Goal: Task Accomplishment & Management: Contribute content

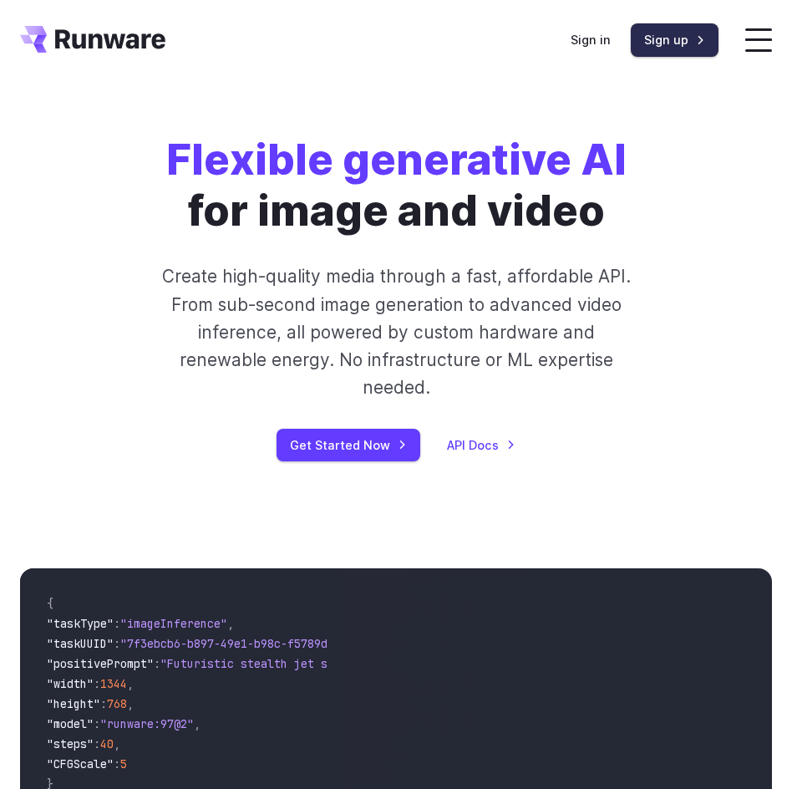
click at [693, 35] on link "Sign up" at bounding box center [675, 39] width 88 height 33
click at [670, 43] on div "Sign in Sign up" at bounding box center [645, 39] width 148 height 33
click at [611, 49] on link "Sign in" at bounding box center [591, 39] width 40 height 19
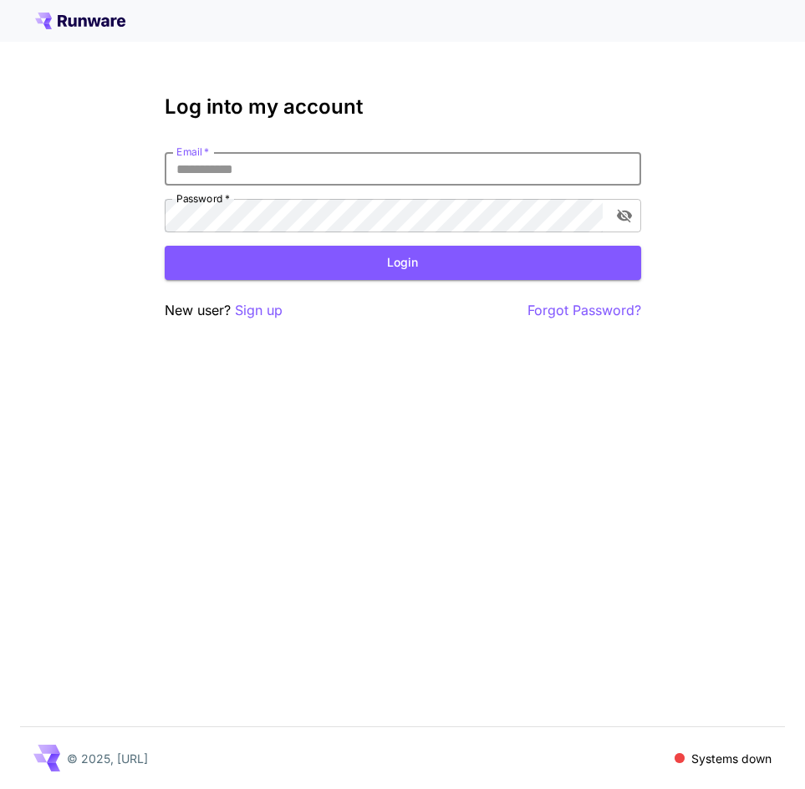
click at [510, 175] on input "Email   *" at bounding box center [403, 168] width 476 height 33
type input "**********"
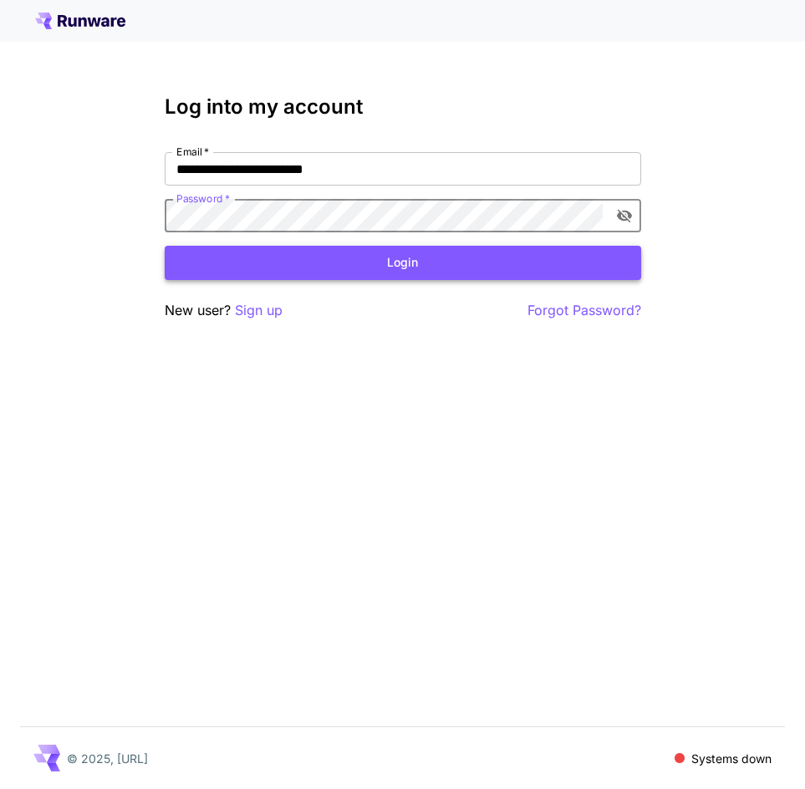
click at [424, 263] on button "Login" at bounding box center [403, 263] width 476 height 34
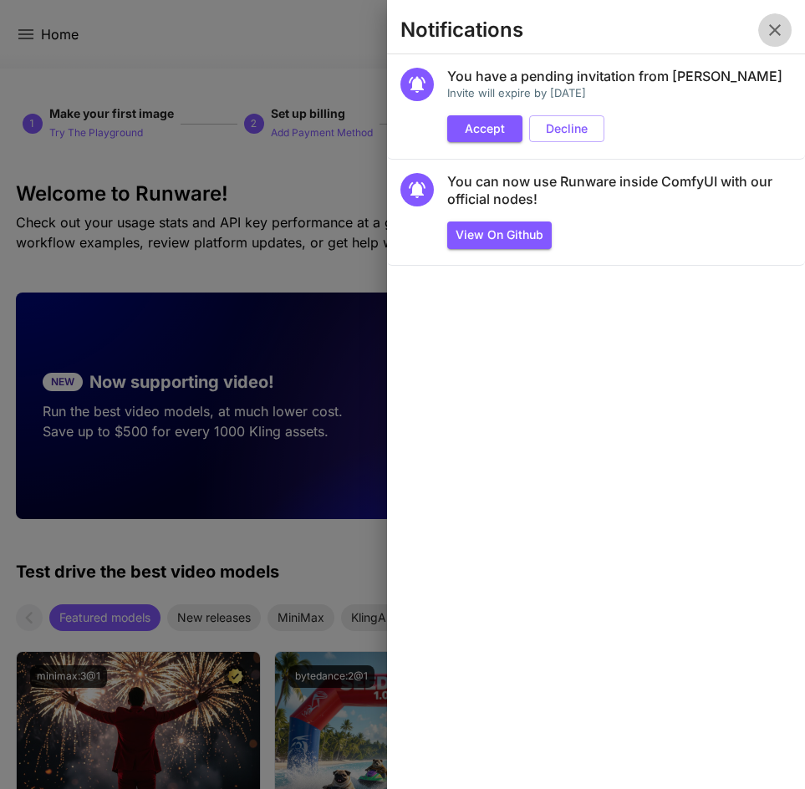
click at [766, 33] on icon "button" at bounding box center [775, 30] width 20 height 20
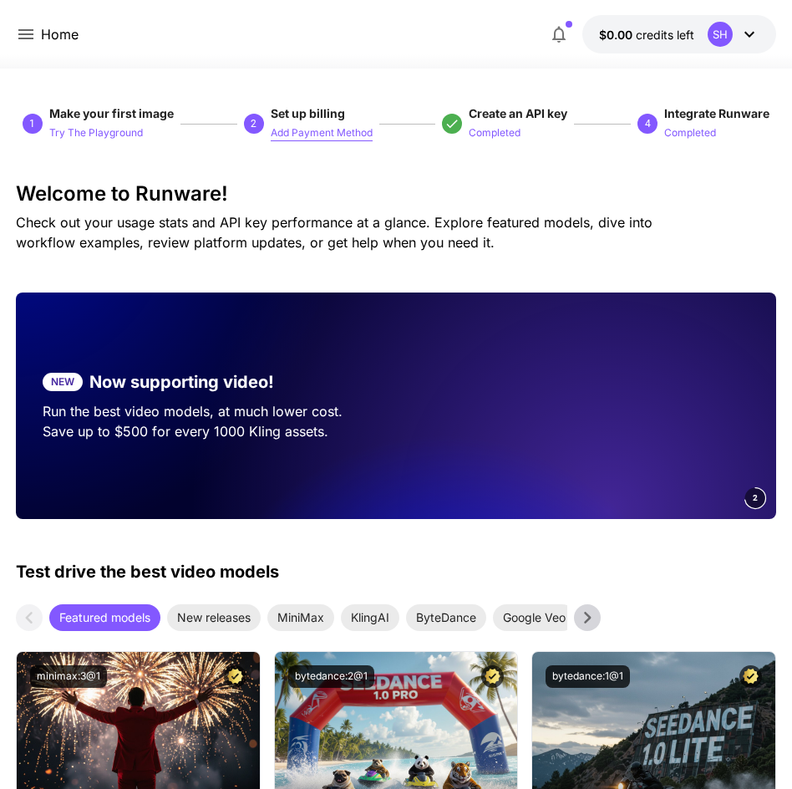
click at [334, 133] on p "Add Payment Method" at bounding box center [322, 133] width 102 height 16
click at [669, 45] on button "$0.00 credits left SH" at bounding box center [679, 34] width 194 height 38
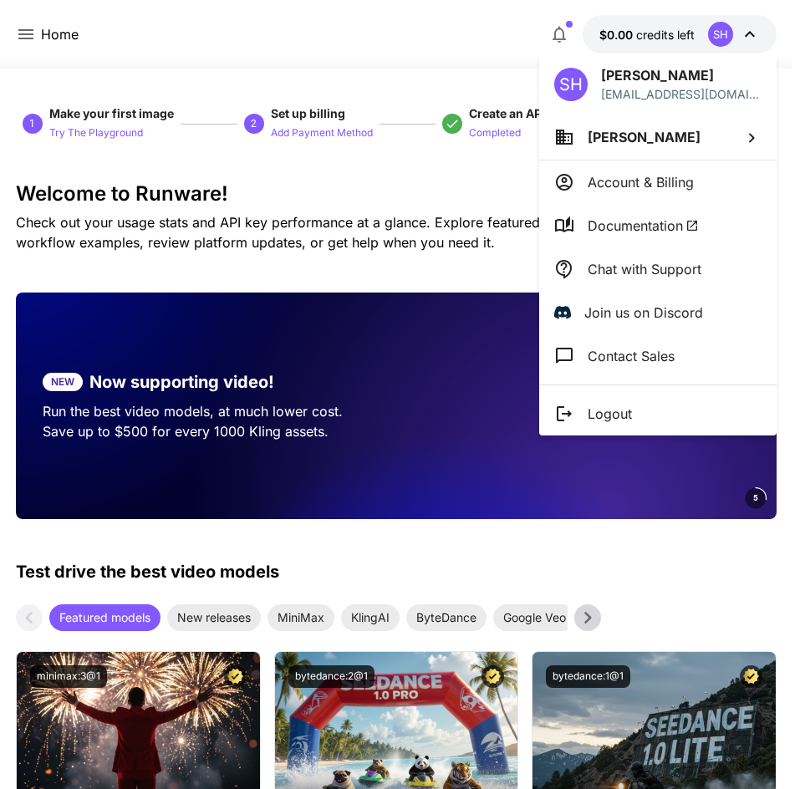
click at [389, 87] on div at bounding box center [402, 394] width 805 height 789
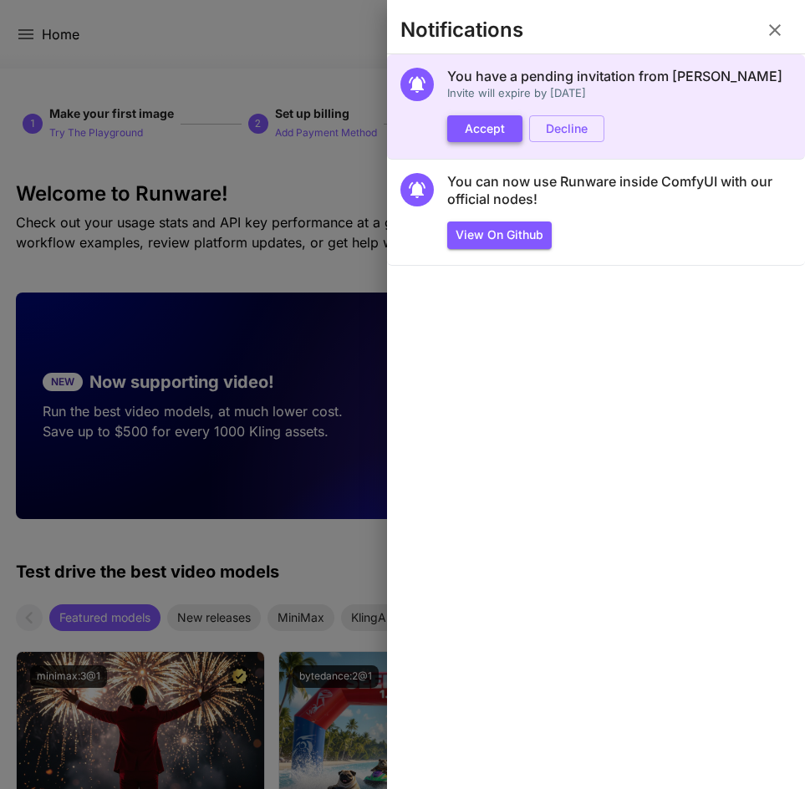
click at [504, 128] on button "Accept" at bounding box center [484, 129] width 75 height 28
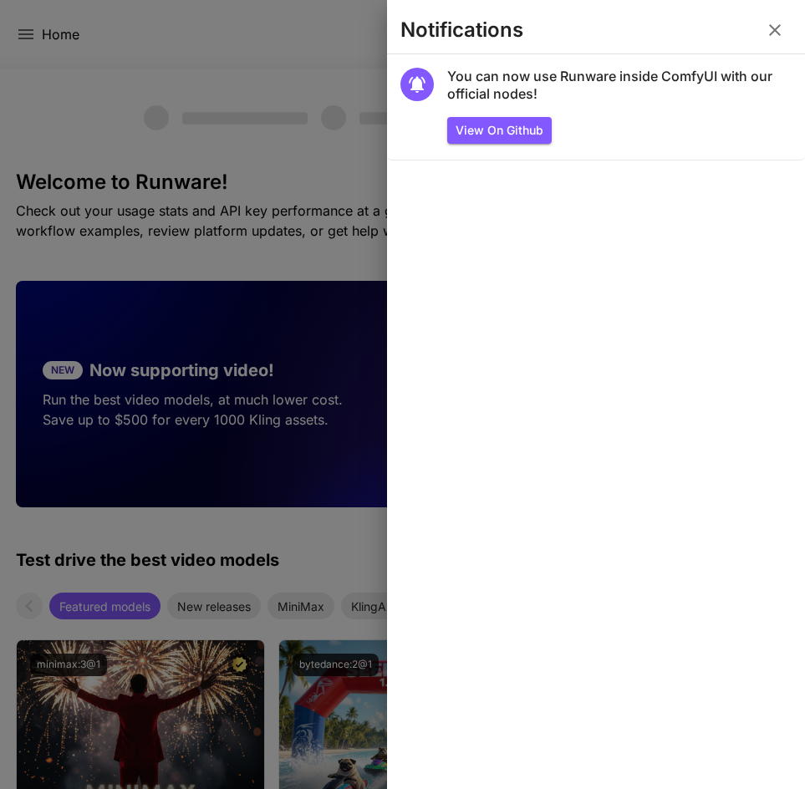
click at [770, 48] on section "Notifications" at bounding box center [596, 33] width 418 height 40
click at [770, 43] on button "button" at bounding box center [774, 29] width 33 height 33
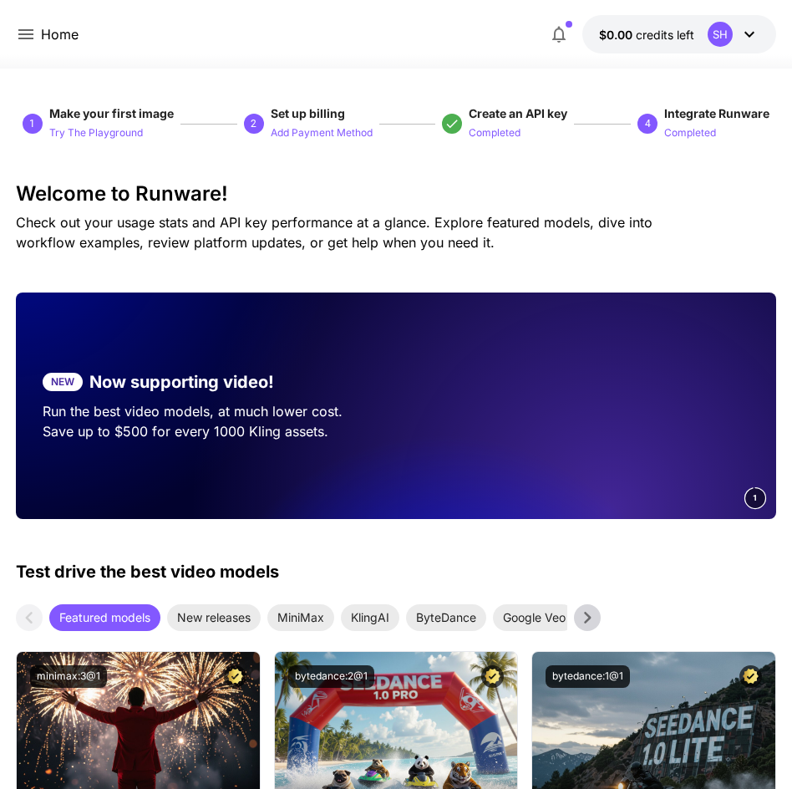
click at [562, 28] on icon "button" at bounding box center [559, 34] width 20 height 20
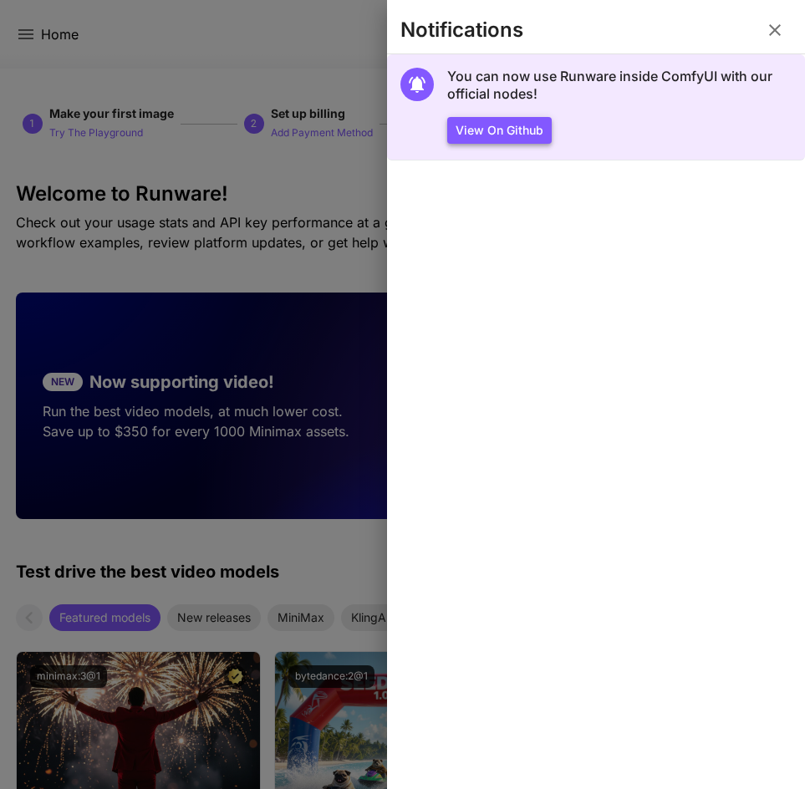
click at [531, 119] on button "View on Github" at bounding box center [499, 131] width 104 height 28
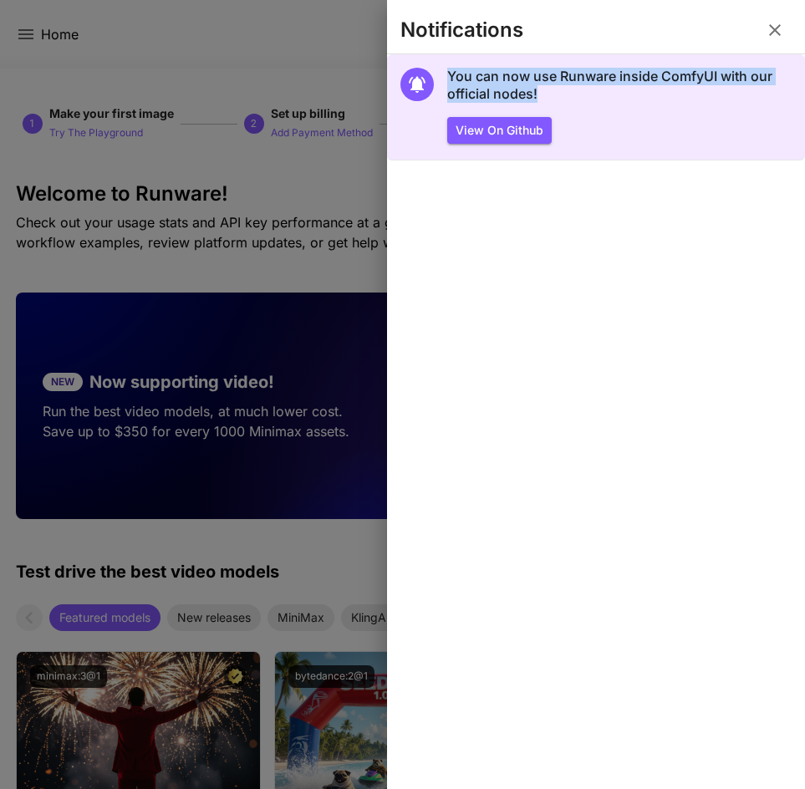
drag, startPoint x: 571, startPoint y: 87, endPoint x: 439, endPoint y: 69, distance: 133.2
click at [439, 69] on section "You can now use Runware inside ComfyUI with our official nodes! View on Github" at bounding box center [596, 107] width 418 height 106
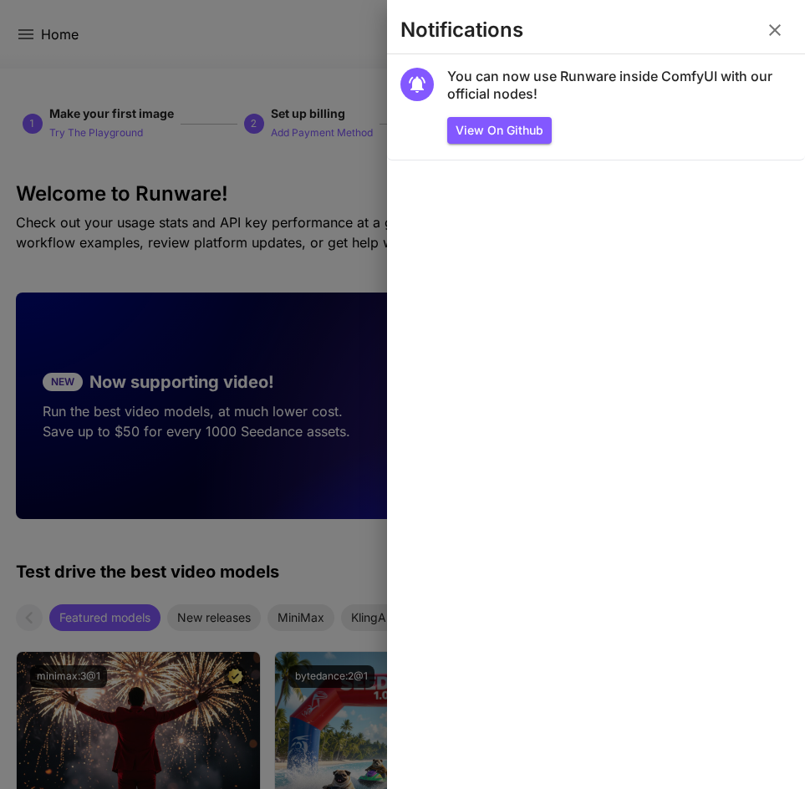
click at [319, 179] on div at bounding box center [402, 394] width 805 height 789
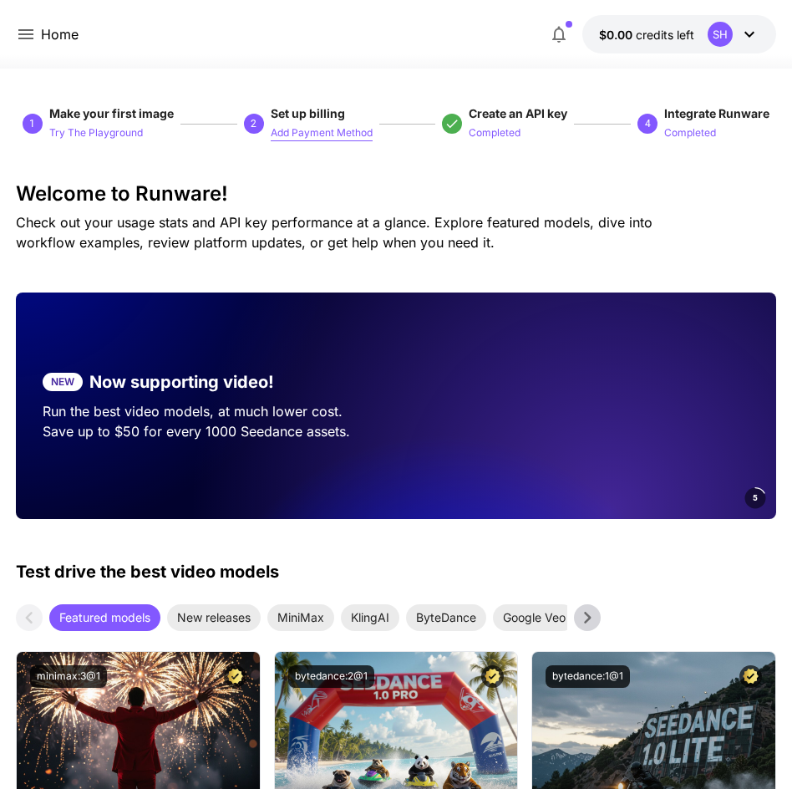
click at [332, 130] on p "Add Payment Method" at bounding box center [322, 133] width 102 height 16
click at [573, 30] on button "button" at bounding box center [558, 34] width 33 height 33
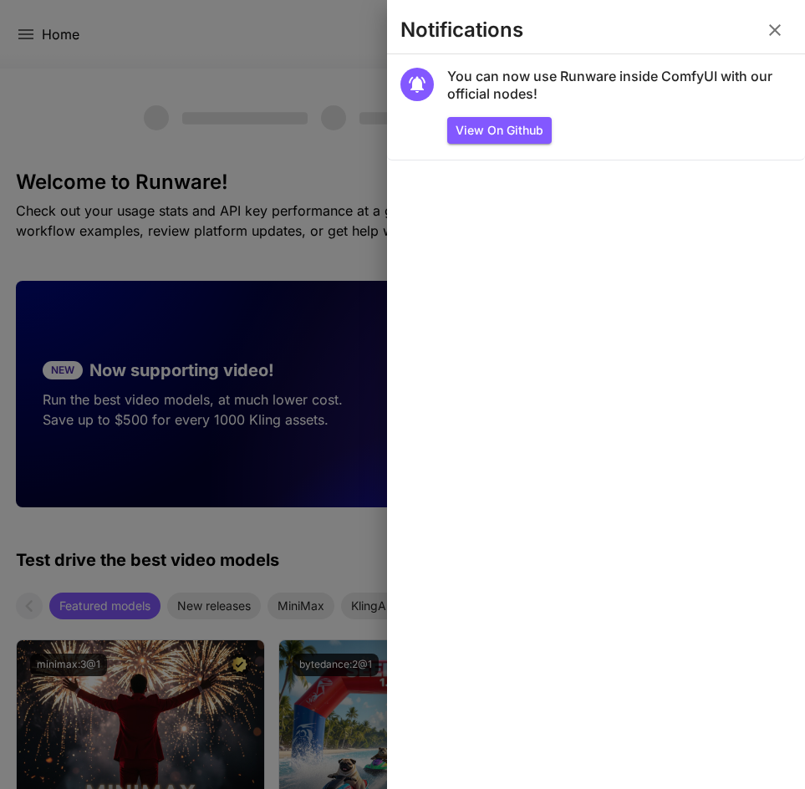
click at [771, 25] on icon "button" at bounding box center [775, 30] width 20 height 20
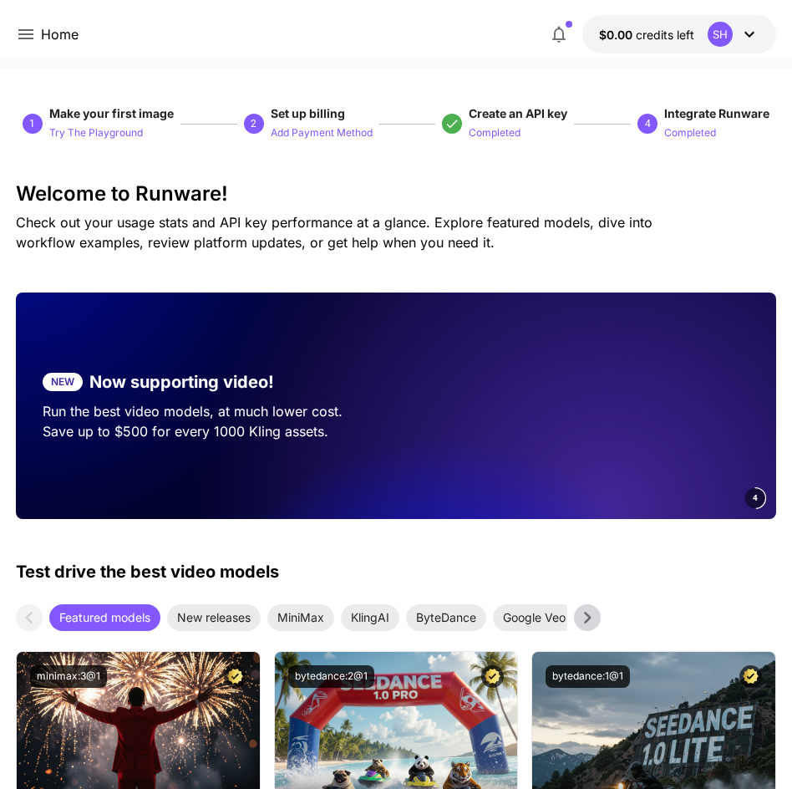
click at [42, 33] on p "Home" at bounding box center [60, 34] width 38 height 20
click at [36, 25] on div "Home" at bounding box center [47, 34] width 63 height 21
click at [26, 40] on icon at bounding box center [26, 34] width 20 height 20
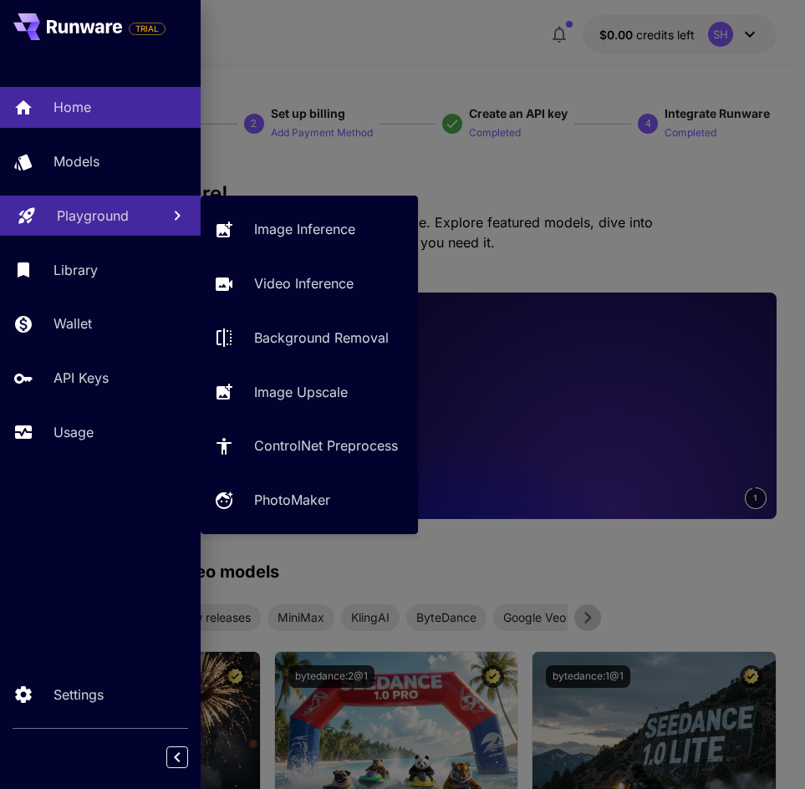
click at [114, 204] on link "Playground" at bounding box center [100, 216] width 201 height 41
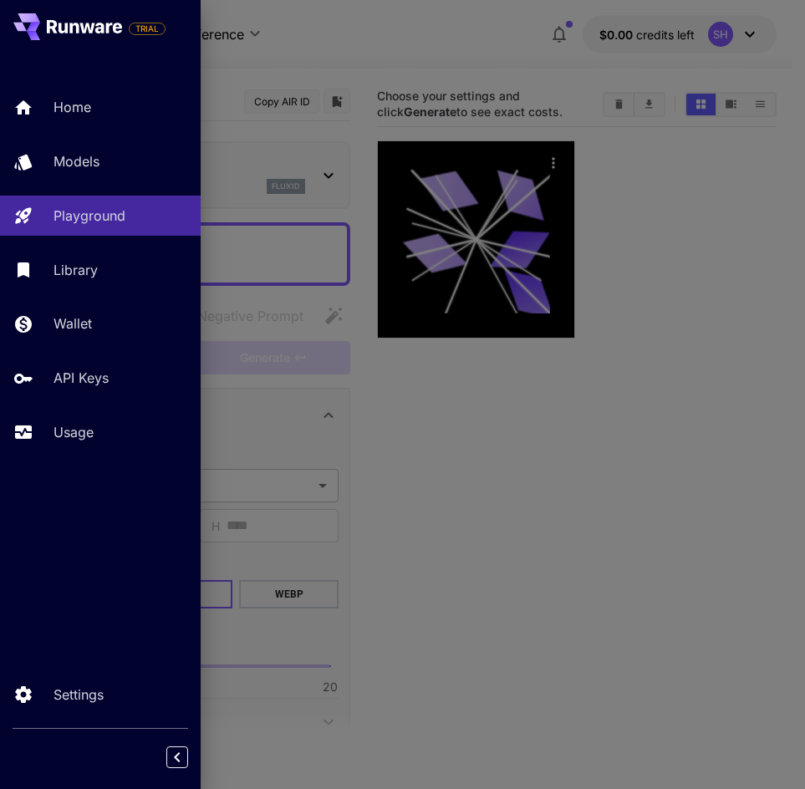
click at [384, 69] on div at bounding box center [402, 394] width 805 height 789
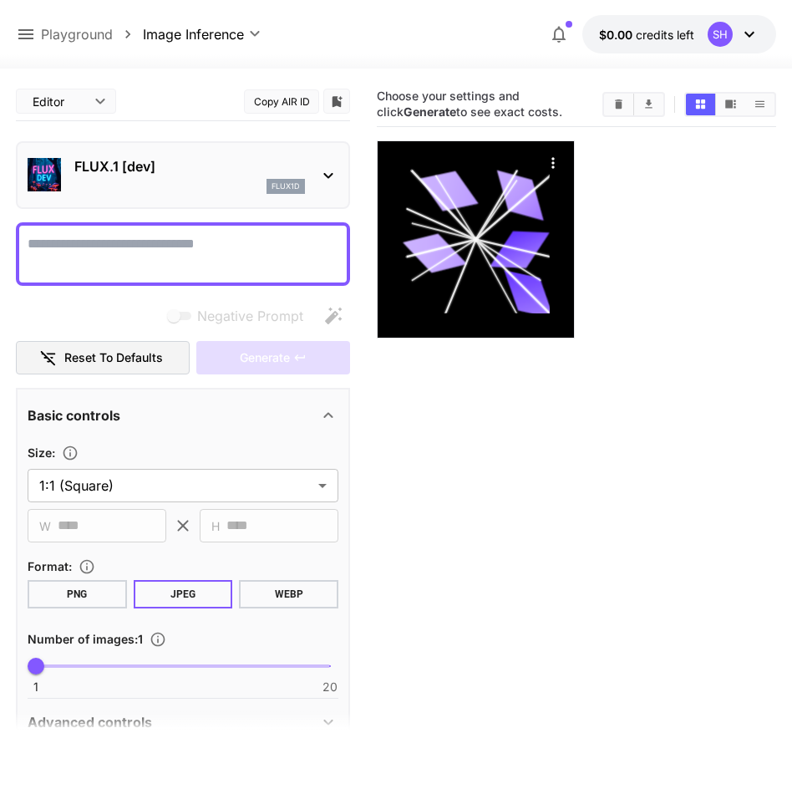
click at [211, 246] on textarea "Negative Prompt" at bounding box center [183, 254] width 311 height 40
paste textarea "**********"
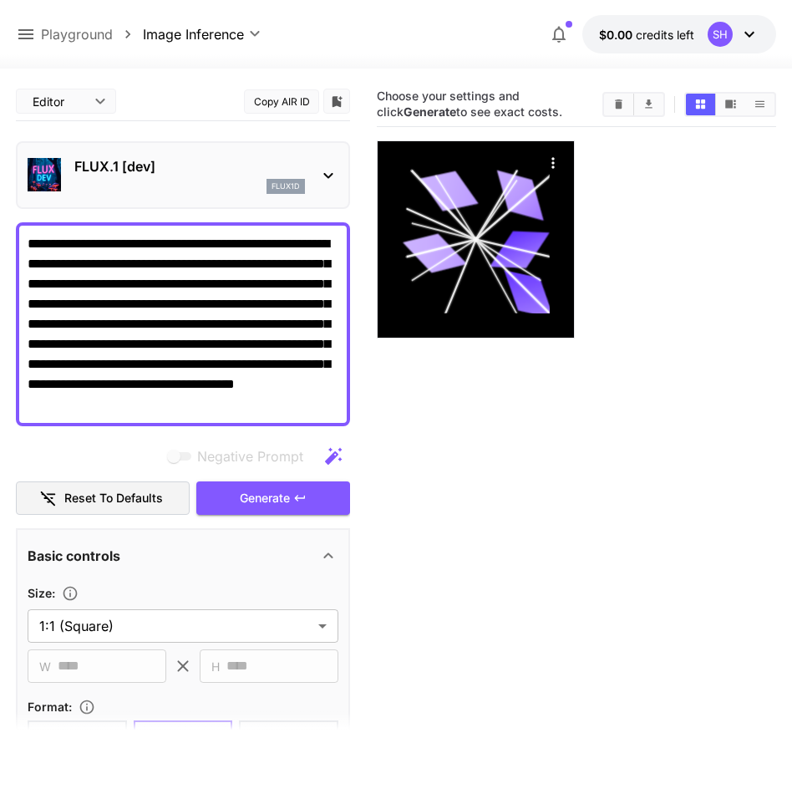
type textarea "**********"
click at [406, 444] on section "Choose your settings and click Generate to see exact costs." at bounding box center [576, 476] width 399 height 789
click at [297, 498] on icon "button" at bounding box center [300, 498] width 10 height 6
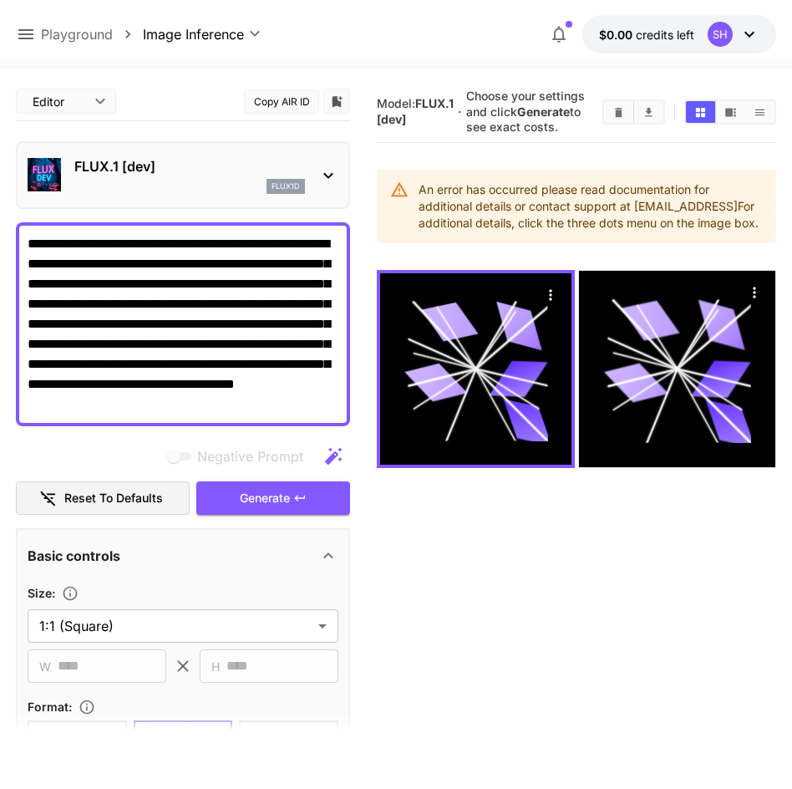
click at [749, 36] on icon at bounding box center [750, 35] width 10 height 6
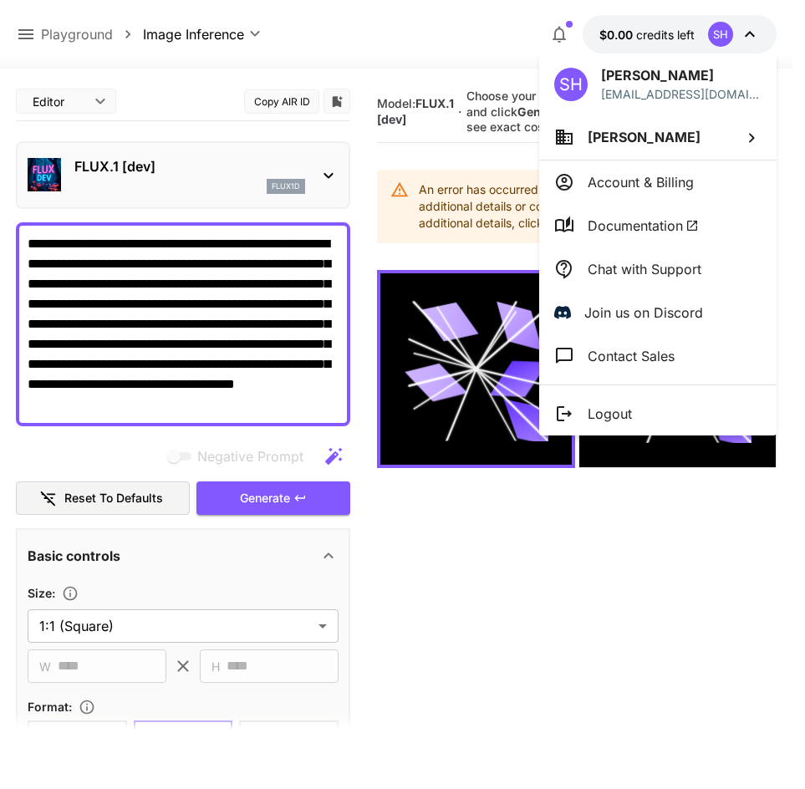
click at [715, 140] on li "Soara Hori" at bounding box center [657, 136] width 237 height 45
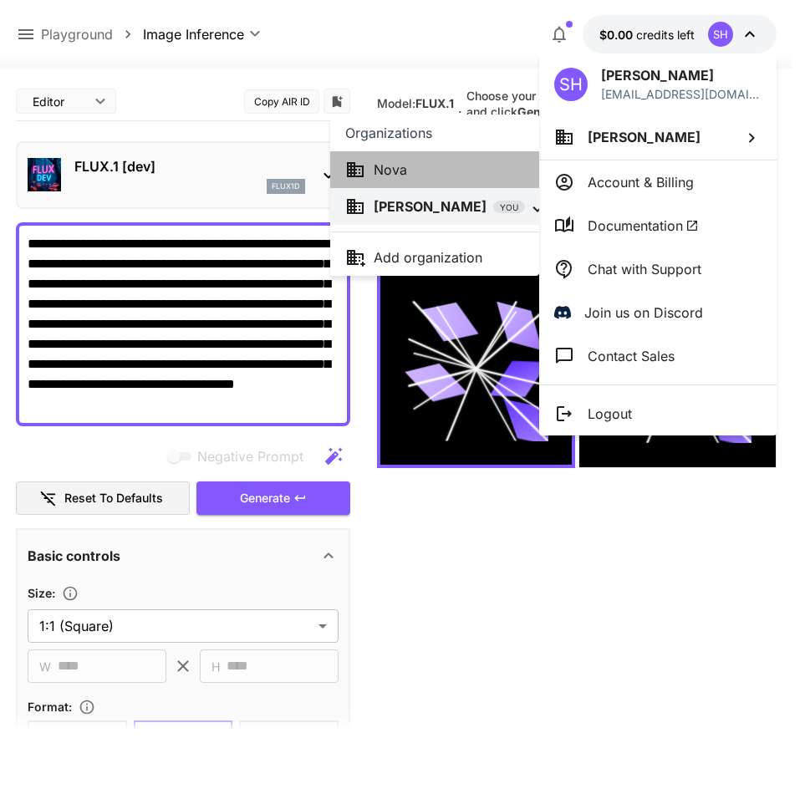
click at [461, 170] on div "Nova" at bounding box center [434, 170] width 179 height 20
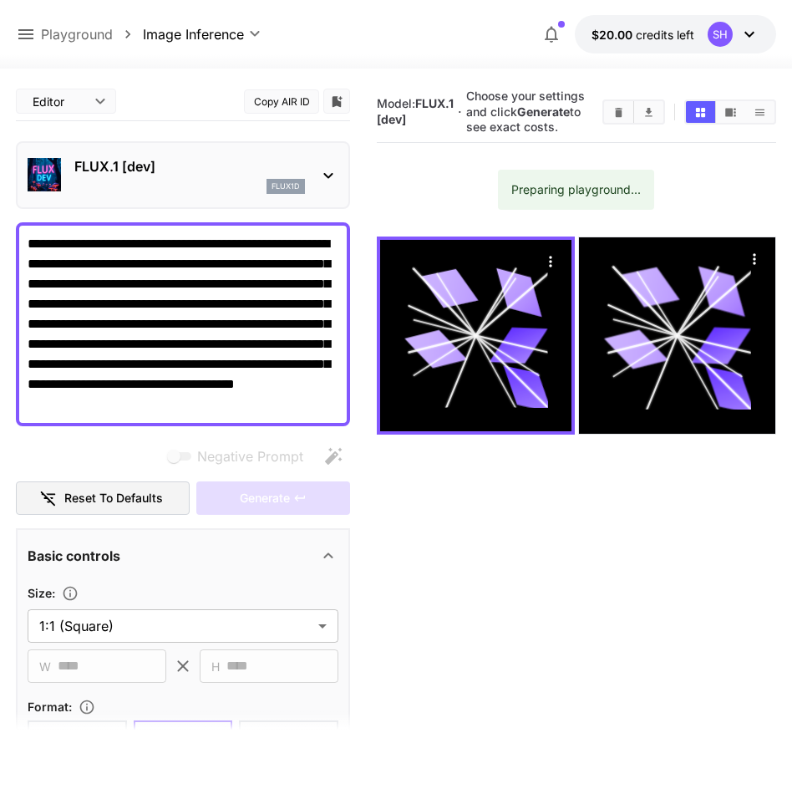
click at [394, 502] on section "Model: FLUX.1 [dev] · Choose your settings and click Generate to see exact cost…" at bounding box center [576, 476] width 399 height 789
click at [294, 410] on textarea "**********" at bounding box center [183, 324] width 311 height 180
drag, startPoint x: 621, startPoint y: 193, endPoint x: 519, endPoint y: 192, distance: 101.9
click at [520, 191] on div "Preparing playground..." at bounding box center [576, 190] width 130 height 30
drag, startPoint x: 511, startPoint y: 195, endPoint x: 618, endPoint y: 191, distance: 107.0
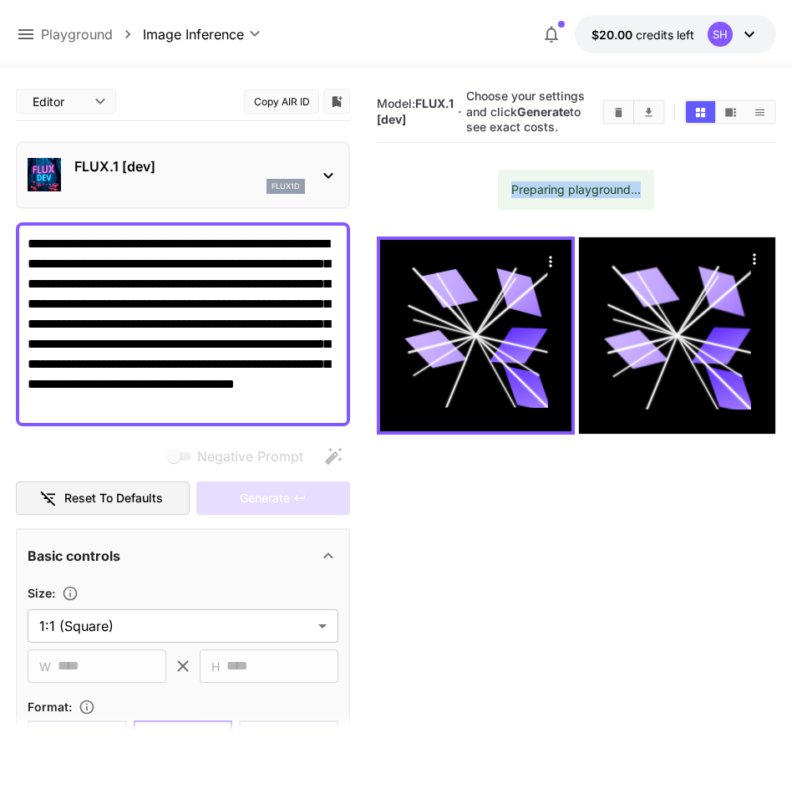
click at [665, 187] on section "Model: FLUX.1 [dev] · Choose your settings and click Generate to see exact cost…" at bounding box center [576, 476] width 399 height 789
click at [506, 169] on section "Model: FLUX.1 [dev] · Choose your settings and click Generate to see exact cost…" at bounding box center [576, 476] width 399 height 789
click at [76, 32] on p "Playground" at bounding box center [77, 34] width 72 height 20
click at [47, 36] on p "Playground" at bounding box center [77, 34] width 72 height 20
click at [13, 36] on div "**********" at bounding box center [396, 34] width 792 height 69
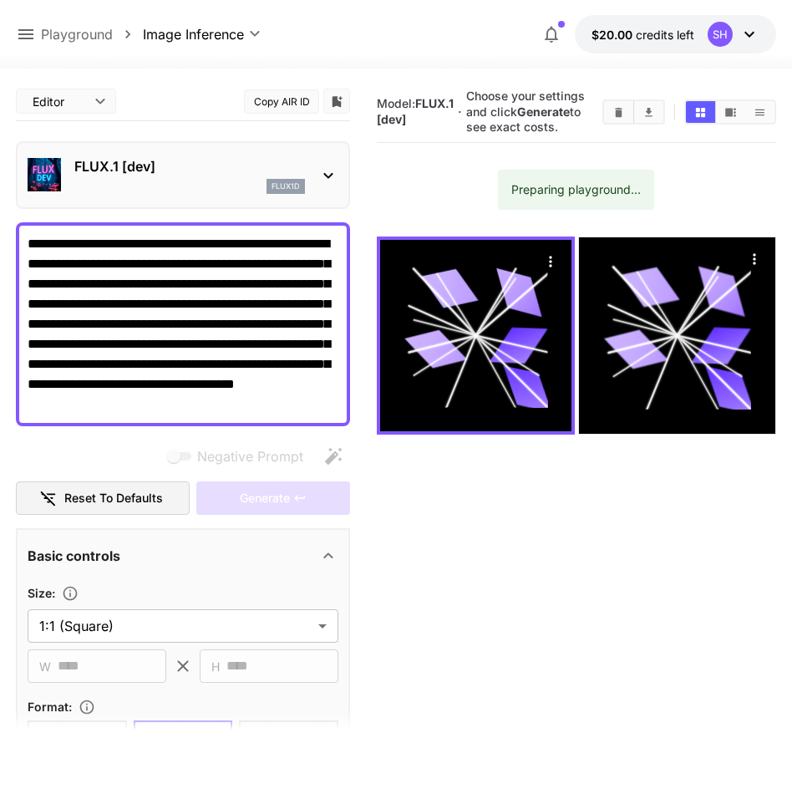
click at [22, 37] on icon at bounding box center [26, 34] width 20 height 20
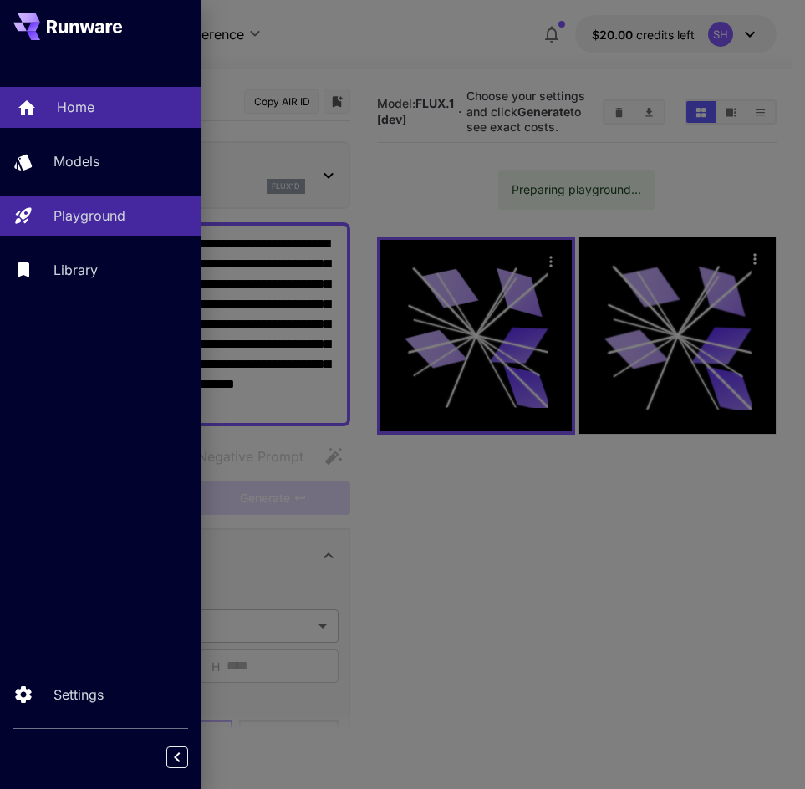
click at [61, 110] on p "Home" at bounding box center [76, 107] width 38 height 20
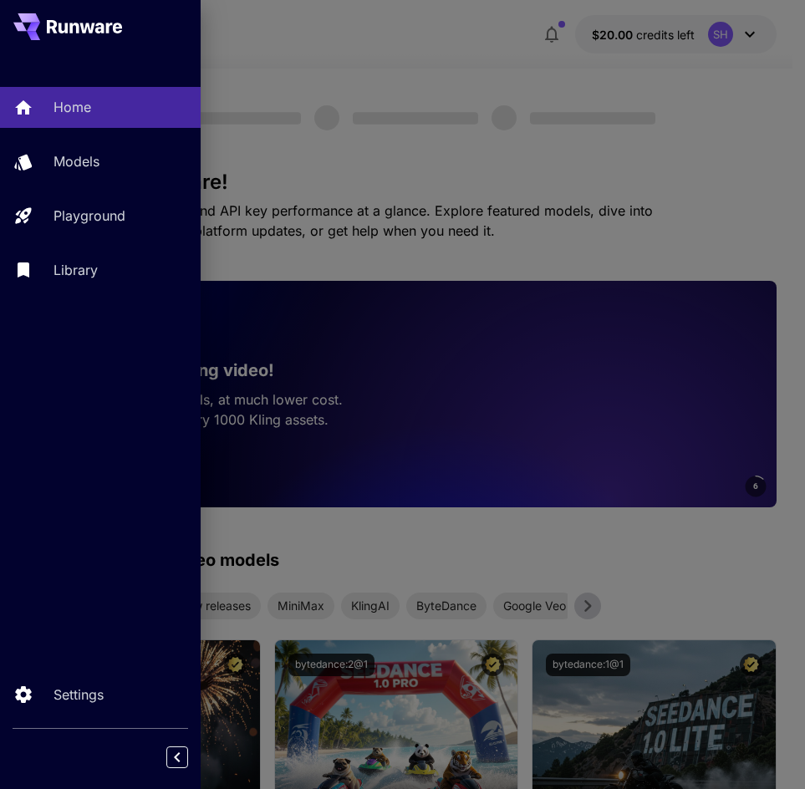
click at [675, 72] on div at bounding box center [402, 394] width 805 height 789
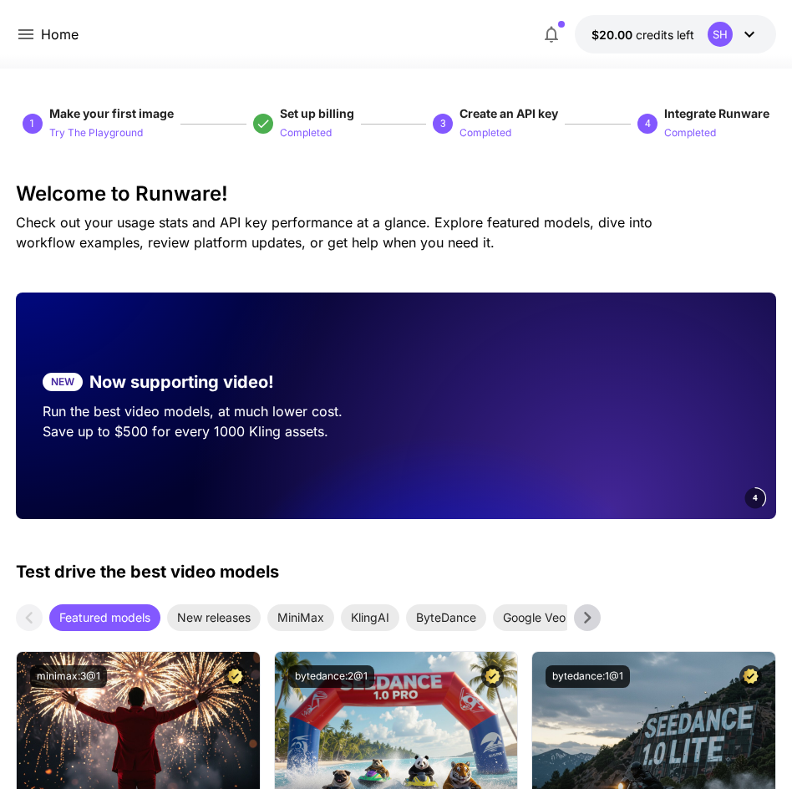
click at [30, 43] on icon at bounding box center [26, 34] width 20 height 20
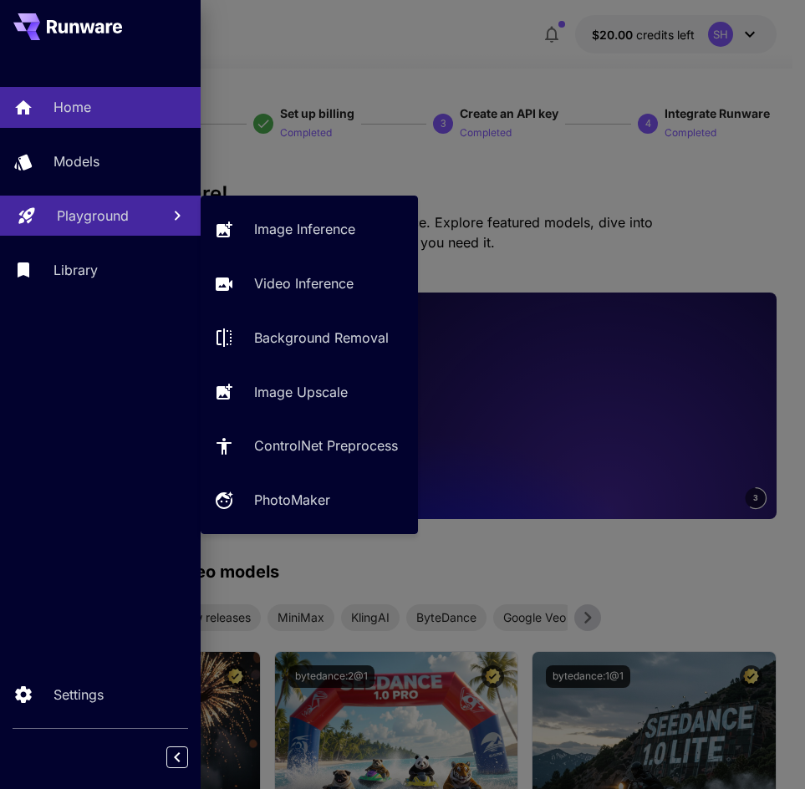
drag, startPoint x: 92, startPoint y: 205, endPoint x: 108, endPoint y: 206, distance: 16.0
click at [93, 206] on p "Playground" at bounding box center [93, 216] width 72 height 20
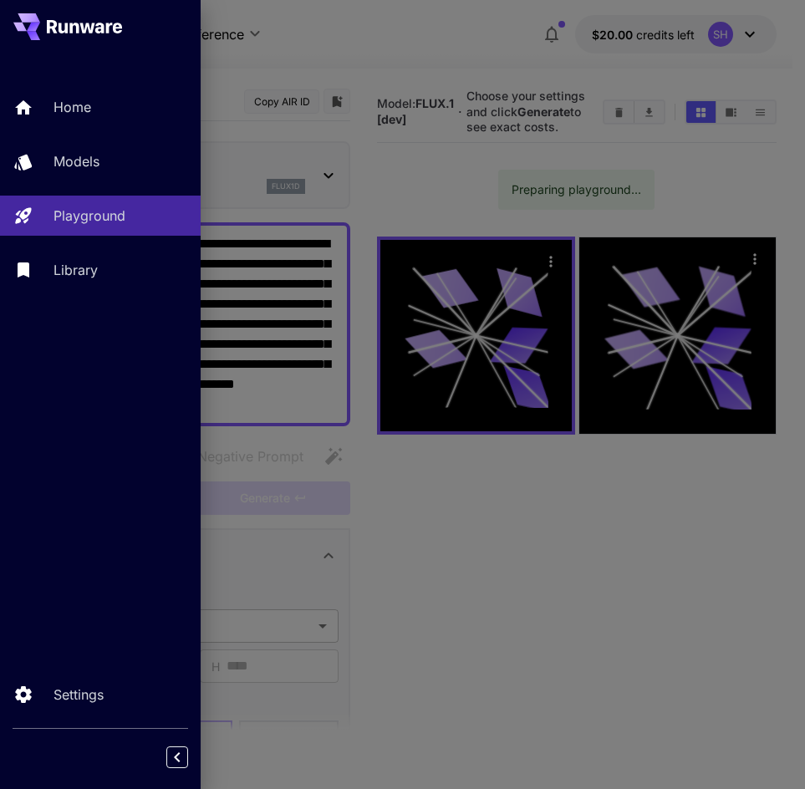
click at [372, 163] on div at bounding box center [402, 394] width 805 height 789
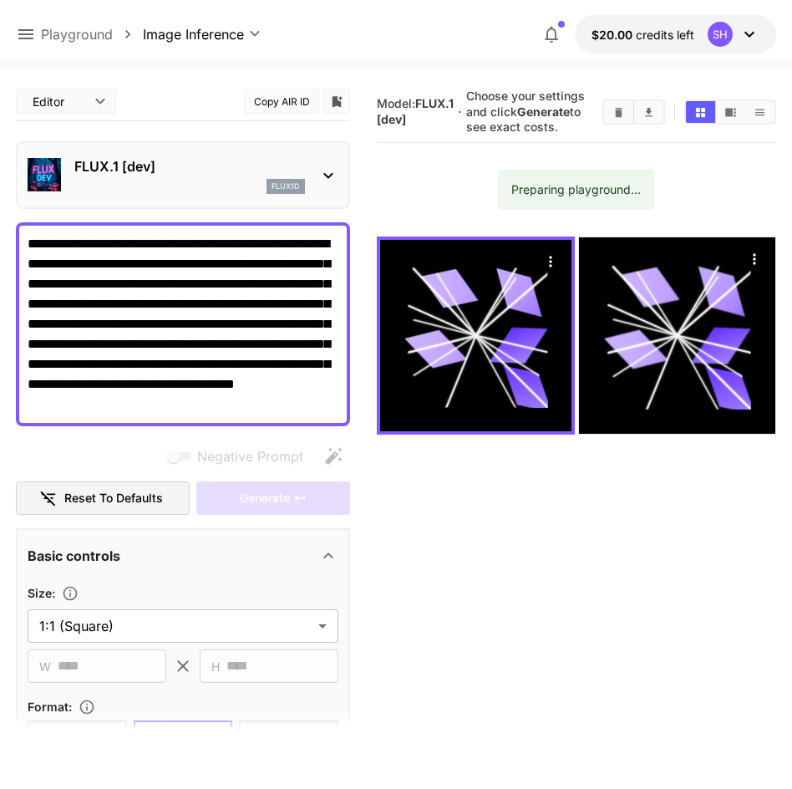
click at [106, 448] on div "Negative Prompt" at bounding box center [183, 456] width 334 height 33
click at [9, 32] on div "**********" at bounding box center [396, 34] width 792 height 69
click at [20, 34] on icon at bounding box center [25, 34] width 15 height 10
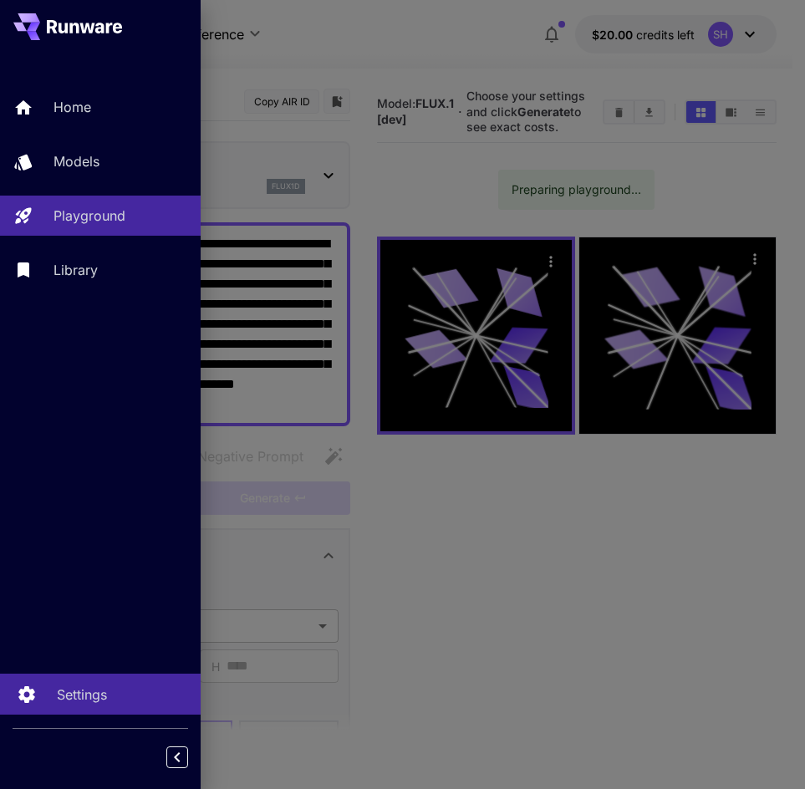
click at [135, 685] on div "Settings" at bounding box center [122, 694] width 130 height 20
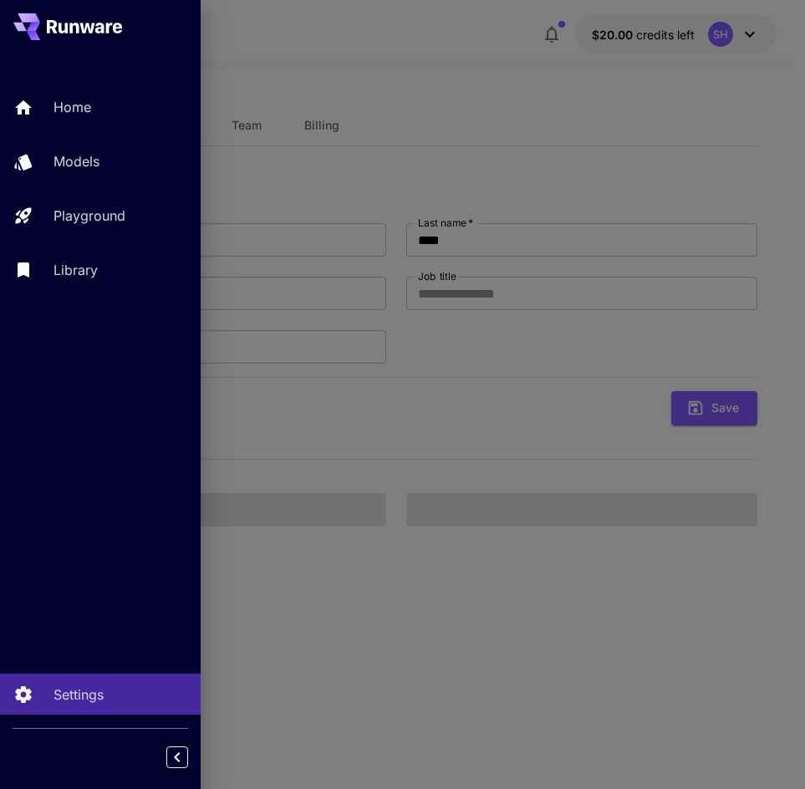
click at [329, 452] on div at bounding box center [402, 394] width 805 height 789
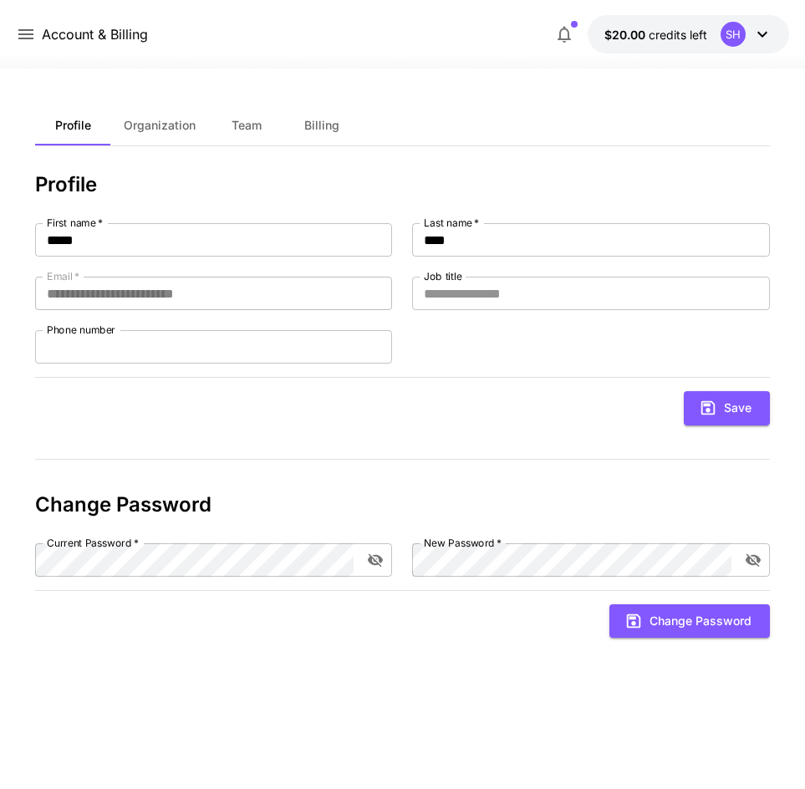
click at [135, 130] on span "Organization" at bounding box center [160, 125] width 72 height 15
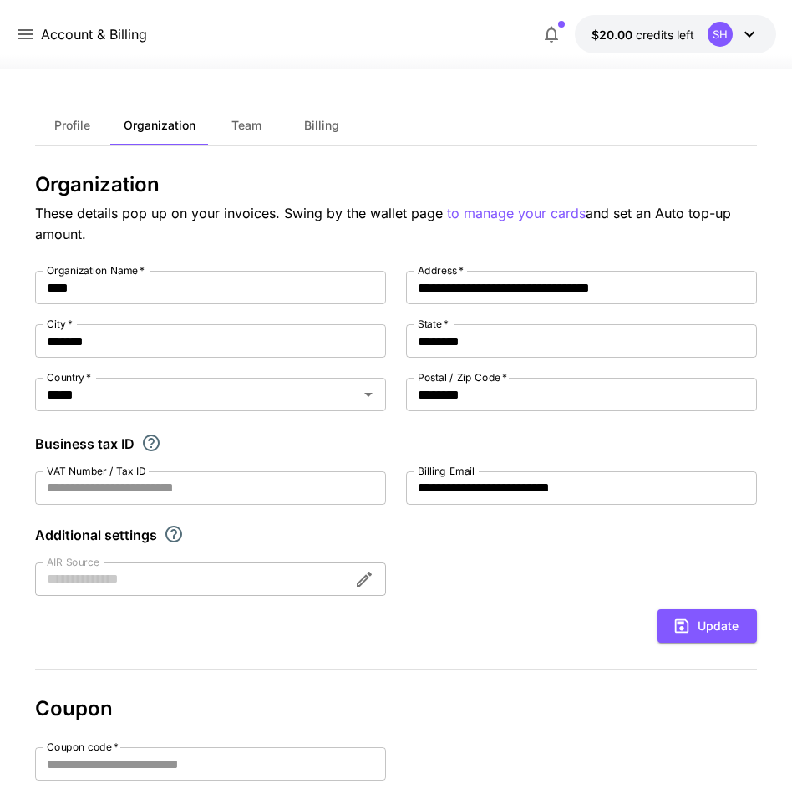
click at [231, 136] on button "Team" at bounding box center [246, 125] width 75 height 40
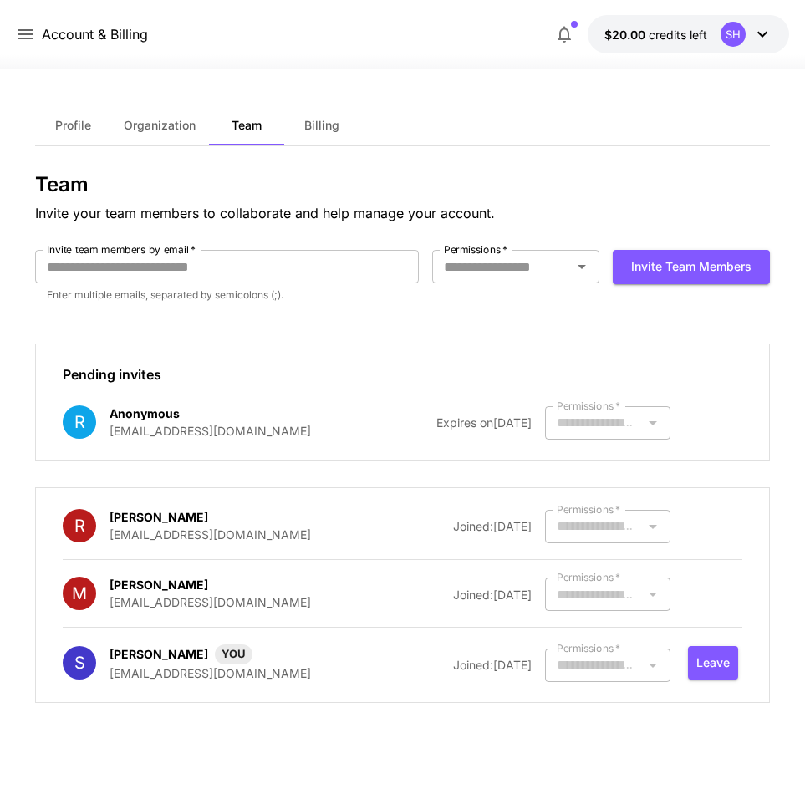
click at [327, 136] on button "Billing" at bounding box center [321, 125] width 75 height 40
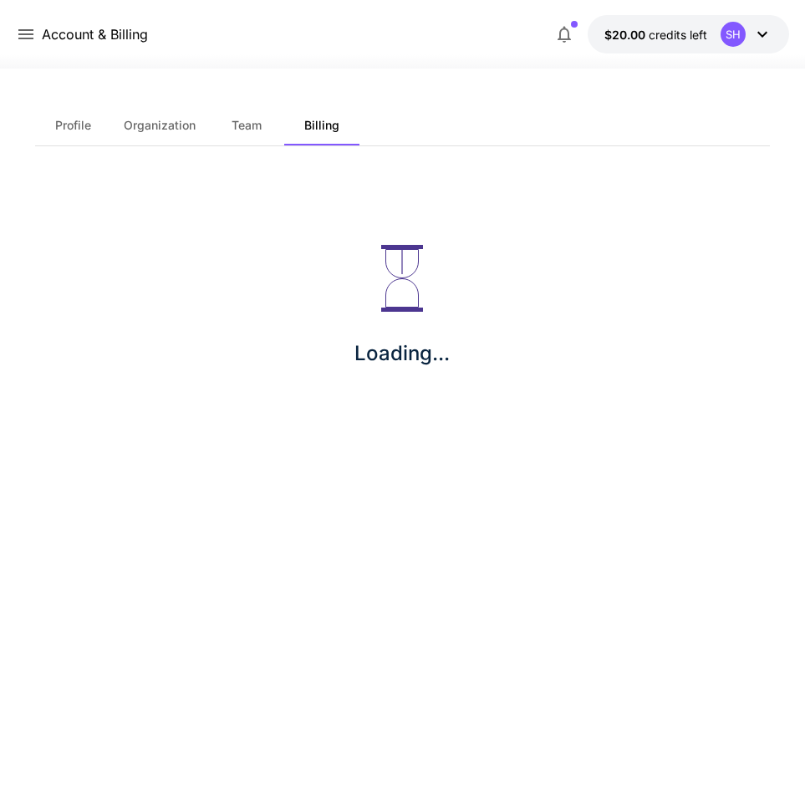
click at [22, 36] on icon at bounding box center [26, 34] width 20 height 20
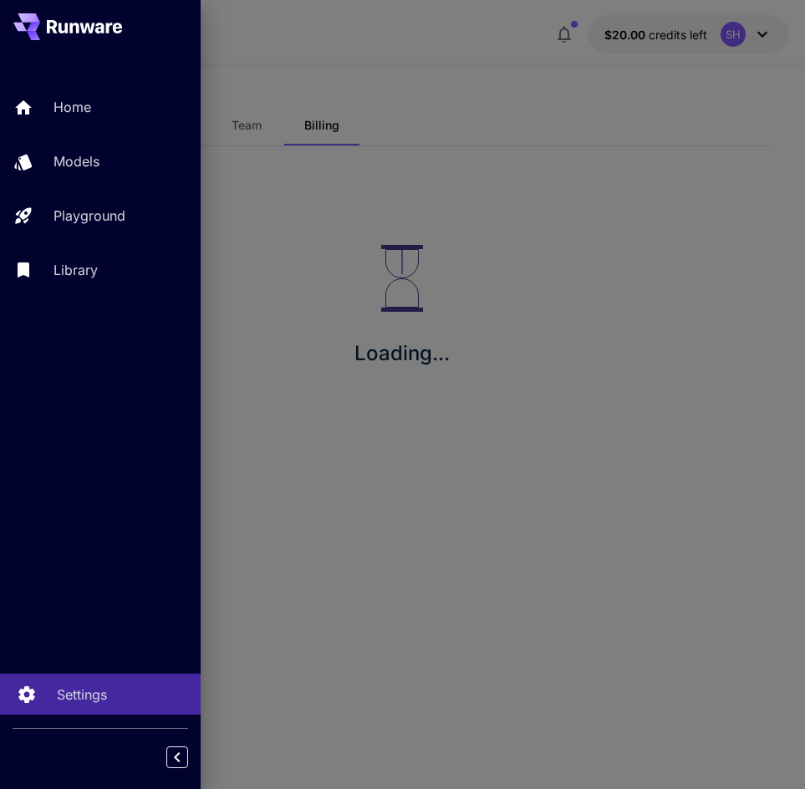
click at [84, 694] on p "Settings" at bounding box center [82, 694] width 50 height 20
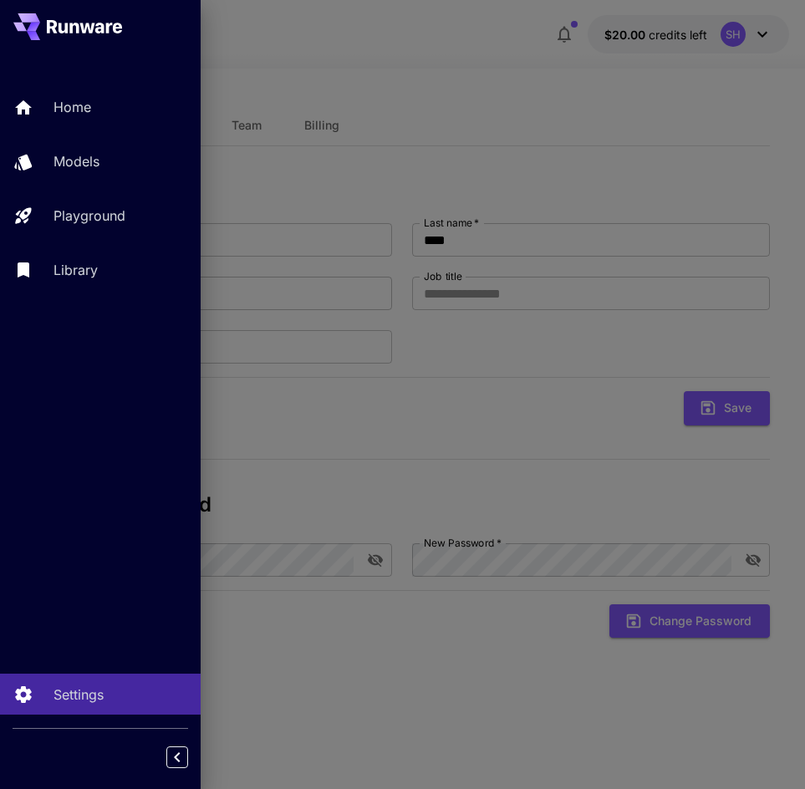
click at [329, 481] on div at bounding box center [402, 394] width 805 height 789
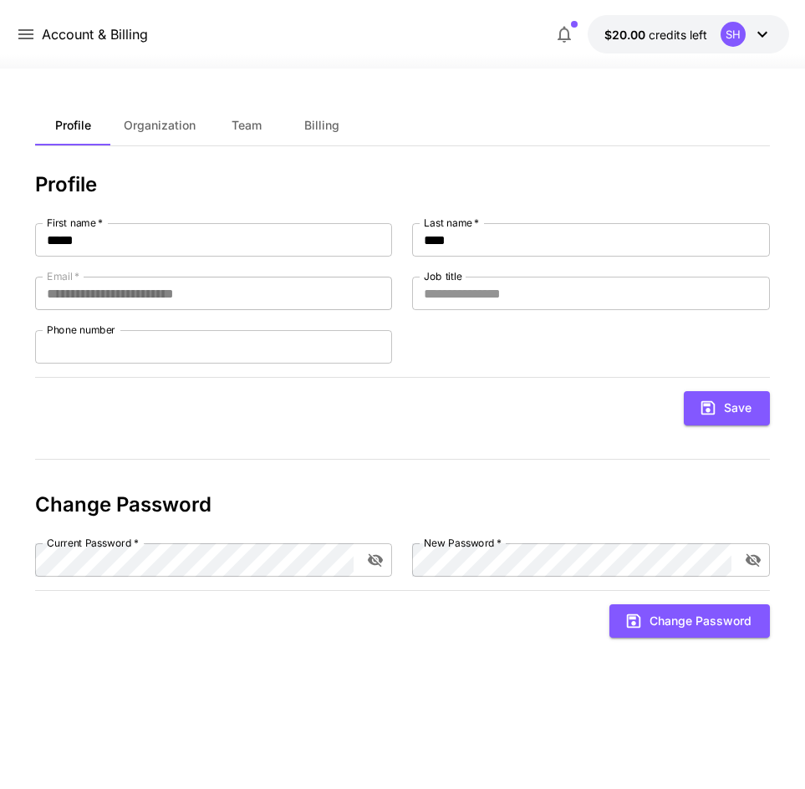
click at [173, 124] on span "Organization" at bounding box center [160, 125] width 72 height 15
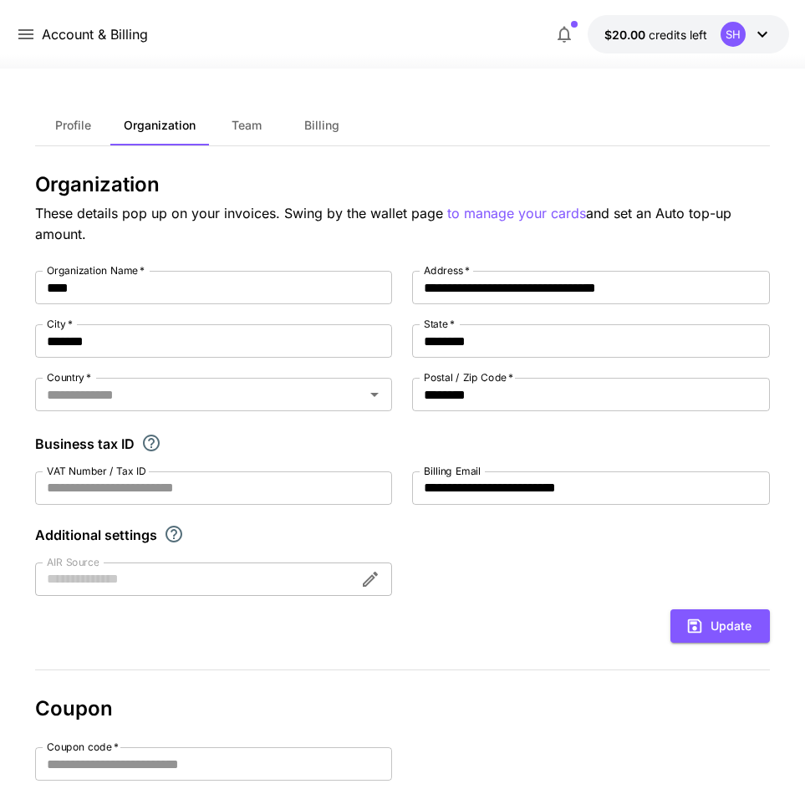
type input "*****"
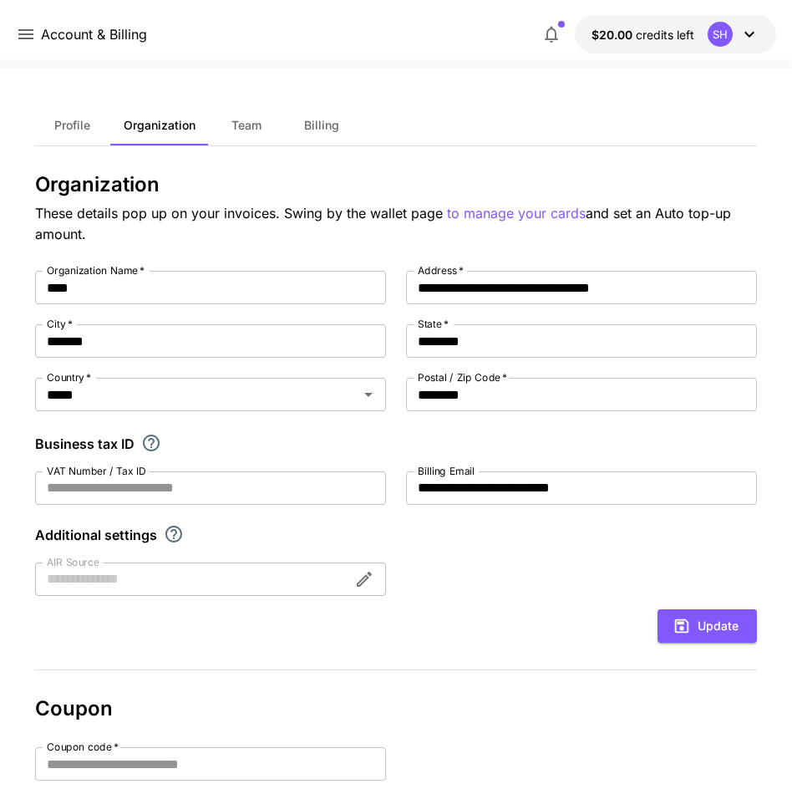
click at [245, 128] on span "Team" at bounding box center [246, 125] width 30 height 15
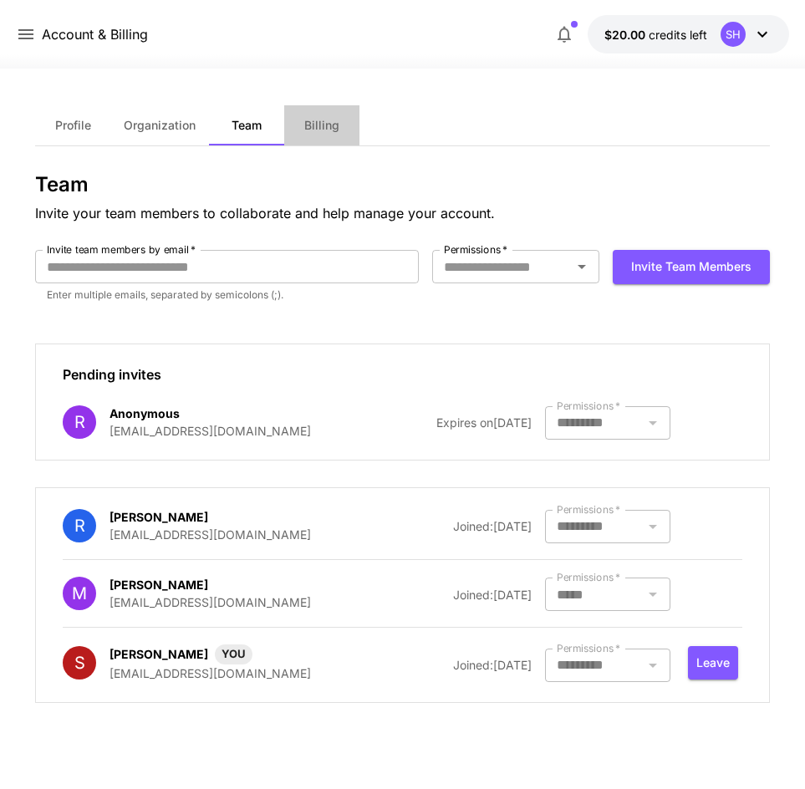
click at [318, 128] on span "Billing" at bounding box center [321, 125] width 35 height 15
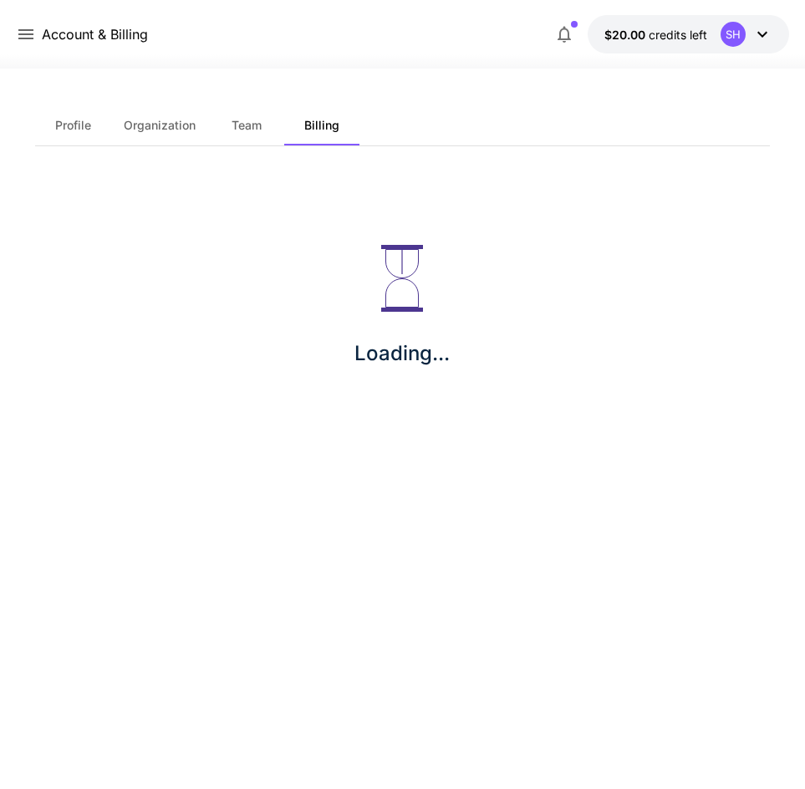
drag, startPoint x: 770, startPoint y: 15, endPoint x: 767, endPoint y: 23, distance: 8.7
click at [768, 23] on div "Account & Billing $20.00 credits left SH" at bounding box center [402, 34] width 805 height 69
click at [767, 23] on div "SH" at bounding box center [746, 34] width 52 height 25
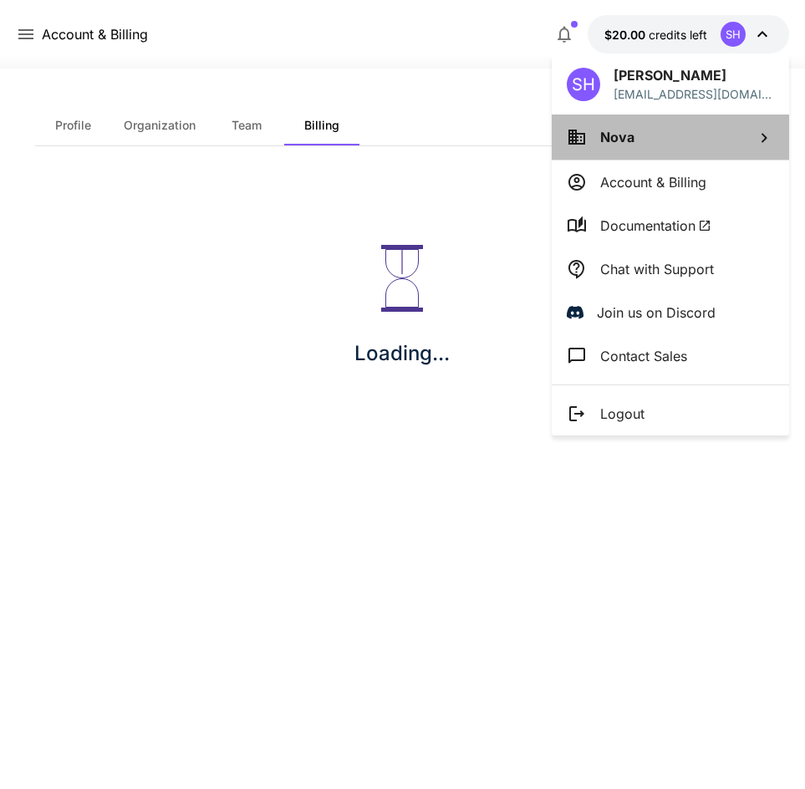
click at [643, 145] on li "Nova" at bounding box center [669, 136] width 237 height 45
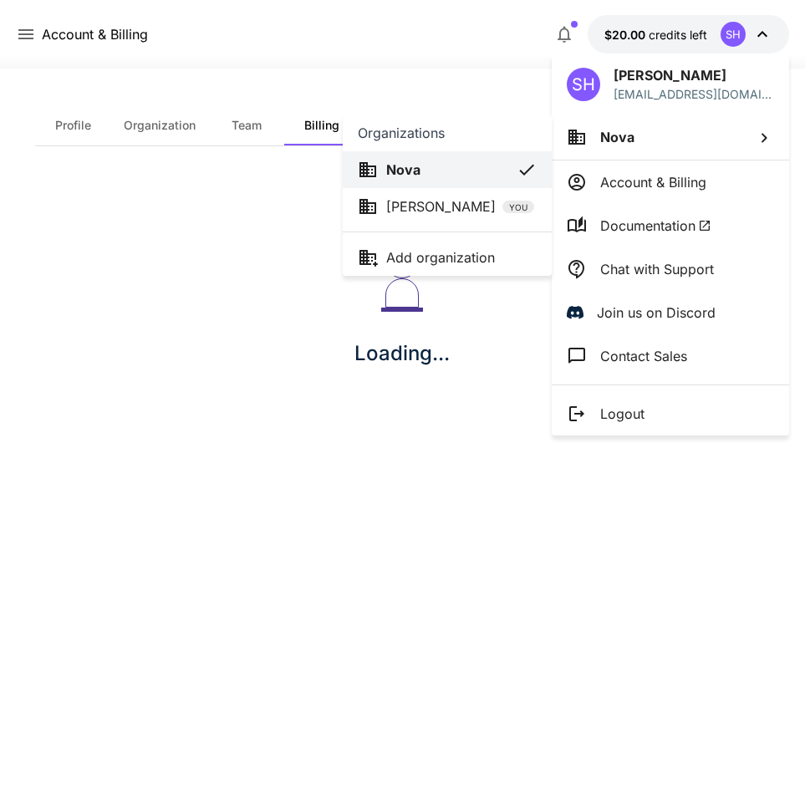
click at [474, 372] on div at bounding box center [402, 394] width 805 height 789
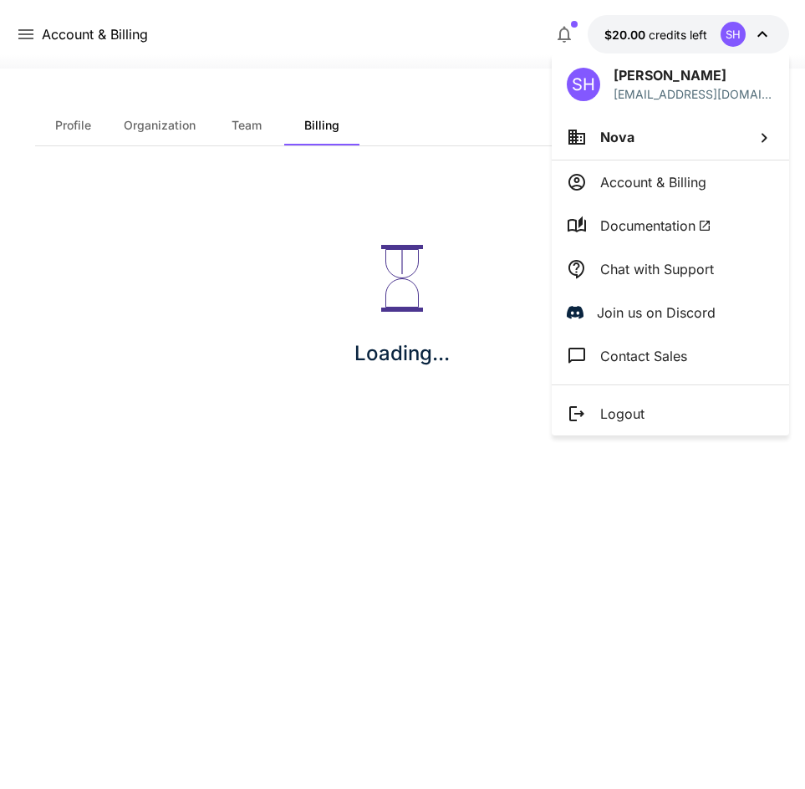
click at [26, 41] on div at bounding box center [402, 394] width 805 height 789
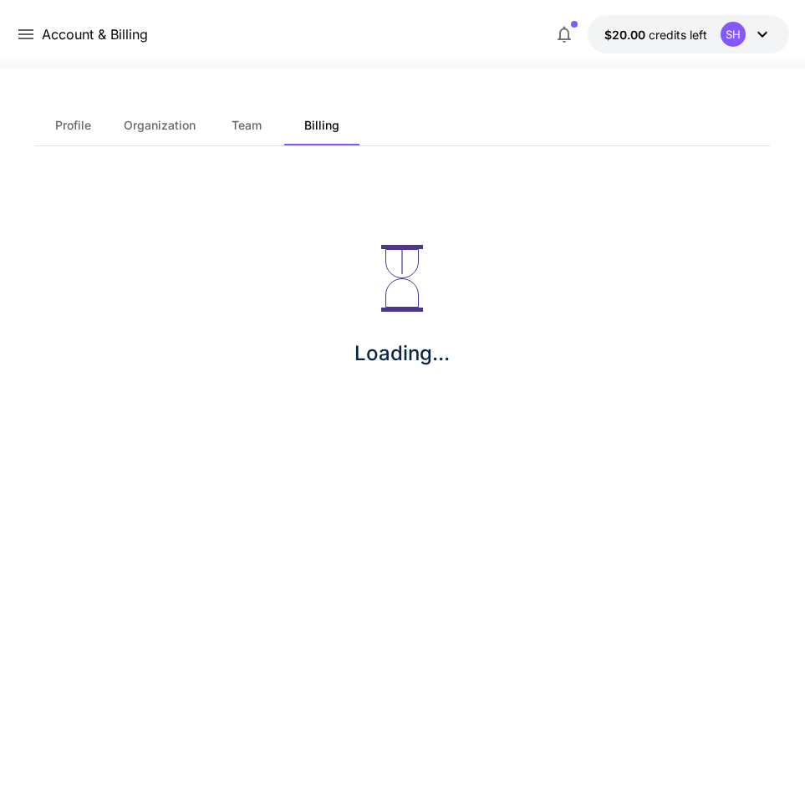
click at [118, 37] on p "Account & Billing" at bounding box center [95, 34] width 106 height 20
click at [28, 37] on icon at bounding box center [26, 34] width 20 height 20
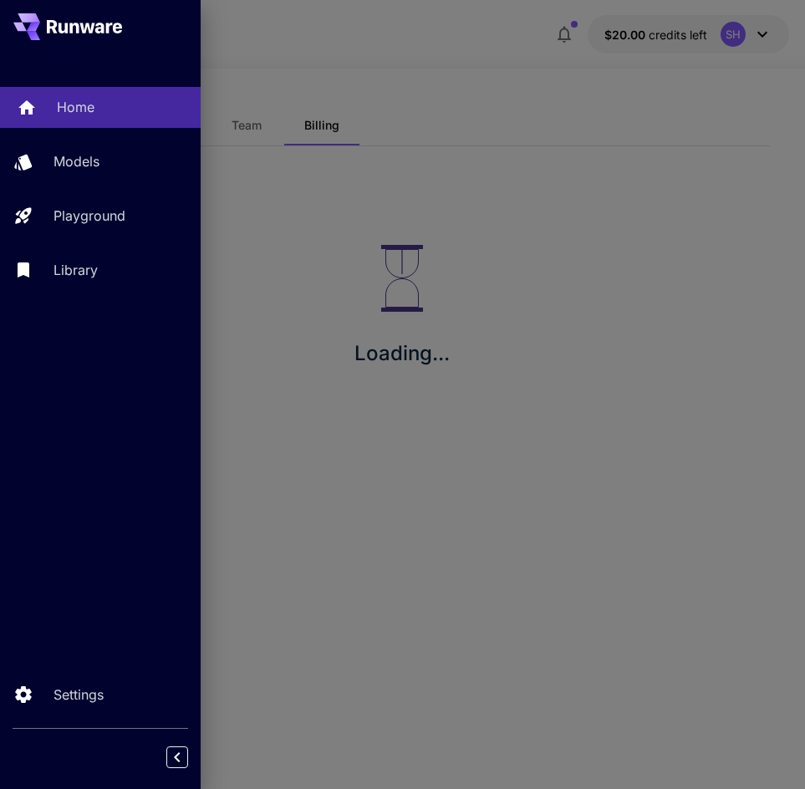
click at [128, 114] on div "Home" at bounding box center [122, 107] width 130 height 20
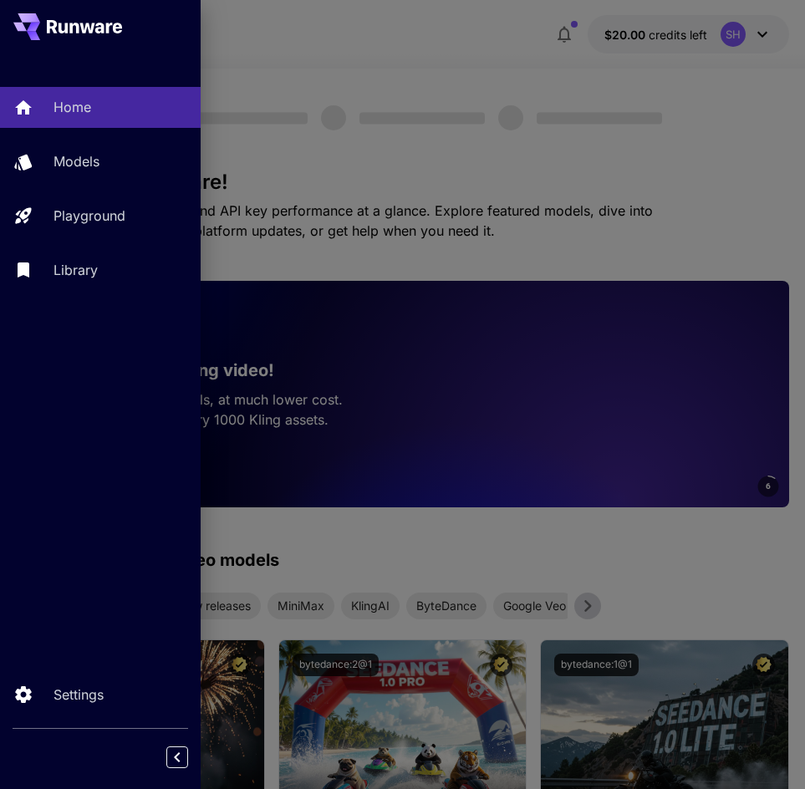
click at [236, 123] on div at bounding box center [402, 394] width 805 height 789
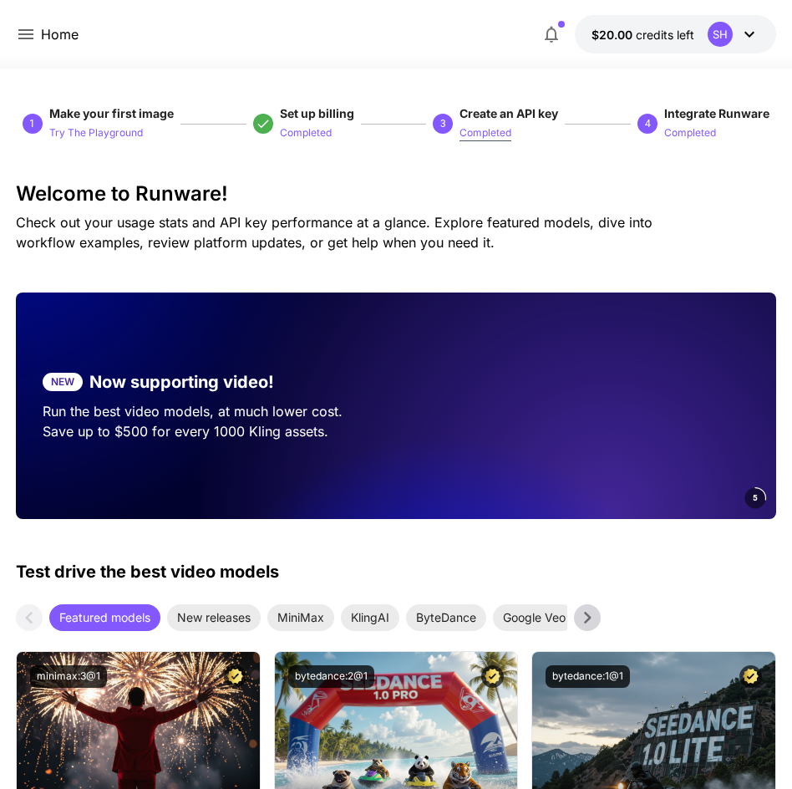
click at [481, 139] on p "Completed" at bounding box center [486, 133] width 52 height 16
click at [491, 133] on p "Completed" at bounding box center [486, 133] width 52 height 16
click at [436, 119] on div "3" at bounding box center [443, 124] width 20 height 20
click at [508, 130] on p "Completed" at bounding box center [486, 133] width 52 height 16
click at [507, 134] on p "Completed" at bounding box center [486, 133] width 52 height 16
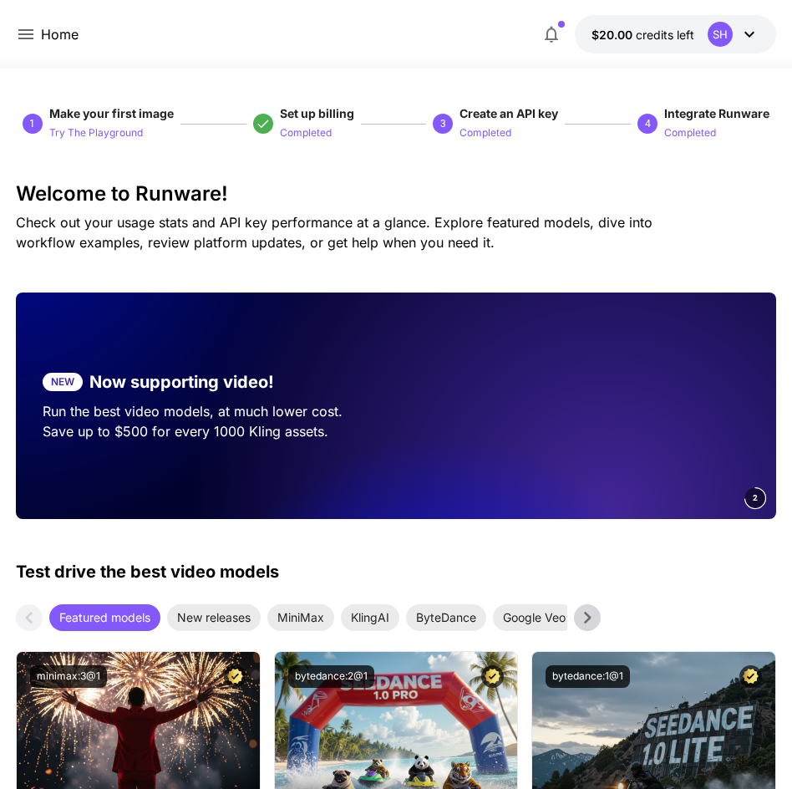
click at [515, 122] on span "Create an API key" at bounding box center [509, 113] width 99 height 17
click at [531, 119] on span "Create an API key" at bounding box center [509, 113] width 99 height 14
click at [462, 134] on p "Completed" at bounding box center [486, 133] width 52 height 16
click at [487, 139] on p "Completed" at bounding box center [486, 133] width 52 height 16
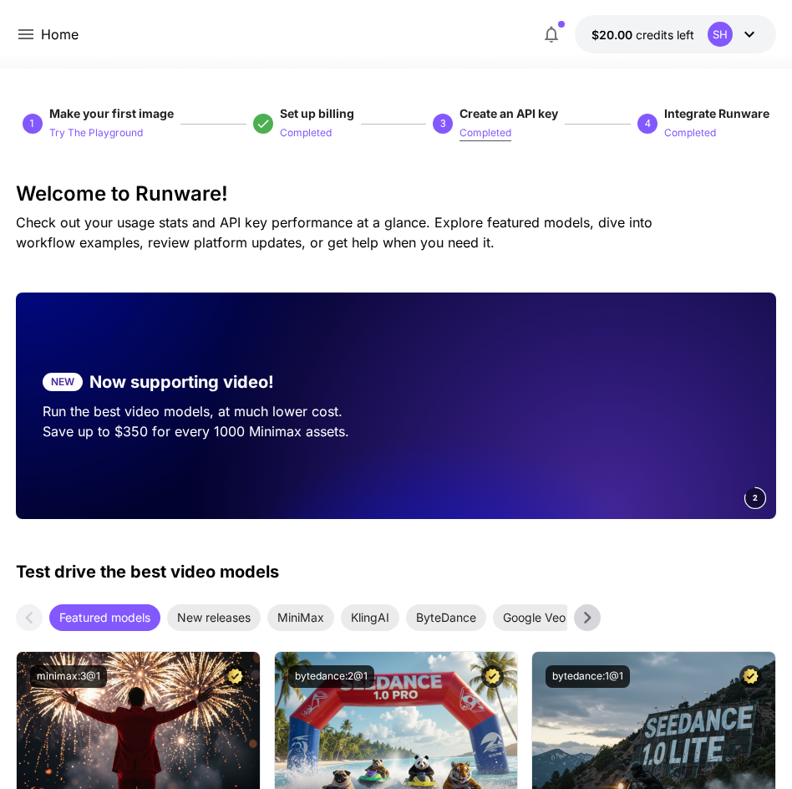
click at [487, 139] on p "Completed" at bounding box center [486, 133] width 52 height 16
click at [13, 36] on div "Home $20.00 credits left SH" at bounding box center [395, 34] width 790 height 69
click at [24, 36] on icon at bounding box center [26, 34] width 20 height 20
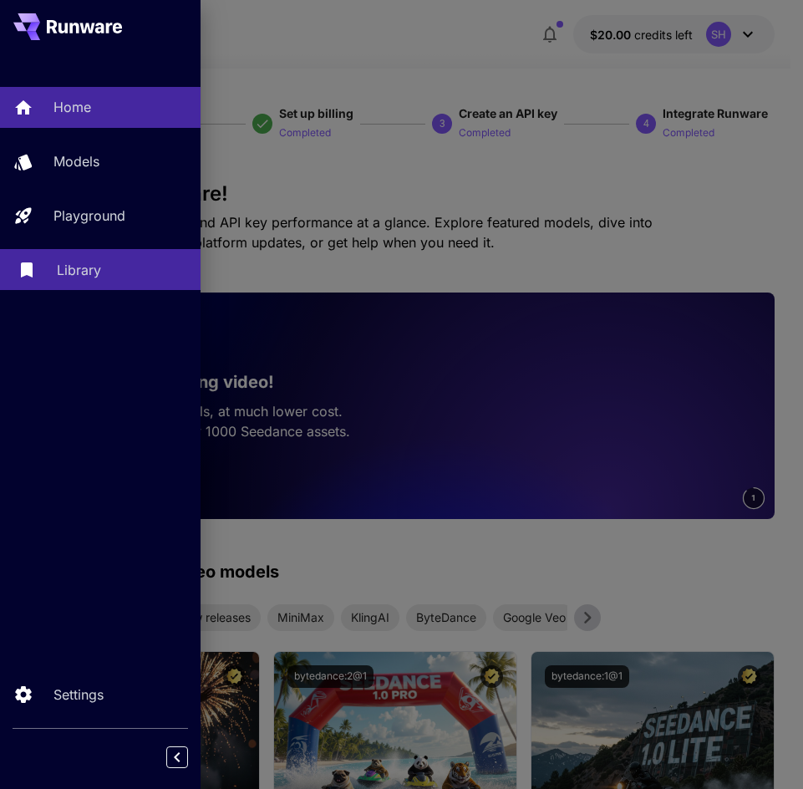
click at [80, 267] on p "Library" at bounding box center [79, 270] width 44 height 20
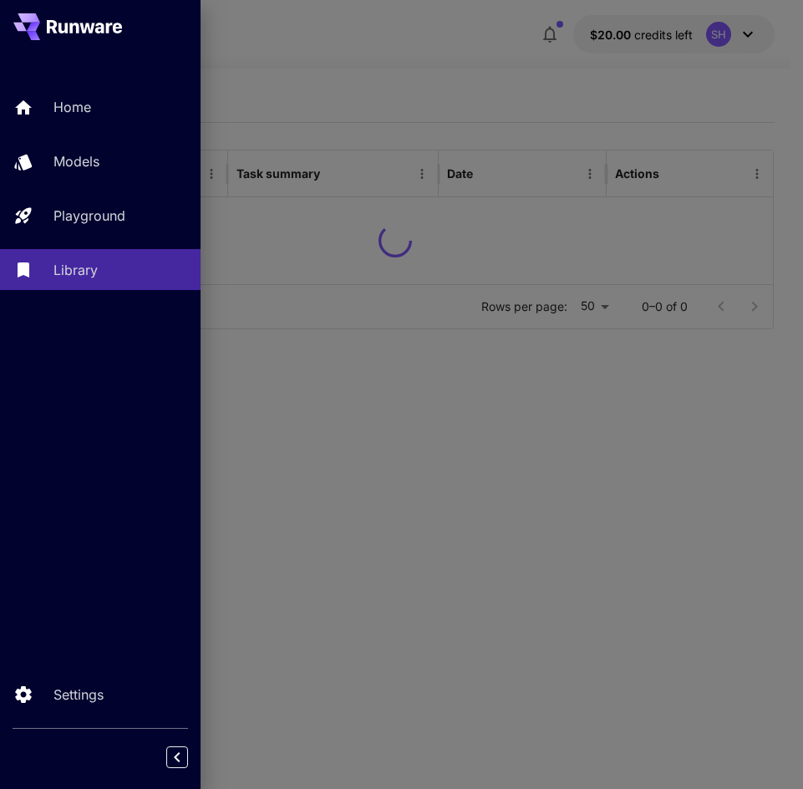
click at [302, 272] on div at bounding box center [401, 394] width 803 height 789
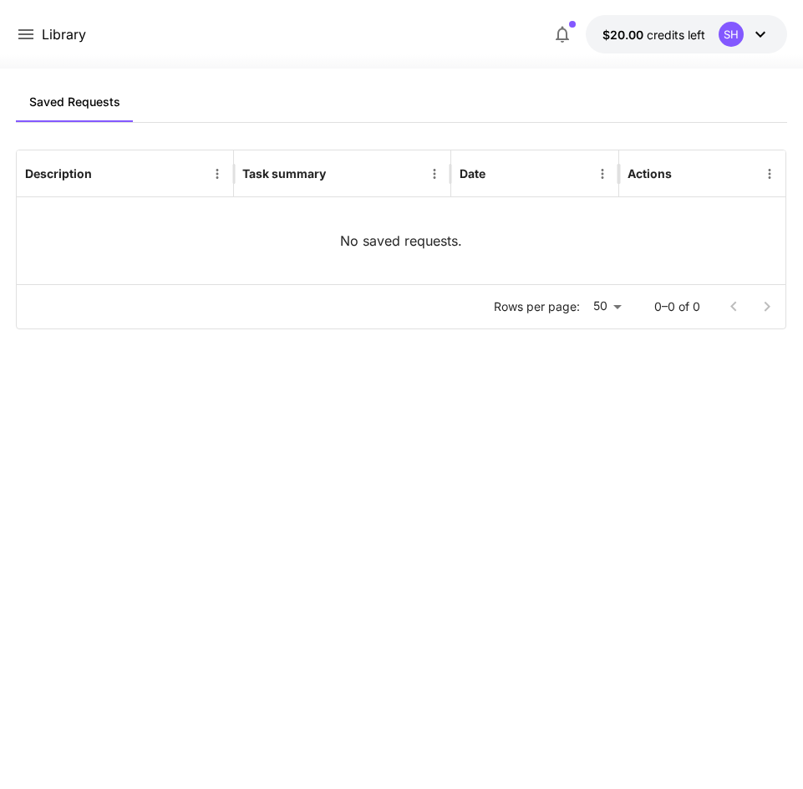
click at [33, 31] on icon at bounding box center [25, 34] width 15 height 10
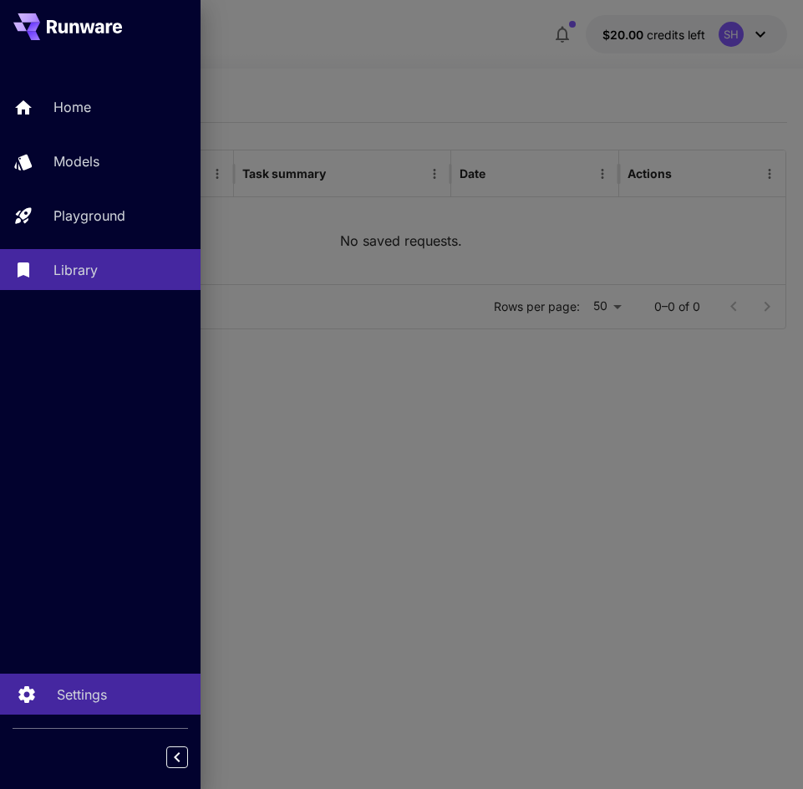
click at [78, 695] on p "Settings" at bounding box center [82, 694] width 50 height 20
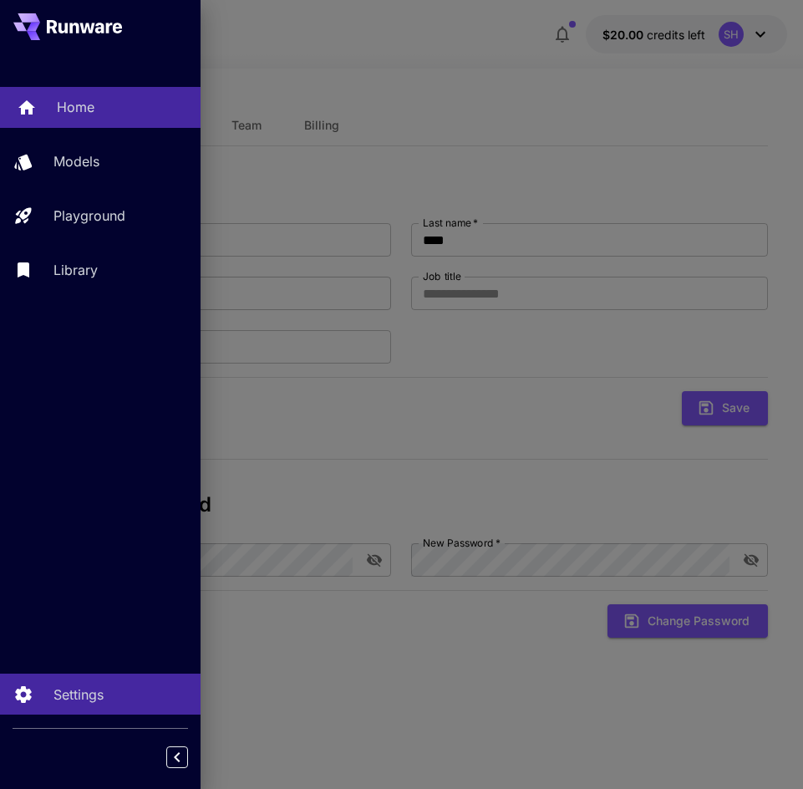
click at [118, 115] on div "Home" at bounding box center [122, 107] width 130 height 20
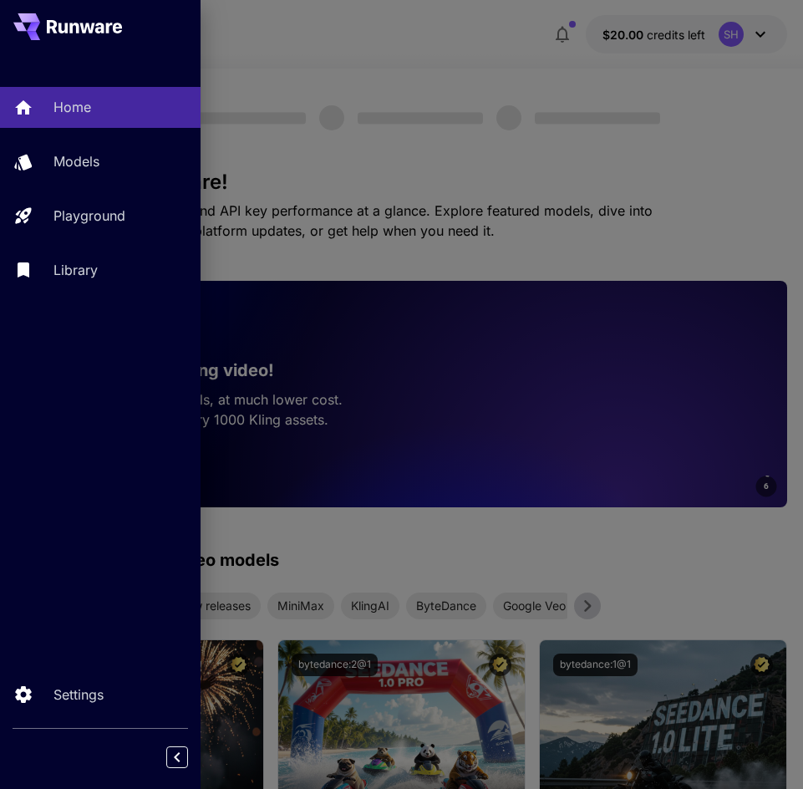
click at [420, 105] on div at bounding box center [401, 394] width 803 height 789
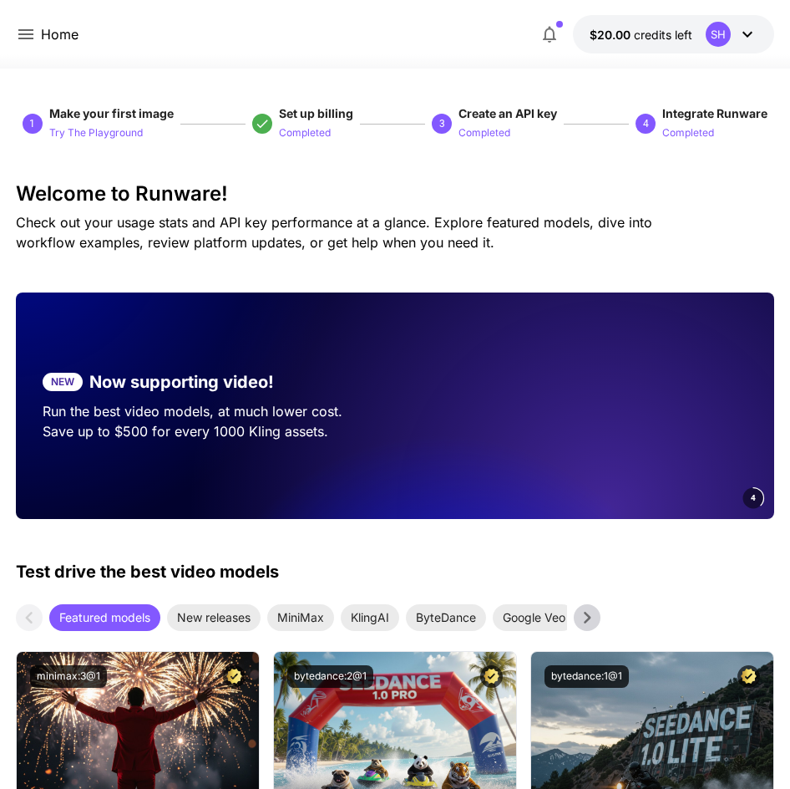
click at [449, 136] on span "3 Create an API key Completed" at bounding box center [494, 123] width 125 height 37
click at [464, 135] on p "Completed" at bounding box center [485, 133] width 52 height 16
click at [465, 135] on p "Completed" at bounding box center [485, 133] width 52 height 16
drag, startPoint x: 495, startPoint y: 136, endPoint x: 257, endPoint y: 132, distance: 238.2
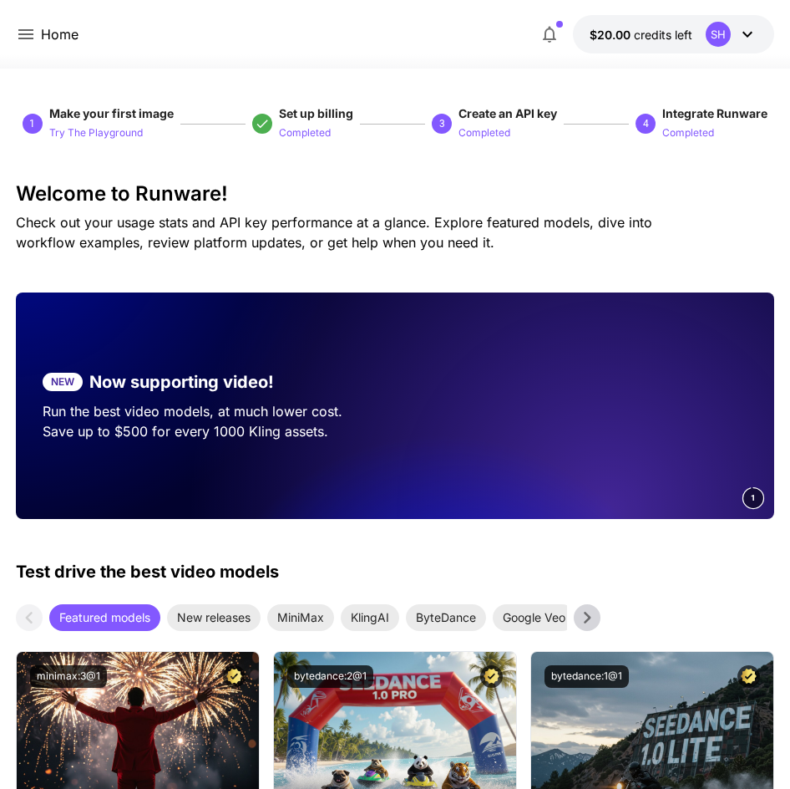
click at [256, 132] on div "Set up billing Completed" at bounding box center [303, 123] width 114 height 37
click at [318, 138] on p "Completed" at bounding box center [305, 133] width 52 height 16
click at [84, 126] on p "Try The Playground" at bounding box center [96, 133] width 94 height 16
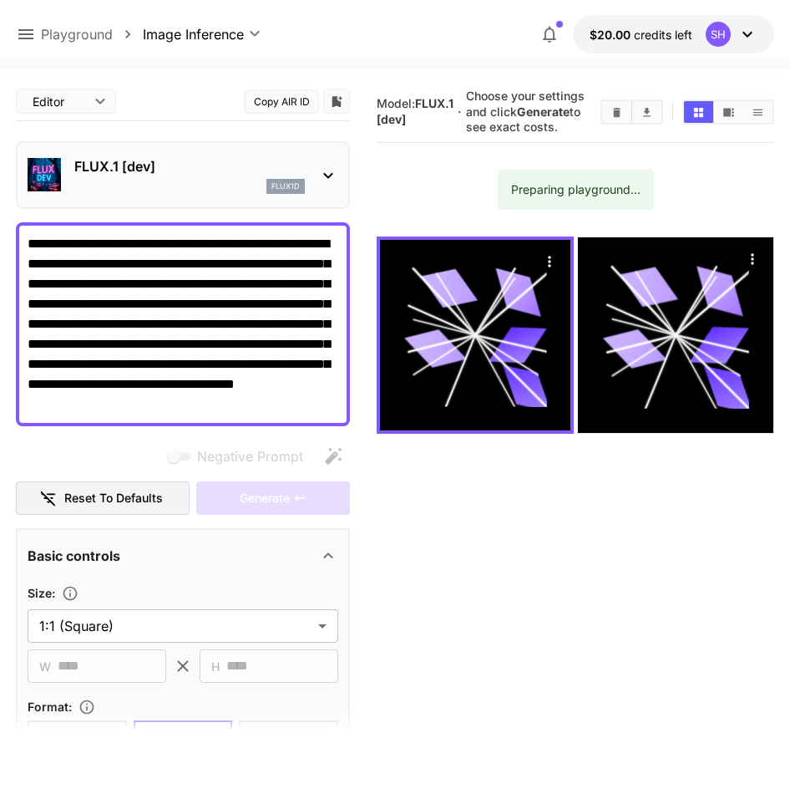
click at [406, 451] on section "Model: FLUX.1 [dev] · Choose your settings and click Generate to see exact cost…" at bounding box center [576, 476] width 398 height 789
drag, startPoint x: 496, startPoint y: 214, endPoint x: 506, endPoint y: 209, distance: 11.2
click at [500, 214] on section "Model: FLUX.1 [dev] · Choose your settings and click Generate to see exact cost…" at bounding box center [576, 476] width 398 height 789
click at [475, 92] on span "Choose your settings and click Generate to see exact costs." at bounding box center [525, 111] width 119 height 45
click at [252, 190] on div "flux1d" at bounding box center [189, 186] width 231 height 15
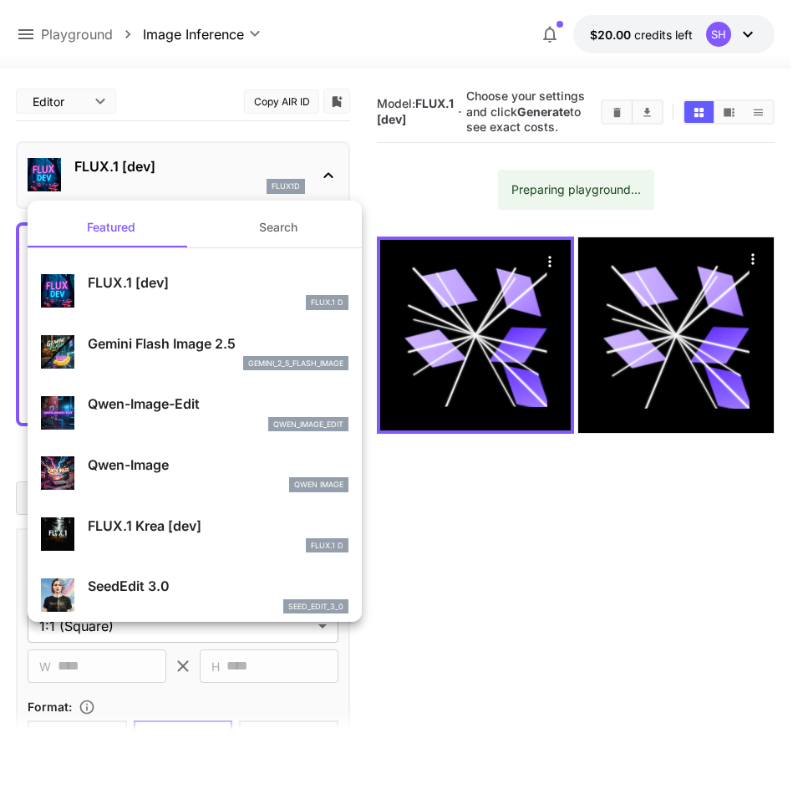
click at [137, 344] on p "Gemini Flash Image 2.5" at bounding box center [218, 343] width 261 height 20
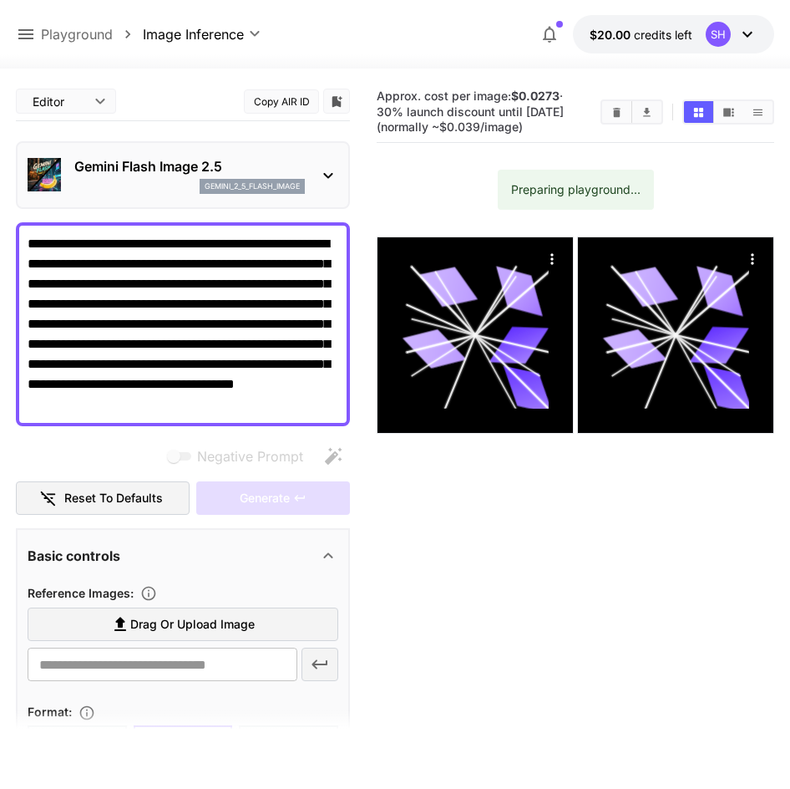
click at [442, 171] on section "Approx. cost per image: $0.0273 · 30% launch discount until 15th september (nor…" at bounding box center [576, 476] width 398 height 789
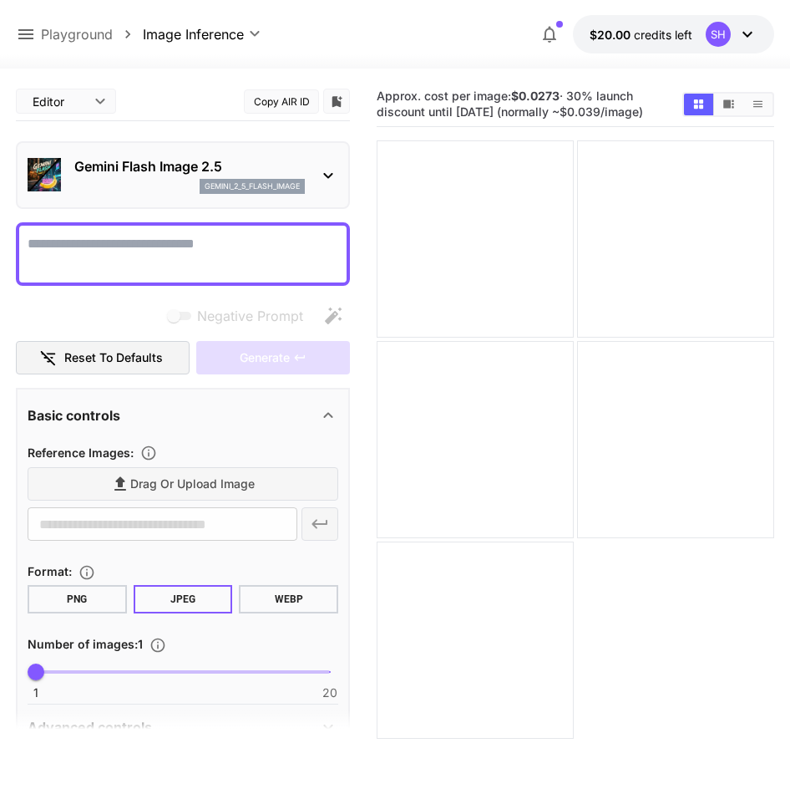
paste textarea "**********"
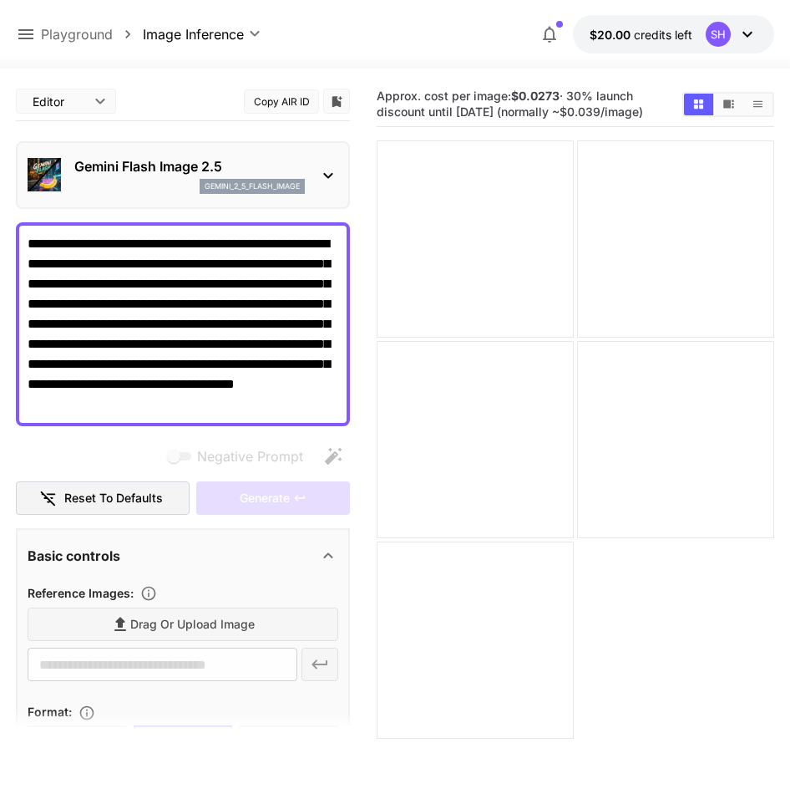
type textarea "**********"
click at [277, 464] on span "Negative Prompt" at bounding box center [250, 456] width 106 height 20
click at [275, 490] on div "Generate" at bounding box center [273, 498] width 154 height 34
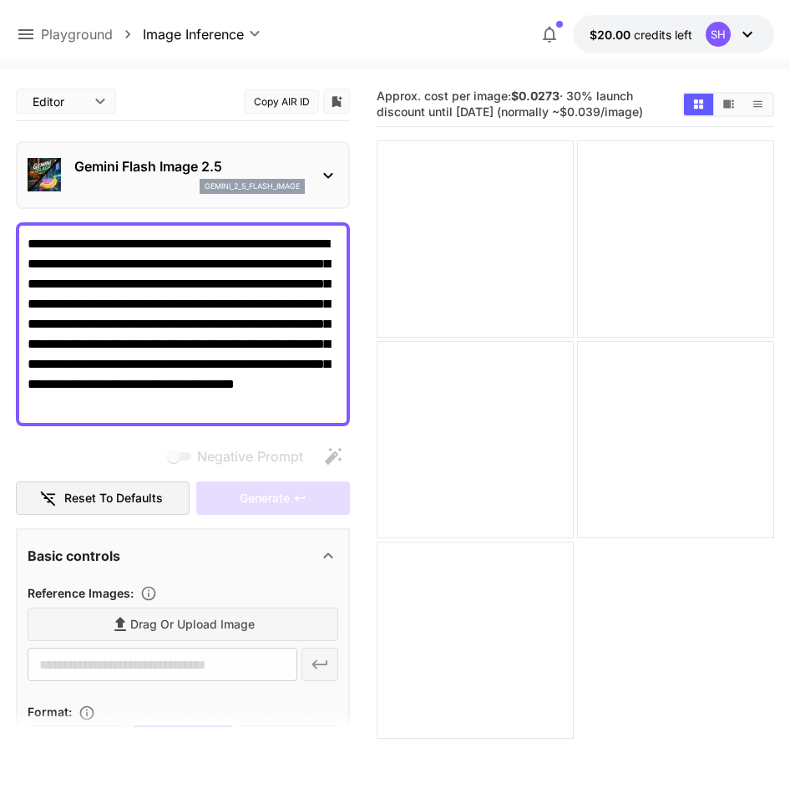
click at [567, 119] on h5 "Approx. cost per image: $0.0273 · 30% launch discount until 15th september (nor…" at bounding box center [523, 104] width 292 height 31
click at [292, 178] on div "Gemini Flash Image 2.5 gemini_2_5_flash_image" at bounding box center [189, 175] width 231 height 38
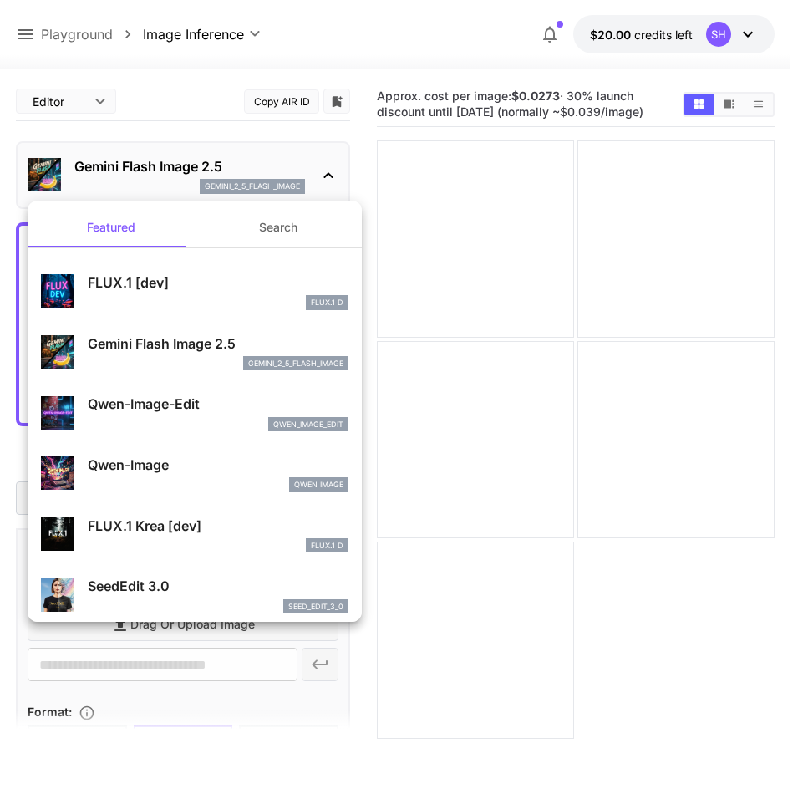
click at [164, 291] on p "FLUX.1 [dev]" at bounding box center [218, 282] width 261 height 20
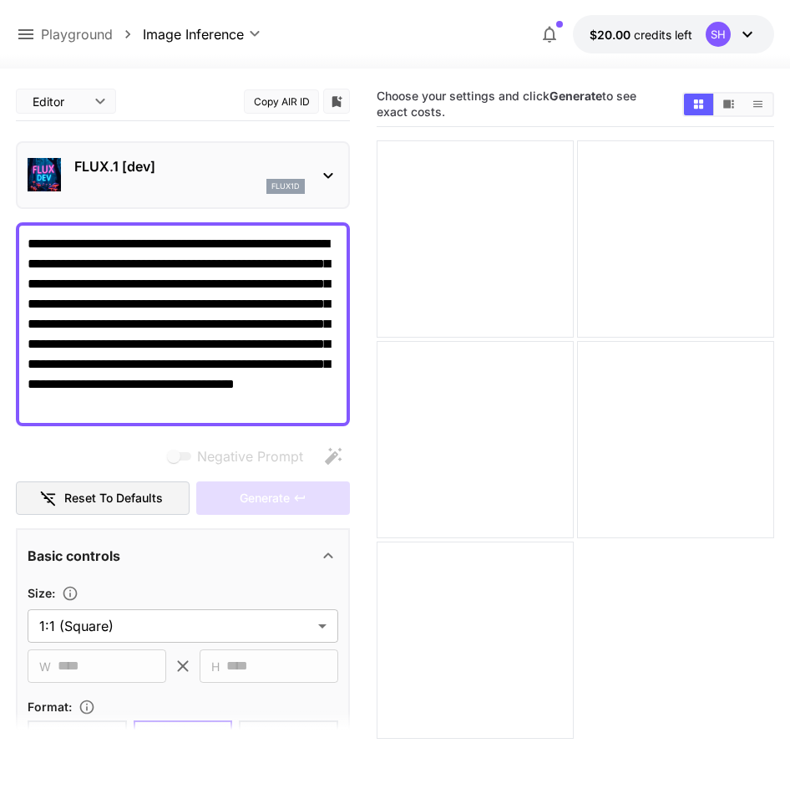
click at [284, 500] on div "Generate" at bounding box center [273, 498] width 154 height 34
click at [283, 500] on div "Generate" at bounding box center [273, 498] width 154 height 34
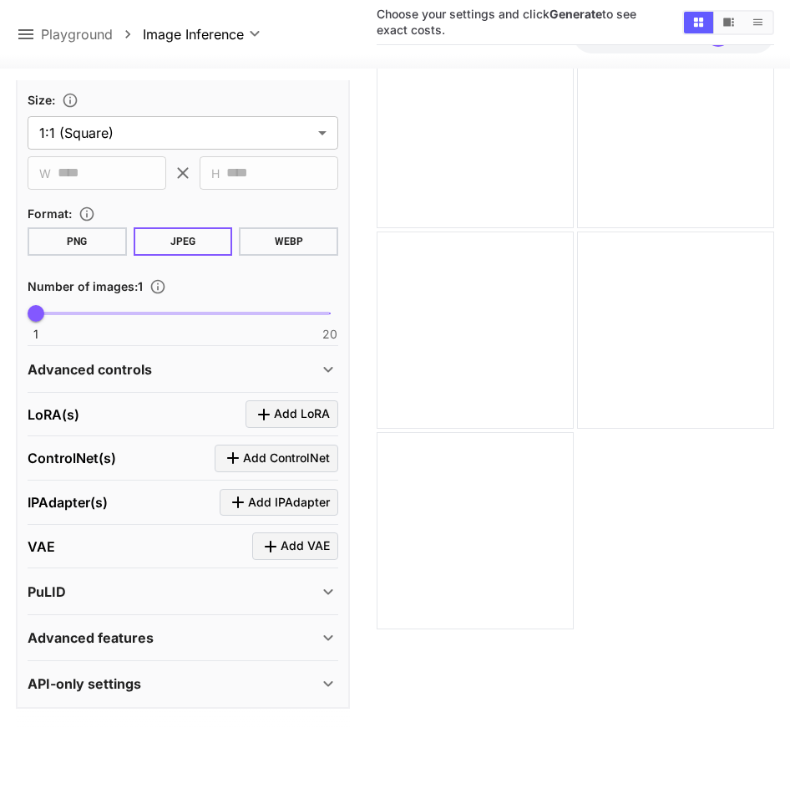
scroll to position [132, 0]
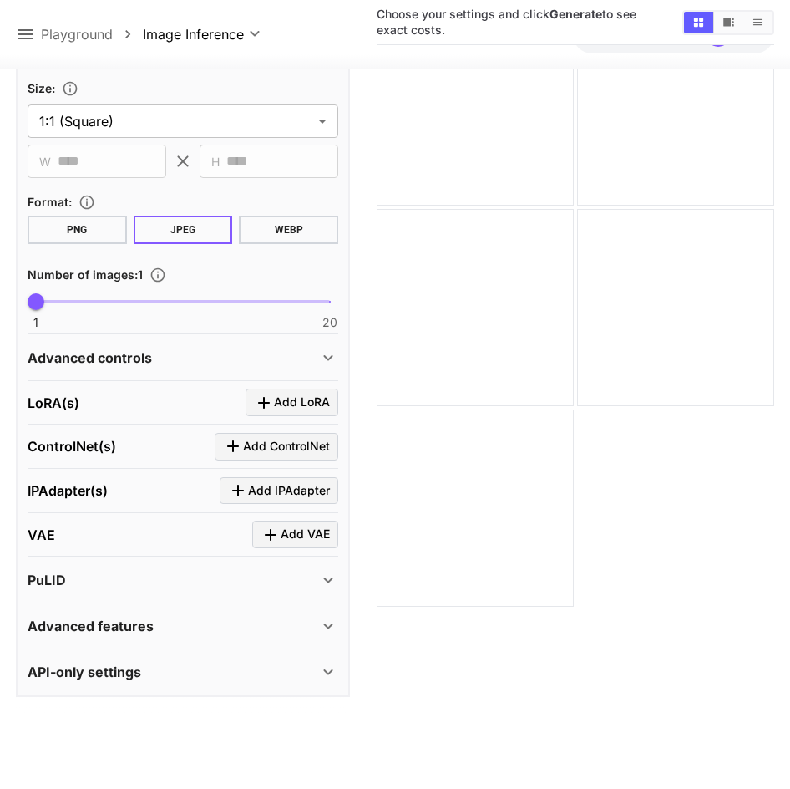
click at [99, 235] on button "PNG" at bounding box center [77, 229] width 99 height 28
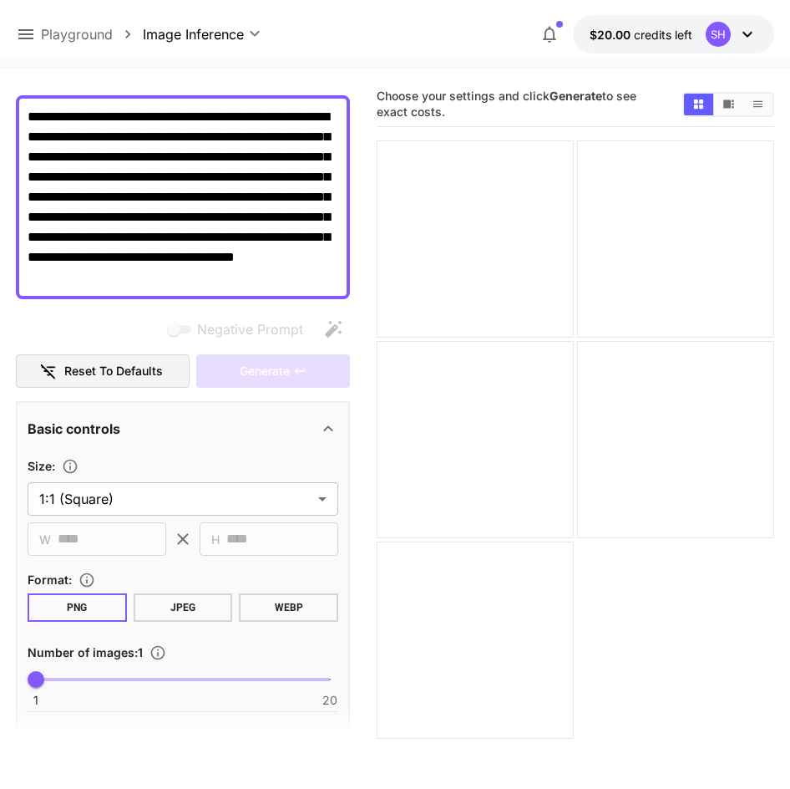
scroll to position [0, 0]
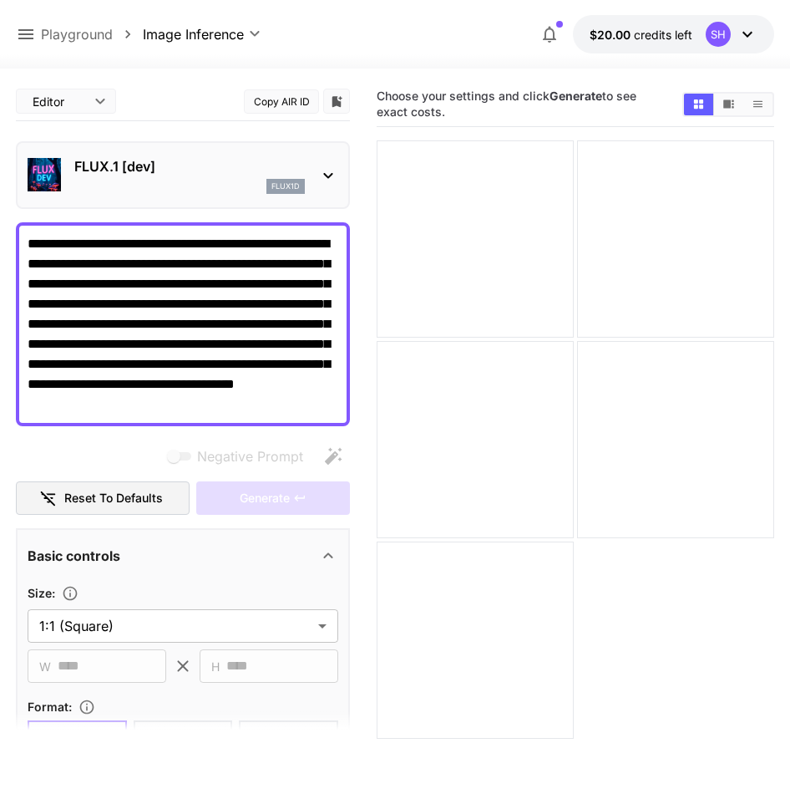
click at [92, 98] on body "**********" at bounding box center [395, 460] width 790 height 921
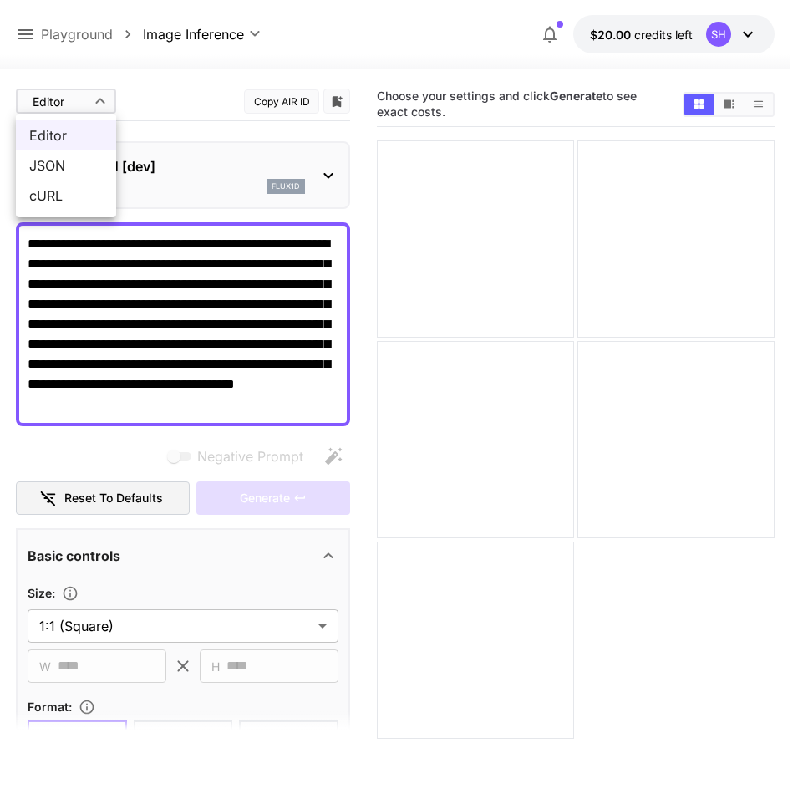
click at [88, 158] on span "JSON" at bounding box center [66, 165] width 74 height 20
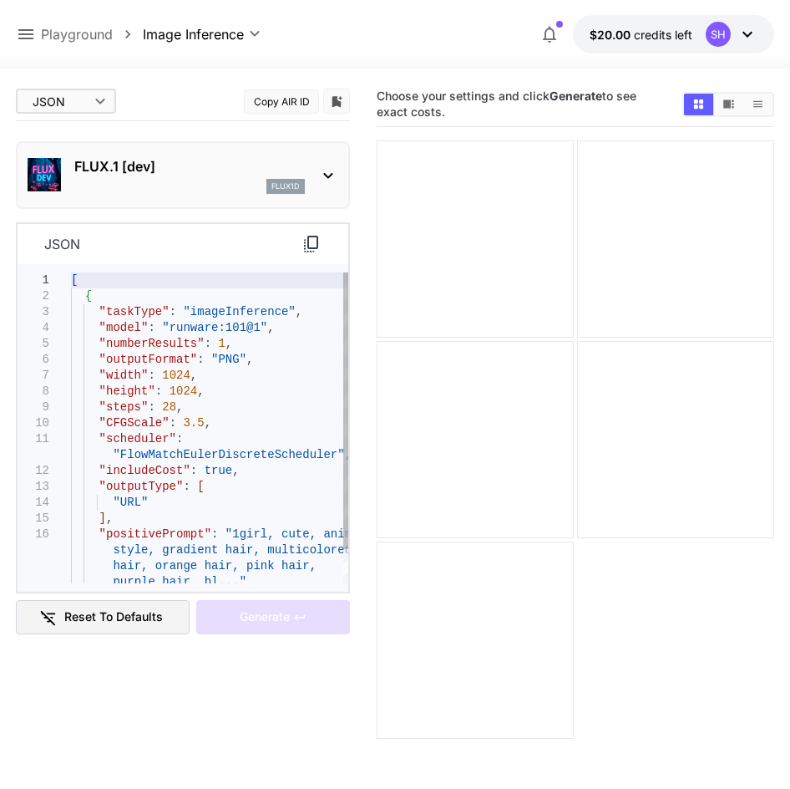
click at [89, 102] on body "**********" at bounding box center [395, 460] width 790 height 921
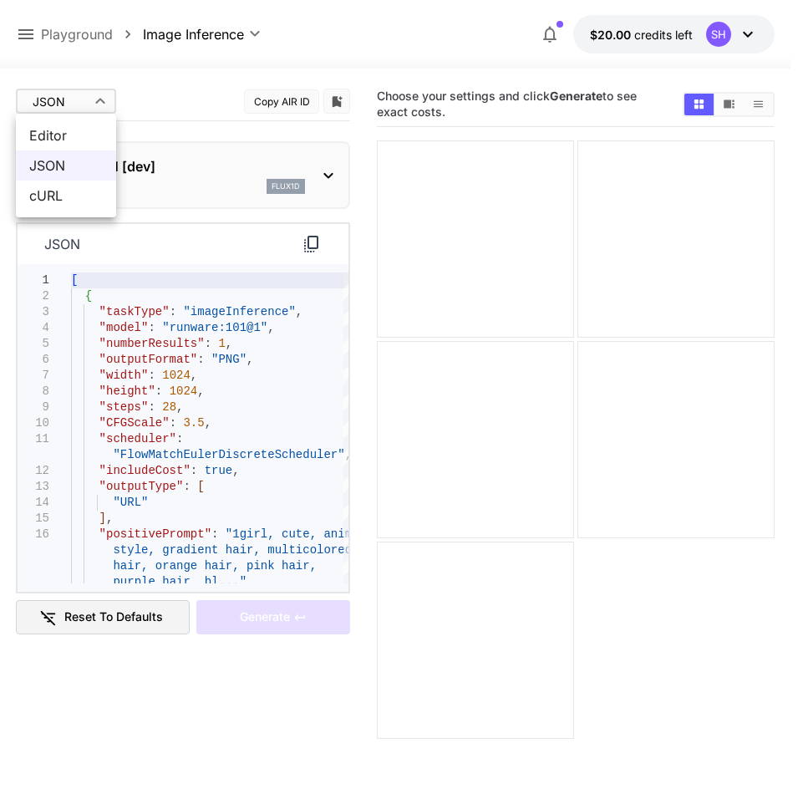
click at [84, 135] on span "Editor" at bounding box center [66, 135] width 74 height 20
type input "****"
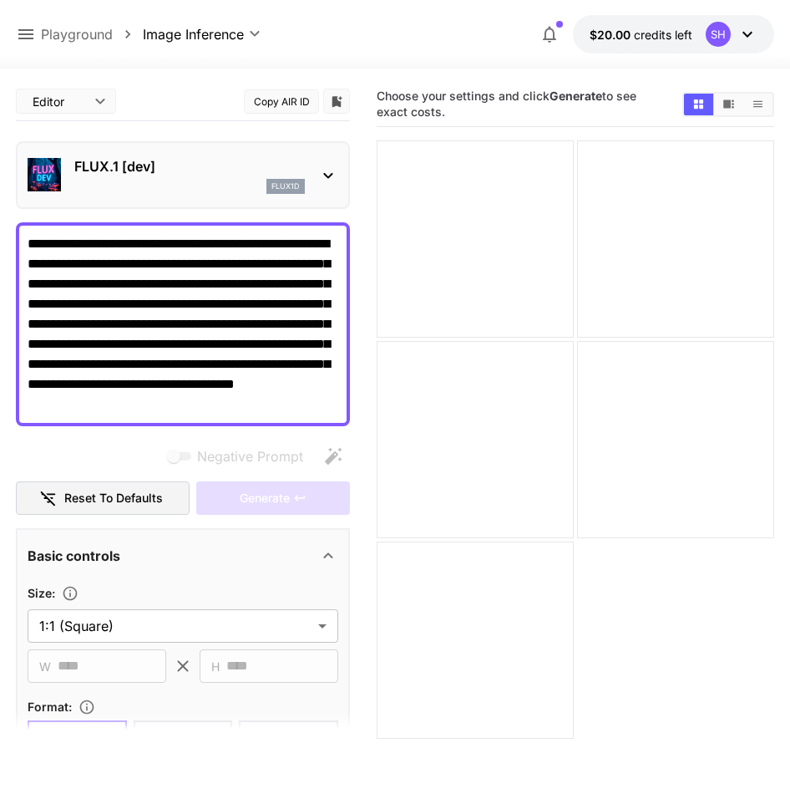
click at [236, 371] on textarea "**********" at bounding box center [183, 324] width 311 height 180
click at [257, 501] on div "Generate" at bounding box center [273, 498] width 154 height 34
click at [141, 501] on button "Reset to defaults" at bounding box center [103, 498] width 174 height 34
click at [45, 43] on p "Playground" at bounding box center [77, 34] width 72 height 20
click at [71, 36] on p "Playground" at bounding box center [77, 34] width 72 height 20
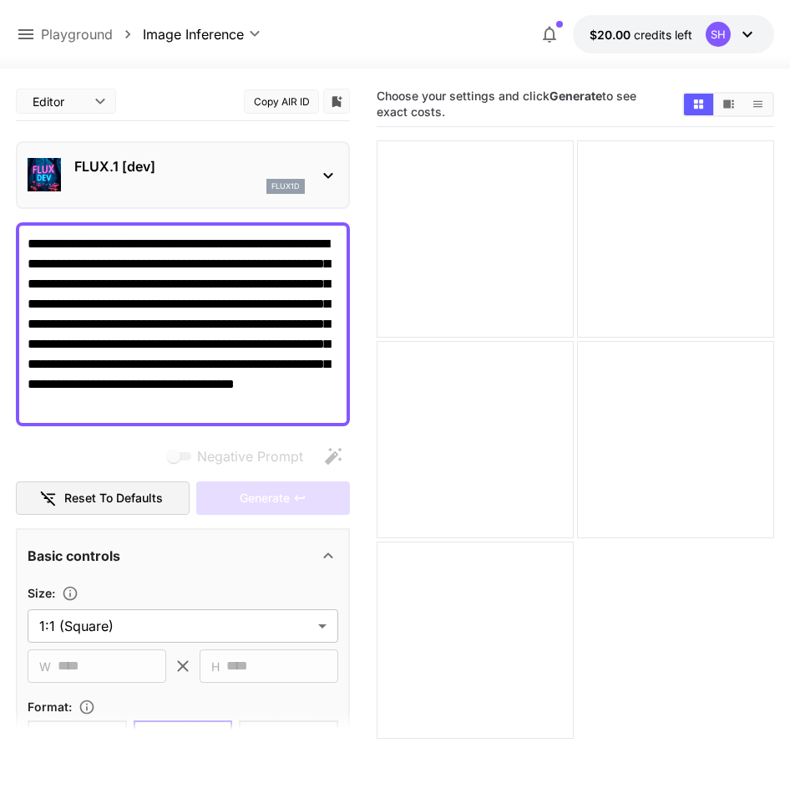
click at [32, 33] on icon at bounding box center [26, 34] width 20 height 20
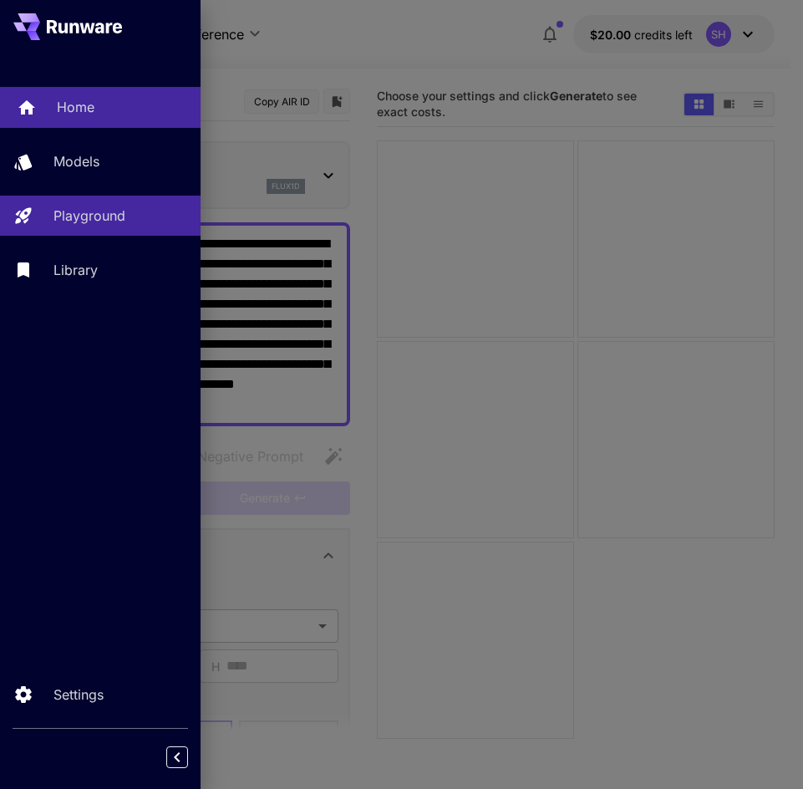
click at [68, 100] on p "Home" at bounding box center [76, 107] width 38 height 20
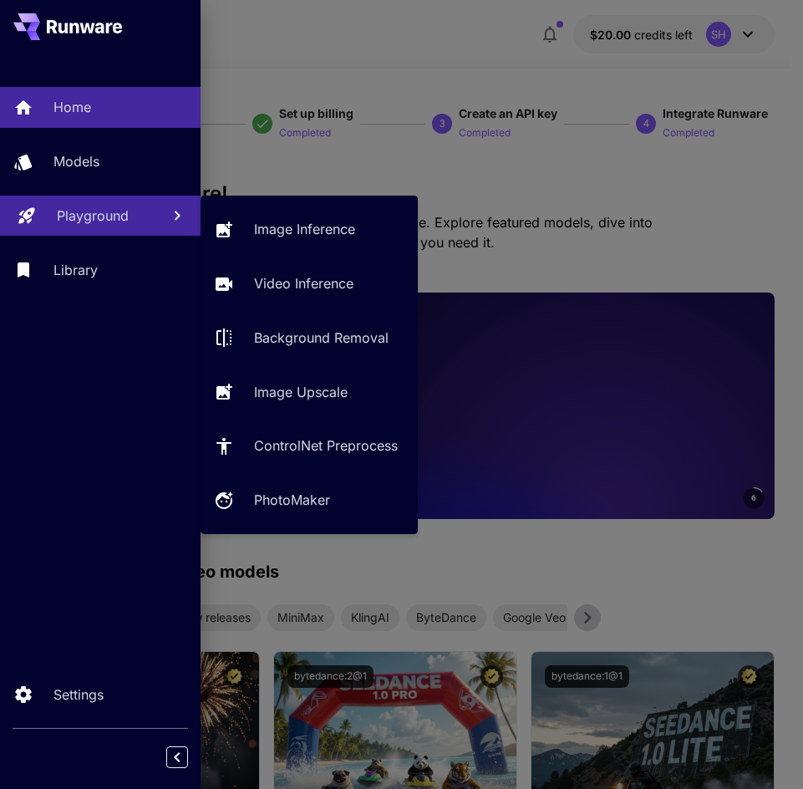
click at [120, 219] on p "Playground" at bounding box center [93, 216] width 72 height 20
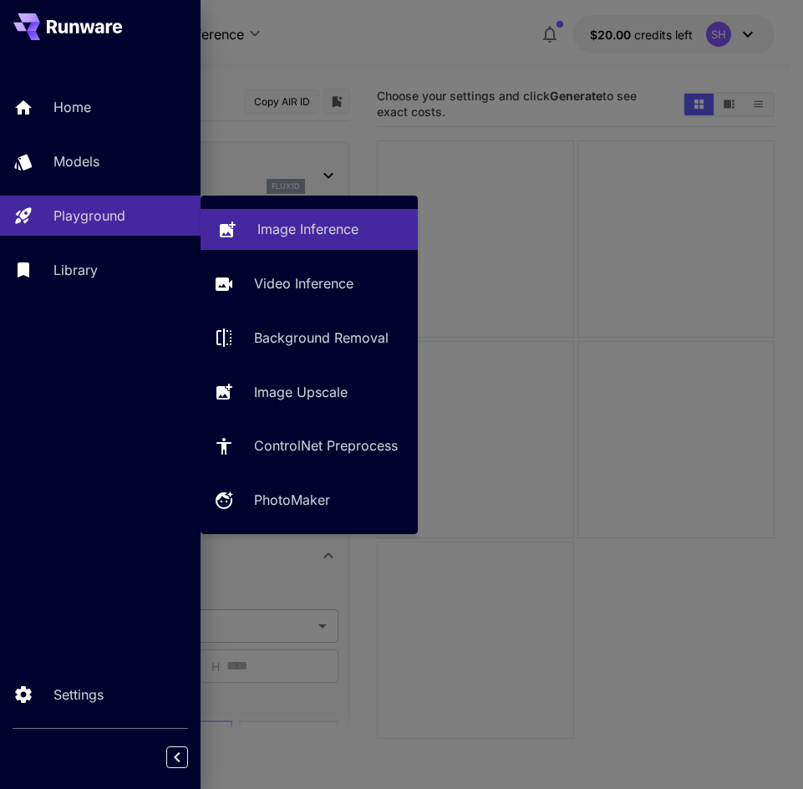
click at [318, 224] on p "Image Inference" at bounding box center [307, 229] width 101 height 20
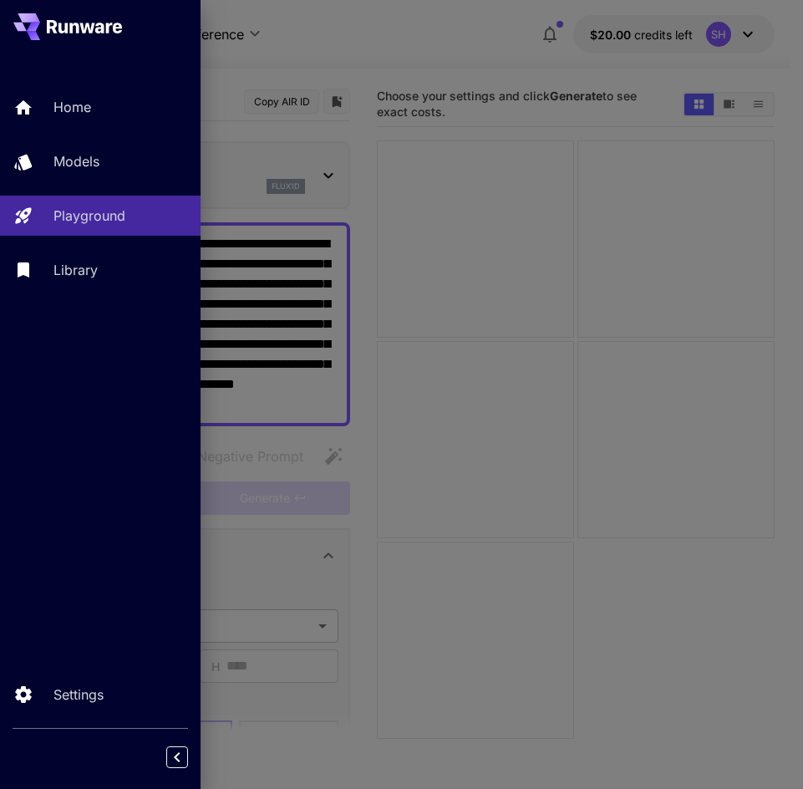
drag, startPoint x: 349, startPoint y: 239, endPoint x: 414, endPoint y: 238, distance: 64.3
click at [349, 239] on div at bounding box center [401, 394] width 803 height 789
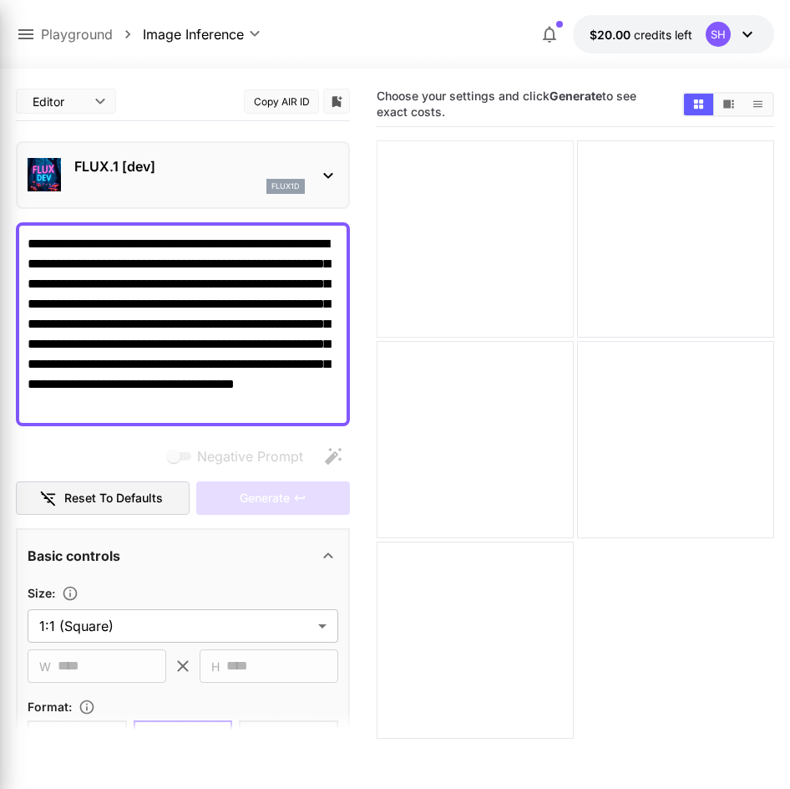
click at [471, 240] on div at bounding box center [475, 238] width 197 height 197
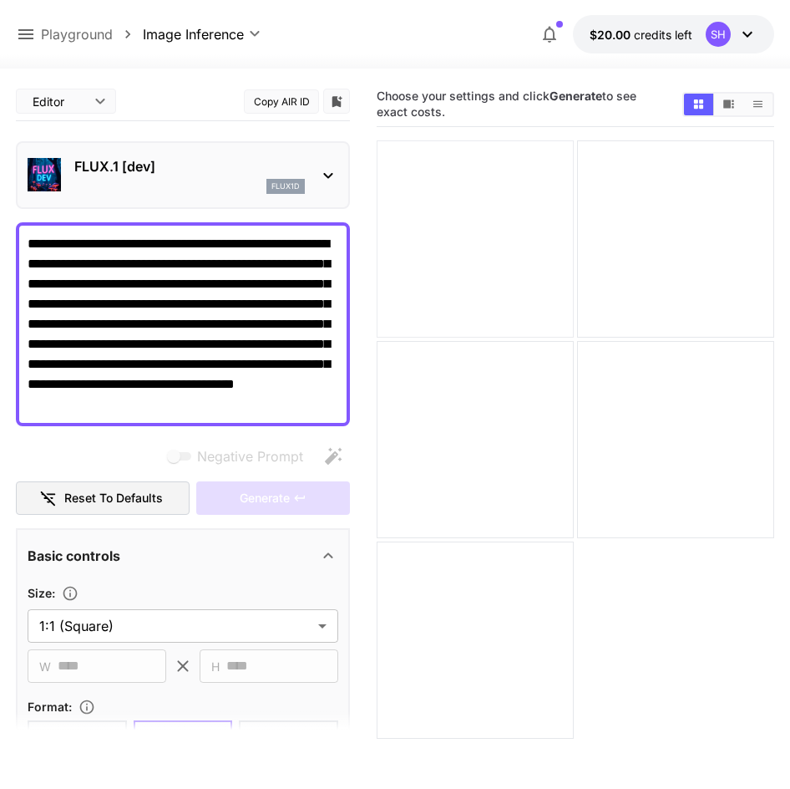
click at [471, 240] on div at bounding box center [475, 238] width 197 height 197
click at [471, 239] on div at bounding box center [475, 238] width 197 height 197
click at [711, 214] on div at bounding box center [675, 238] width 197 height 197
click at [306, 494] on div "Generate" at bounding box center [273, 498] width 154 height 34
drag, startPoint x: 249, startPoint y: 330, endPoint x: 272, endPoint y: 348, distance: 29.1
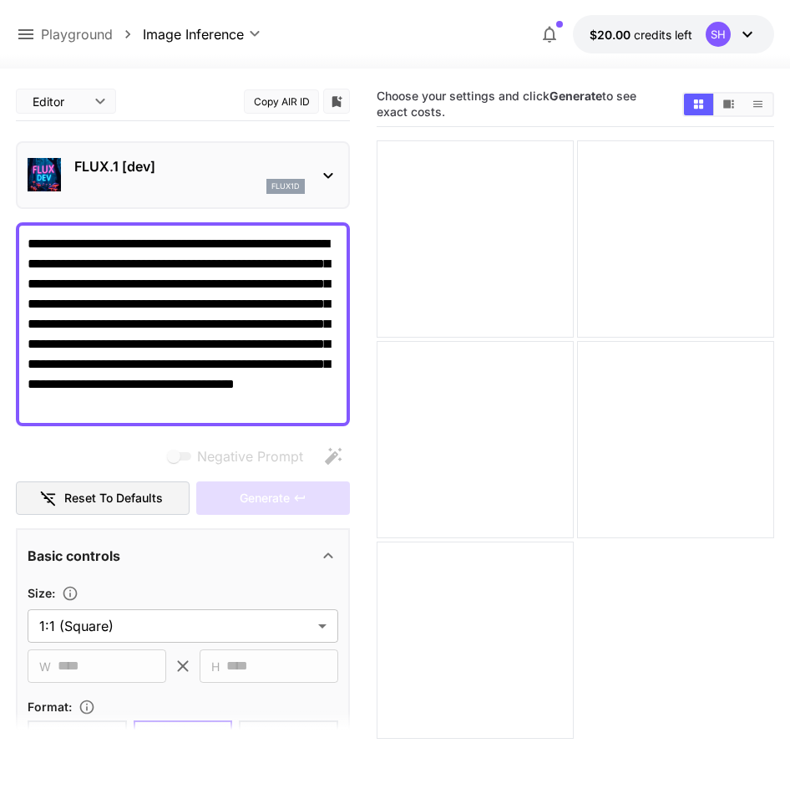
click at [249, 333] on textarea "**********" at bounding box center [183, 324] width 311 height 180
click at [271, 284] on textarea "**********" at bounding box center [183, 324] width 311 height 180
drag, startPoint x: 79, startPoint y: 284, endPoint x: 27, endPoint y: 289, distance: 52.9
click at [28, 289] on textarea "**********" at bounding box center [183, 324] width 311 height 180
type textarea "**********"
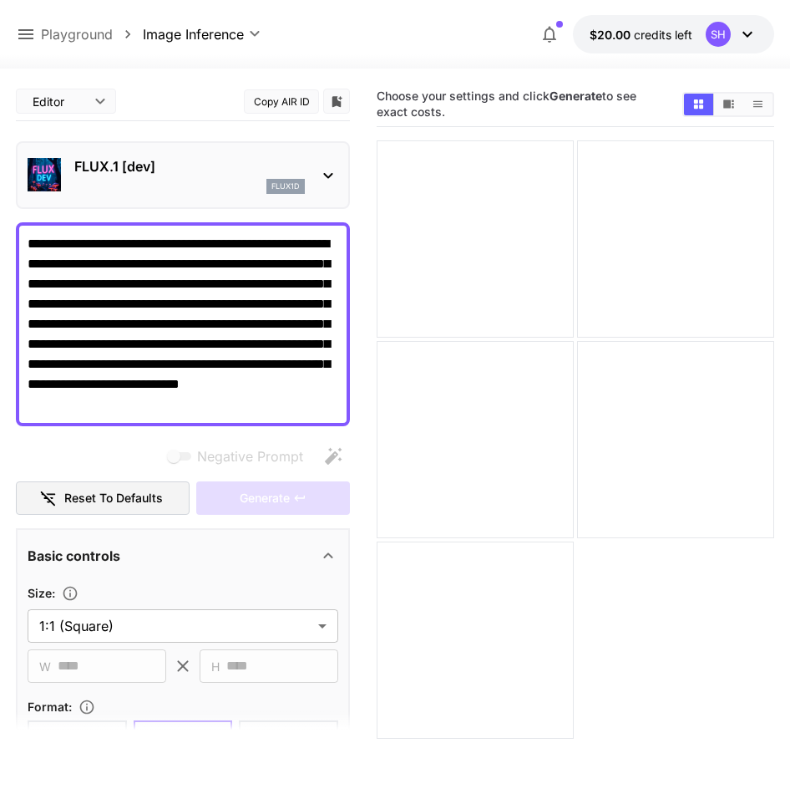
click at [224, 534] on section "**********" at bounding box center [183, 684] width 311 height 309
click at [190, 457] on span "Negative prompts are not compatible with the selected model." at bounding box center [181, 456] width 22 height 8
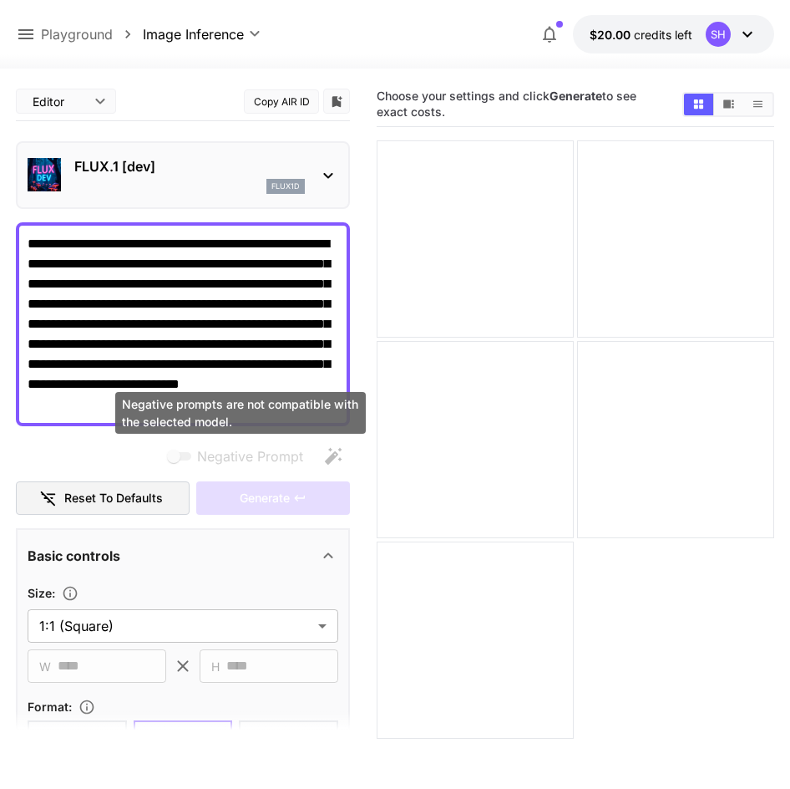
click at [190, 457] on span "Negative prompts are not compatible with the selected model." at bounding box center [181, 456] width 22 height 8
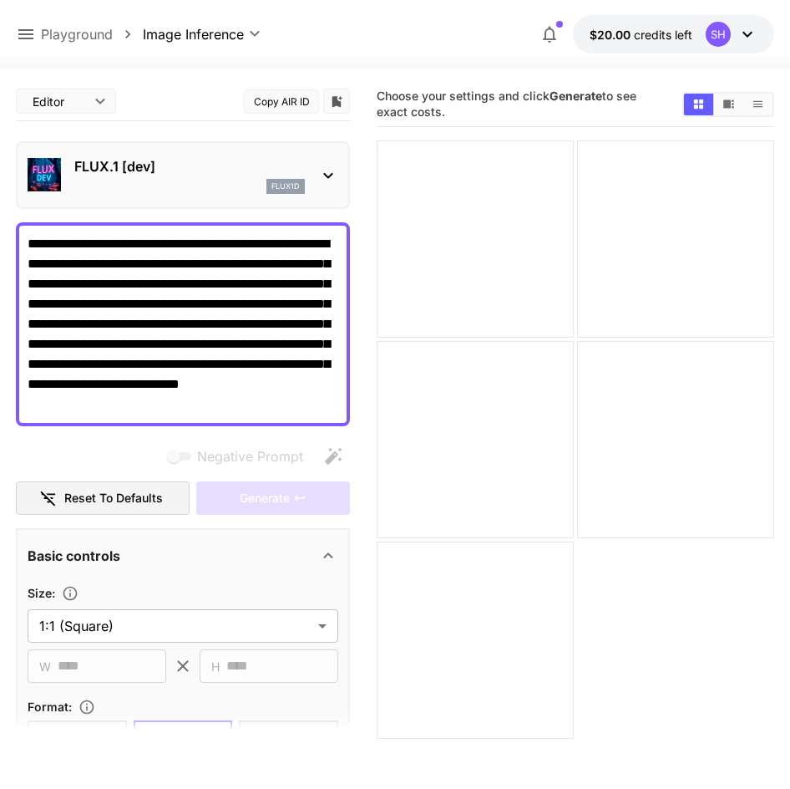
click at [331, 461] on div "Negative Prompt" at bounding box center [183, 456] width 334 height 33
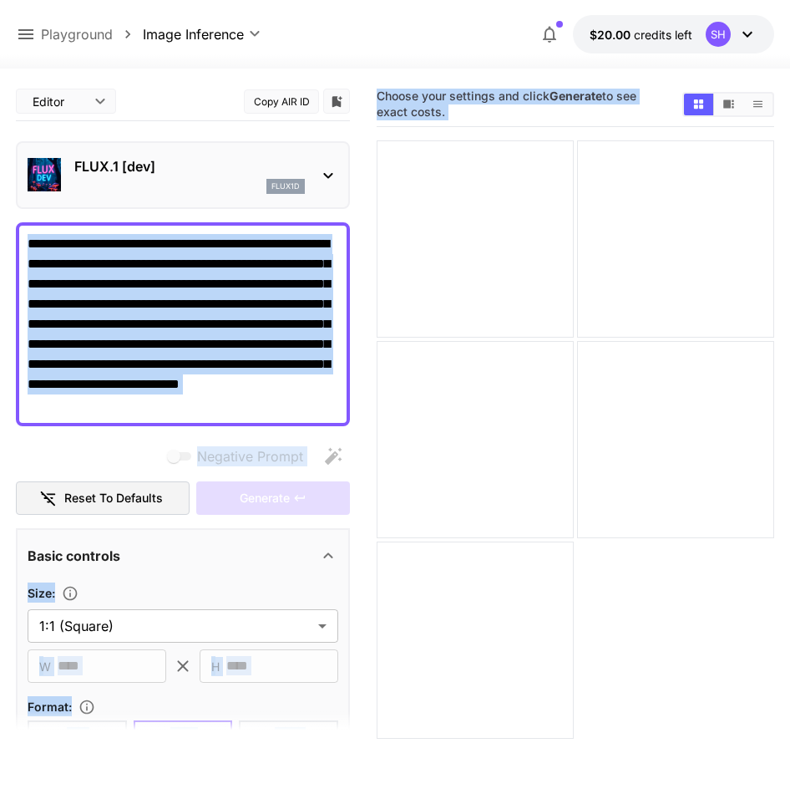
drag, startPoint x: 236, startPoint y: 435, endPoint x: 104, endPoint y: 399, distance: 137.6
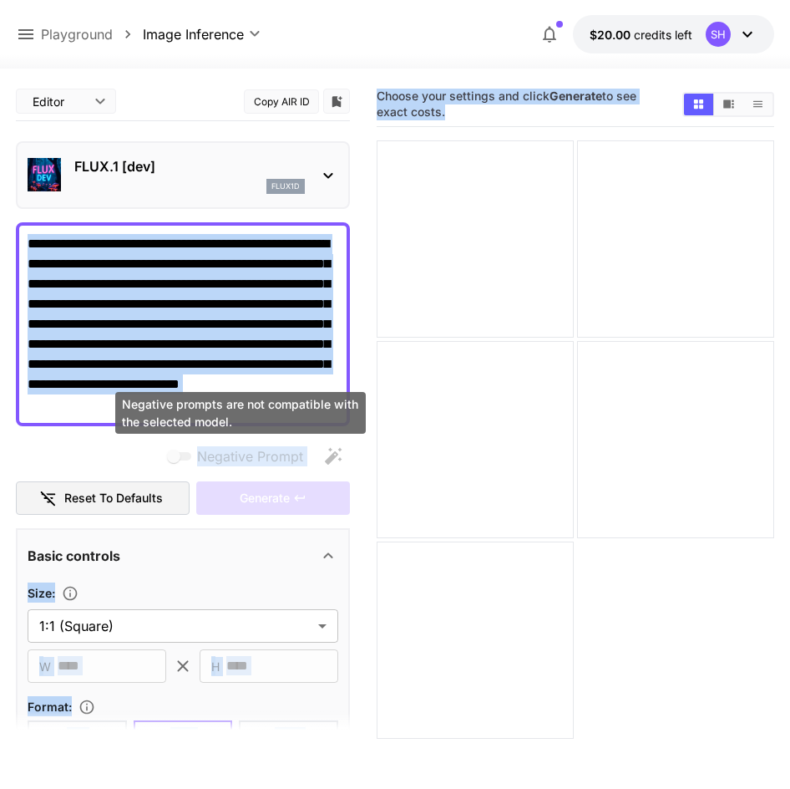
click at [242, 450] on span "Negative Prompt" at bounding box center [250, 456] width 106 height 20
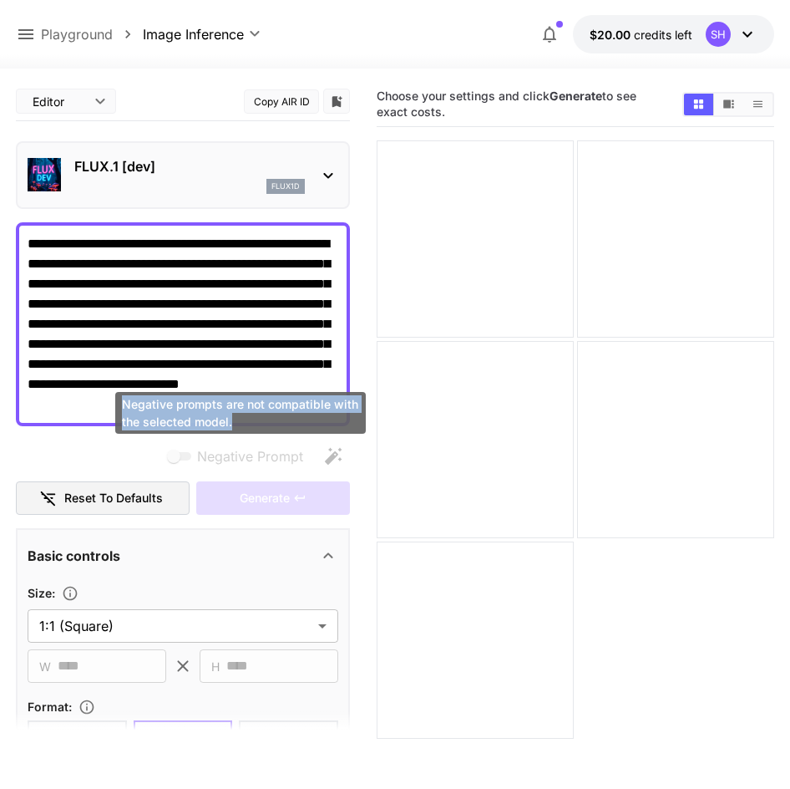
drag, startPoint x: 239, startPoint y: 430, endPoint x: 121, endPoint y: 407, distance: 120.1
click at [120, 407] on div "Negative prompts are not compatible with the selected model." at bounding box center [240, 413] width 251 height 42
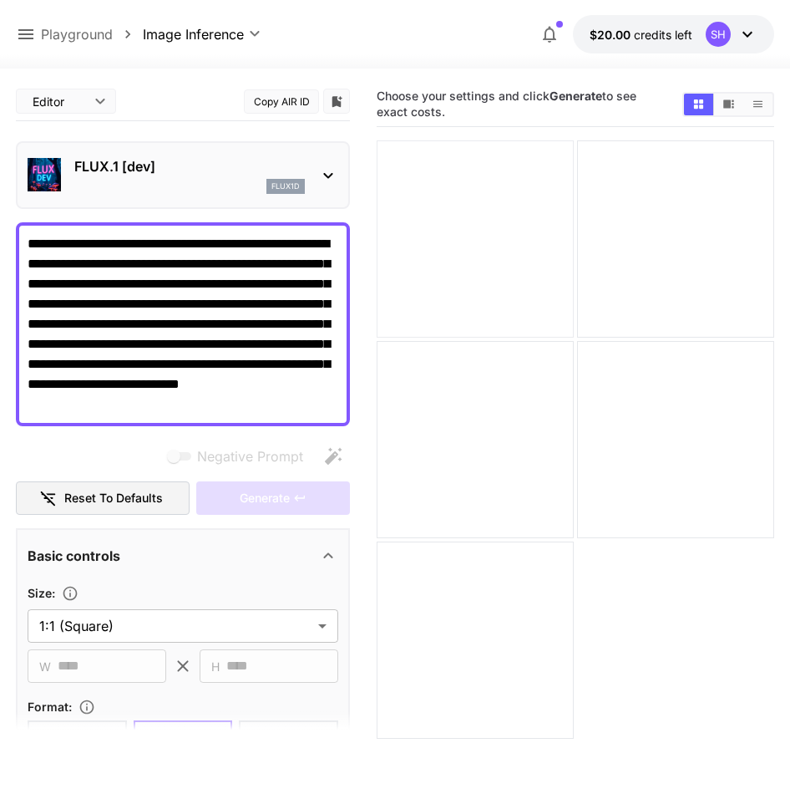
click at [572, 158] on div at bounding box center [475, 238] width 197 height 197
click at [506, 144] on div at bounding box center [475, 238] width 197 height 197
click at [503, 145] on div at bounding box center [475, 238] width 197 height 197
click at [745, 46] on div "SH" at bounding box center [732, 34] width 52 height 25
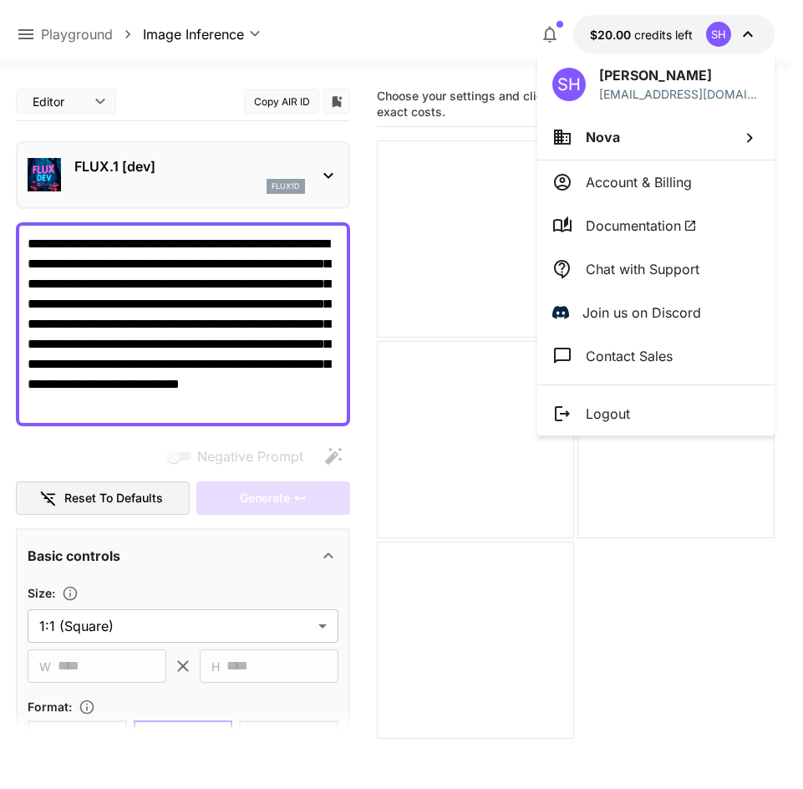
click at [363, 49] on div at bounding box center [401, 394] width 803 height 789
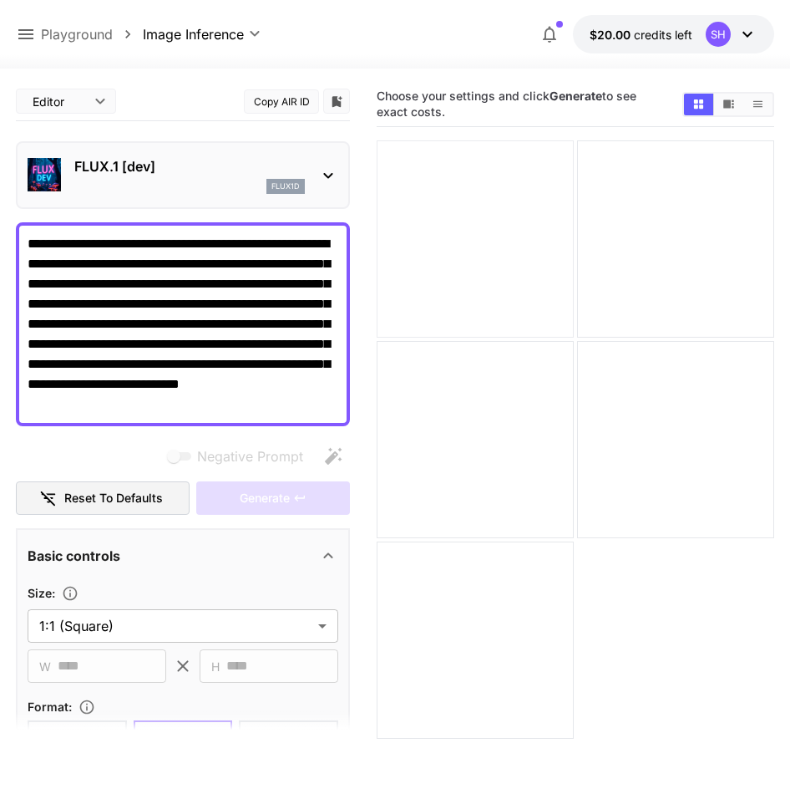
click at [420, 286] on div at bounding box center [475, 238] width 197 height 197
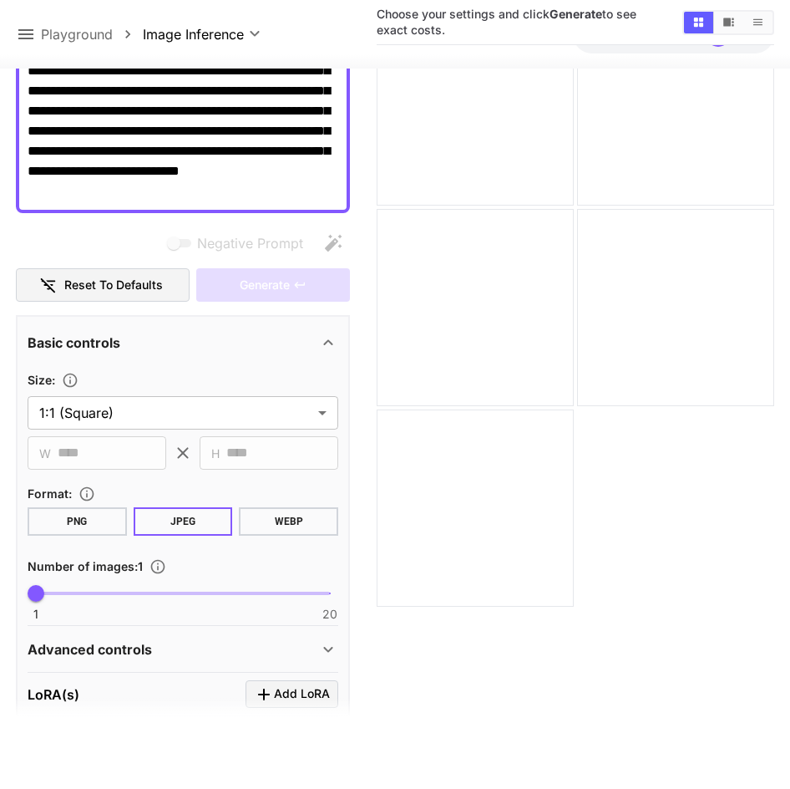
scroll to position [490, 0]
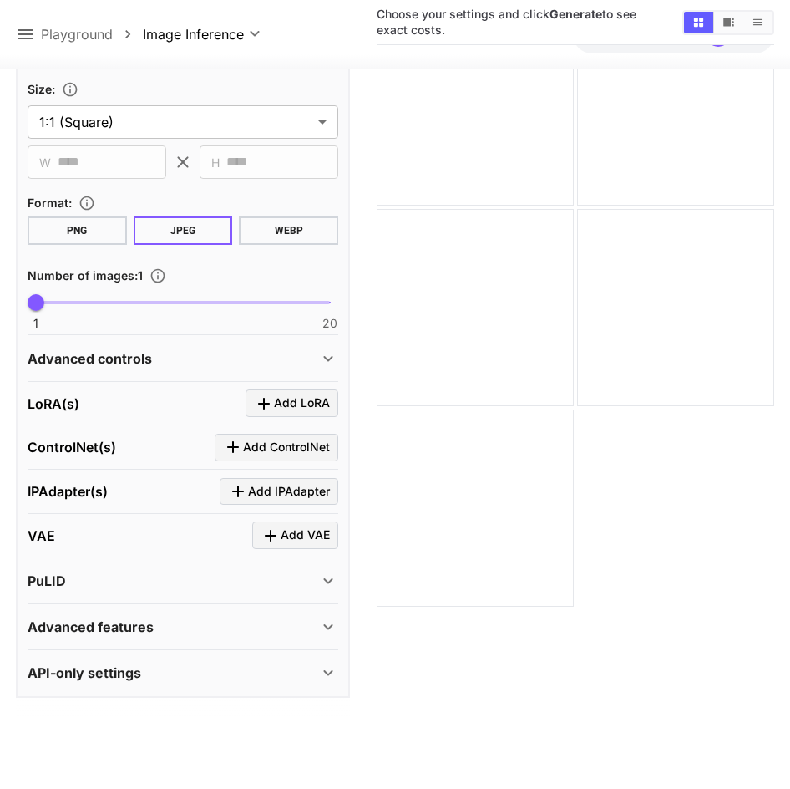
click at [256, 363] on div "Advanced controls" at bounding box center [173, 358] width 291 height 20
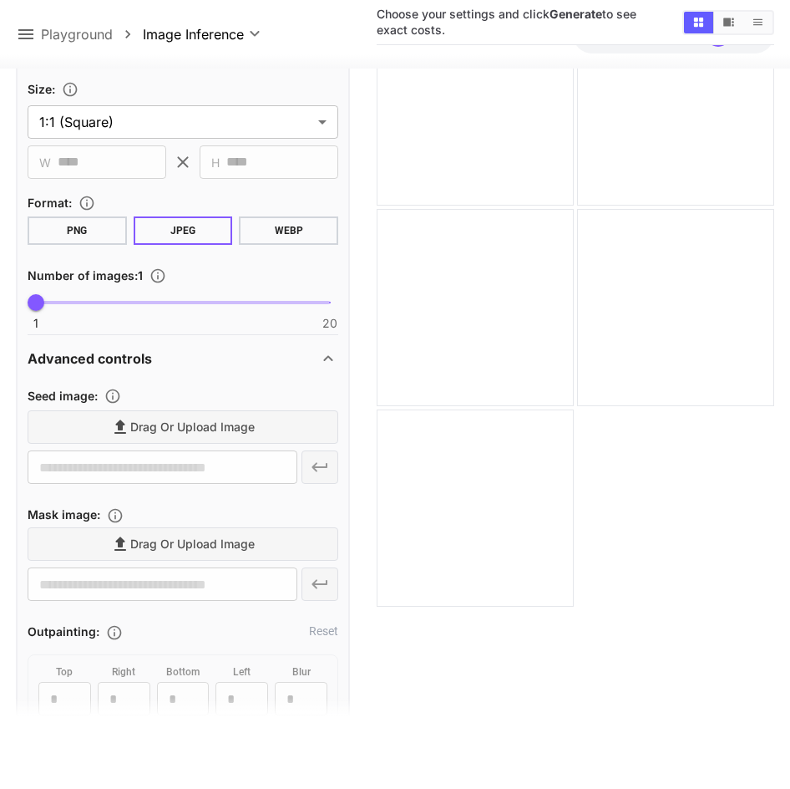
click at [254, 358] on div "Advanced controls" at bounding box center [173, 358] width 291 height 20
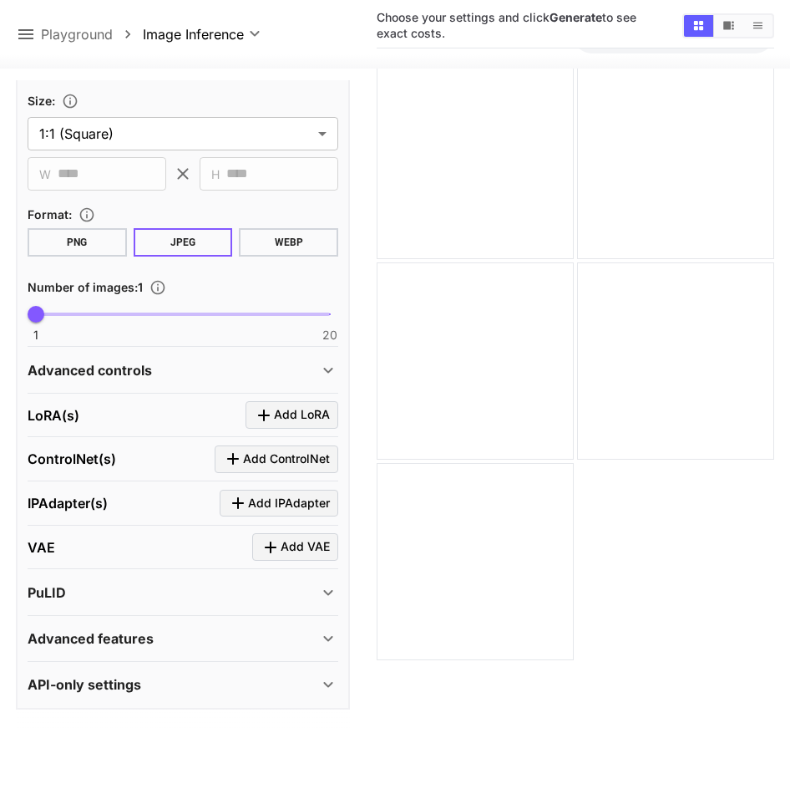
scroll to position [48, 0]
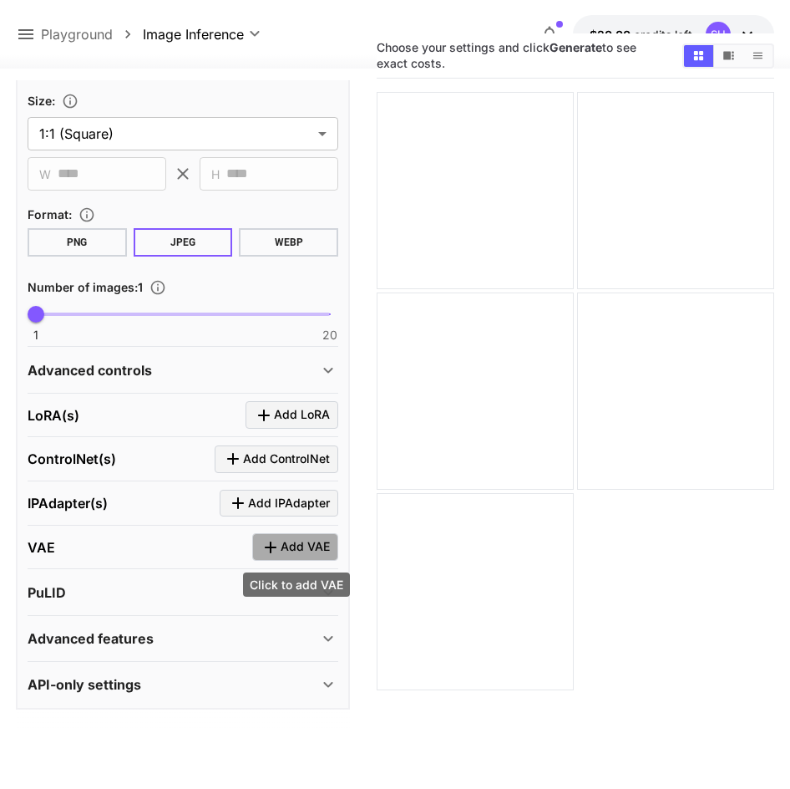
click at [319, 550] on span "Add VAE" at bounding box center [305, 546] width 49 height 21
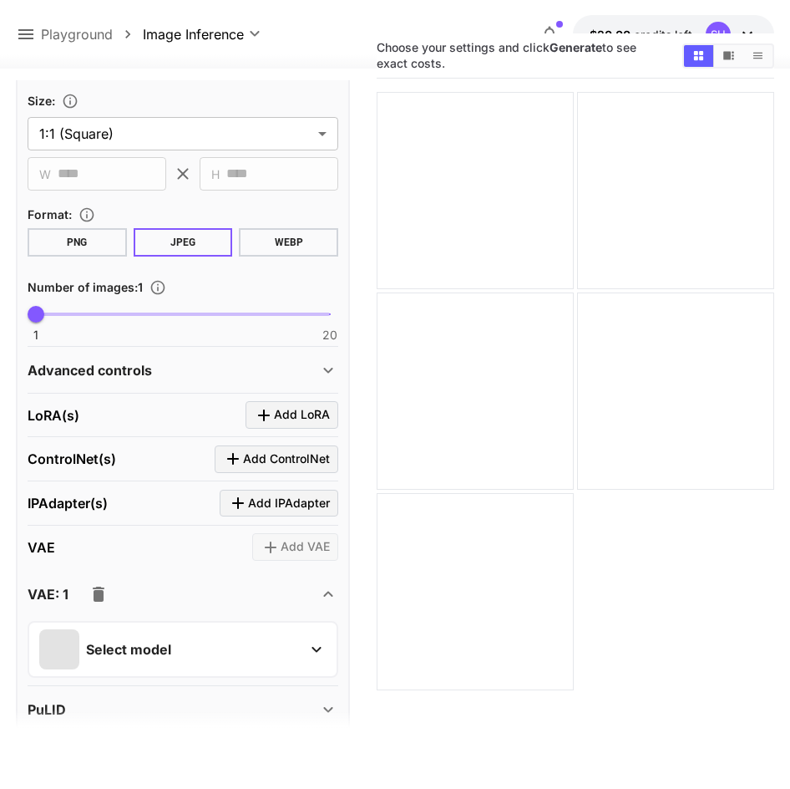
click at [209, 641] on div "Select model" at bounding box center [169, 649] width 261 height 40
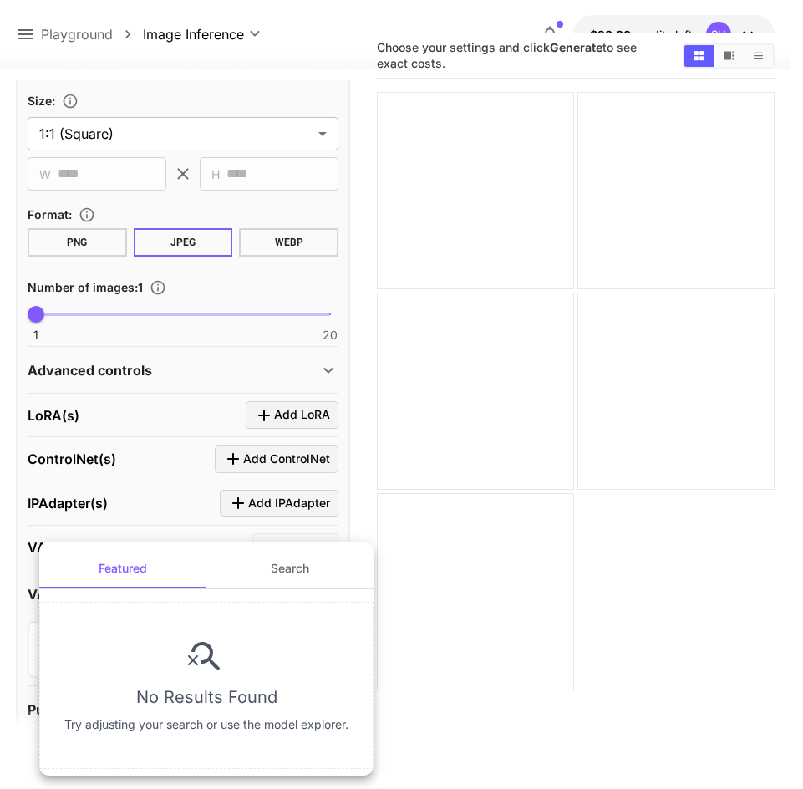
click at [375, 538] on div at bounding box center [401, 394] width 803 height 789
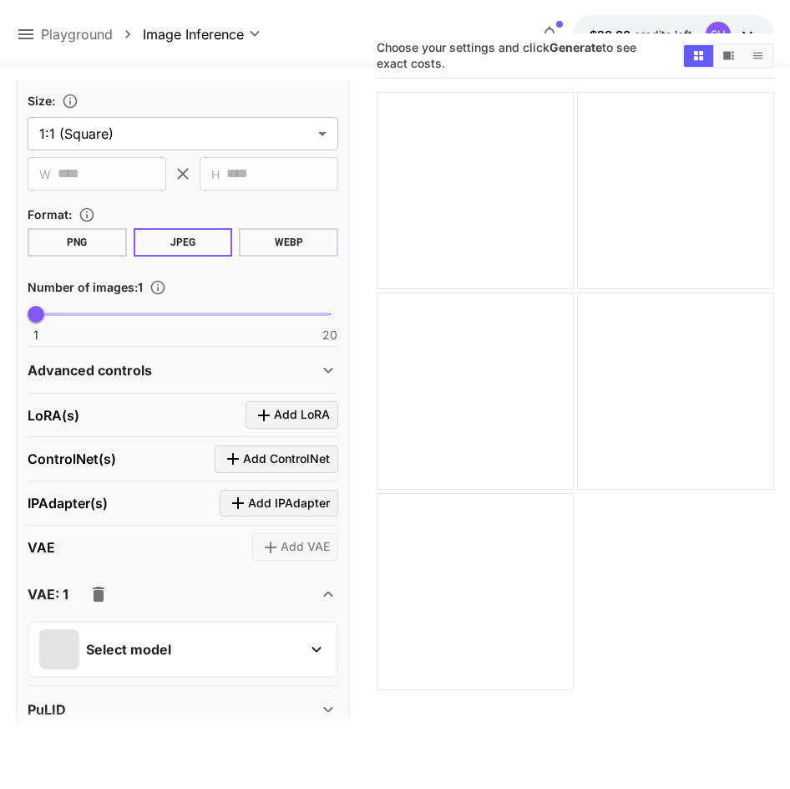
click at [291, 550] on section "Add VAE" at bounding box center [295, 547] width 86 height 28
click at [100, 604] on button "button" at bounding box center [98, 593] width 33 height 33
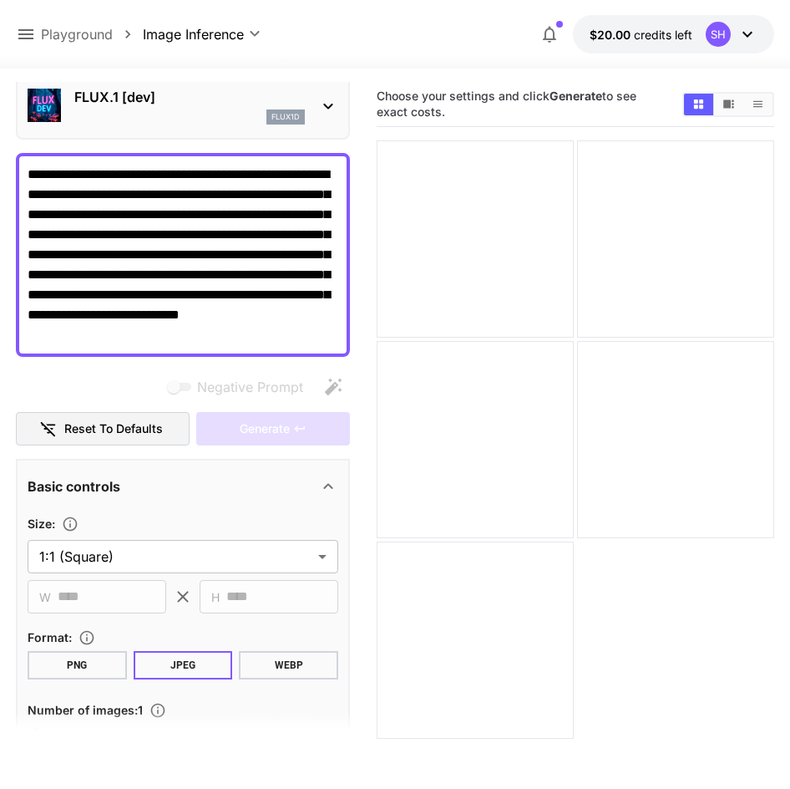
scroll to position [0, 0]
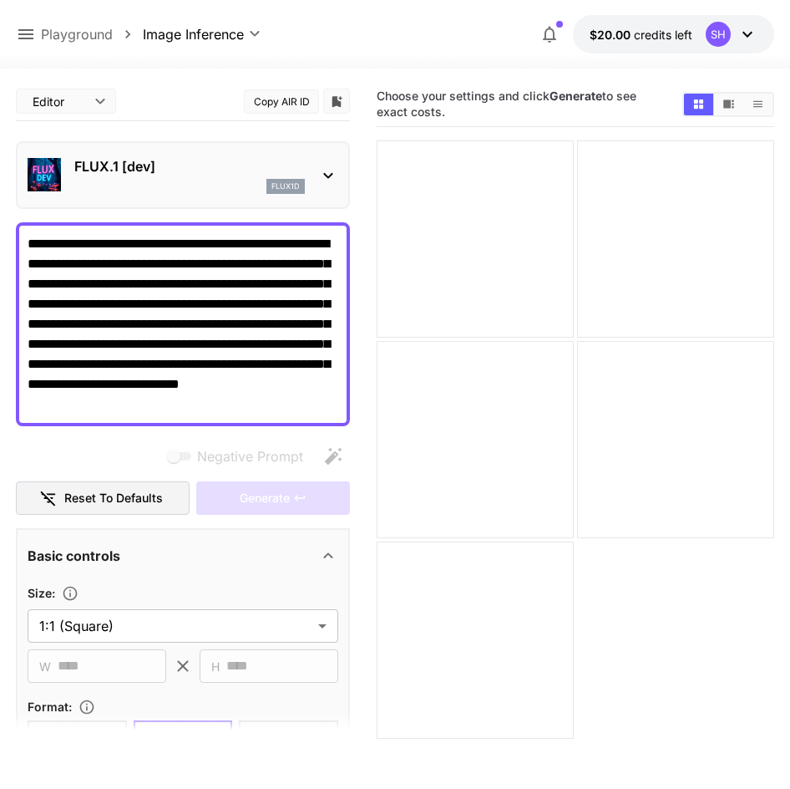
click at [252, 444] on div "Negative Prompt" at bounding box center [183, 456] width 334 height 33
click at [238, 469] on div "Negative Prompt" at bounding box center [183, 456] width 334 height 33
click at [213, 481] on div "Generate" at bounding box center [273, 498] width 154 height 34
drag, startPoint x: 185, startPoint y: 529, endPoint x: 186, endPoint y: 516, distance: 12.6
click at [188, 526] on div "**********" at bounding box center [183, 642] width 334 height 1120
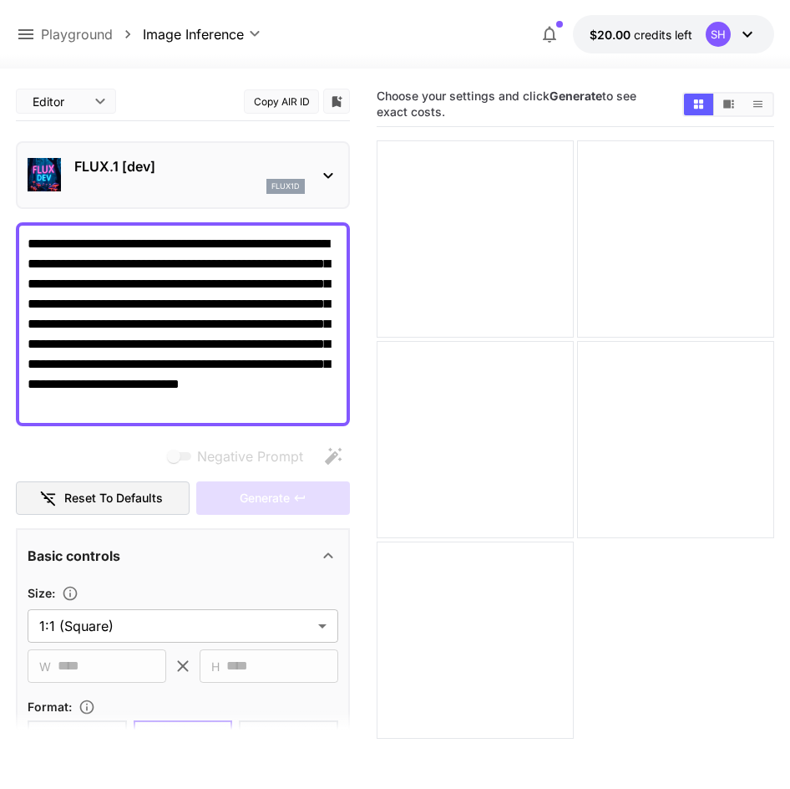
click at [136, 500] on button "Reset to defaults" at bounding box center [103, 498] width 174 height 34
click at [206, 501] on div "Generate" at bounding box center [273, 498] width 154 height 34
click at [207, 499] on div "Generate" at bounding box center [273, 498] width 154 height 34
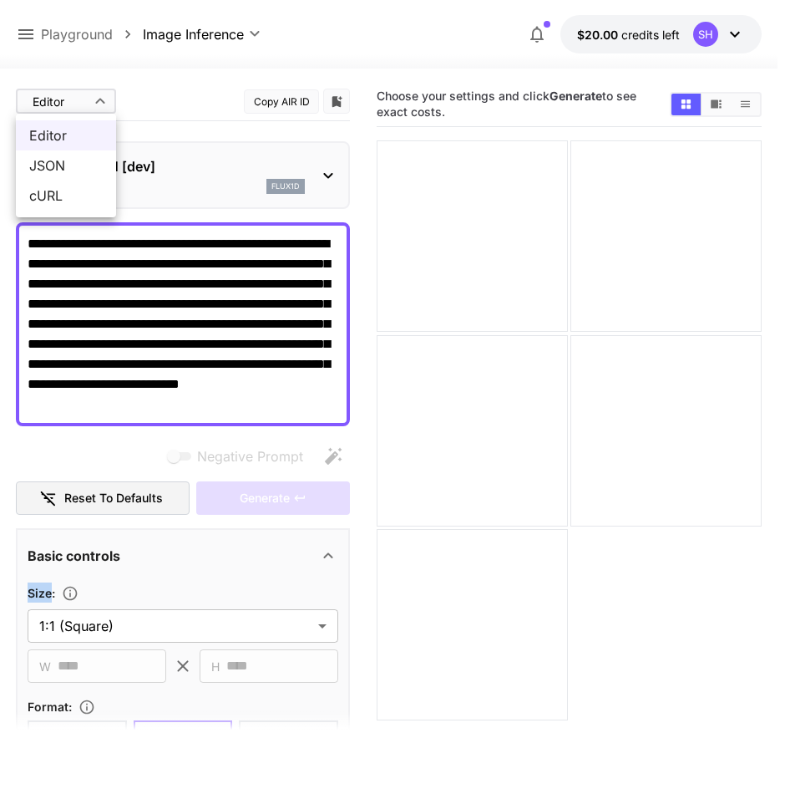
click at [94, 104] on body "**********" at bounding box center [395, 460] width 790 height 921
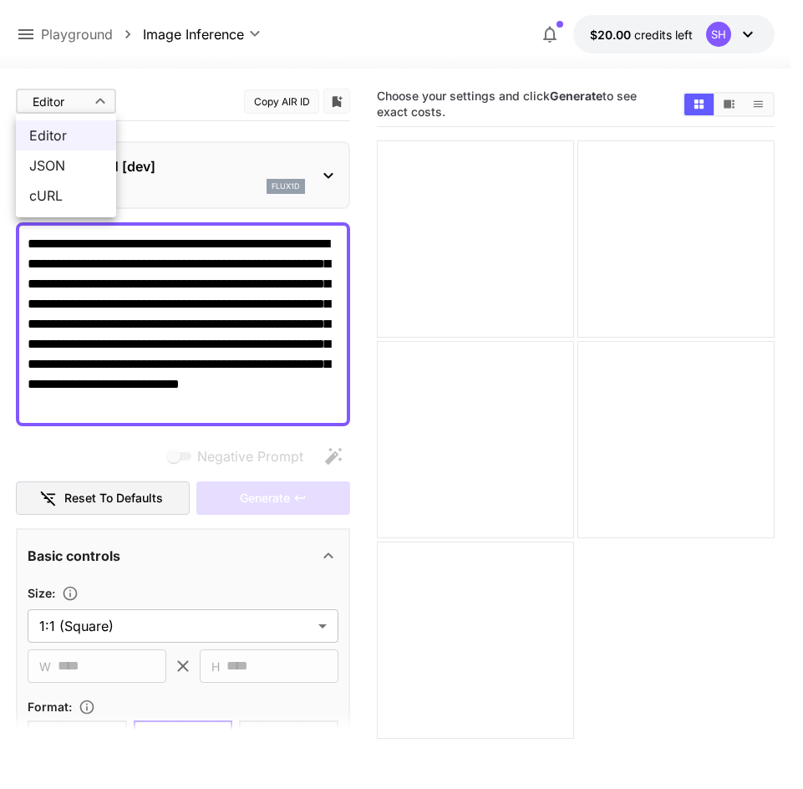
drag, startPoint x: 95, startPoint y: 99, endPoint x: 265, endPoint y: 106, distance: 169.8
click at [96, 100] on div at bounding box center [401, 394] width 803 height 789
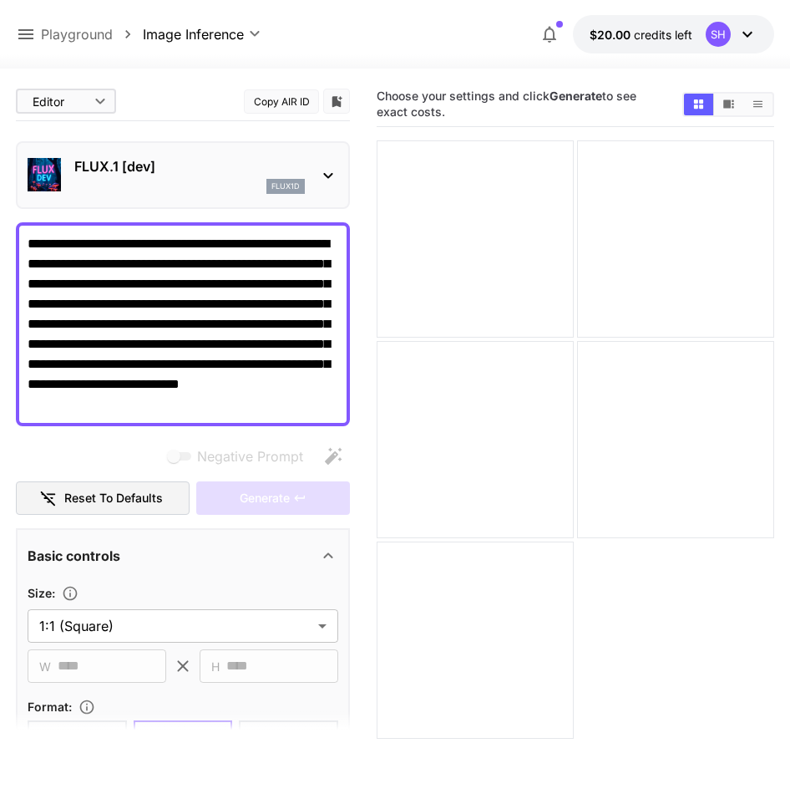
click at [557, 43] on icon "button" at bounding box center [550, 34] width 20 height 20
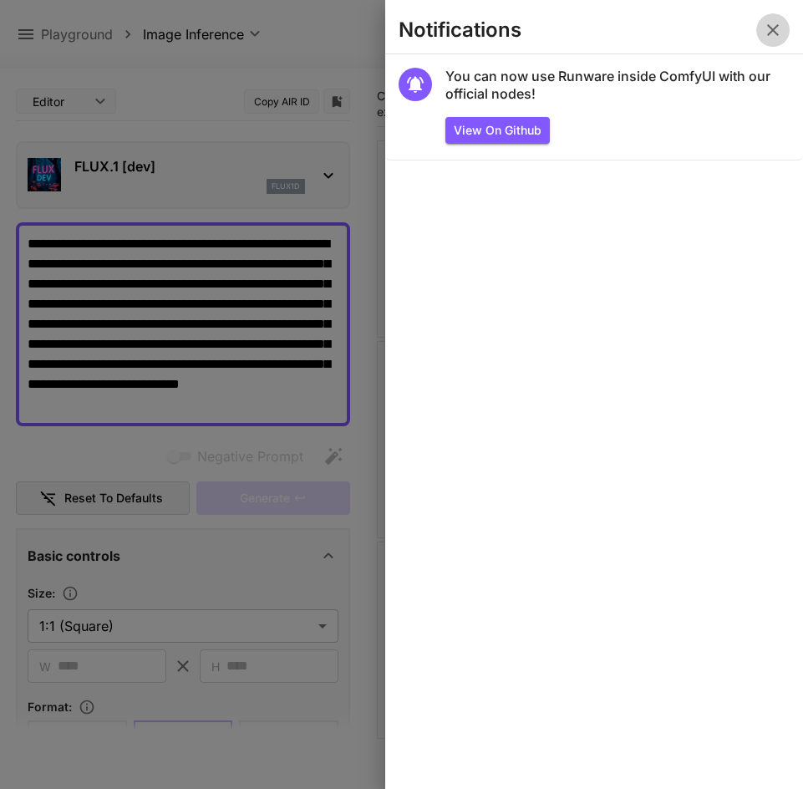
click at [776, 37] on icon "button" at bounding box center [773, 30] width 20 height 20
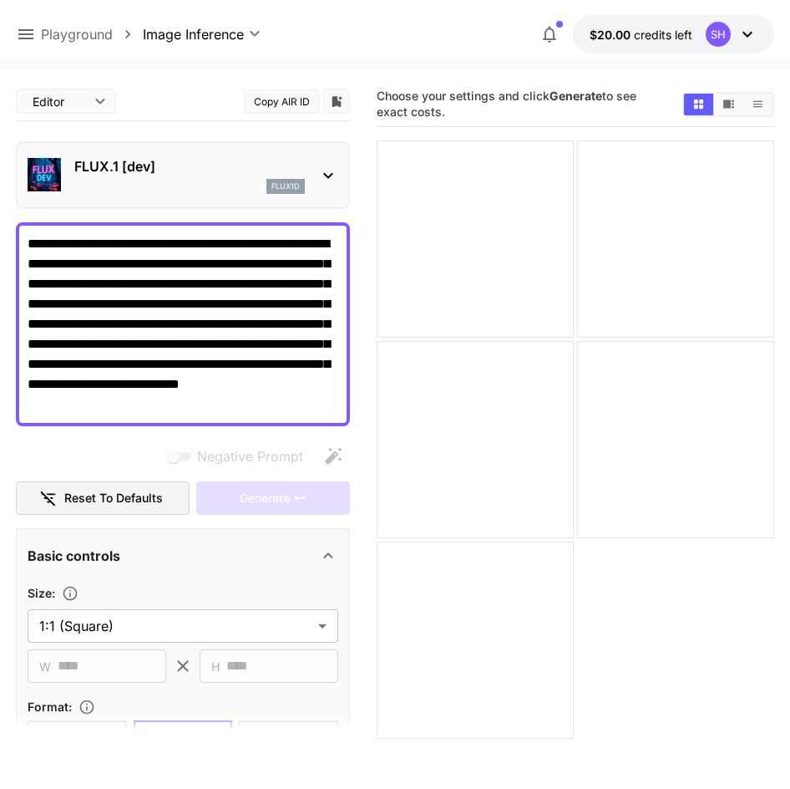
click at [681, 37] on span "credits left" at bounding box center [663, 35] width 58 height 14
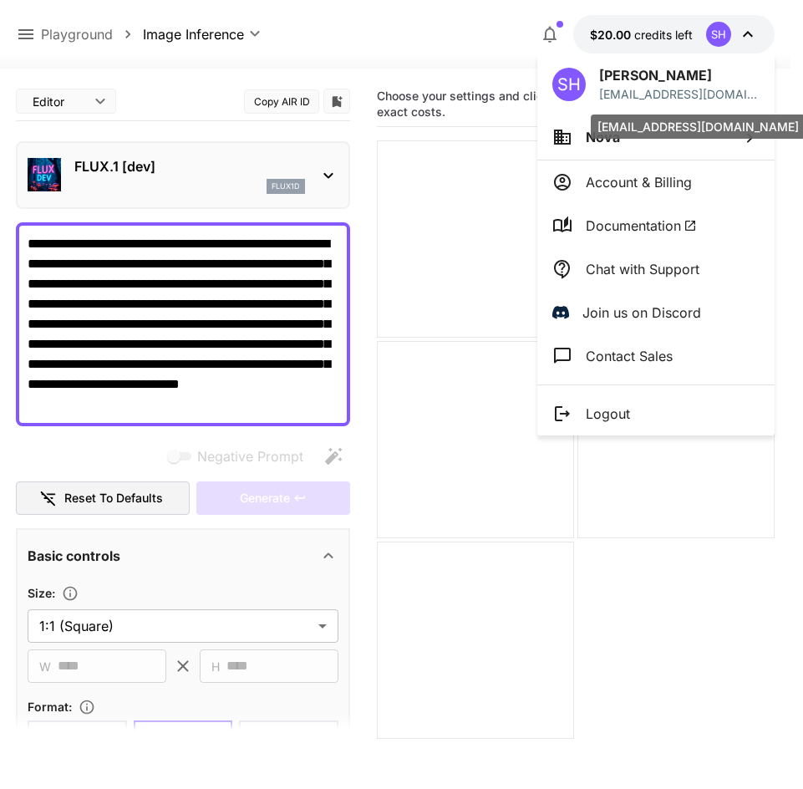
click at [602, 139] on div "[EMAIL_ADDRESS][DOMAIN_NAME]" at bounding box center [698, 122] width 218 height 38
click at [564, 138] on icon at bounding box center [562, 137] width 20 height 20
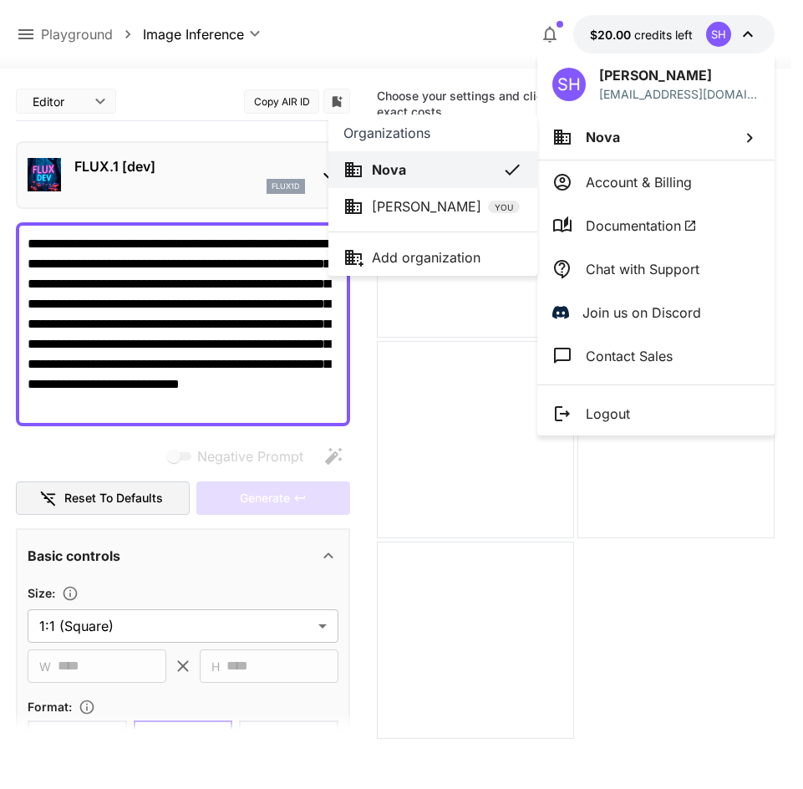
click at [372, 222] on li "Soara Hori YOU" at bounding box center [432, 206] width 209 height 37
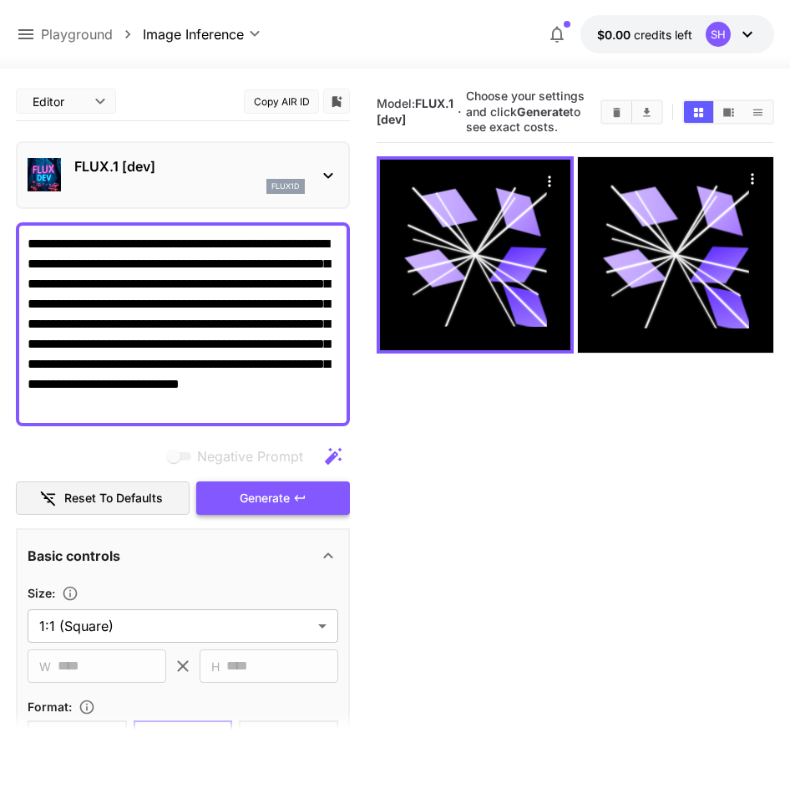
click at [287, 490] on span "Generate" at bounding box center [265, 498] width 50 height 21
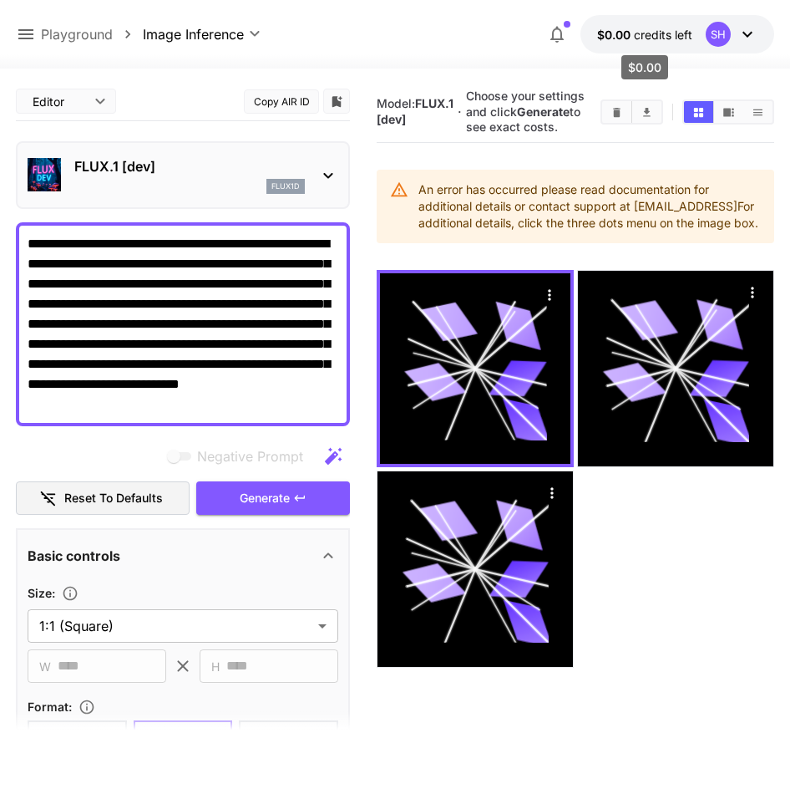
click at [655, 43] on p "$0.00 credits left" at bounding box center [644, 35] width 95 height 18
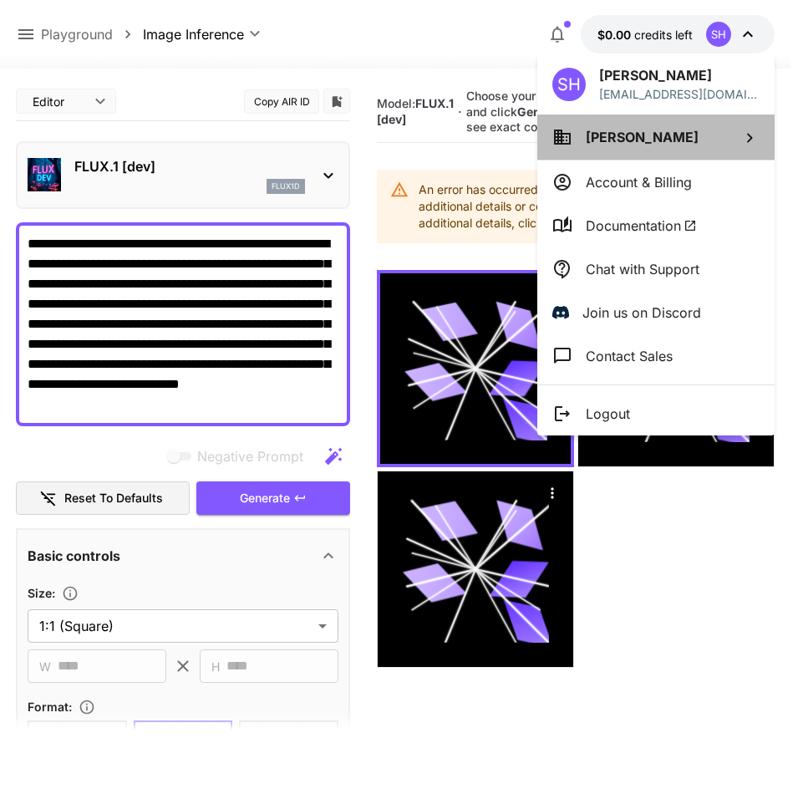
click at [647, 141] on span "[PERSON_NAME]" at bounding box center [642, 137] width 113 height 17
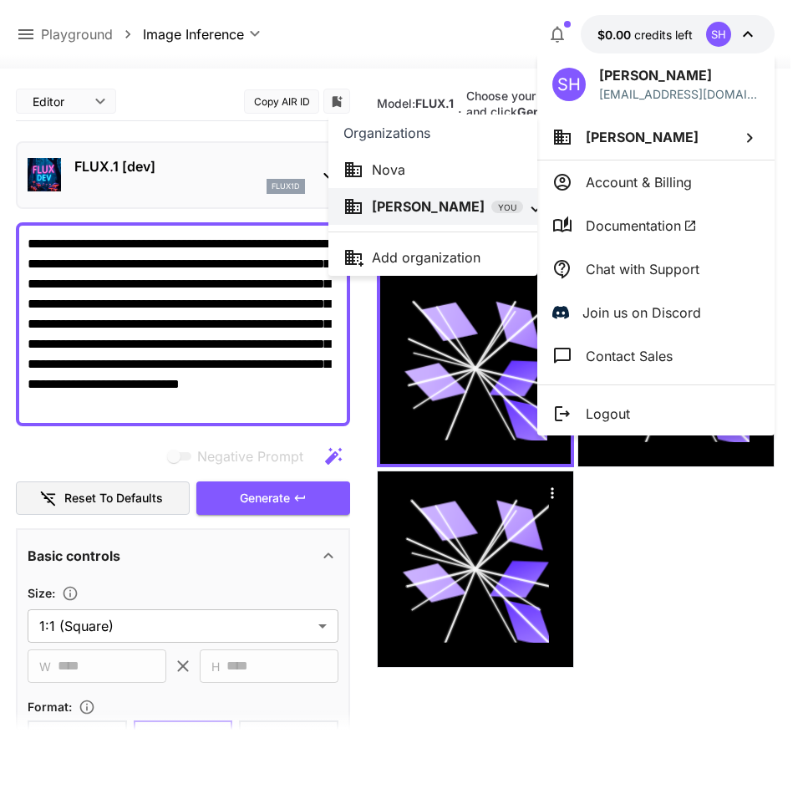
click at [460, 163] on div "Nova" at bounding box center [432, 170] width 179 height 20
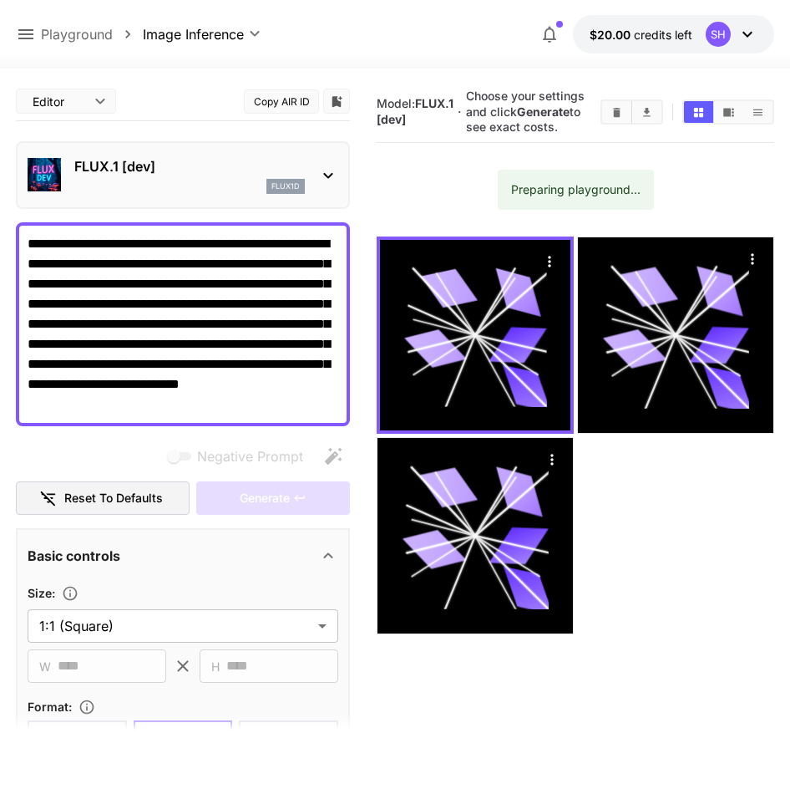
click at [635, 43] on p "$20.00 credits left" at bounding box center [641, 35] width 103 height 18
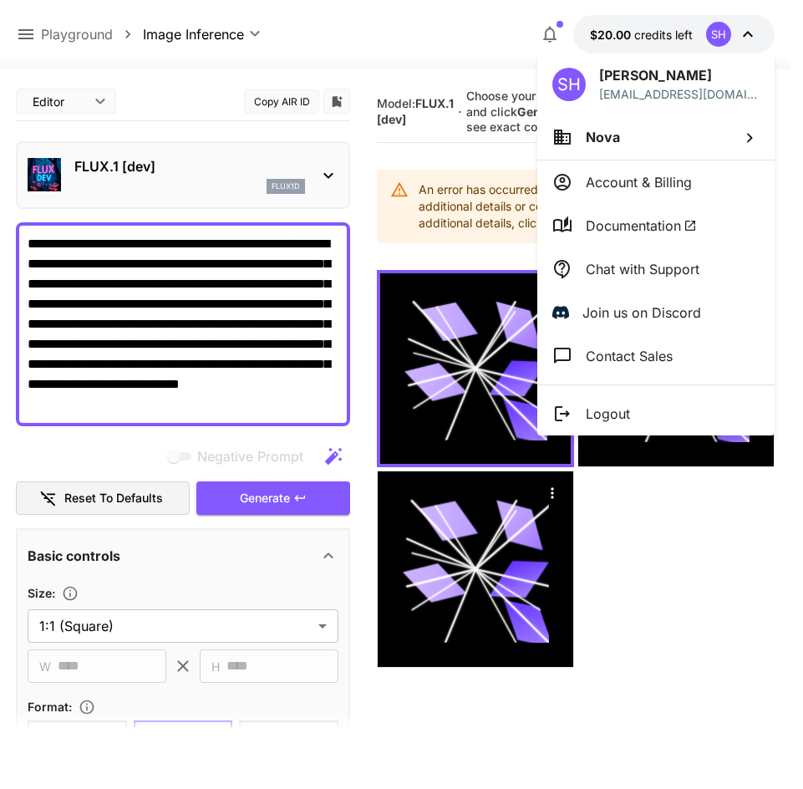
click at [617, 170] on li "Account & Billing" at bounding box center [655, 181] width 237 height 43
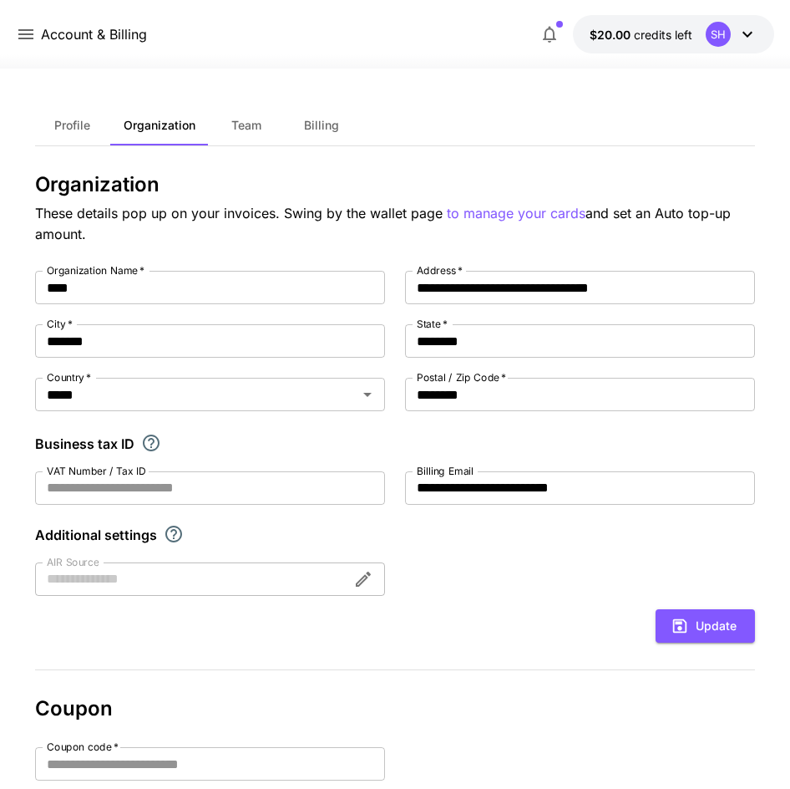
click at [74, 140] on button "Profile" at bounding box center [72, 125] width 75 height 40
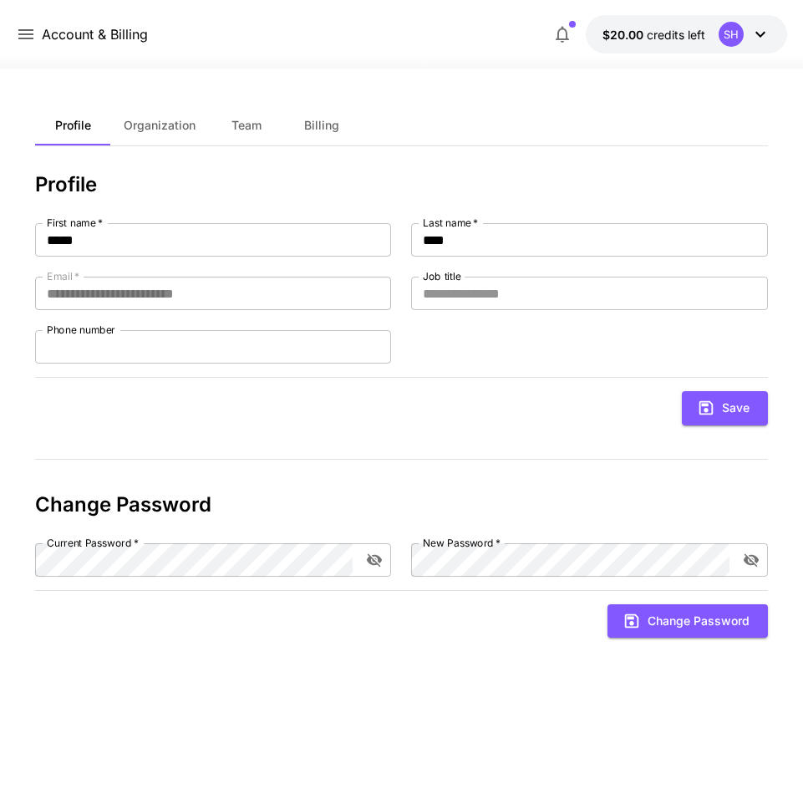
click at [130, 136] on button "Organization" at bounding box center [159, 125] width 99 height 40
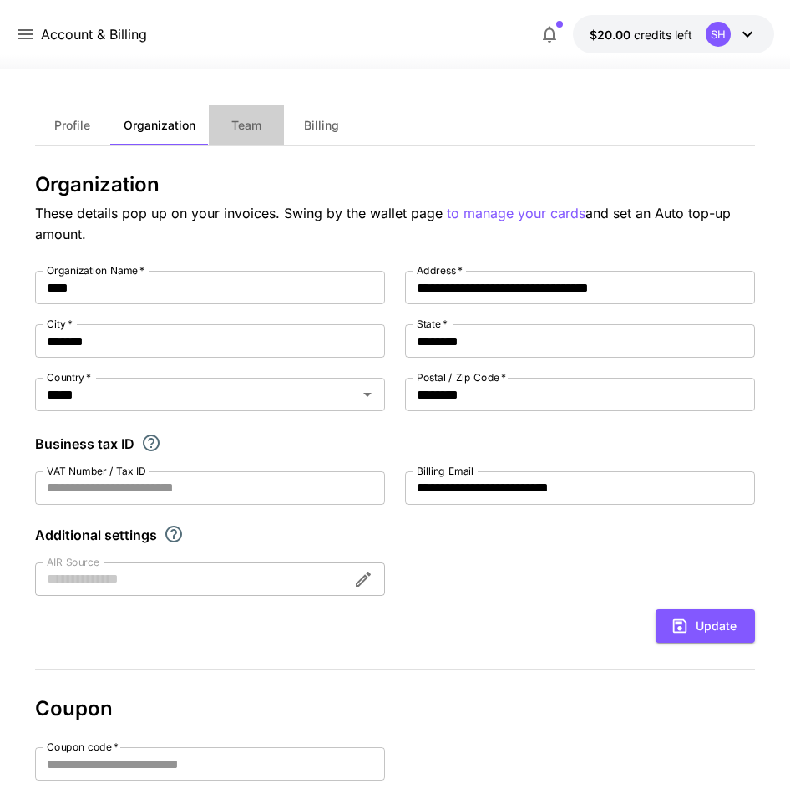
click at [247, 140] on button "Team" at bounding box center [246, 125] width 75 height 40
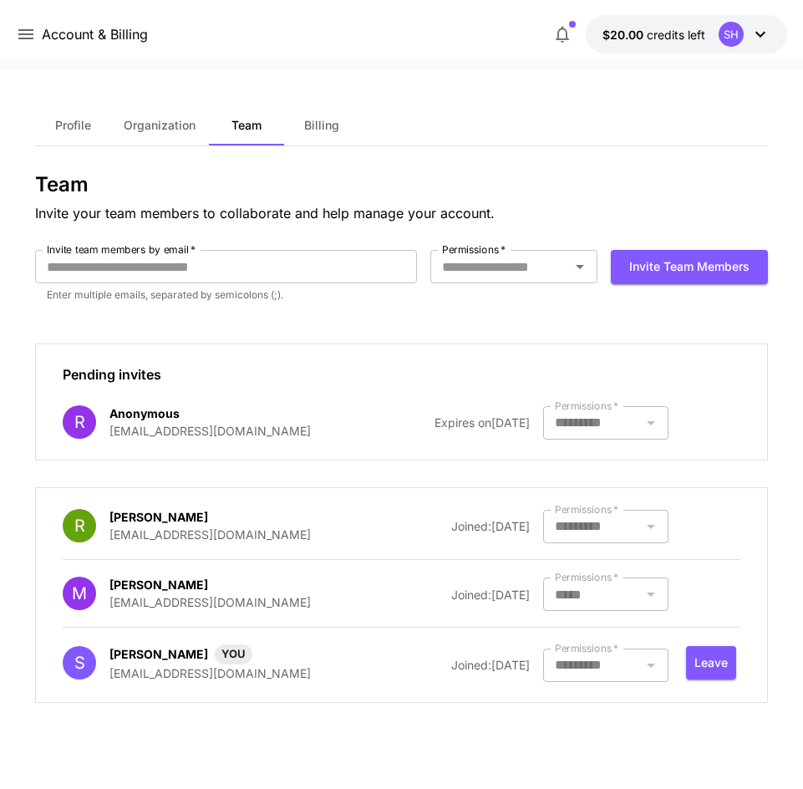
click at [657, 653] on div at bounding box center [605, 664] width 125 height 33
drag, startPoint x: 701, startPoint y: 668, endPoint x: 660, endPoint y: 664, distance: 41.1
click at [660, 664] on div "Profile Organization Team Billing Team Invite your team members to collaborate …" at bounding box center [401, 429] width 771 height 720
click at [602, 640] on div "R Ryosuke Hagihara r-hagihara@infiniteloop.co.jp Joined: 27 August, 2025 Permis…" at bounding box center [401, 595] width 677 height 174
click at [602, 413] on label "Permissions   *" at bounding box center [587, 406] width 64 height 14
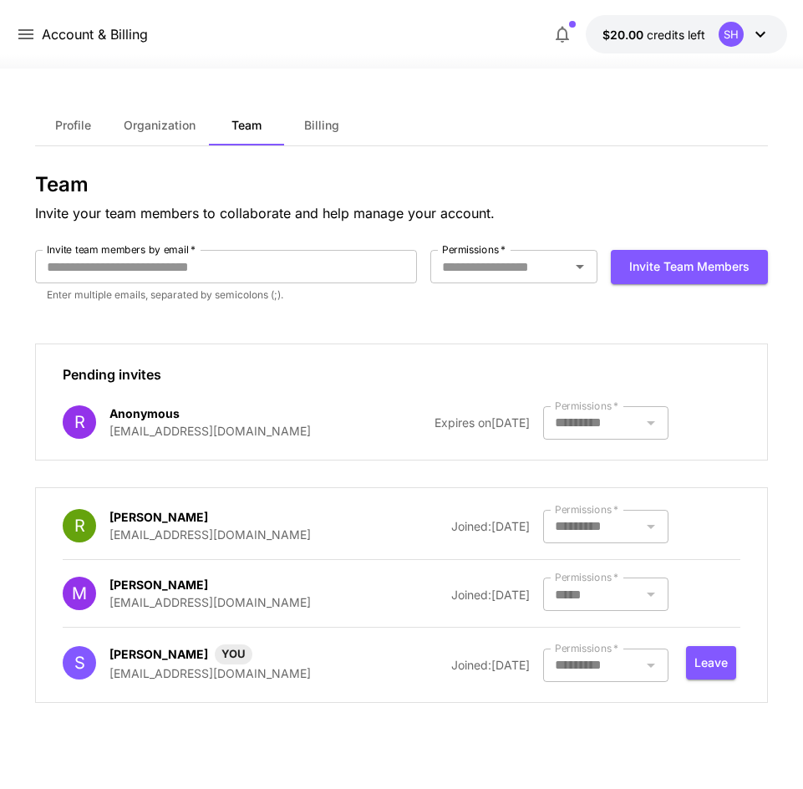
click at [602, 413] on label "Permissions   *" at bounding box center [587, 406] width 64 height 14
click at [627, 422] on div at bounding box center [605, 422] width 125 height 33
click at [546, 278] on div "Permissions   *" at bounding box center [513, 266] width 167 height 33
click at [554, 356] on li "Admin" at bounding box center [513, 365] width 167 height 30
click at [577, 273] on icon "Open" at bounding box center [580, 267] width 20 height 20
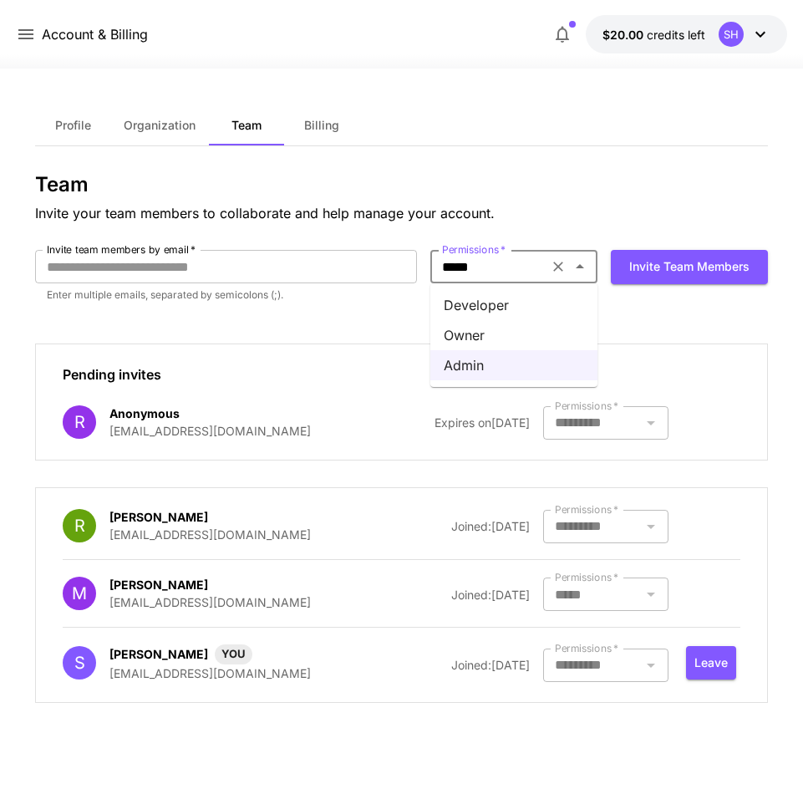
click at [554, 271] on icon "Clear" at bounding box center [558, 267] width 10 height 10
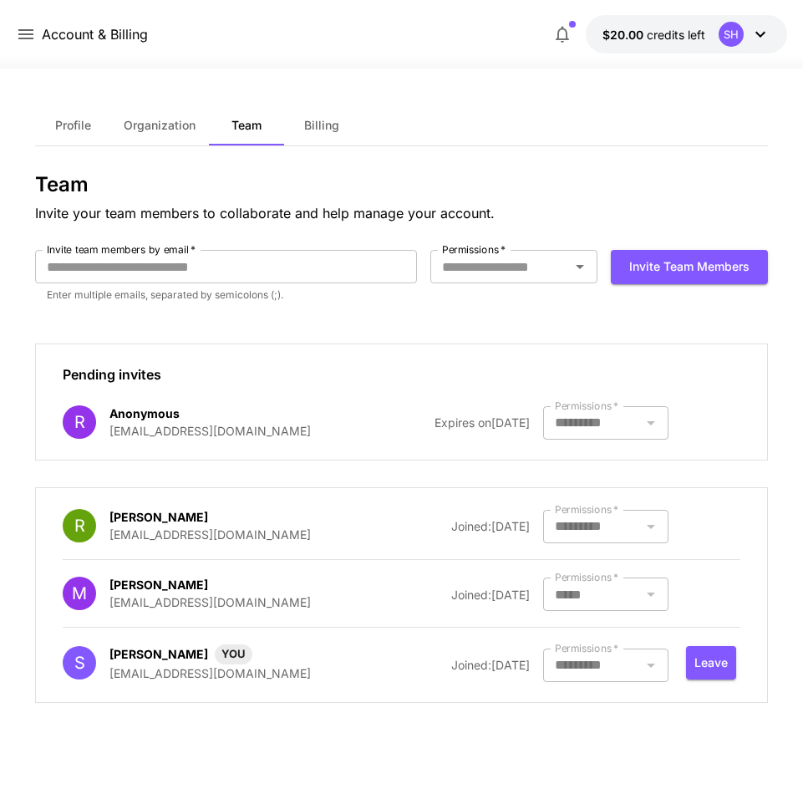
click at [624, 305] on div "Invite team members" at bounding box center [689, 283] width 157 height 67
click at [672, 58] on div at bounding box center [401, 58] width 803 height 20
click at [674, 42] on p "$20.00 credits left" at bounding box center [653, 35] width 103 height 18
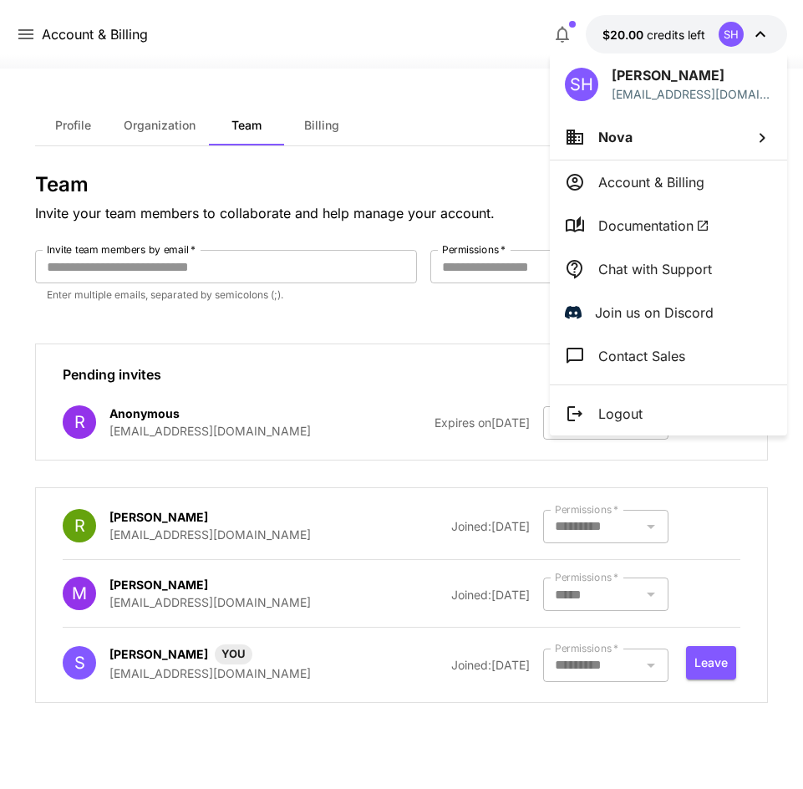
click at [18, 37] on div at bounding box center [401, 394] width 803 height 789
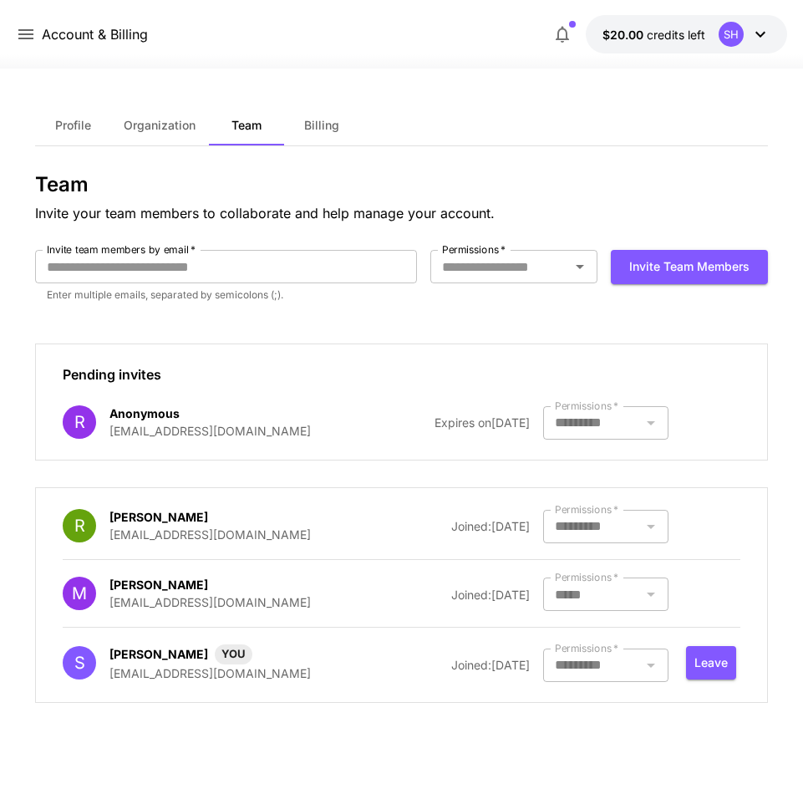
click at [25, 37] on icon at bounding box center [26, 34] width 20 height 20
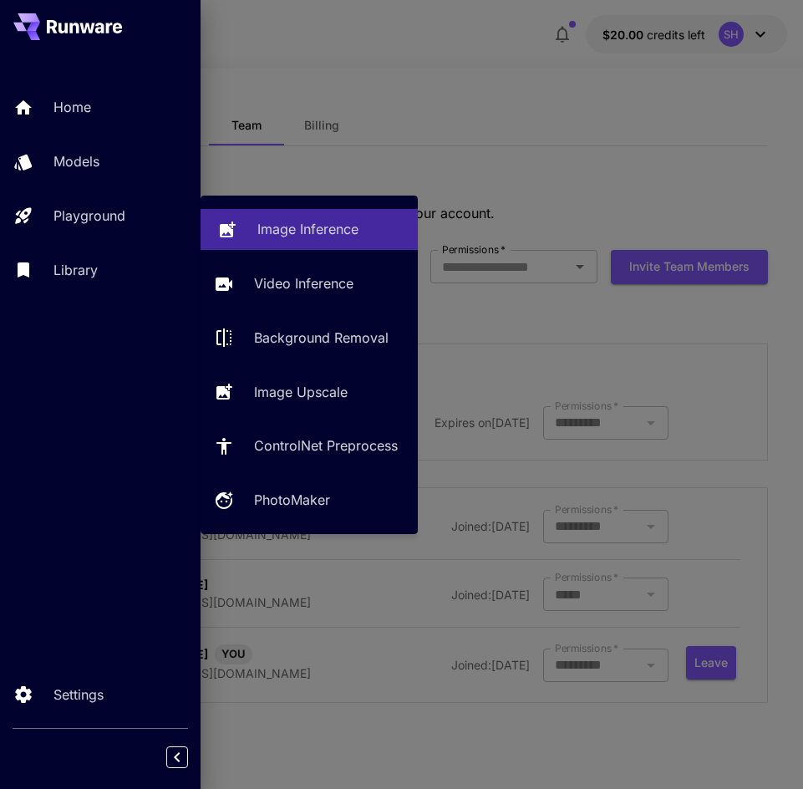
click at [309, 233] on p "Image Inference" at bounding box center [307, 229] width 101 height 20
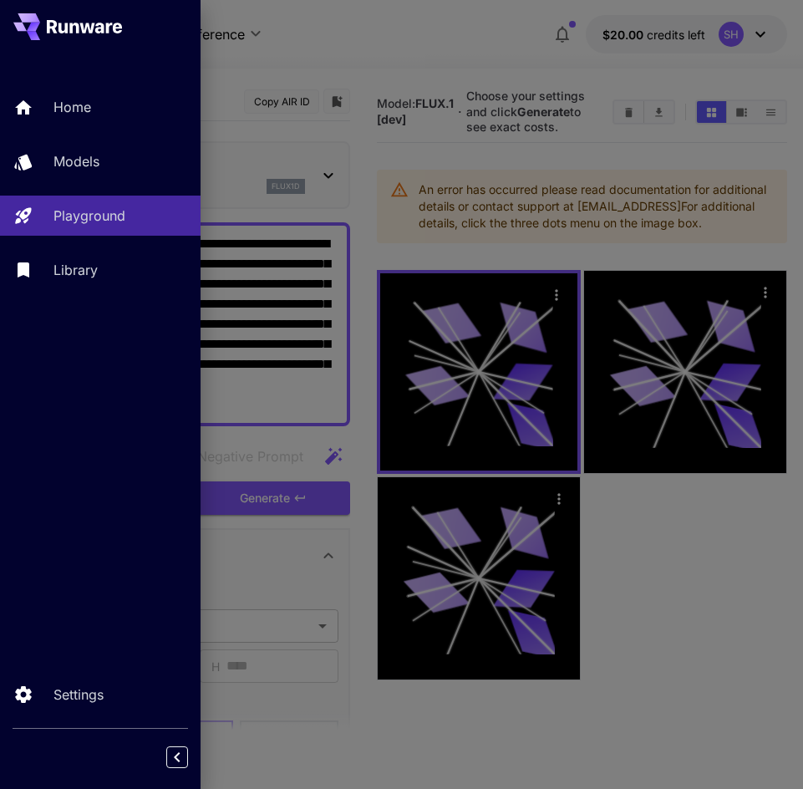
click at [412, 183] on div at bounding box center [401, 394] width 803 height 789
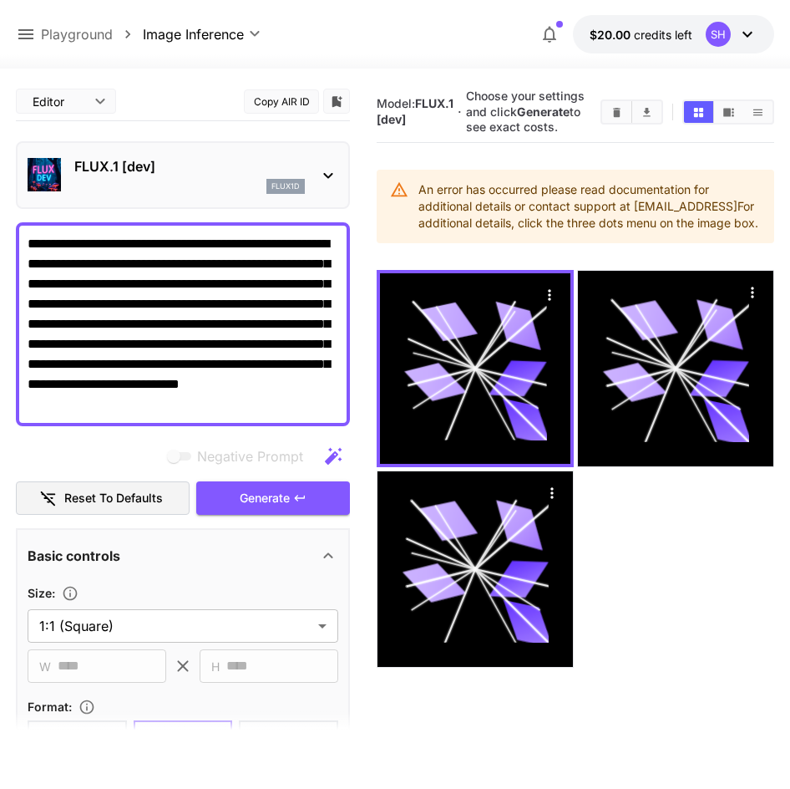
click at [671, 31] on span "credits left" at bounding box center [663, 35] width 58 height 14
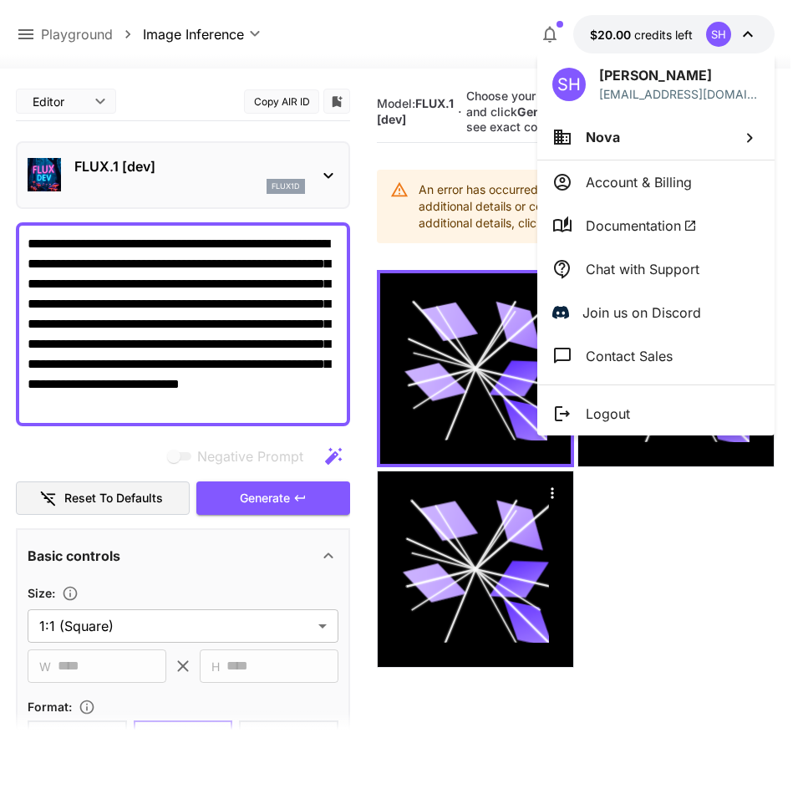
click at [299, 489] on div at bounding box center [401, 394] width 803 height 789
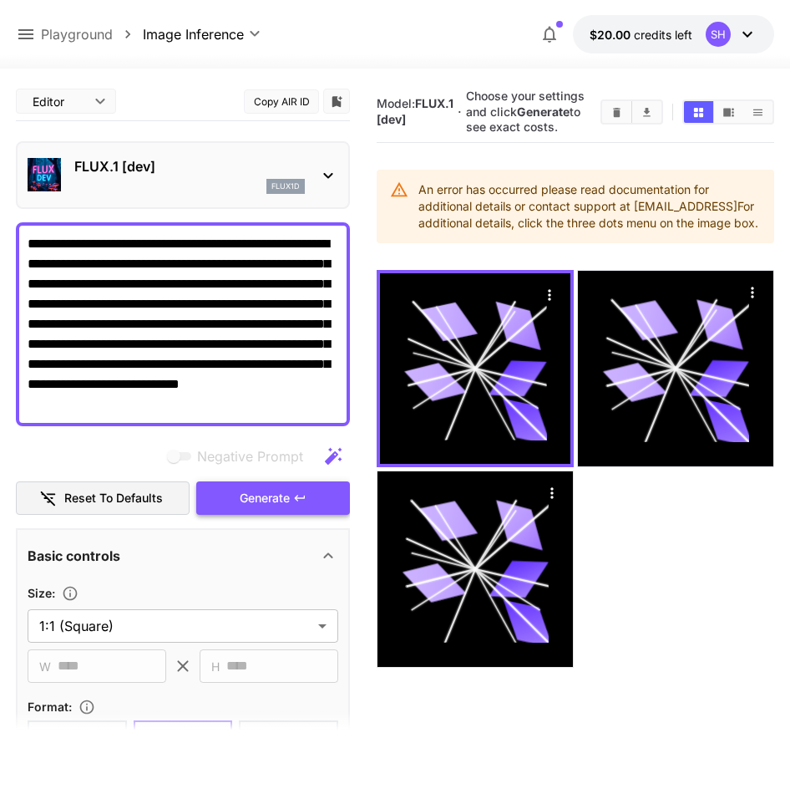
click at [279, 498] on span "Generate" at bounding box center [265, 498] width 50 height 21
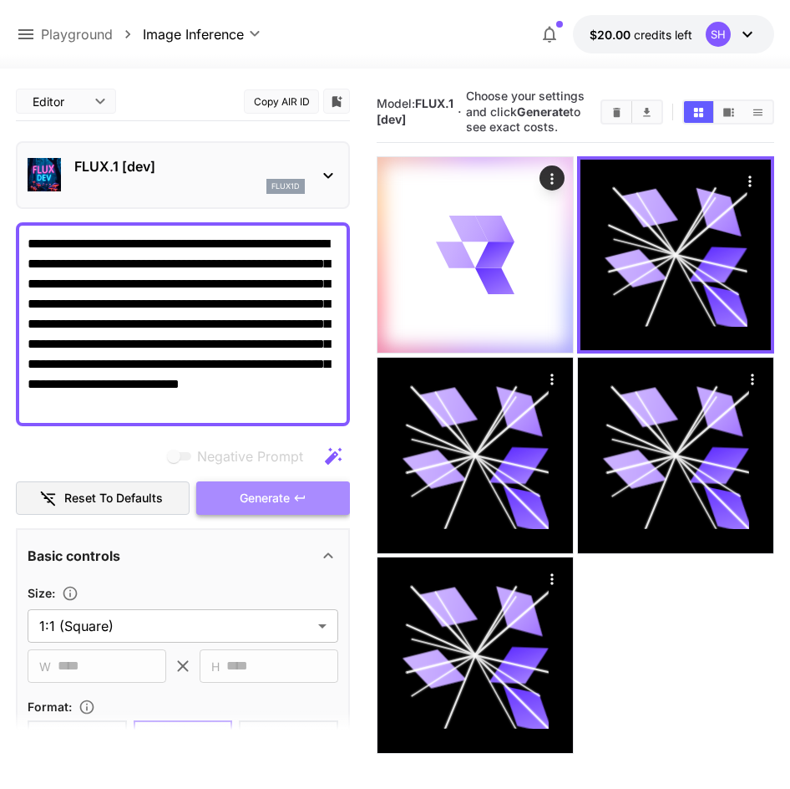
click at [291, 490] on button "Generate" at bounding box center [273, 498] width 154 height 34
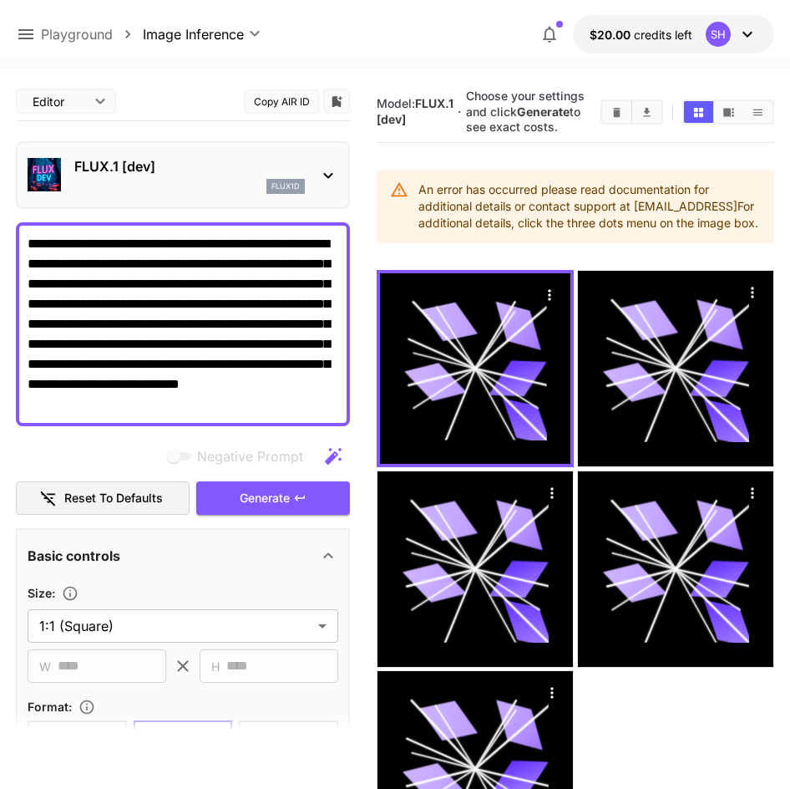
click at [665, 43] on p "$20.00 credits left" at bounding box center [641, 35] width 103 height 18
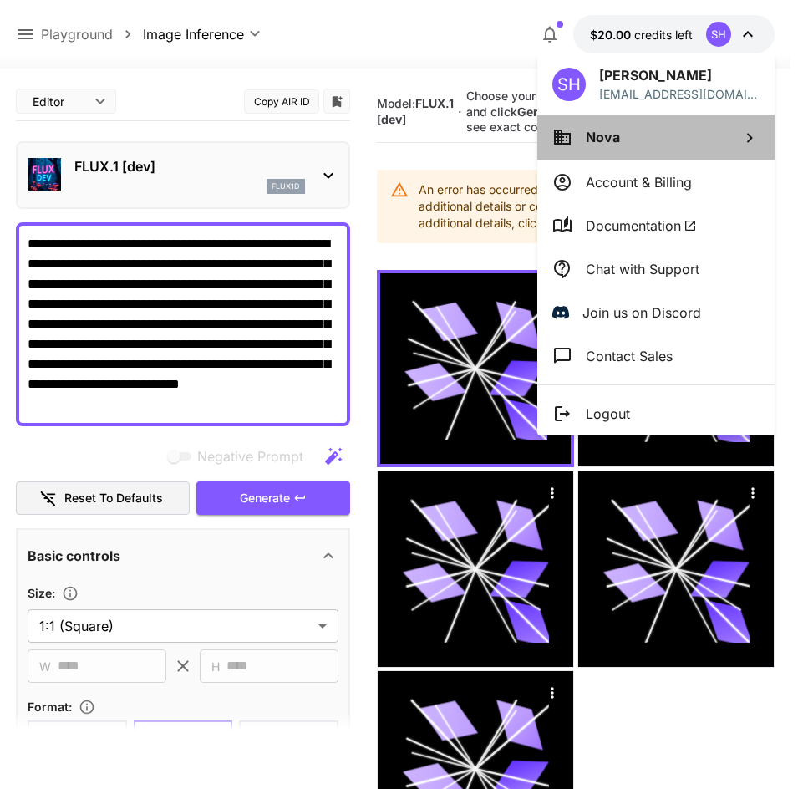
click at [629, 144] on li "Nova" at bounding box center [655, 136] width 237 height 45
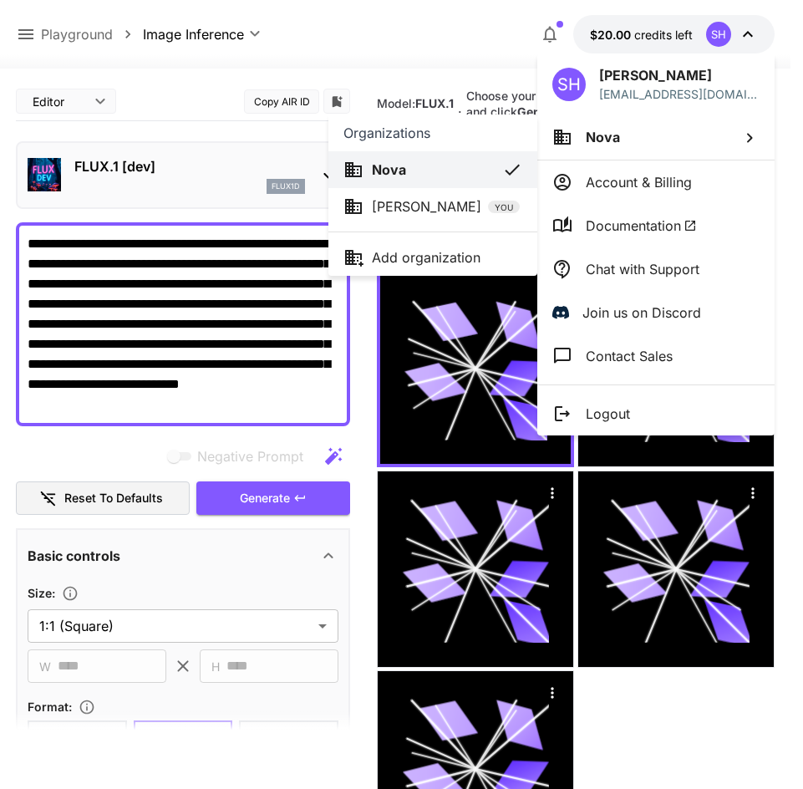
click at [464, 176] on div "Nova" at bounding box center [420, 170] width 154 height 20
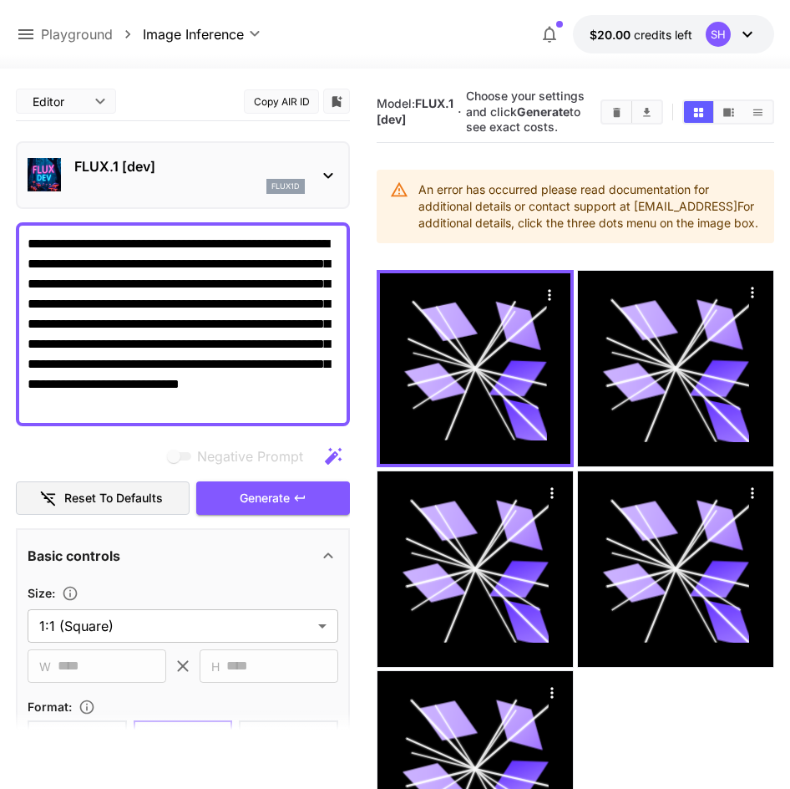
click at [193, 186] on div "flux1d" at bounding box center [189, 186] width 231 height 15
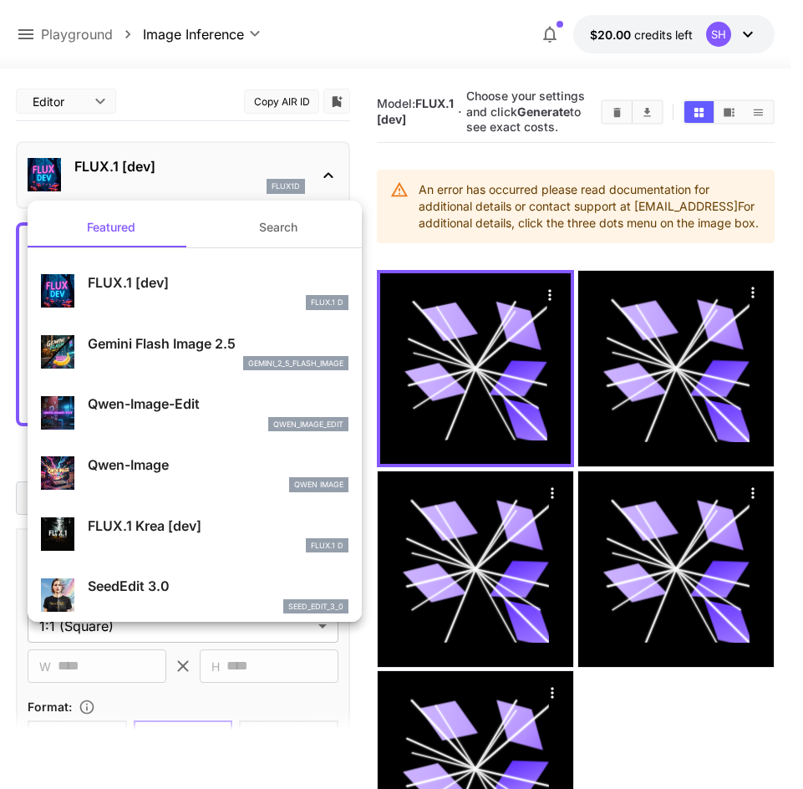
click at [116, 338] on p "Gemini Flash Image 2.5" at bounding box center [218, 343] width 261 height 20
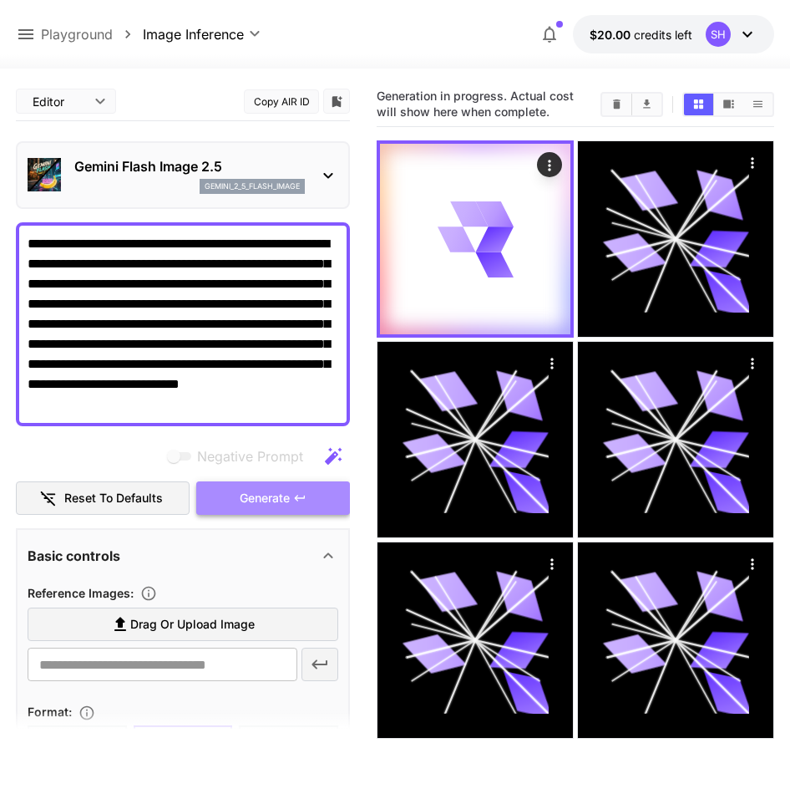
click at [234, 494] on button "Generate" at bounding box center [273, 498] width 154 height 34
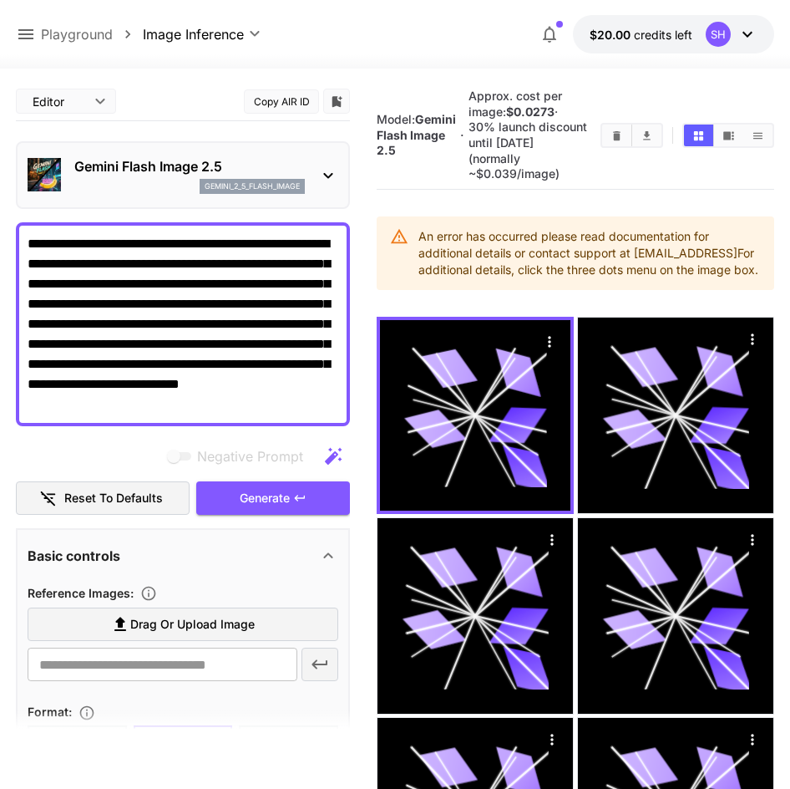
drag, startPoint x: 478, startPoint y: 284, endPoint x: 413, endPoint y: 221, distance: 91.0
click at [413, 221] on div "An error has occurred please read documentation for additional details or conta…" at bounding box center [576, 253] width 398 height 74
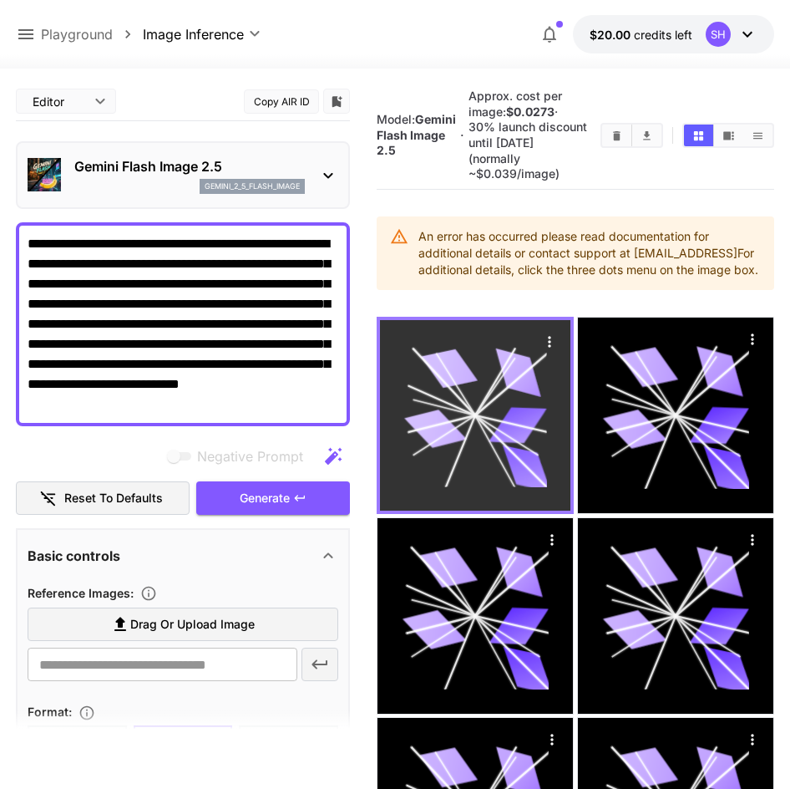
click at [544, 347] on icon "Actions" at bounding box center [549, 341] width 17 height 17
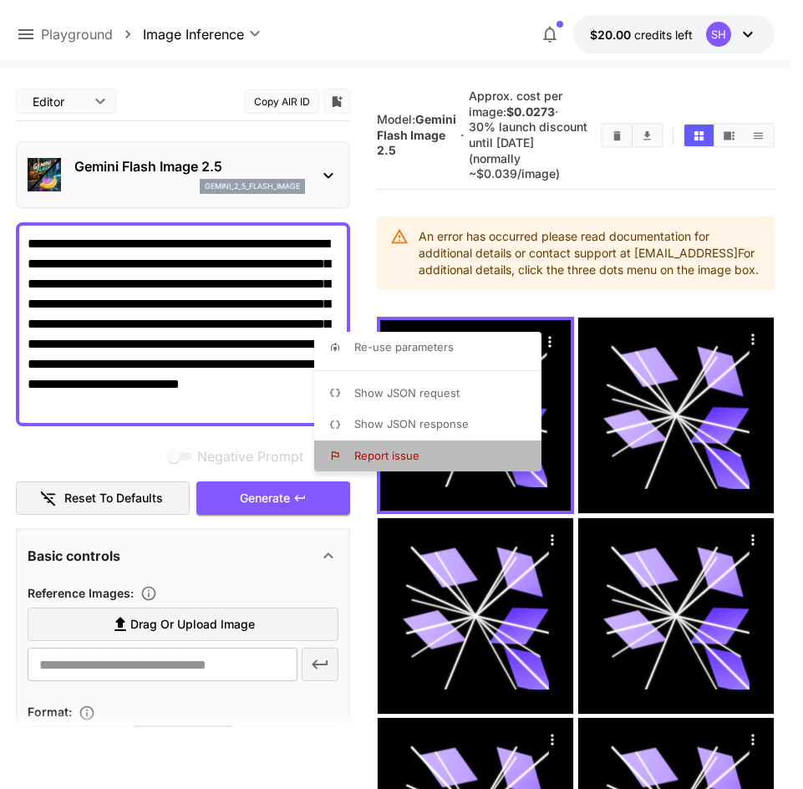
click at [376, 469] on li "Report issue" at bounding box center [432, 456] width 237 height 32
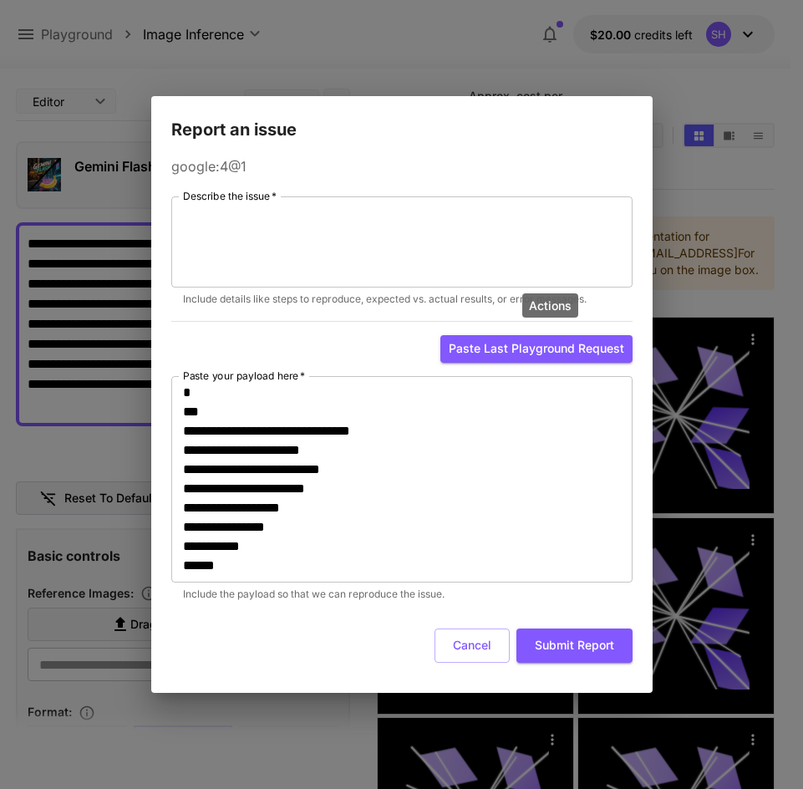
click at [465, 624] on form "**********" at bounding box center [401, 429] width 461 height 466
click at [467, 634] on button "Cancel" at bounding box center [472, 645] width 75 height 34
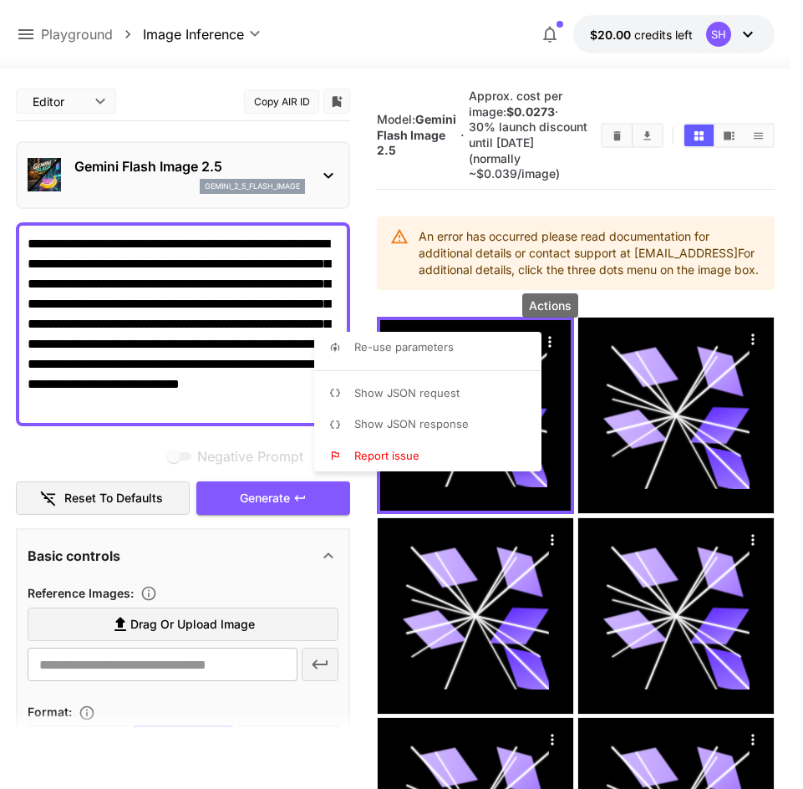
click at [547, 341] on div at bounding box center [401, 394] width 803 height 789
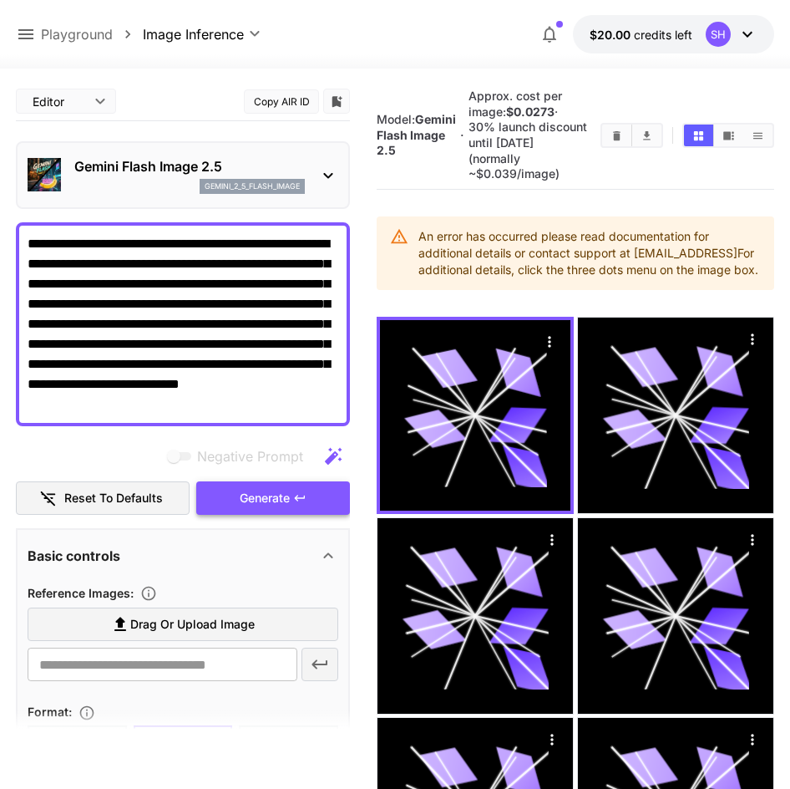
click at [241, 498] on span "Generate" at bounding box center [265, 498] width 50 height 21
click at [292, 196] on div "Gemini Flash Image 2.5 gemini_2_5_flash_image" at bounding box center [183, 175] width 311 height 51
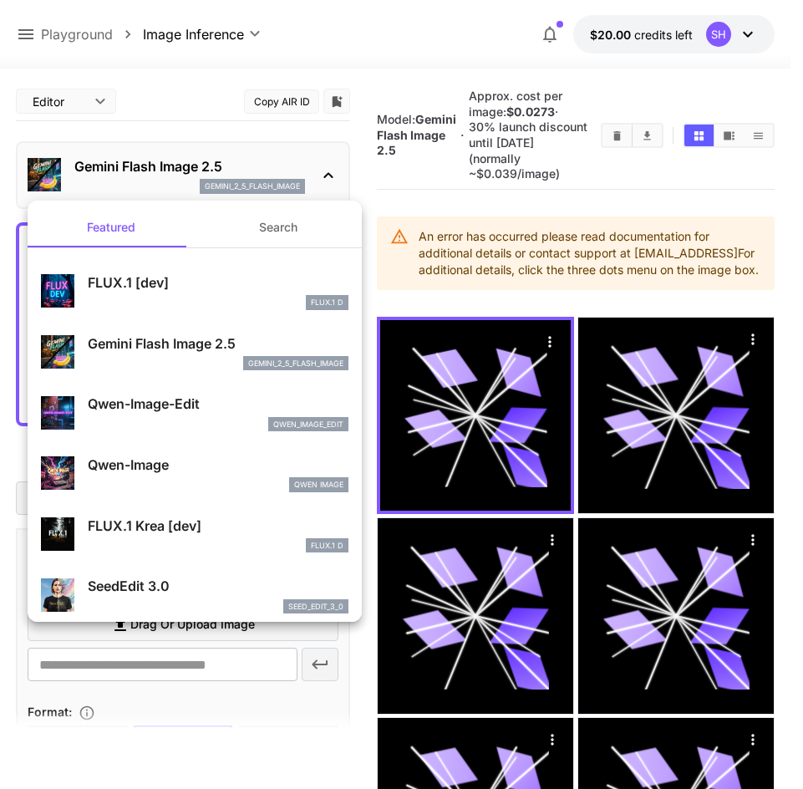
click at [225, 277] on p "FLUX.1 [dev]" at bounding box center [218, 282] width 261 height 20
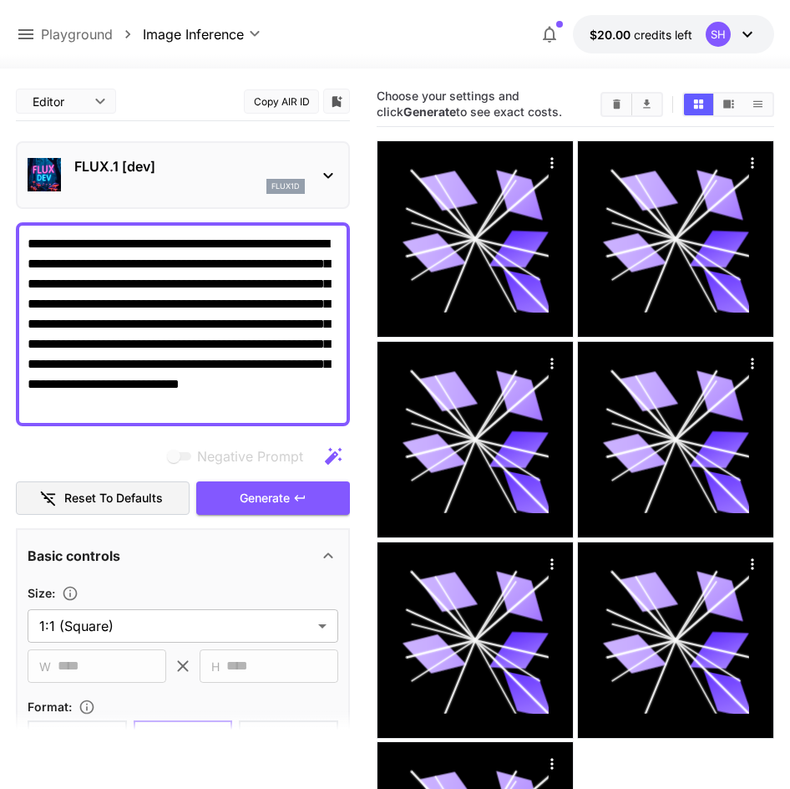
click at [81, 511] on button "Reset to defaults" at bounding box center [103, 498] width 174 height 34
click at [268, 495] on span "Generate" at bounding box center [265, 498] width 50 height 21
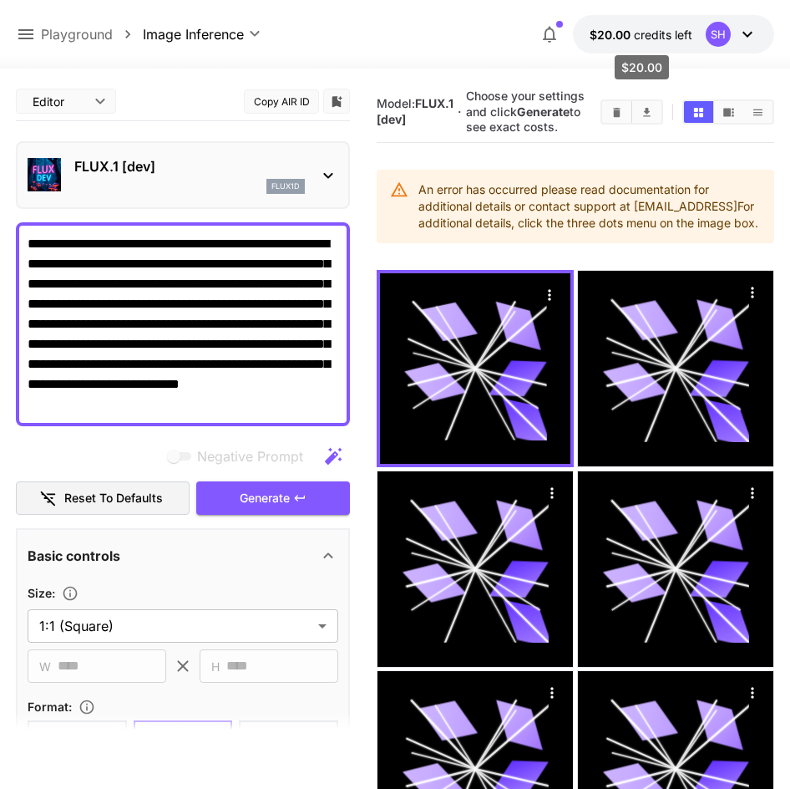
click at [668, 29] on span "credits left" at bounding box center [663, 35] width 58 height 14
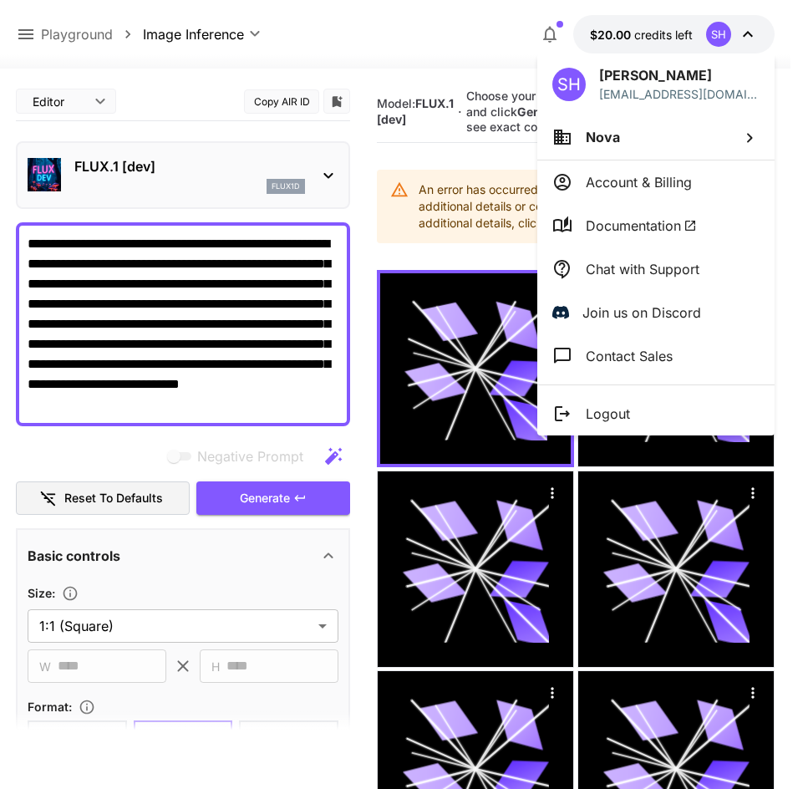
click at [209, 37] on div at bounding box center [401, 394] width 803 height 789
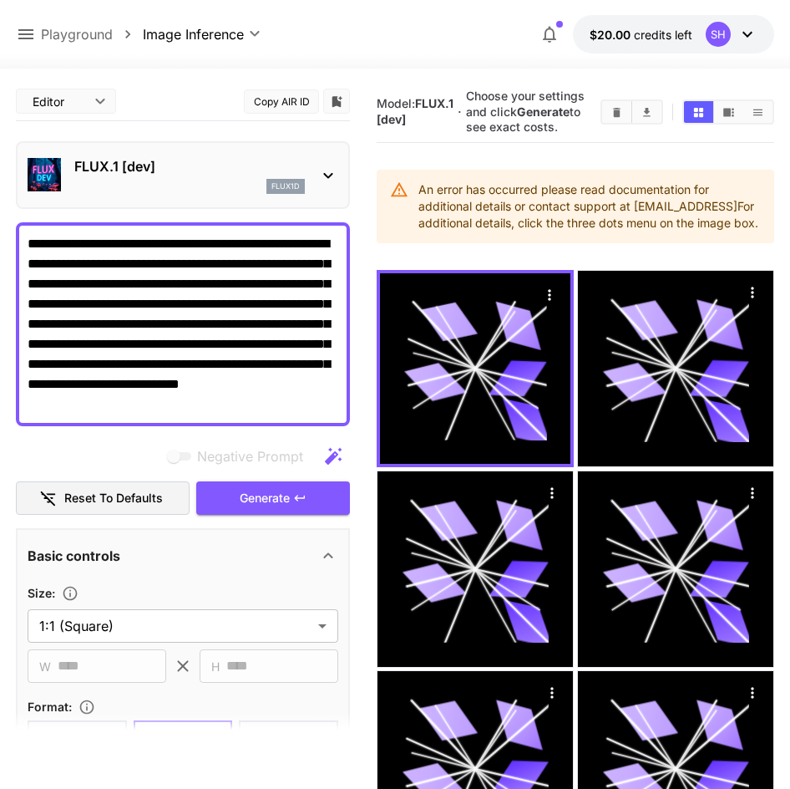
click at [256, 40] on body "**********" at bounding box center [395, 559] width 790 height 1119
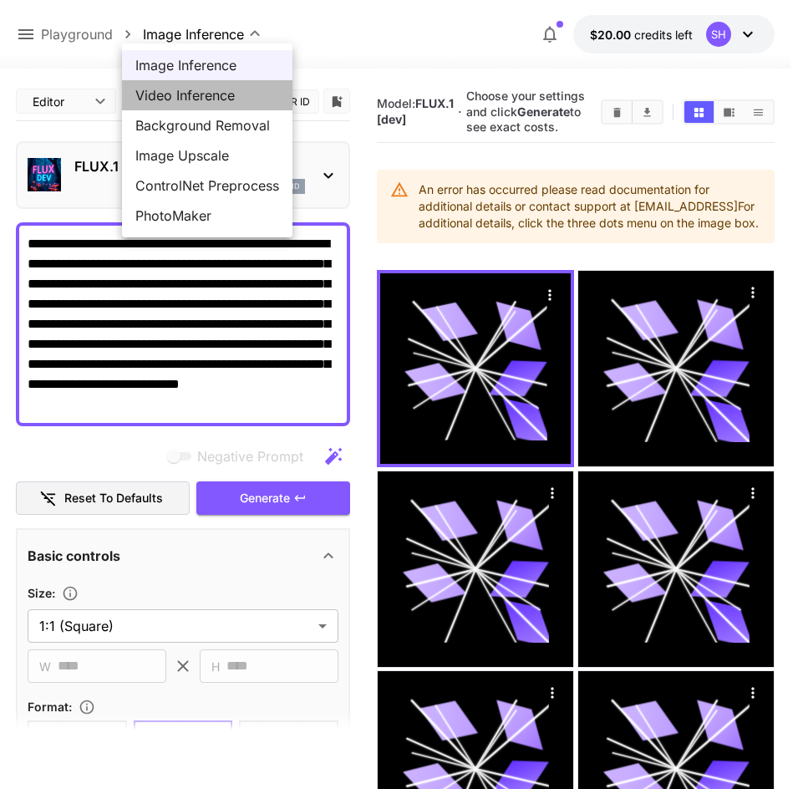
click at [241, 108] on li "Video Inference" at bounding box center [207, 95] width 170 height 30
type input "**********"
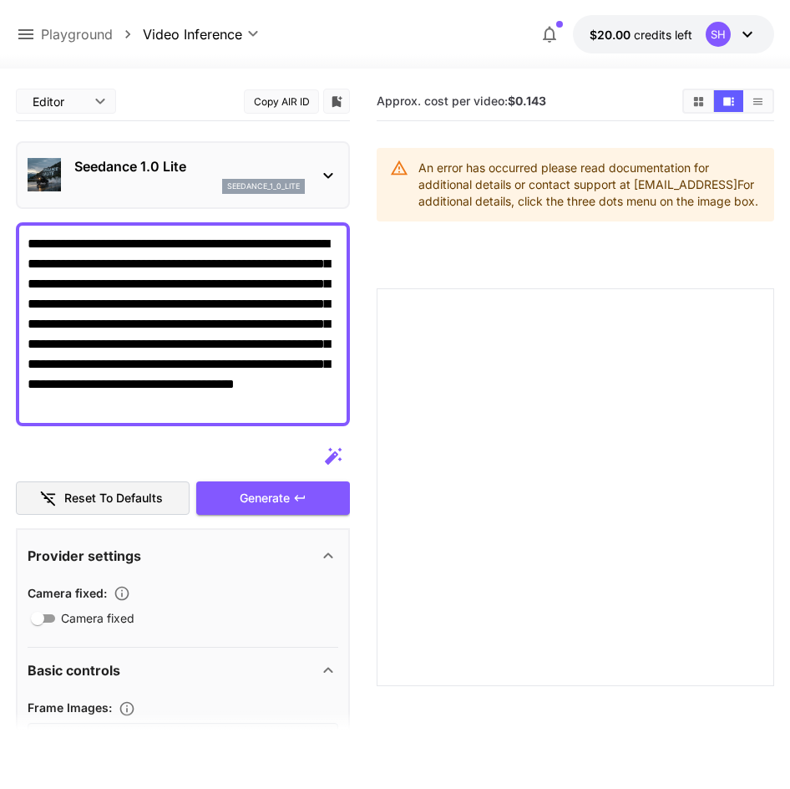
type textarea "**********"
click at [252, 480] on div "Reset to defaults Generate" at bounding box center [183, 478] width 334 height 76
click at [290, 510] on div "Generate" at bounding box center [273, 498] width 154 height 34
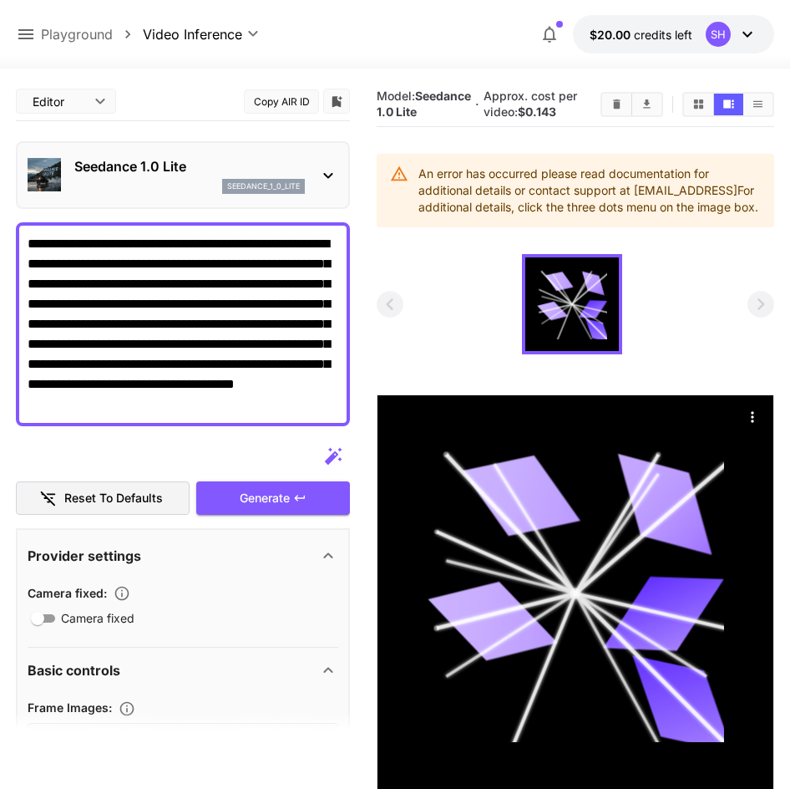
drag, startPoint x: 405, startPoint y: 203, endPoint x: 400, endPoint y: 186, distance: 17.4
click at [400, 186] on div "An error has occurred please read documentation for additional details or conta…" at bounding box center [576, 191] width 398 height 74
click at [760, 425] on icon "Actions" at bounding box center [753, 417] width 17 height 17
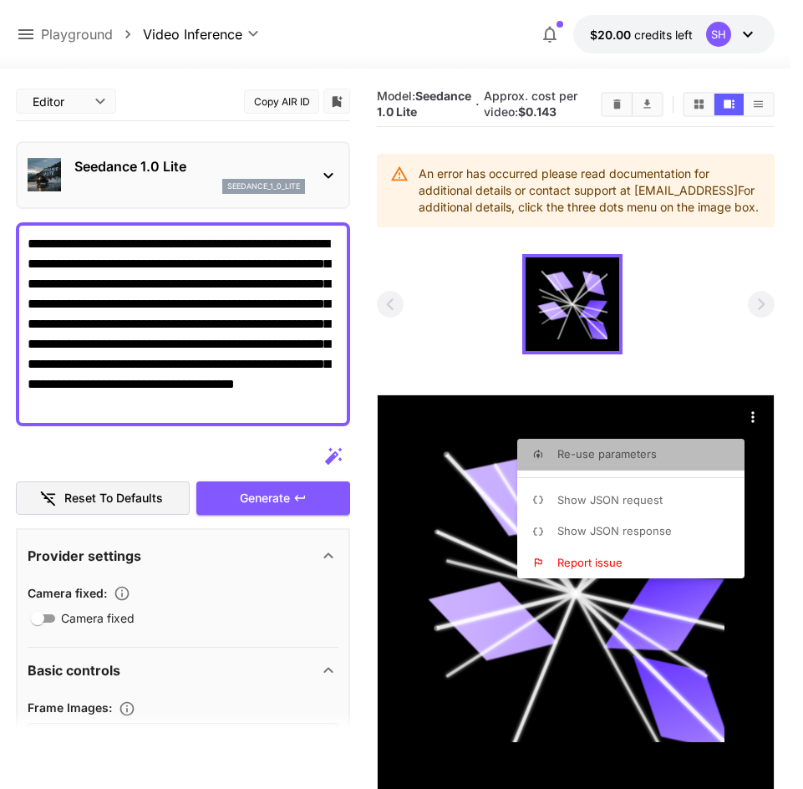
click at [612, 459] on span "Re-use parameters" at bounding box center [606, 453] width 99 height 13
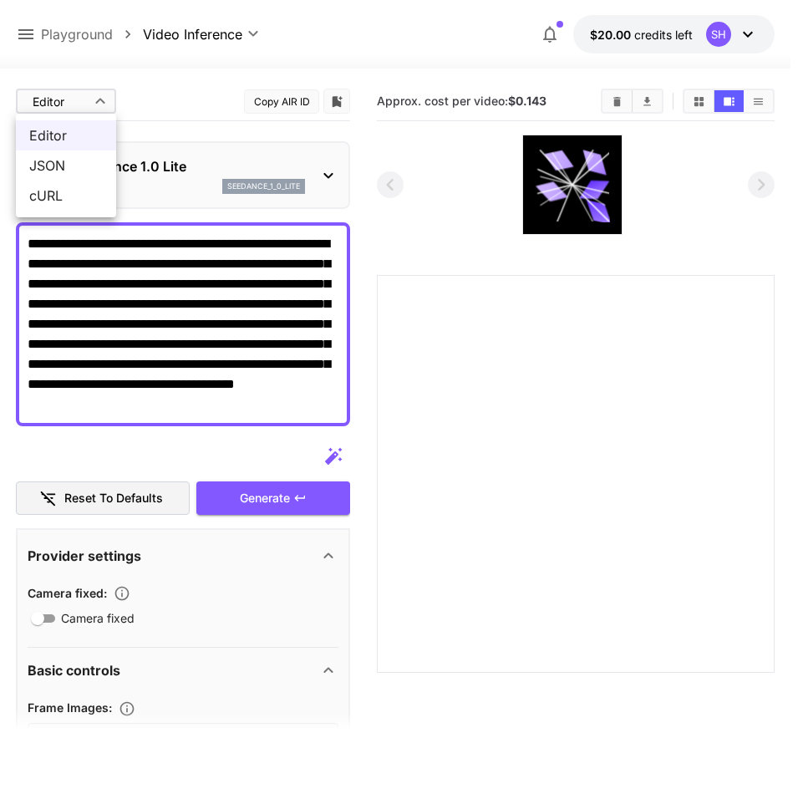
click at [84, 100] on body "**********" at bounding box center [401, 460] width 803 height 921
click at [244, 37] on div at bounding box center [401, 394] width 803 height 789
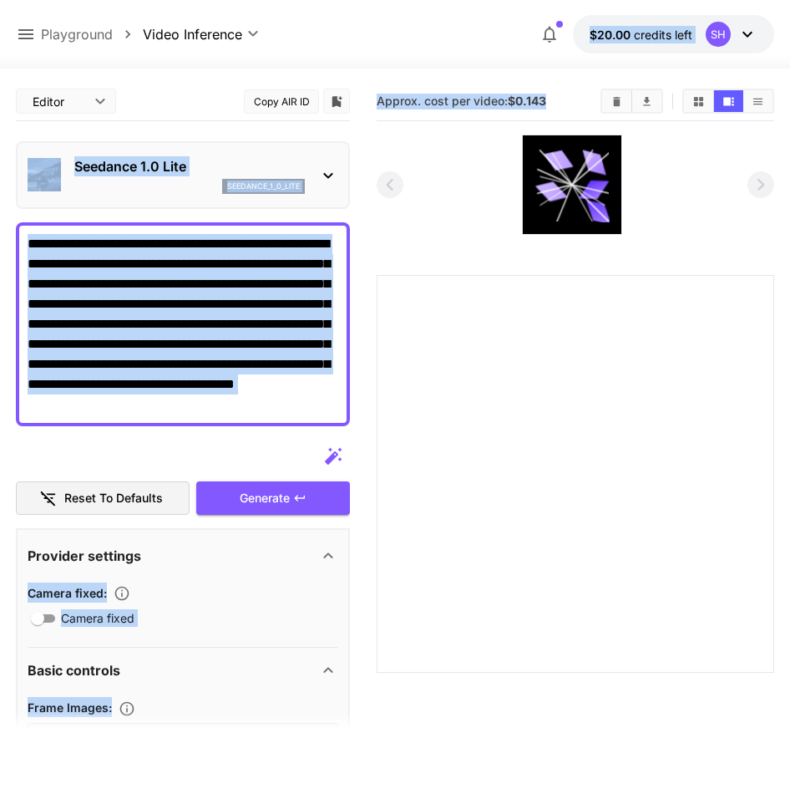
click at [257, 43] on body "**********" at bounding box center [395, 460] width 790 height 921
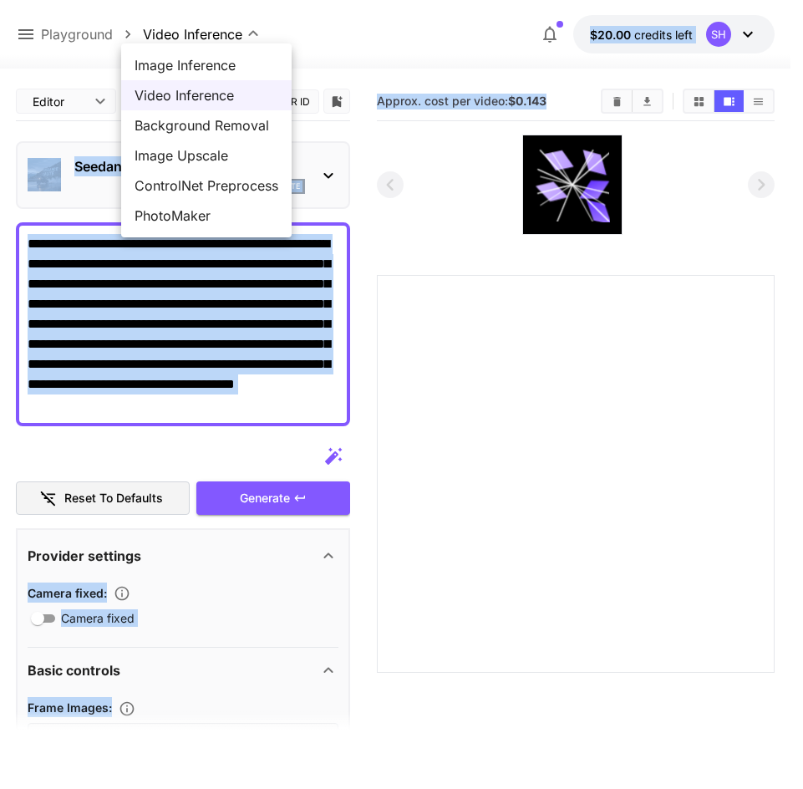
click at [252, 128] on span "Background Removal" at bounding box center [207, 125] width 144 height 20
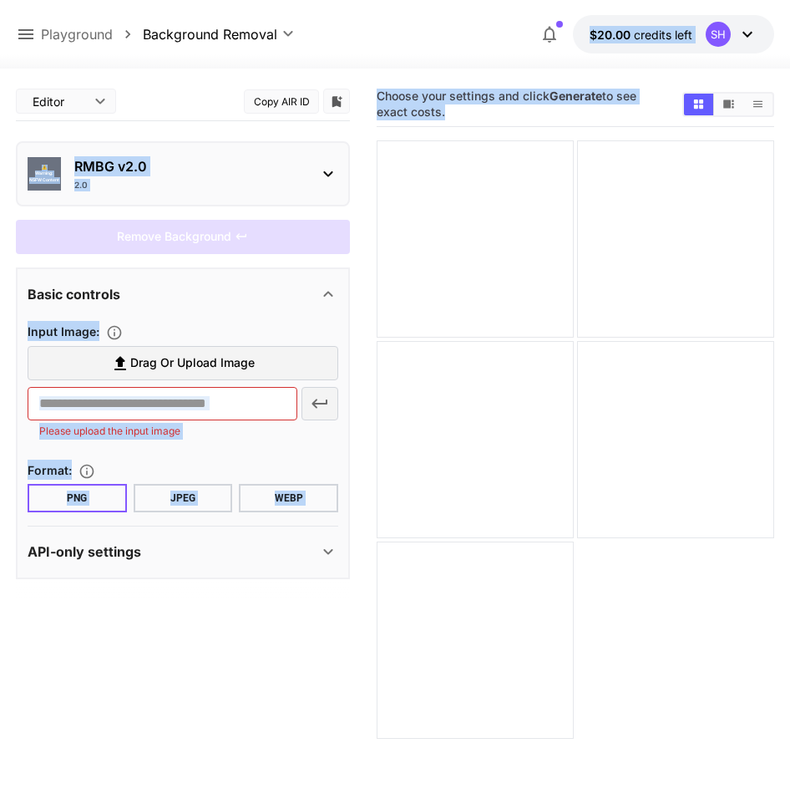
click at [195, 106] on div "Editor **** ​ Copy AIR ID" at bounding box center [183, 101] width 334 height 39
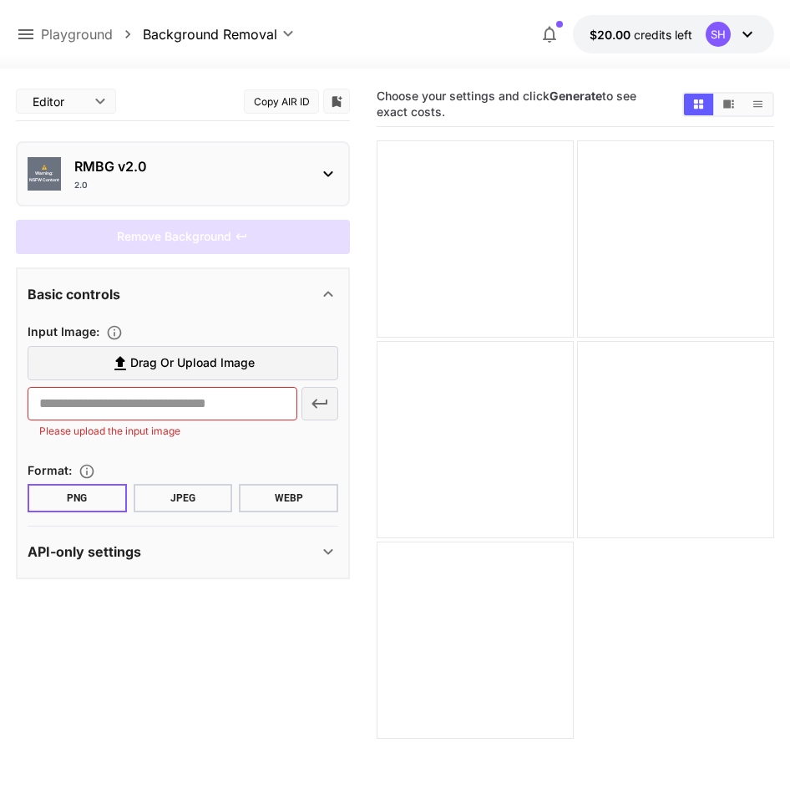
click at [263, 38] on body "**********" at bounding box center [395, 460] width 790 height 921
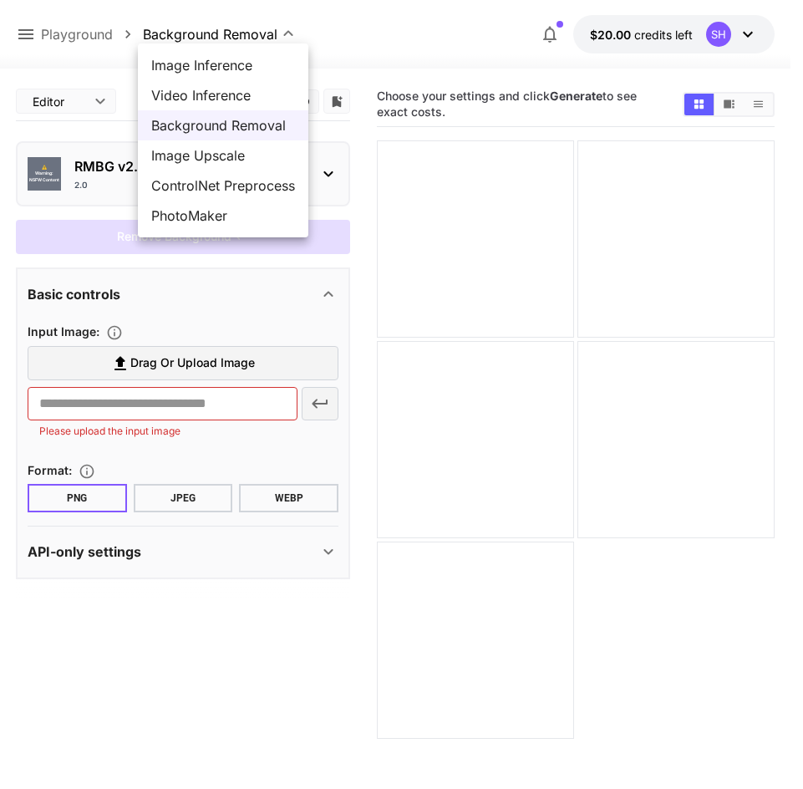
click at [261, 66] on span "Image Inference" at bounding box center [223, 65] width 144 height 20
type input "**********"
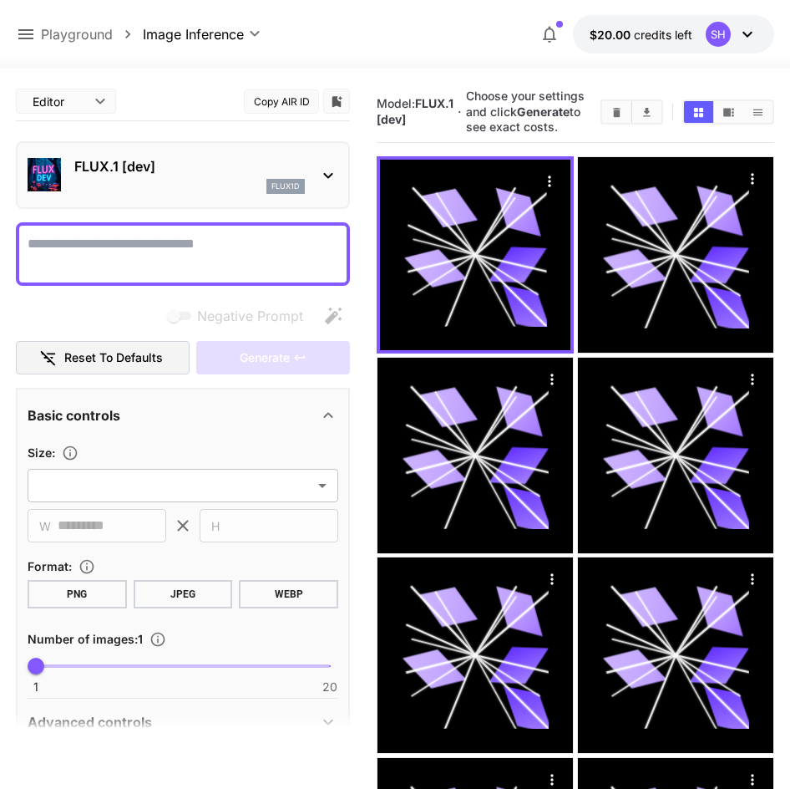
click at [272, 267] on textarea "Negative Prompt" at bounding box center [183, 254] width 311 height 40
drag, startPoint x: 196, startPoint y: 244, endPoint x: 191, endPoint y: 233, distance: 11.6
paste textarea "**********"
type textarea "**********"
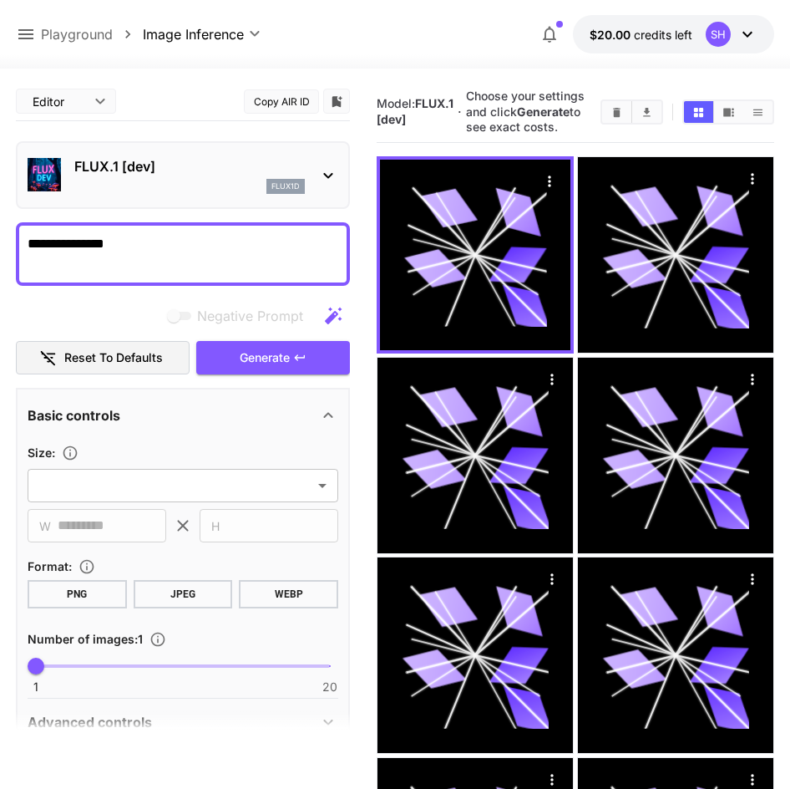
drag, startPoint x: 192, startPoint y: 238, endPoint x: 9, endPoint y: 246, distance: 183.2
click at [14, 246] on section "**********" at bounding box center [395, 537] width 790 height 937
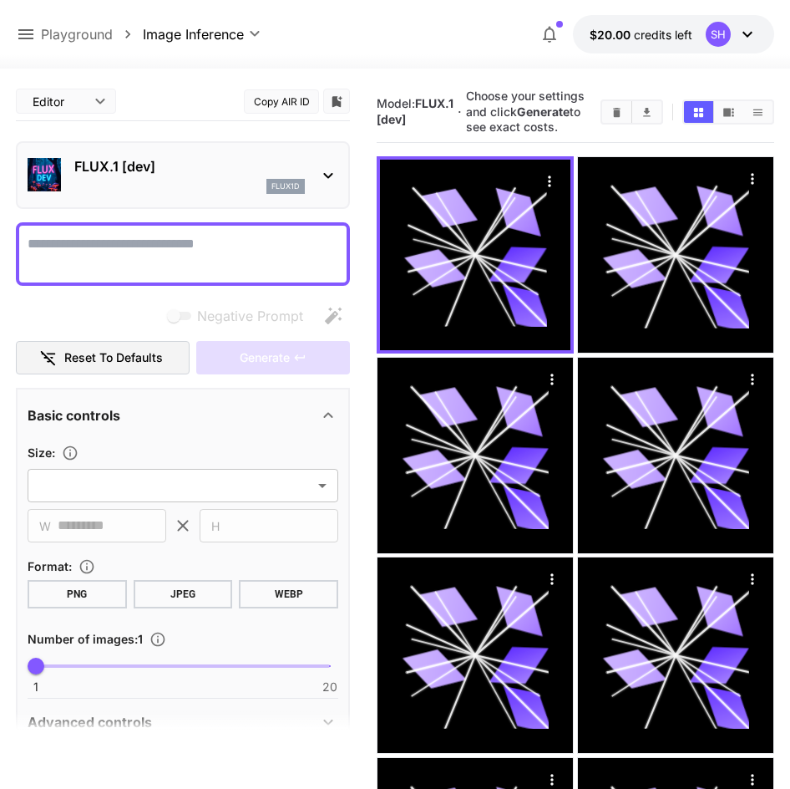
paste textarea "**********"
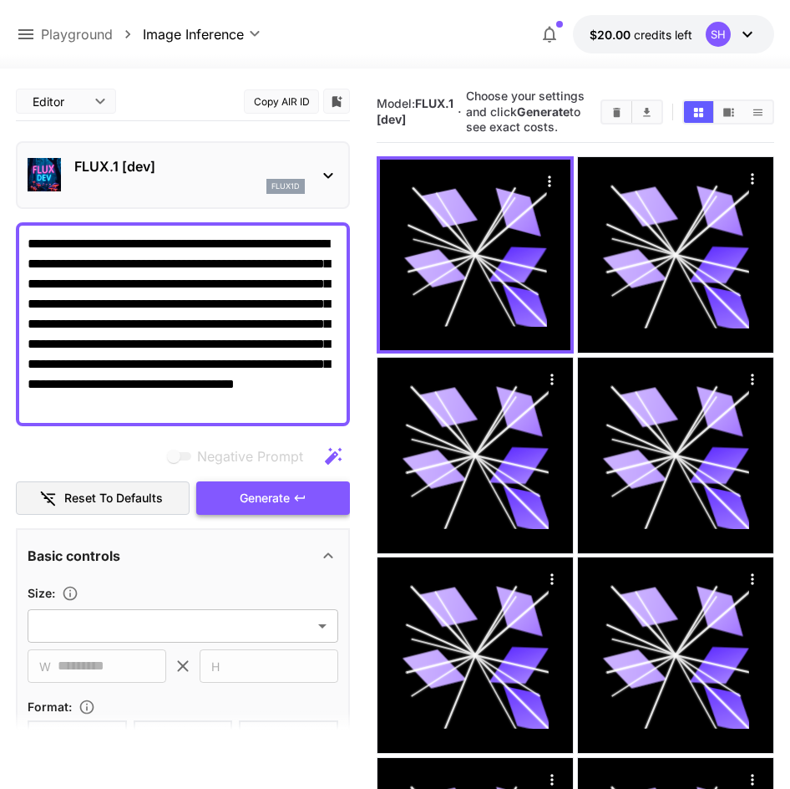
type textarea "**********"
click at [313, 494] on button "Generate" at bounding box center [273, 498] width 154 height 34
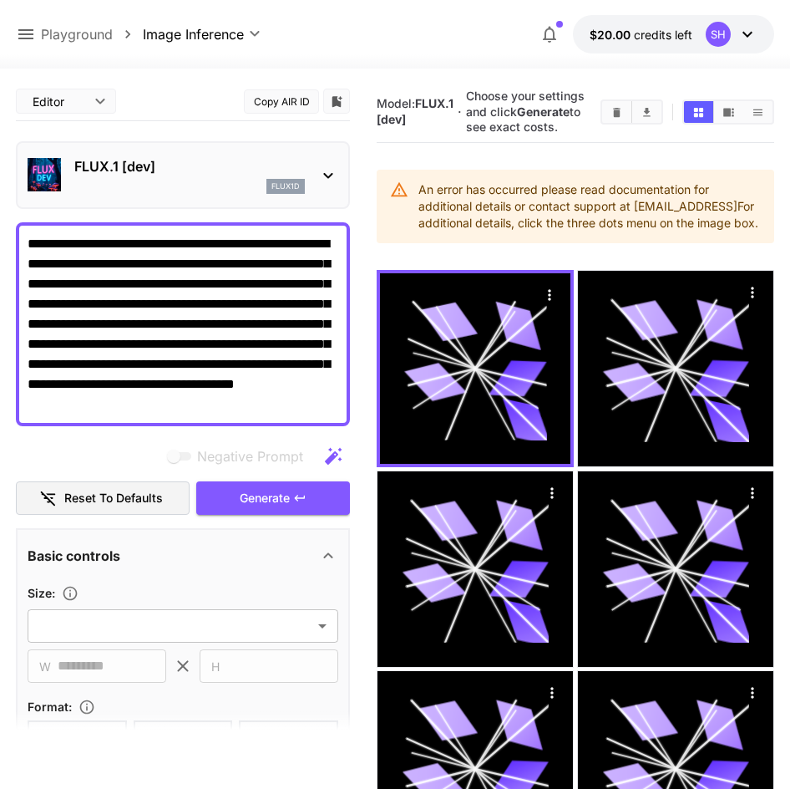
drag, startPoint x: 492, startPoint y: 115, endPoint x: 438, endPoint y: 94, distance: 58.5
click at [466, 94] on h5 "Choose your settings and click Generate to see exact costs." at bounding box center [526, 112] width 121 height 47
click at [719, 35] on div "SH" at bounding box center [718, 34] width 25 height 25
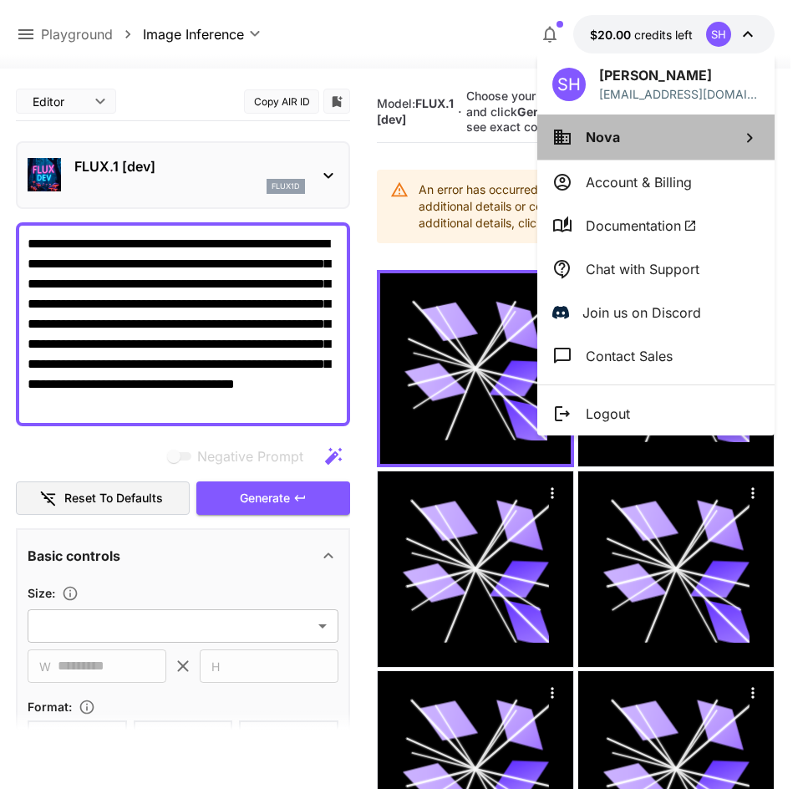
click at [638, 133] on li "Nova" at bounding box center [655, 136] width 237 height 45
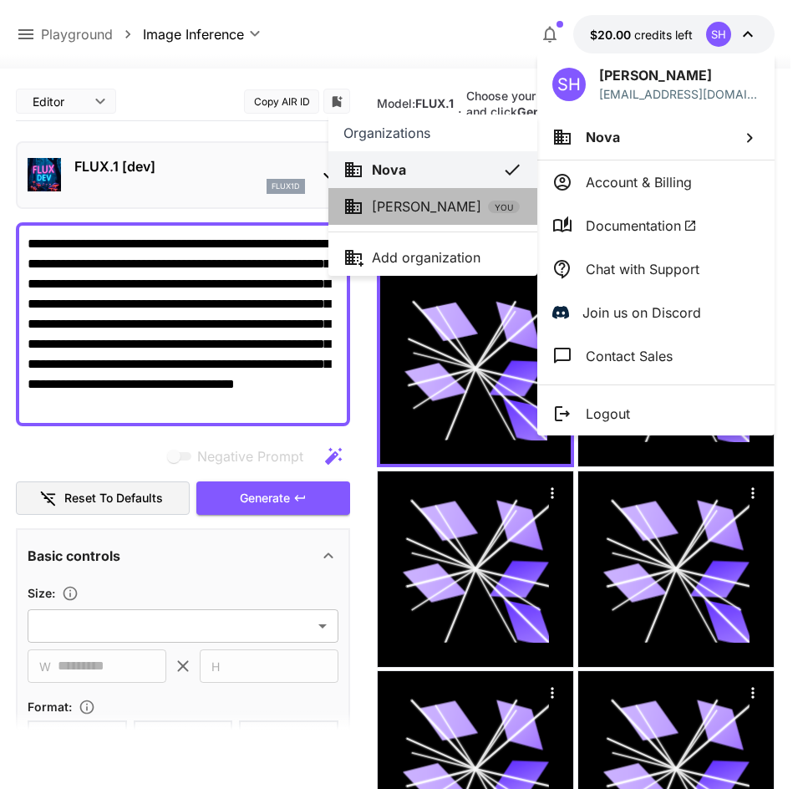
click at [455, 223] on li "Soara Hori YOU" at bounding box center [432, 206] width 209 height 37
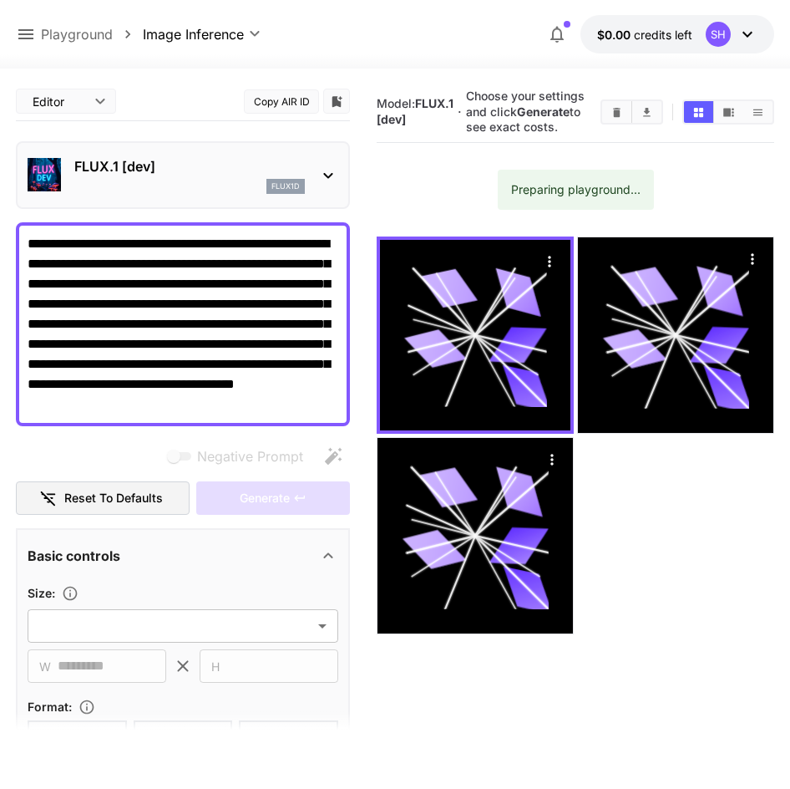
click at [699, 50] on div at bounding box center [395, 58] width 790 height 20
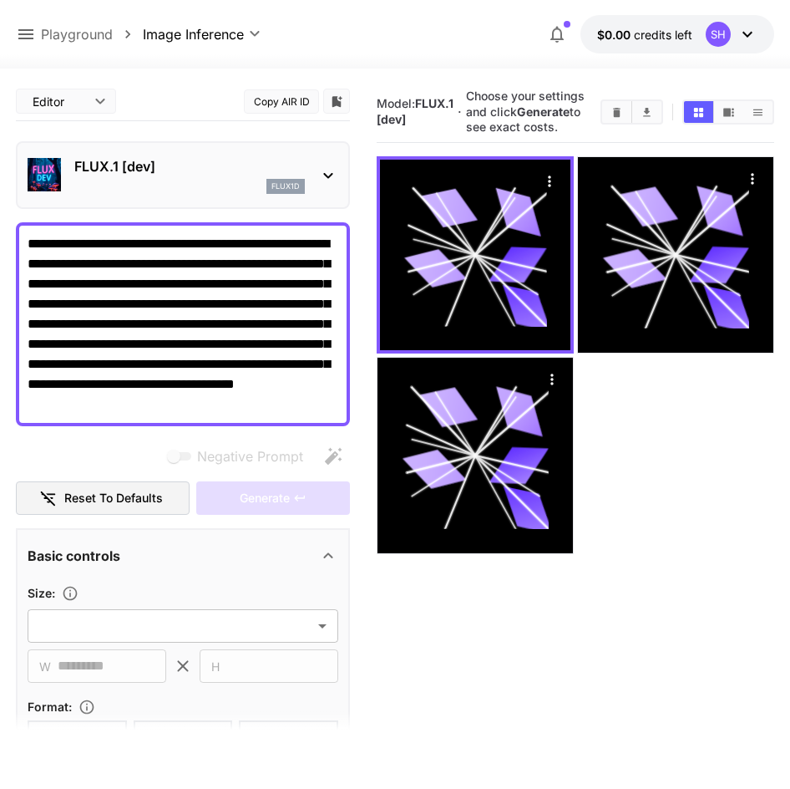
click at [699, 48] on button "$0.00 credits left SH" at bounding box center [678, 34] width 194 height 38
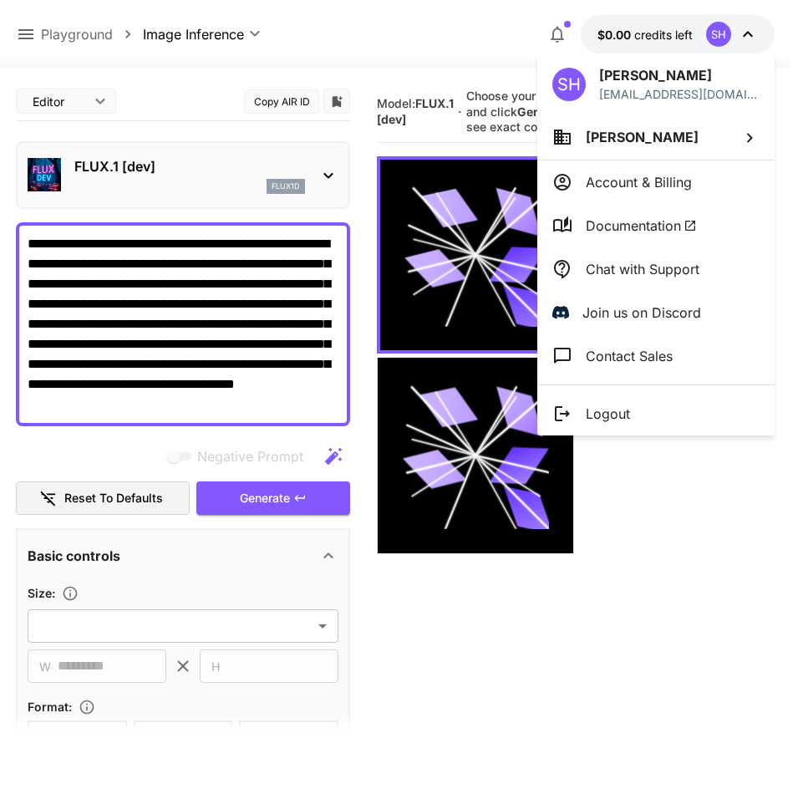
click at [640, 130] on span "Soara Hori" at bounding box center [642, 137] width 113 height 17
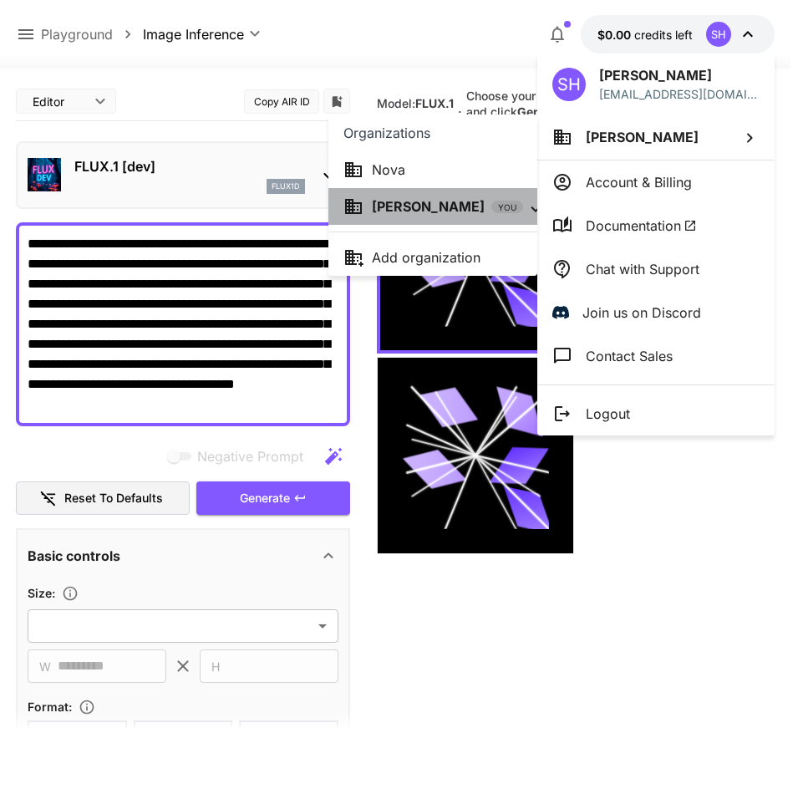
click at [446, 188] on li "Soara Hori YOU" at bounding box center [432, 206] width 209 height 37
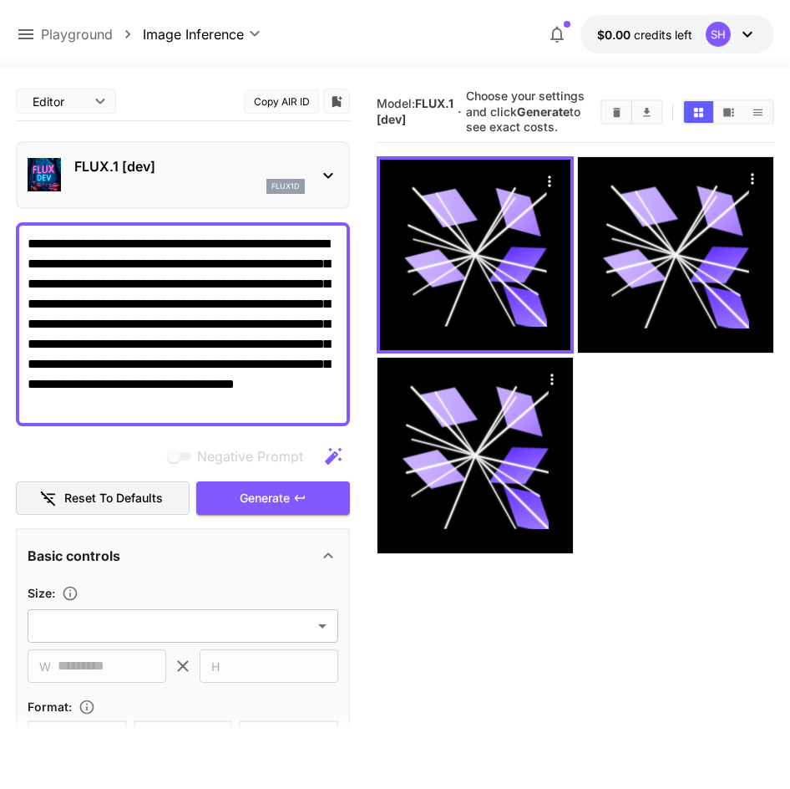
click at [655, 42] on p "$0.00 credits left" at bounding box center [644, 35] width 95 height 18
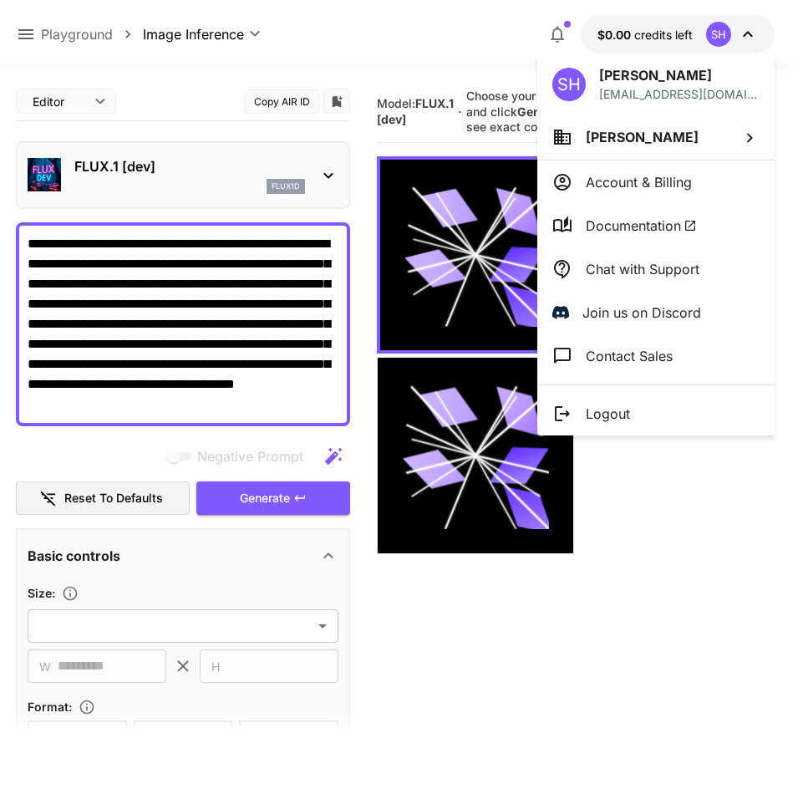
click at [579, 139] on li "Soara Hori" at bounding box center [655, 136] width 237 height 45
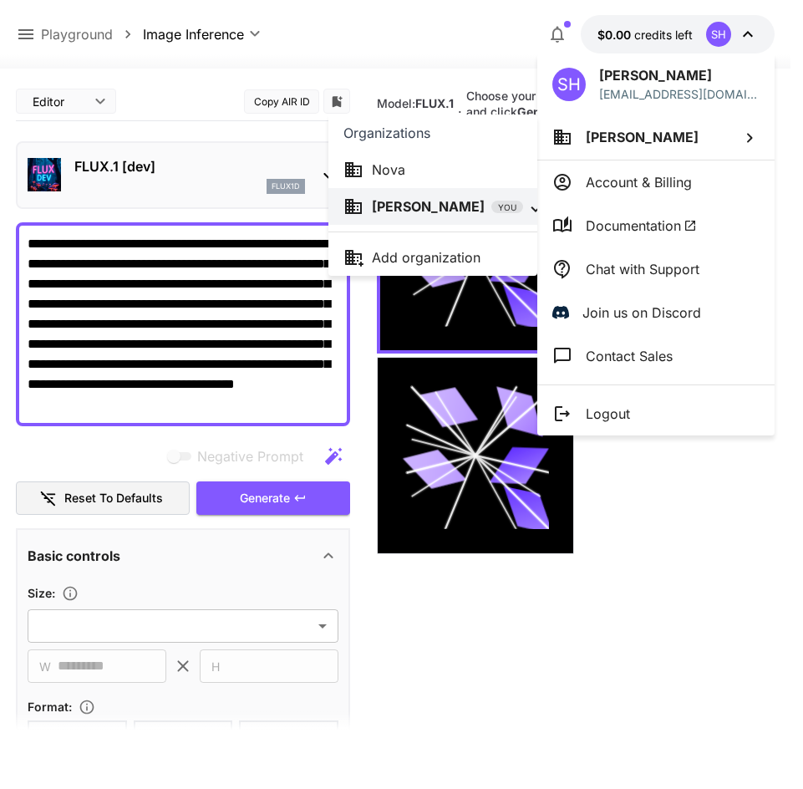
click at [475, 157] on li "Nova" at bounding box center [432, 169] width 209 height 37
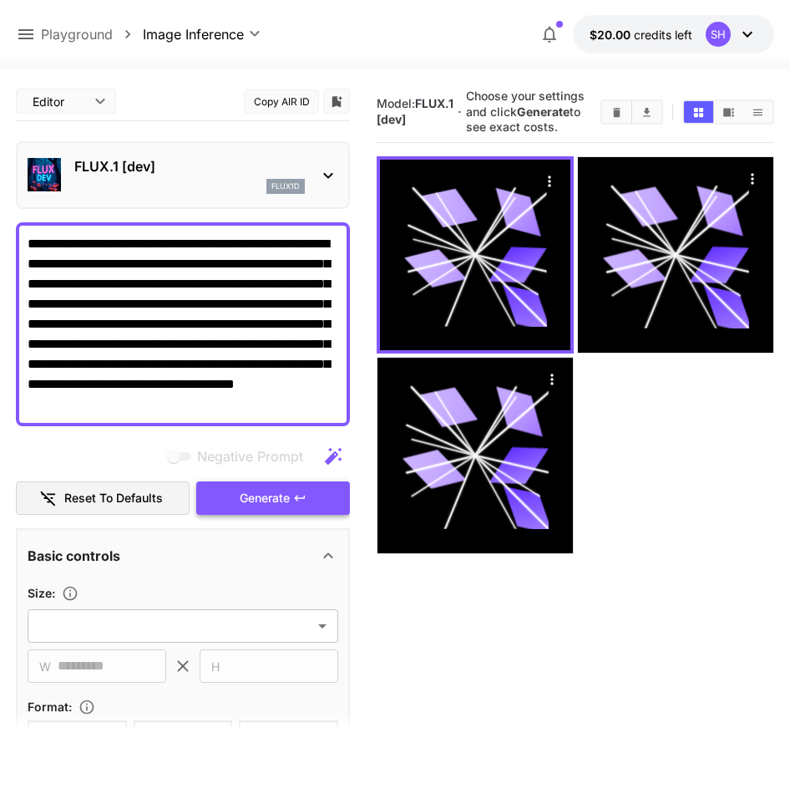
click at [298, 501] on icon "button" at bounding box center [299, 498] width 10 height 6
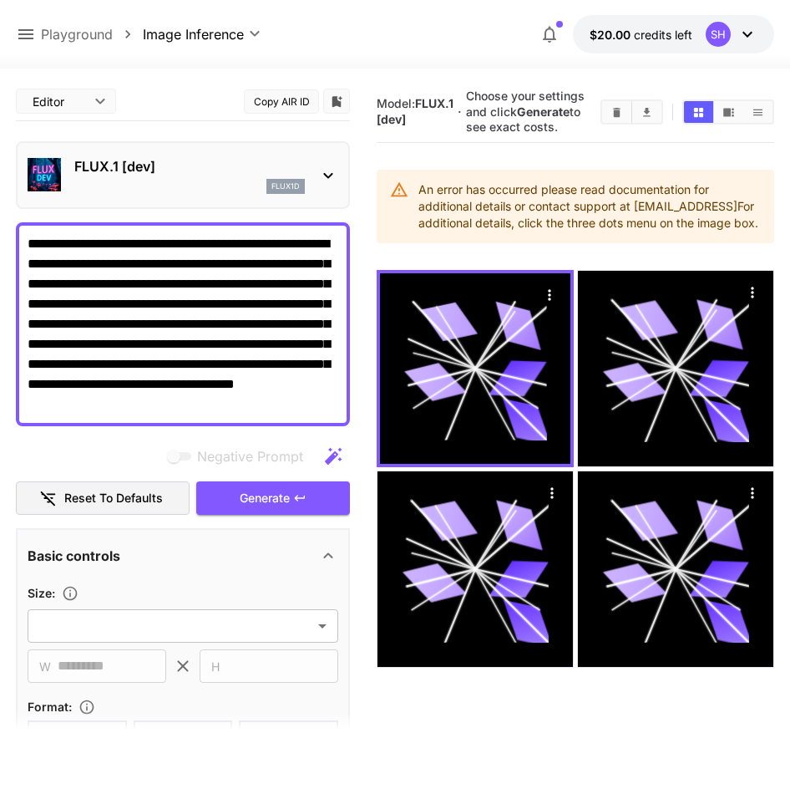
drag, startPoint x: 475, startPoint y: 257, endPoint x: 420, endPoint y: 186, distance: 88.7
click at [420, 186] on section "Model: FLUX.1 [dev] · Choose your settings and click Generate to see exact cost…" at bounding box center [576, 476] width 398 height 789
click at [704, 26] on button "$20.00 credits left SH" at bounding box center [673, 34] width 201 height 38
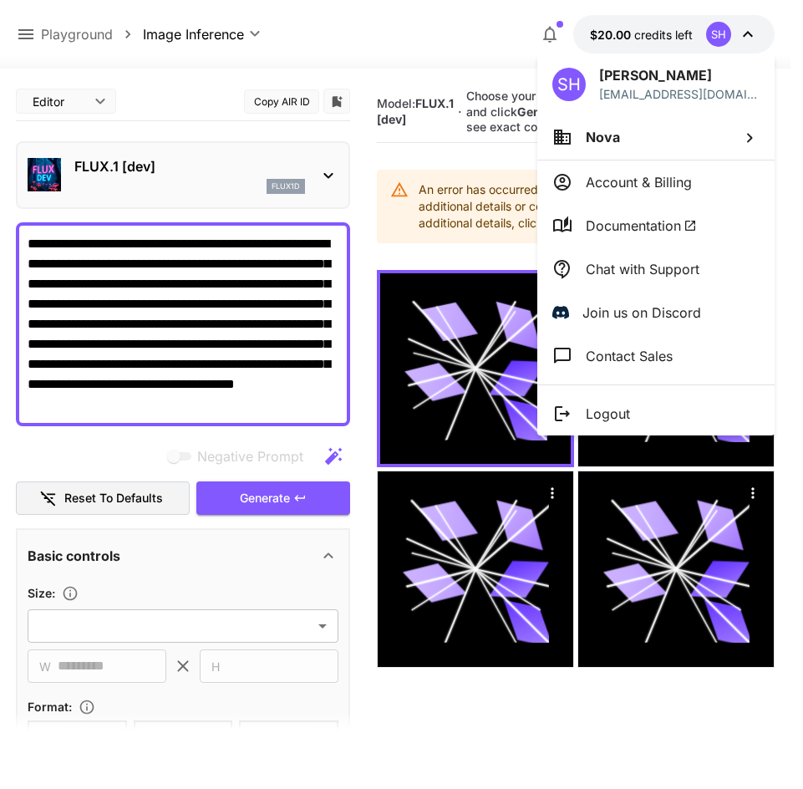
click at [504, 210] on div at bounding box center [401, 394] width 803 height 789
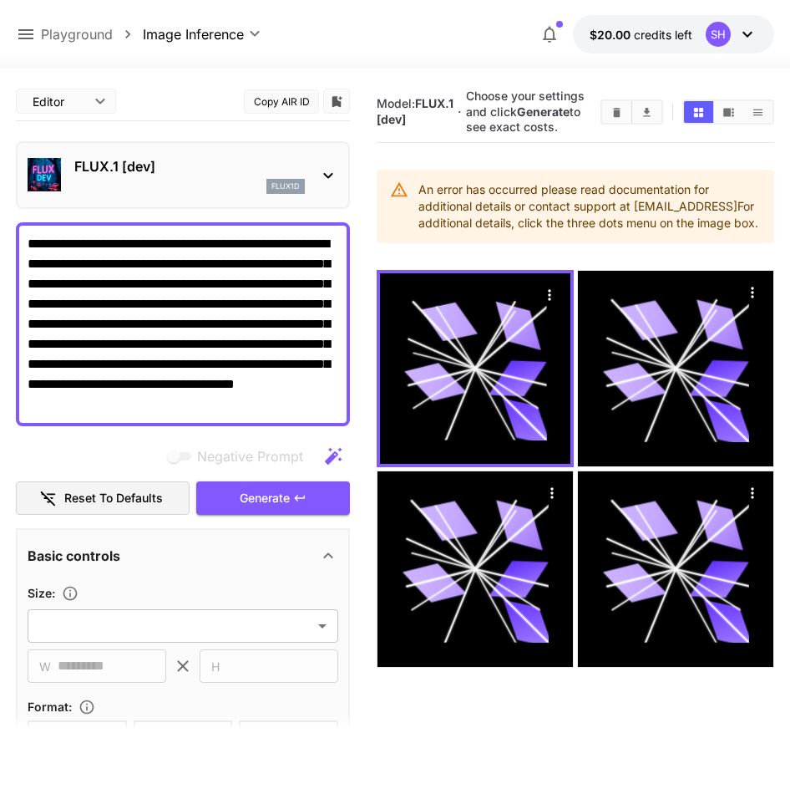
drag, startPoint x: 449, startPoint y: 241, endPoint x: 418, endPoint y: 196, distance: 55.4
click at [419, 196] on div "An error has occurred please read documentation for additional details or conta…" at bounding box center [590, 207] width 343 height 64
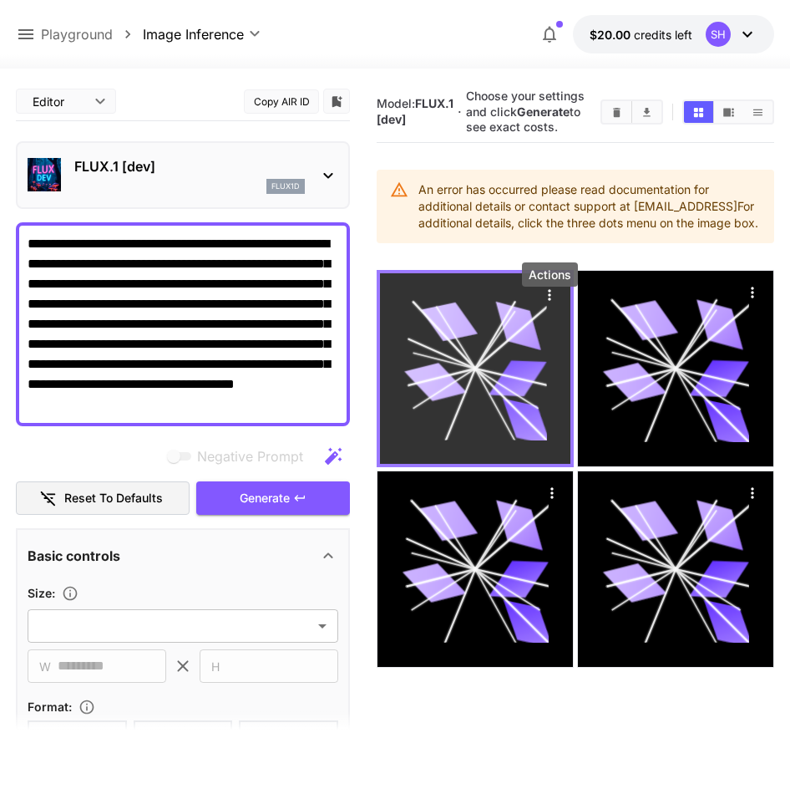
click at [551, 303] on icon "Actions" at bounding box center [549, 295] width 17 height 17
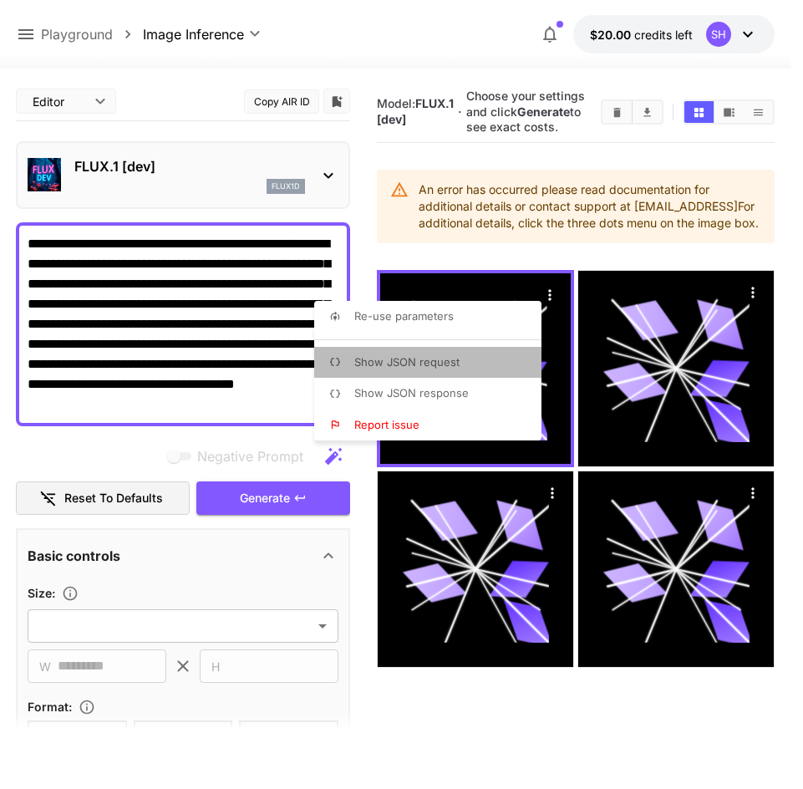
drag, startPoint x: 469, startPoint y: 363, endPoint x: 460, endPoint y: 388, distance: 25.9
click at [460, 388] on div "Re-use parameters Show JSON request Show JSON response Report issue" at bounding box center [427, 371] width 227 height 140
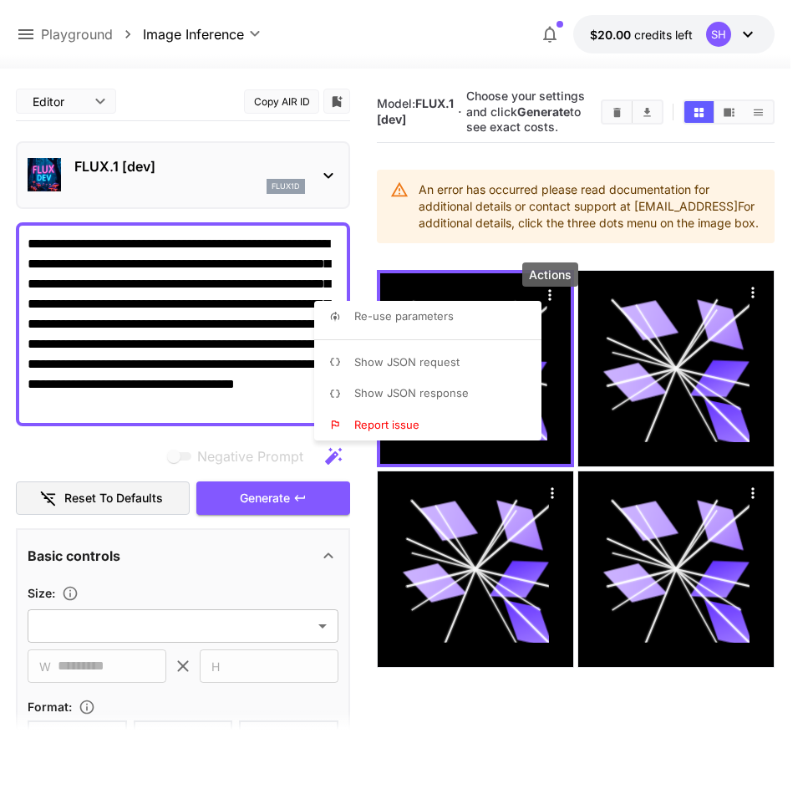
click at [460, 389] on span "Show JSON response" at bounding box center [411, 392] width 114 height 13
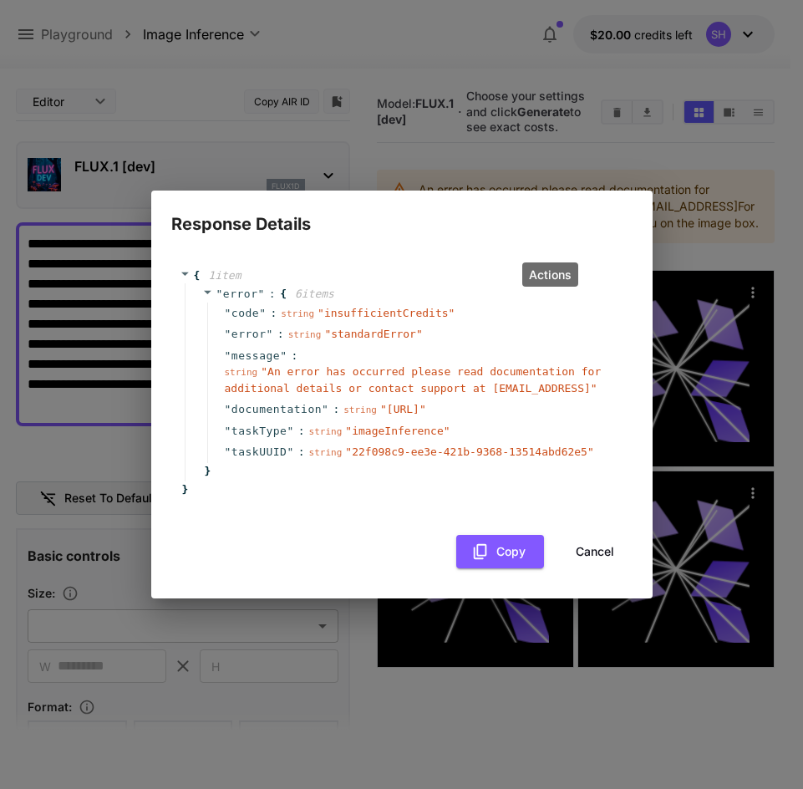
drag, startPoint x: 483, startPoint y: 389, endPoint x: 280, endPoint y: 366, distance: 204.3
click at [280, 366] on span "" An error has occurred please read documentation for additional details or con…" at bounding box center [413, 379] width 377 height 29
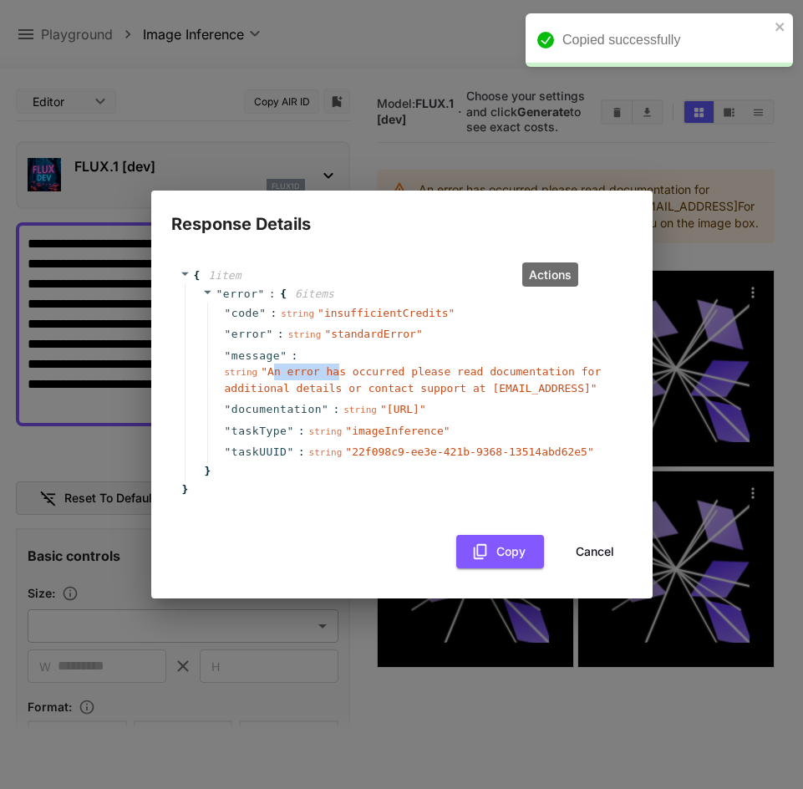
drag, startPoint x: 265, startPoint y: 371, endPoint x: 319, endPoint y: 378, distance: 54.7
click at [319, 378] on div "string " An error has occurred please read documentation for additional details…" at bounding box center [418, 379] width 386 height 33
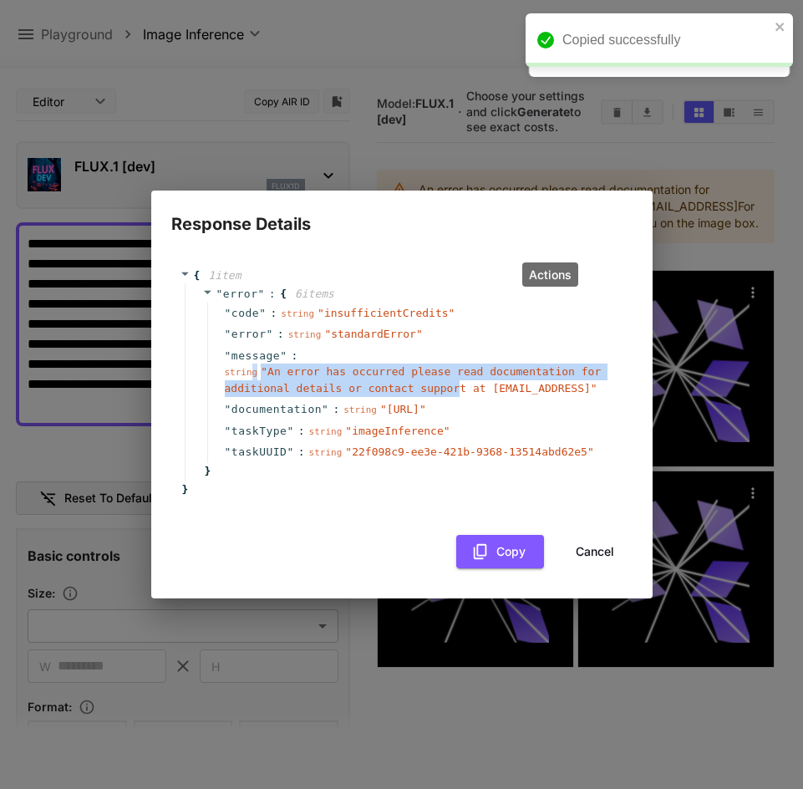
drag, startPoint x: 246, startPoint y: 377, endPoint x: 362, endPoint y: 380, distance: 115.4
click at [362, 380] on div "string " An error has occurred please read documentation for additional details…" at bounding box center [418, 379] width 386 height 33
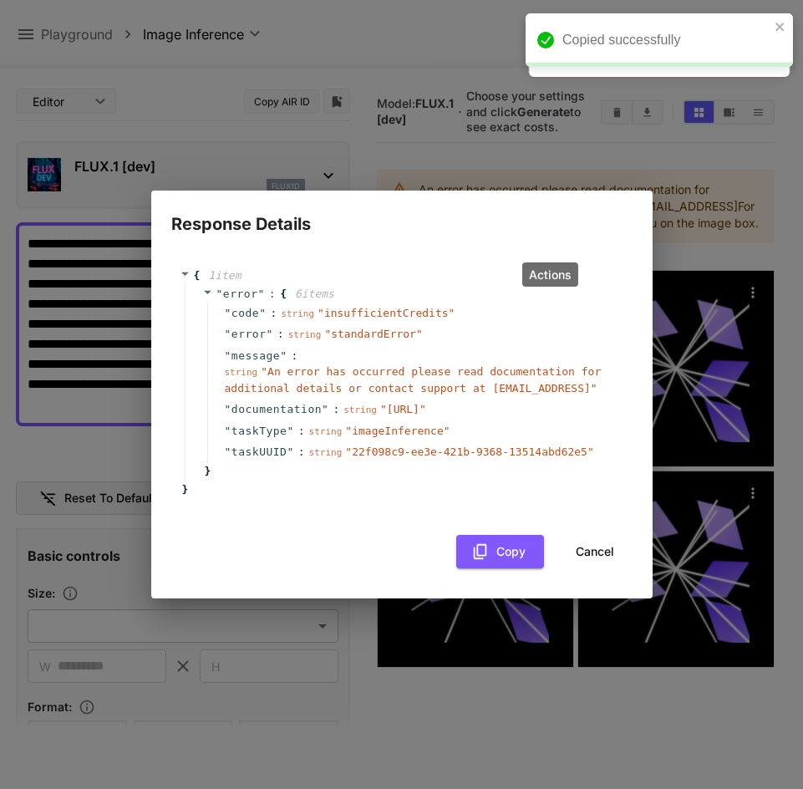
click at [363, 381] on div "string " An error has occurred please read documentation for additional details…" at bounding box center [418, 379] width 386 height 33
drag, startPoint x: 482, startPoint y: 390, endPoint x: 263, endPoint y: 376, distance: 219.4
click at [263, 376] on span "" An error has occurred please read documentation for additional details or con…" at bounding box center [413, 379] width 377 height 29
click at [633, 315] on div "{ 1 item " error " : { 6 item s " code " : string " insufficientCredits " " err…" at bounding box center [401, 418] width 501 height 362
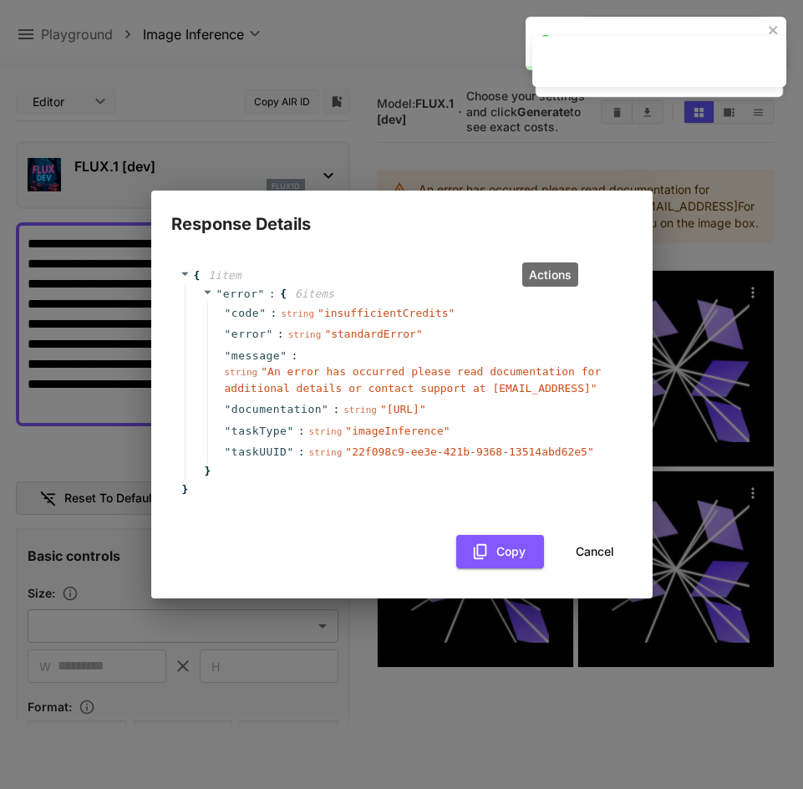
click at [579, 541] on button "Cancel" at bounding box center [594, 552] width 75 height 34
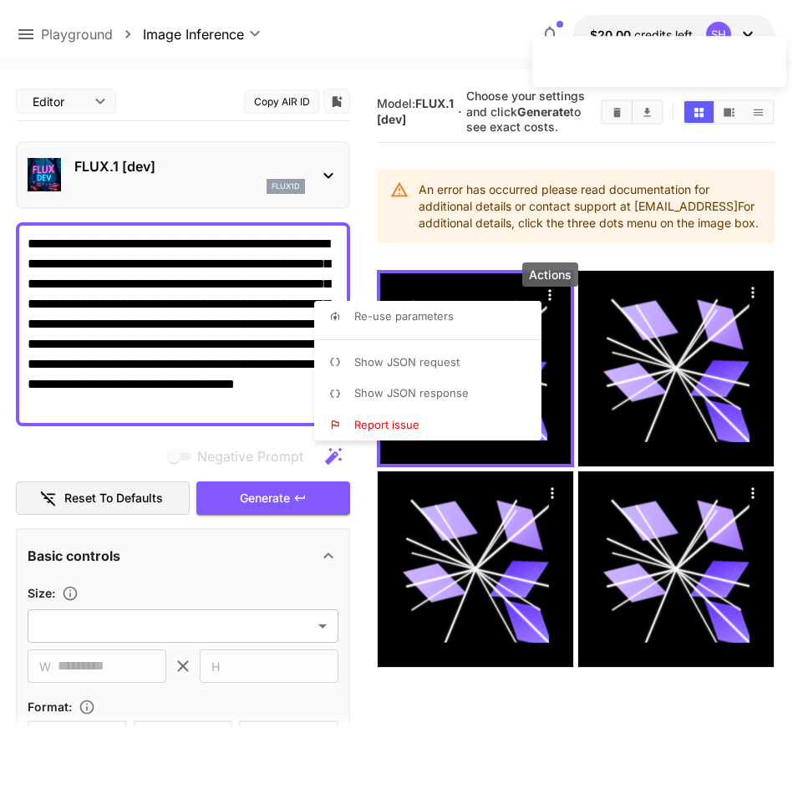
click at [478, 418] on li "Report issue" at bounding box center [432, 425] width 237 height 32
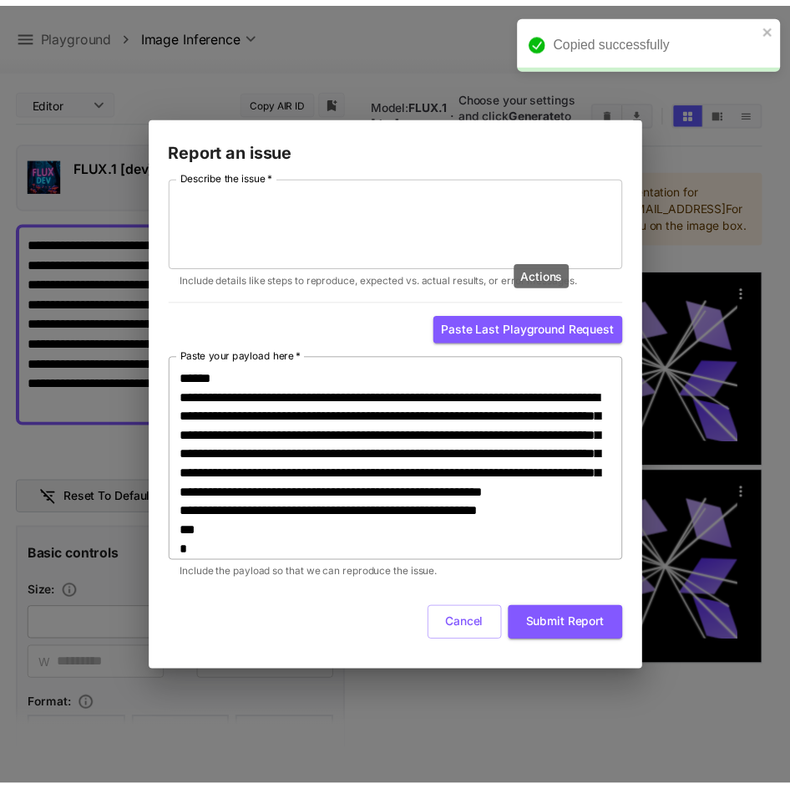
scroll to position [211, 0]
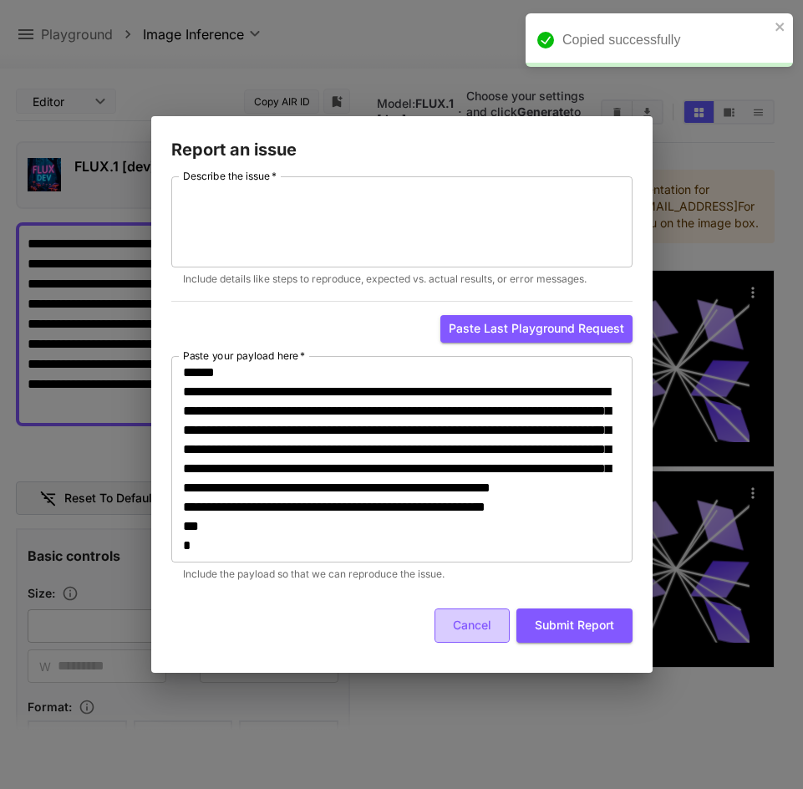
click at [480, 621] on button "Cancel" at bounding box center [472, 625] width 75 height 34
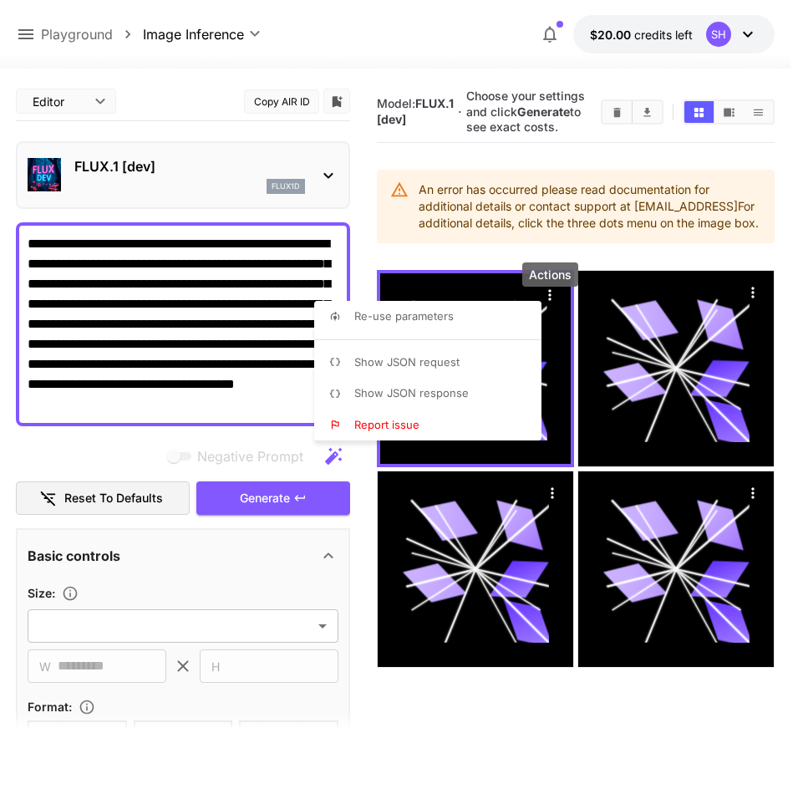
click at [585, 257] on div at bounding box center [401, 394] width 803 height 789
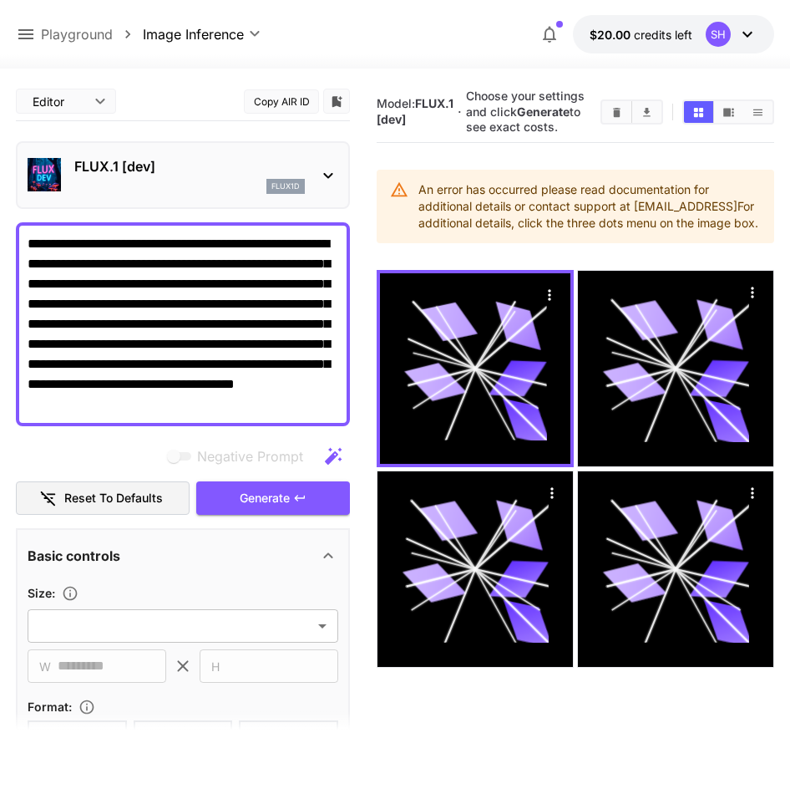
click at [12, 32] on div "**********" at bounding box center [395, 34] width 790 height 69
click at [20, 34] on icon at bounding box center [25, 34] width 15 height 10
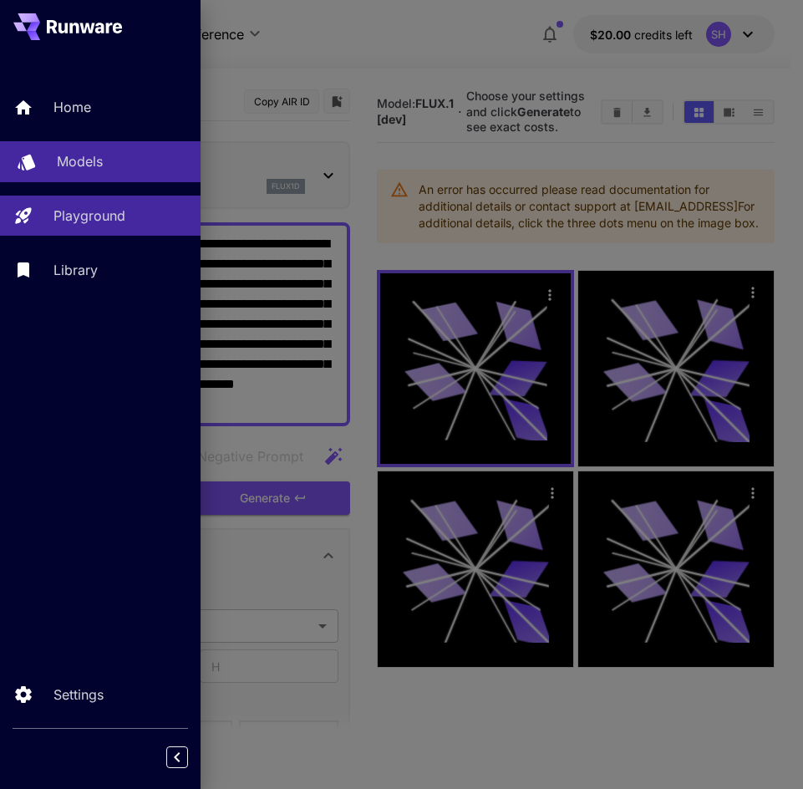
click at [111, 155] on div "Models" at bounding box center [122, 161] width 130 height 20
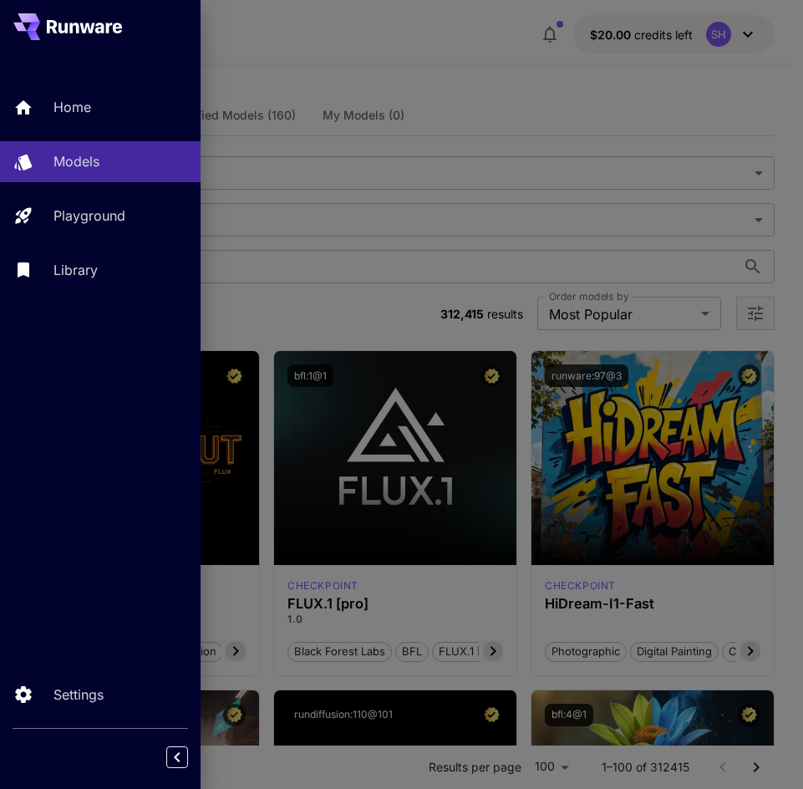
click at [407, 202] on div at bounding box center [401, 394] width 803 height 789
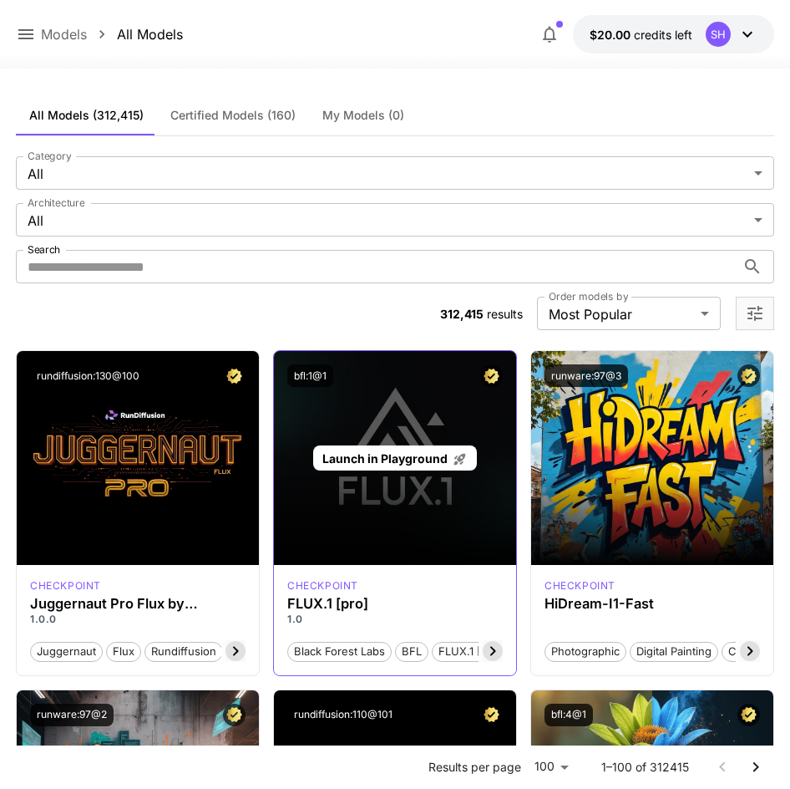
click at [371, 474] on div "Launch in Playground" at bounding box center [395, 458] width 242 height 214
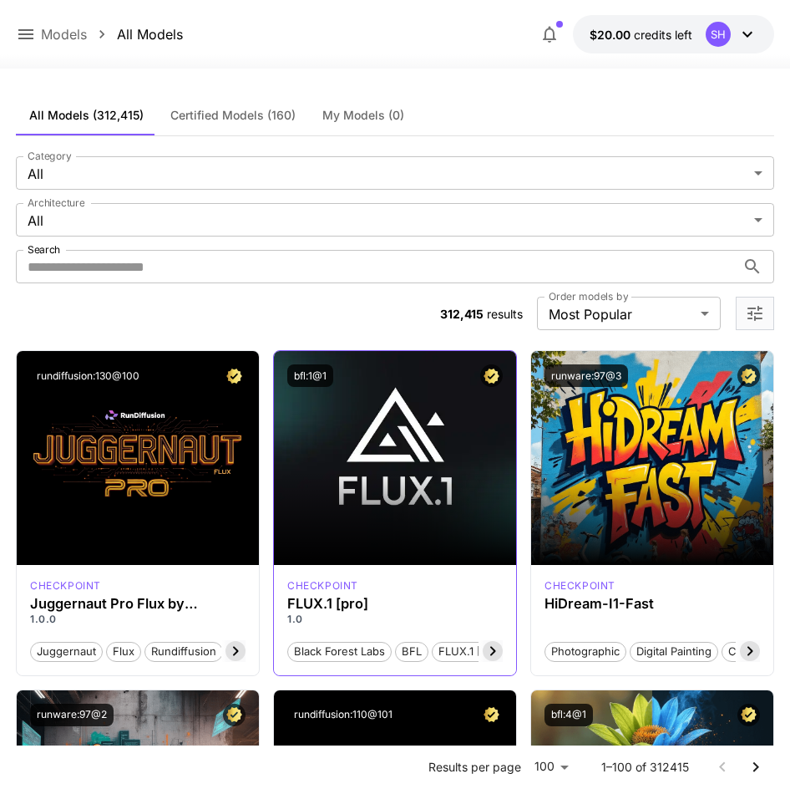
click at [422, 585] on div "checkpoint" at bounding box center [395, 585] width 216 height 15
click at [350, 599] on h3 "FLUX.1 [pro]" at bounding box center [395, 604] width 216 height 16
click at [313, 588] on p "checkpoint" at bounding box center [322, 585] width 71 height 15
drag, startPoint x: 358, startPoint y: 610, endPoint x: 463, endPoint y: 646, distance: 111.2
click at [358, 611] on h3 "FLUX.1 [pro]" at bounding box center [395, 604] width 216 height 16
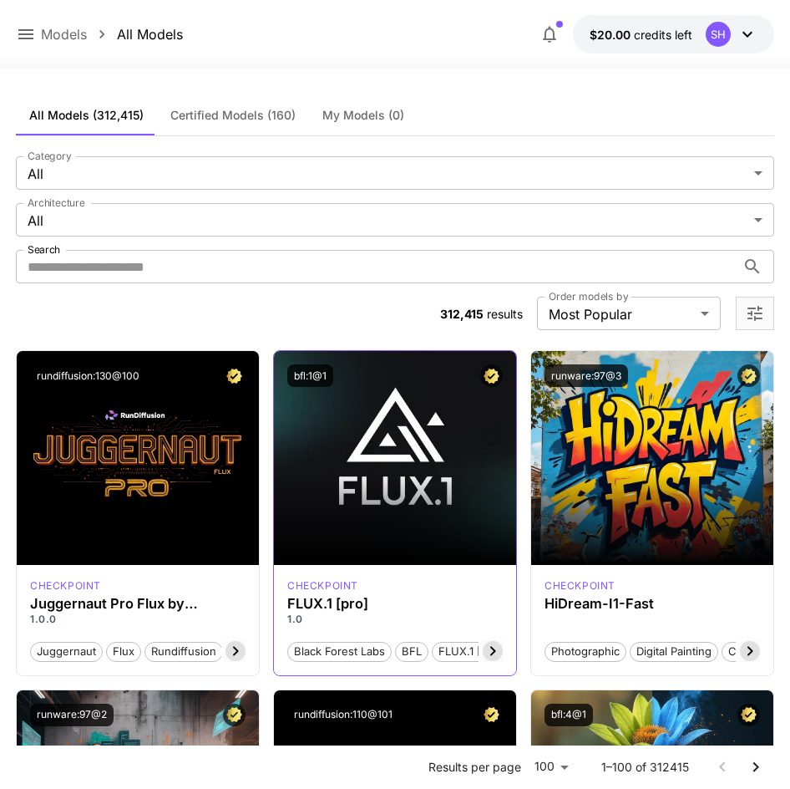
click at [488, 648] on icon at bounding box center [493, 651] width 20 height 20
click at [488, 647] on span "FLUX.1 [pro]" at bounding box center [466, 651] width 76 height 17
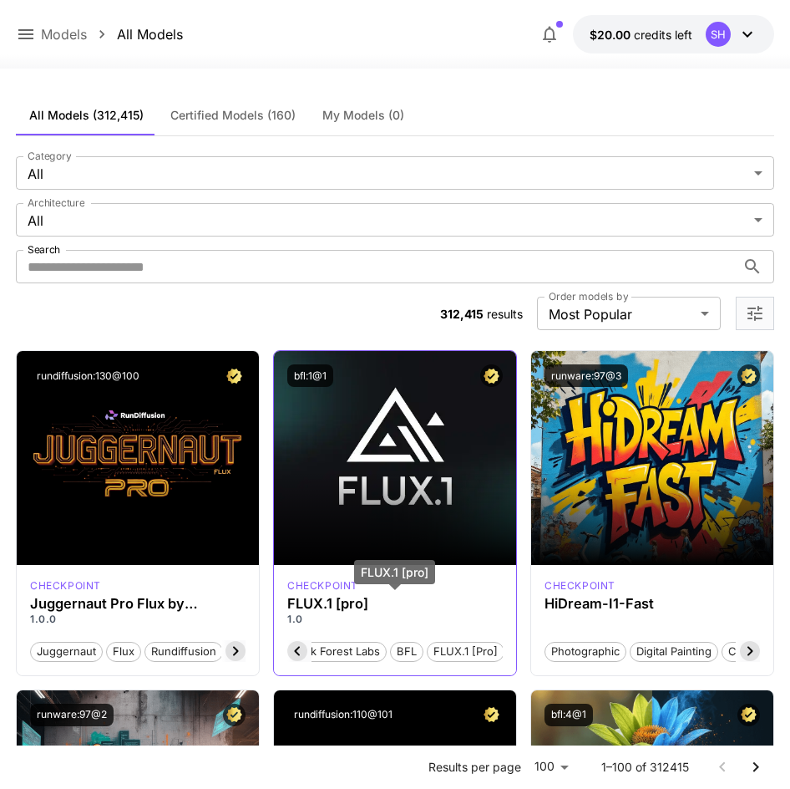
click at [322, 602] on h3 "FLUX.1 [pro]" at bounding box center [395, 604] width 216 height 16
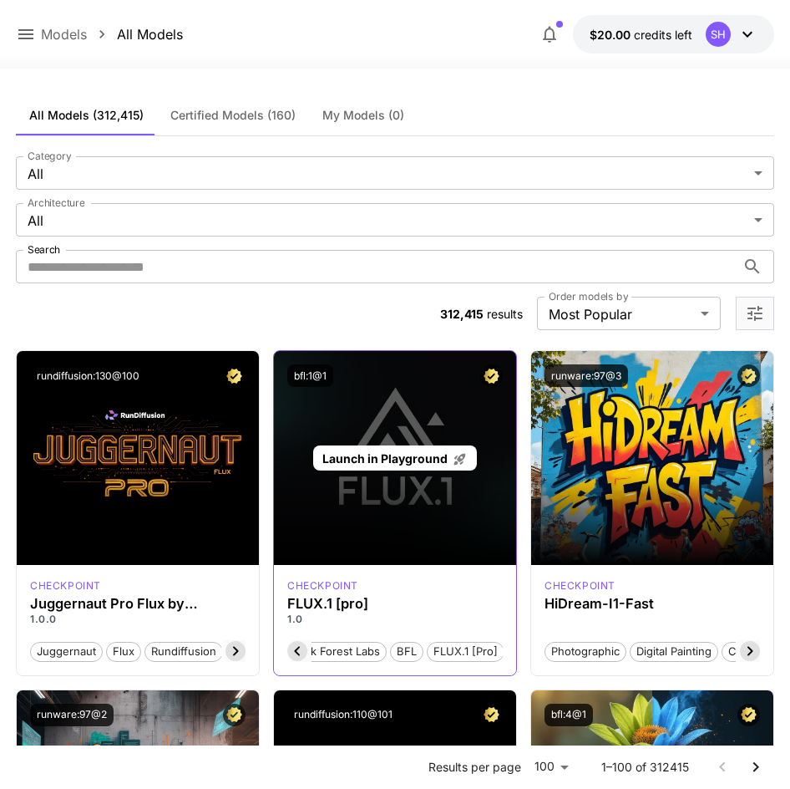
drag, startPoint x: 318, startPoint y: 439, endPoint x: 409, endPoint y: 487, distance: 102.4
click at [409, 489] on div "Launch in Playground" at bounding box center [395, 458] width 242 height 214
click at [412, 465] on span "Launch in Playground" at bounding box center [385, 458] width 125 height 14
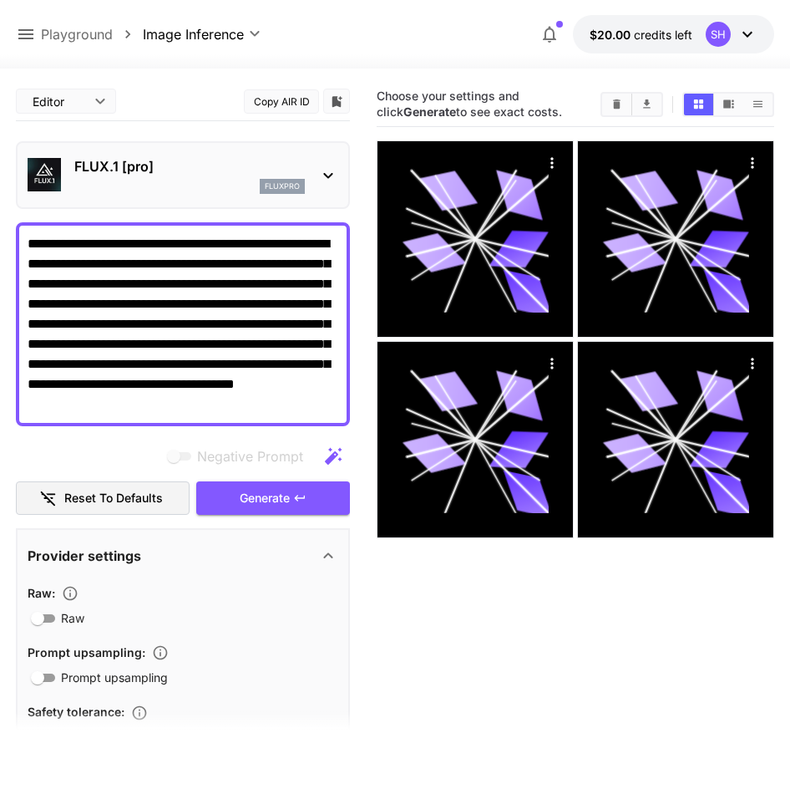
click at [323, 181] on icon at bounding box center [328, 175] width 20 height 20
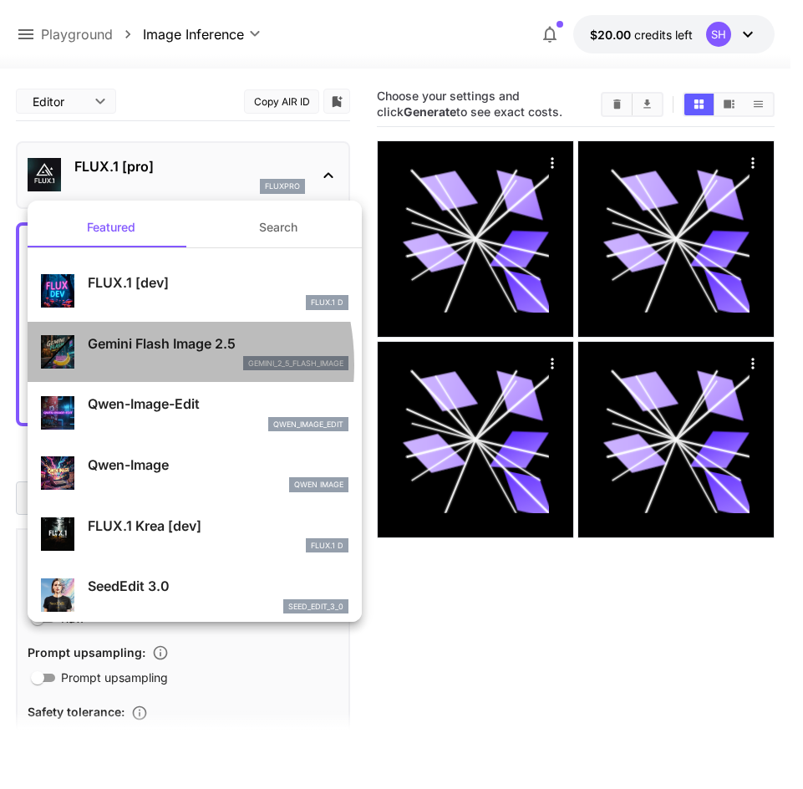
drag, startPoint x: 170, startPoint y: 290, endPoint x: 107, endPoint y: 364, distance: 97.8
drag, startPoint x: 107, startPoint y: 364, endPoint x: 91, endPoint y: 363, distance: 15.9
click at [91, 363] on div "gemini_2_5_flash_image" at bounding box center [218, 363] width 261 height 15
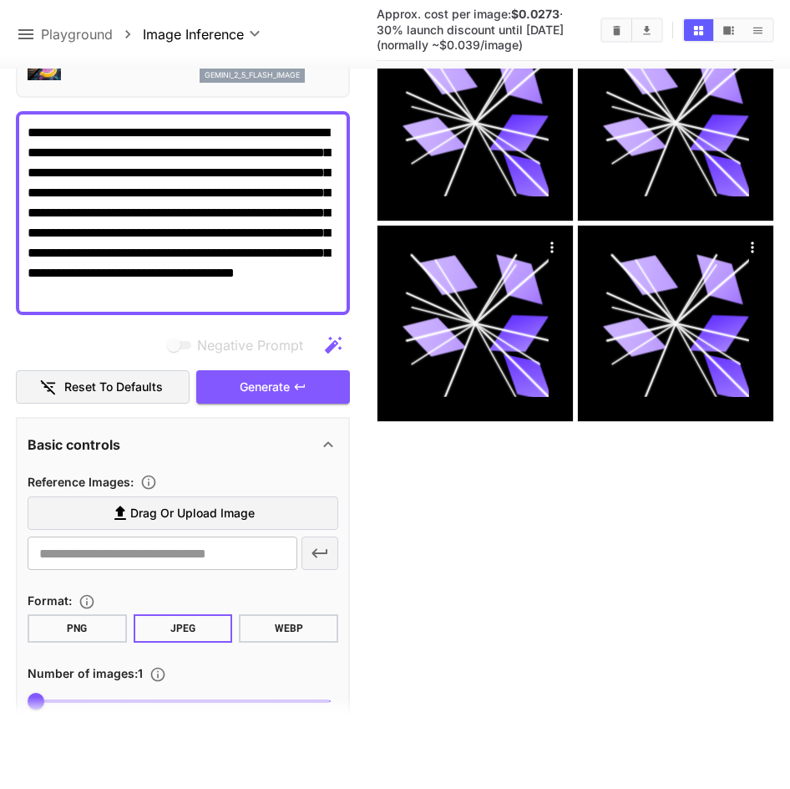
scroll to position [228, 0]
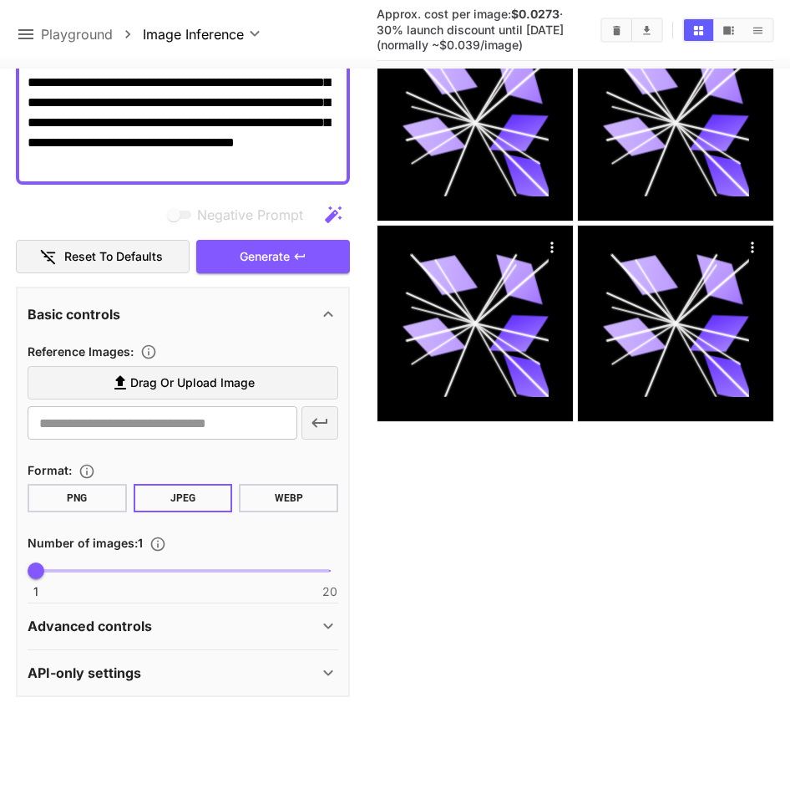
click at [211, 638] on div "Advanced controls" at bounding box center [183, 626] width 311 height 40
drag, startPoint x: 211, startPoint y: 638, endPoint x: 232, endPoint y: 605, distance: 39.4
click at [211, 638] on div "Advanced controls" at bounding box center [183, 626] width 311 height 40
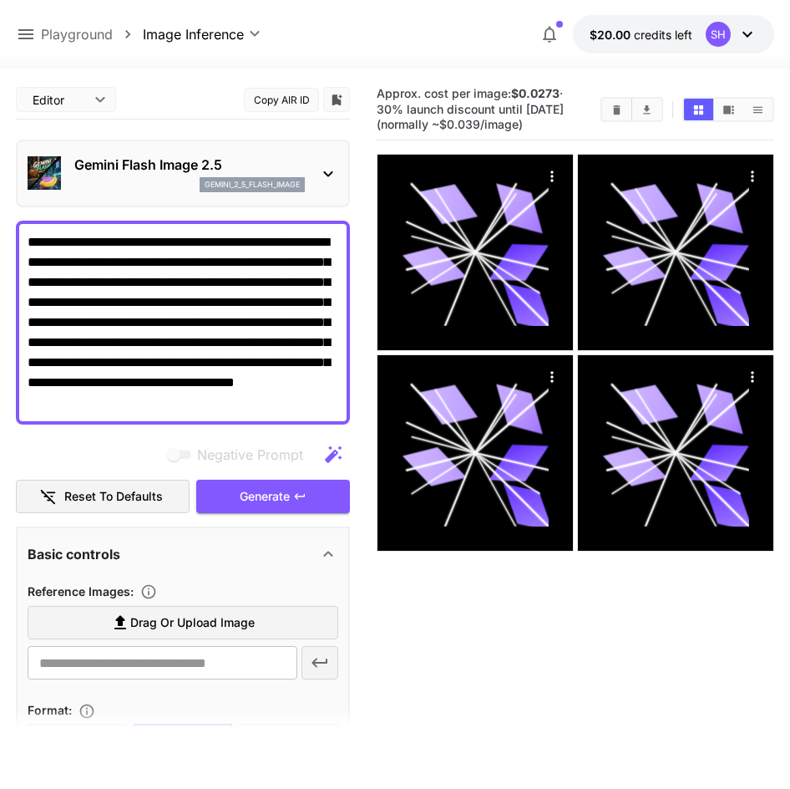
scroll to position [0, 0]
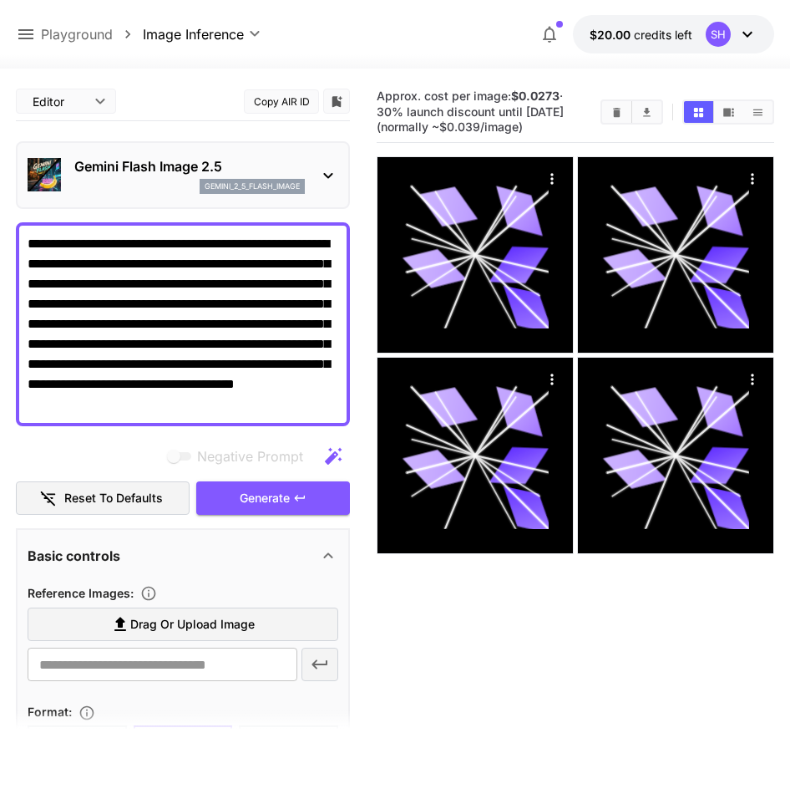
click at [173, 160] on p "Gemini Flash Image 2.5" at bounding box center [189, 166] width 231 height 20
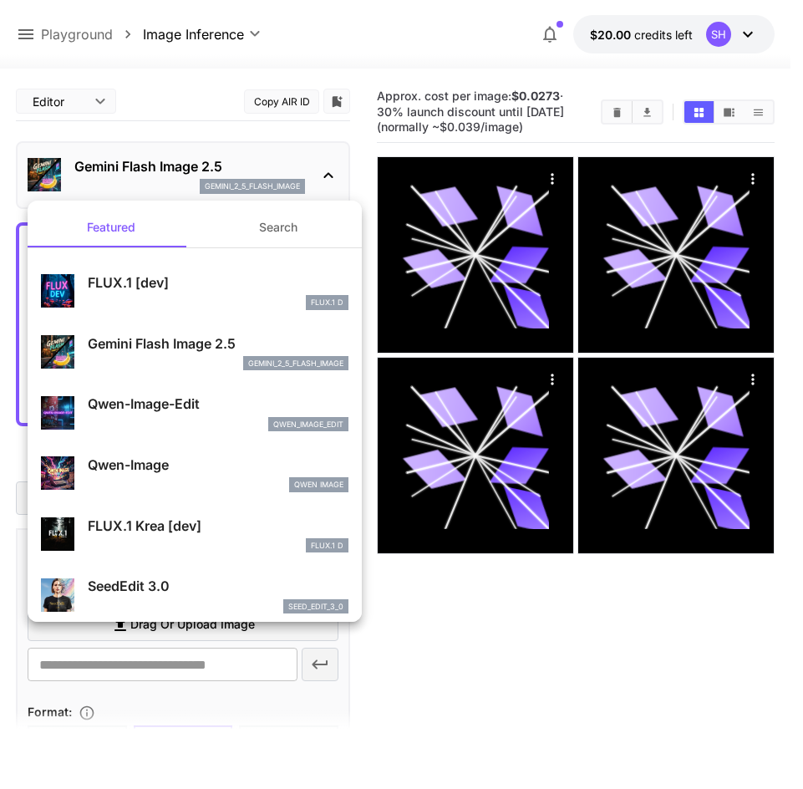
click at [160, 277] on p "FLUX.1 [dev]" at bounding box center [218, 282] width 261 height 20
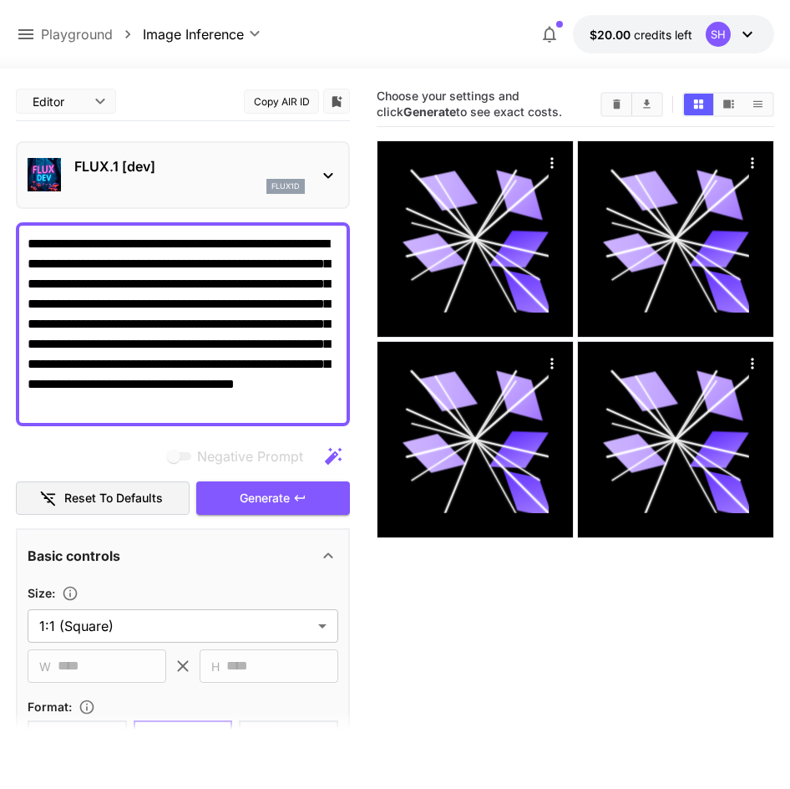
click at [32, 166] on img at bounding box center [44, 174] width 33 height 33
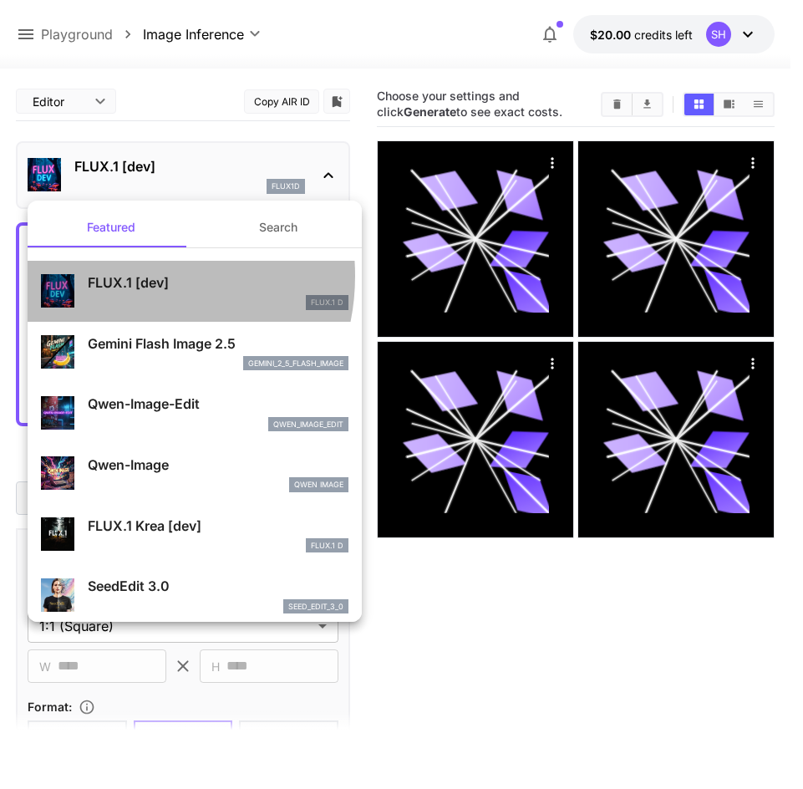
drag, startPoint x: 160, startPoint y: 271, endPoint x: 124, endPoint y: 276, distance: 36.3
click at [124, 276] on p "FLUX.1 [dev]" at bounding box center [218, 282] width 261 height 20
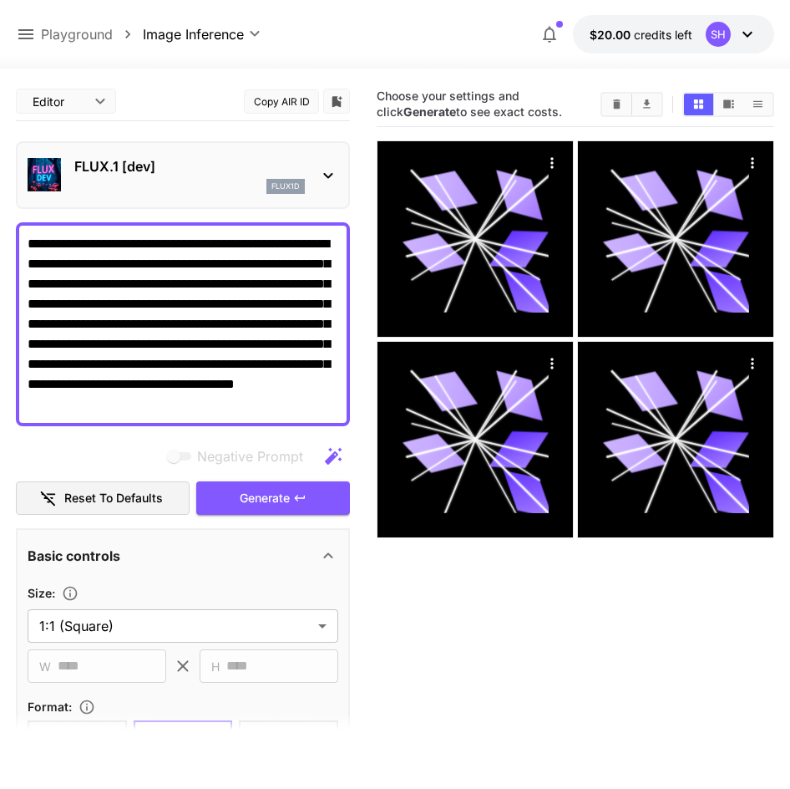
click at [175, 170] on p "FLUX.1 [dev]" at bounding box center [189, 166] width 231 height 20
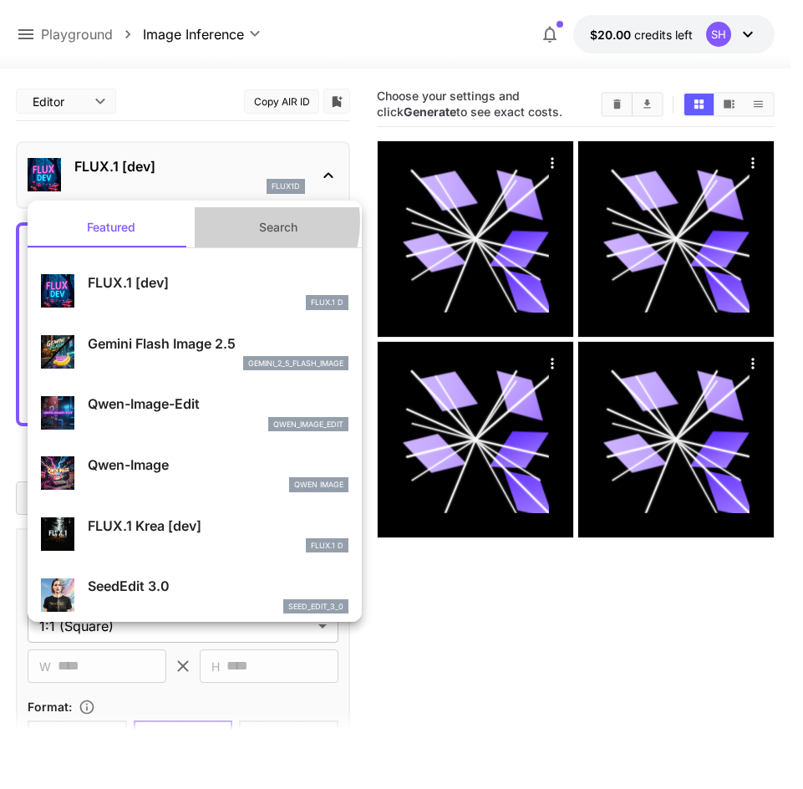
click at [241, 222] on button "Search" at bounding box center [278, 227] width 167 height 40
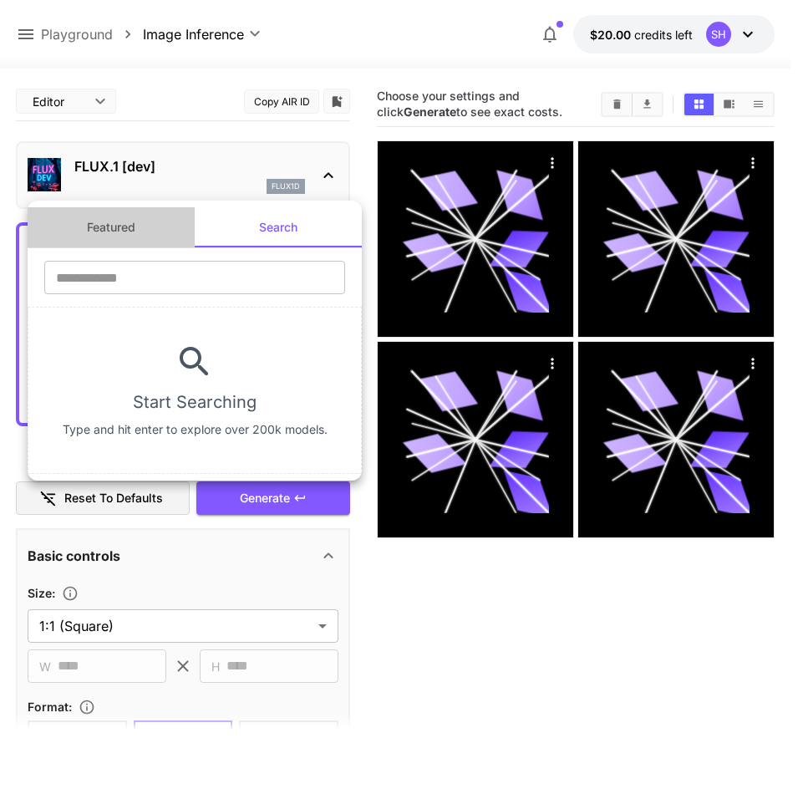
click at [116, 216] on button "Featured" at bounding box center [111, 227] width 167 height 40
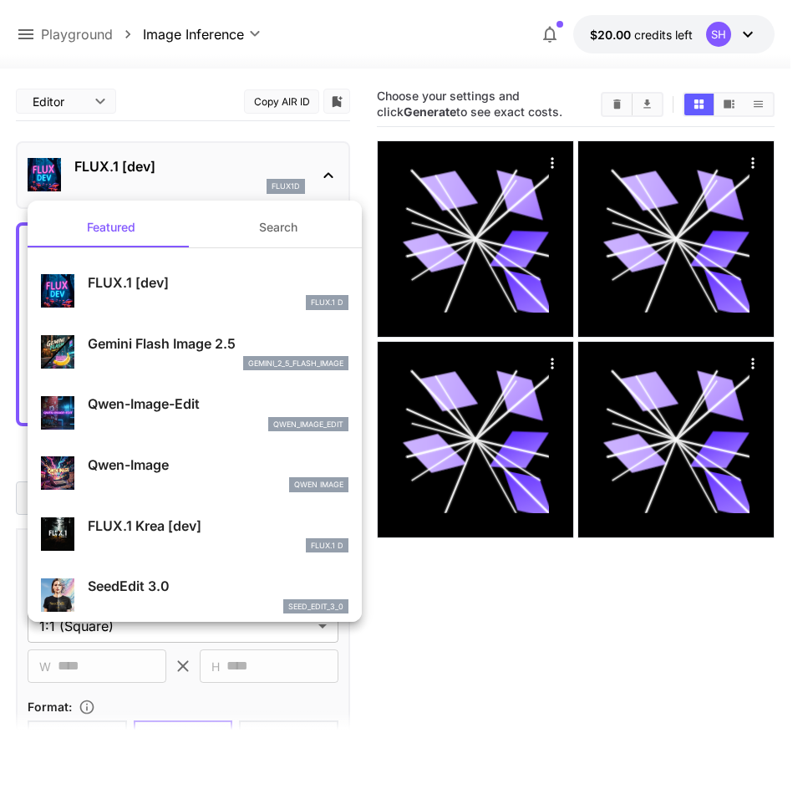
click at [440, 551] on div at bounding box center [401, 394] width 803 height 789
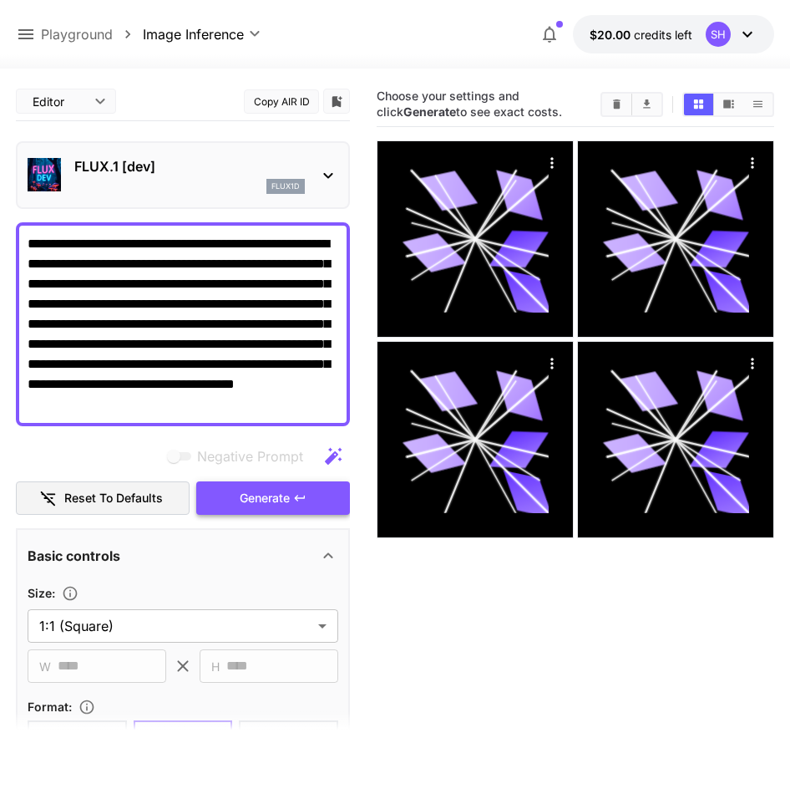
click at [318, 495] on button "Generate" at bounding box center [273, 498] width 154 height 34
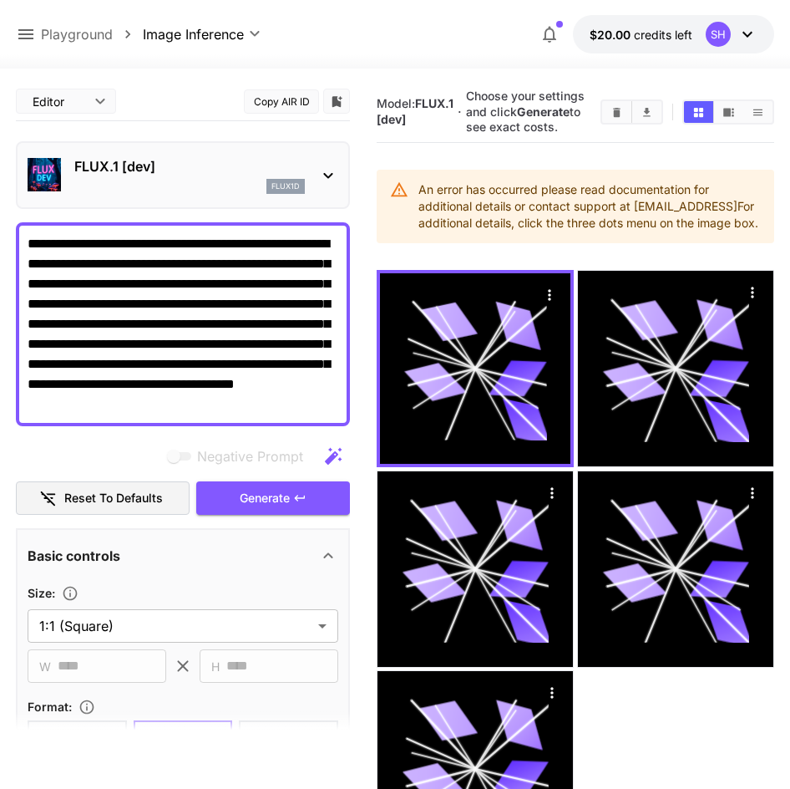
click at [24, 27] on icon at bounding box center [26, 34] width 20 height 20
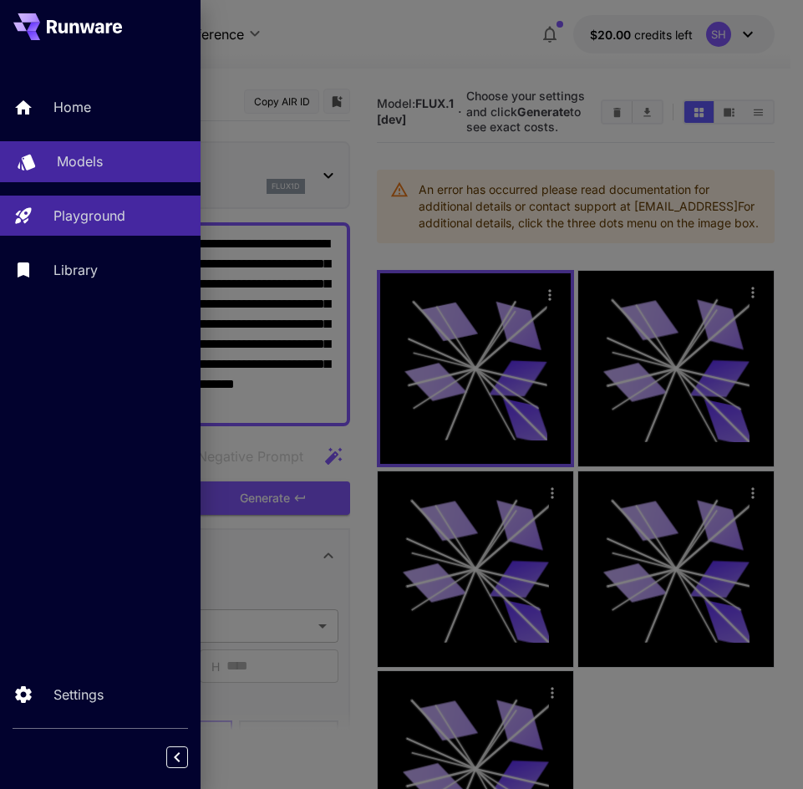
click at [87, 149] on link "Models" at bounding box center [100, 161] width 201 height 41
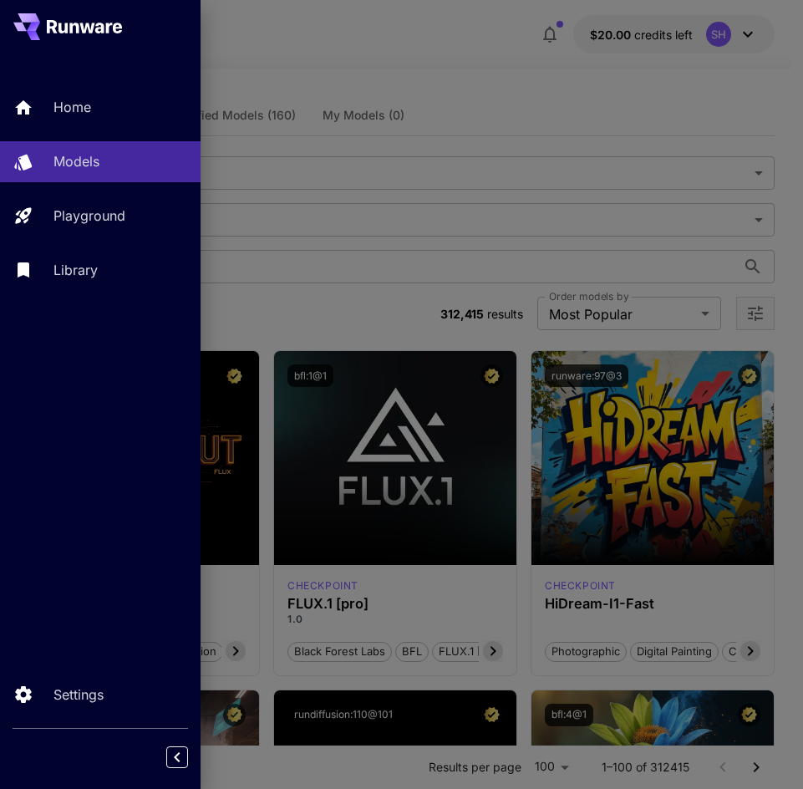
click at [323, 186] on div at bounding box center [401, 394] width 803 height 789
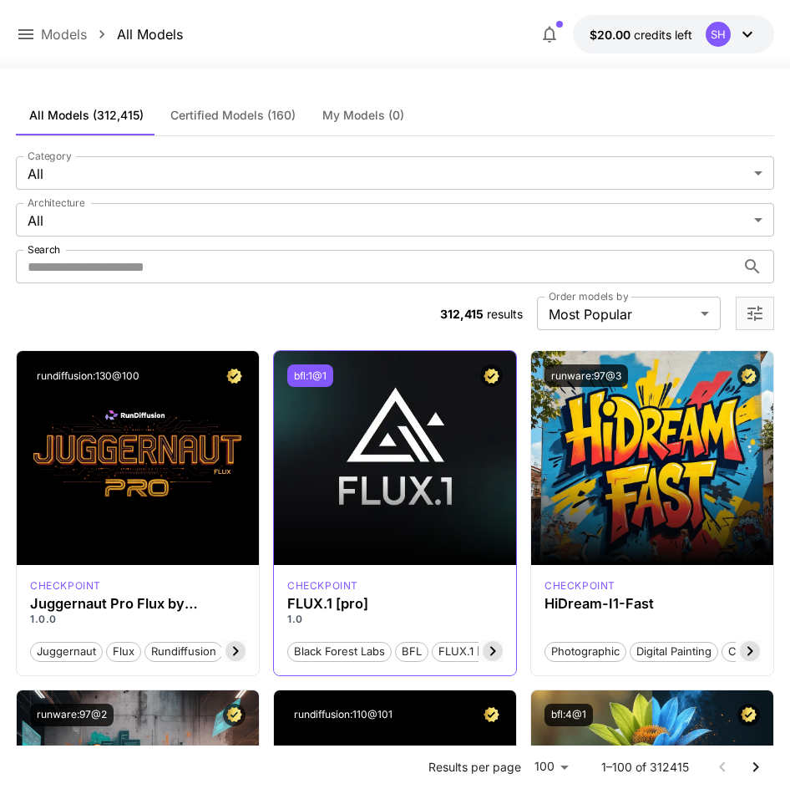
click at [324, 381] on button "bfl:1@1" at bounding box center [310, 375] width 46 height 23
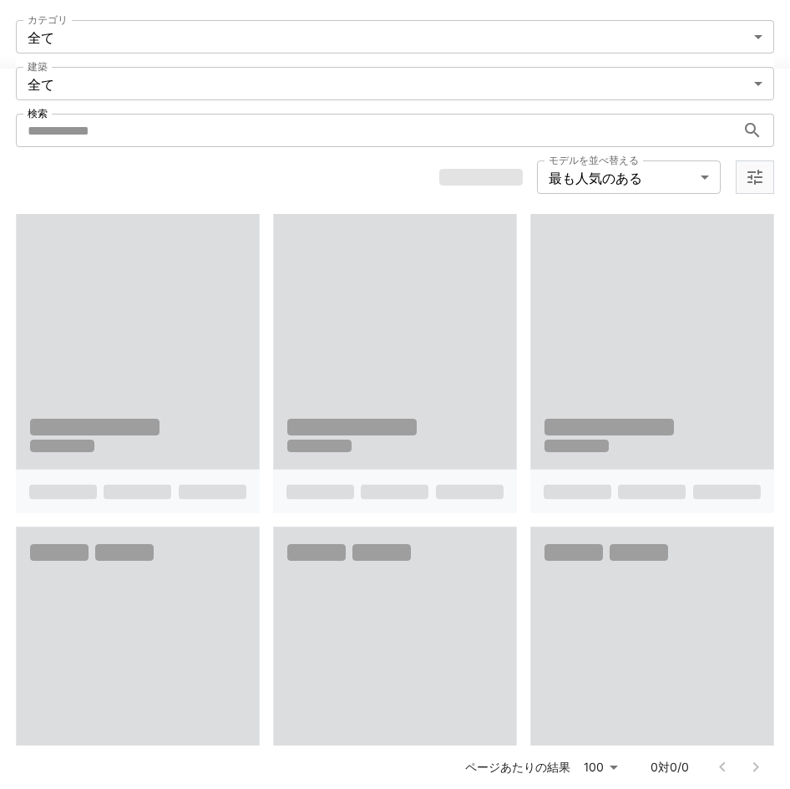
scroll to position [418, 0]
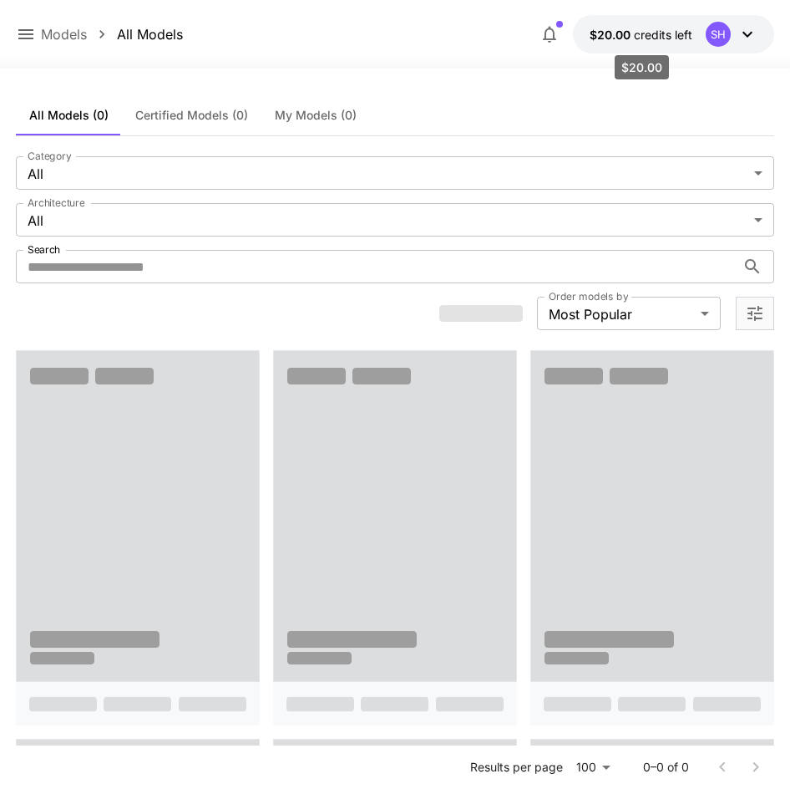
click at [604, 32] on span "$20.00" at bounding box center [612, 35] width 44 height 14
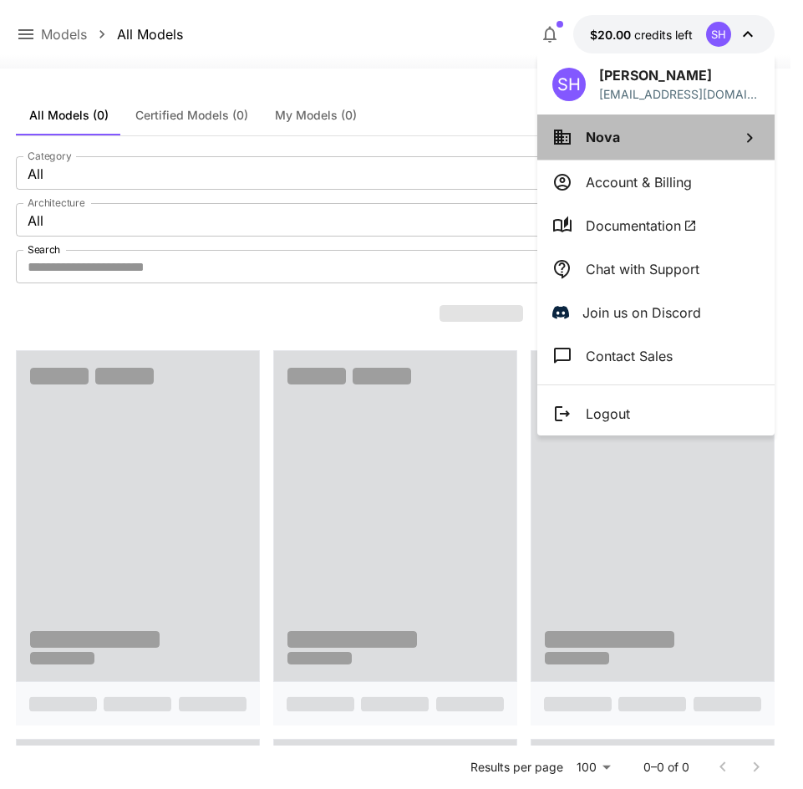
click at [633, 145] on li "Nova" at bounding box center [655, 136] width 237 height 45
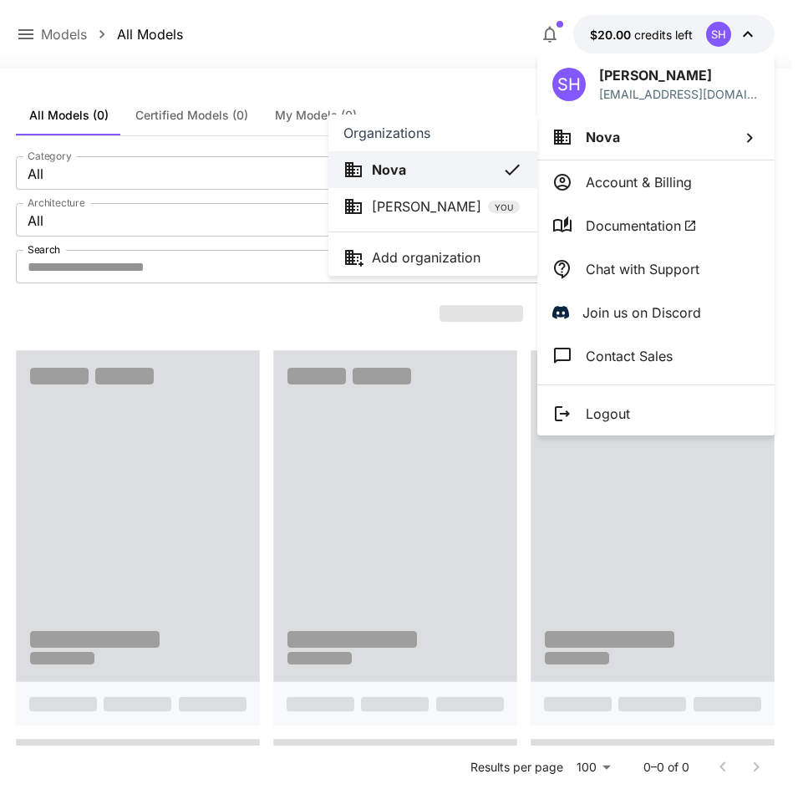
click at [441, 191] on li "[PERSON_NAME] YOU" at bounding box center [432, 206] width 209 height 37
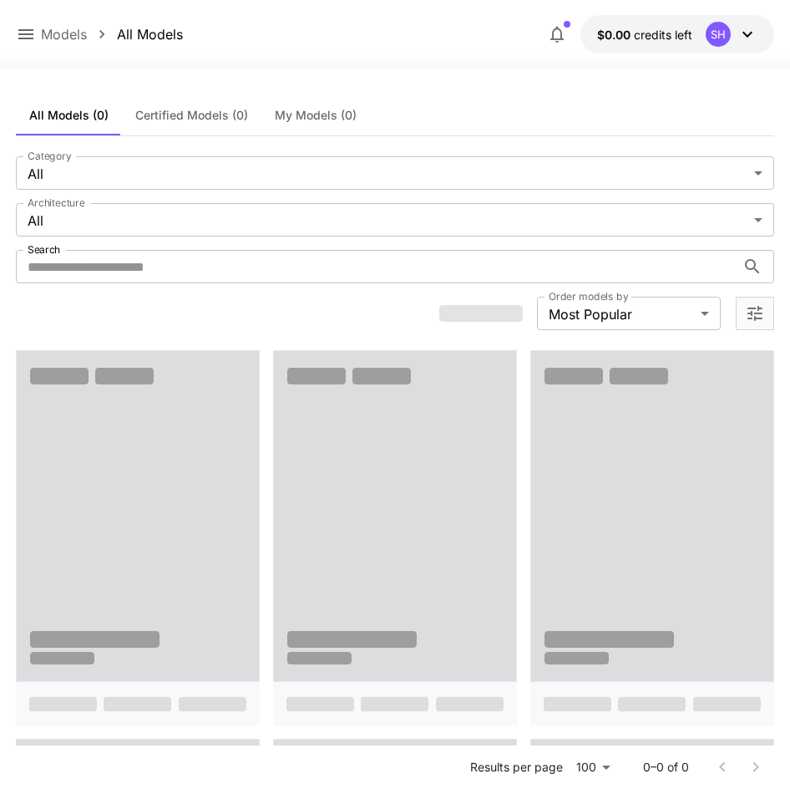
click at [635, 47] on button "$0.00 credits left SH" at bounding box center [678, 34] width 194 height 38
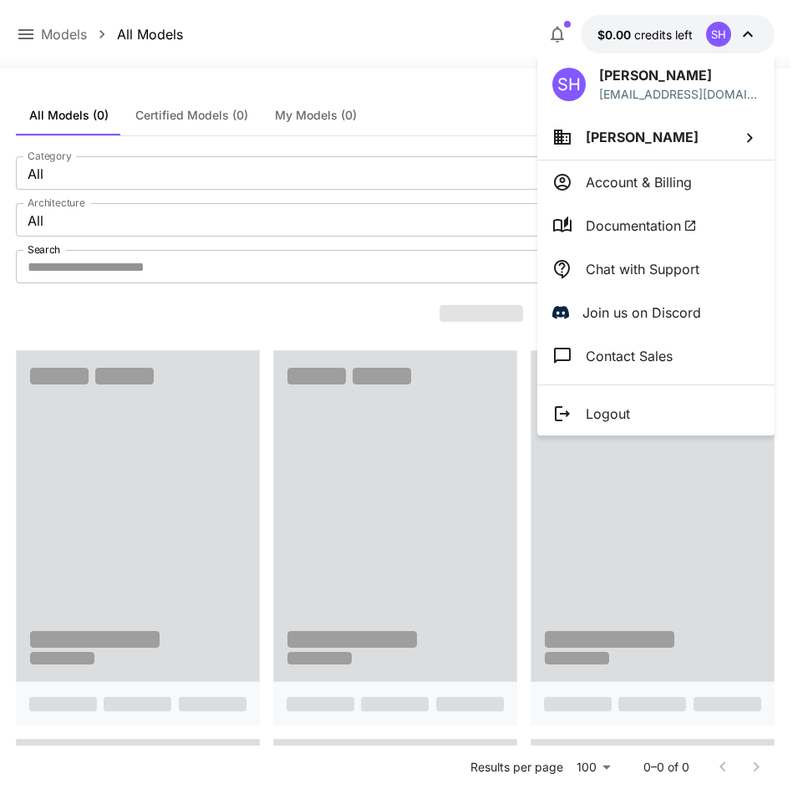
click at [588, 148] on li "[PERSON_NAME]" at bounding box center [655, 136] width 237 height 45
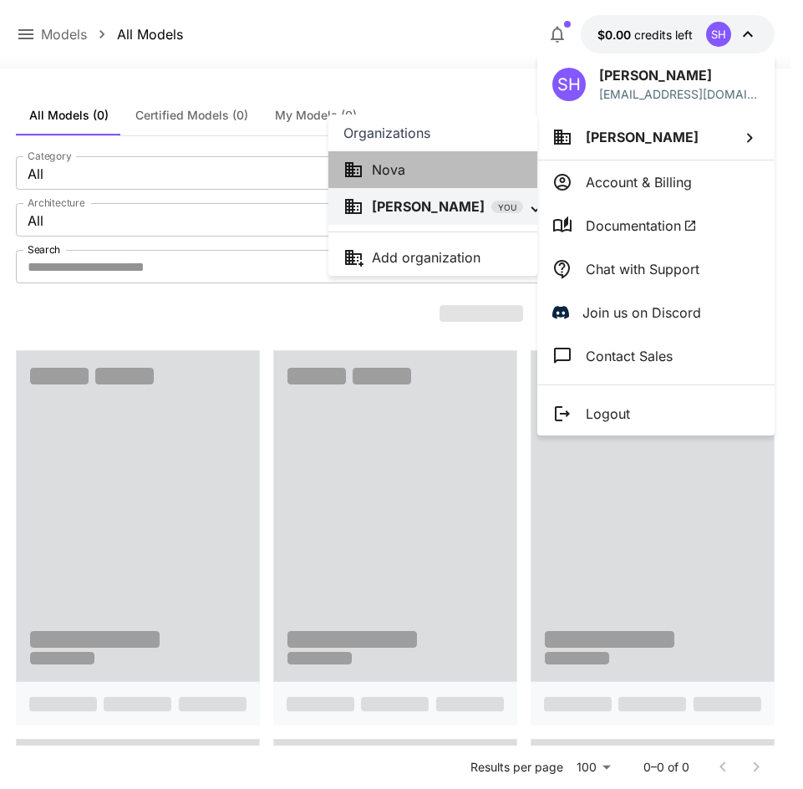
click at [489, 155] on li "Nova" at bounding box center [432, 169] width 209 height 37
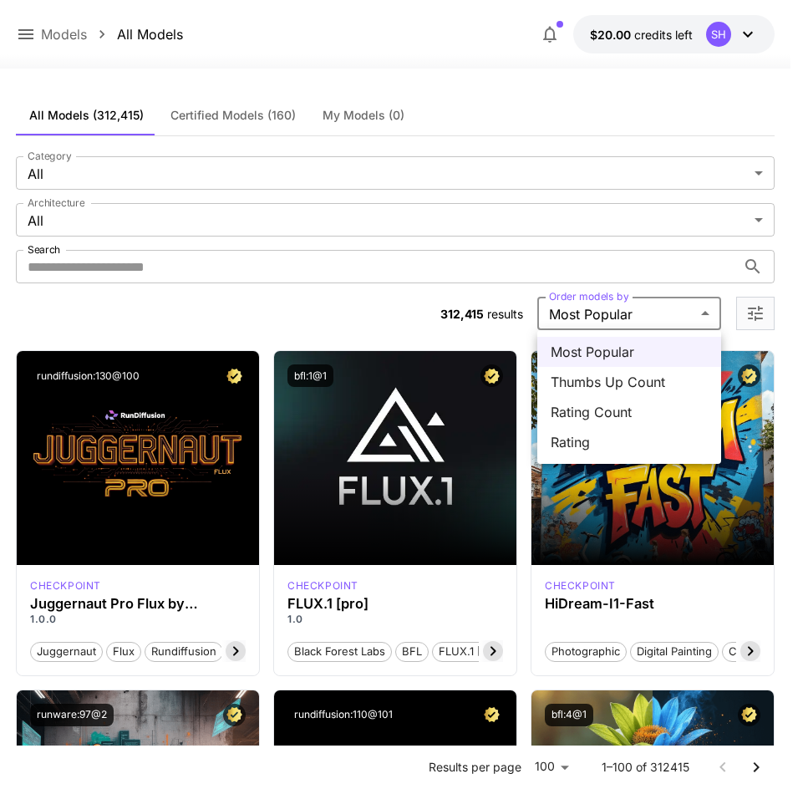
click at [604, 314] on div at bounding box center [401, 394] width 803 height 789
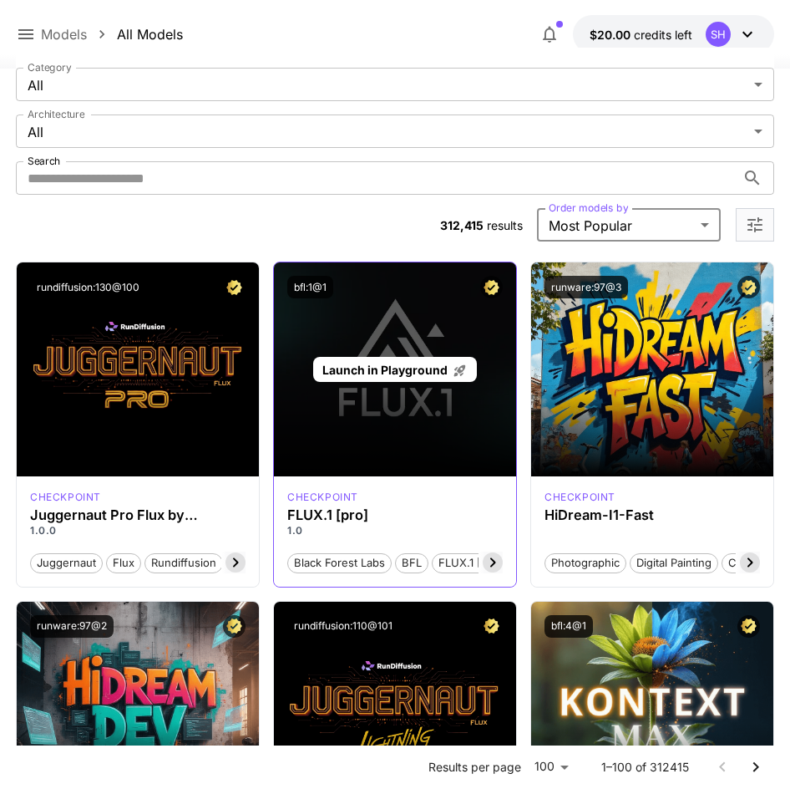
scroll to position [84, 0]
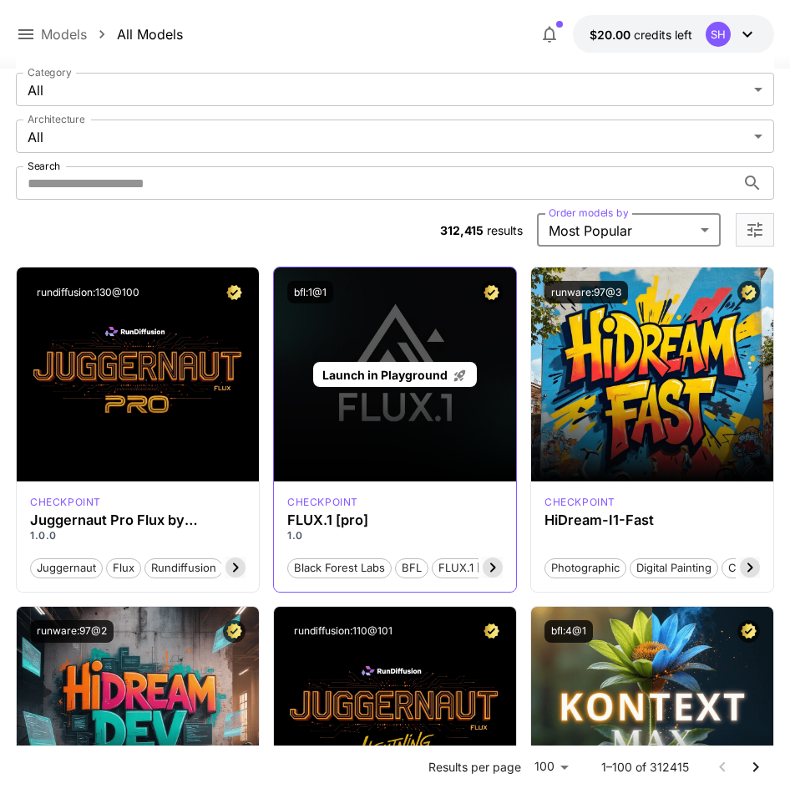
click at [414, 433] on div "Launch in Playground" at bounding box center [395, 374] width 242 height 214
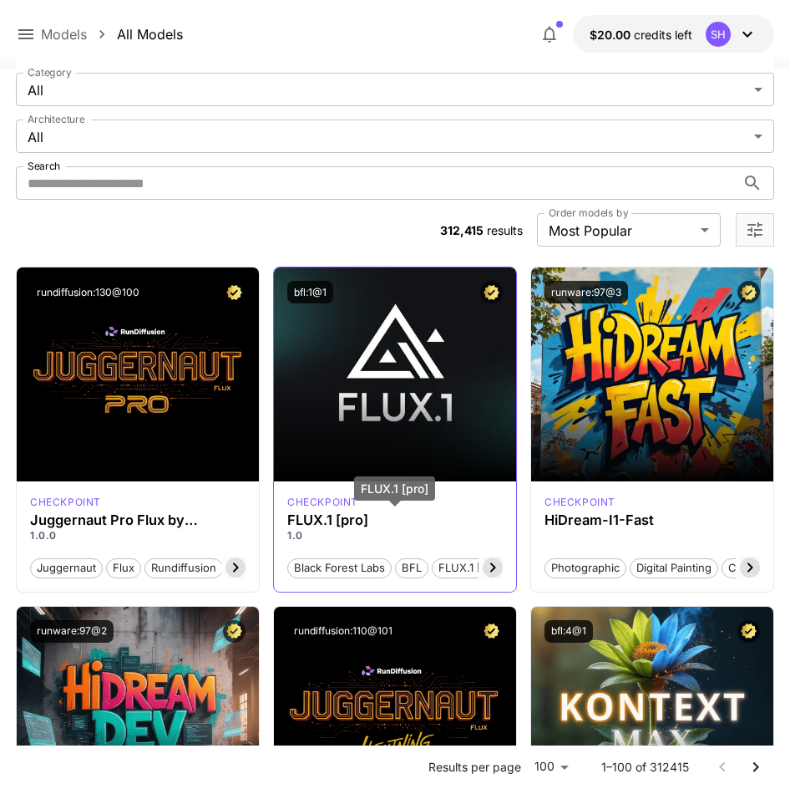
click at [345, 522] on h3 "FLUX.1 [pro]" at bounding box center [395, 520] width 216 height 16
click at [370, 537] on p "1.0" at bounding box center [395, 535] width 216 height 15
click at [336, 501] on p "checkpoint" at bounding box center [322, 502] width 71 height 15
click at [341, 521] on h3 "FLUX.1 [pro]" at bounding box center [395, 520] width 216 height 16
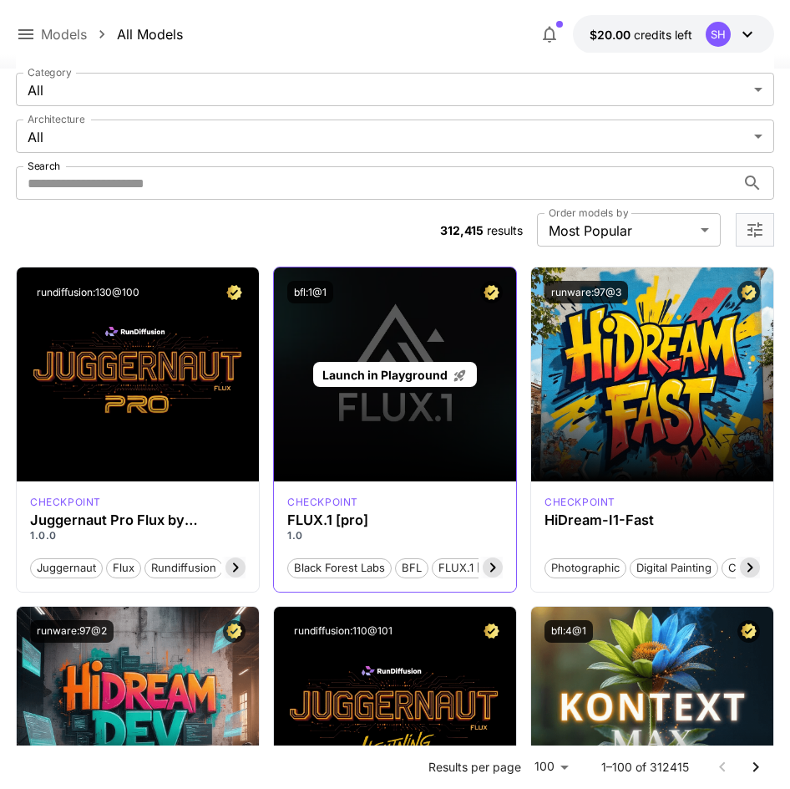
click at [385, 378] on span "Launch in Playground" at bounding box center [385, 375] width 125 height 14
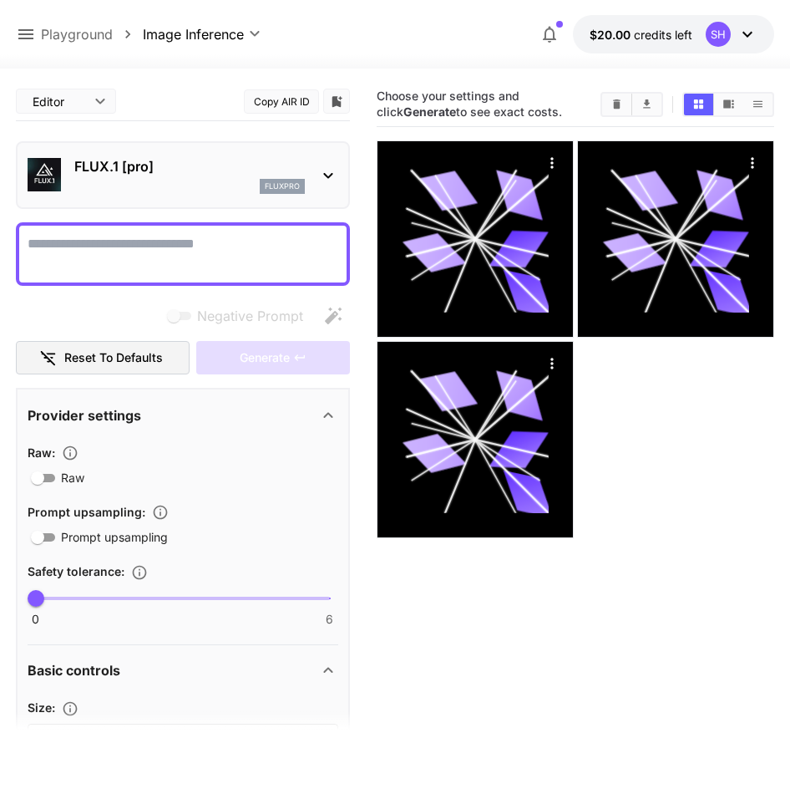
click at [335, 163] on div "FLUX.1 [pro] fluxpro" at bounding box center [183, 175] width 311 height 51
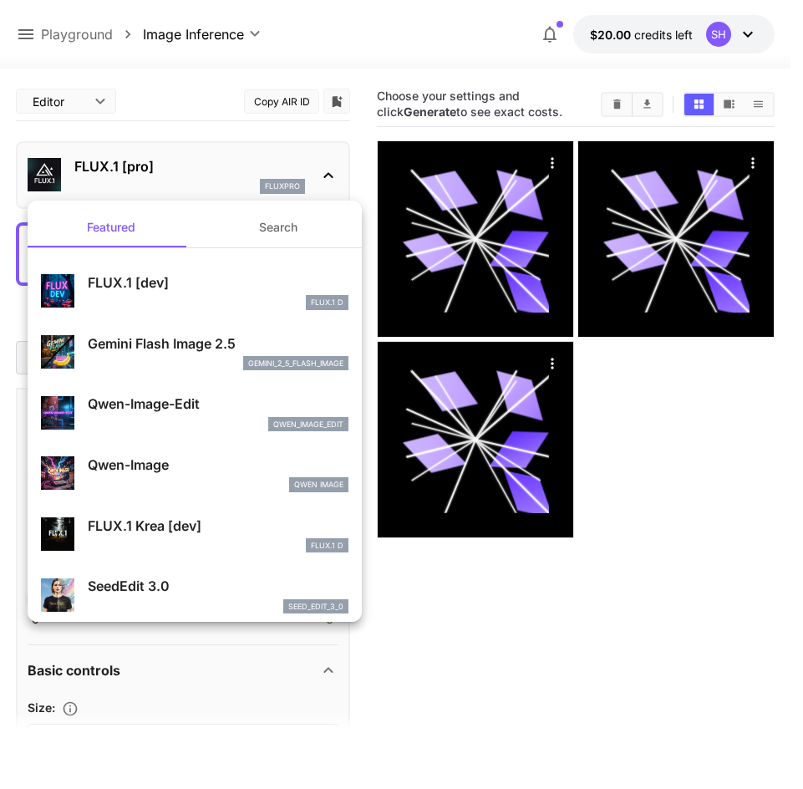
click at [194, 282] on p "FLUX.1 [dev]" at bounding box center [218, 282] width 261 height 20
type input "**"
type input "***"
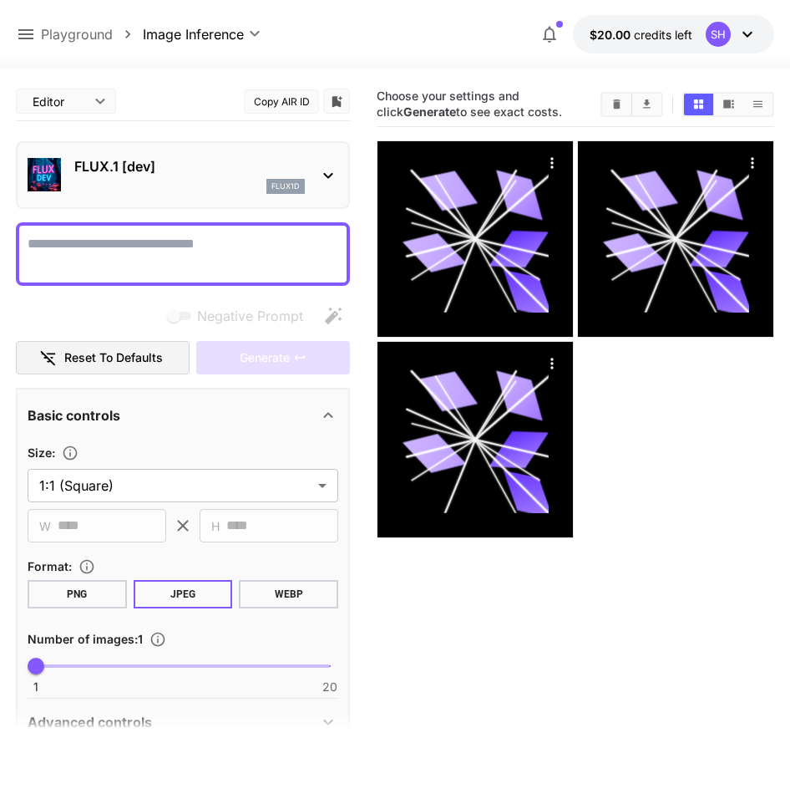
click at [150, 180] on div "flux1d" at bounding box center [189, 186] width 231 height 15
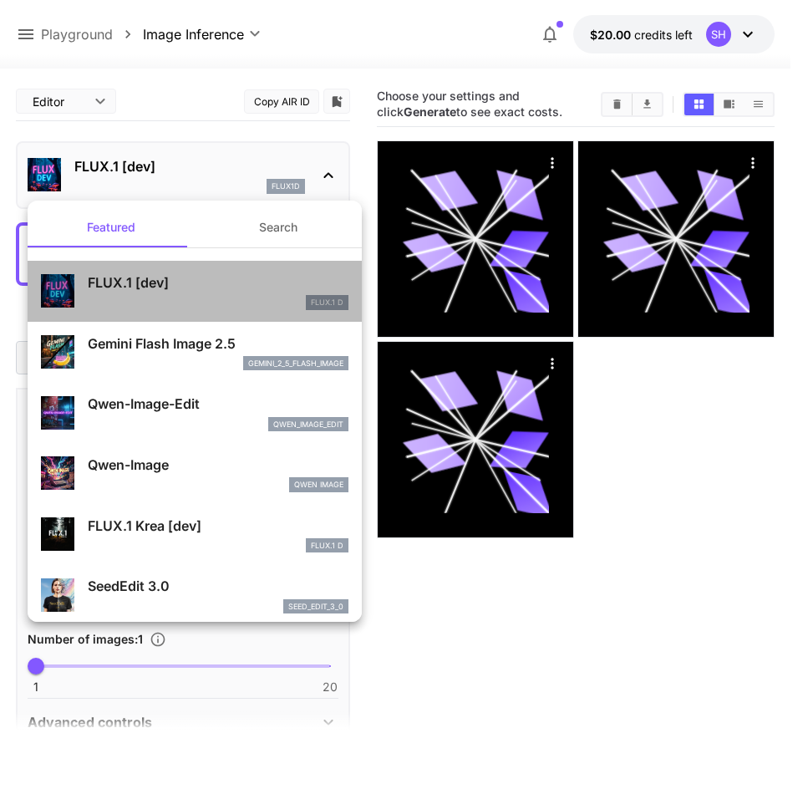
drag, startPoint x: 290, startPoint y: 281, endPoint x: 223, endPoint y: 267, distance: 68.2
click at [223, 267] on div "FLUX.1 [dev] FLUX.1 D" at bounding box center [194, 291] width 307 height 51
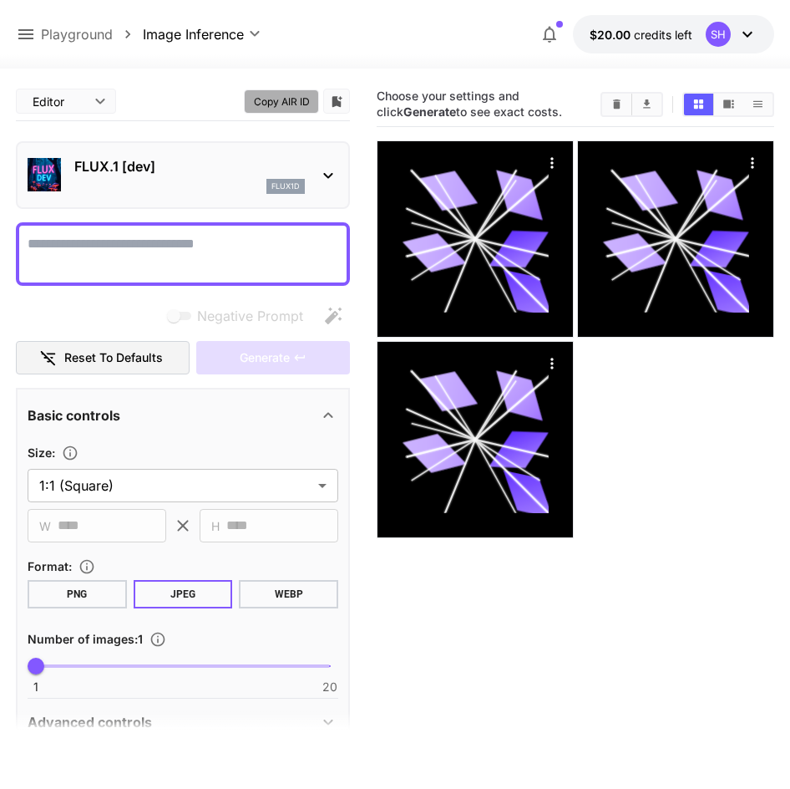
click at [313, 109] on button "Copy AIR ID" at bounding box center [281, 101] width 75 height 24
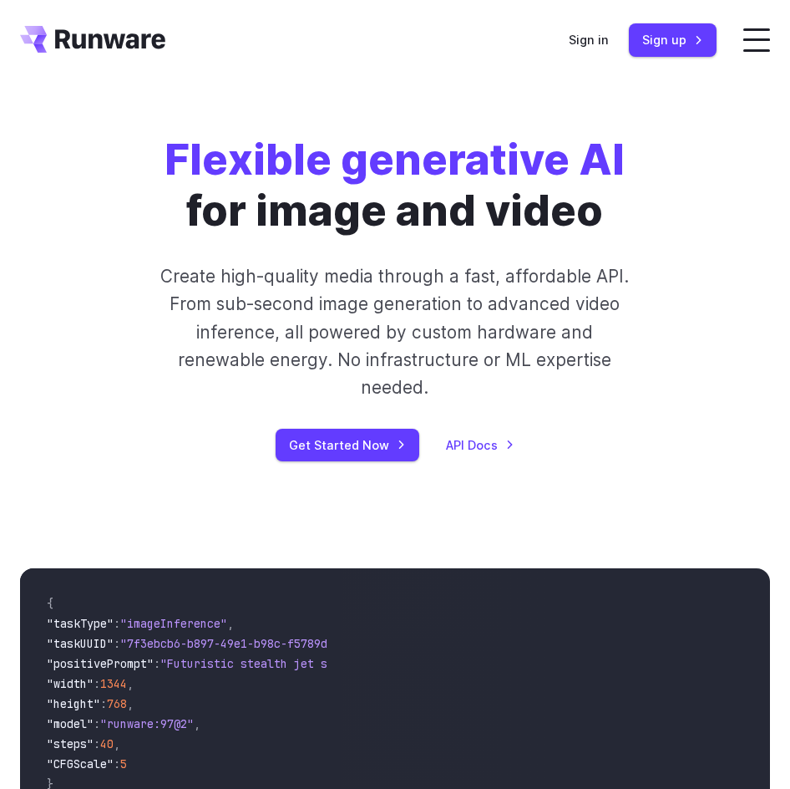
click at [669, 45] on div "Sign in Sign up" at bounding box center [643, 39] width 148 height 33
click at [609, 46] on link "Sign in" at bounding box center [589, 39] width 40 height 19
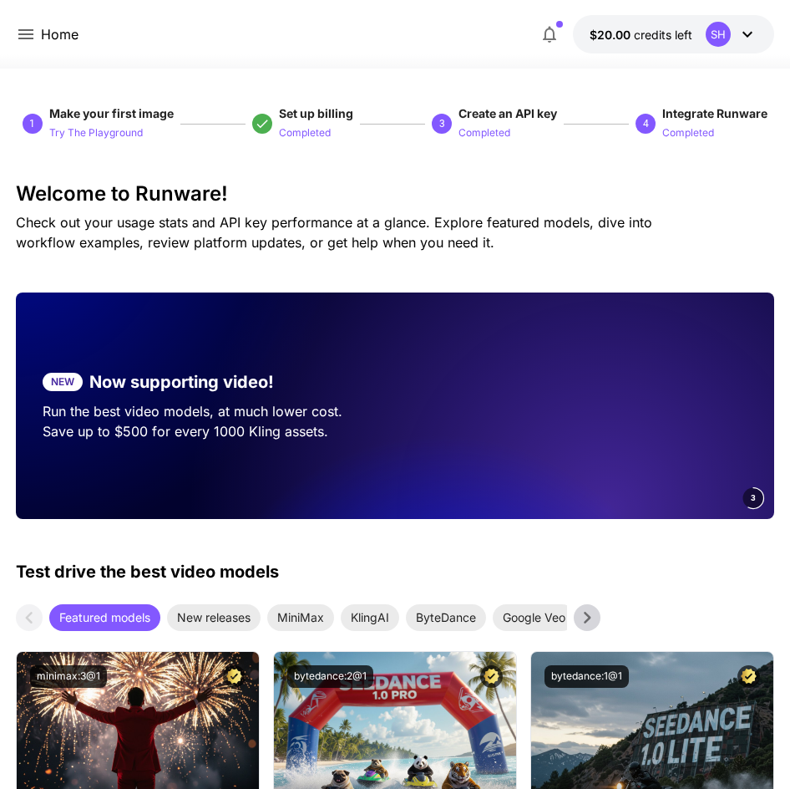
click at [34, 35] on icon at bounding box center [26, 34] width 20 height 20
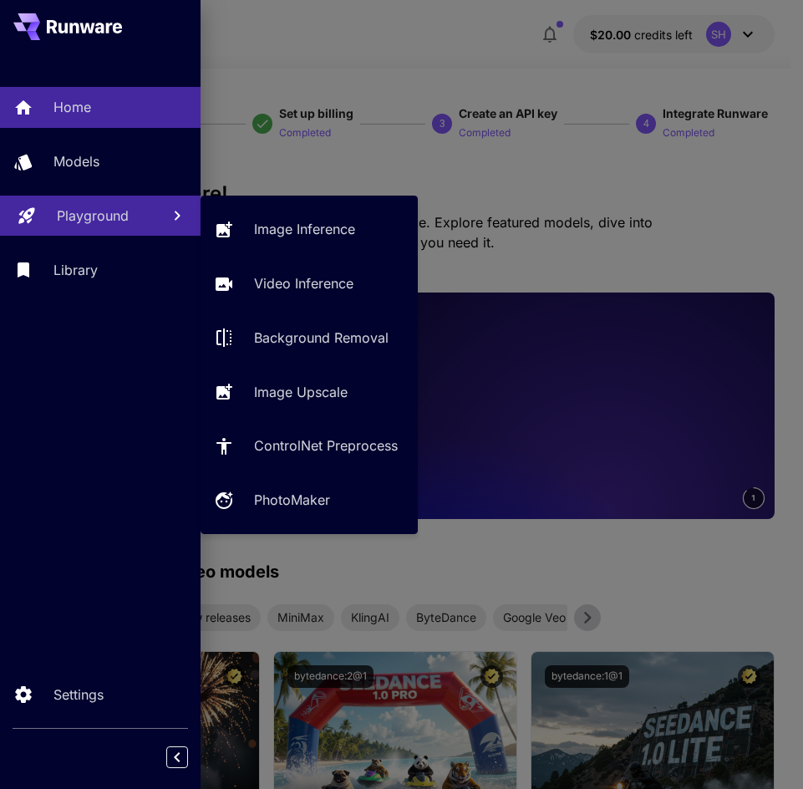
click at [82, 206] on p "Playground" at bounding box center [93, 216] width 72 height 20
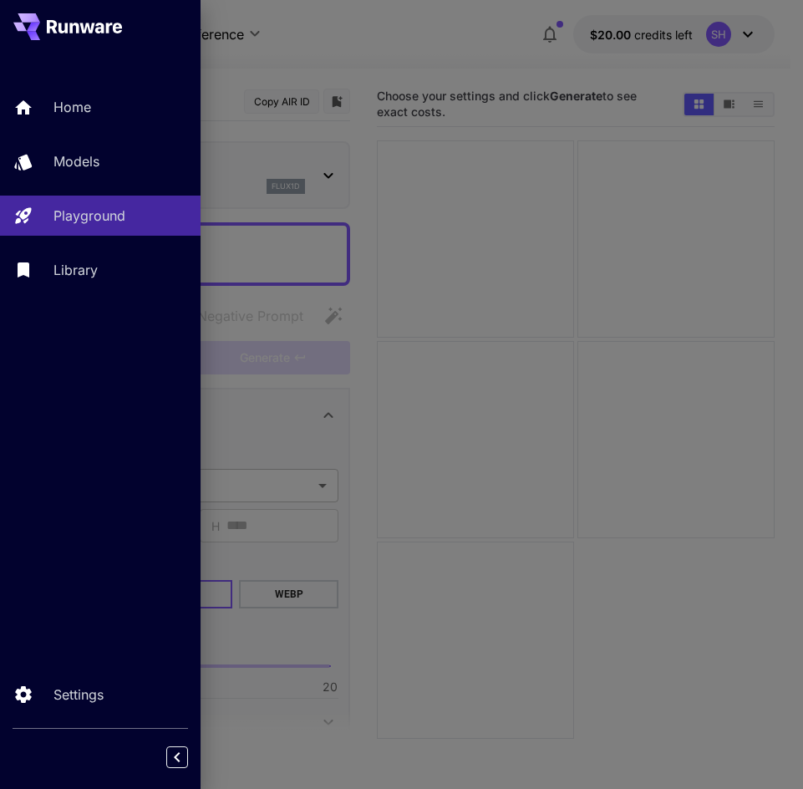
click at [336, 166] on div at bounding box center [401, 394] width 803 height 789
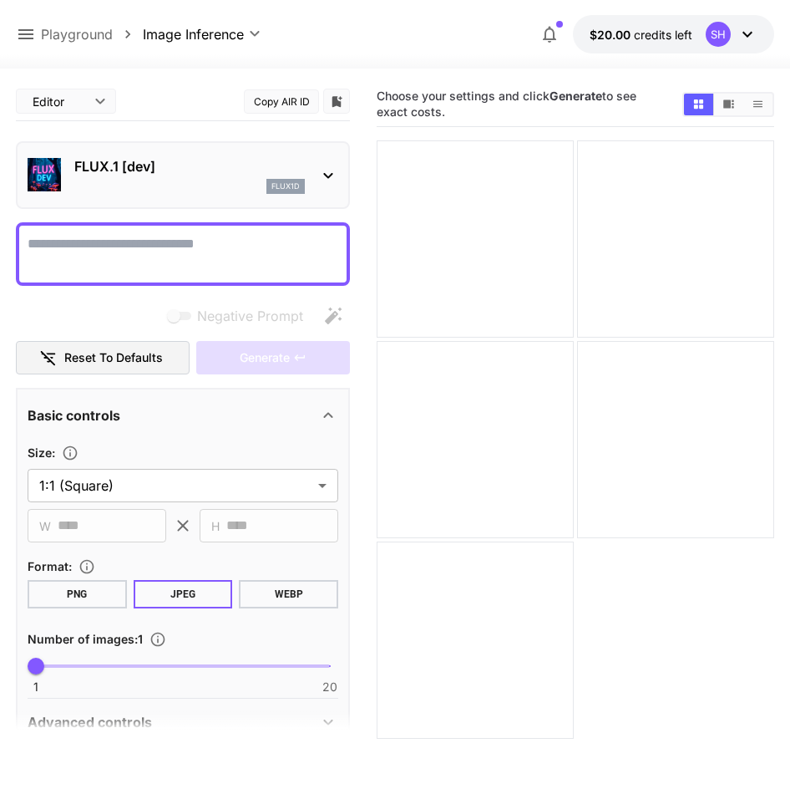
click at [171, 264] on textarea "Negative Prompt" at bounding box center [183, 254] width 311 height 40
click at [175, 234] on textarea "Negative Prompt" at bounding box center [183, 254] width 311 height 40
type textarea "**********"
click at [124, 324] on div "Negative Prompt" at bounding box center [183, 315] width 334 height 33
click at [267, 366] on div "Generate" at bounding box center [273, 358] width 154 height 34
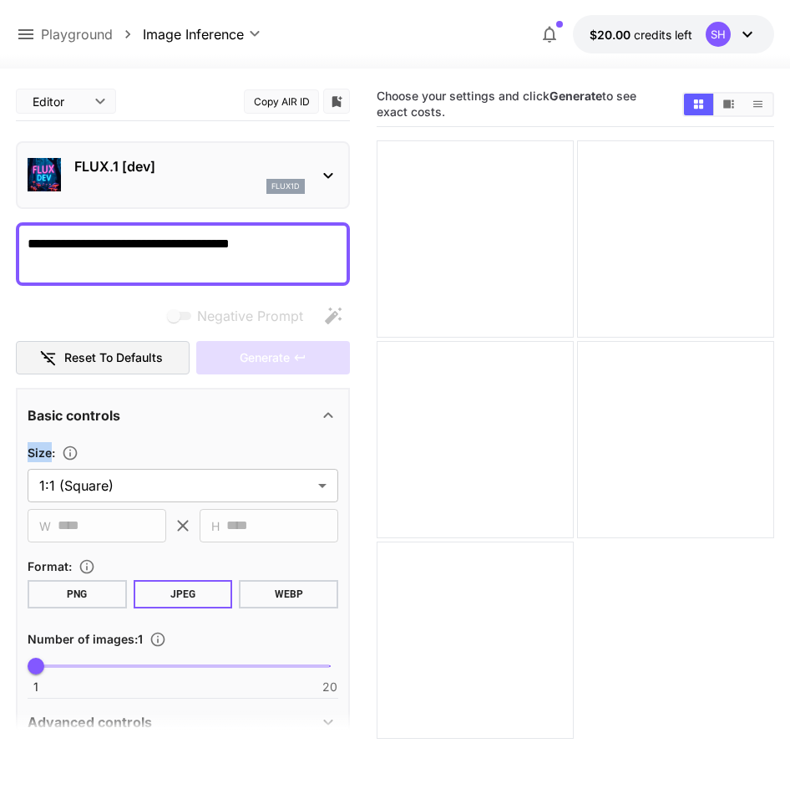
click at [268, 364] on div "Generate" at bounding box center [273, 358] width 154 height 34
click at [44, 312] on div "Negative Prompt" at bounding box center [183, 315] width 334 height 33
click at [790, 135] on section "**********" at bounding box center [395, 495] width 790 height 852
click at [79, 37] on p "Playground" at bounding box center [77, 34] width 72 height 20
click at [25, 41] on icon at bounding box center [26, 34] width 20 height 20
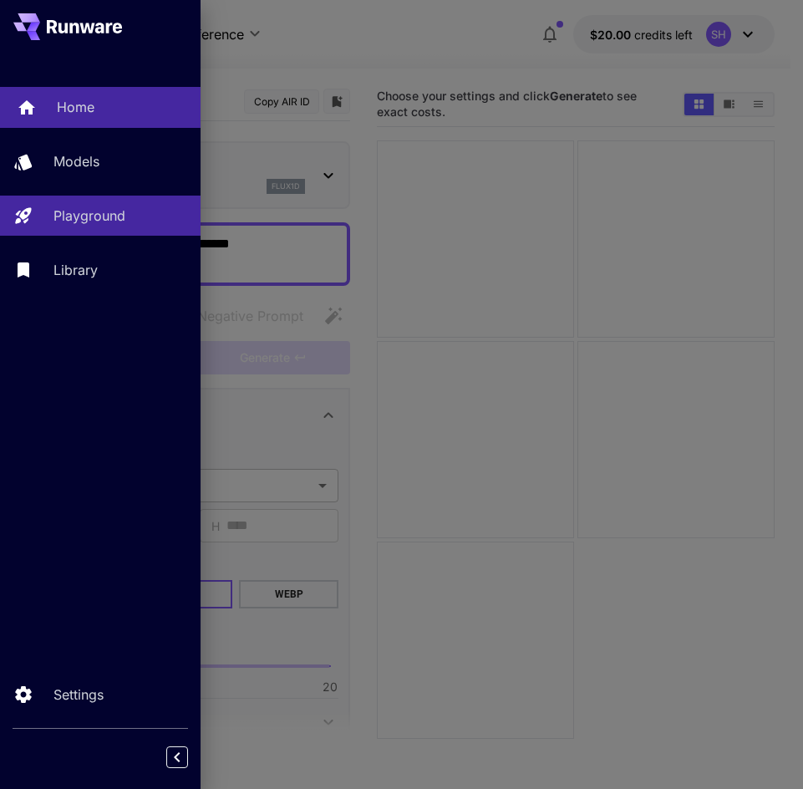
click at [91, 107] on p "Home" at bounding box center [76, 107] width 38 height 20
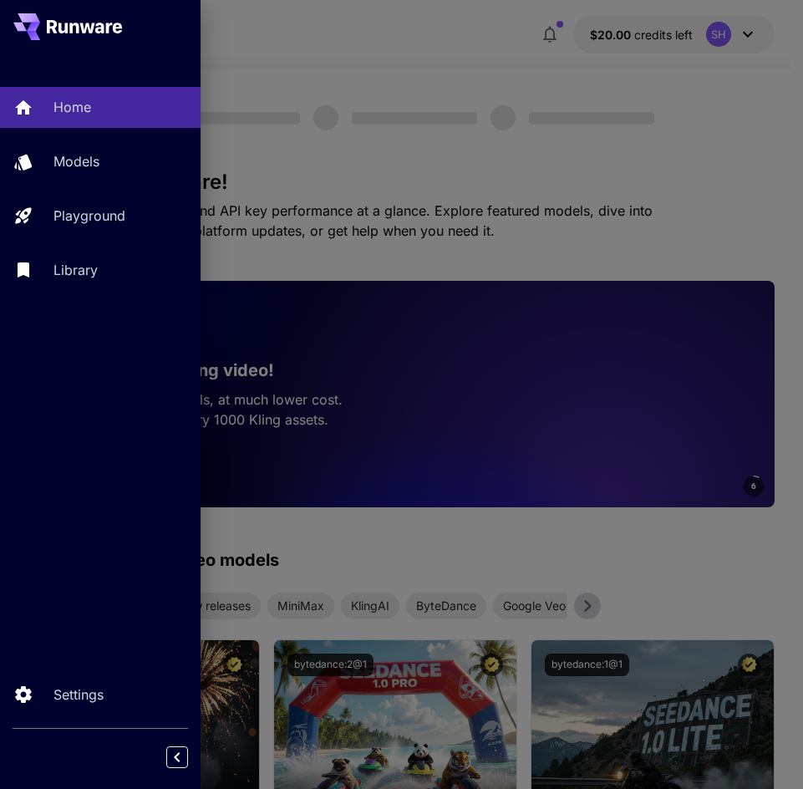
click at [460, 164] on div at bounding box center [401, 394] width 803 height 789
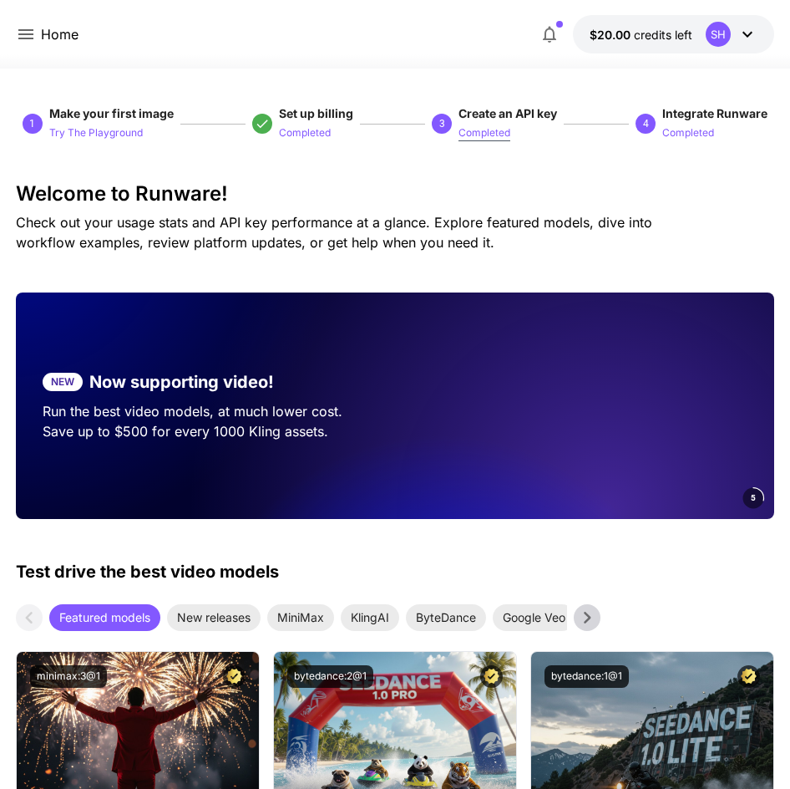
click at [491, 141] on p "Completed" at bounding box center [485, 133] width 52 height 16
click at [490, 137] on p "Completed" at bounding box center [485, 133] width 52 height 16
click at [12, 37] on div "Home $20.00 credits left SH" at bounding box center [395, 34] width 790 height 69
click at [20, 35] on icon at bounding box center [25, 34] width 15 height 10
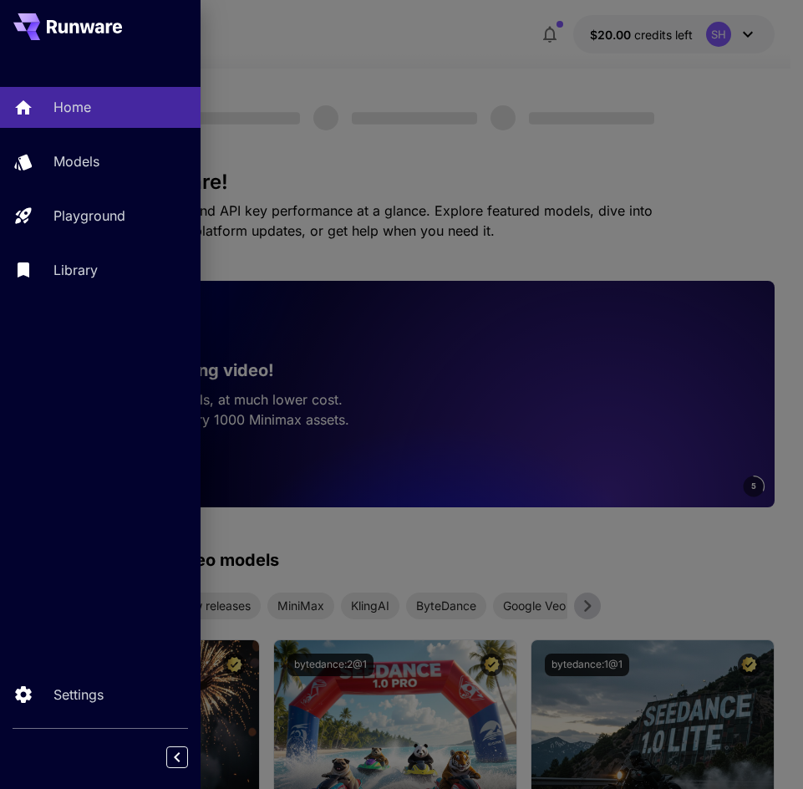
drag, startPoint x: 654, startPoint y: 61, endPoint x: 695, endPoint y: 34, distance: 48.9
click at [654, 61] on div at bounding box center [401, 394] width 803 height 789
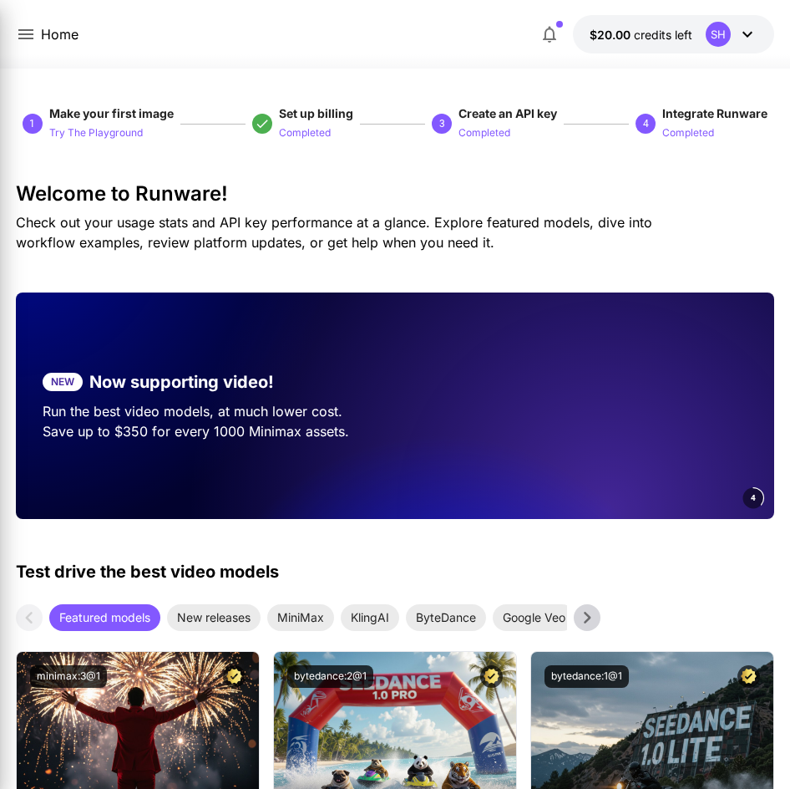
click at [740, 32] on icon at bounding box center [748, 34] width 20 height 20
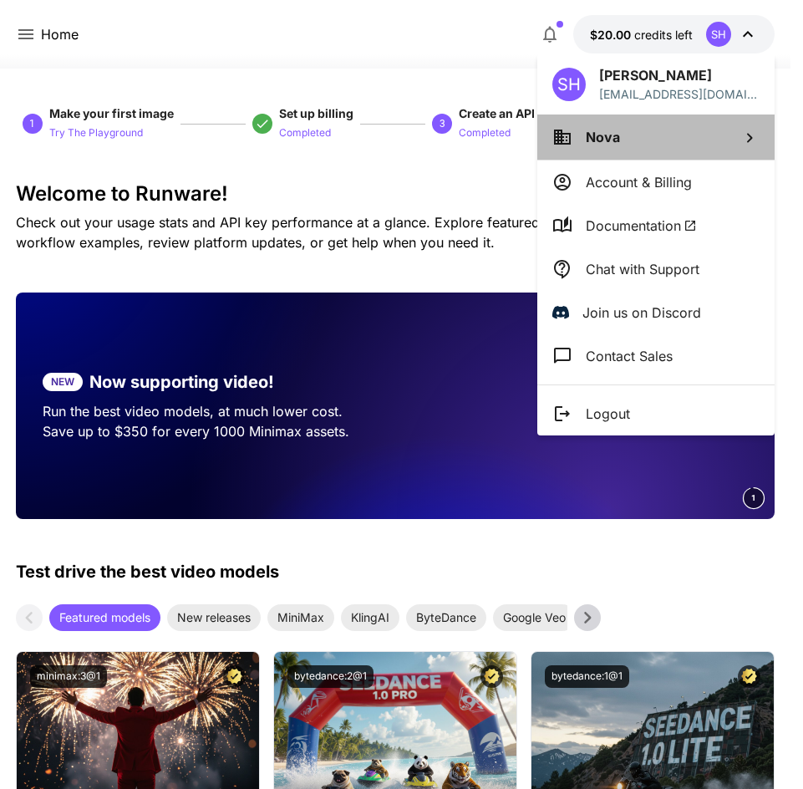
click at [610, 140] on span "Nova" at bounding box center [603, 137] width 34 height 17
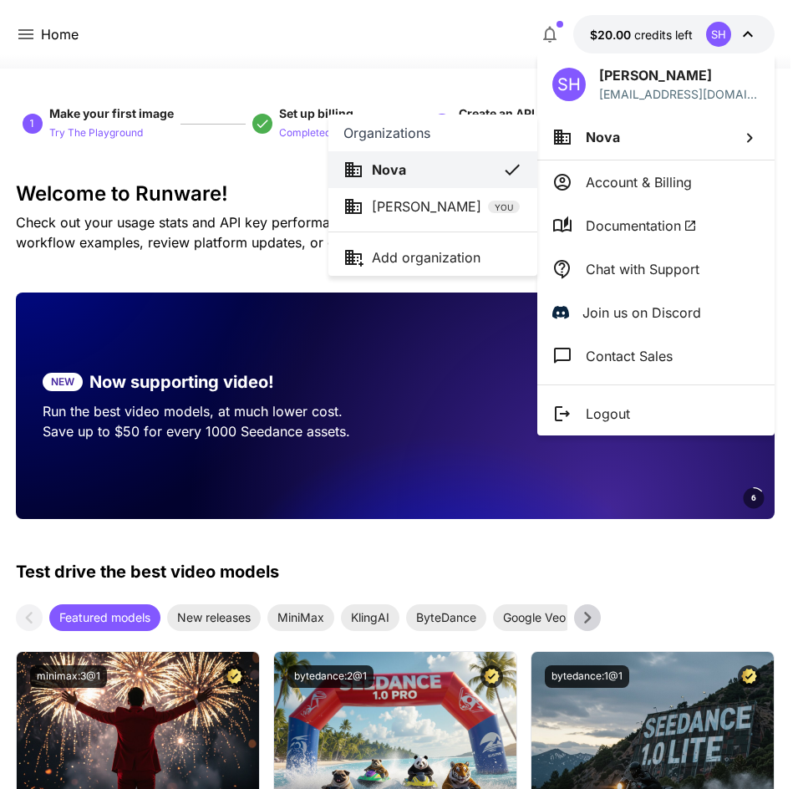
click at [579, 180] on div at bounding box center [401, 394] width 803 height 789
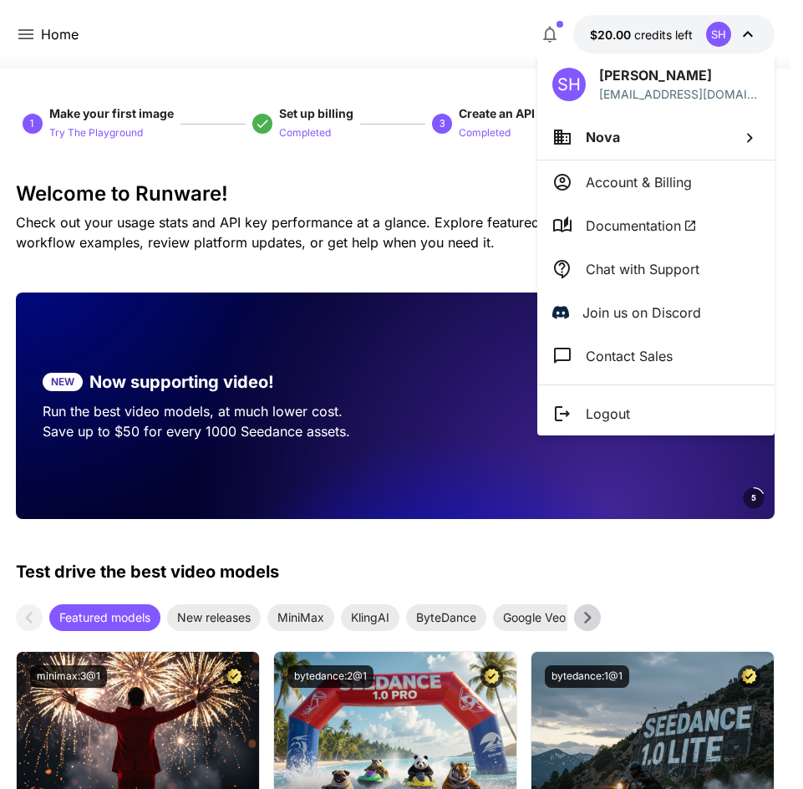
click at [638, 188] on p "Account & Billing" at bounding box center [639, 182] width 106 height 20
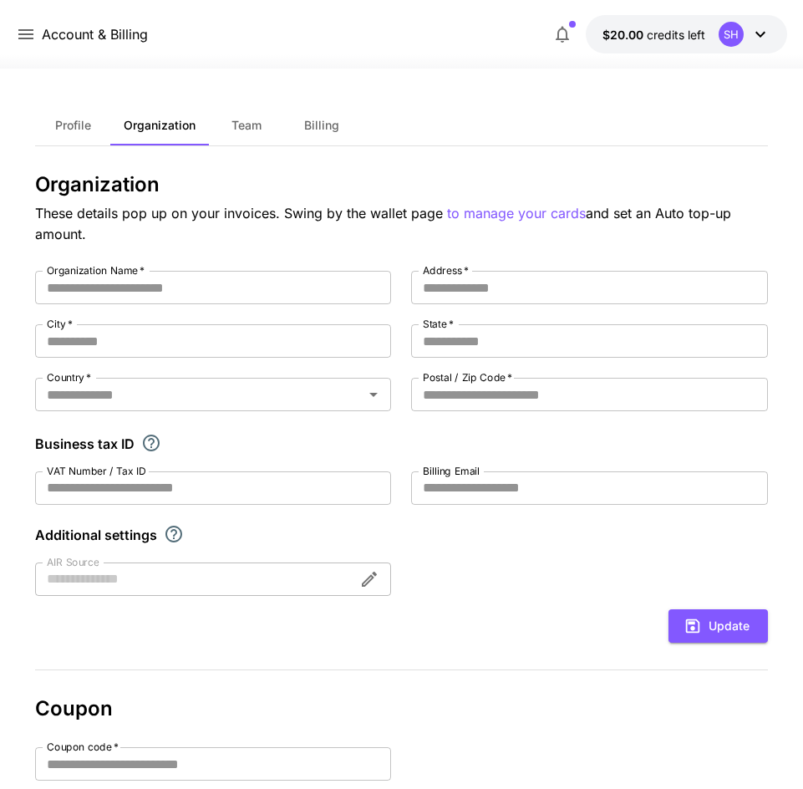
type input "****"
type input "**********"
type input "*******"
type input "********"
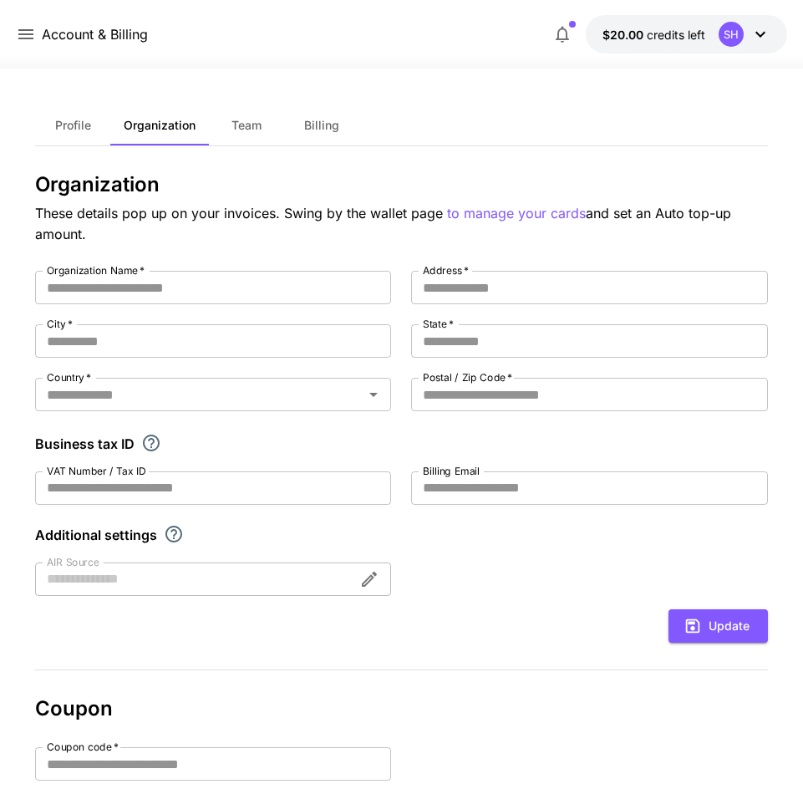
type input "**********"
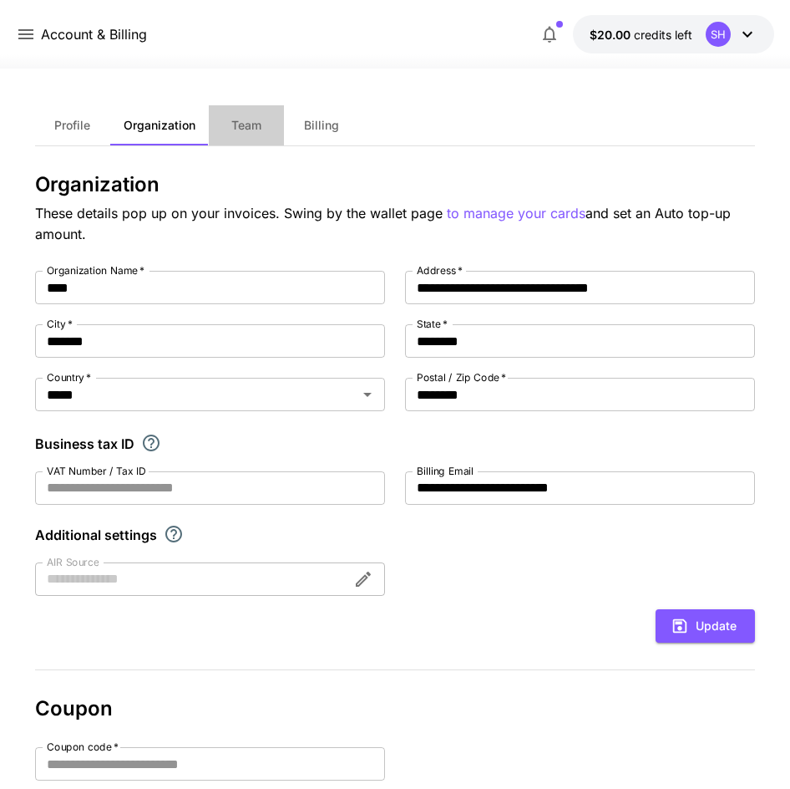
click at [226, 135] on button "Team" at bounding box center [246, 125] width 75 height 40
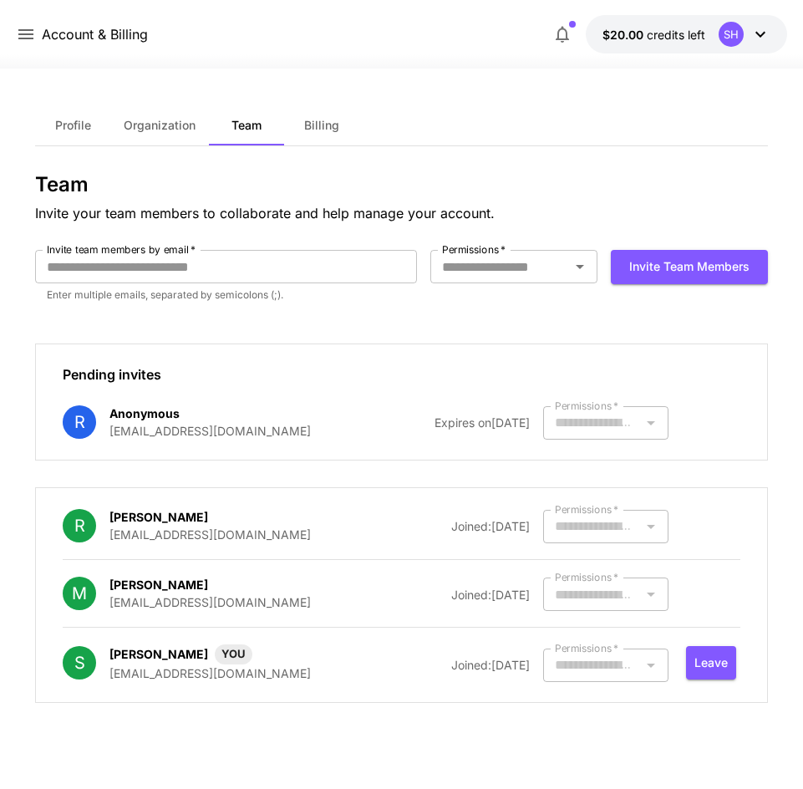
click at [192, 125] on span "Organization" at bounding box center [160, 125] width 72 height 15
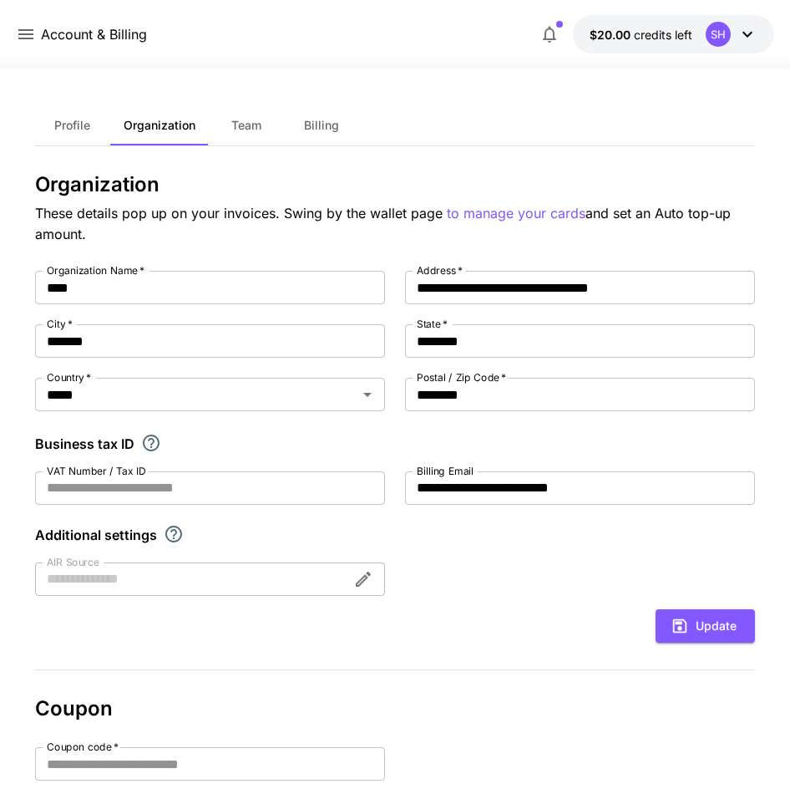
click at [76, 128] on span "Profile" at bounding box center [72, 125] width 36 height 15
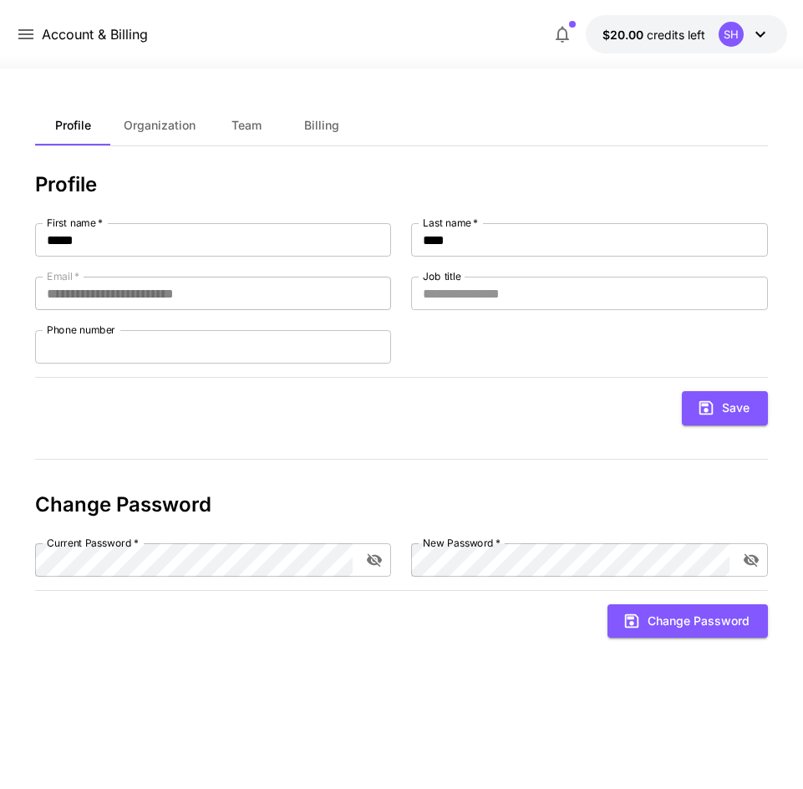
click at [155, 131] on span "Organization" at bounding box center [160, 125] width 72 height 15
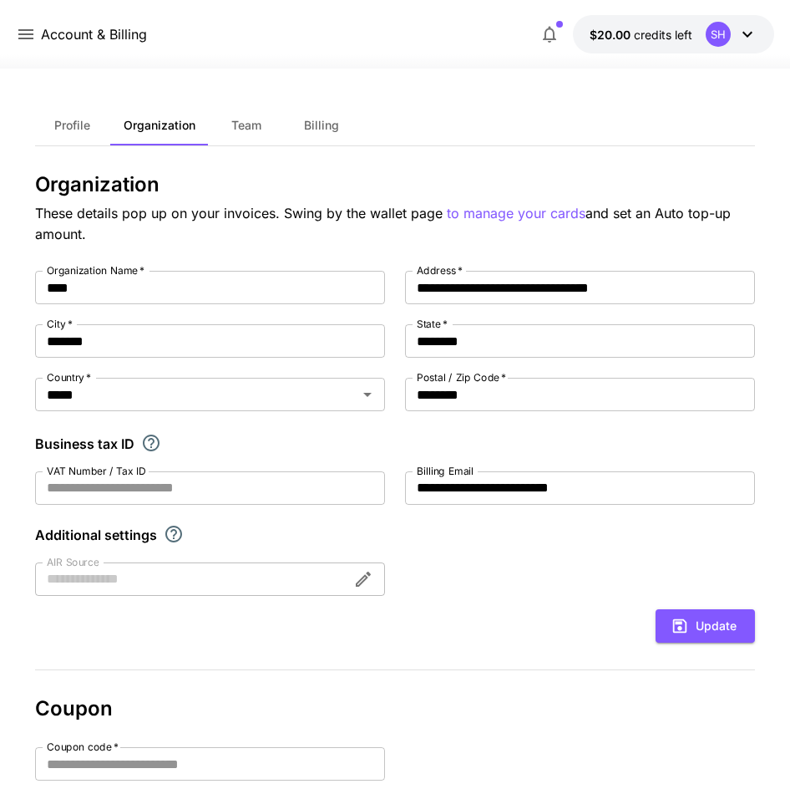
click at [246, 127] on span "Team" at bounding box center [246, 125] width 30 height 15
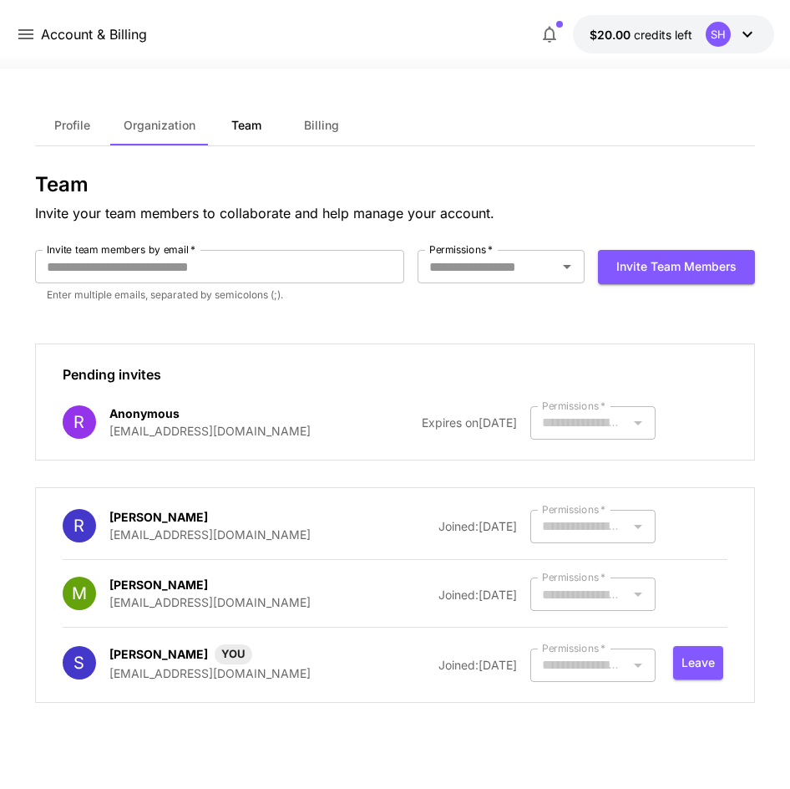
type input "*********"
type input "*****"
type input "*********"
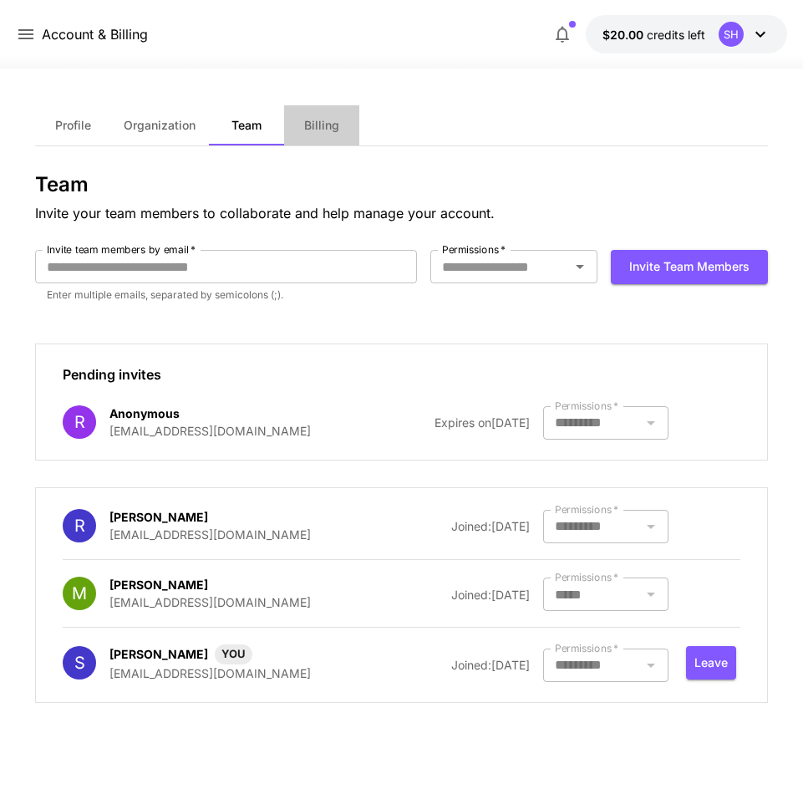
click at [330, 127] on span "Billing" at bounding box center [321, 125] width 35 height 15
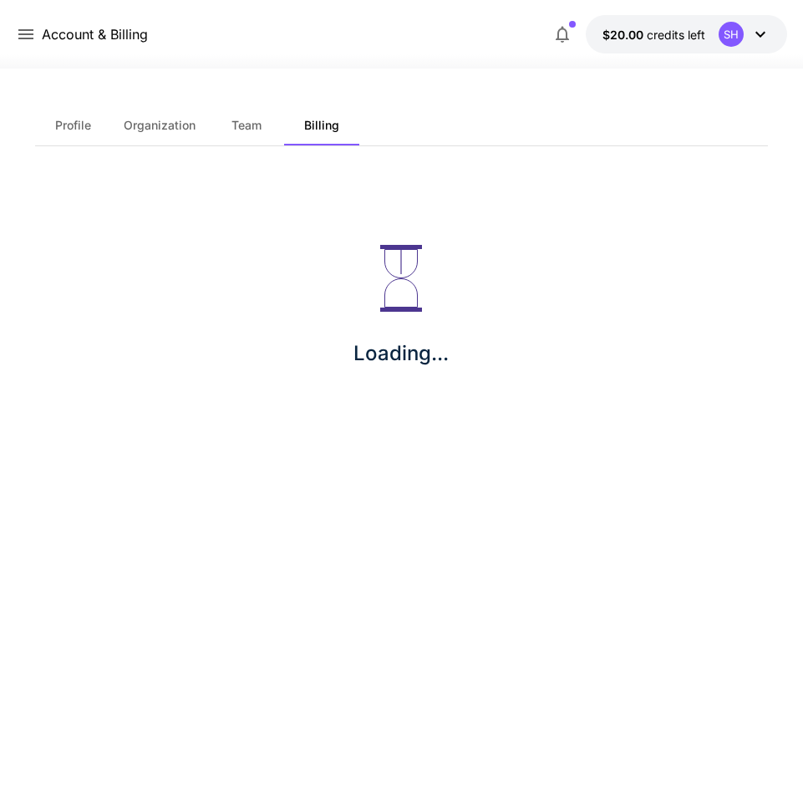
click at [26, 43] on icon at bounding box center [26, 34] width 20 height 20
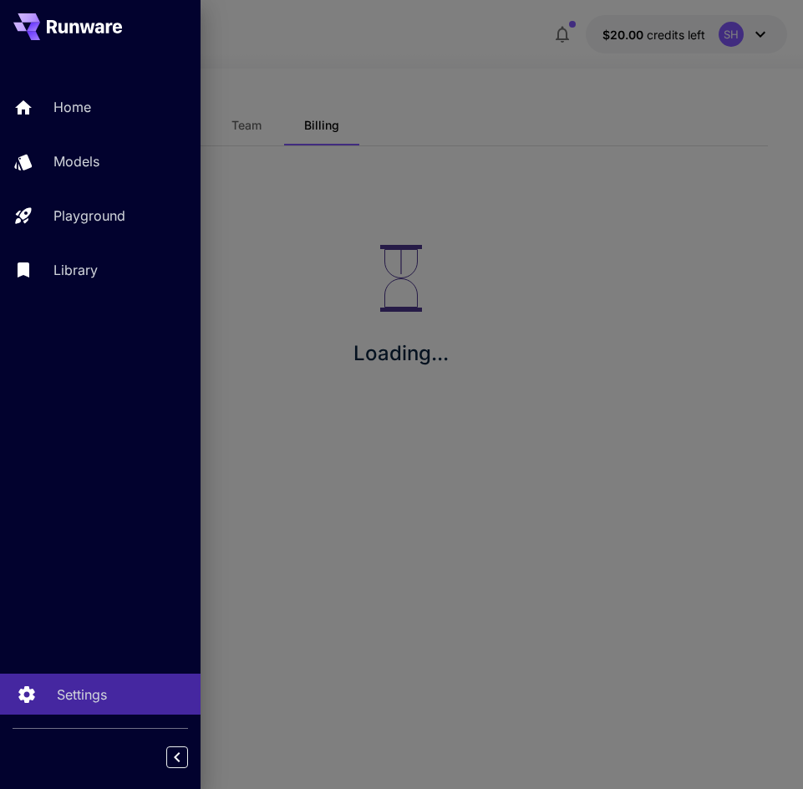
click at [108, 686] on div "Settings" at bounding box center [122, 694] width 130 height 20
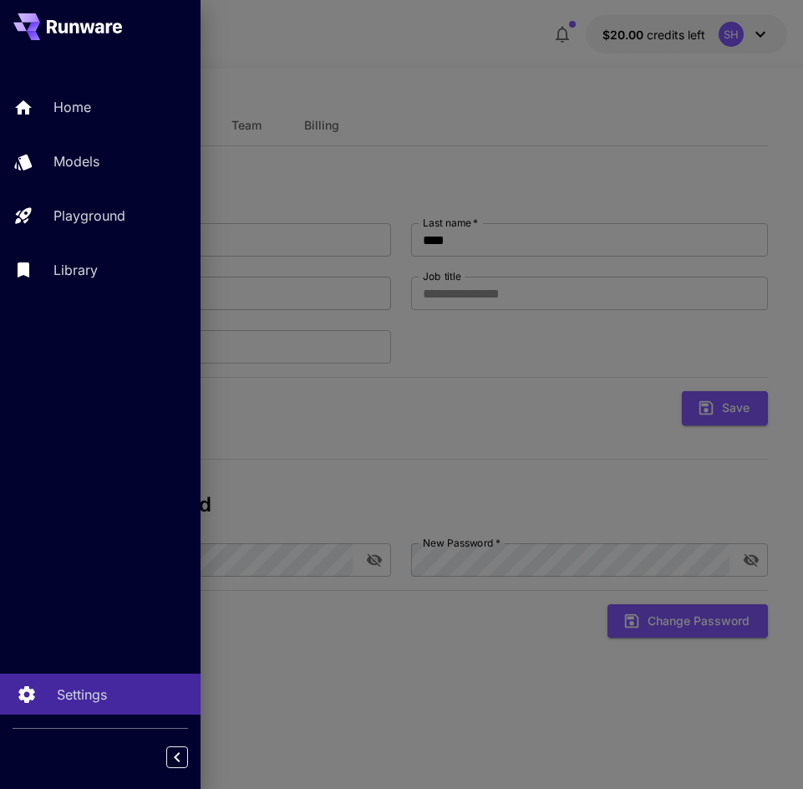
click at [128, 696] on div "Settings" at bounding box center [122, 694] width 130 height 20
click at [307, 718] on div at bounding box center [401, 394] width 803 height 789
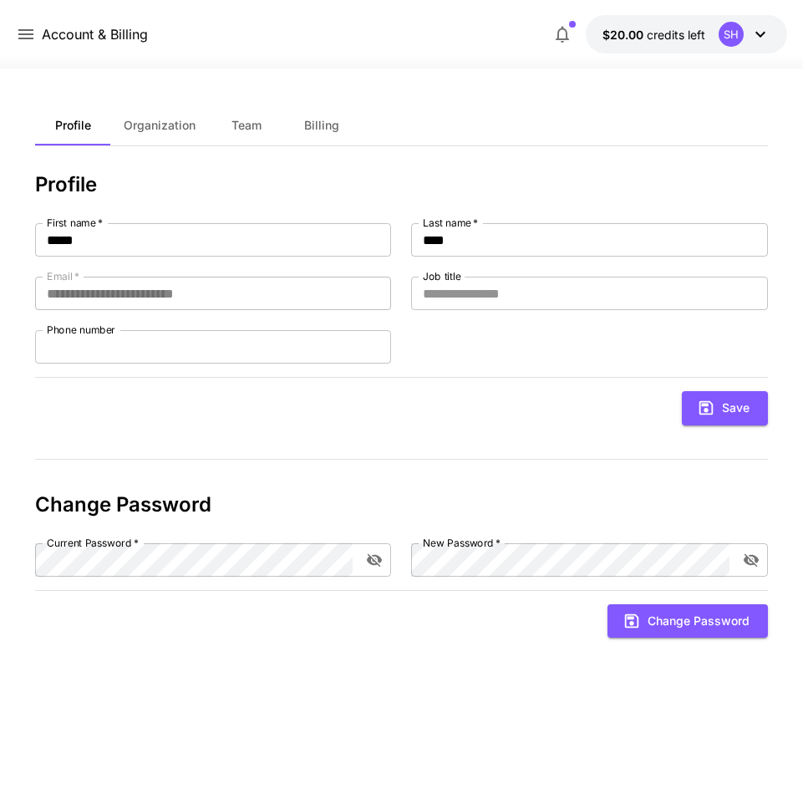
click at [282, 119] on button "Team" at bounding box center [246, 125] width 75 height 40
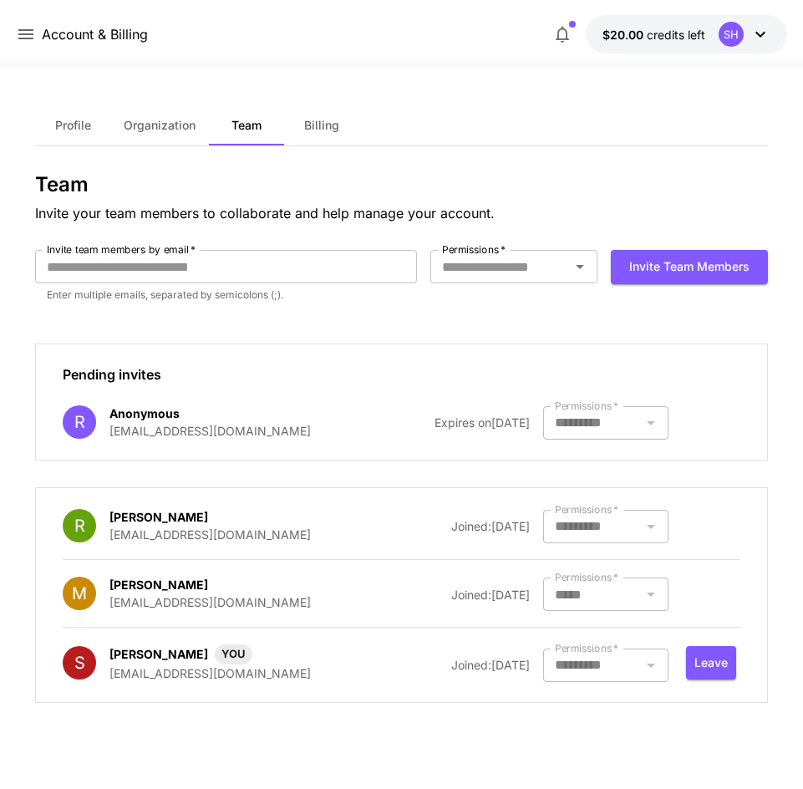
click at [307, 119] on button "Billing" at bounding box center [321, 125] width 75 height 40
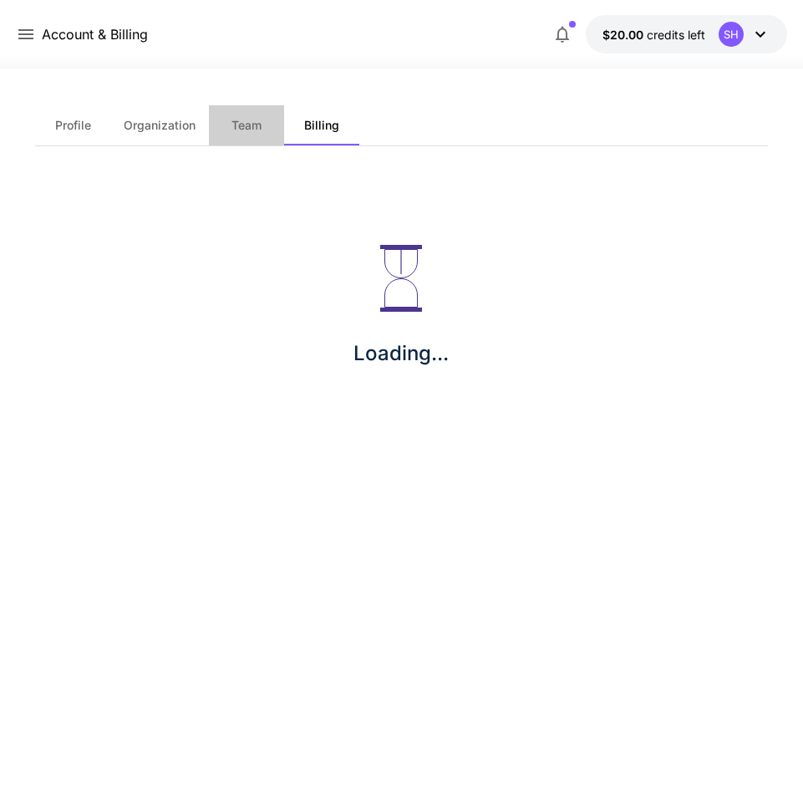
click at [270, 108] on button "Team" at bounding box center [246, 125] width 75 height 40
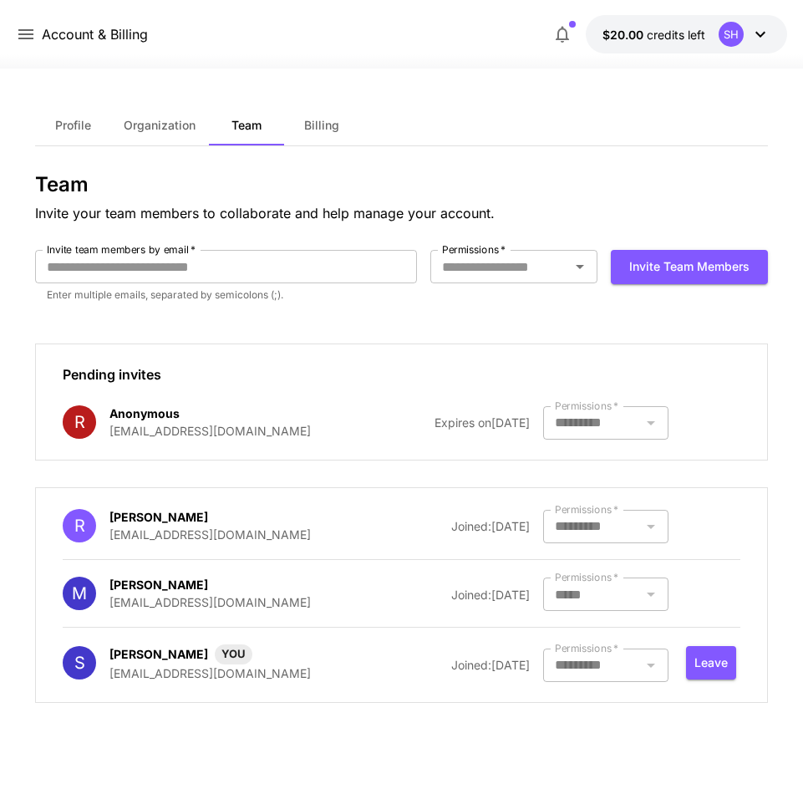
drag, startPoint x: 146, startPoint y: 124, endPoint x: 155, endPoint y: 125, distance: 8.4
click at [146, 125] on span "Organization" at bounding box center [160, 125] width 72 height 15
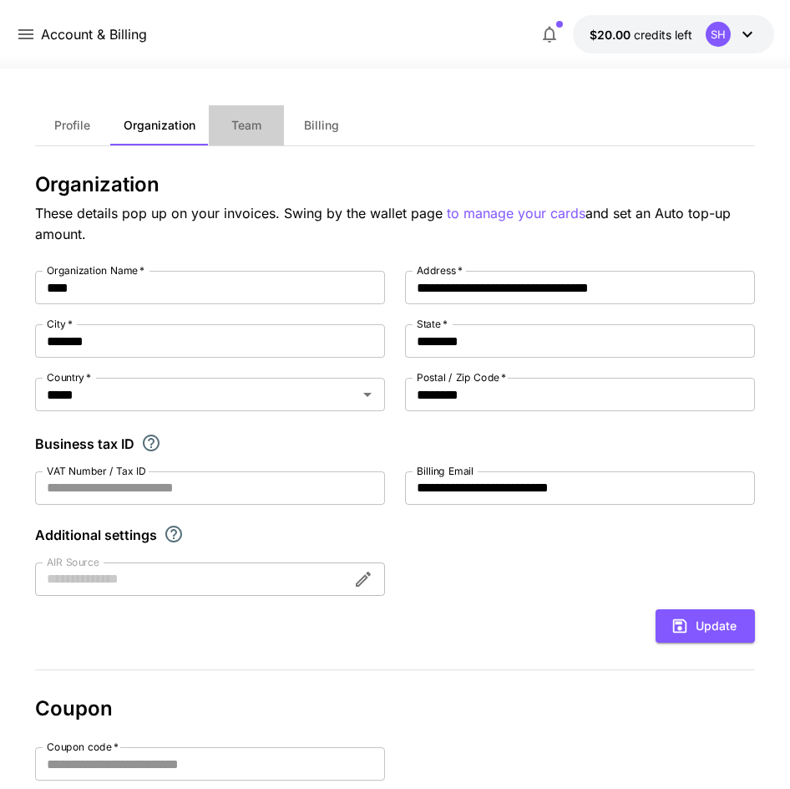
click at [258, 131] on span "Team" at bounding box center [246, 125] width 30 height 15
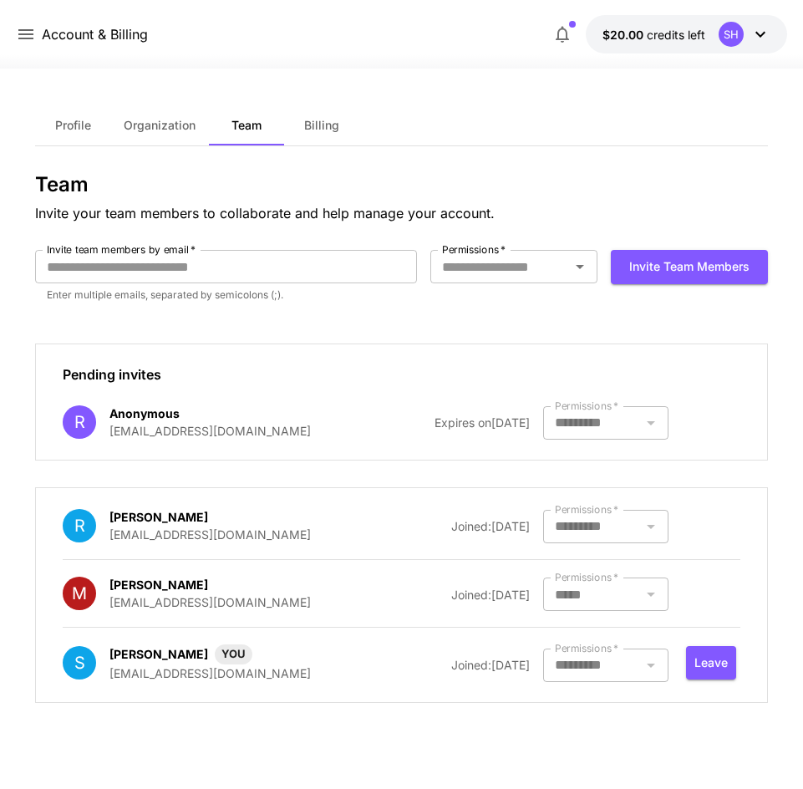
click at [603, 413] on label "Permissions   *" at bounding box center [587, 406] width 64 height 14
click at [595, 665] on div at bounding box center [605, 664] width 125 height 33
click at [77, 134] on button "Profile" at bounding box center [72, 125] width 75 height 40
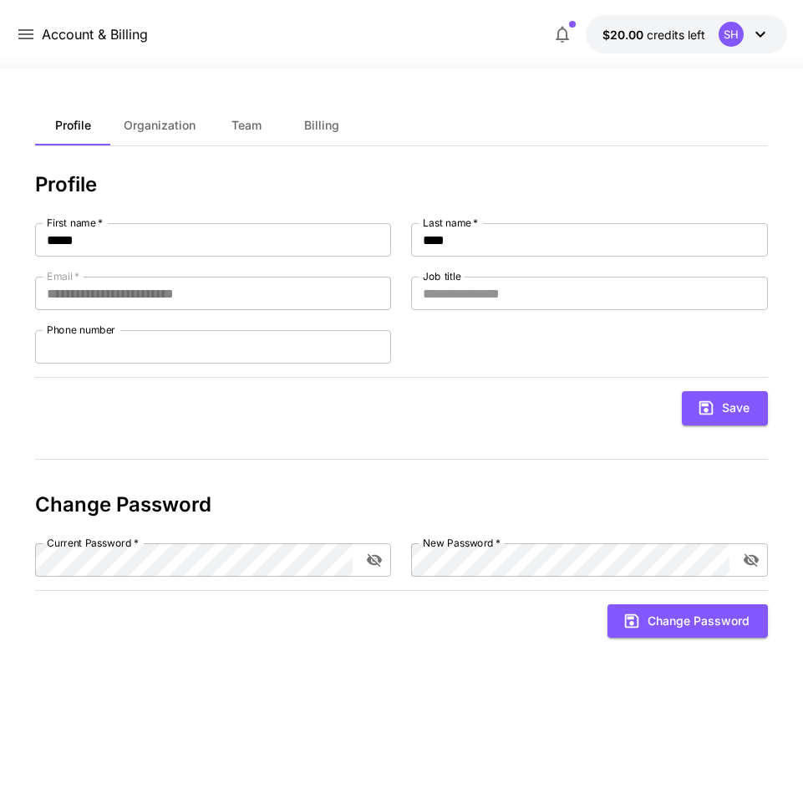
click at [575, 20] on div "$20.00 credits left SH" at bounding box center [666, 34] width 241 height 38
click at [574, 25] on span "button" at bounding box center [572, 24] width 7 height 7
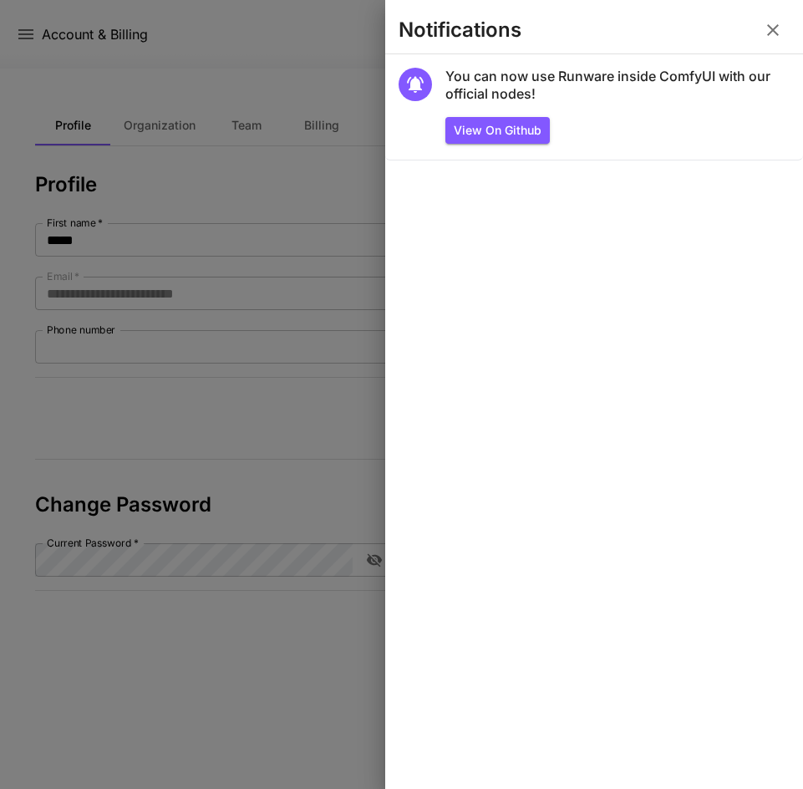
click at [770, 28] on icon "button" at bounding box center [773, 30] width 12 height 12
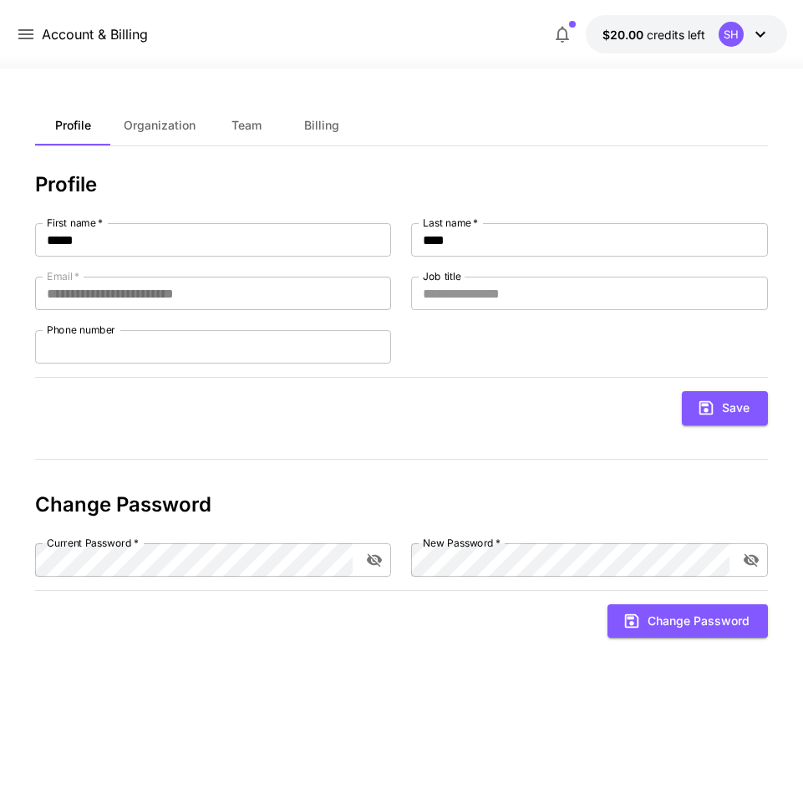
drag, startPoint x: 752, startPoint y: 65, endPoint x: 752, endPoint y: 51, distance: 14.2
click at [751, 65] on div at bounding box center [401, 58] width 803 height 20
click at [752, 39] on icon at bounding box center [760, 34] width 20 height 20
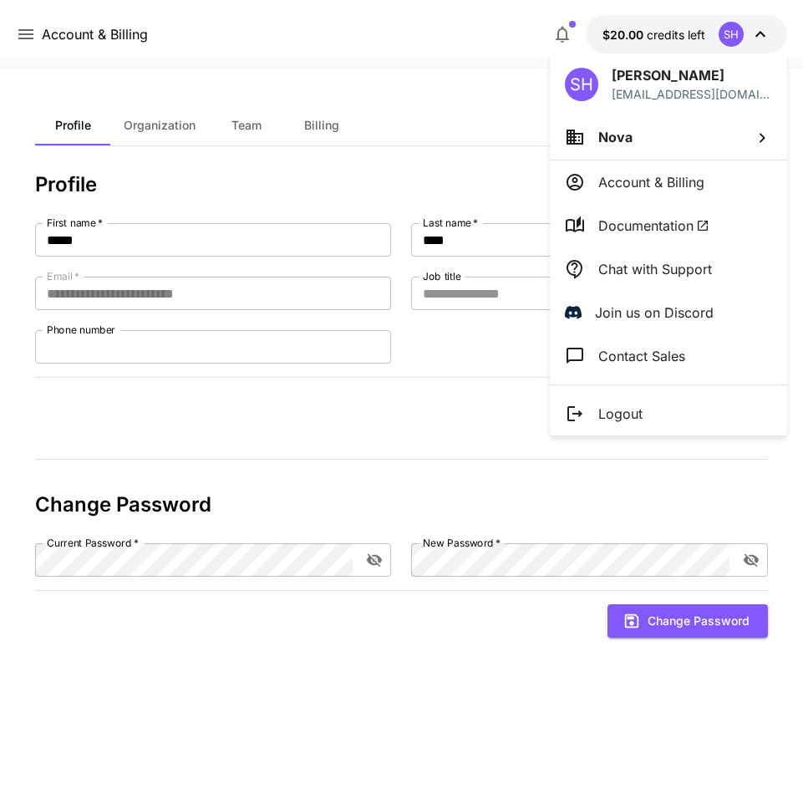
click at [44, 33] on div at bounding box center [401, 394] width 803 height 789
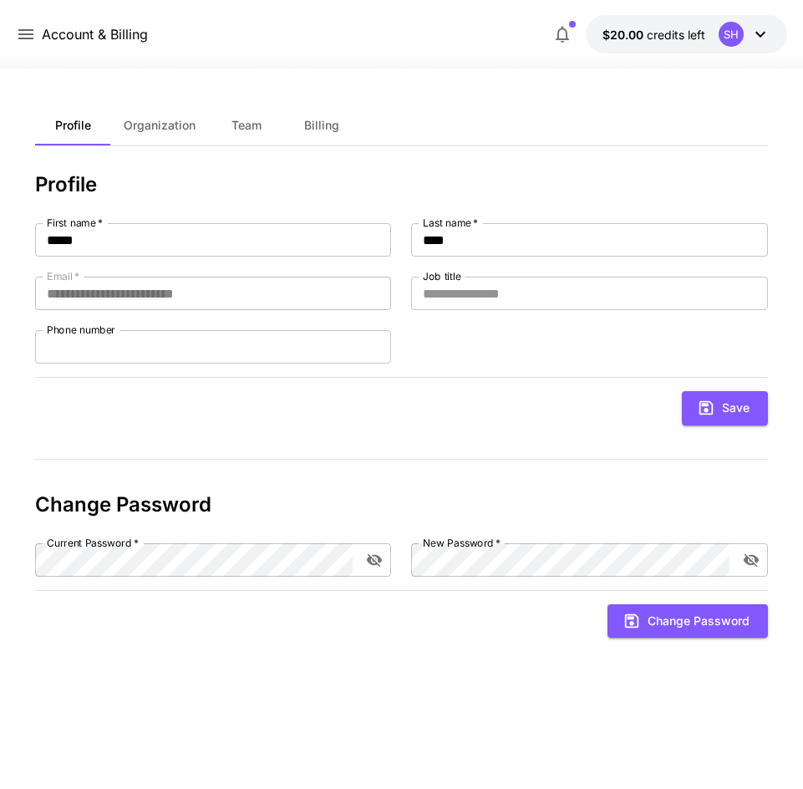
click at [18, 34] on icon at bounding box center [26, 34] width 20 height 20
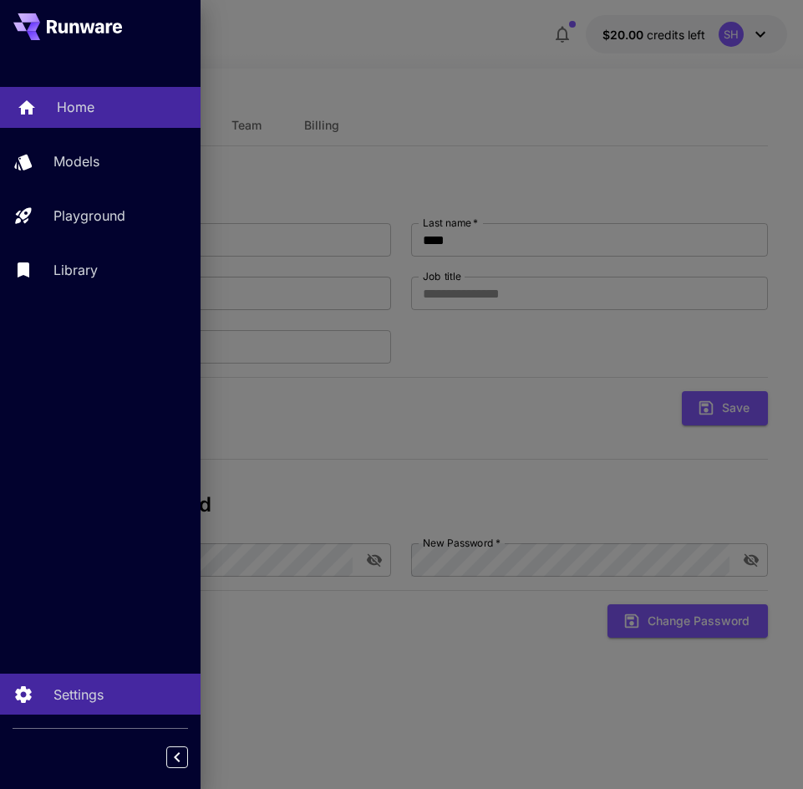
click at [68, 92] on link "Home" at bounding box center [100, 107] width 201 height 41
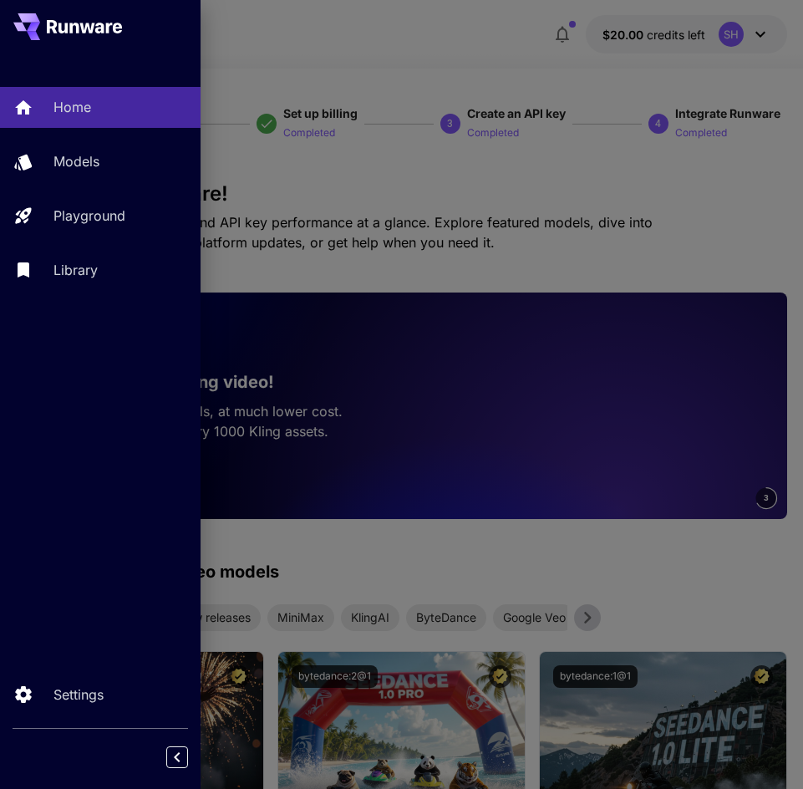
click at [89, 1] on div at bounding box center [100, 26] width 201 height 53
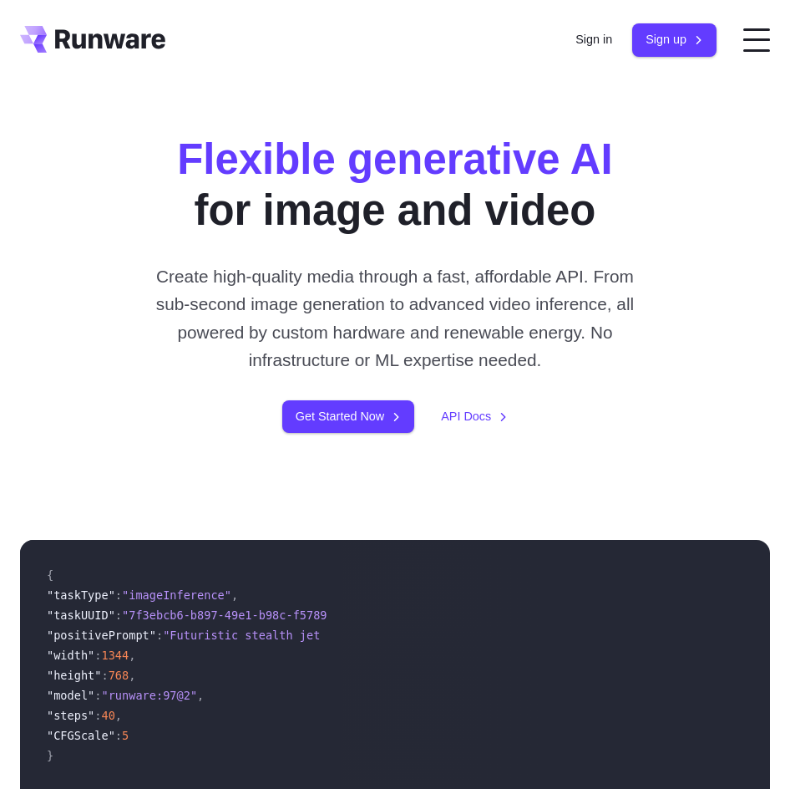
click at [387, 478] on div "Flexible generative AI for image and video Create high-quality media through a …" at bounding box center [395, 283] width 790 height 406
click at [373, 433] on link "Get Started Now" at bounding box center [348, 416] width 132 height 33
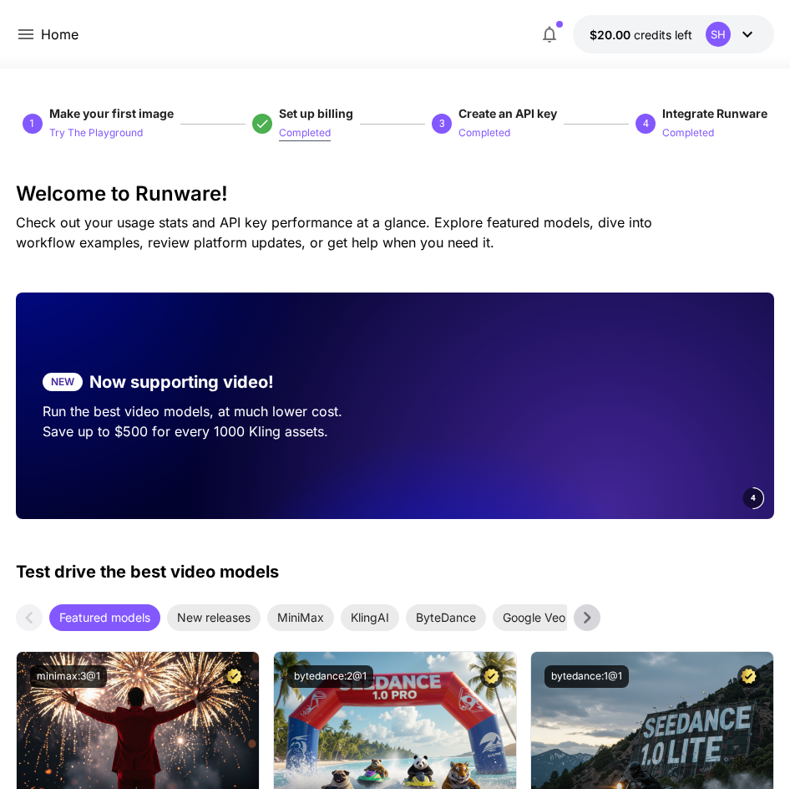
click at [314, 126] on p "Completed" at bounding box center [305, 133] width 52 height 16
click at [313, 127] on p "Completed" at bounding box center [305, 133] width 52 height 16
click at [130, 132] on p "Try The Playground" at bounding box center [96, 133] width 94 height 16
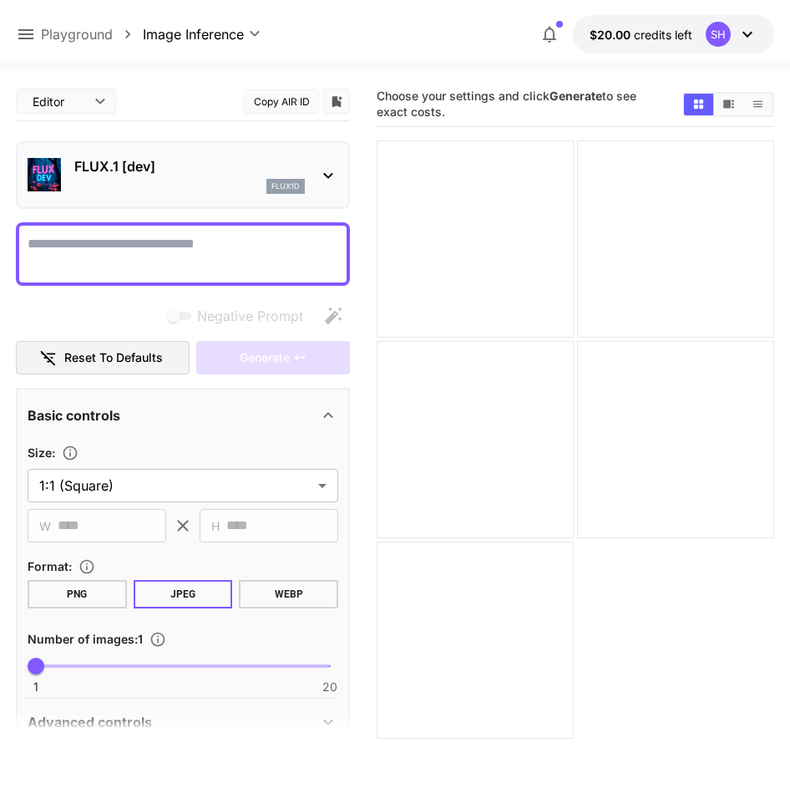
click at [103, 44] on div "**********" at bounding box center [143, 34] width 255 height 21
click at [41, 38] on p "Playground" at bounding box center [77, 34] width 72 height 20
click at [30, 43] on icon at bounding box center [26, 34] width 20 height 20
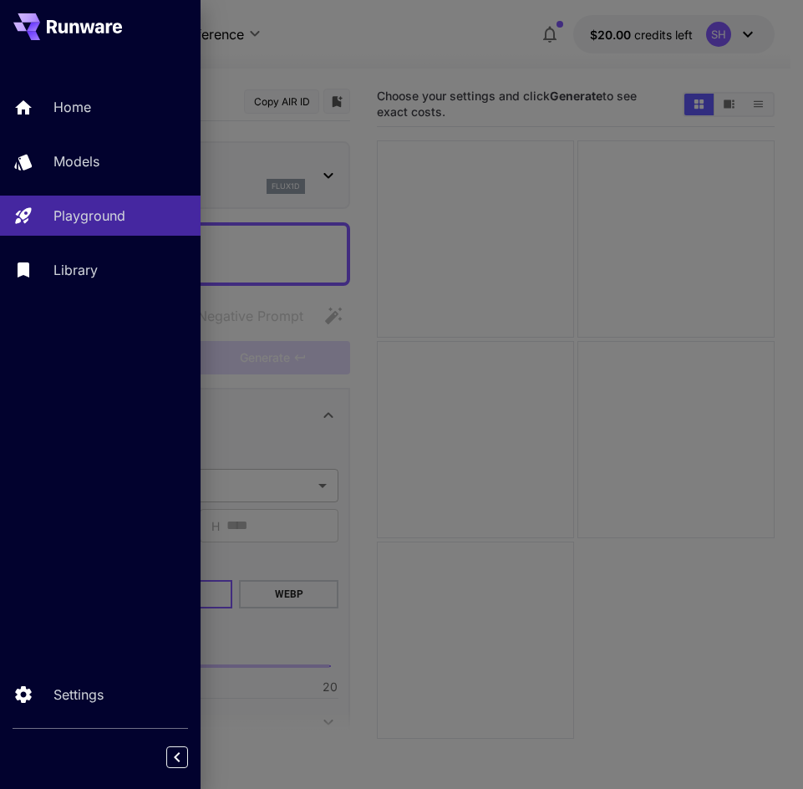
click at [74, 83] on div "Home Models Playground Library" at bounding box center [100, 188] width 201 height 270
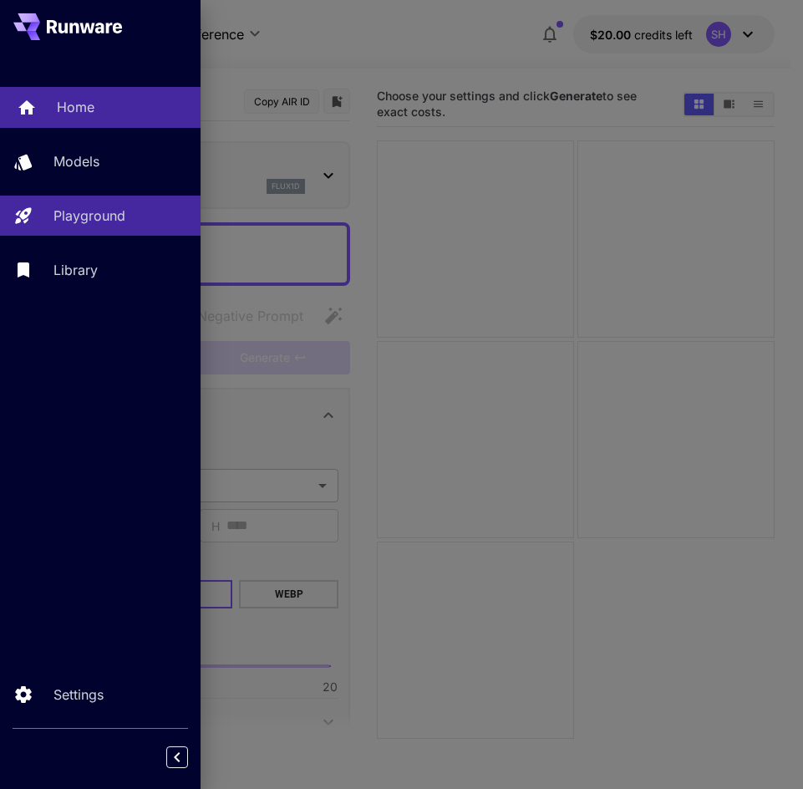
click at [77, 106] on p "Home" at bounding box center [76, 107] width 38 height 20
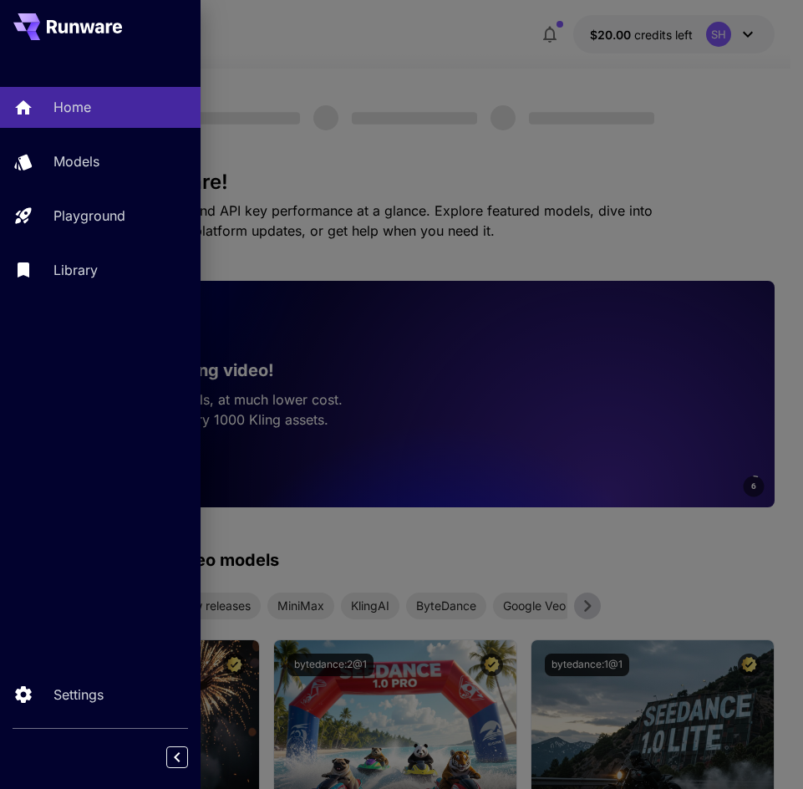
drag, startPoint x: 461, startPoint y: 136, endPoint x: 444, endPoint y: 138, distance: 17.6
click at [460, 136] on div at bounding box center [401, 394] width 803 height 789
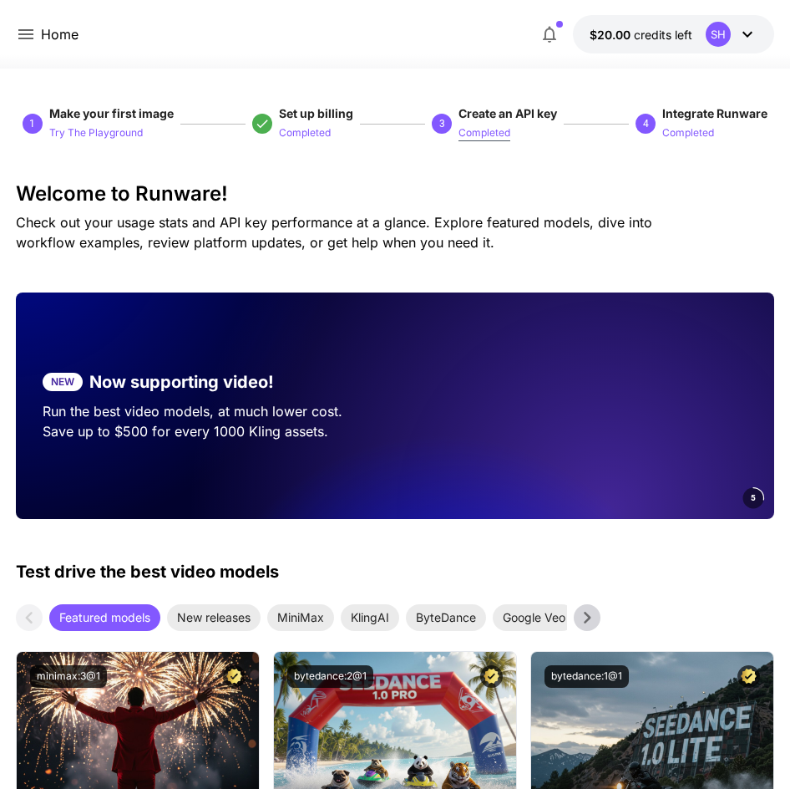
click at [489, 134] on p "Completed" at bounding box center [485, 133] width 52 height 16
click at [486, 131] on p "Completed" at bounding box center [485, 133] width 52 height 16
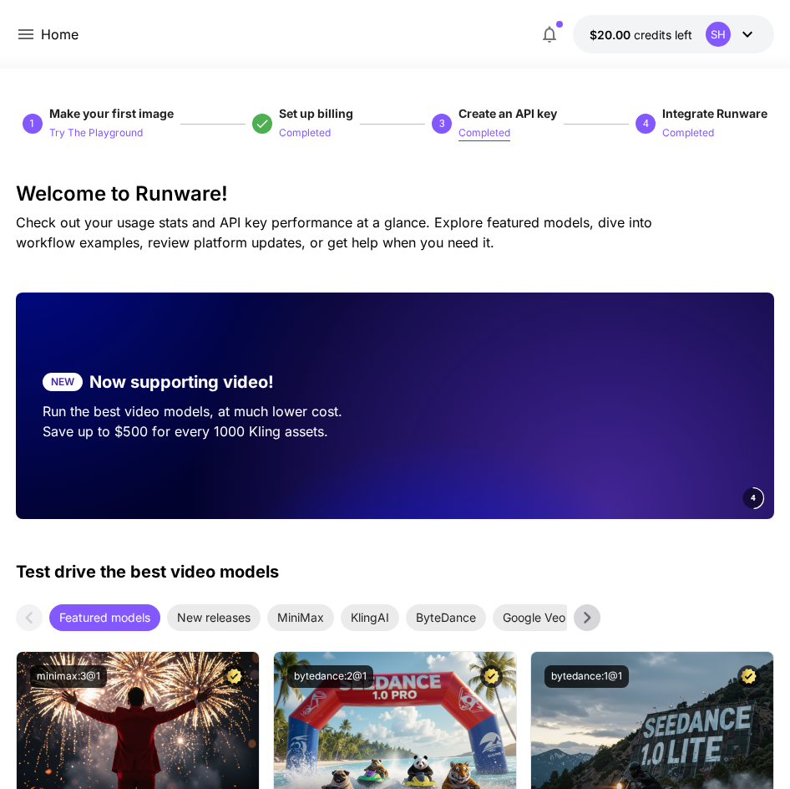
click at [486, 131] on p "Completed" at bounding box center [485, 133] width 52 height 16
drag, startPoint x: 490, startPoint y: 135, endPoint x: 658, endPoint y: -20, distance: 228.9
click at [693, 135] on p "Completed" at bounding box center [689, 133] width 52 height 16
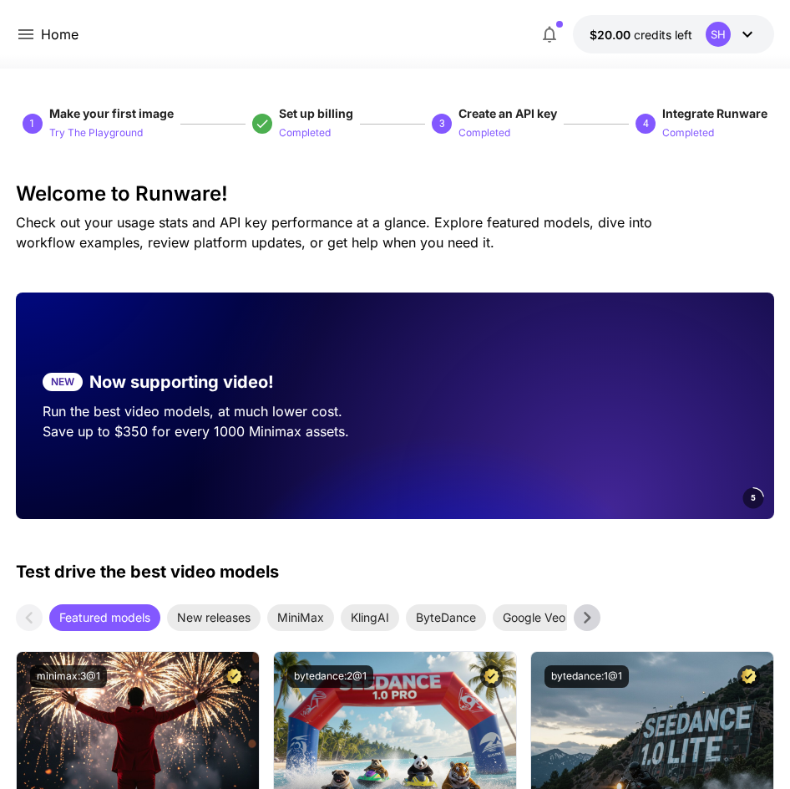
click at [723, 31] on div "SH" at bounding box center [718, 34] width 25 height 25
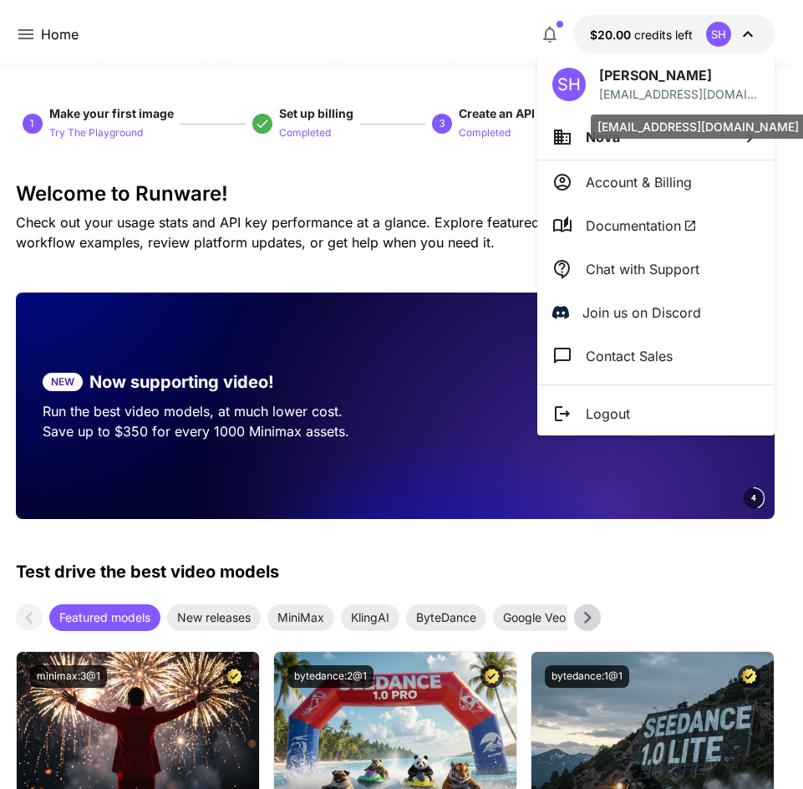
click at [692, 94] on p "[EMAIL_ADDRESS][DOMAIN_NAME]" at bounding box center [679, 94] width 160 height 18
click at [492, 191] on div at bounding box center [401, 394] width 803 height 789
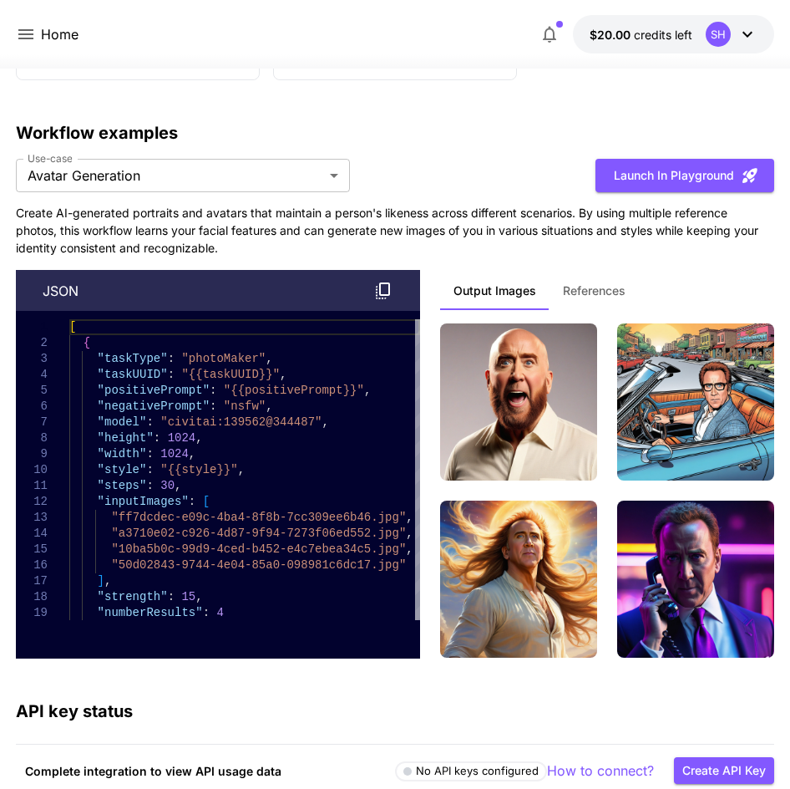
scroll to position [6488, 0]
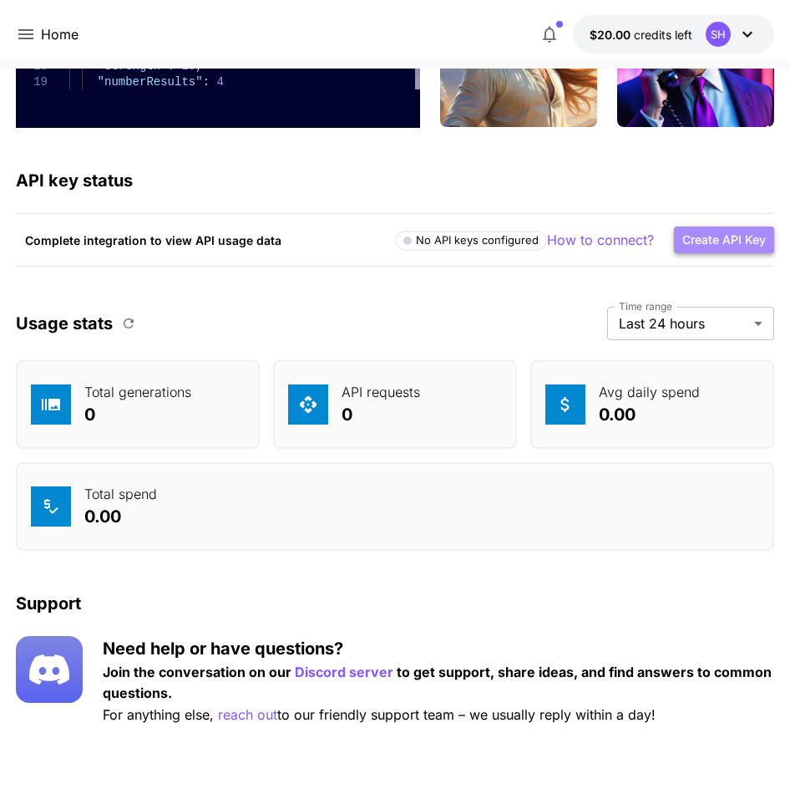
click at [717, 244] on button "Create API Key" at bounding box center [724, 240] width 100 height 28
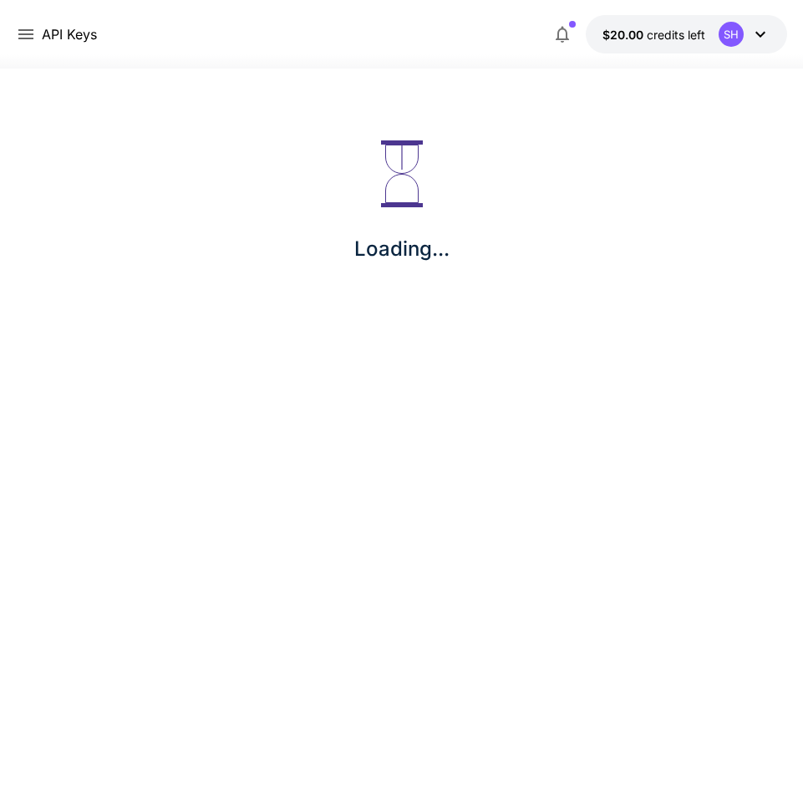
click at [40, 34] on div "API Keys" at bounding box center [56, 34] width 80 height 21
click at [24, 38] on icon at bounding box center [26, 34] width 20 height 20
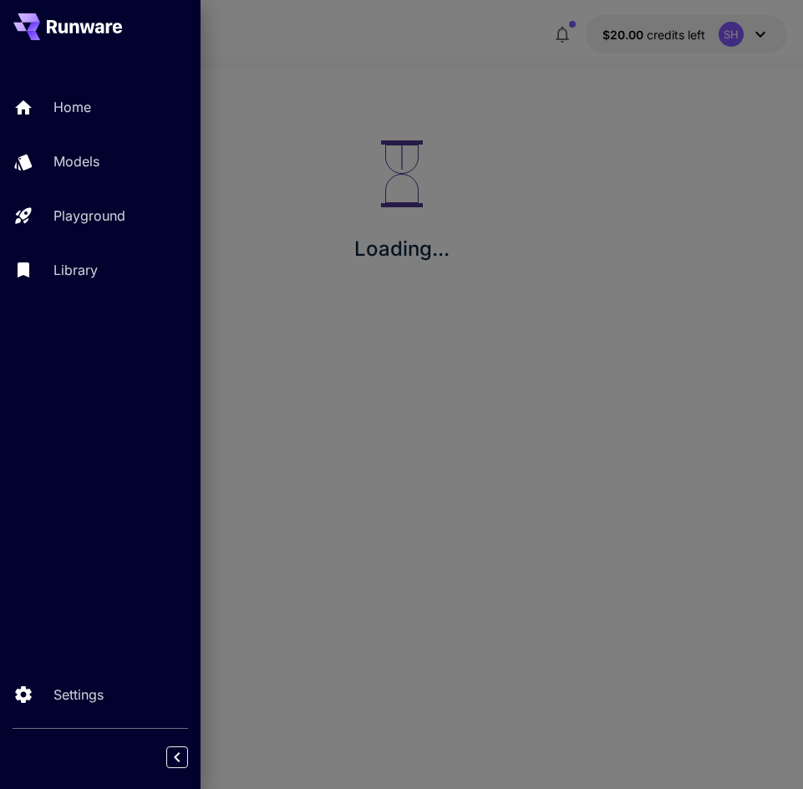
click at [419, 122] on div at bounding box center [401, 394] width 803 height 789
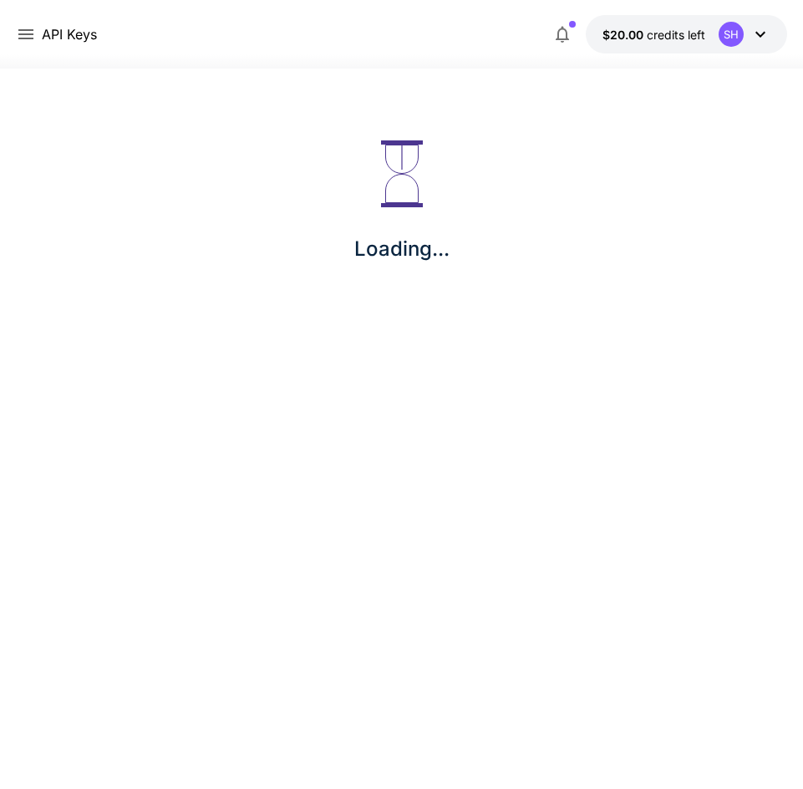
click at [630, 21] on button "$20.00 credits left SH" at bounding box center [686, 34] width 201 height 38
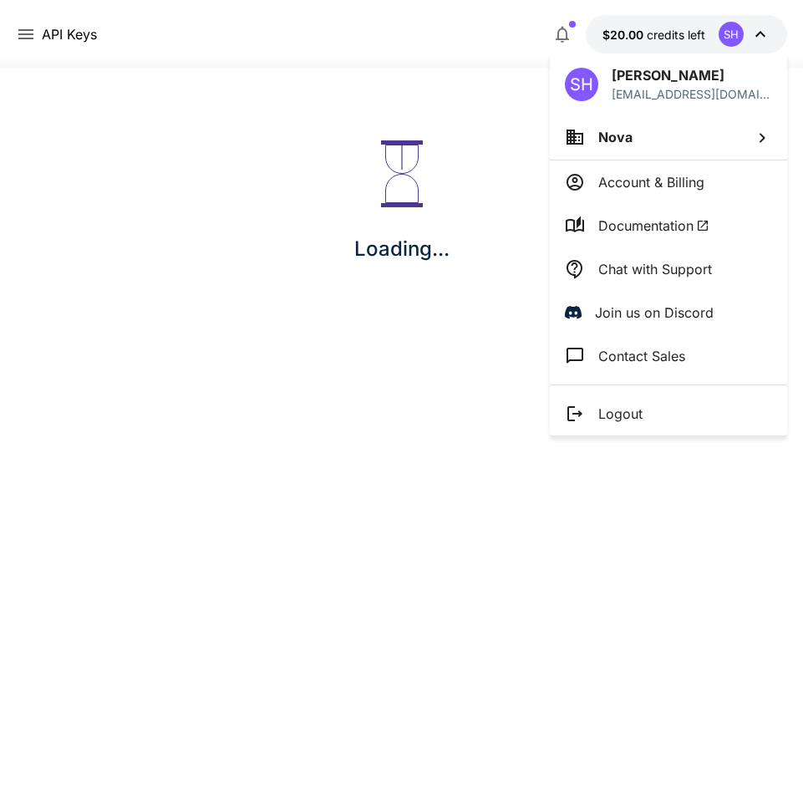
click at [478, 53] on div at bounding box center [401, 394] width 803 height 789
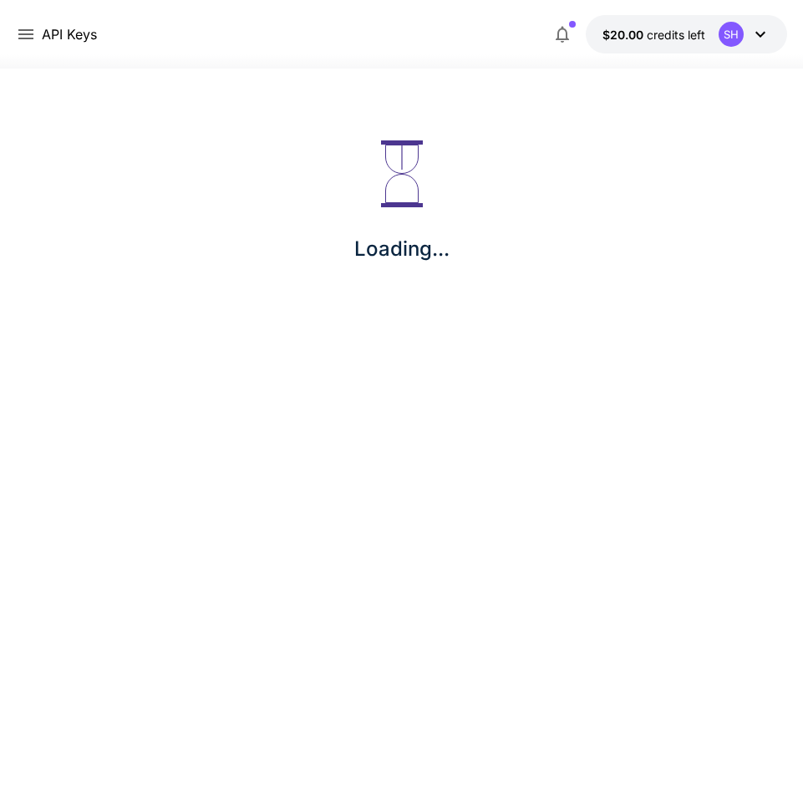
click at [127, 581] on section "Loading..." at bounding box center [401, 429] width 803 height 720
click at [760, 43] on icon at bounding box center [760, 34] width 20 height 20
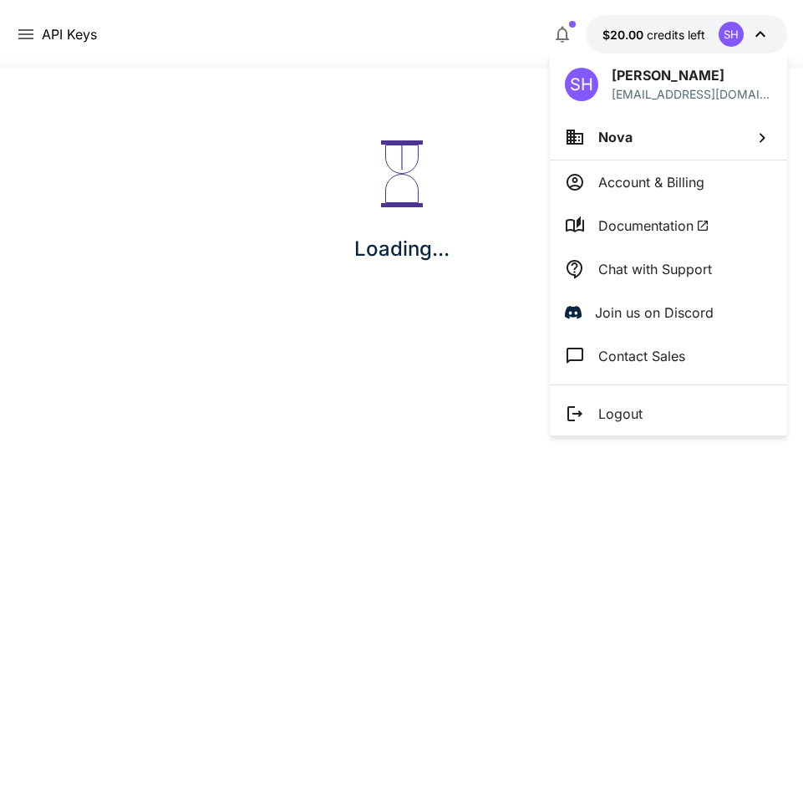
click at [646, 405] on li "Logout" at bounding box center [668, 413] width 237 height 43
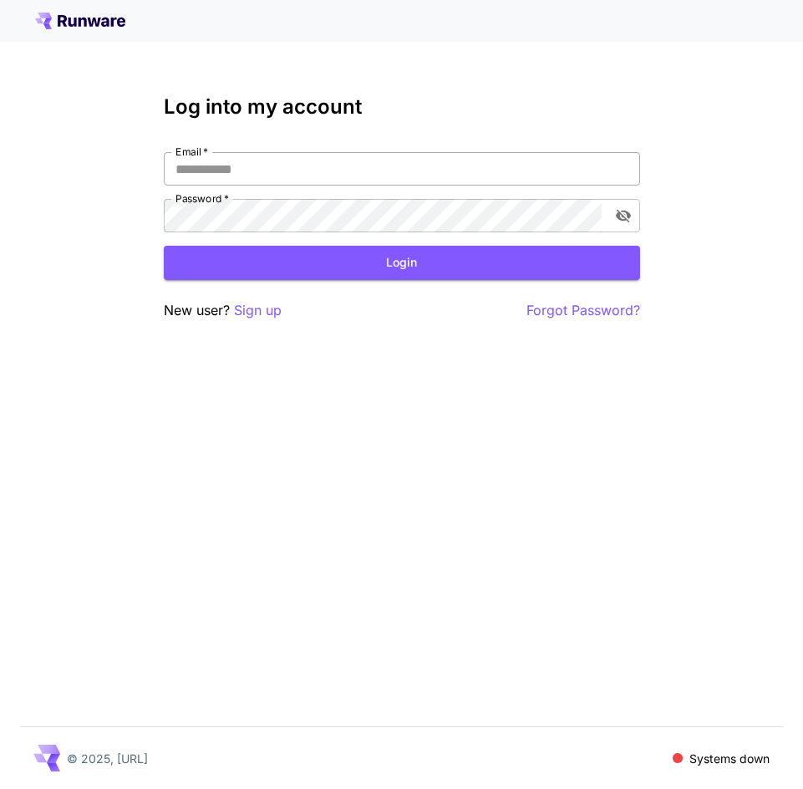
click at [381, 172] on input "Email   *" at bounding box center [402, 168] width 476 height 33
type input "**********"
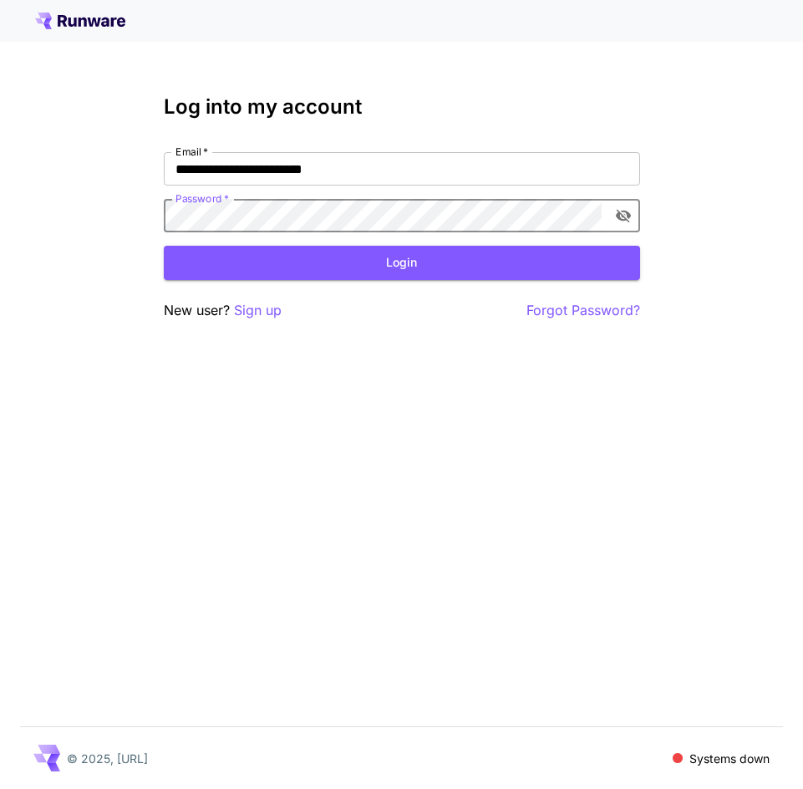
click button "Login" at bounding box center [402, 263] width 476 height 34
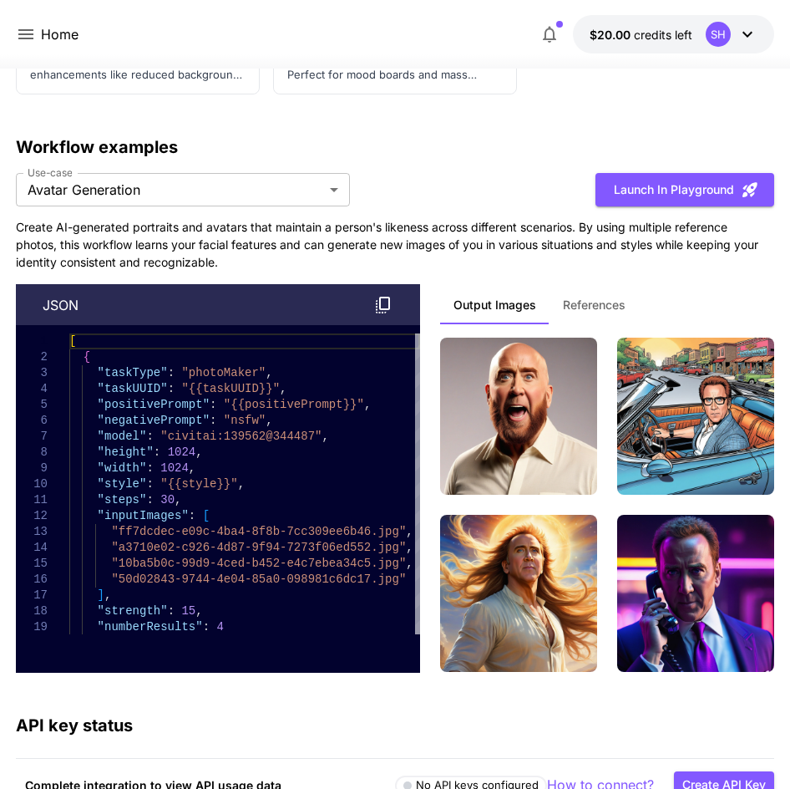
scroll to position [6488, 0]
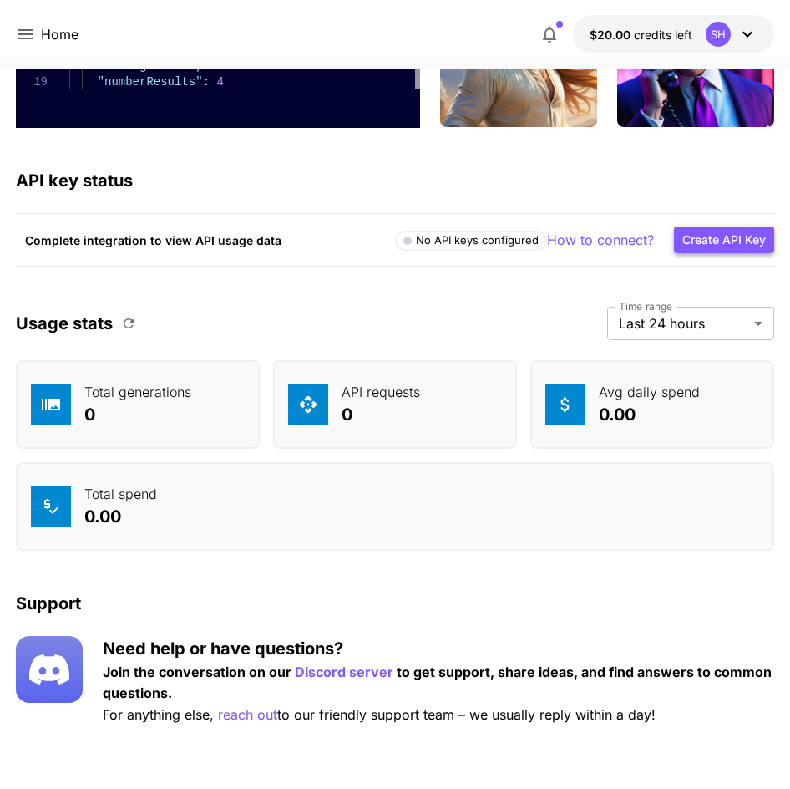
click at [707, 246] on button "Create API Key" at bounding box center [724, 240] width 100 height 28
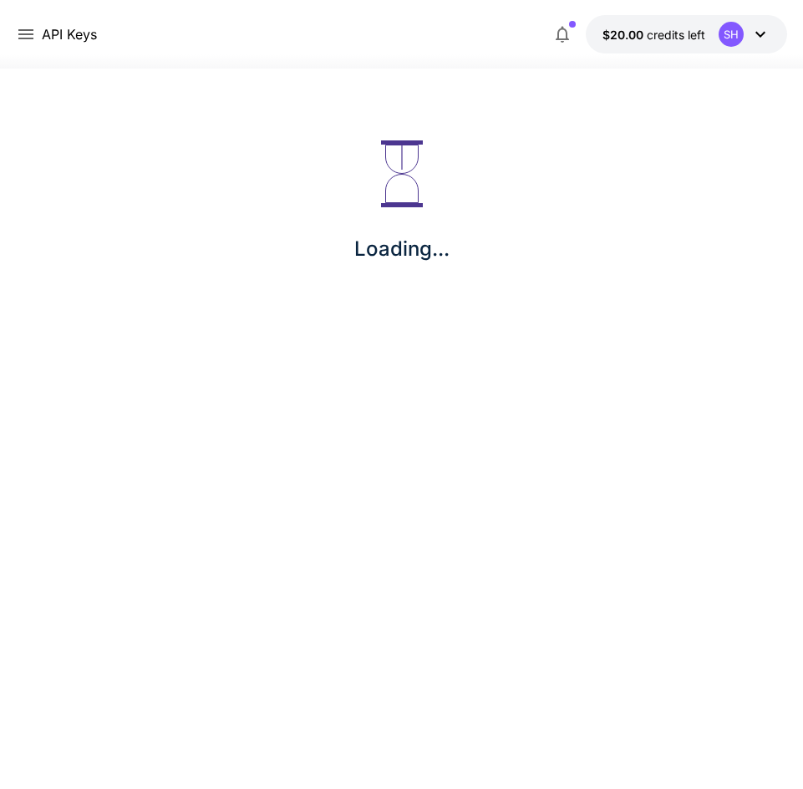
click at [674, 43] on p "$20.00 credits left" at bounding box center [653, 35] width 103 height 18
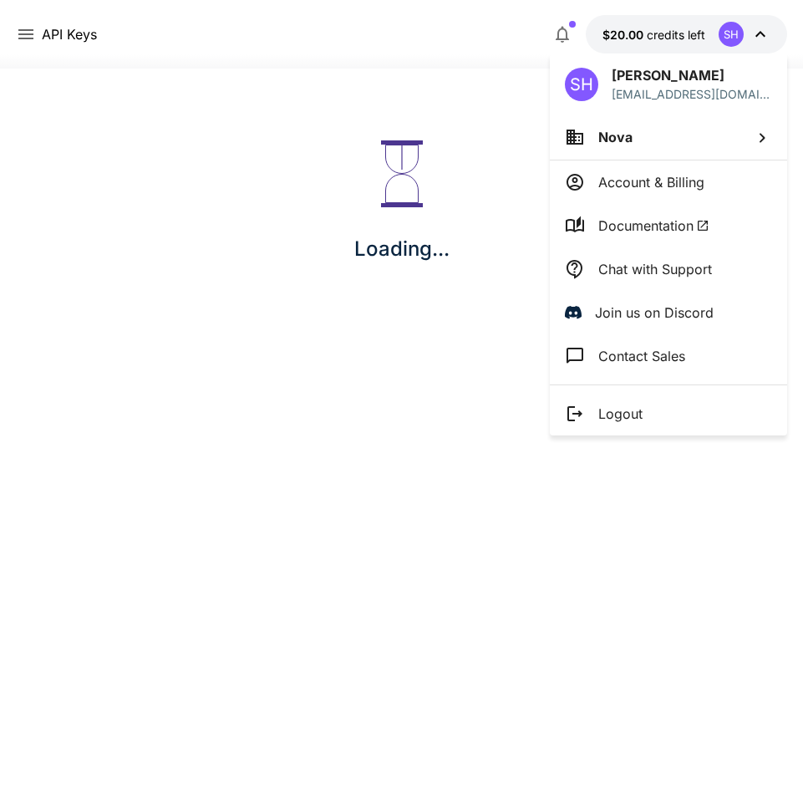
click at [668, 148] on li "Nova" at bounding box center [668, 136] width 237 height 45
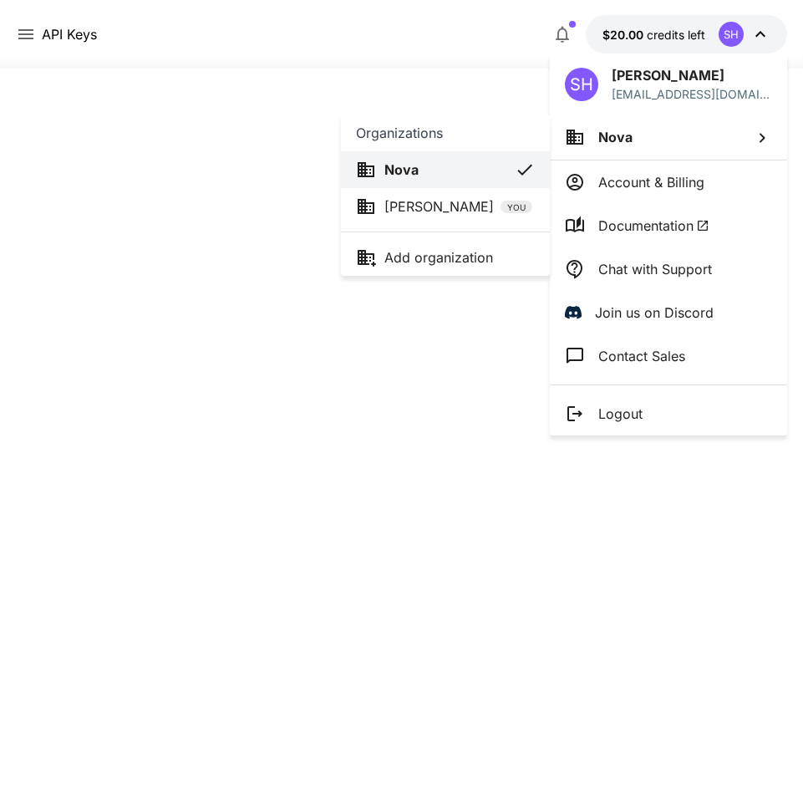
click at [12, 29] on div at bounding box center [401, 394] width 803 height 789
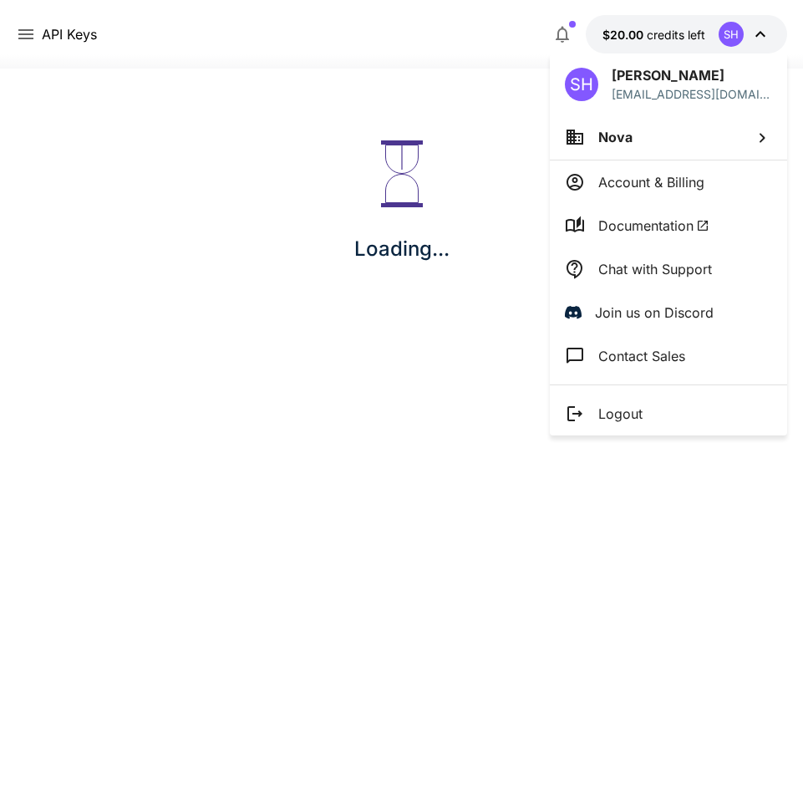
click at [30, 34] on div at bounding box center [401, 394] width 803 height 789
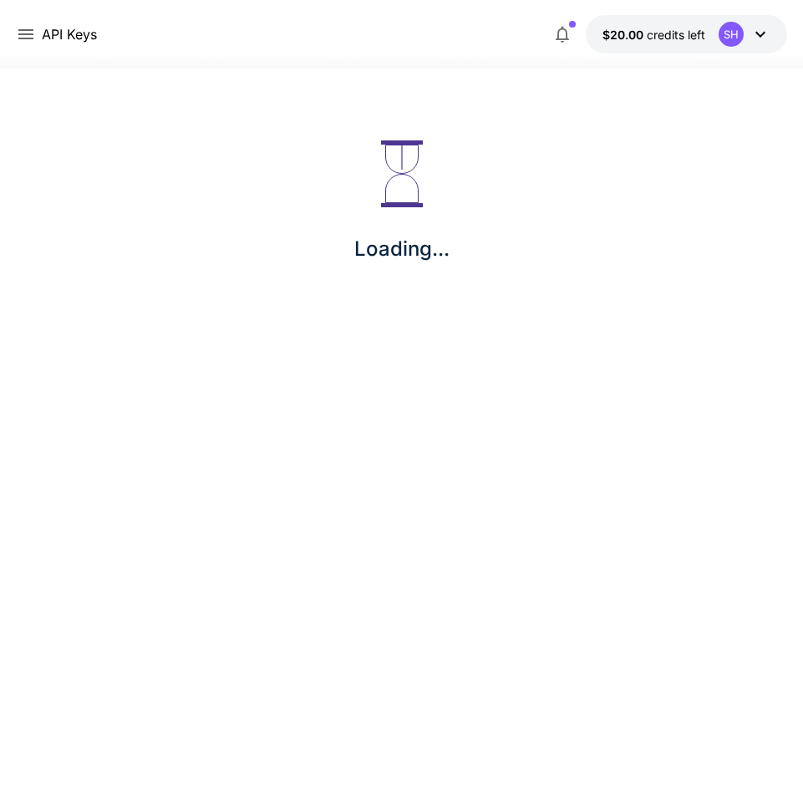
click at [338, 150] on div "Loading..." at bounding box center [401, 202] width 803 height 267
click at [18, 35] on icon at bounding box center [26, 34] width 20 height 20
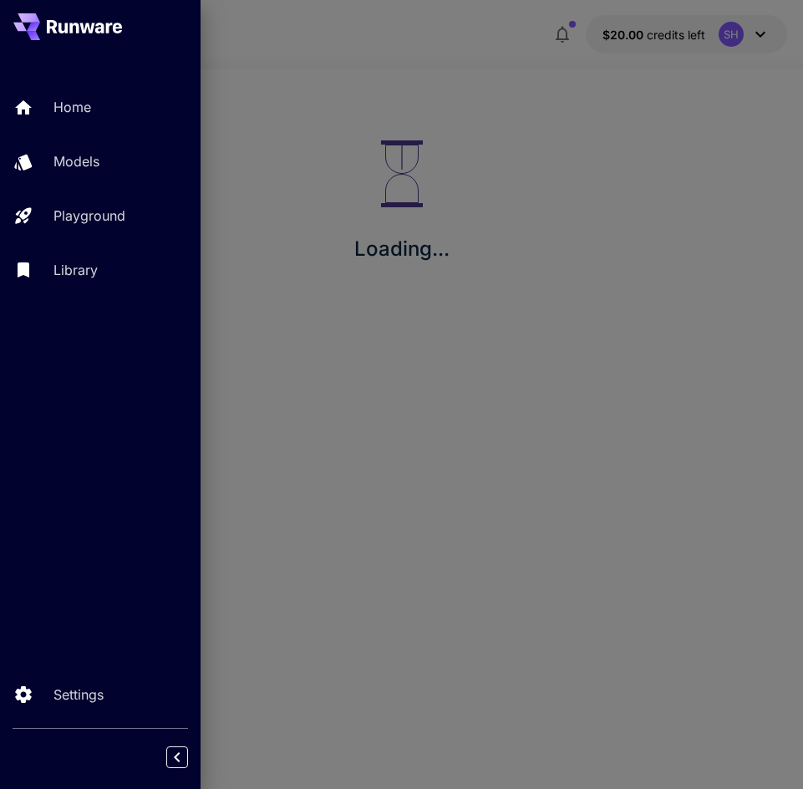
click at [348, 623] on div at bounding box center [401, 394] width 803 height 789
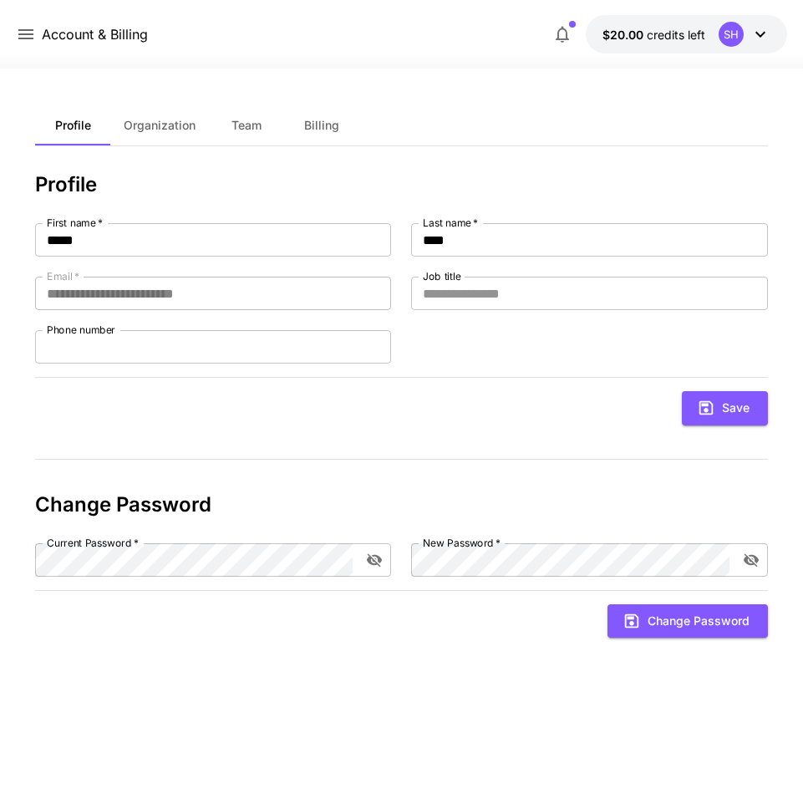
click at [176, 116] on button "Organization" at bounding box center [159, 125] width 99 height 40
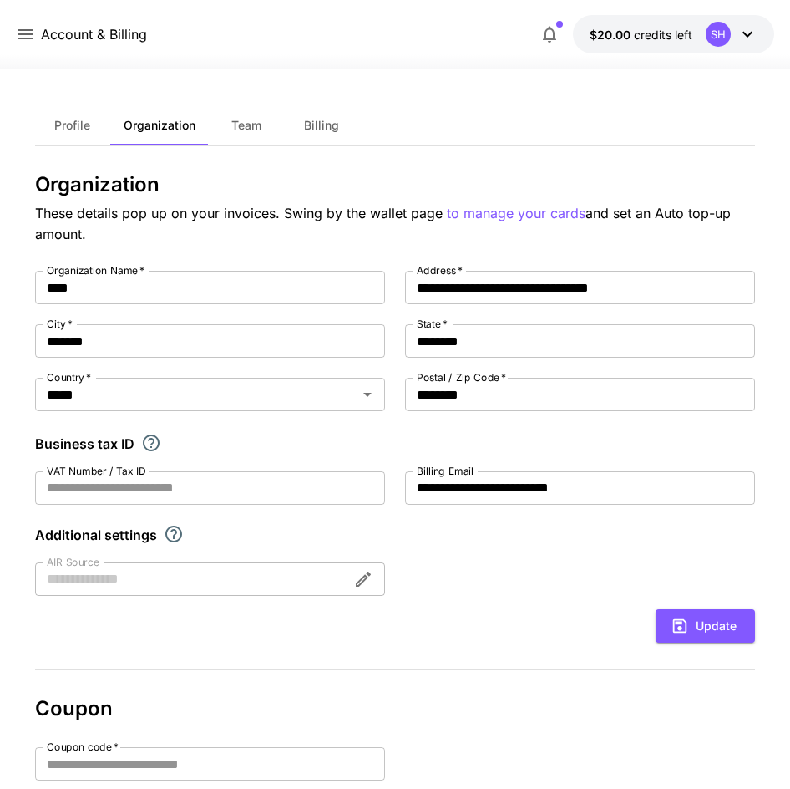
click at [310, 127] on span "Billing" at bounding box center [321, 125] width 35 height 15
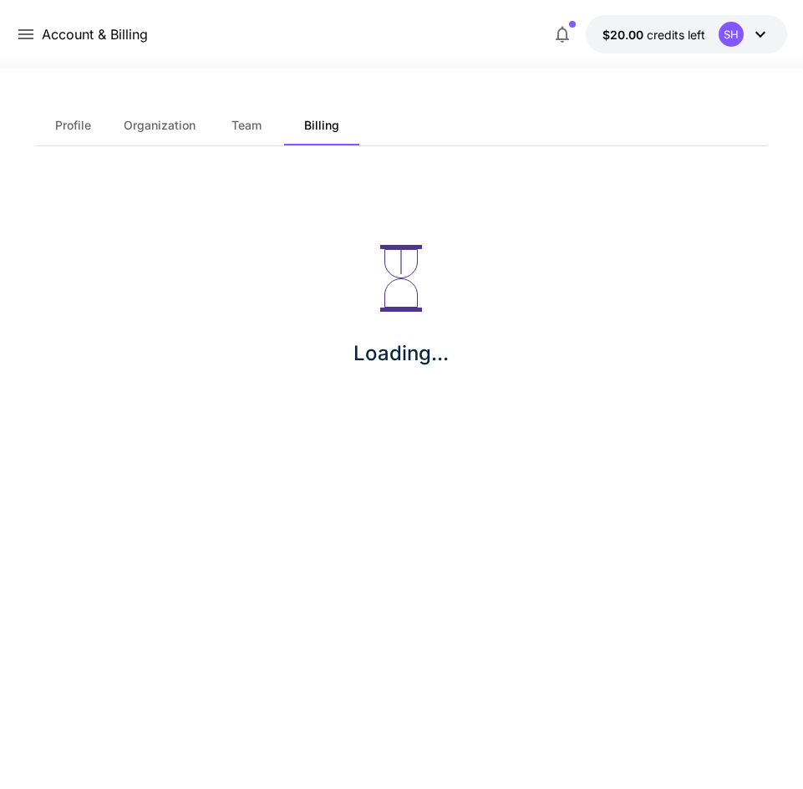
click at [252, 126] on span "Team" at bounding box center [246, 125] width 30 height 15
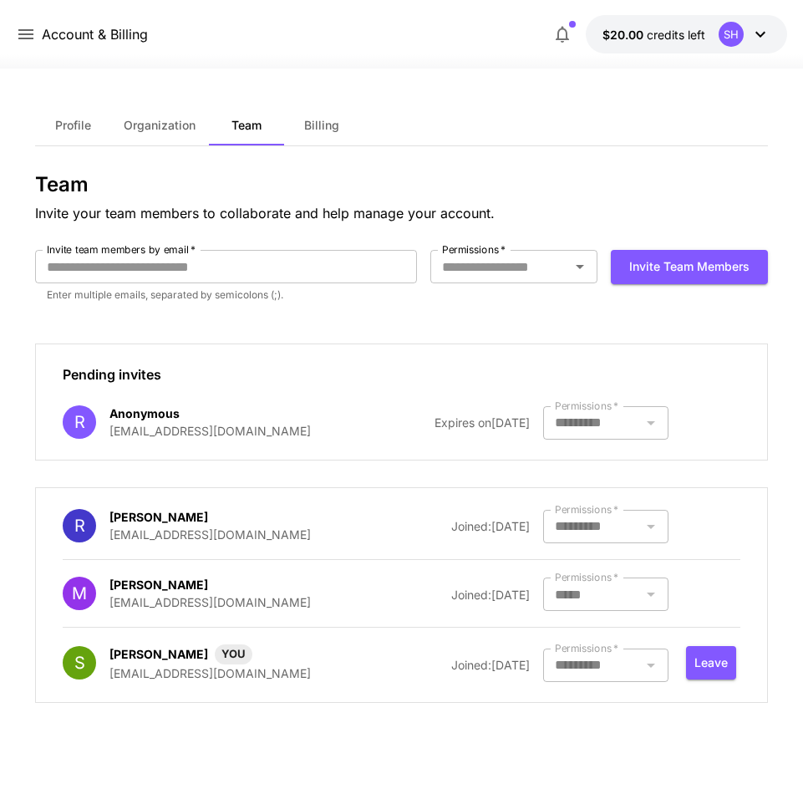
click at [575, 666] on div at bounding box center [605, 664] width 125 height 33
click at [618, 404] on label "Permissions   *" at bounding box center [587, 406] width 64 height 14
drag, startPoint x: 631, startPoint y: 406, endPoint x: 586, endPoint y: 265, distance: 148.2
click at [563, 400] on div "Pending invites R Anonymous [EMAIL_ADDRESS][DOMAIN_NAME] Expires on [DATE] Perm…" at bounding box center [401, 401] width 732 height 117
drag, startPoint x: 448, startPoint y: 264, endPoint x: 469, endPoint y: 243, distance: 29.5
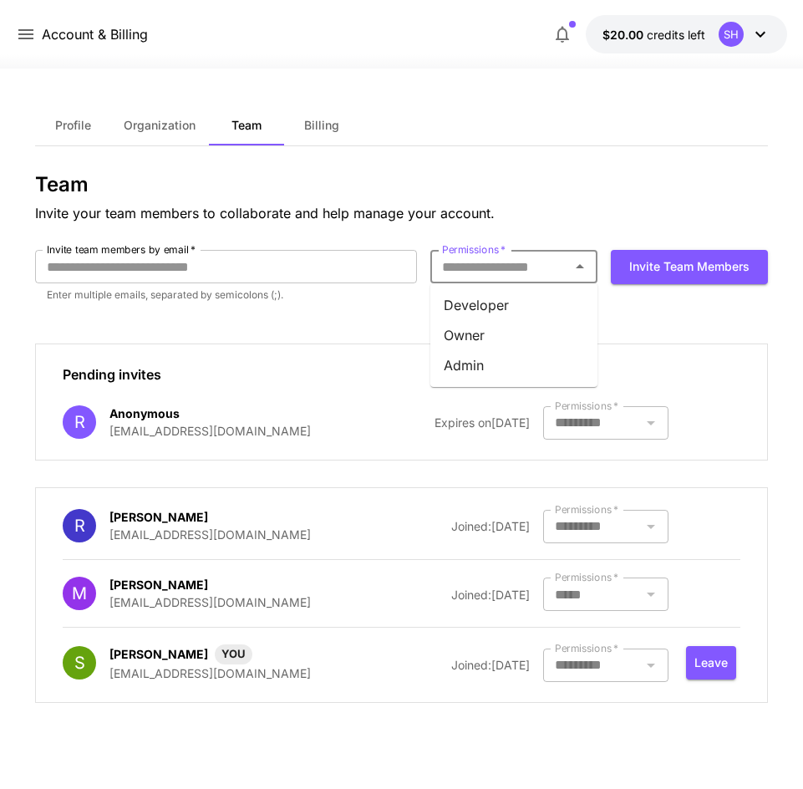
click at [469, 250] on div "Permissions   * Permissions   *" at bounding box center [513, 266] width 167 height 33
click at [555, 156] on div "Profile Organization Team Billing Team Invite your team members to collaborate …" at bounding box center [401, 428] width 732 height 647
click at [45, 34] on p "Account & Billing" at bounding box center [95, 34] width 106 height 20
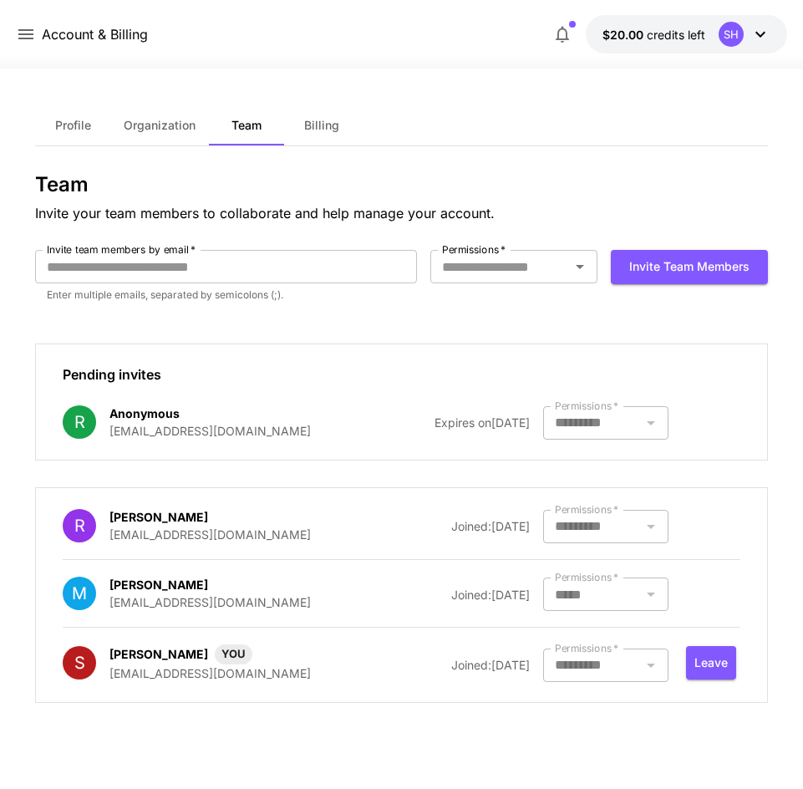
click at [30, 35] on icon at bounding box center [25, 34] width 15 height 10
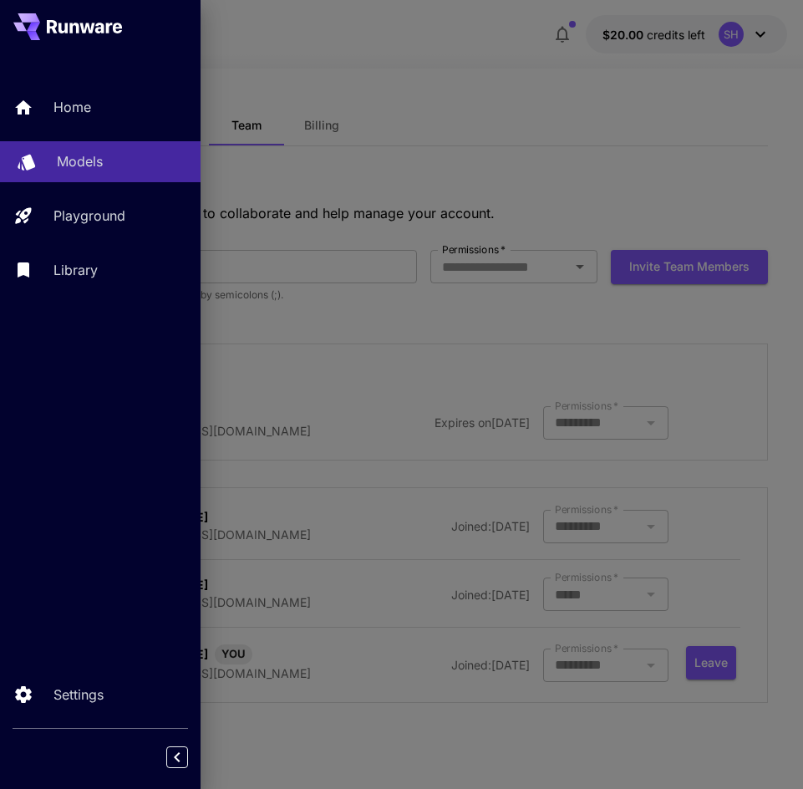
click at [114, 150] on link "Models" at bounding box center [100, 161] width 201 height 41
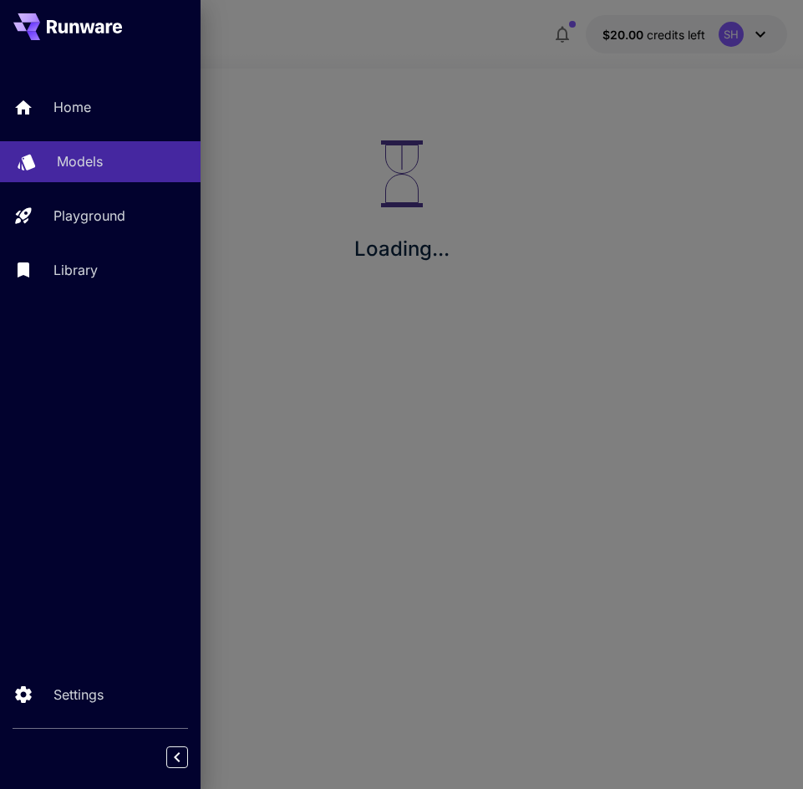
click at [114, 150] on link "Models" at bounding box center [100, 161] width 201 height 41
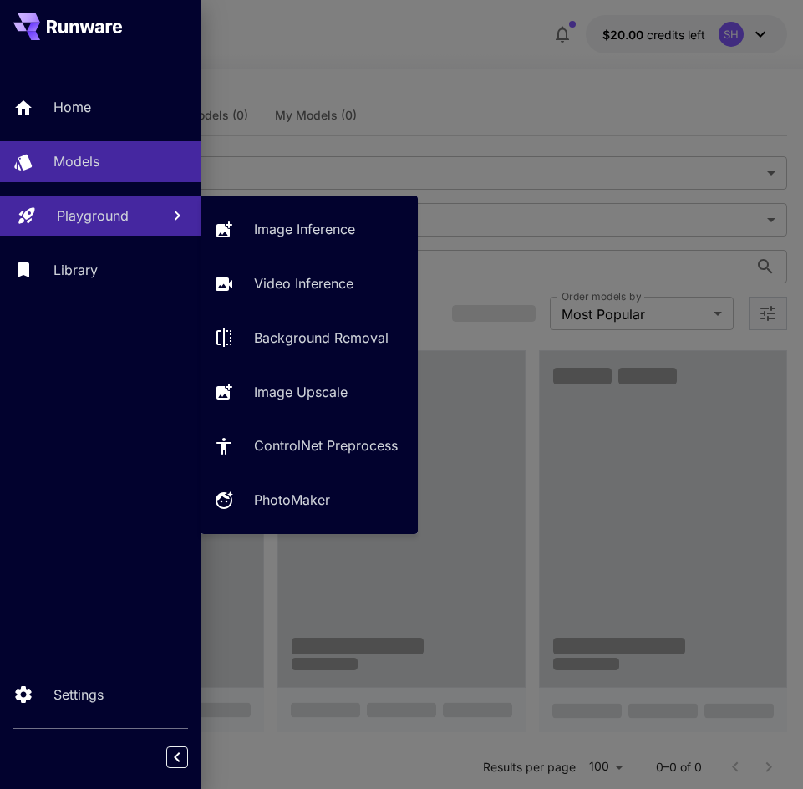
click at [180, 216] on icon at bounding box center [178, 215] width 6 height 9
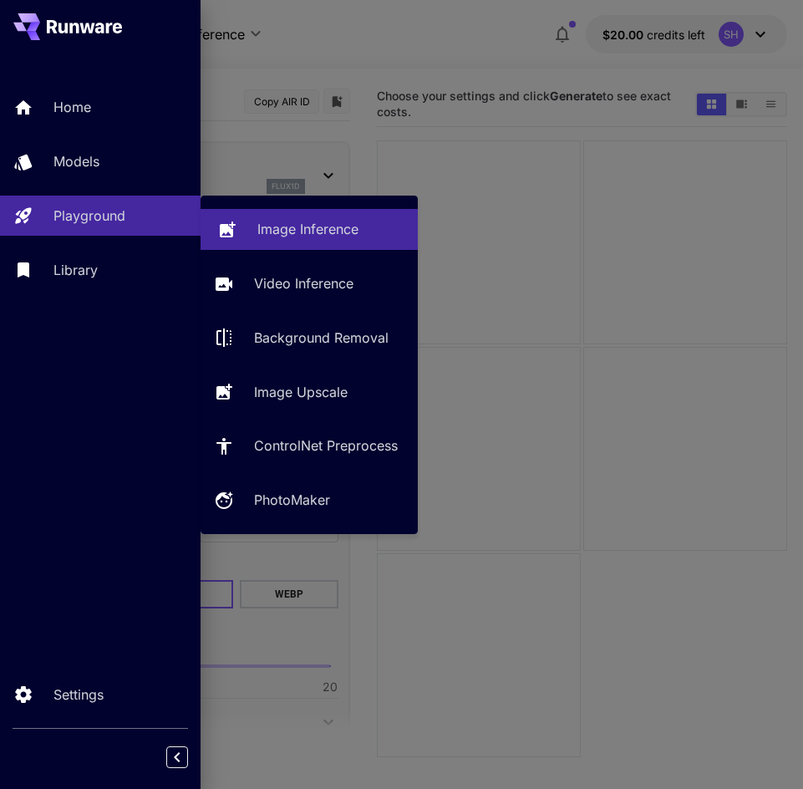
click at [272, 221] on p "Image Inference" at bounding box center [307, 229] width 101 height 20
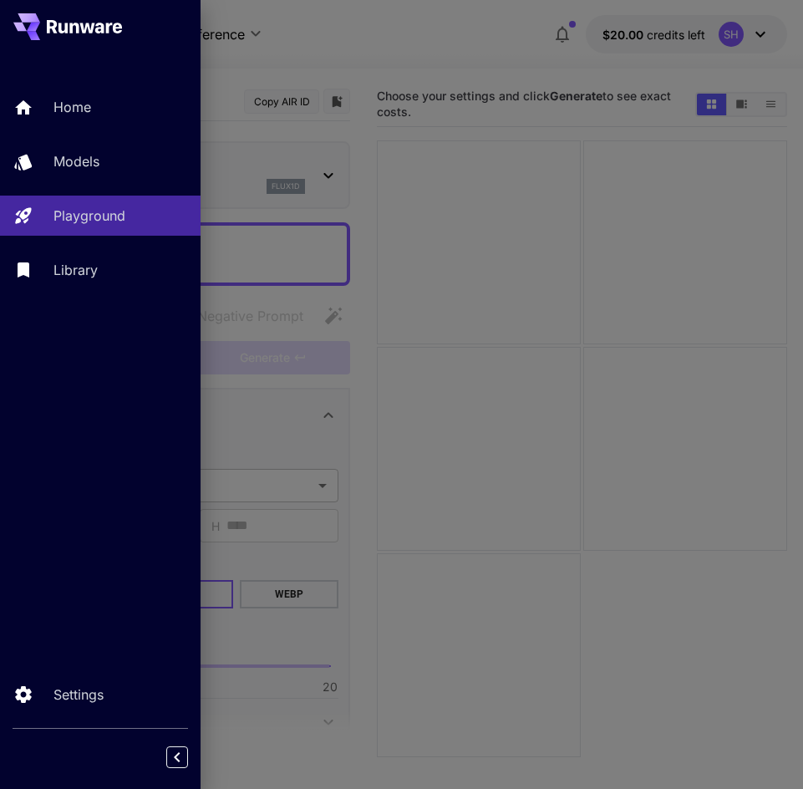
click at [358, 108] on div at bounding box center [401, 394] width 803 height 789
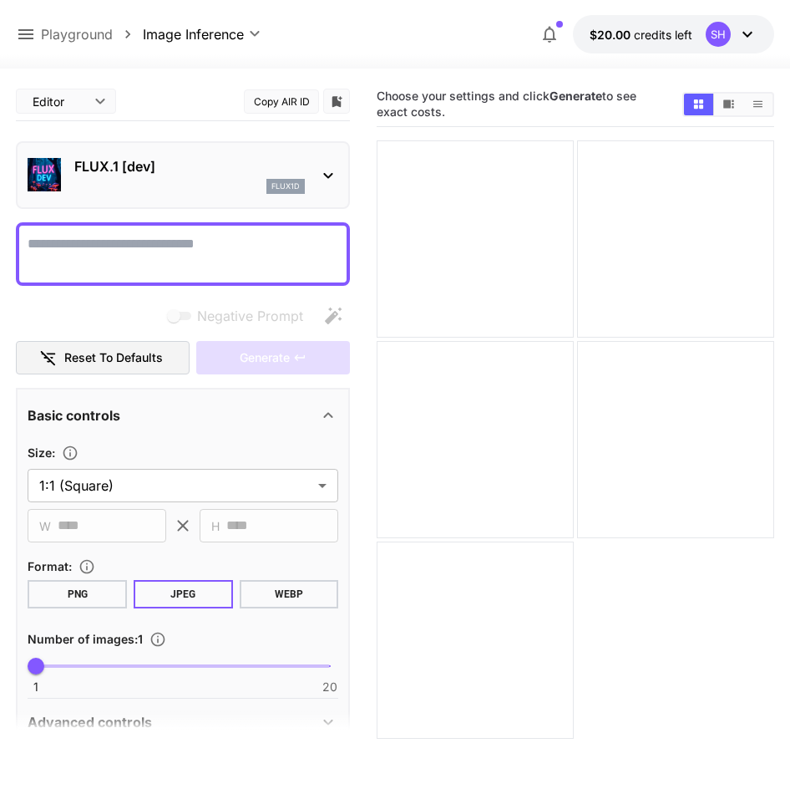
click at [233, 238] on textarea "Negative Prompt" at bounding box center [183, 254] width 311 height 40
click at [254, 266] on textarea "Negative Prompt" at bounding box center [183, 254] width 311 height 40
type textarea "**********"
click at [137, 303] on div "Negative Prompt" at bounding box center [183, 315] width 334 height 33
click at [250, 339] on div "Negative Prompt Reset to defaults Generate" at bounding box center [183, 337] width 334 height 76
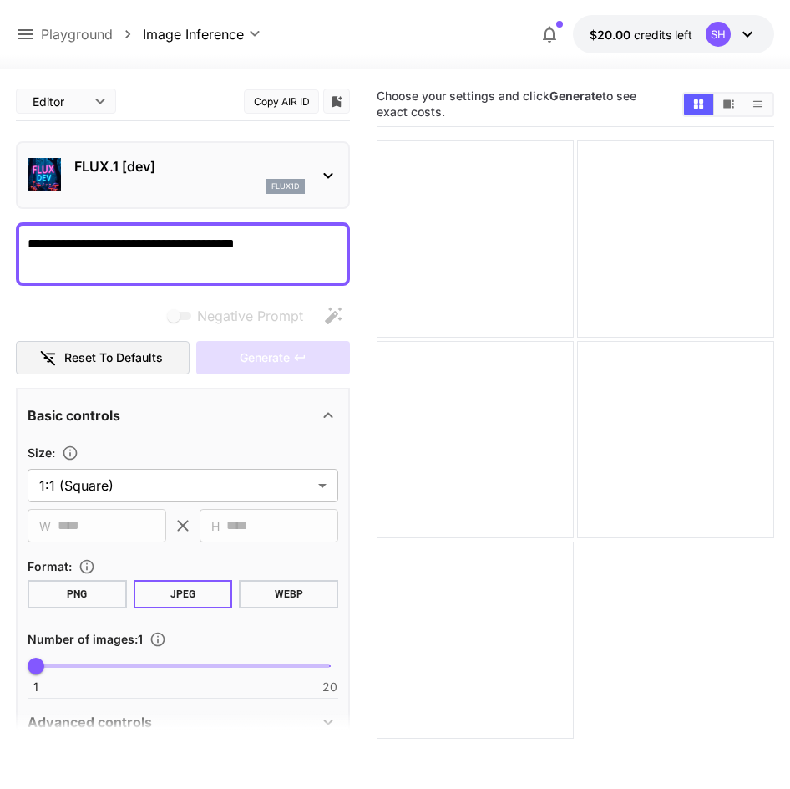
click at [257, 345] on div "Generate" at bounding box center [273, 358] width 154 height 34
click at [688, 51] on div at bounding box center [395, 58] width 790 height 20
click at [719, 35] on div "SH" at bounding box center [718, 34] width 25 height 25
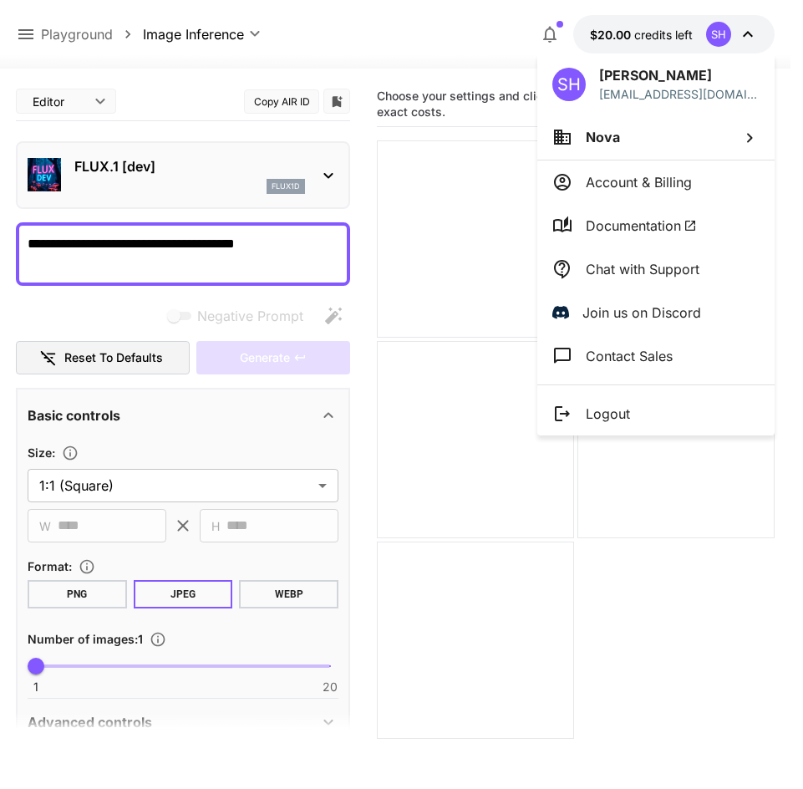
click at [648, 38] on div at bounding box center [401, 394] width 803 height 789
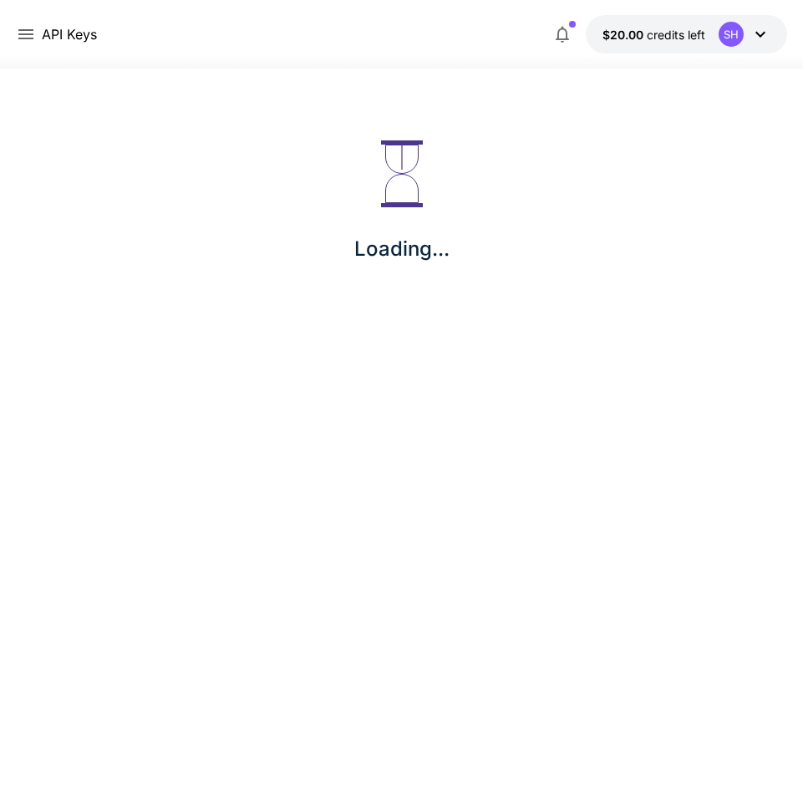
click at [692, 28] on span "credits left" at bounding box center [676, 35] width 58 height 14
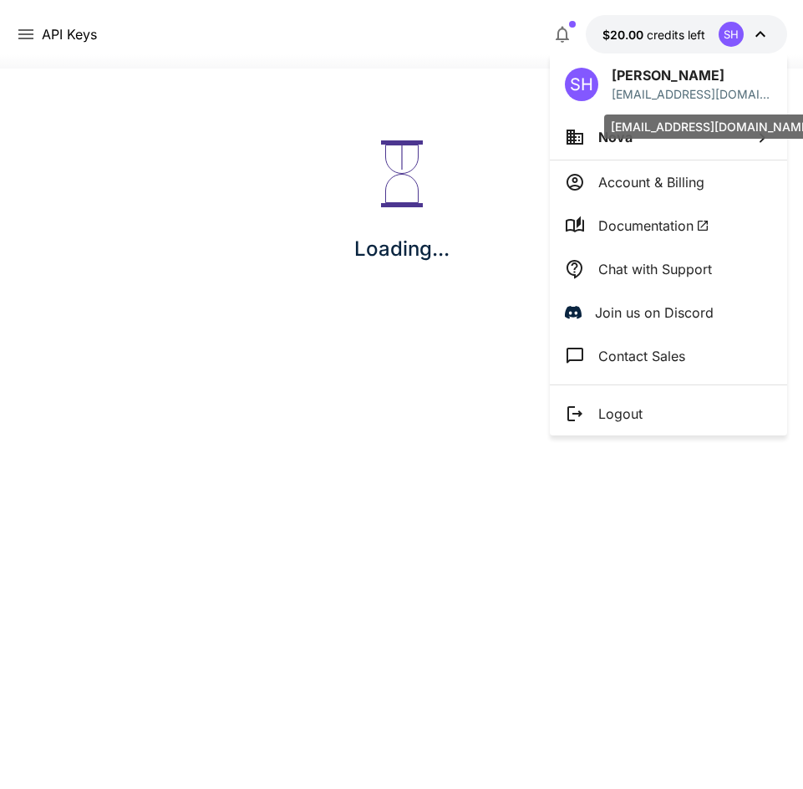
click at [663, 140] on li "Nova" at bounding box center [668, 136] width 237 height 45
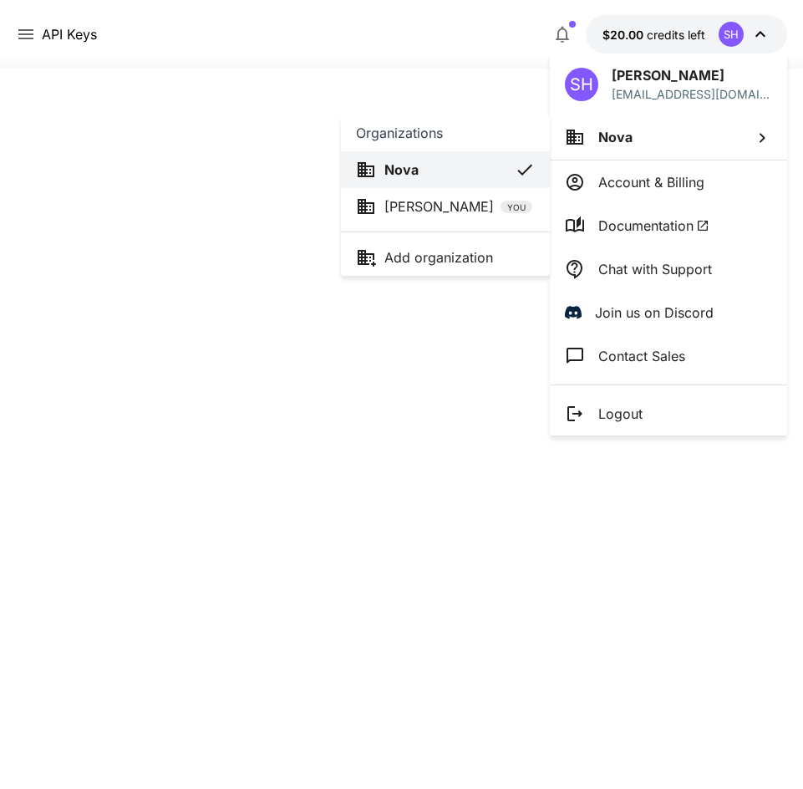
click at [469, 196] on li "[PERSON_NAME] YOU" at bounding box center [445, 206] width 209 height 37
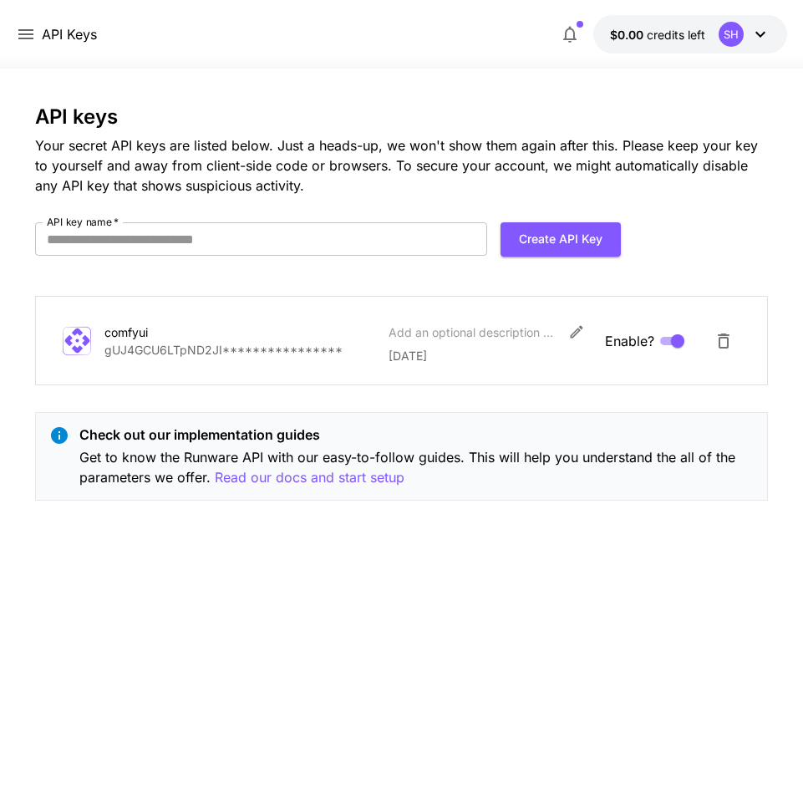
click at [33, 32] on icon at bounding box center [26, 34] width 20 height 20
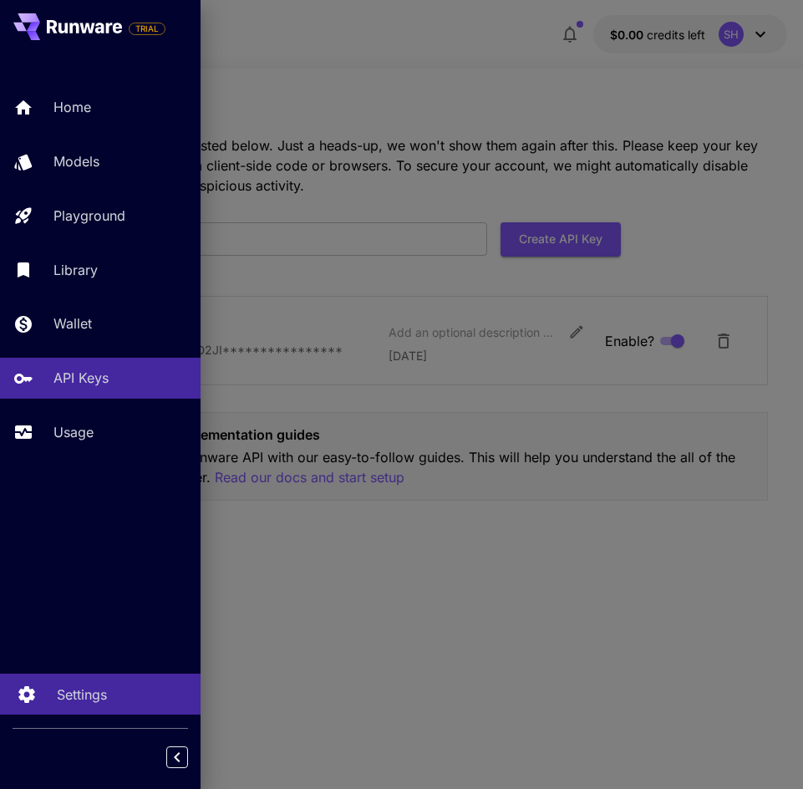
click at [91, 692] on p "Settings" at bounding box center [82, 694] width 50 height 20
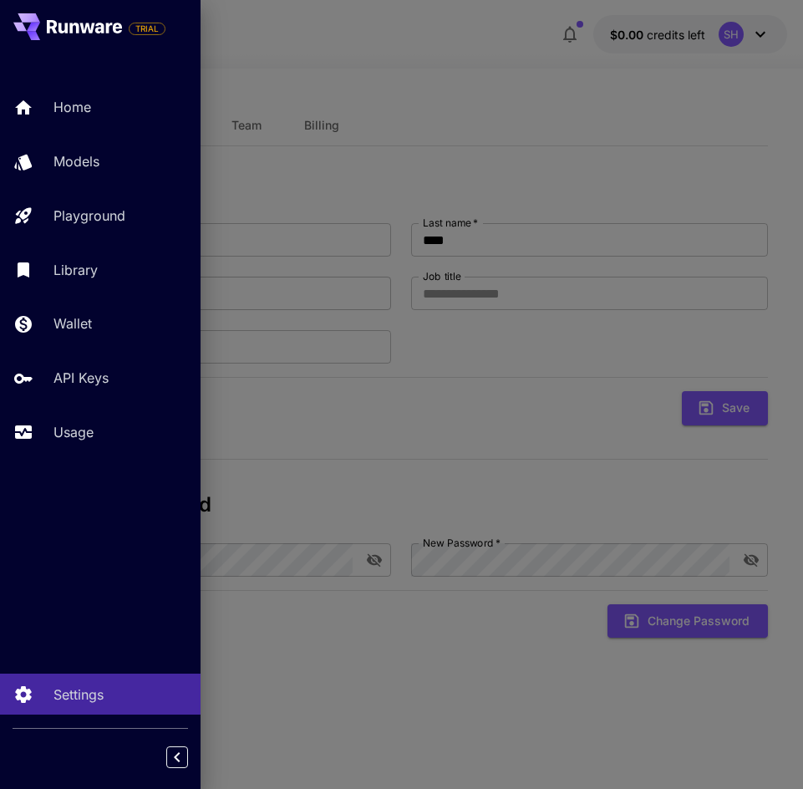
click at [357, 162] on div at bounding box center [401, 394] width 803 height 789
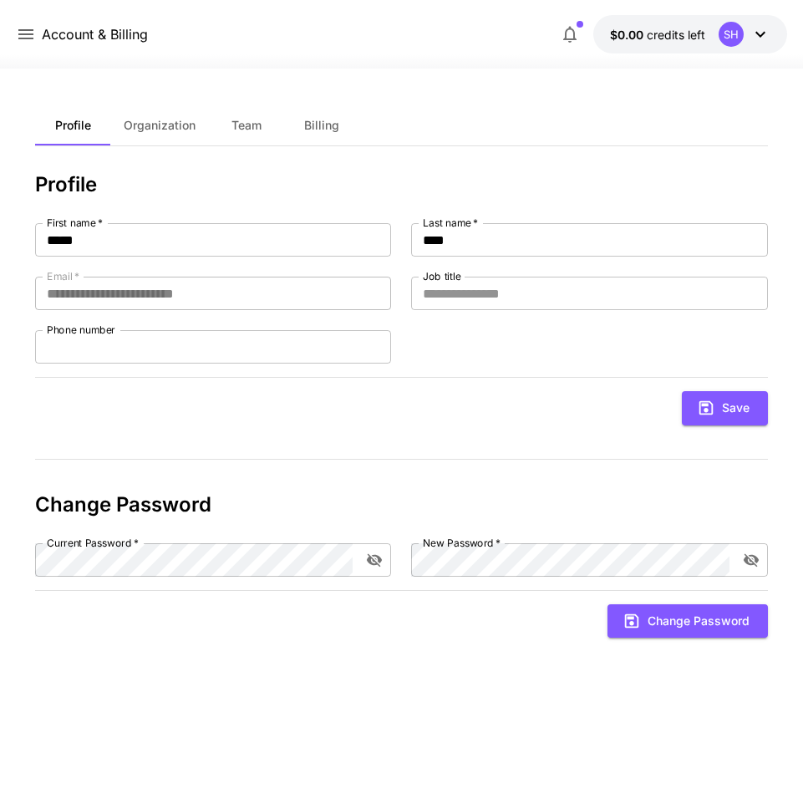
click at [252, 133] on button "Team" at bounding box center [246, 125] width 75 height 40
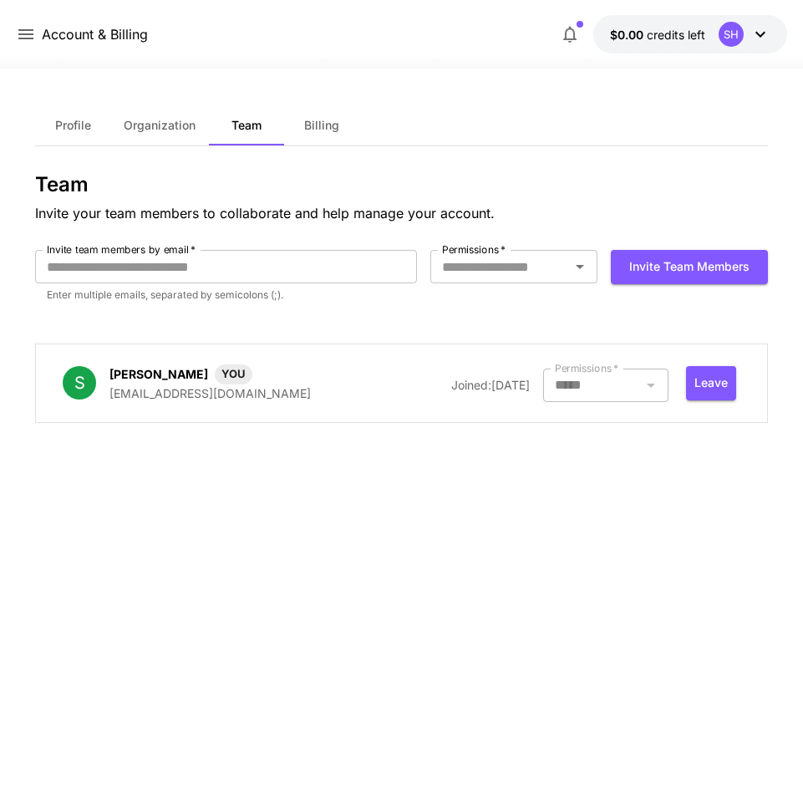
click at [635, 373] on div at bounding box center [605, 384] width 125 height 33
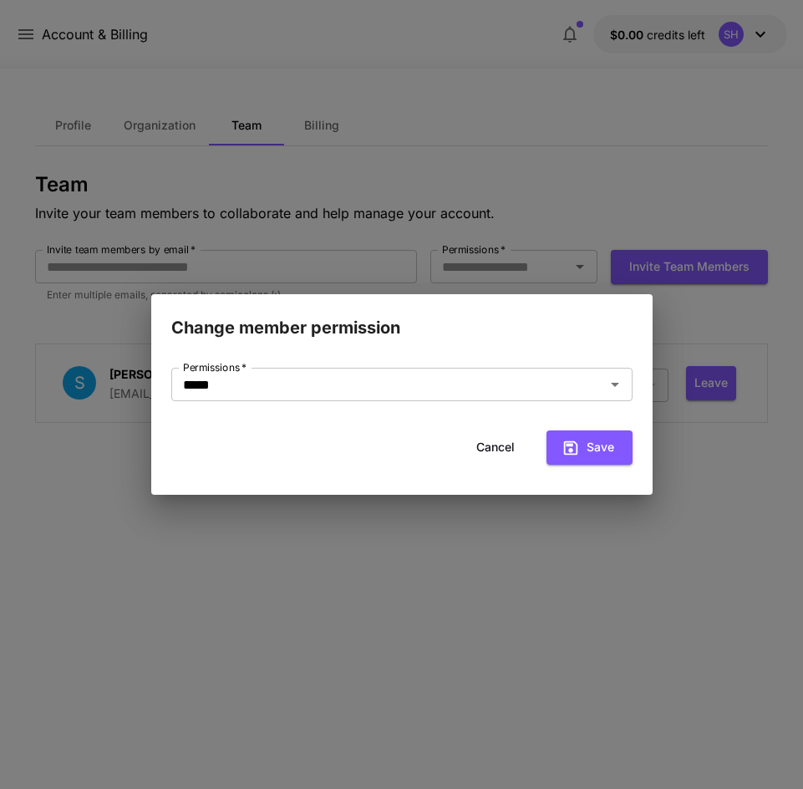
click at [547, 268] on div "Change member permission Permissions   * ***** Permissions   * Cancel Save" at bounding box center [401, 394] width 803 height 789
click at [546, 268] on div "Change member permission Permissions   * ***** Permissions   * Cancel Save" at bounding box center [401, 394] width 803 height 789
click at [520, 394] on div "***** Permissions   *" at bounding box center [401, 384] width 461 height 33
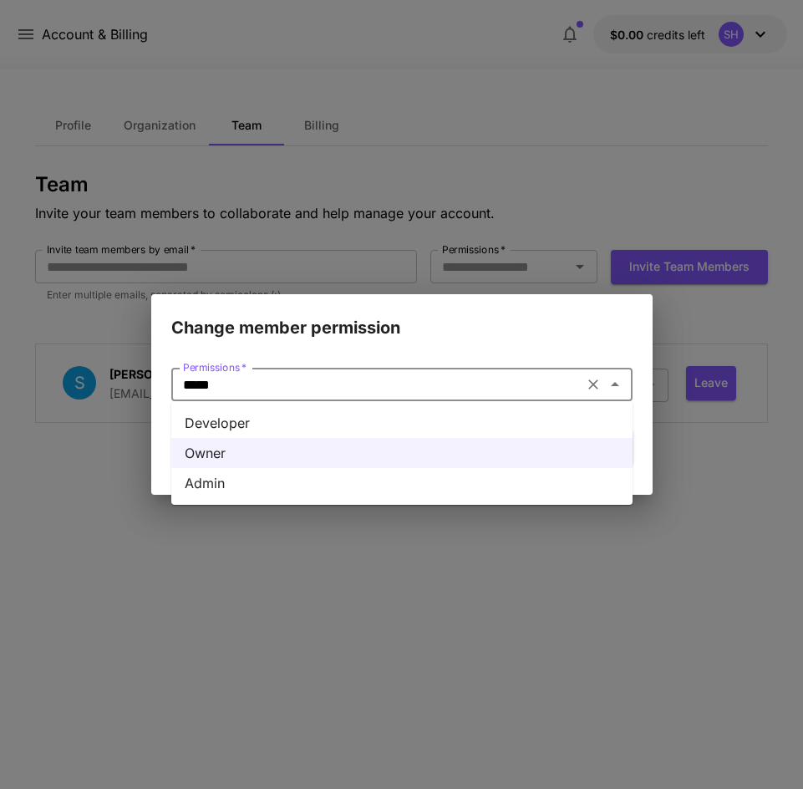
click at [310, 536] on div "Change member permission Permissions   * ***** Permissions   * Cancel Save" at bounding box center [401, 394] width 803 height 789
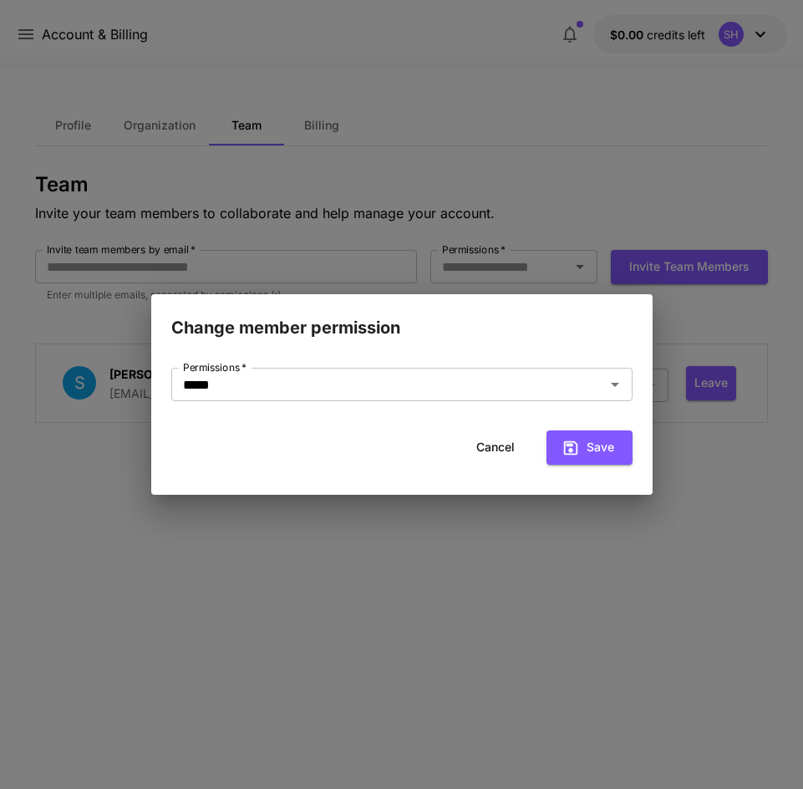
click at [502, 362] on div "Permissions   * ***** Permissions   * Cancel Save" at bounding box center [401, 418] width 501 height 154
click at [490, 384] on input "*****" at bounding box center [377, 384] width 402 height 23
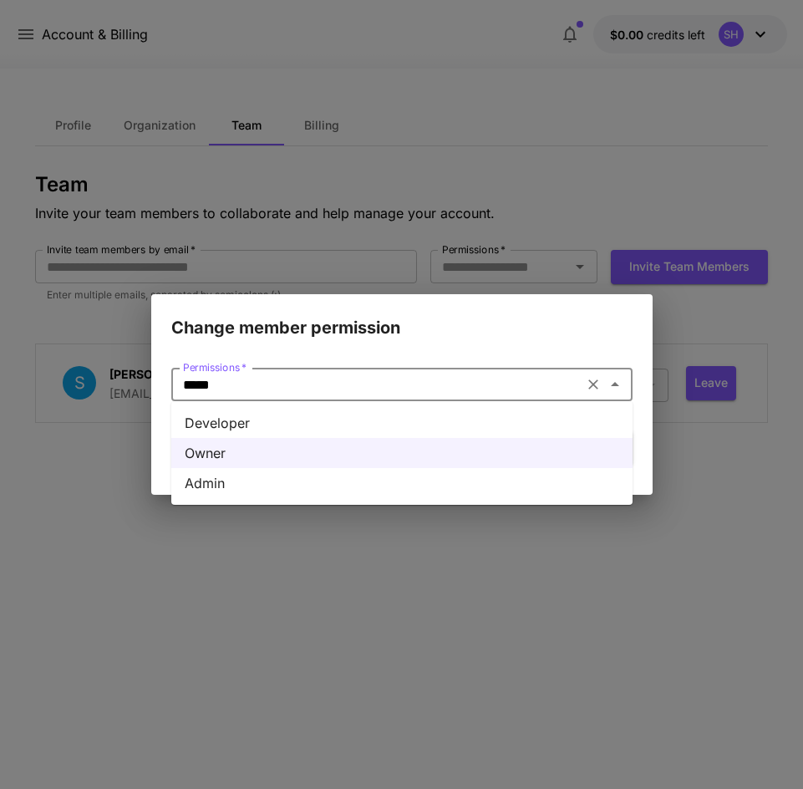
click at [313, 498] on ul "Developer Owner Admin" at bounding box center [401, 453] width 461 height 104
click at [316, 491] on li "Admin" at bounding box center [401, 483] width 461 height 30
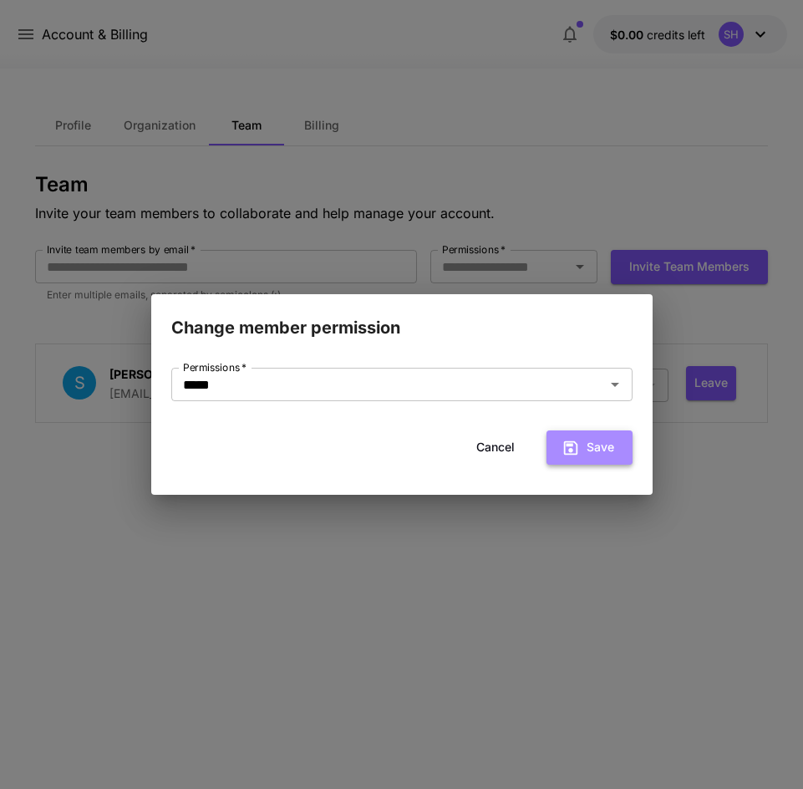
click at [562, 460] on button "Save" at bounding box center [589, 447] width 86 height 34
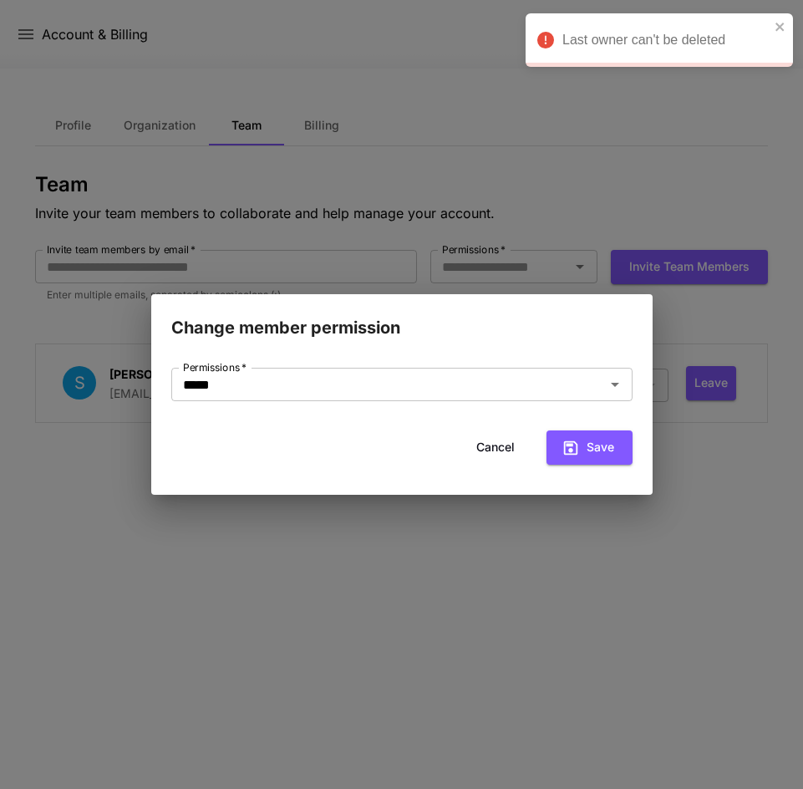
click at [496, 448] on button "Cancel" at bounding box center [495, 447] width 75 height 34
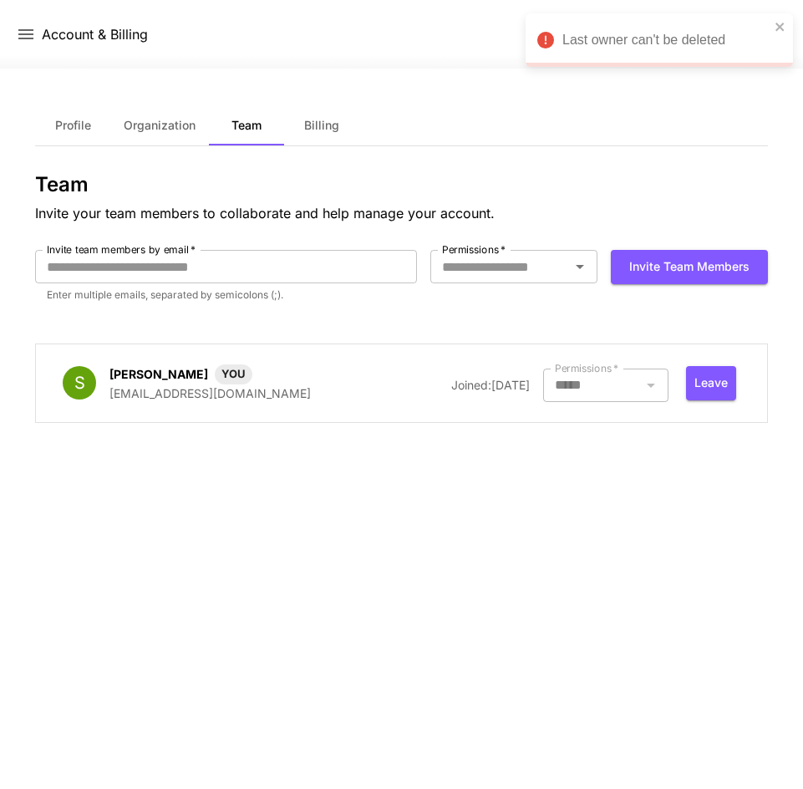
click at [600, 485] on div "Profile Organization Team Billing Team Invite your team members to collaborate …" at bounding box center [401, 428] width 732 height 647
click at [667, 261] on button "Invite team members" at bounding box center [689, 267] width 157 height 34
click at [309, 277] on input "Invite team members by email   *" at bounding box center [225, 266] width 381 height 33
click at [264, 210] on p "Invite your team members to collaborate and help manage your account." at bounding box center [401, 213] width 732 height 20
click at [541, 252] on div "Permissions   *" at bounding box center [513, 266] width 167 height 33
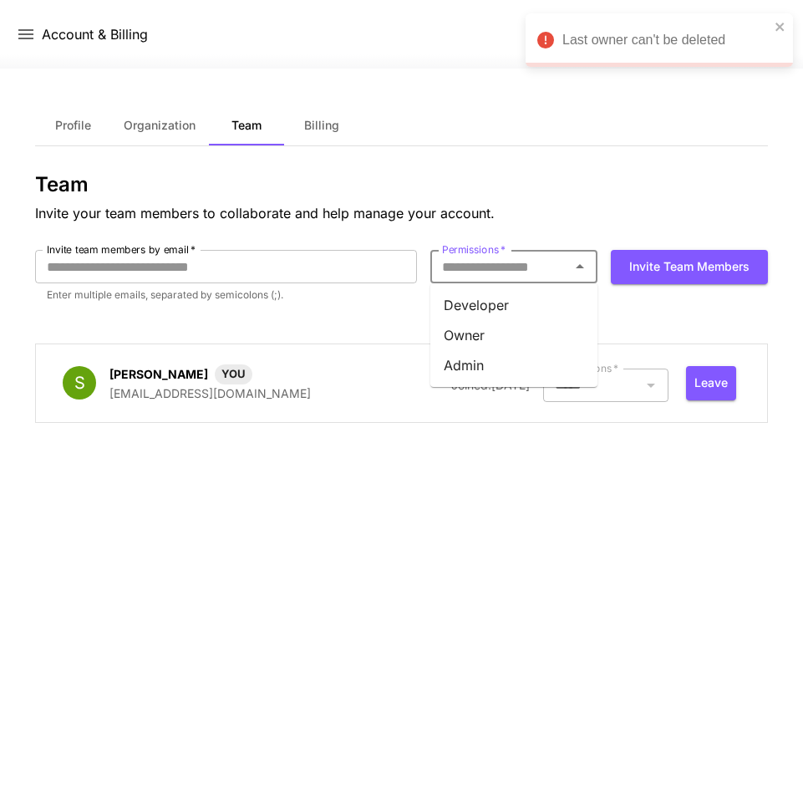
click at [555, 266] on input "Permissions   *" at bounding box center [500, 266] width 130 height 23
click at [555, 265] on input "Permissions   *" at bounding box center [500, 266] width 130 height 23
click at [522, 333] on li "Owner" at bounding box center [513, 335] width 167 height 30
click at [526, 277] on input "*****" at bounding box center [489, 266] width 108 height 23
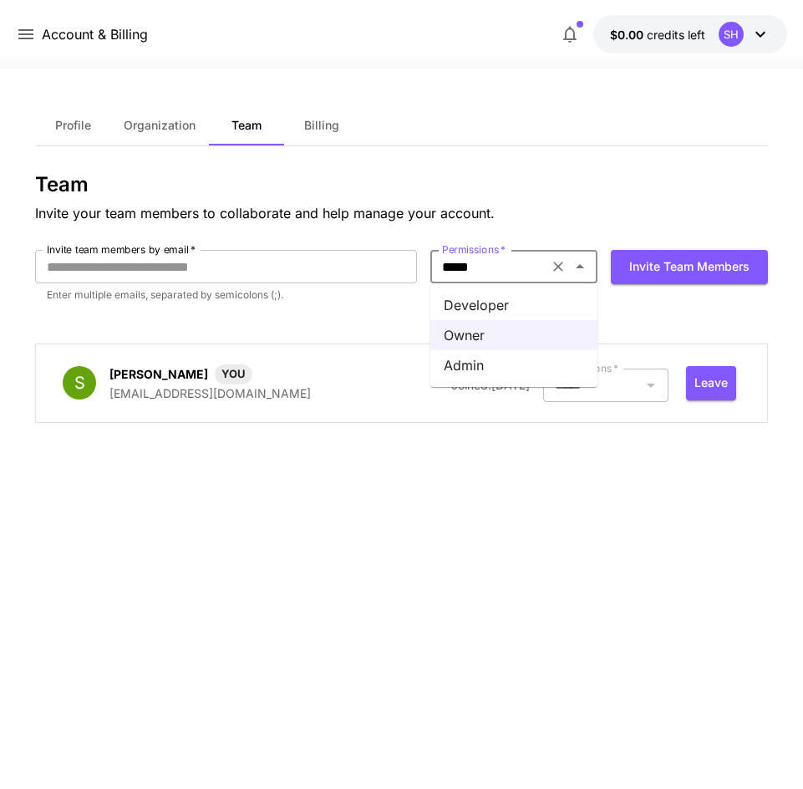
click at [497, 368] on li "Admin" at bounding box center [513, 365] width 167 height 30
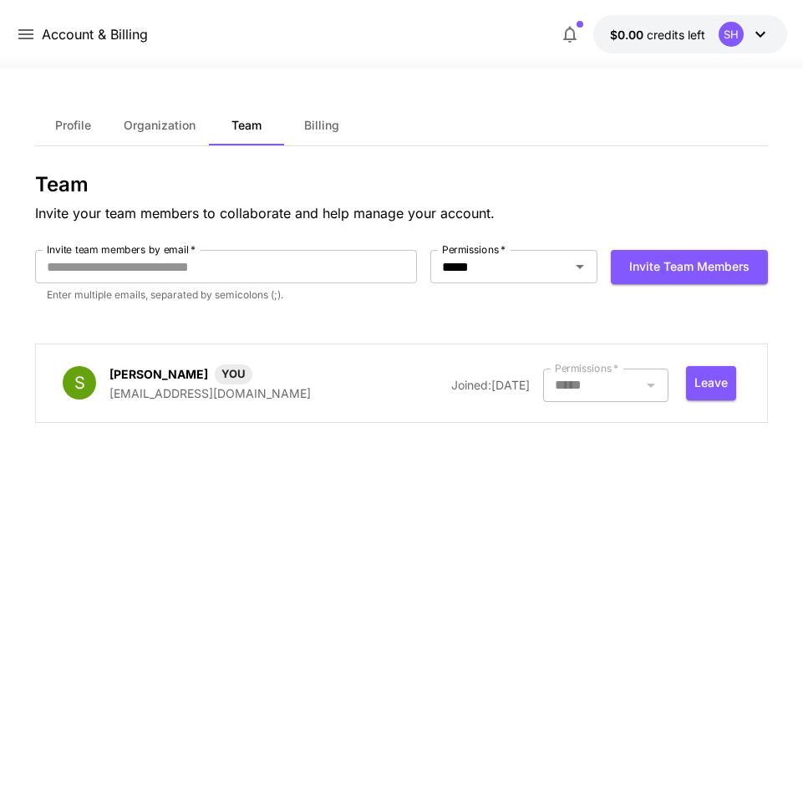
click at [555, 309] on form "Invite team members by email   * Invite team members by email   * Enter multipl…" at bounding box center [401, 283] width 732 height 67
click at [755, 32] on icon at bounding box center [760, 34] width 20 height 20
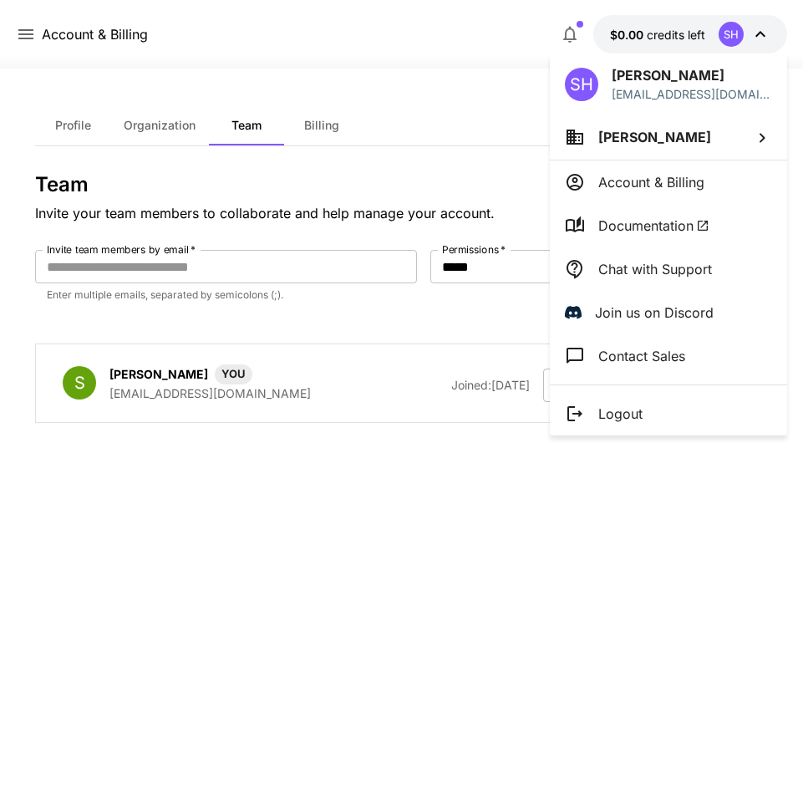
click at [704, 147] on li "[PERSON_NAME]" at bounding box center [668, 136] width 237 height 45
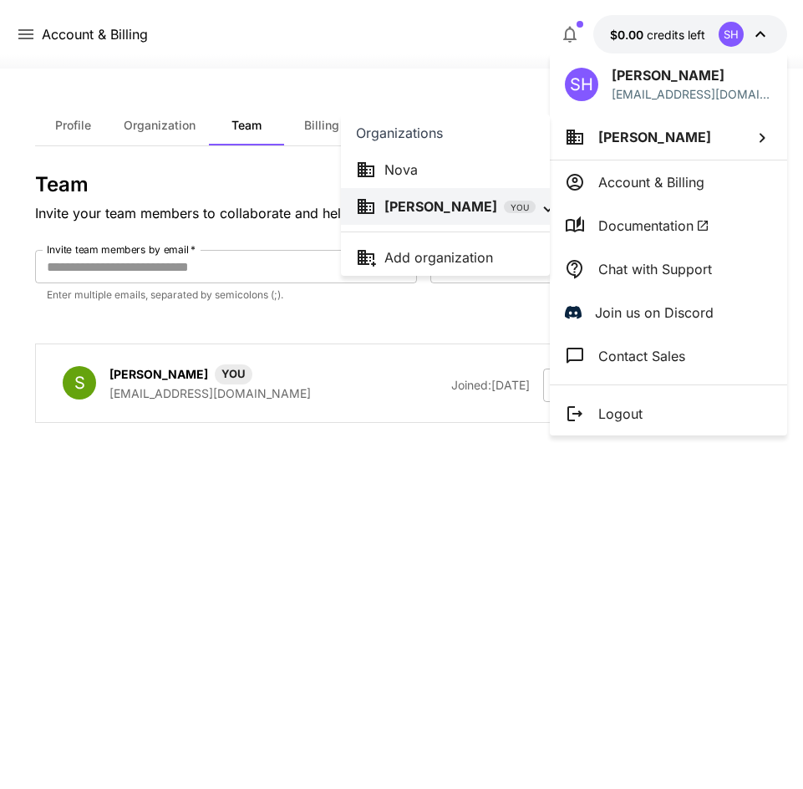
click at [508, 175] on div "Nova" at bounding box center [445, 170] width 179 height 20
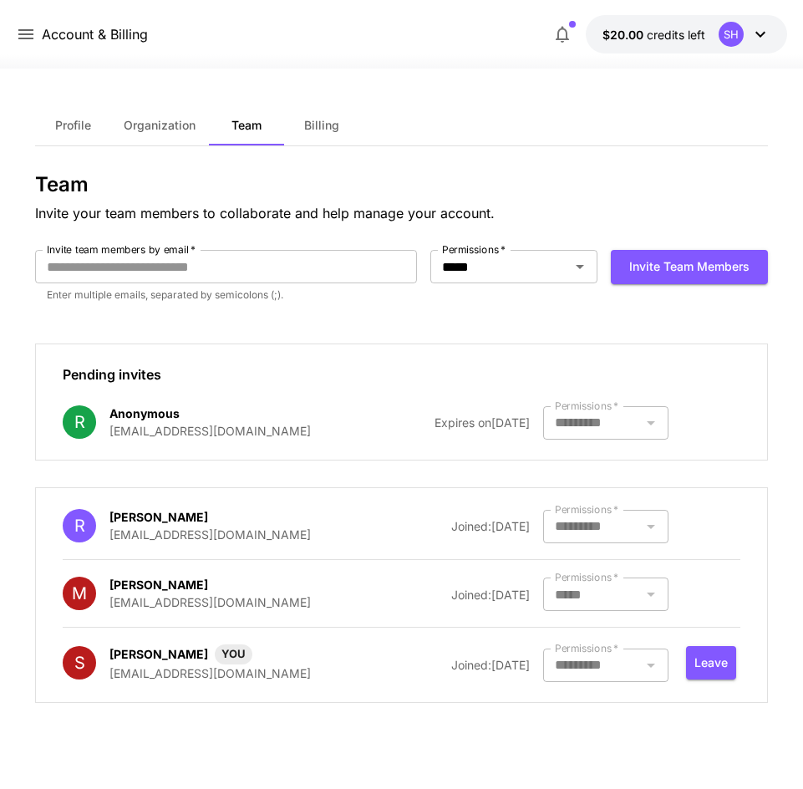
click at [660, 607] on div at bounding box center [605, 593] width 125 height 33
click at [717, 46] on button "$20.00 credits left SH" at bounding box center [686, 34] width 201 height 38
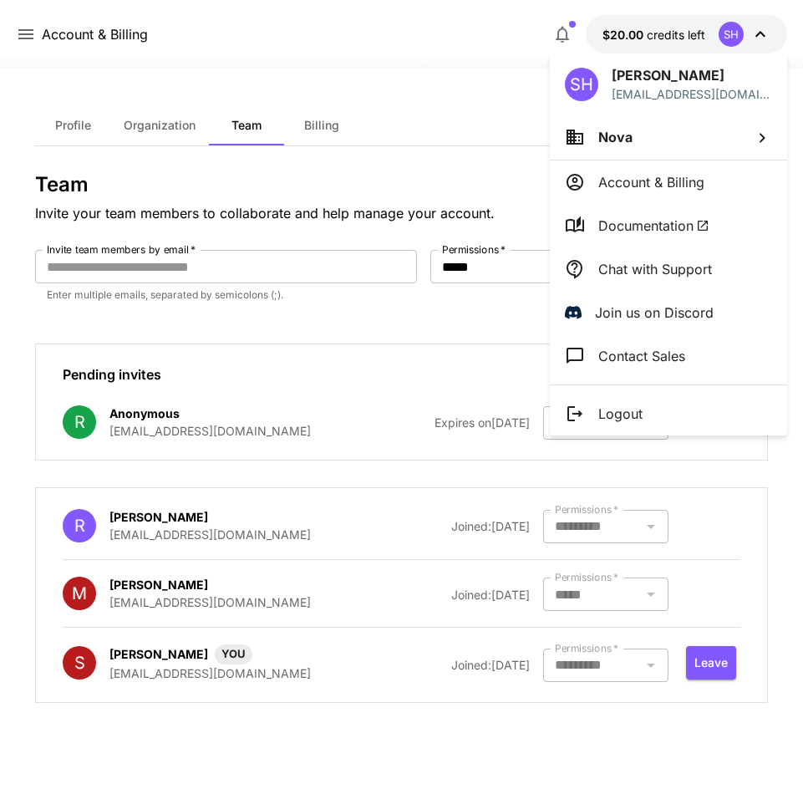
click at [178, 21] on div at bounding box center [401, 394] width 803 height 789
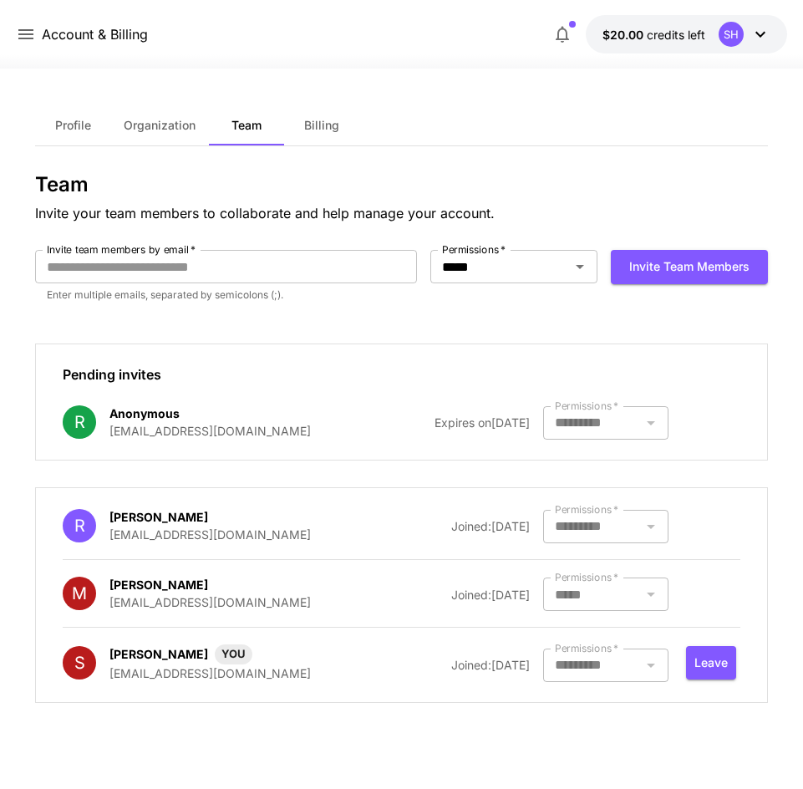
click at [662, 48] on button "$20.00 credits left SH" at bounding box center [686, 34] width 201 height 38
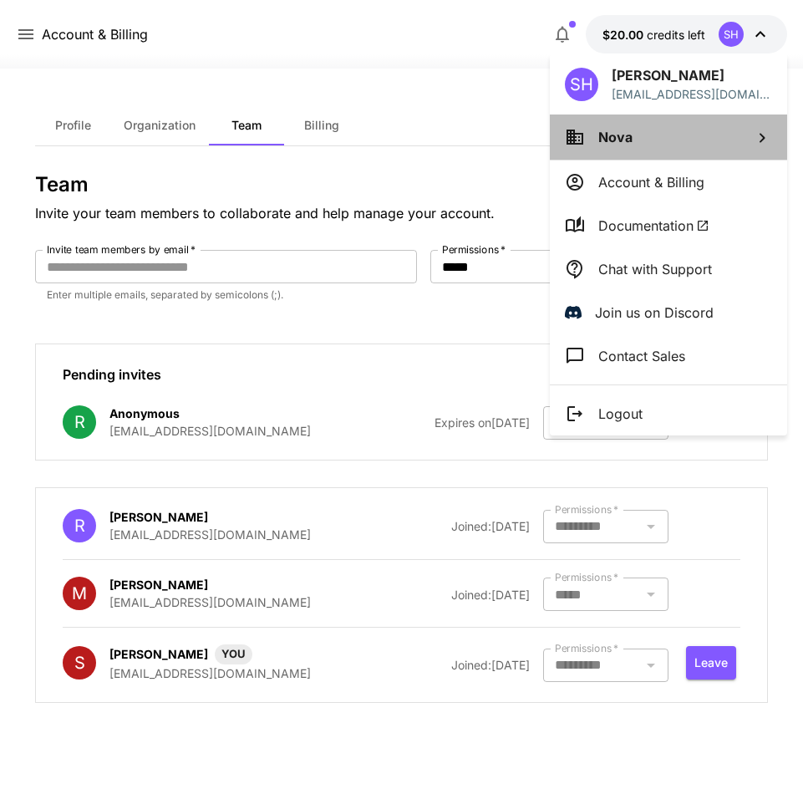
click at [626, 129] on span "Nova" at bounding box center [615, 137] width 34 height 17
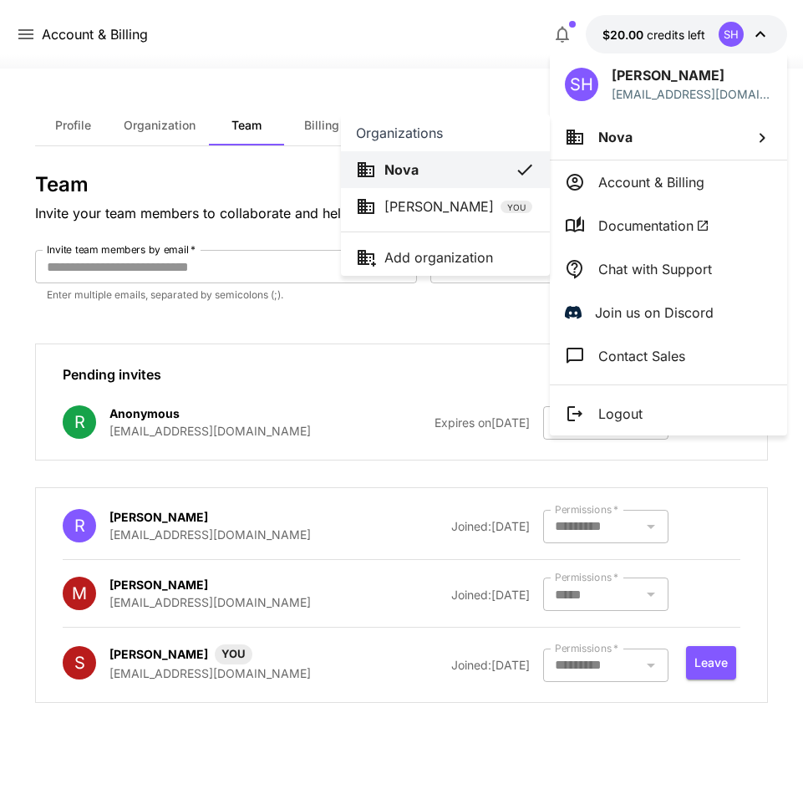
click at [381, 333] on div at bounding box center [401, 394] width 803 height 789
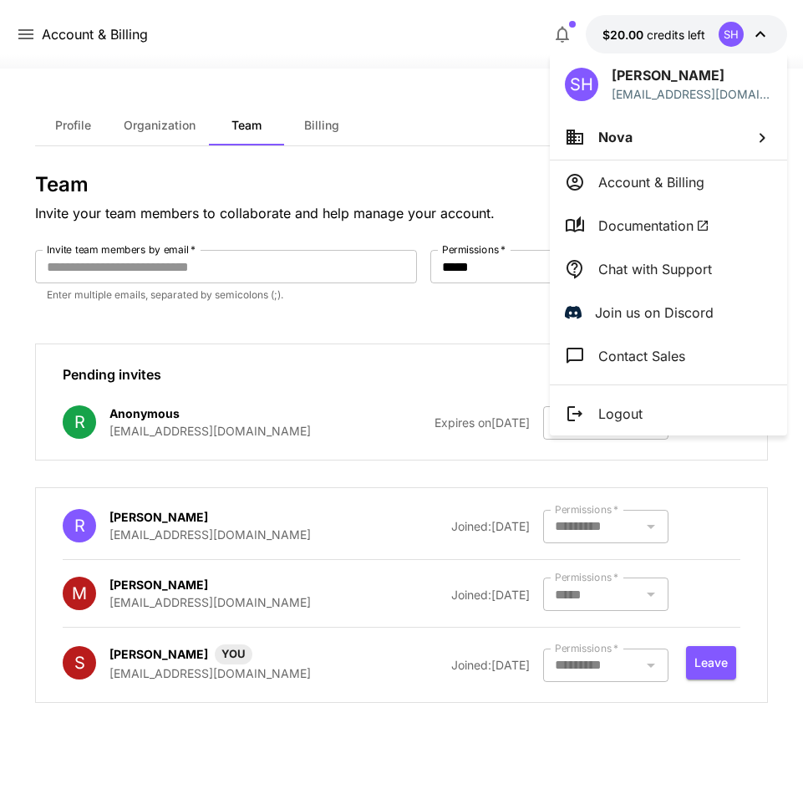
click at [713, 47] on div at bounding box center [401, 394] width 803 height 789
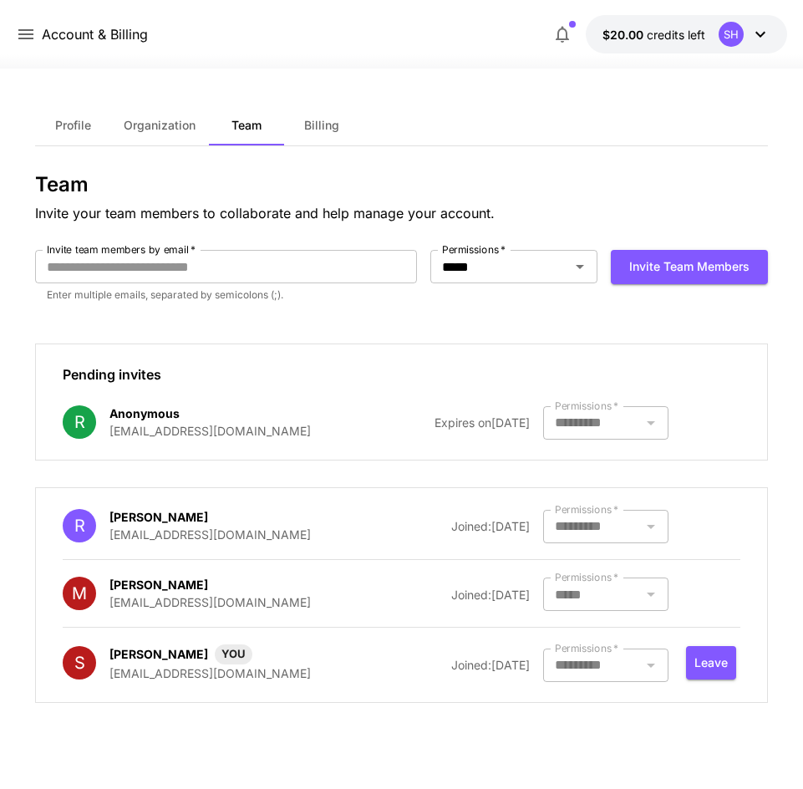
click at [689, 55] on div at bounding box center [401, 58] width 803 height 20
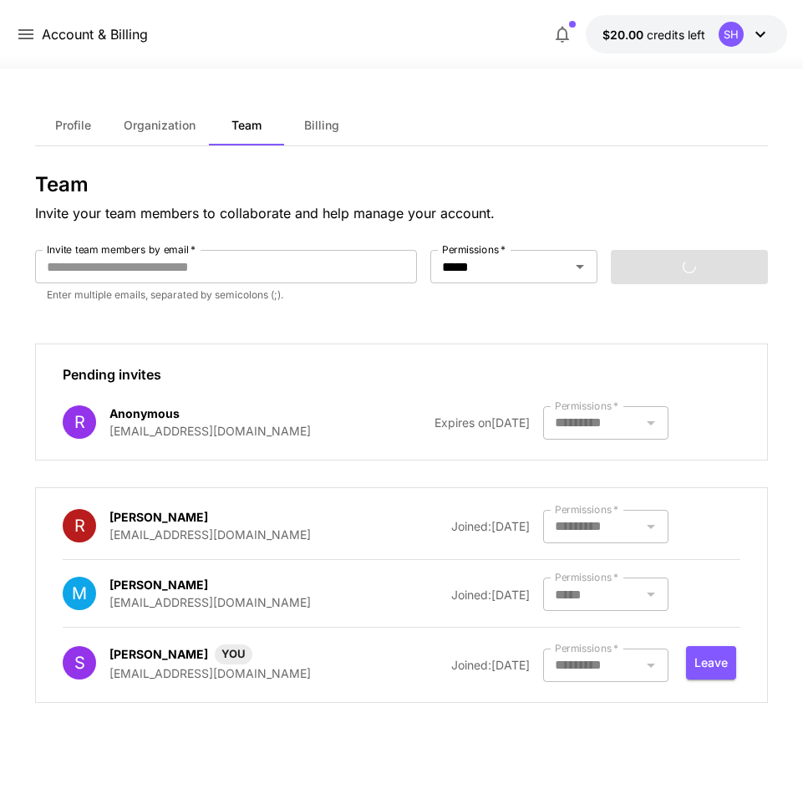
click at [658, 43] on button "$20.00 credits left SH" at bounding box center [686, 34] width 201 height 38
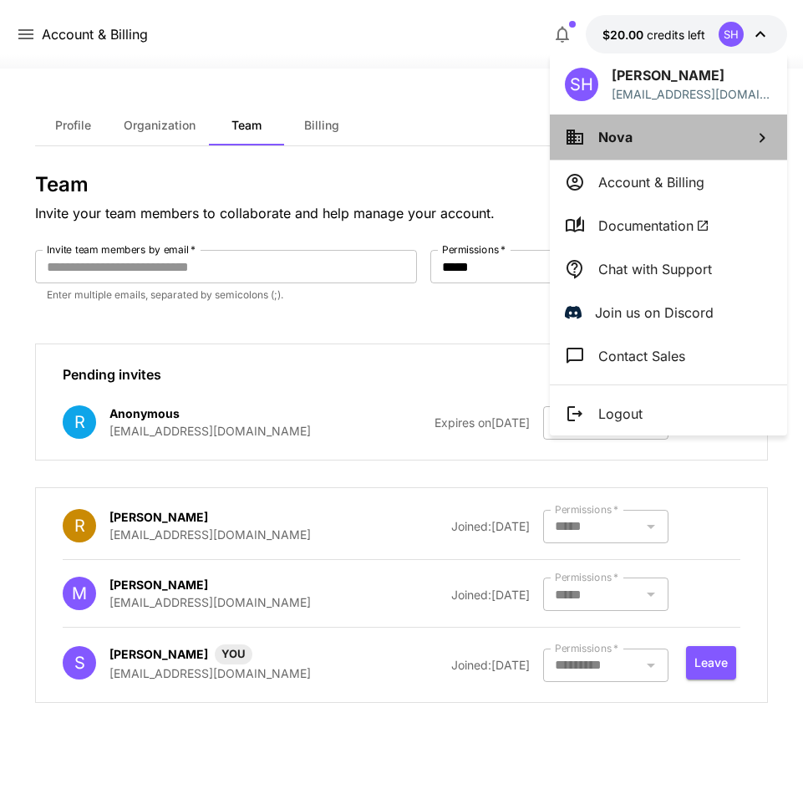
click at [659, 135] on li "Nova" at bounding box center [668, 136] width 237 height 45
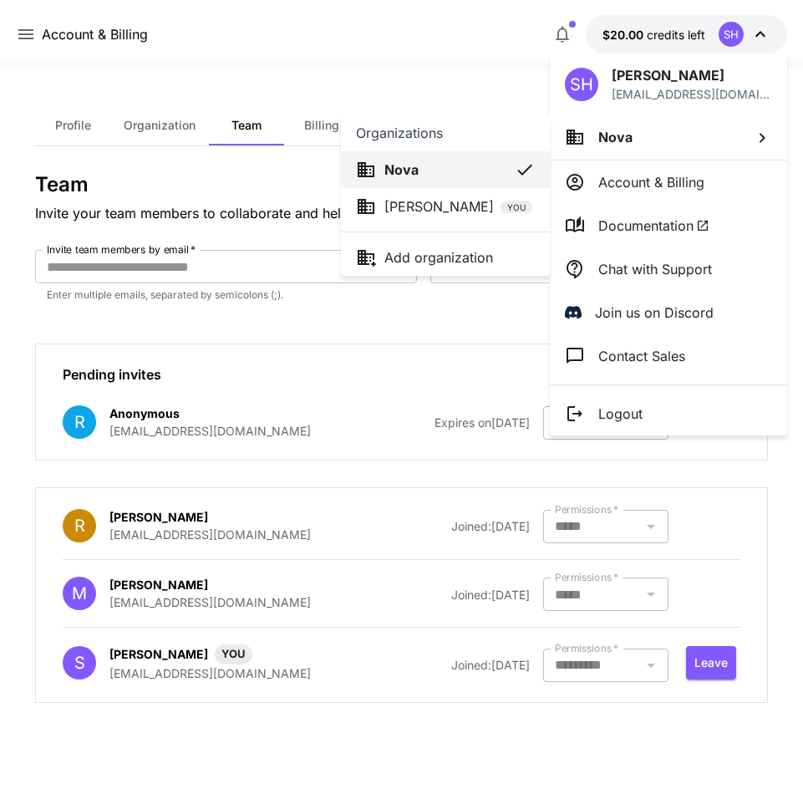
click at [460, 219] on li "Soara Hori YOU" at bounding box center [445, 206] width 209 height 37
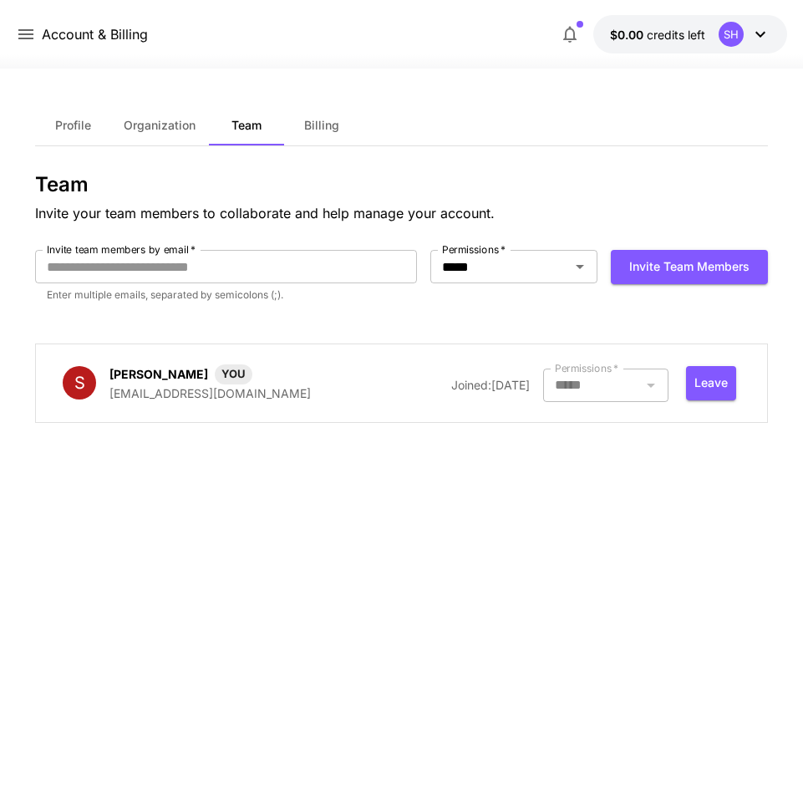
click at [26, 22] on div "Account & Billing $0.00 credits left SH" at bounding box center [401, 34] width 771 height 38
click at [26, 28] on icon at bounding box center [26, 34] width 20 height 20
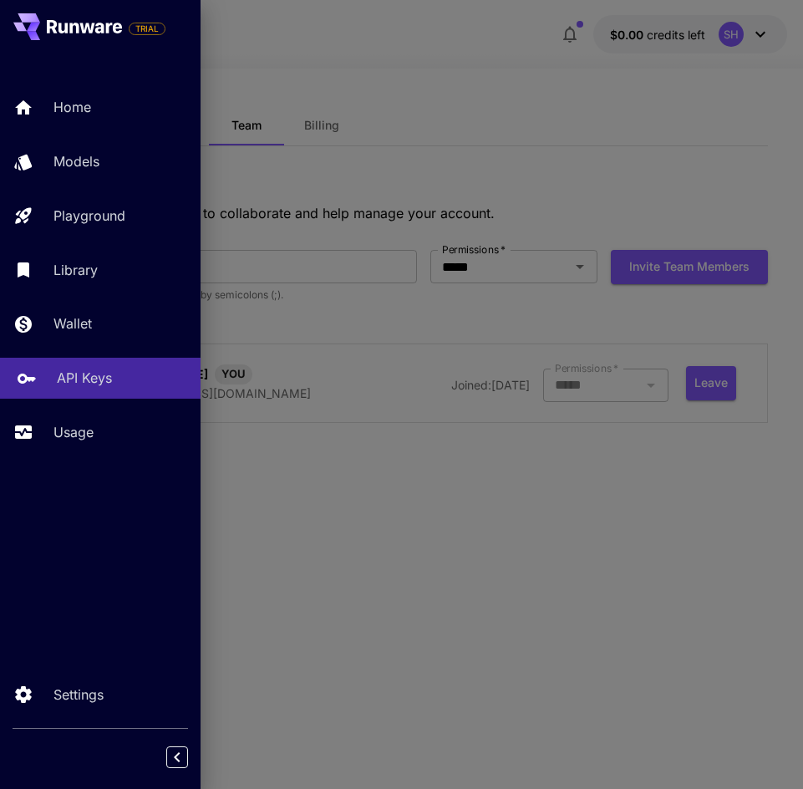
click at [99, 377] on p "API Keys" at bounding box center [84, 378] width 55 height 20
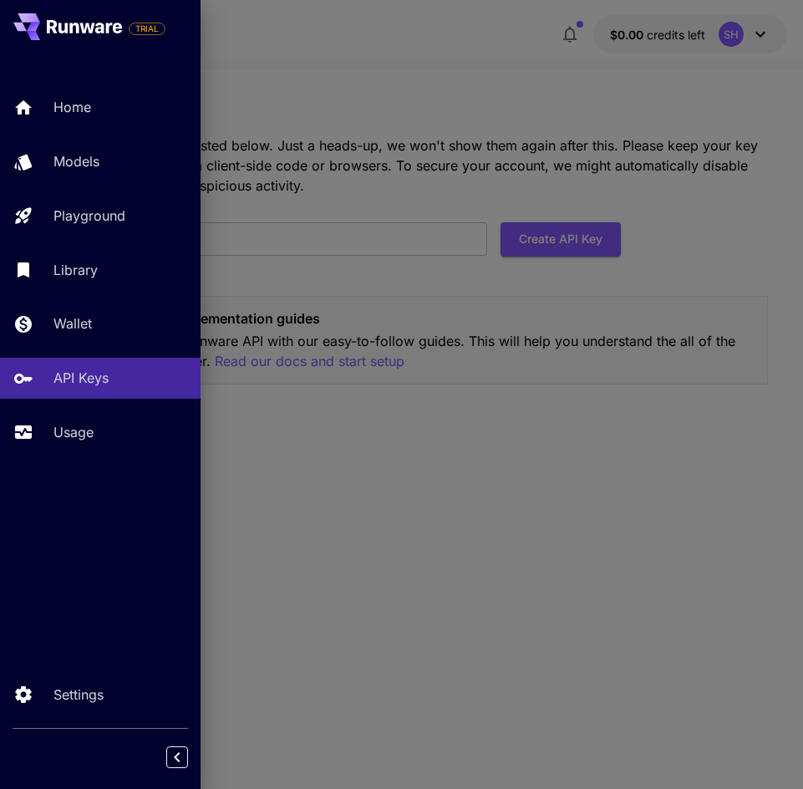
click at [559, 92] on div at bounding box center [401, 394] width 803 height 789
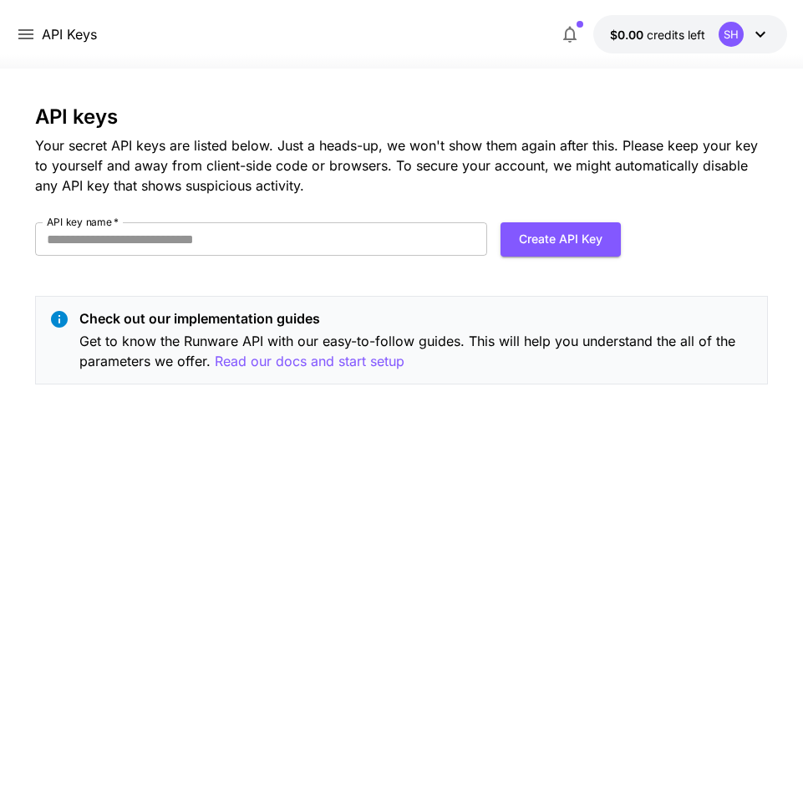
click at [678, 22] on button "$0.00 credits left SH" at bounding box center [690, 34] width 194 height 38
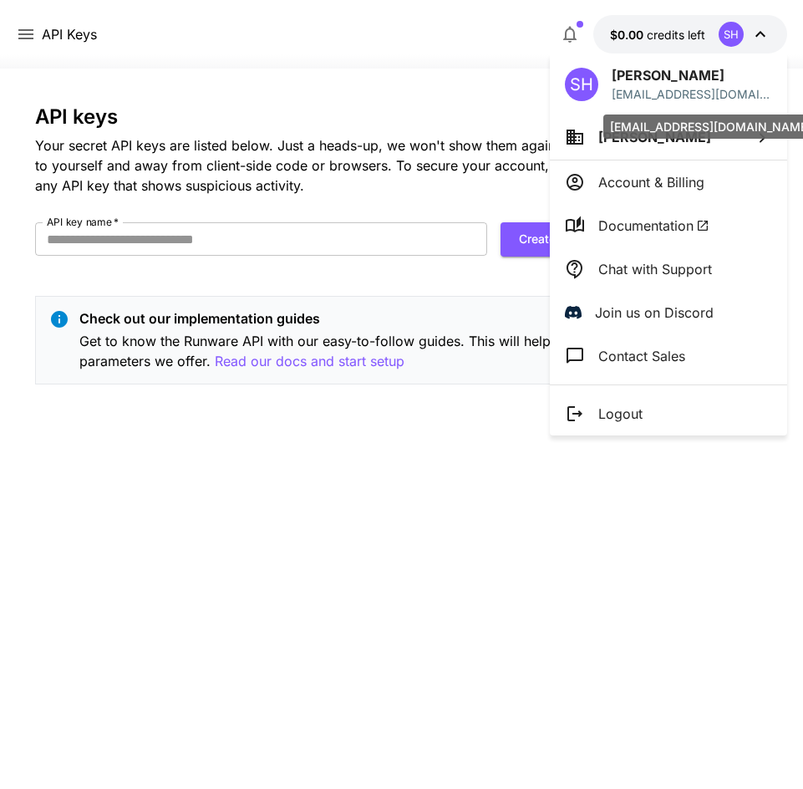
click at [614, 142] on span "[PERSON_NAME]" at bounding box center [654, 137] width 113 height 17
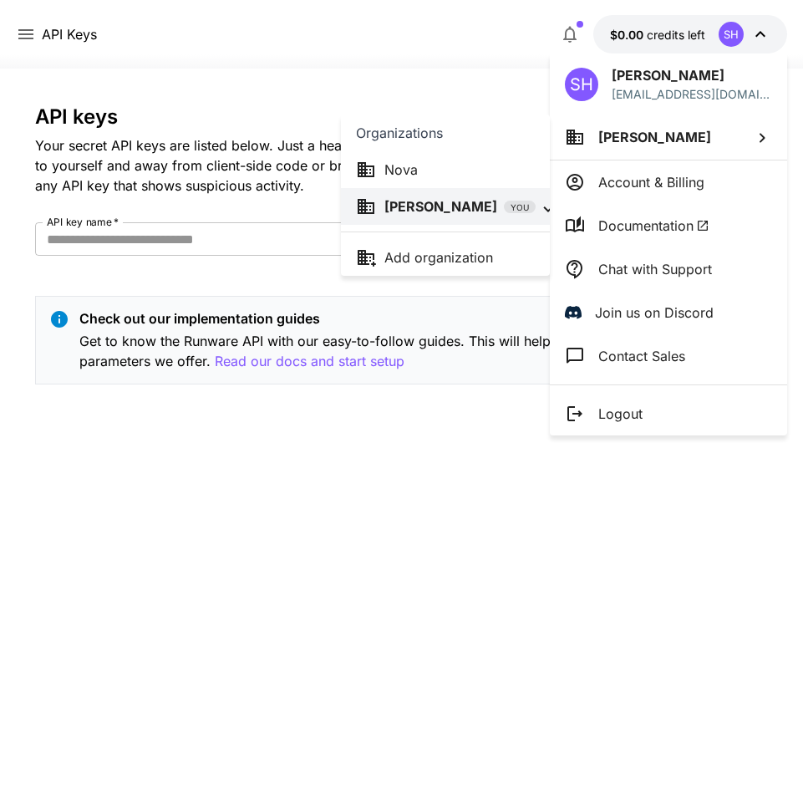
click at [413, 159] on li "Nova" at bounding box center [445, 169] width 209 height 37
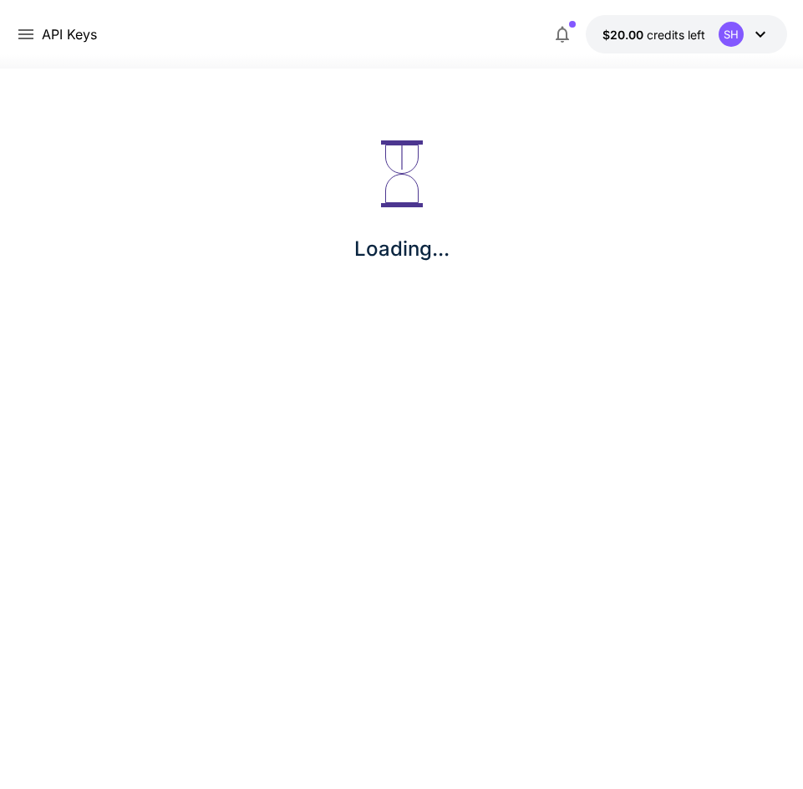
click at [16, 31] on icon at bounding box center [26, 34] width 20 height 20
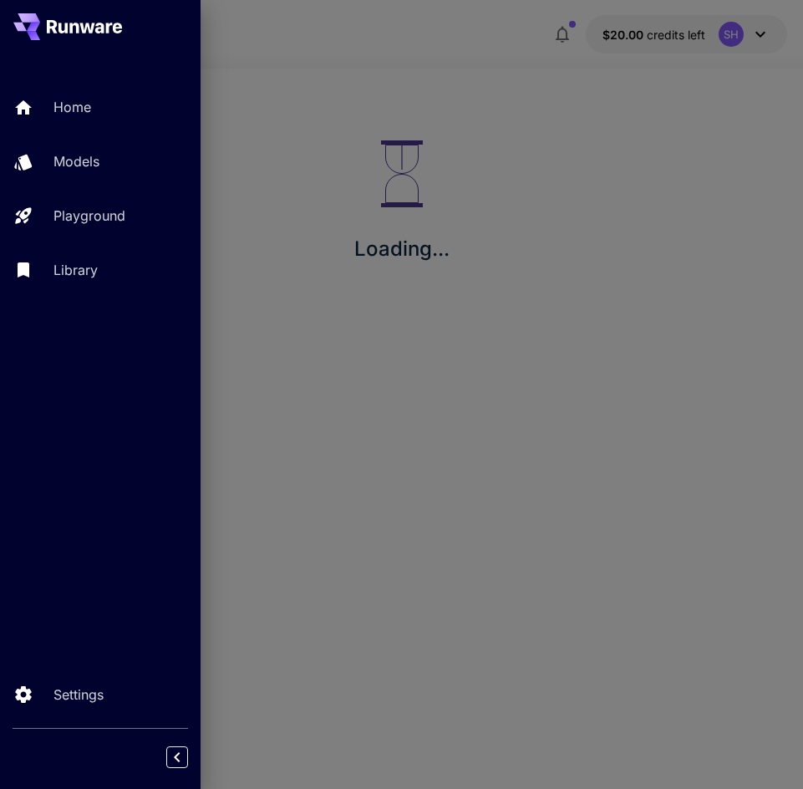
drag, startPoint x: 261, startPoint y: 145, endPoint x: 125, endPoint y: 249, distance: 171.6
click at [261, 145] on div at bounding box center [401, 394] width 803 height 789
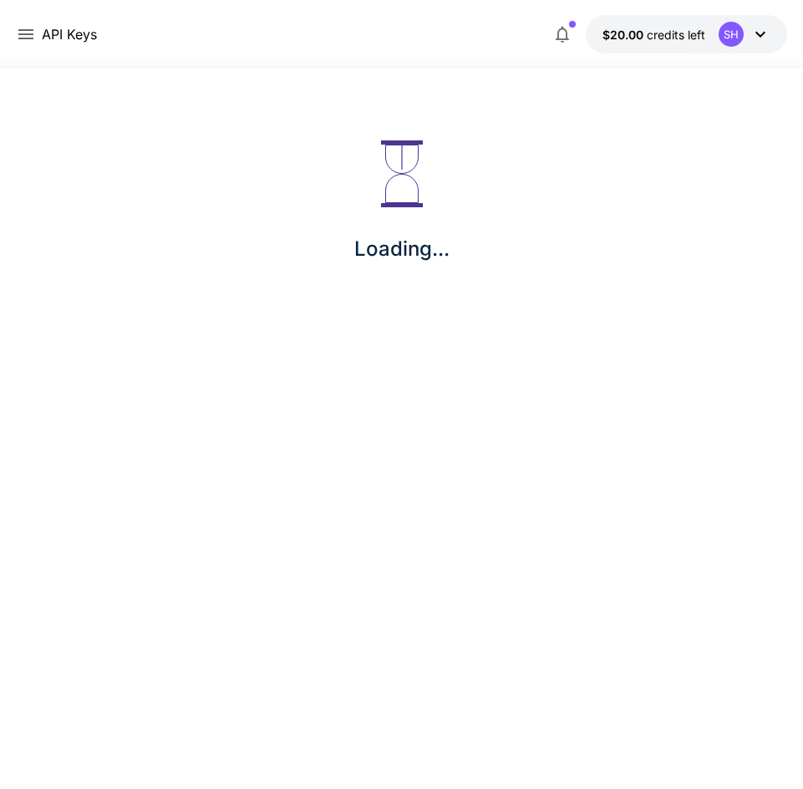
click at [23, 36] on icon at bounding box center [26, 34] width 20 height 20
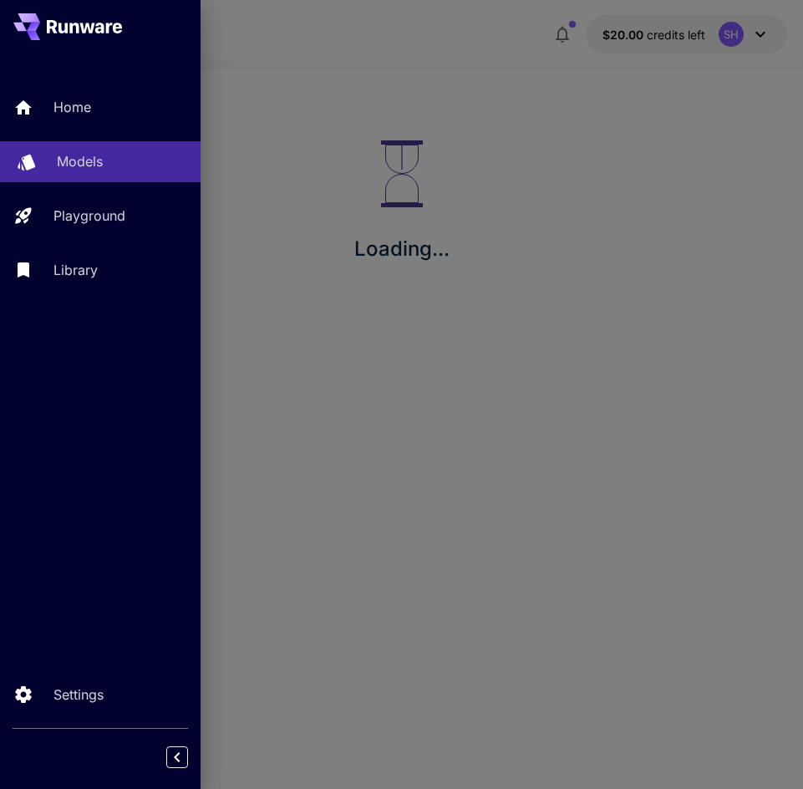
click at [80, 152] on p "Models" at bounding box center [80, 161] width 46 height 20
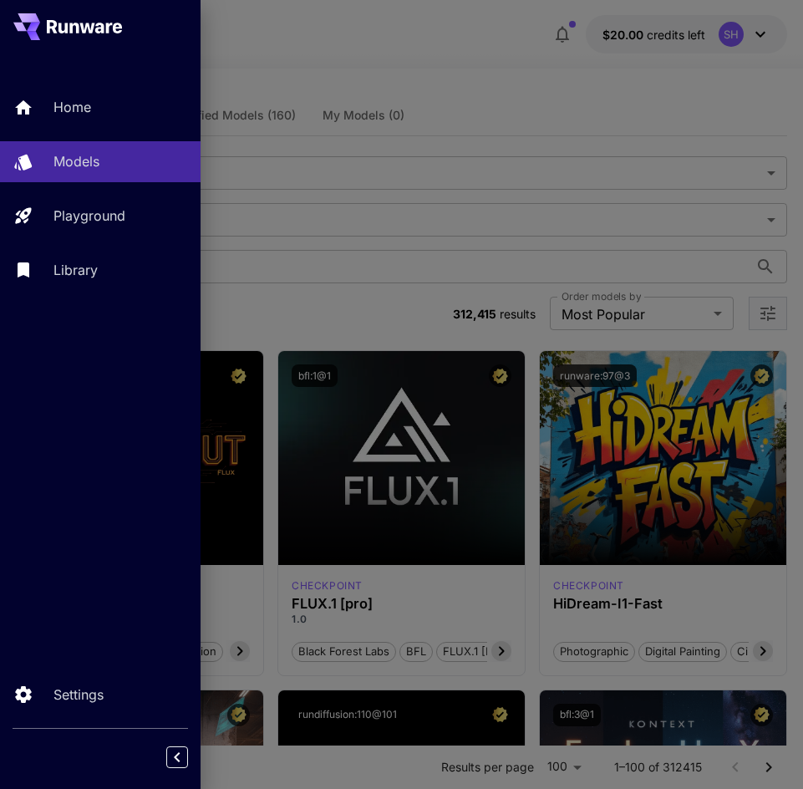
click at [388, 281] on div at bounding box center [401, 394] width 803 height 789
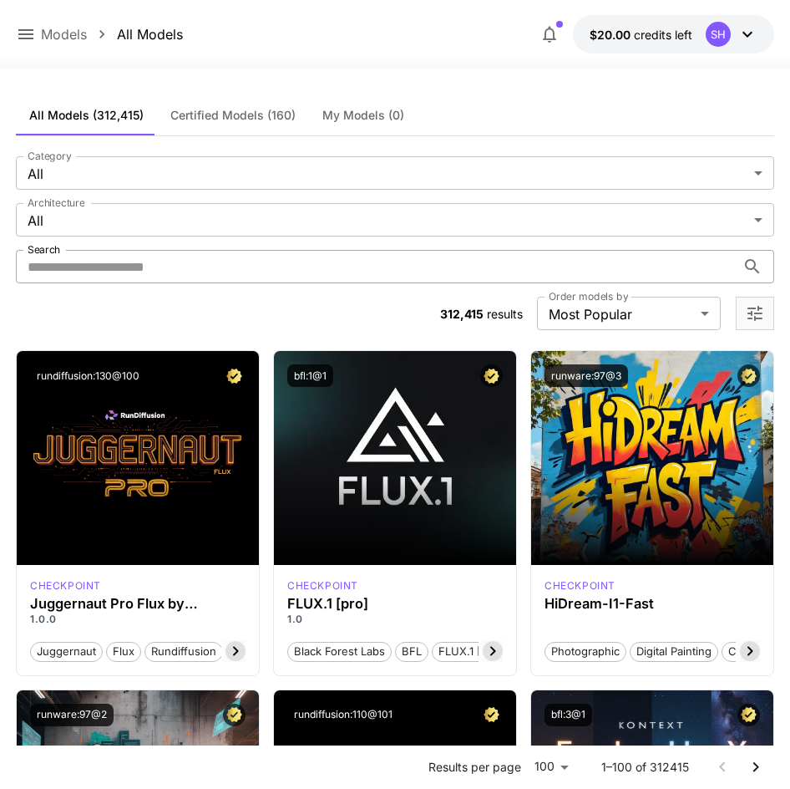
click at [355, 270] on input "Search" at bounding box center [376, 266] width 720 height 33
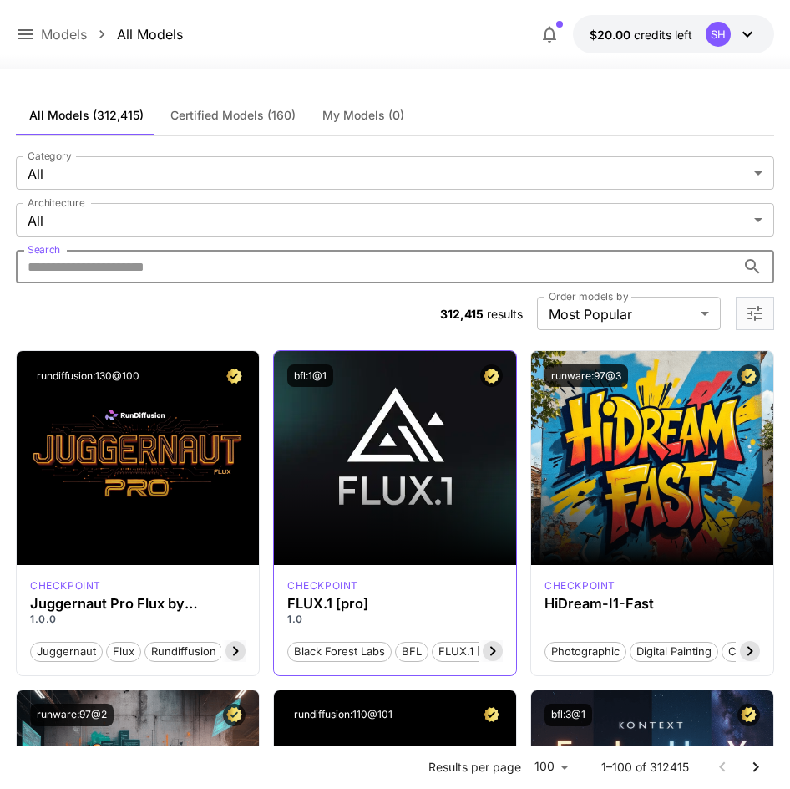
click at [284, 368] on div "bfl:1@1" at bounding box center [395, 375] width 242 height 49
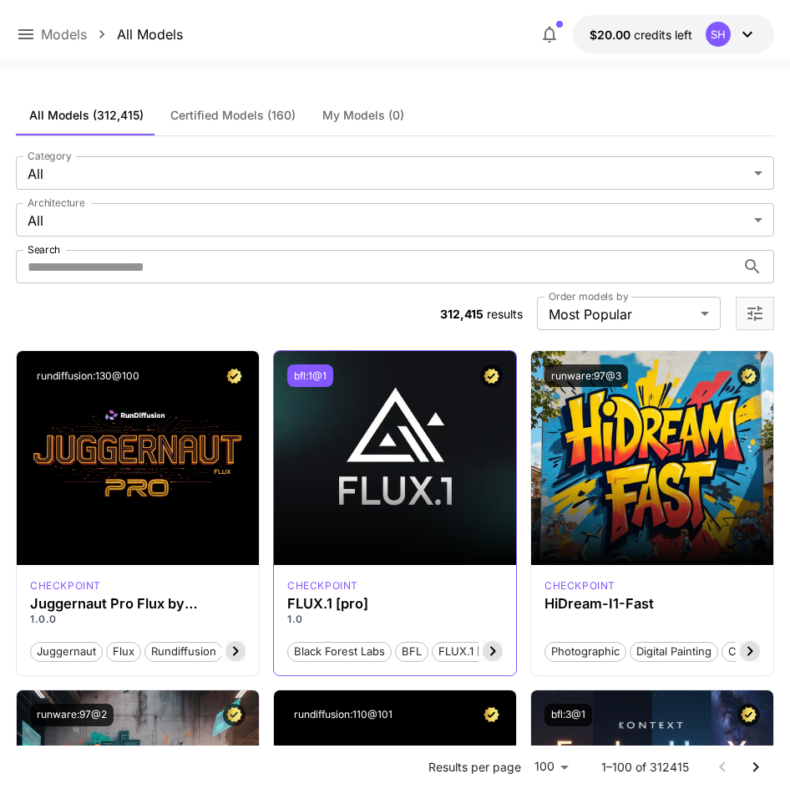
click at [297, 371] on button "bfl:1@1" at bounding box center [310, 375] width 46 height 23
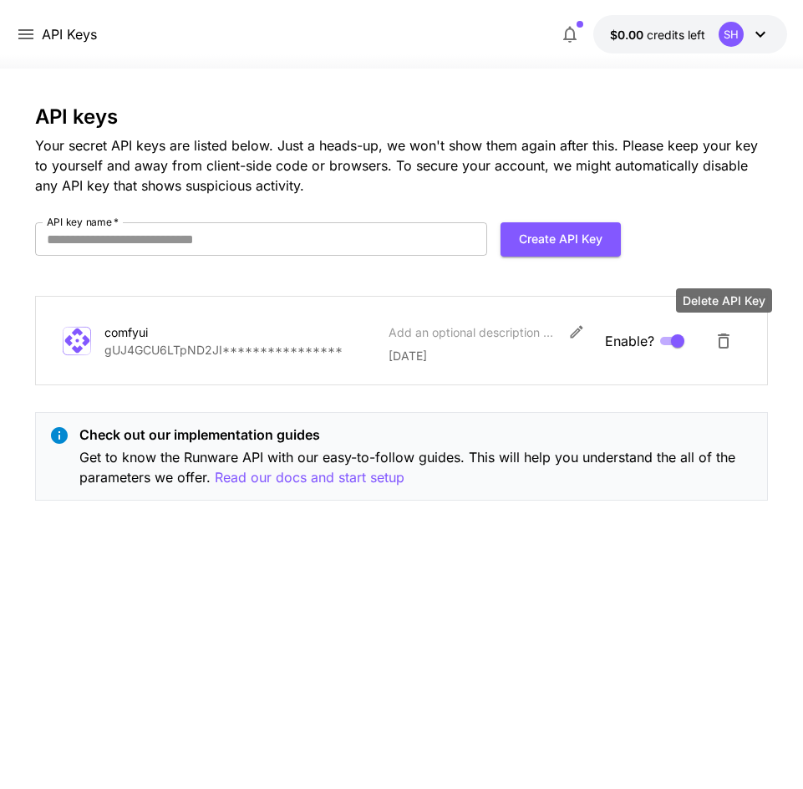
click at [725, 338] on icon "Delete API Key" at bounding box center [724, 341] width 20 height 20
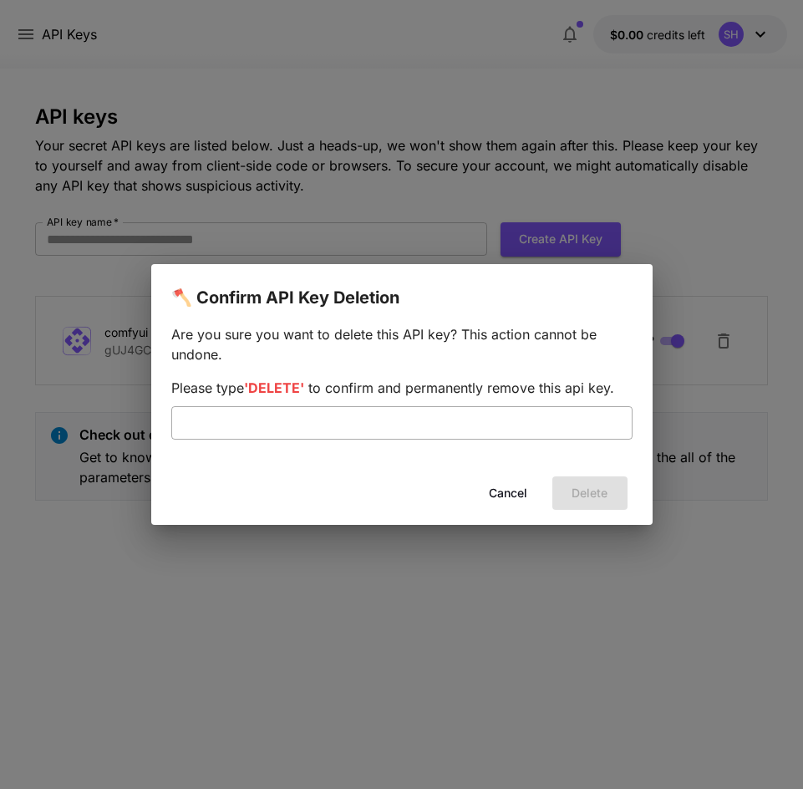
click at [330, 429] on input "text" at bounding box center [401, 422] width 461 height 33
type input "******"
click at [615, 490] on button "Delete" at bounding box center [589, 493] width 75 height 34
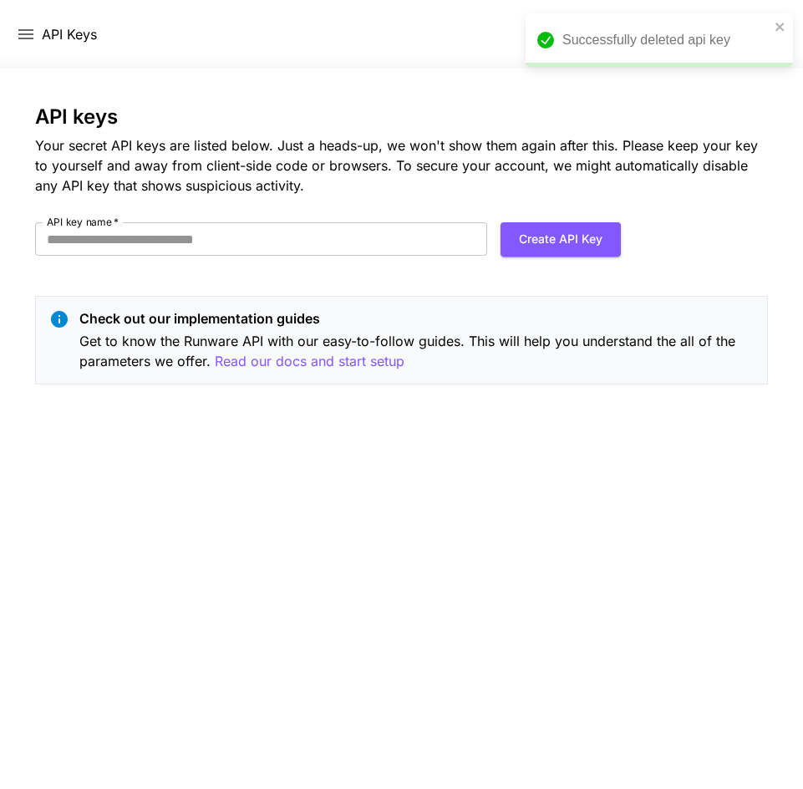
click at [777, 38] on div "Successfully deleted api key" at bounding box center [659, 39] width 267 height 53
click at [736, 42] on div "Successfully deleted api key" at bounding box center [665, 40] width 207 height 20
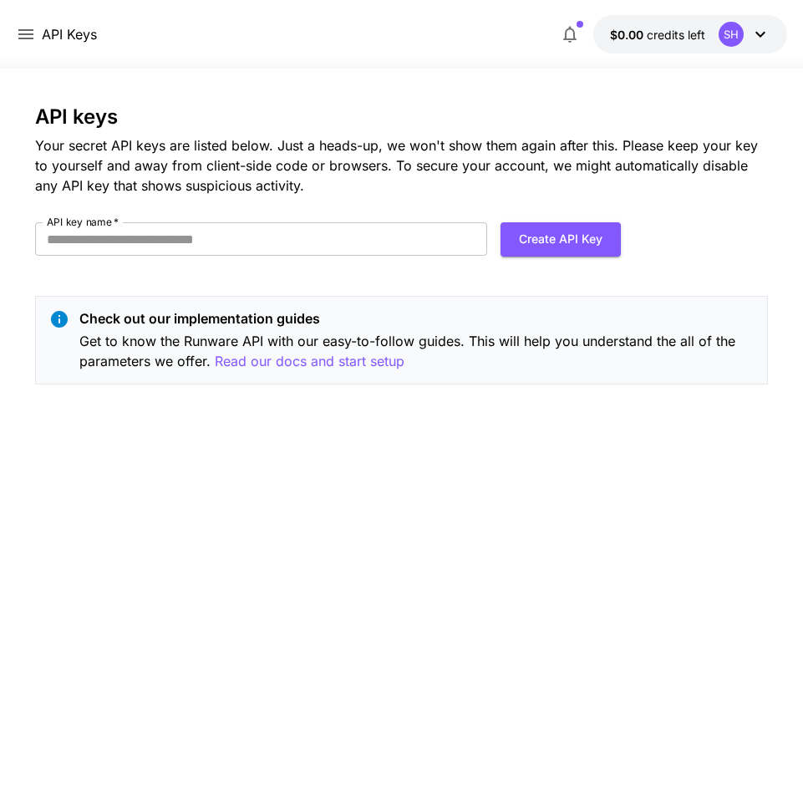
click at [758, 36] on icon at bounding box center [760, 34] width 20 height 20
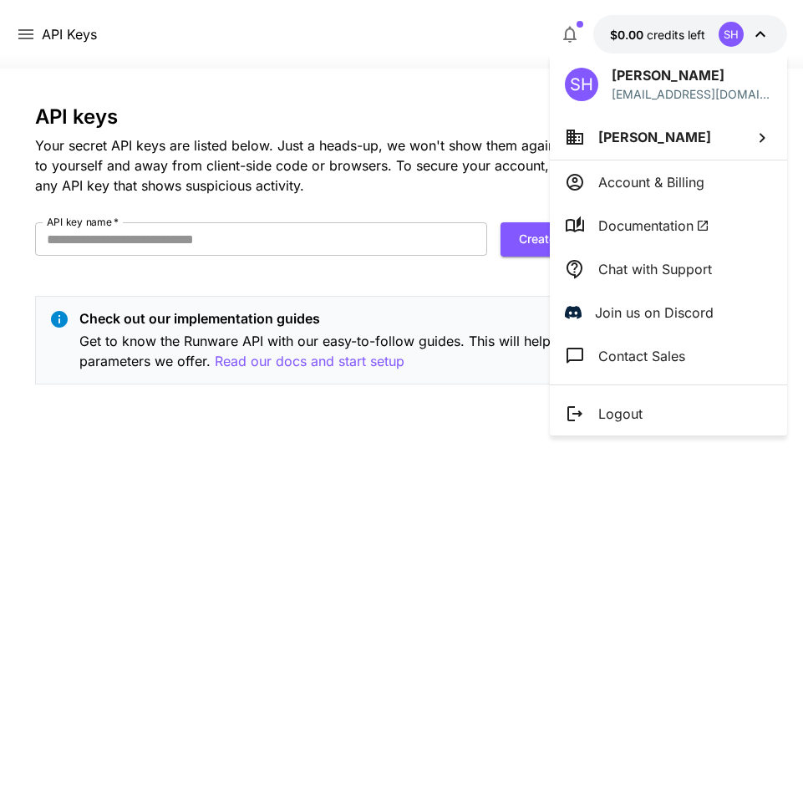
click at [651, 144] on span "[PERSON_NAME]" at bounding box center [654, 137] width 113 height 17
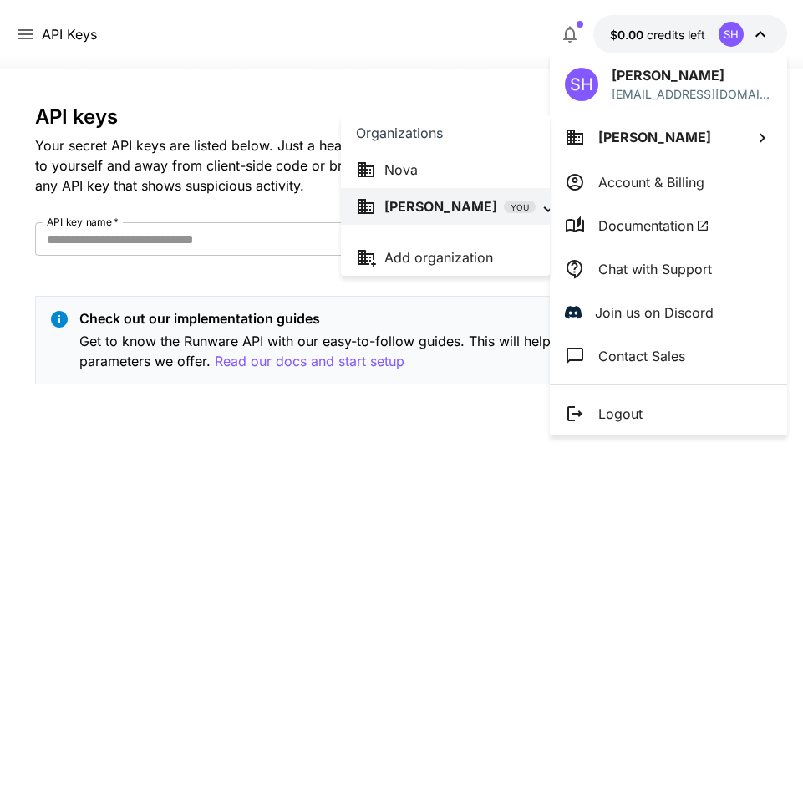
click at [460, 185] on li "Nova" at bounding box center [445, 169] width 209 height 37
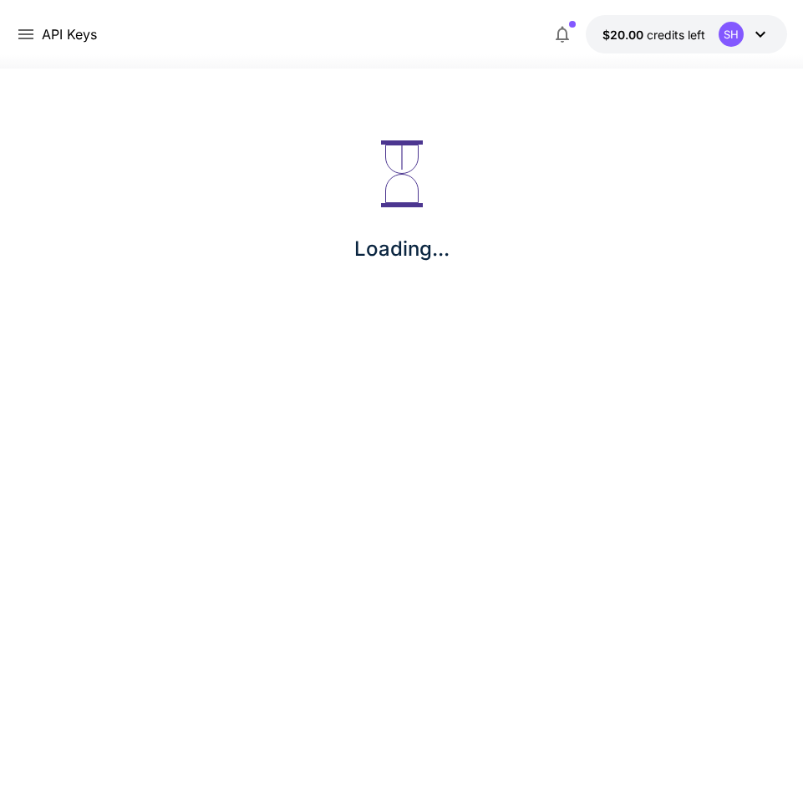
click at [609, 40] on span "$20.00" at bounding box center [624, 35] width 44 height 14
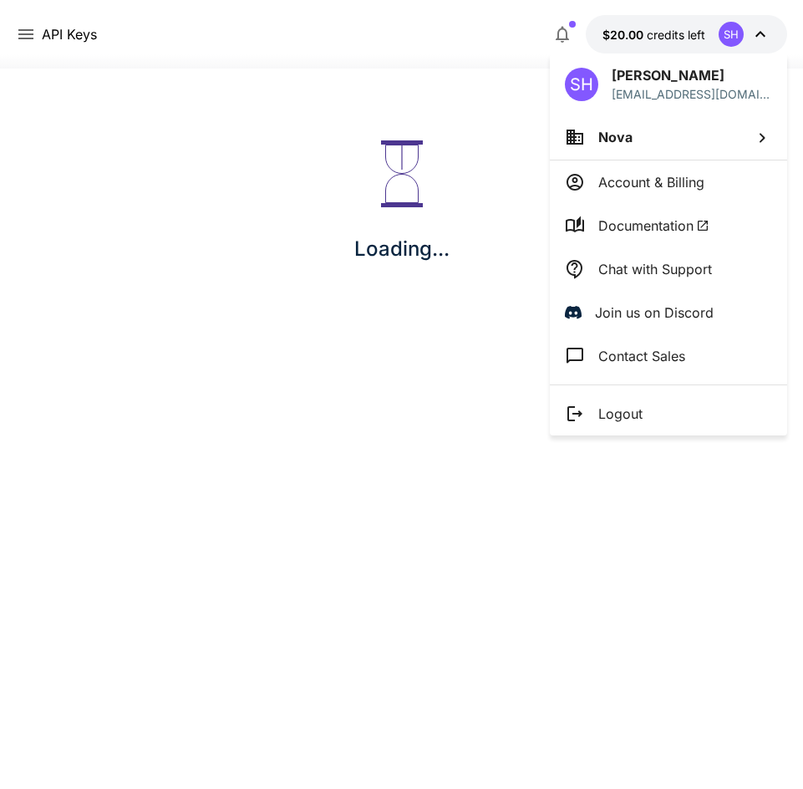
click at [659, 119] on li "Nova" at bounding box center [668, 136] width 237 height 45
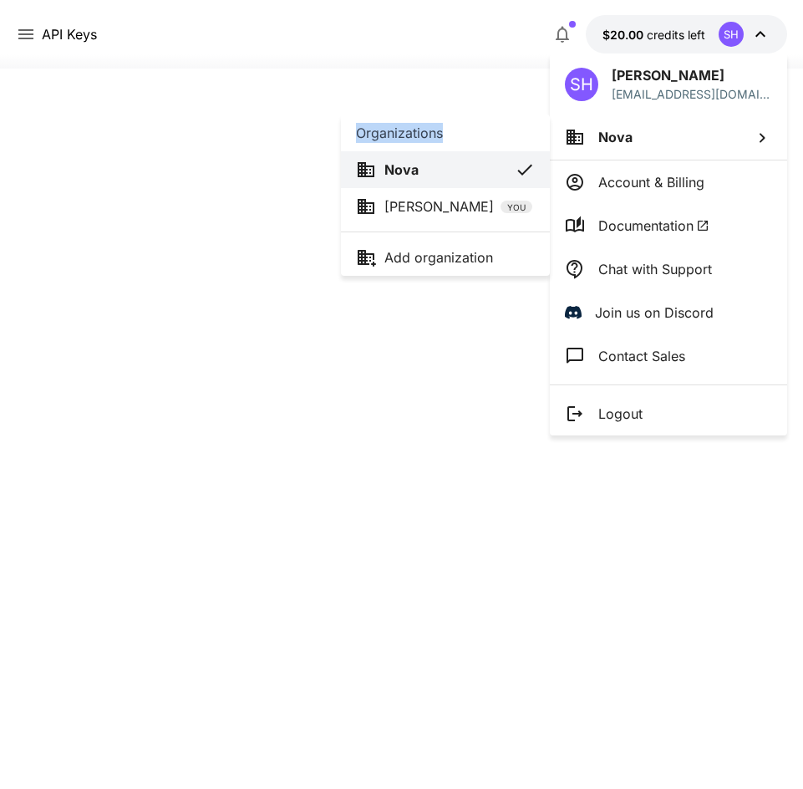
drag, startPoint x: 441, startPoint y: 138, endPoint x: 352, endPoint y: 122, distance: 90.8
click at [352, 122] on div "Organizations" at bounding box center [445, 132] width 209 height 37
copy p "Organizations"
drag, startPoint x: 250, startPoint y: 135, endPoint x: 162, endPoint y: 101, distance: 94.2
click at [250, 135] on div at bounding box center [401, 394] width 803 height 789
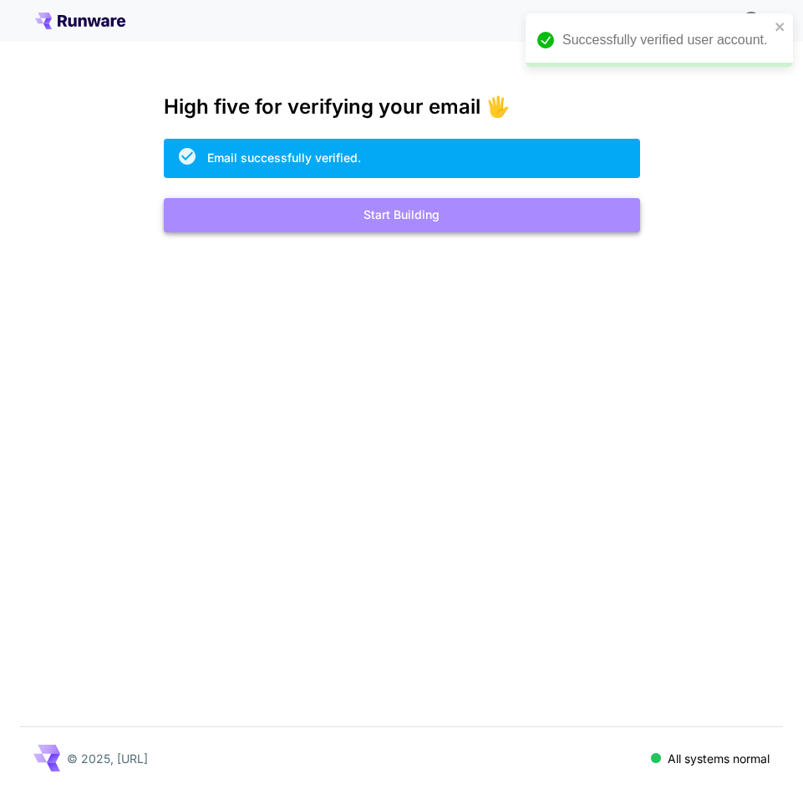
click at [343, 218] on button "Start Building" at bounding box center [402, 215] width 476 height 34
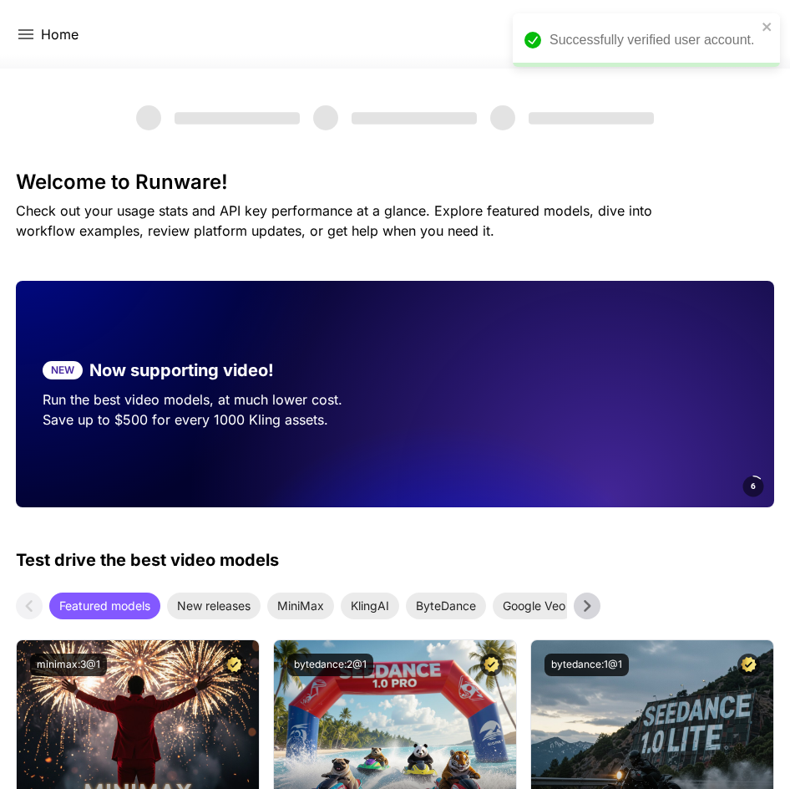
click at [760, 28] on div "Successfully verified user account." at bounding box center [641, 40] width 242 height 30
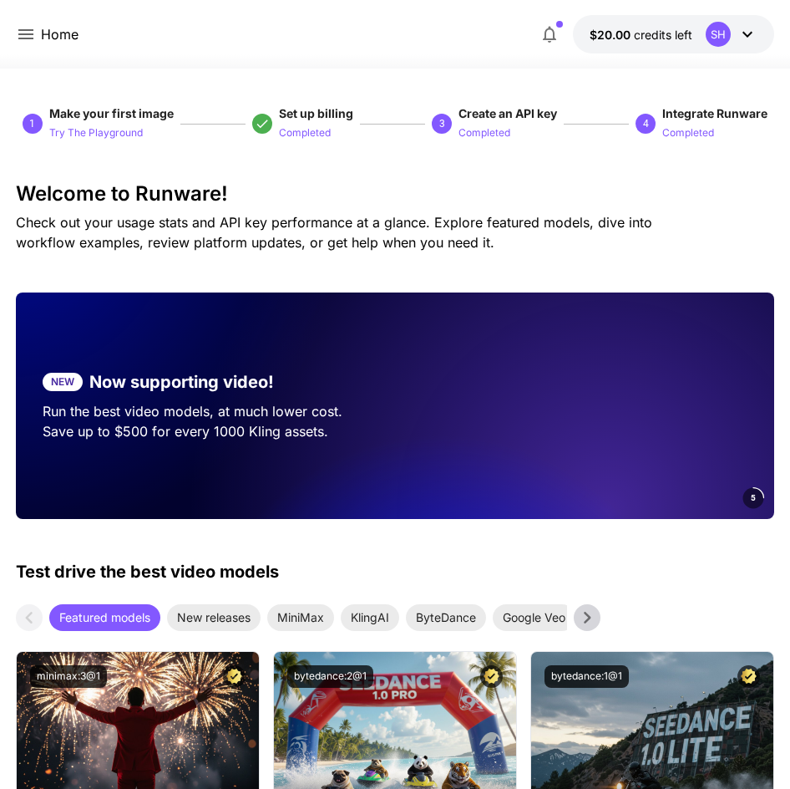
click at [755, 32] on icon at bounding box center [748, 34] width 20 height 20
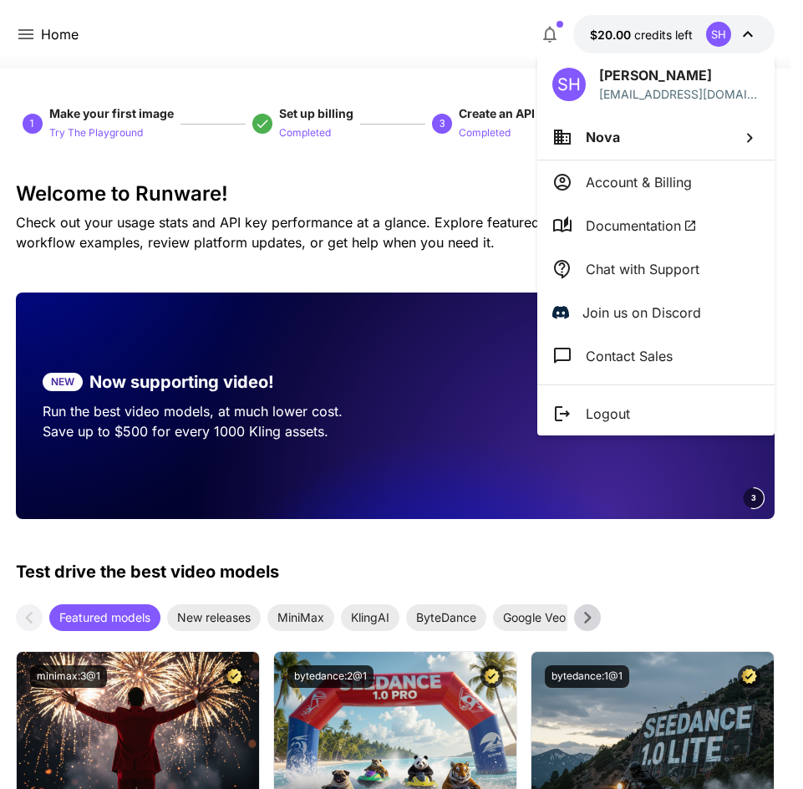
click at [31, 38] on div at bounding box center [401, 394] width 803 height 789
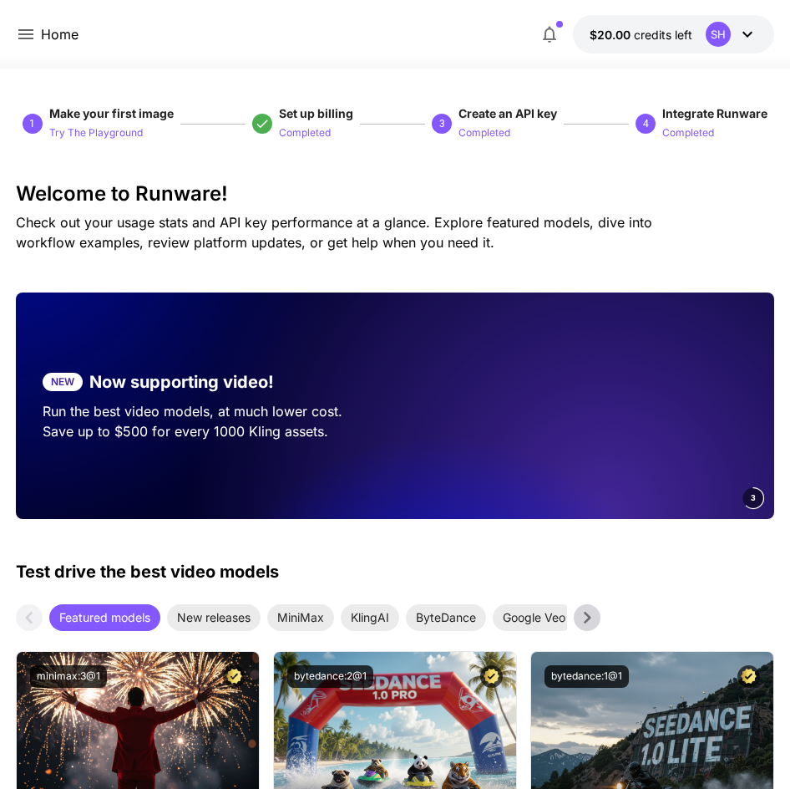
click at [27, 35] on div "SH Soara Hori s-hori@infiniteloop.co.jp Nova Account & Billing Documentation Ch…" at bounding box center [133, 394] width 267 height 789
click at [24, 38] on icon at bounding box center [25, 34] width 15 height 10
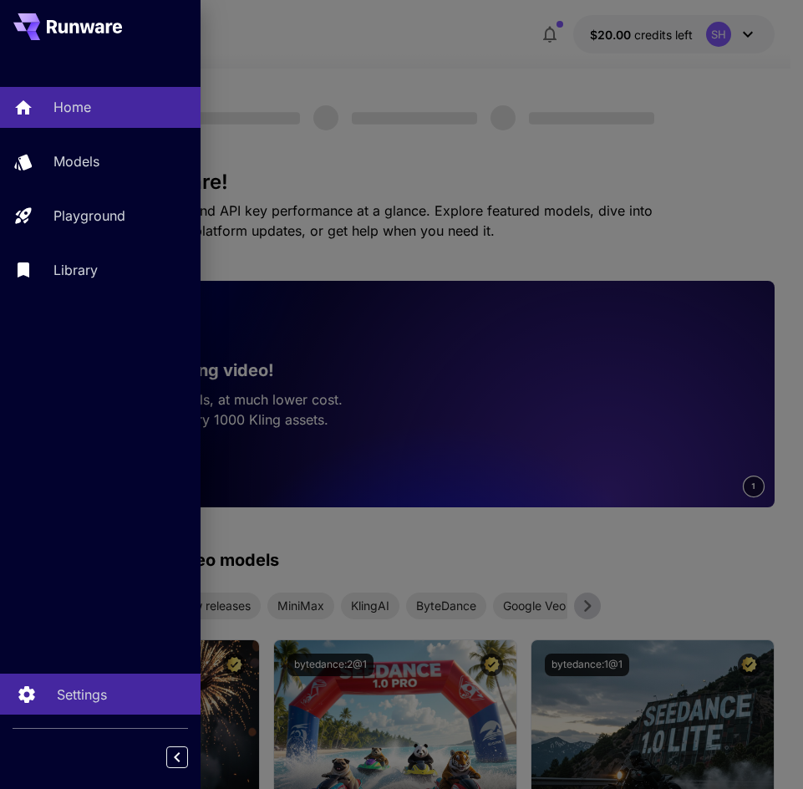
click at [109, 685] on div "Settings" at bounding box center [122, 694] width 130 height 20
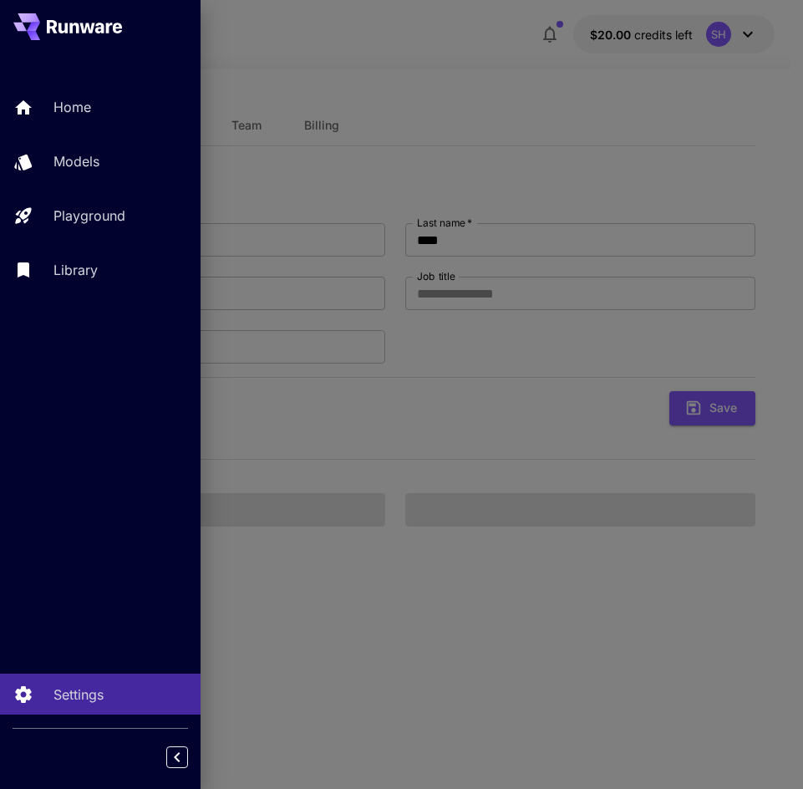
click at [359, 202] on div at bounding box center [401, 394] width 803 height 789
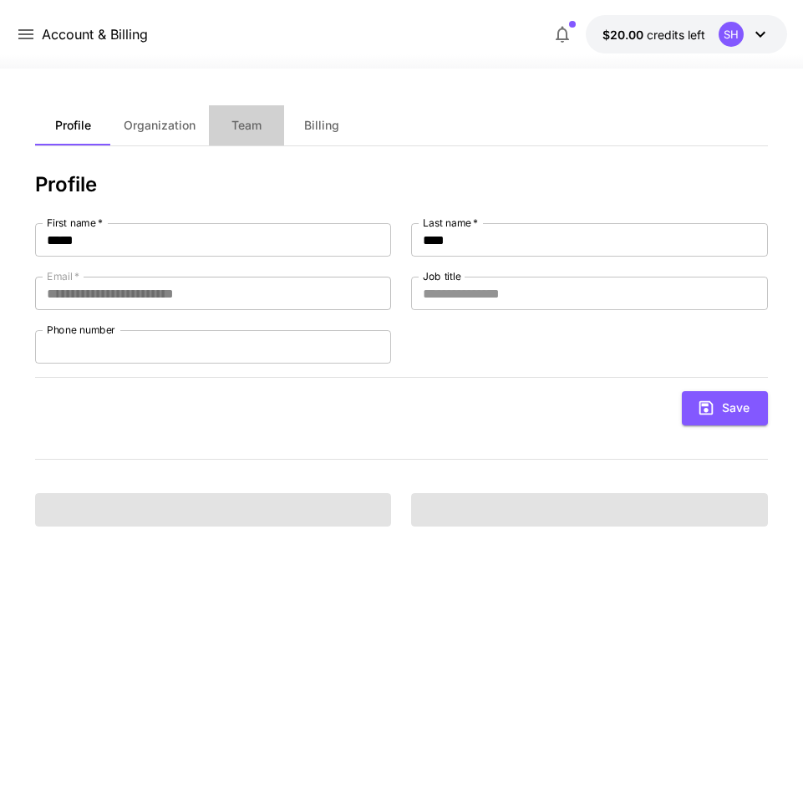
click at [268, 127] on button "Team" at bounding box center [246, 125] width 75 height 40
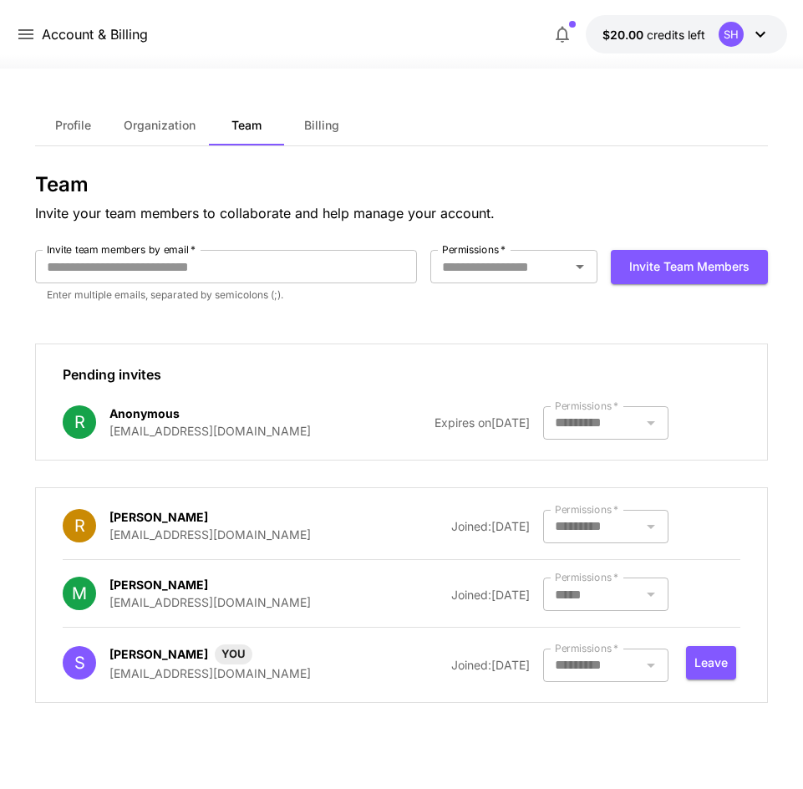
drag, startPoint x: 393, startPoint y: 167, endPoint x: 368, endPoint y: 177, distance: 27.0
click at [393, 167] on div "Profile Organization Team Billing Team Invite your team members to collaborate …" at bounding box center [401, 428] width 732 height 647
click at [716, 542] on div "R Ryosuke Hagihara r-hagihara@infiniteloop.co.jp Joined: 27 August, 2025 Permis…" at bounding box center [401, 525] width 677 height 35
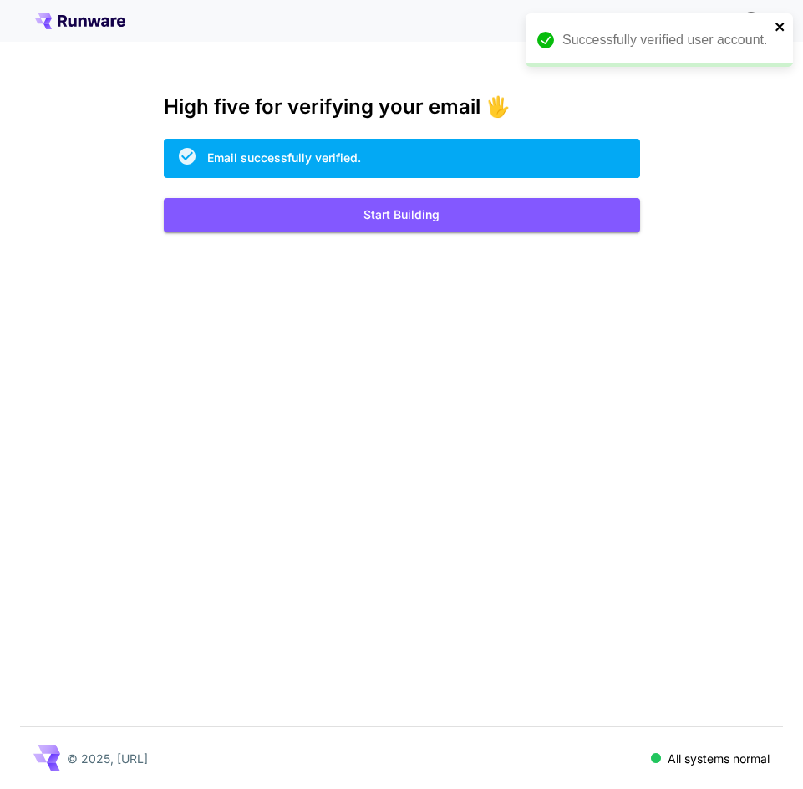
click at [776, 33] on icon "close" at bounding box center [781, 26] width 12 height 13
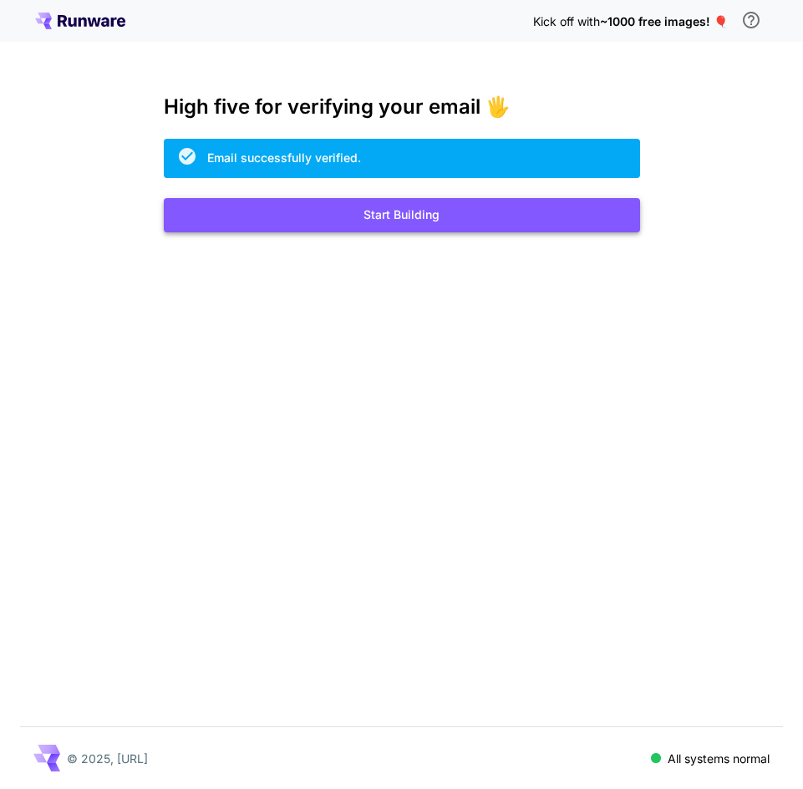
click at [557, 203] on button "Start Building" at bounding box center [402, 215] width 476 height 34
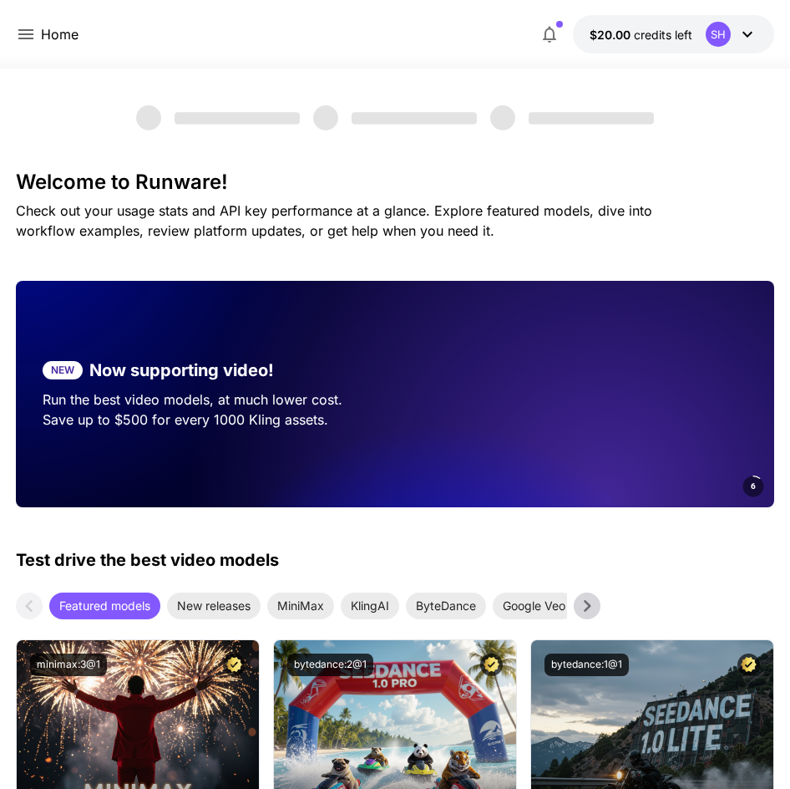
click at [638, 44] on button "$20.00 credits left SH" at bounding box center [673, 34] width 201 height 38
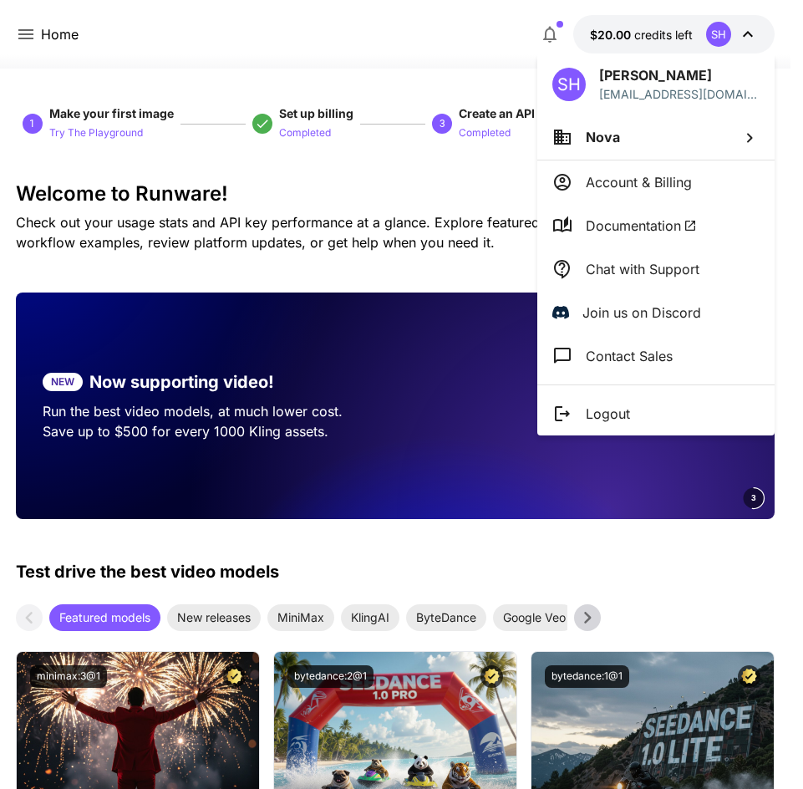
click at [23, 34] on div at bounding box center [401, 394] width 803 height 789
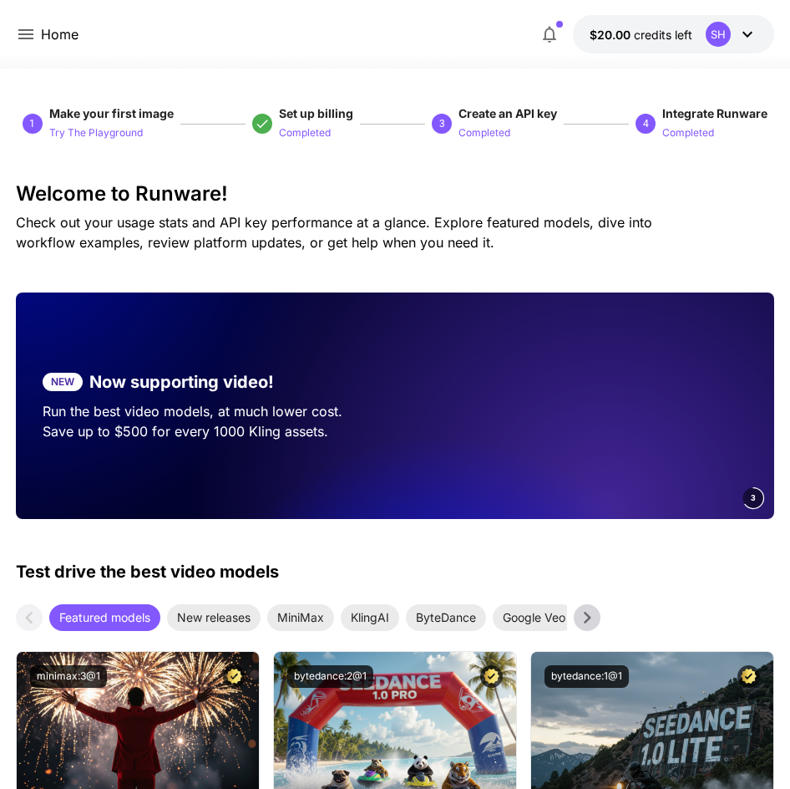
click at [23, 37] on icon at bounding box center [26, 34] width 20 height 20
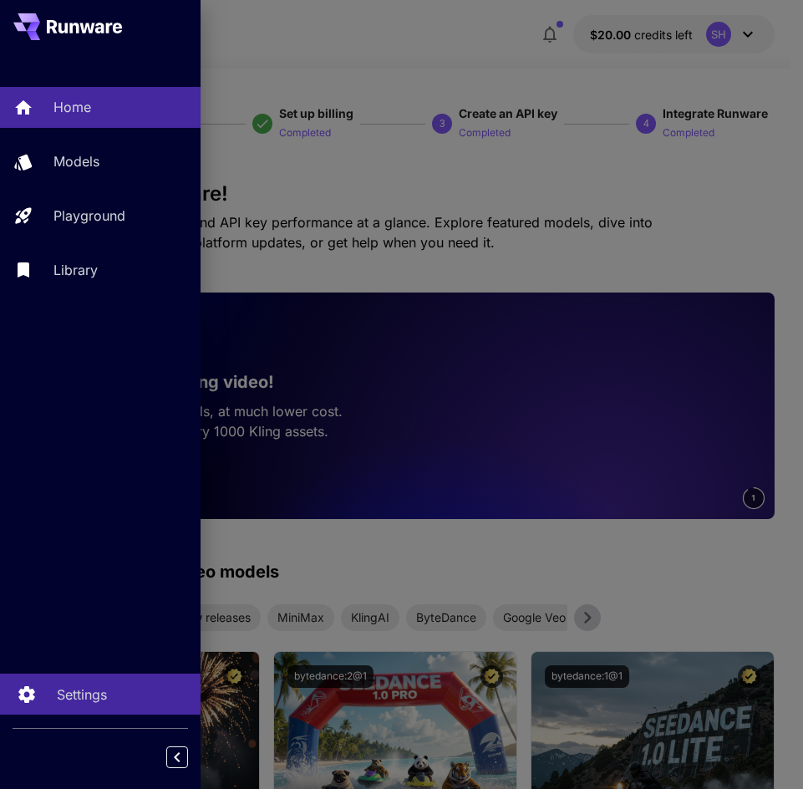
click at [99, 702] on p "Settings" at bounding box center [82, 694] width 50 height 20
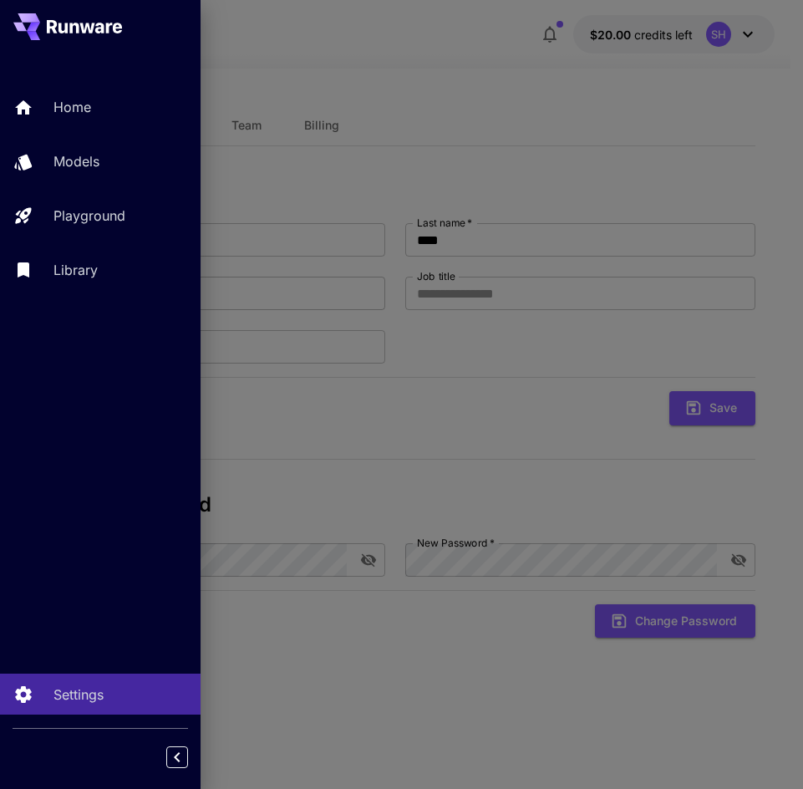
click at [440, 161] on div at bounding box center [401, 394] width 803 height 789
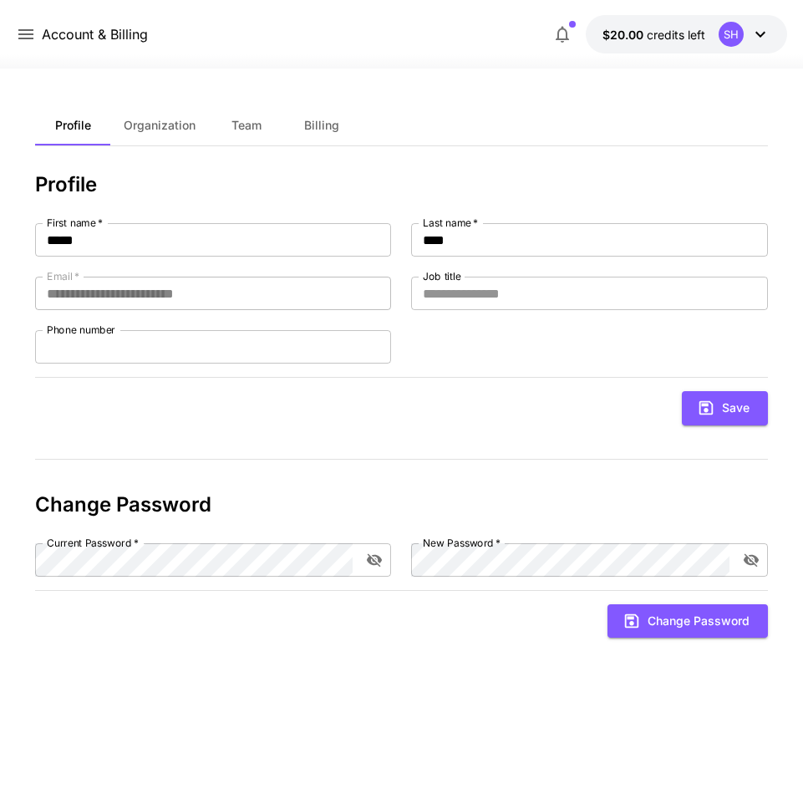
click at [236, 128] on span "Team" at bounding box center [246, 125] width 30 height 15
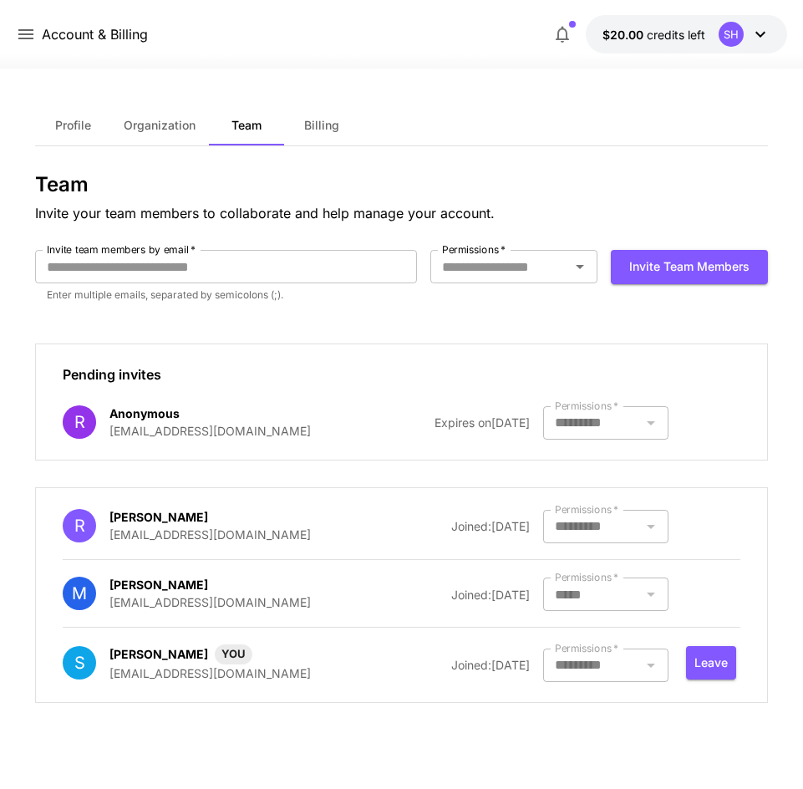
click at [650, 603] on div at bounding box center [605, 593] width 125 height 33
click at [646, 653] on div at bounding box center [605, 664] width 125 height 33
click at [550, 284] on div "Permissions   * Permissions   *" at bounding box center [513, 268] width 167 height 36
click at [570, 272] on icon "Open" at bounding box center [580, 267] width 20 height 20
click at [538, 352] on li "Admin" at bounding box center [513, 365] width 167 height 30
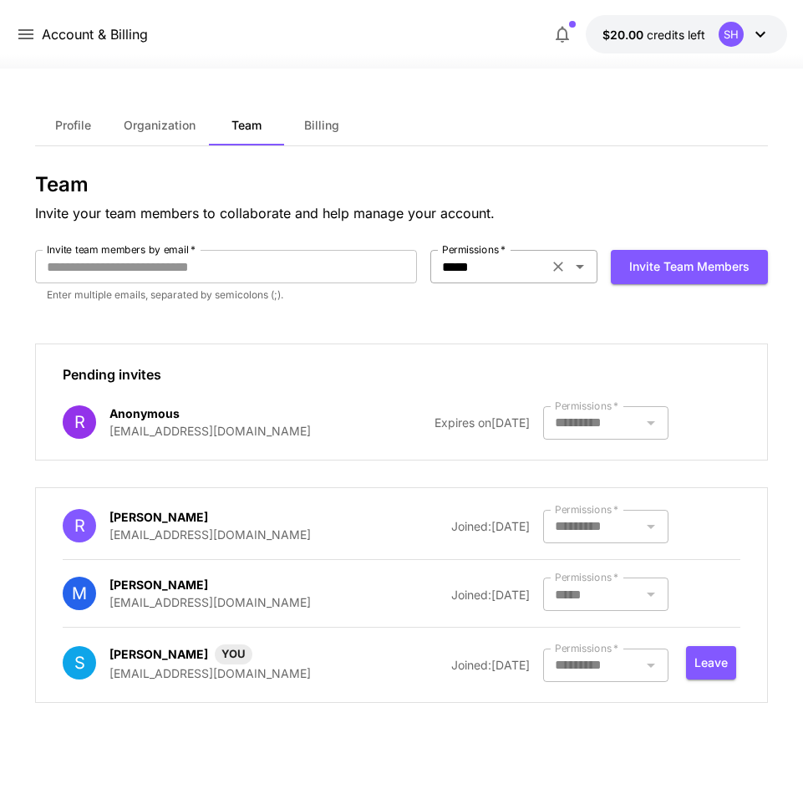
click at [558, 280] on div "***** Permissions   *" at bounding box center [513, 266] width 167 height 33
click at [648, 315] on div "Invite team members" at bounding box center [689, 283] width 157 height 67
click at [575, 253] on div "***** Permissions   *" at bounding box center [513, 266] width 167 height 33
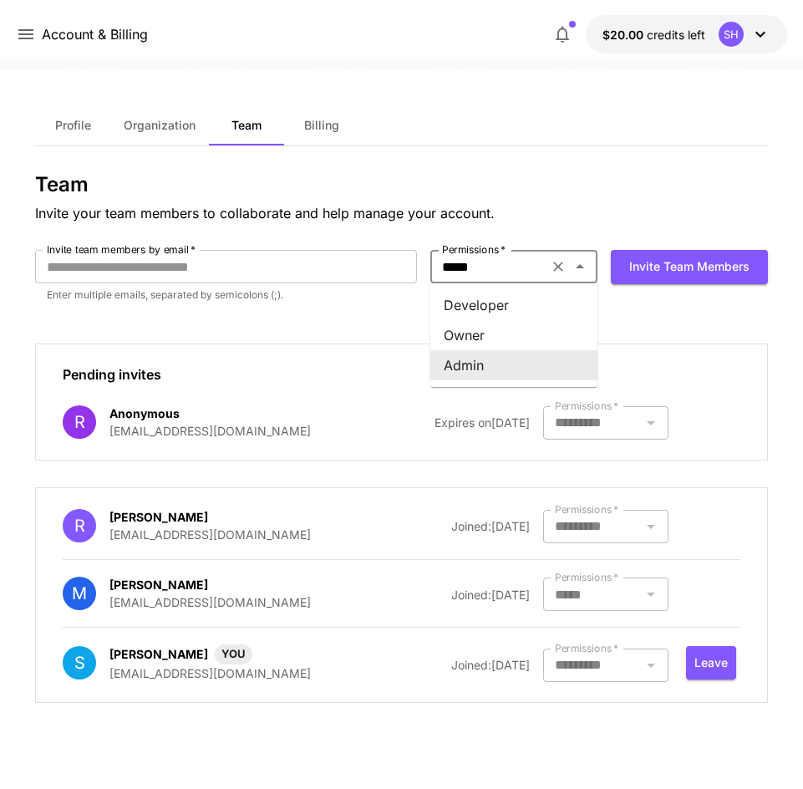
click at [561, 263] on icon "Clear" at bounding box center [558, 267] width 10 height 10
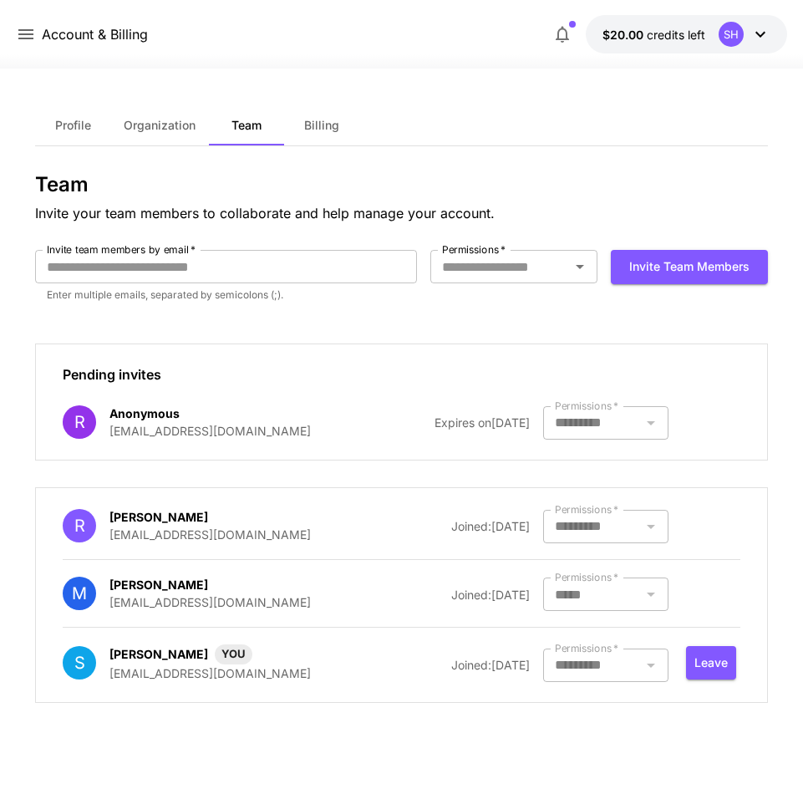
click at [511, 301] on div "Permissions   * Permissions   *" at bounding box center [513, 276] width 167 height 53
click at [257, 203] on p "Invite your team members to collaborate and help manage your account." at bounding box center [401, 213] width 732 height 20
click at [686, 44] on button "$20.00 credits left SH" at bounding box center [686, 34] width 201 height 38
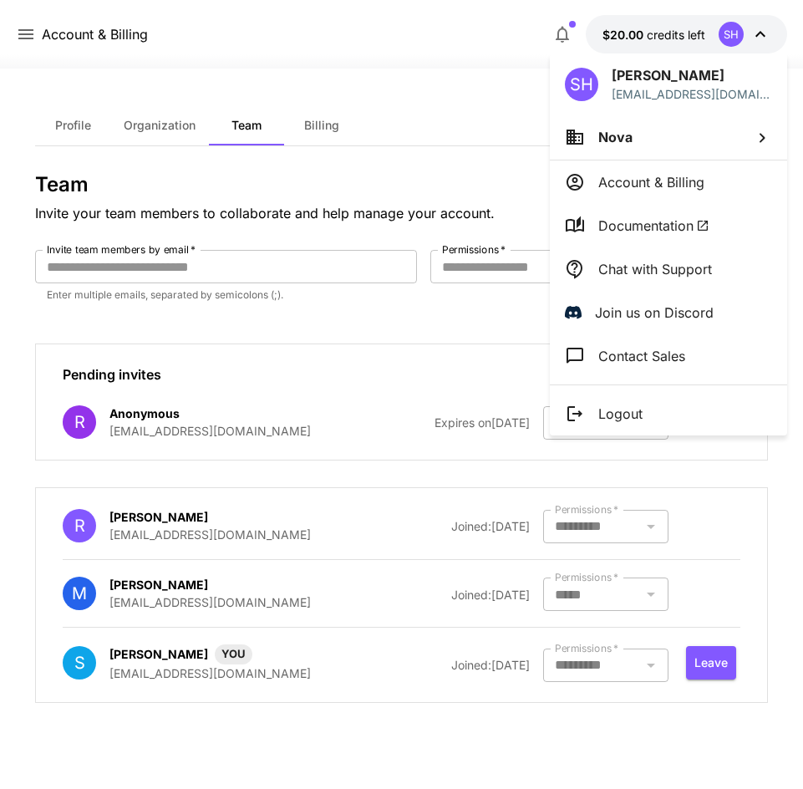
click at [460, 137] on div at bounding box center [401, 394] width 803 height 789
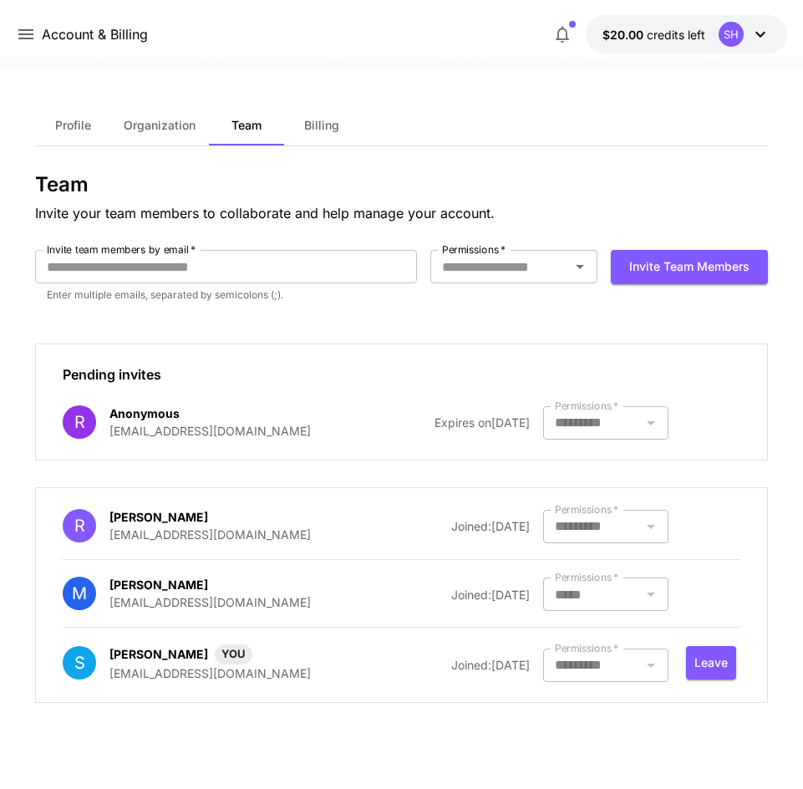
click at [670, 44] on button "$20.00 credits left SH" at bounding box center [686, 34] width 201 height 38
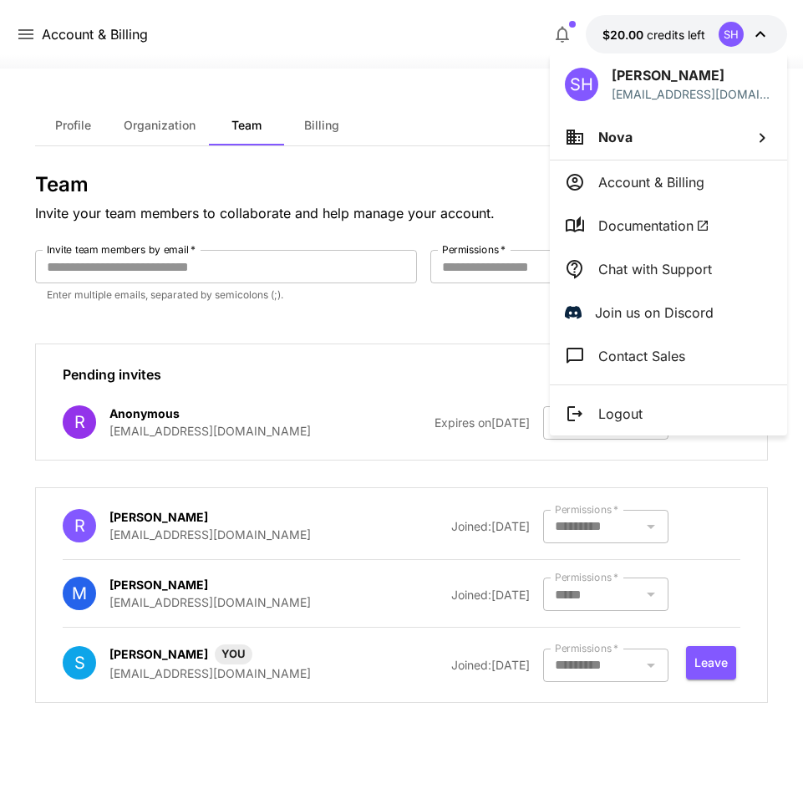
click at [624, 151] on li "Nova" at bounding box center [668, 136] width 237 height 45
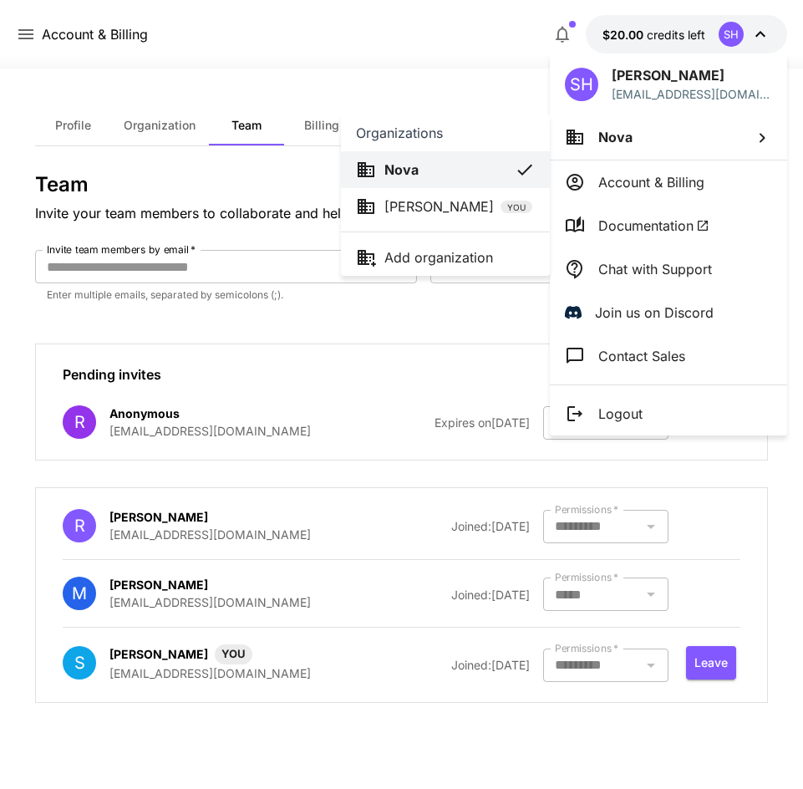
click at [475, 62] on div at bounding box center [401, 394] width 803 height 789
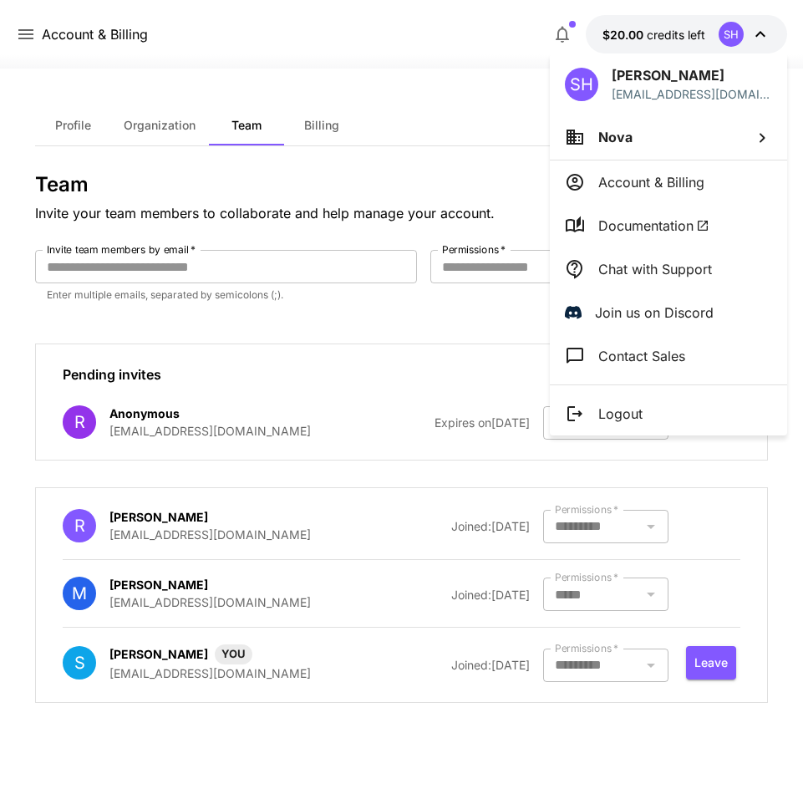
click at [521, 196] on div at bounding box center [401, 394] width 803 height 789
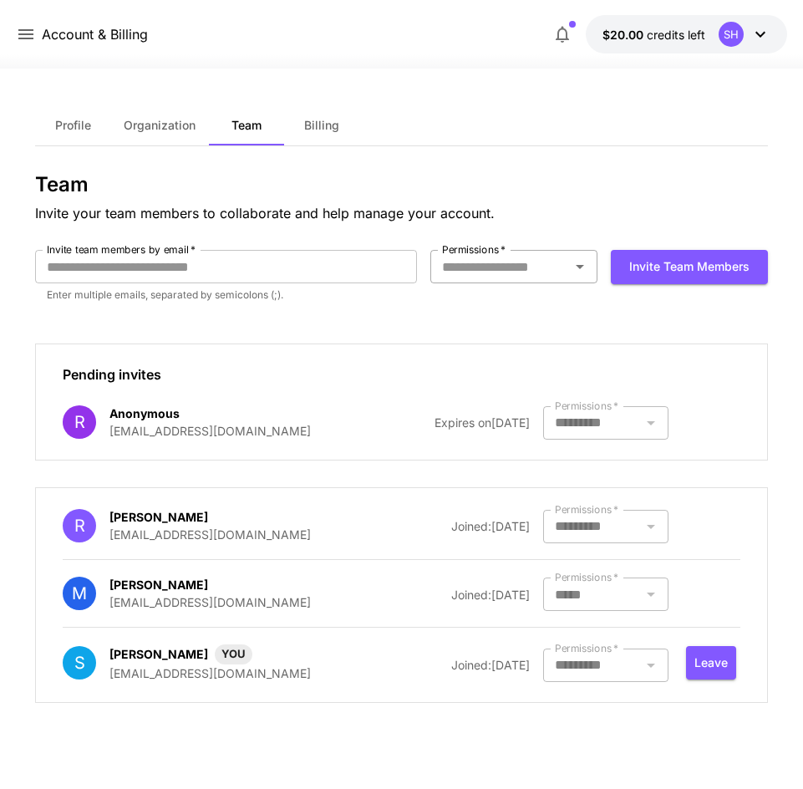
click at [531, 250] on div "Permissions   *" at bounding box center [513, 266] width 167 height 33
click at [608, 231] on div "Team Invite your team members to collaborate and help manage your account. Invi…" at bounding box center [401, 444] width 732 height 543
click at [28, 35] on icon at bounding box center [25, 34] width 15 height 10
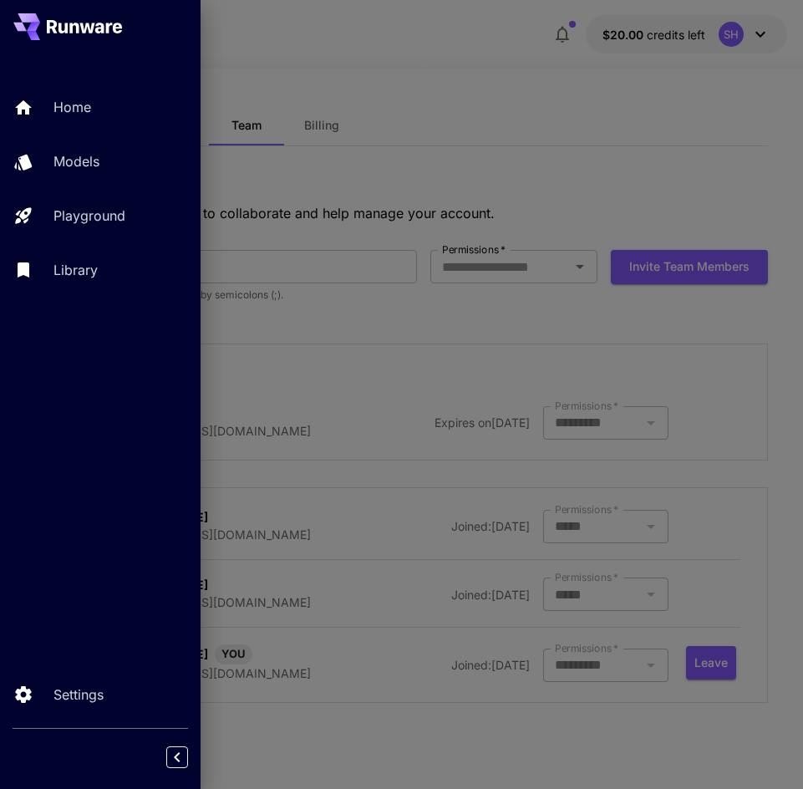
click at [313, 159] on div at bounding box center [401, 394] width 803 height 789
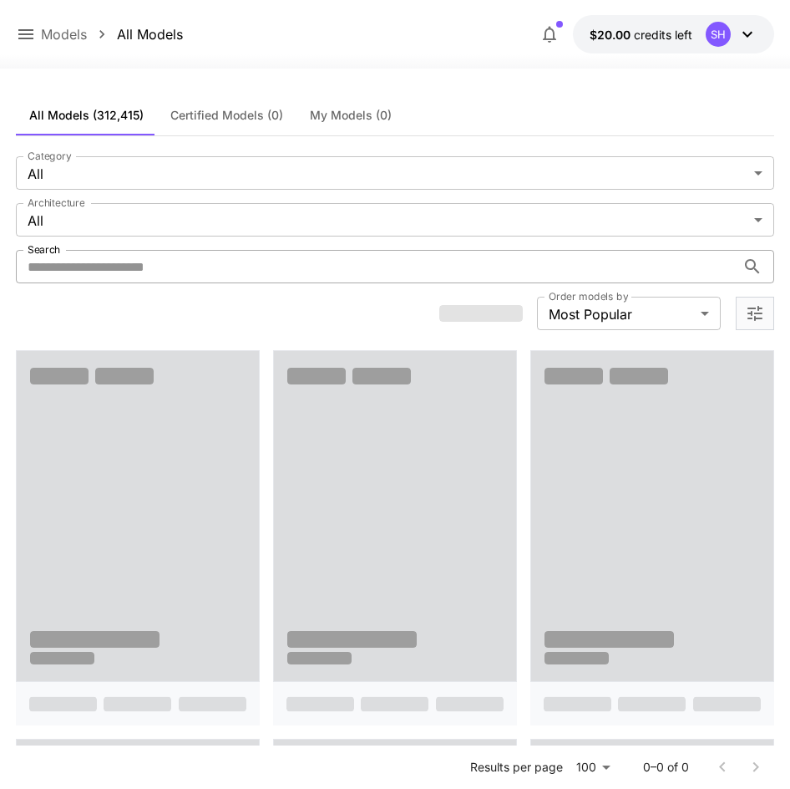
click at [251, 252] on input "Search" at bounding box center [376, 266] width 720 height 33
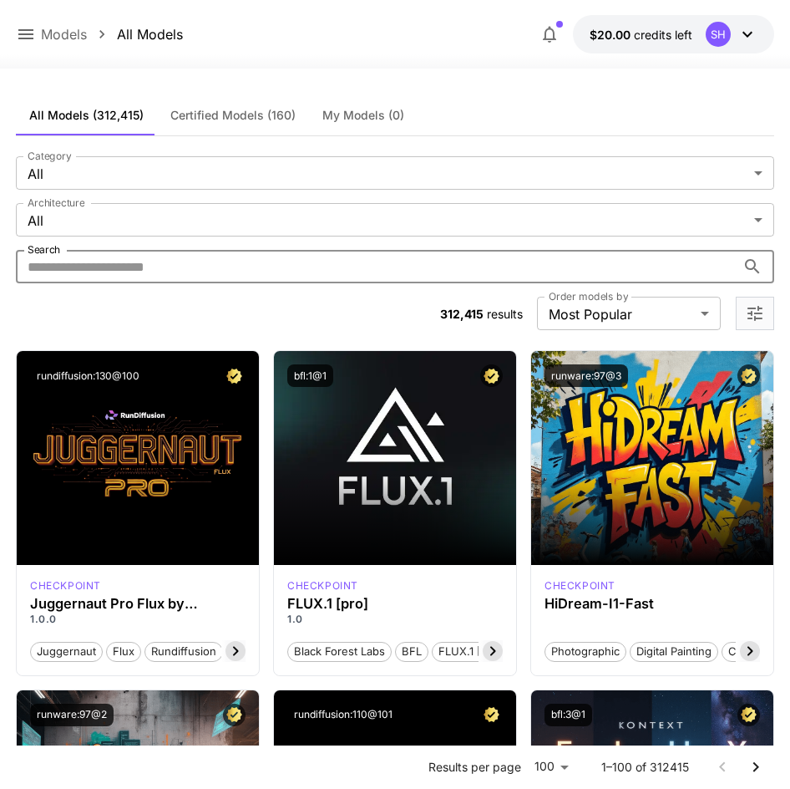
type input "*****"
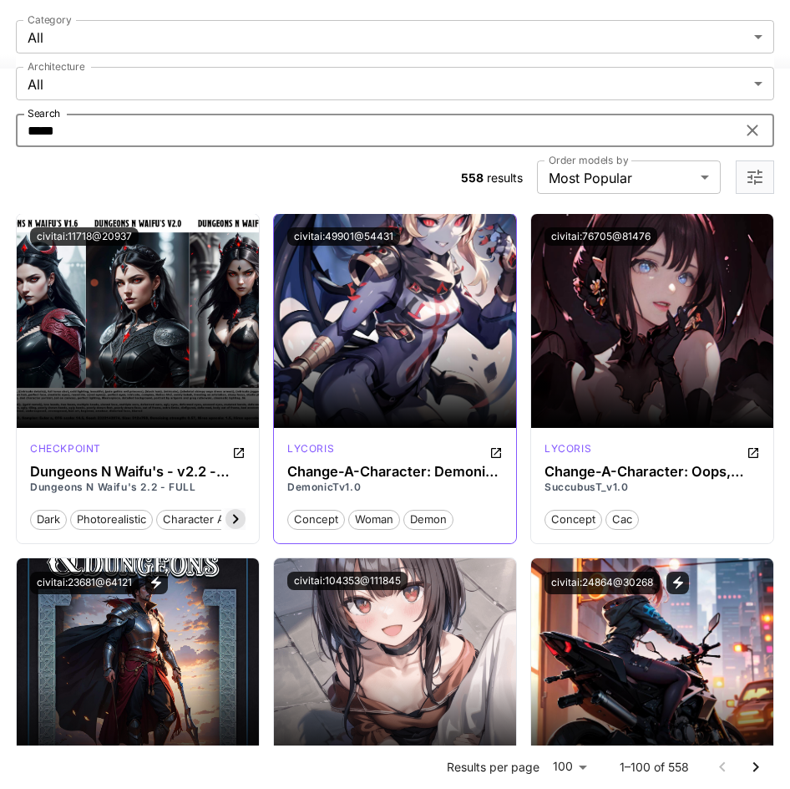
scroll to position [167, 0]
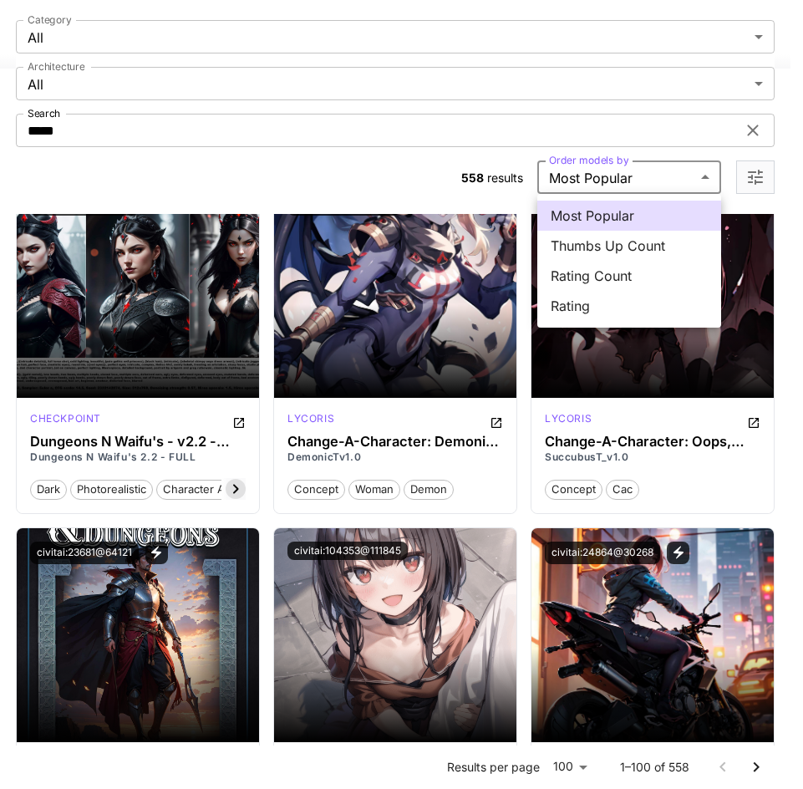
click at [607, 185] on div at bounding box center [401, 394] width 803 height 789
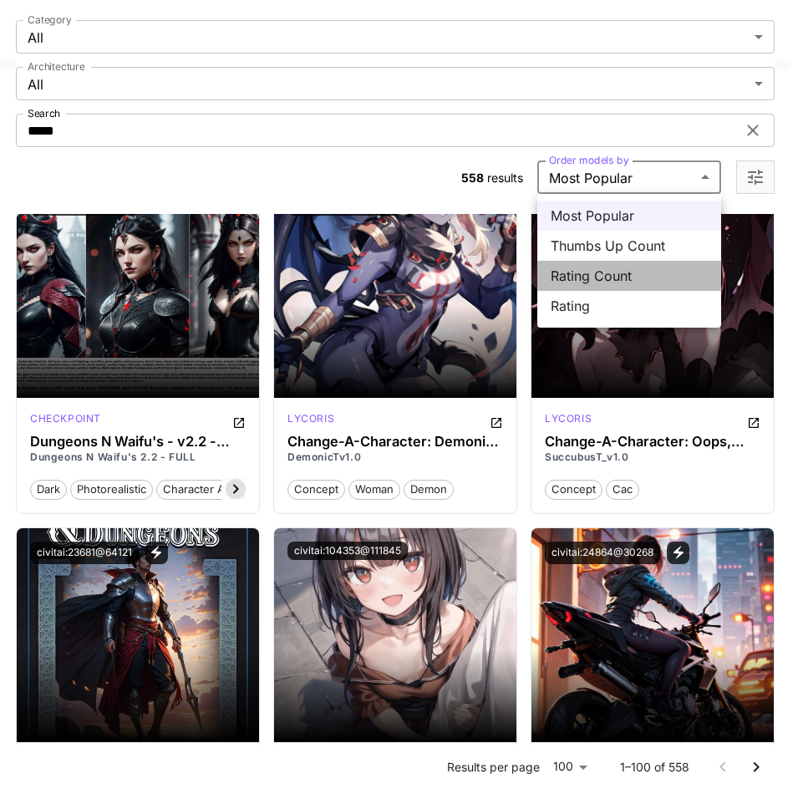
click at [608, 279] on span "Rating Count" at bounding box center [629, 276] width 157 height 20
type input "**********"
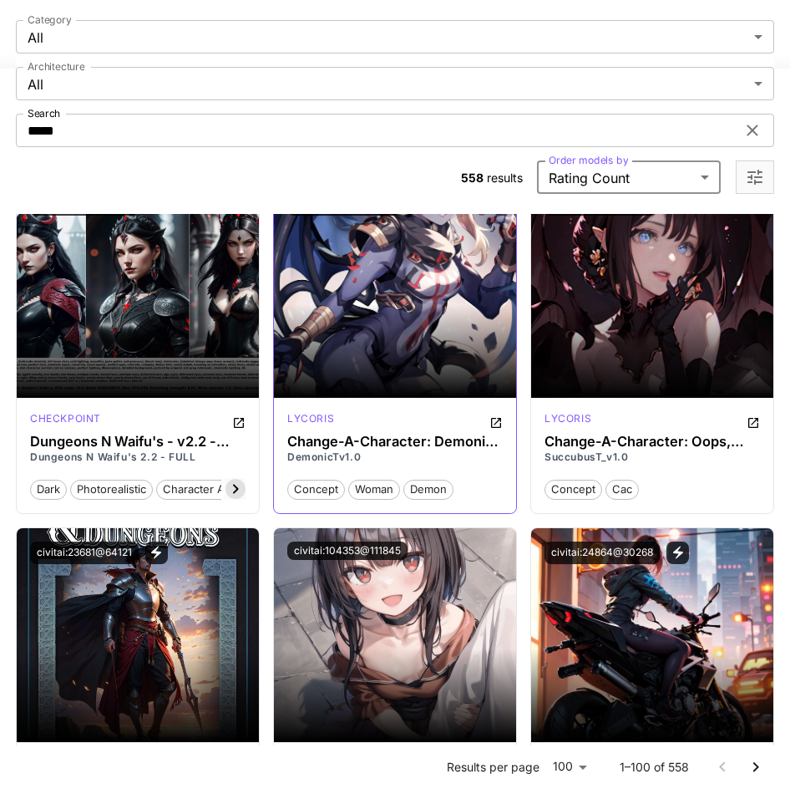
scroll to position [84, 0]
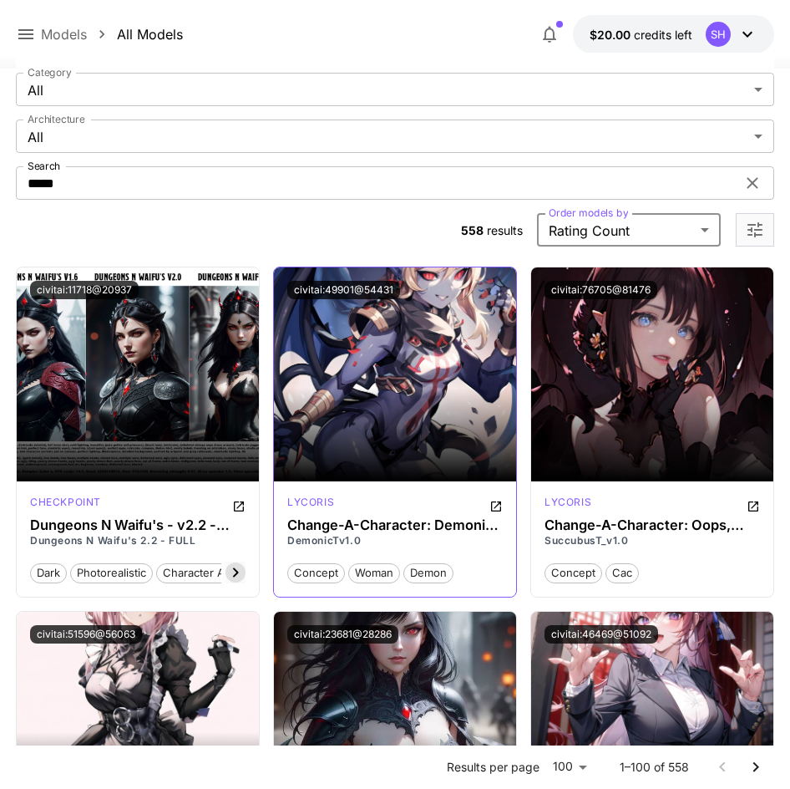
click at [340, 291] on button "civitai:49901@54431" at bounding box center [343, 290] width 113 height 18
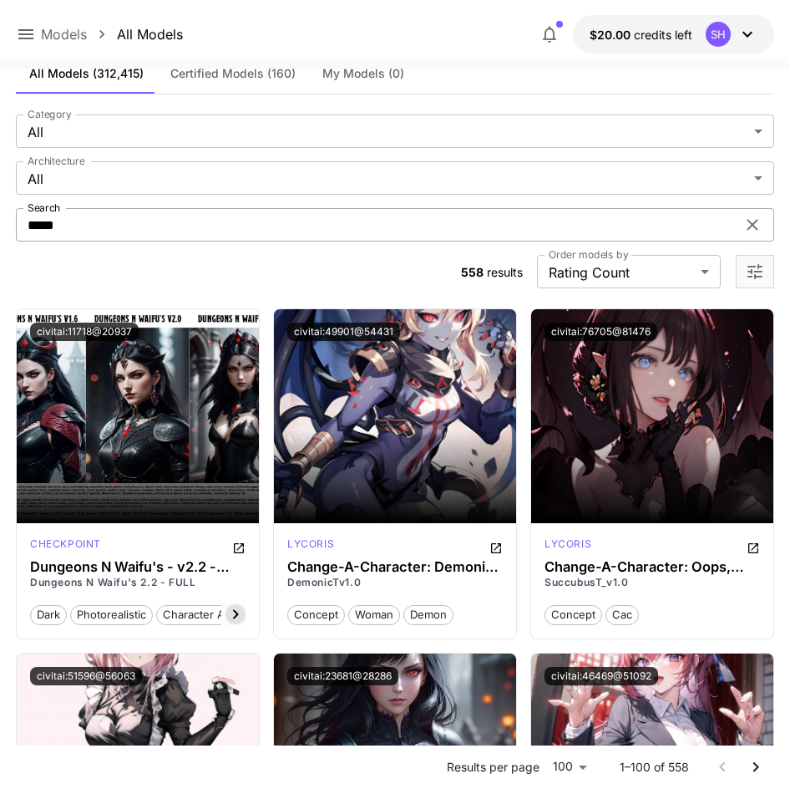
scroll to position [0, 0]
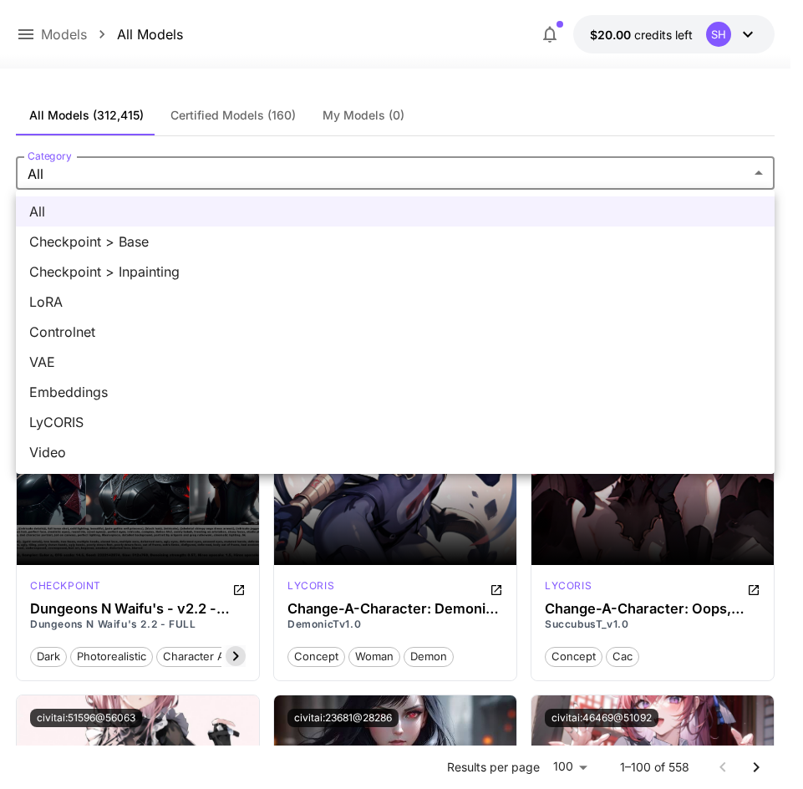
click at [191, 360] on span "VAE" at bounding box center [395, 362] width 732 height 20
type input "***"
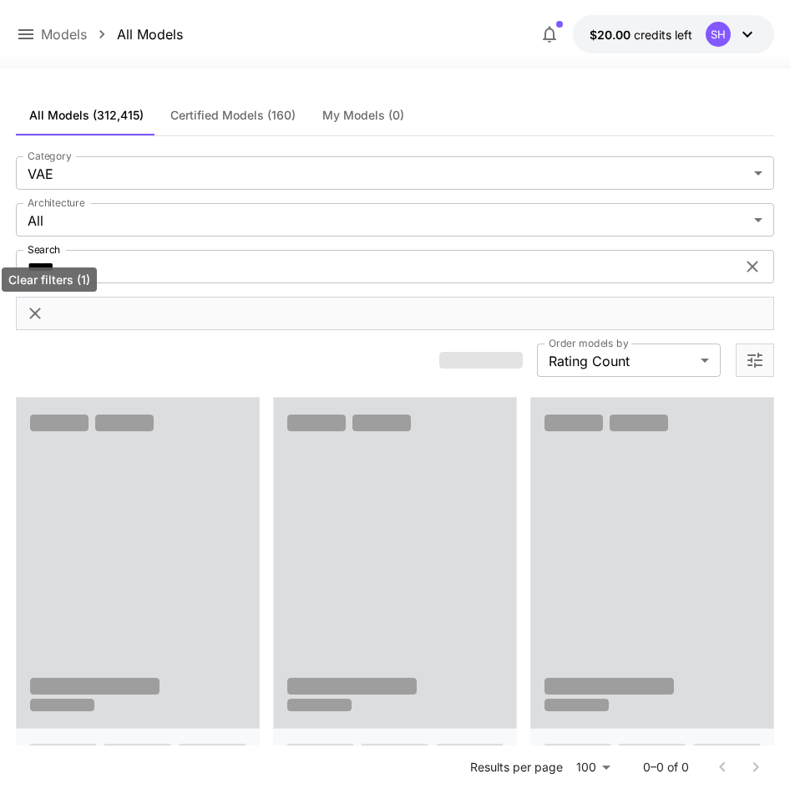
click at [41, 309] on icon "Clear filters (1)" at bounding box center [35, 313] width 20 height 20
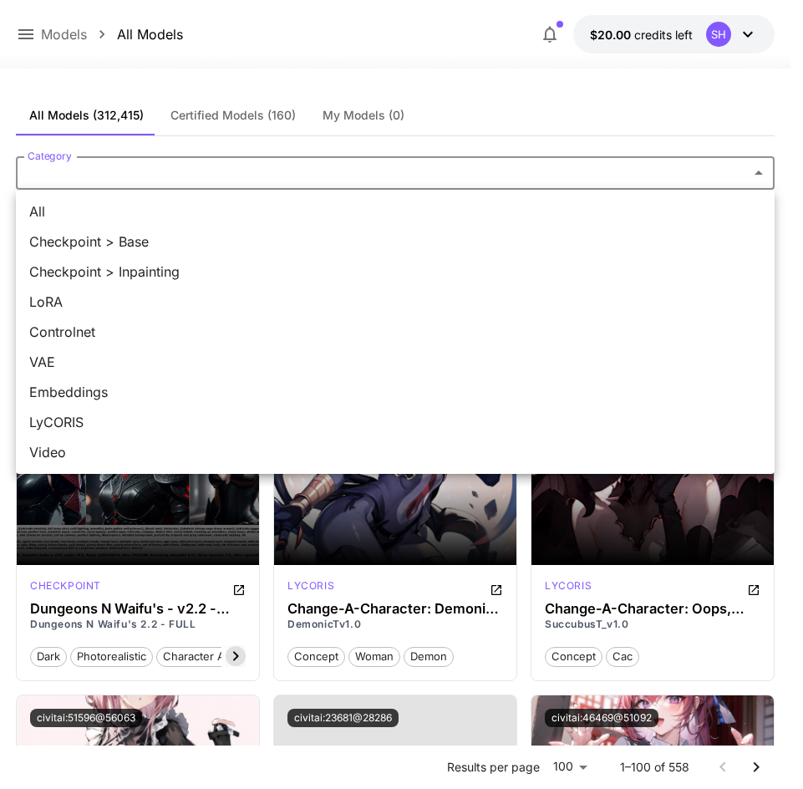
click at [72, 369] on span "VAE" at bounding box center [395, 362] width 732 height 20
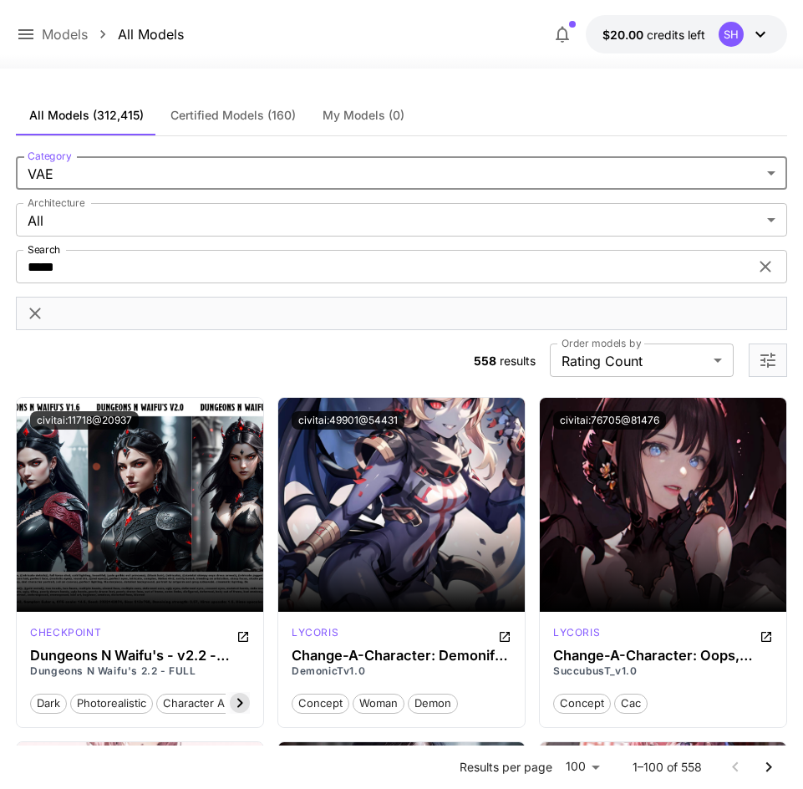
type input "***"
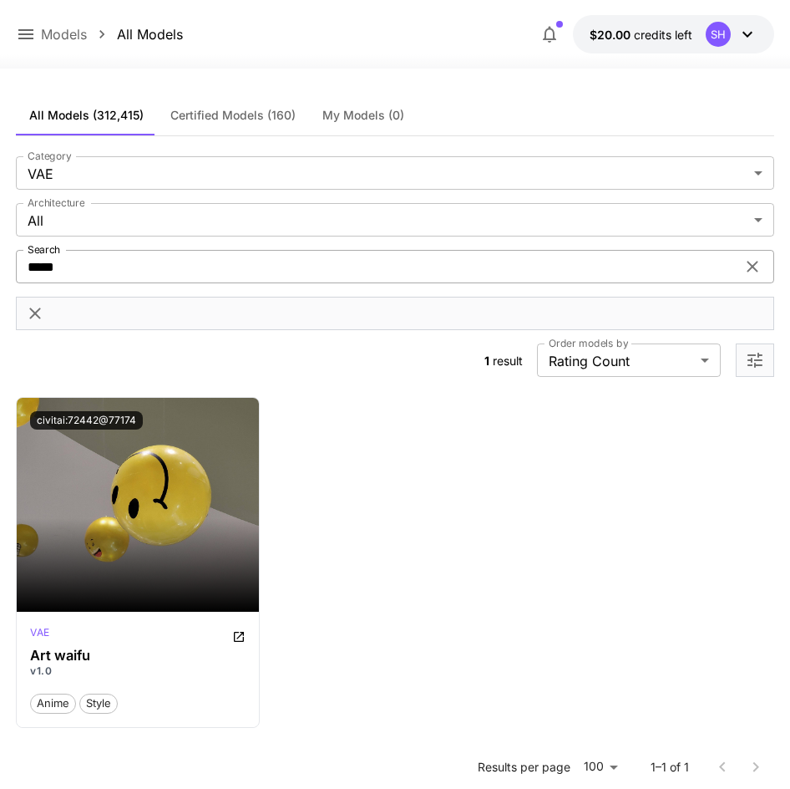
click at [742, 271] on div "***** Search" at bounding box center [395, 266] width 759 height 33
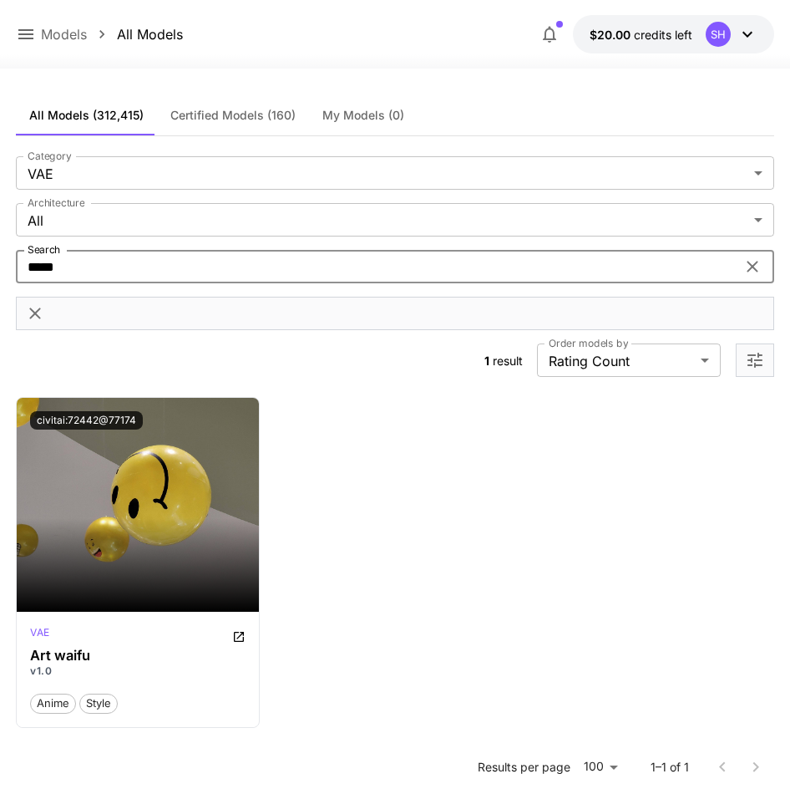
click at [766, 266] on div "***** Search" at bounding box center [395, 266] width 759 height 33
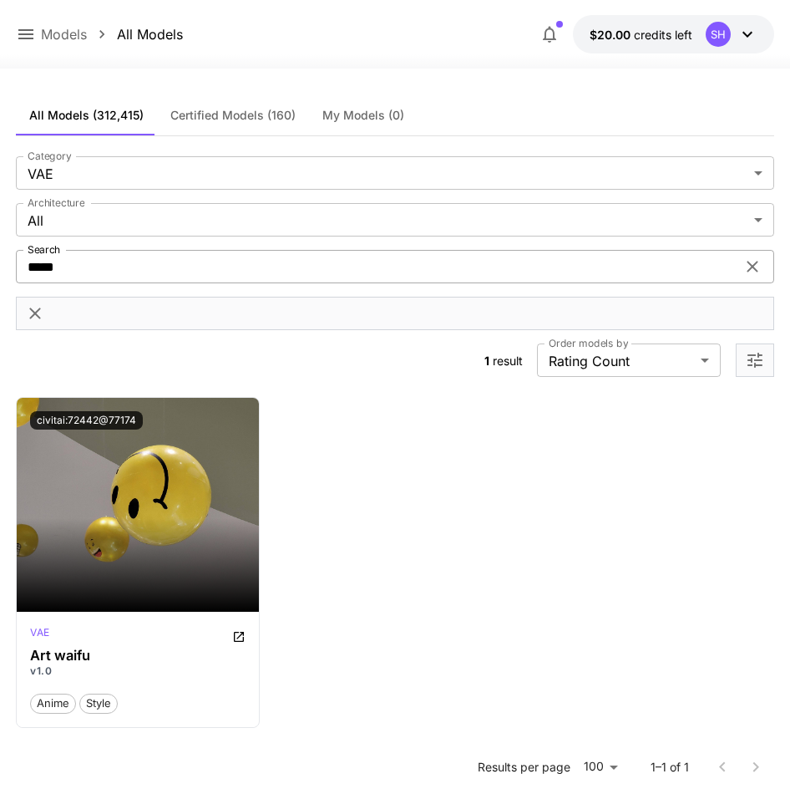
click at [760, 267] on icon at bounding box center [753, 267] width 20 height 20
click at [290, 340] on section "**********" at bounding box center [395, 266] width 759 height 221
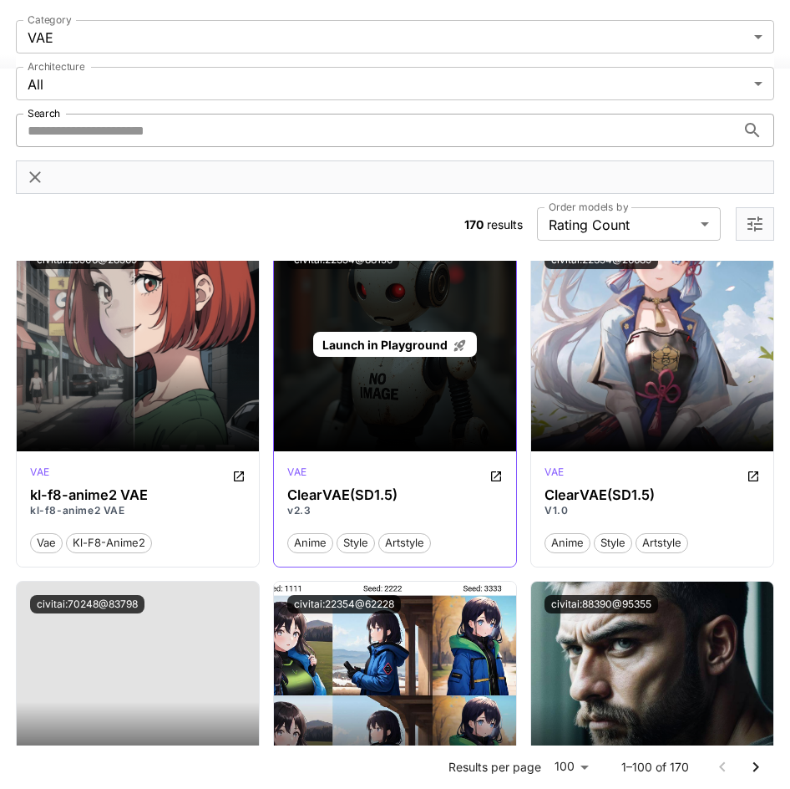
scroll to position [167, 0]
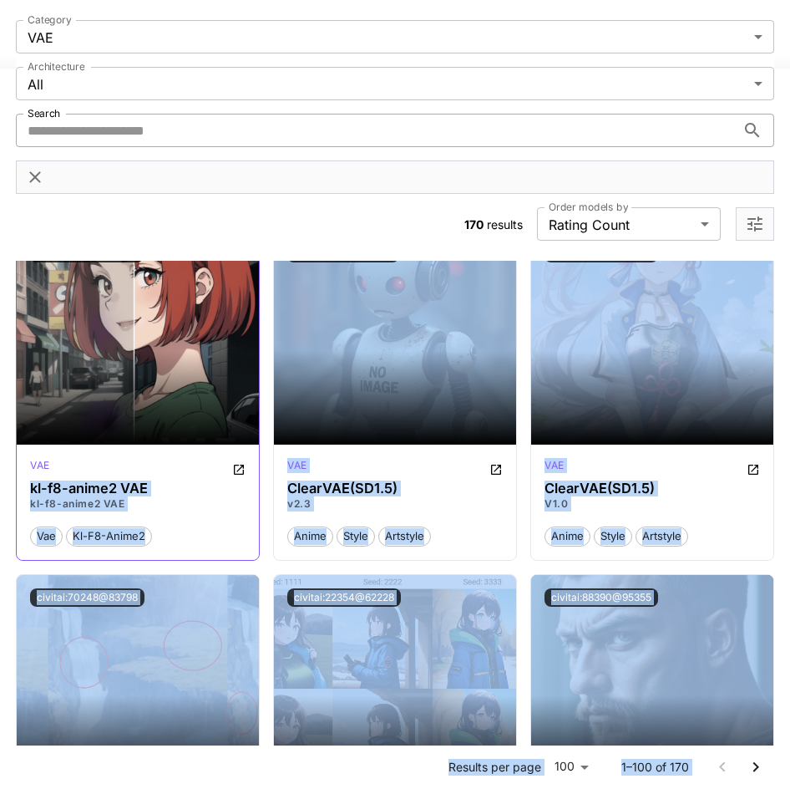
drag, startPoint x: 180, startPoint y: 458, endPoint x: 76, endPoint y: 454, distance: 103.7
click at [175, 483] on h3 "kl-f8-anime2 VAE" at bounding box center [138, 488] width 216 height 16
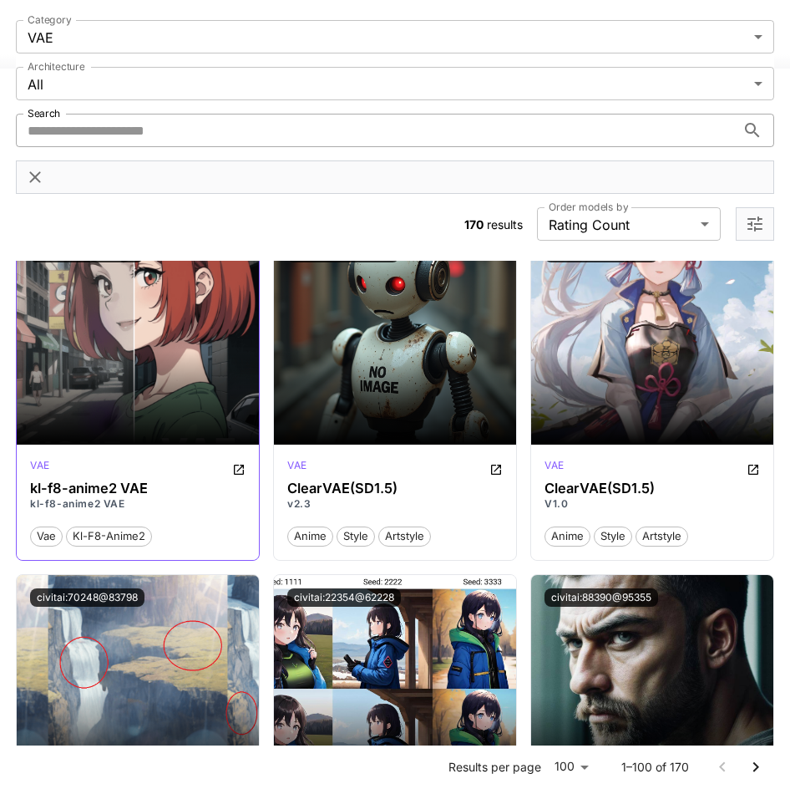
drag, startPoint x: 87, startPoint y: 460, endPoint x: 169, endPoint y: 472, distance: 82.8
click at [172, 475] on div "vae" at bounding box center [138, 468] width 216 height 20
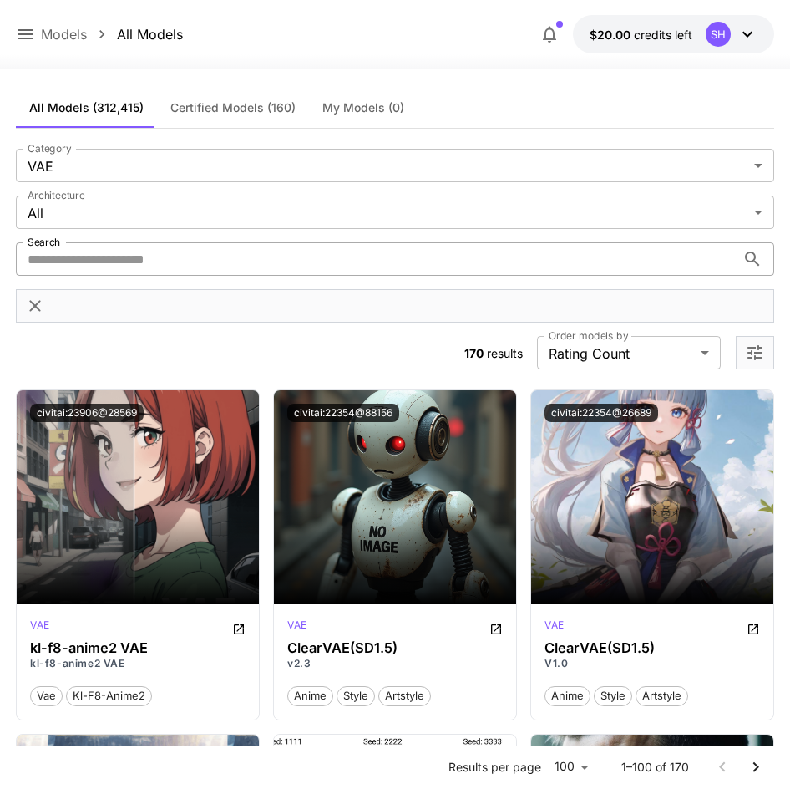
scroll to position [0, 0]
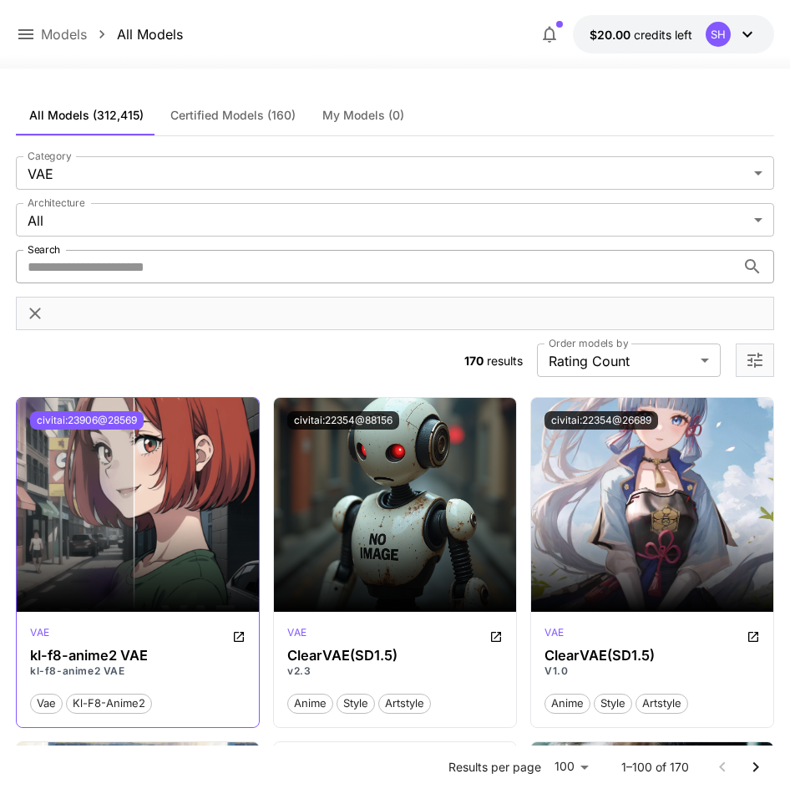
click at [109, 413] on button "civitai:23906@28569" at bounding box center [87, 420] width 114 height 18
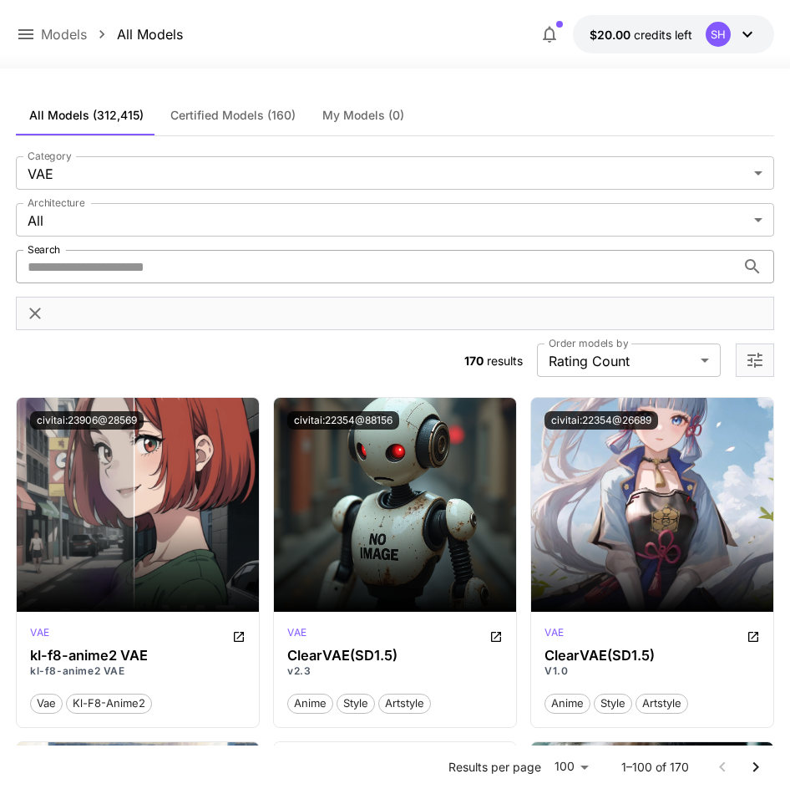
click at [382, 119] on span "My Models (0)" at bounding box center [364, 115] width 82 height 15
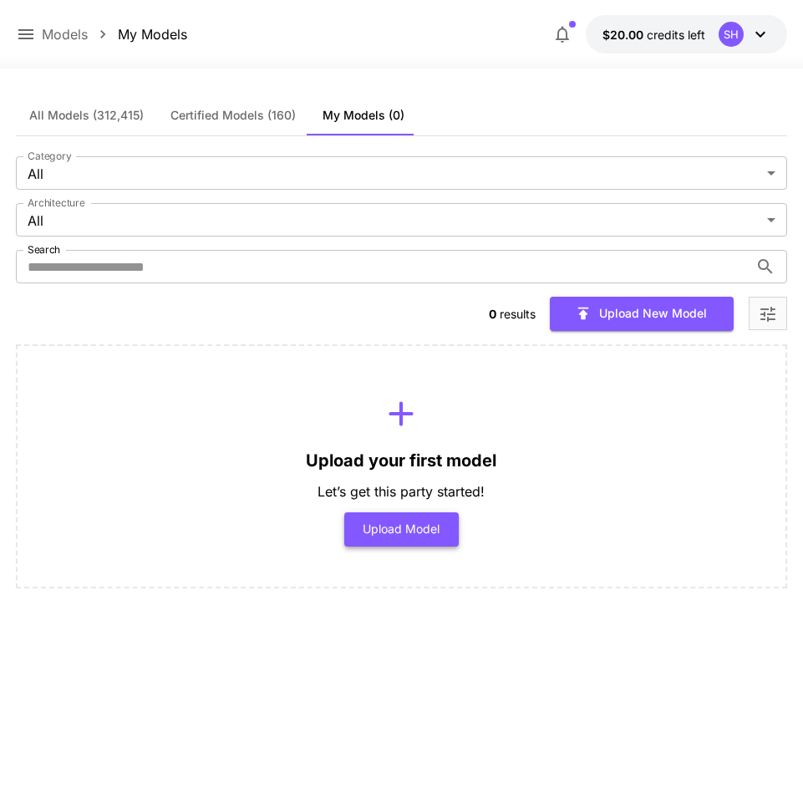
click at [394, 525] on button "Upload Model" at bounding box center [401, 529] width 114 height 34
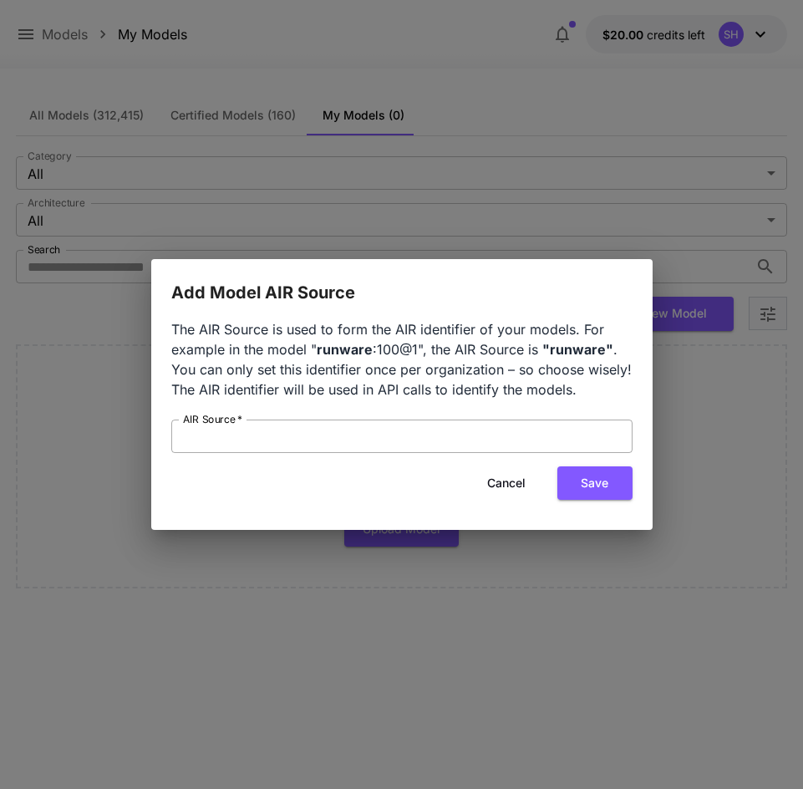
click at [490, 442] on input "AIR Source   *" at bounding box center [401, 435] width 461 height 33
click at [500, 478] on button "Cancel" at bounding box center [506, 483] width 75 height 34
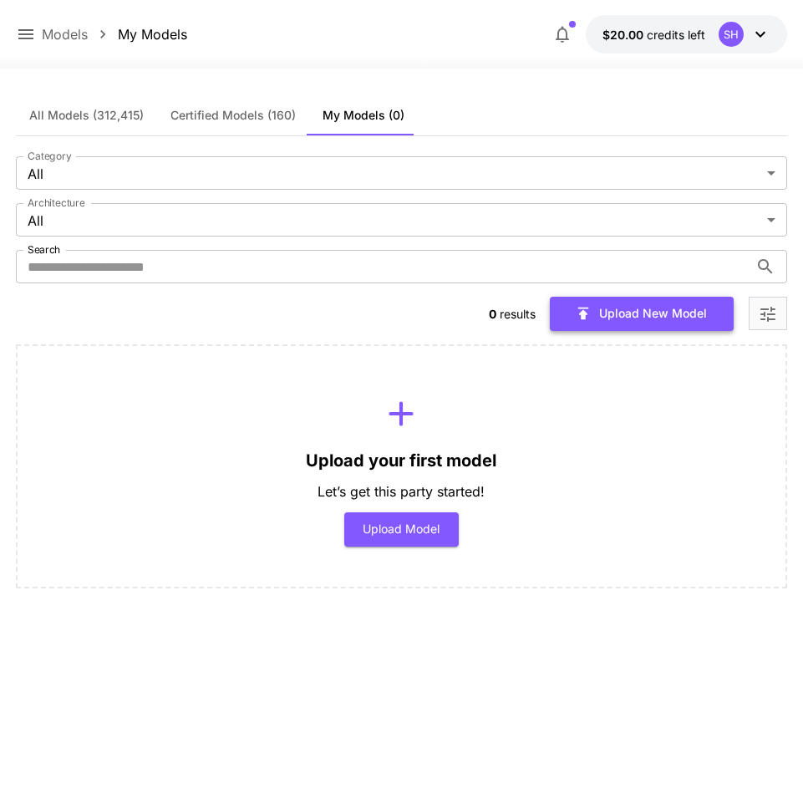
click at [603, 323] on button "Upload New Model" at bounding box center [642, 314] width 184 height 34
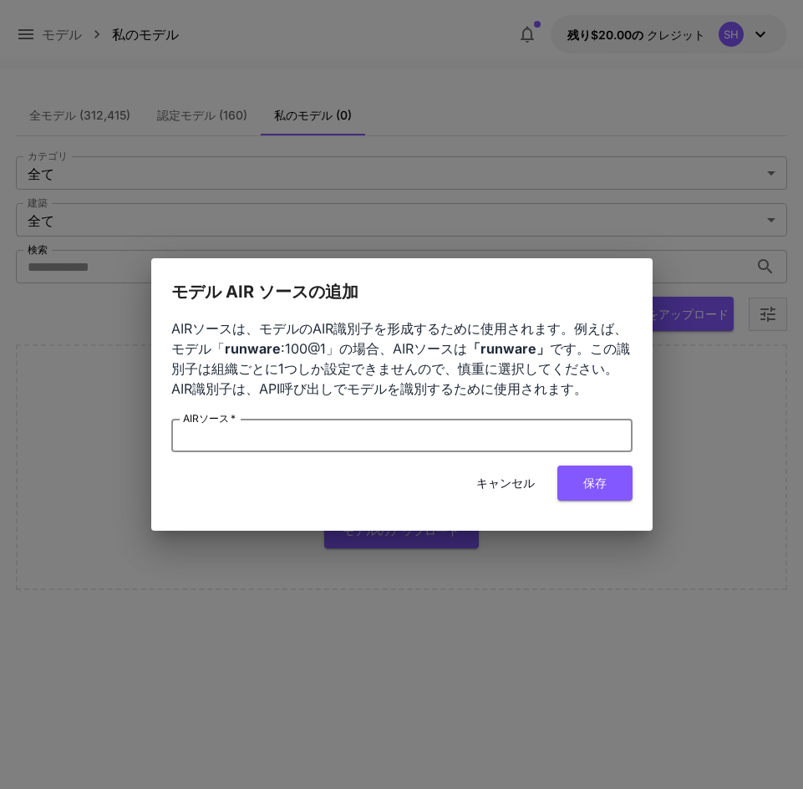
click at [479, 428] on input "AIRソース   *" at bounding box center [401, 435] width 461 height 33
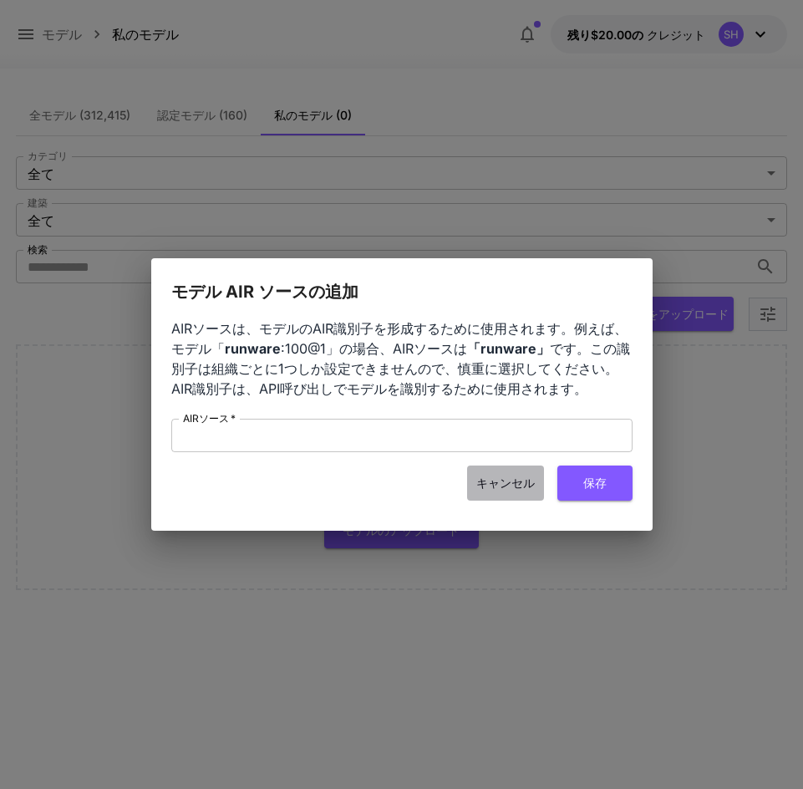
click at [516, 472] on font "キャンセル" at bounding box center [505, 482] width 58 height 21
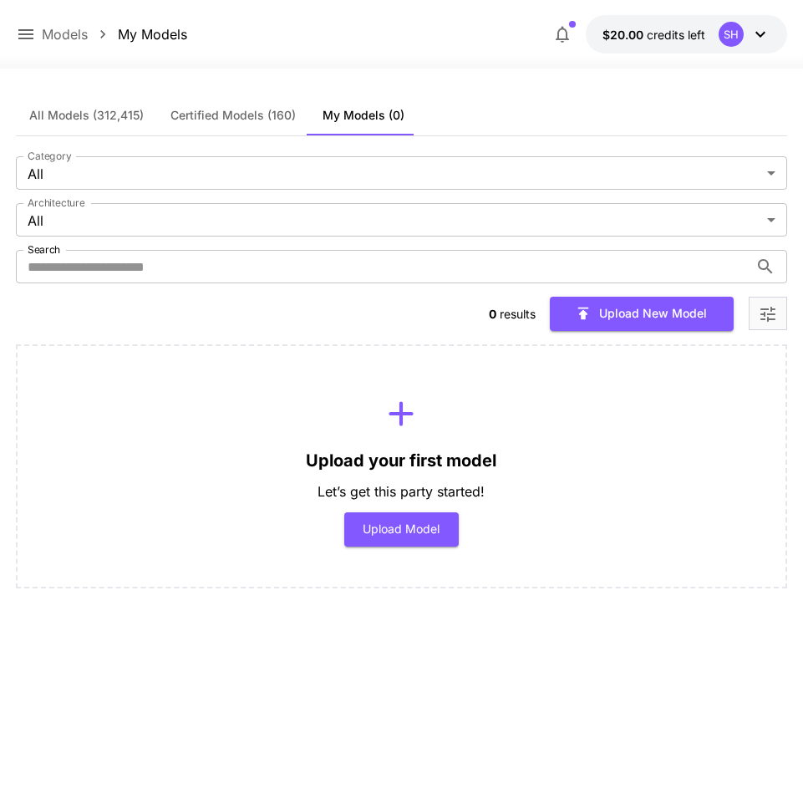
click at [596, 367] on div "Upload your first model Let’s get this party started! Upload Model" at bounding box center [401, 466] width 771 height 244
click at [759, 325] on div at bounding box center [768, 313] width 38 height 33
click at [772, 321] on icon "Open more filters" at bounding box center [768, 314] width 20 height 20
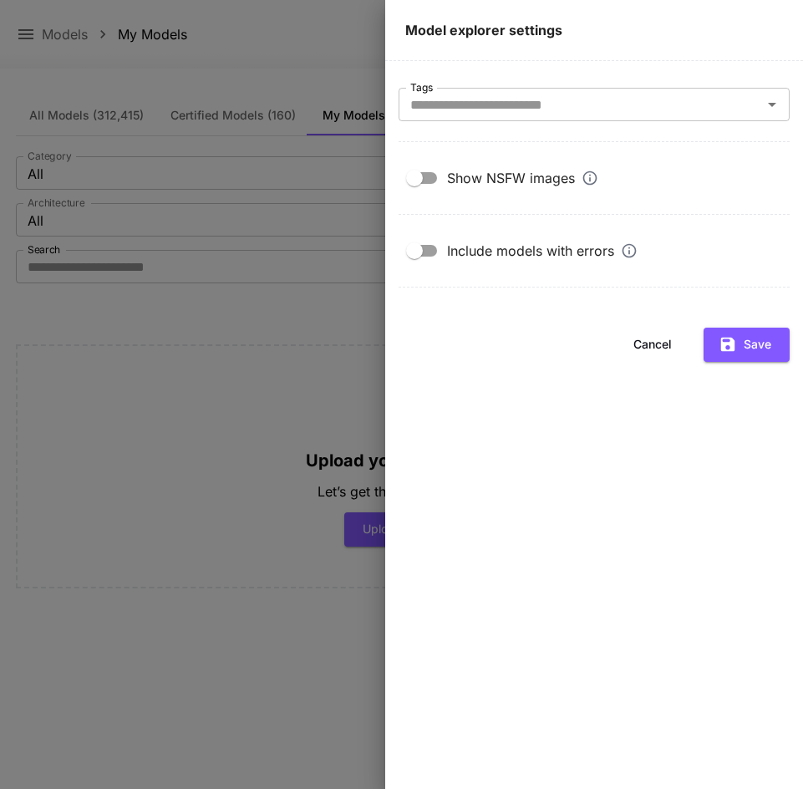
click at [358, 251] on div at bounding box center [401, 394] width 803 height 789
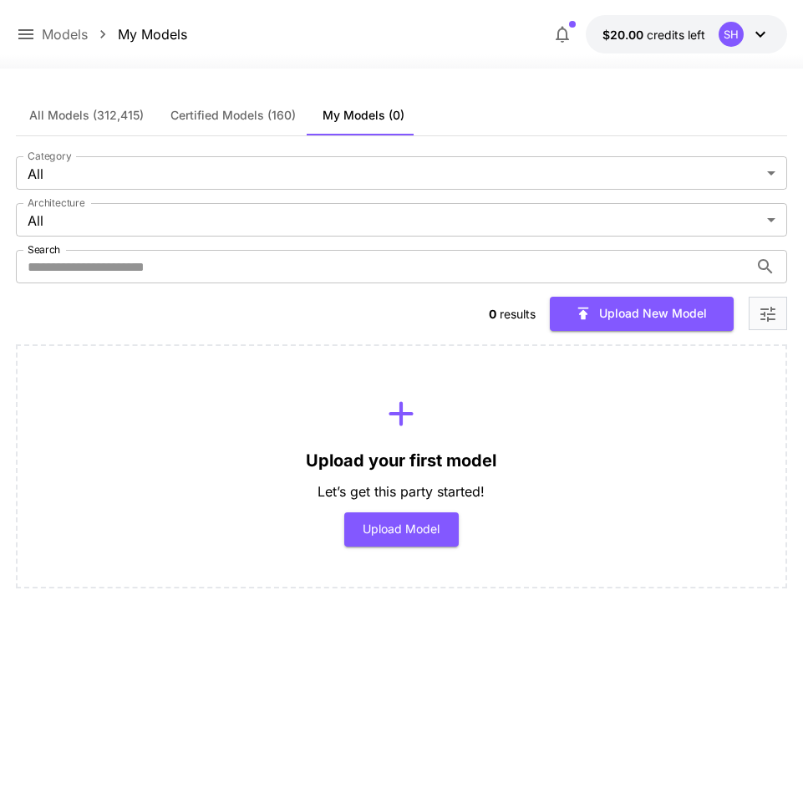
click at [746, 310] on div "0 results Upload New Model" at bounding box center [638, 314] width 298 height 34
click at [765, 313] on icon "Open more filters" at bounding box center [767, 314] width 15 height 15
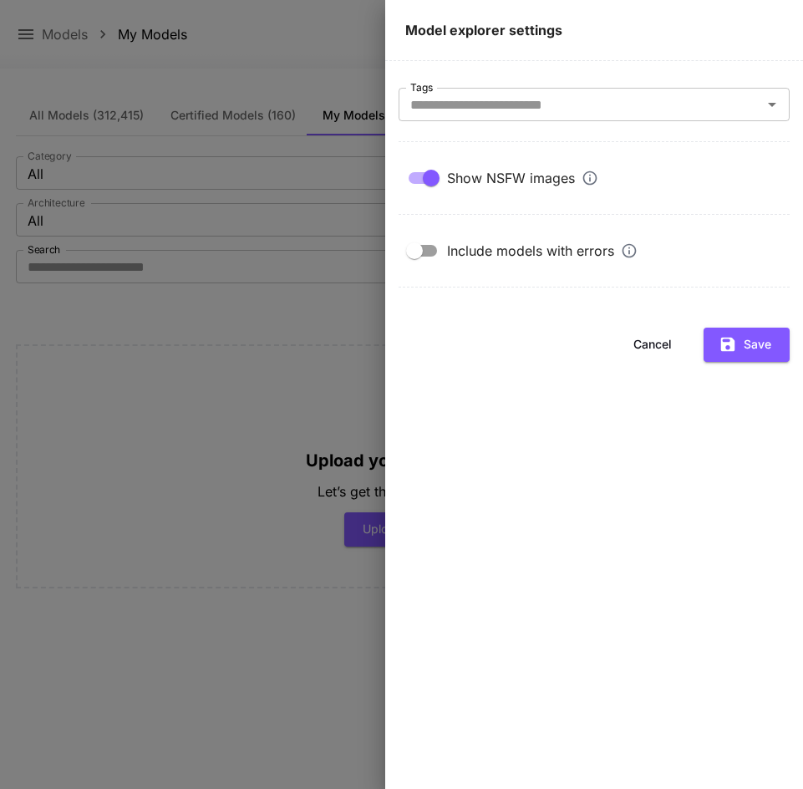
drag, startPoint x: 355, startPoint y: 206, endPoint x: 117, endPoint y: 71, distance: 273.5
click at [351, 206] on div at bounding box center [401, 394] width 803 height 789
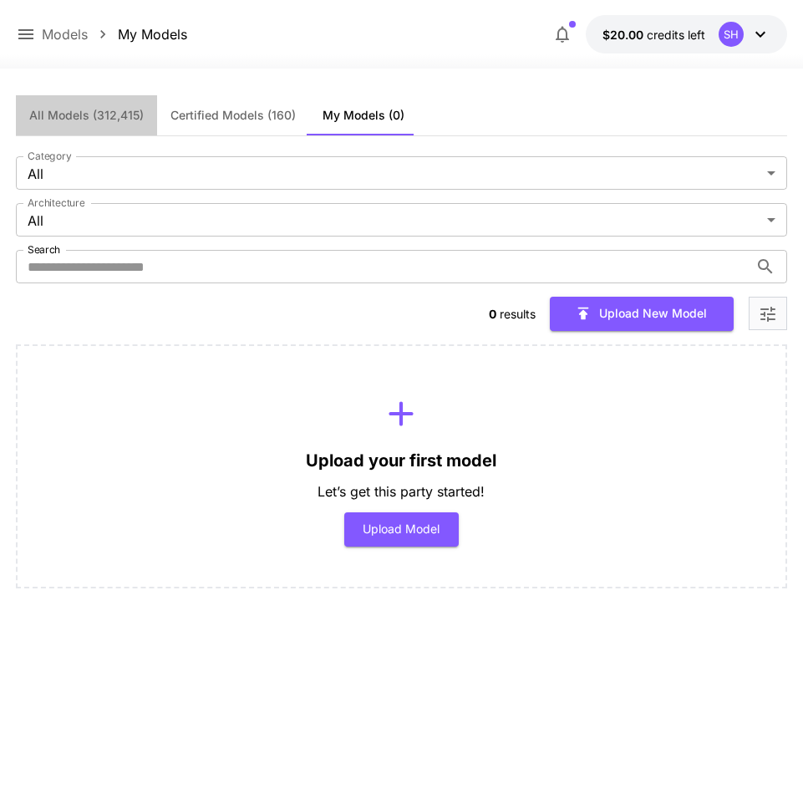
drag, startPoint x: 100, startPoint y: 118, endPoint x: 109, endPoint y: 115, distance: 8.7
click at [100, 117] on span "All Models (312,415)" at bounding box center [86, 115] width 114 height 15
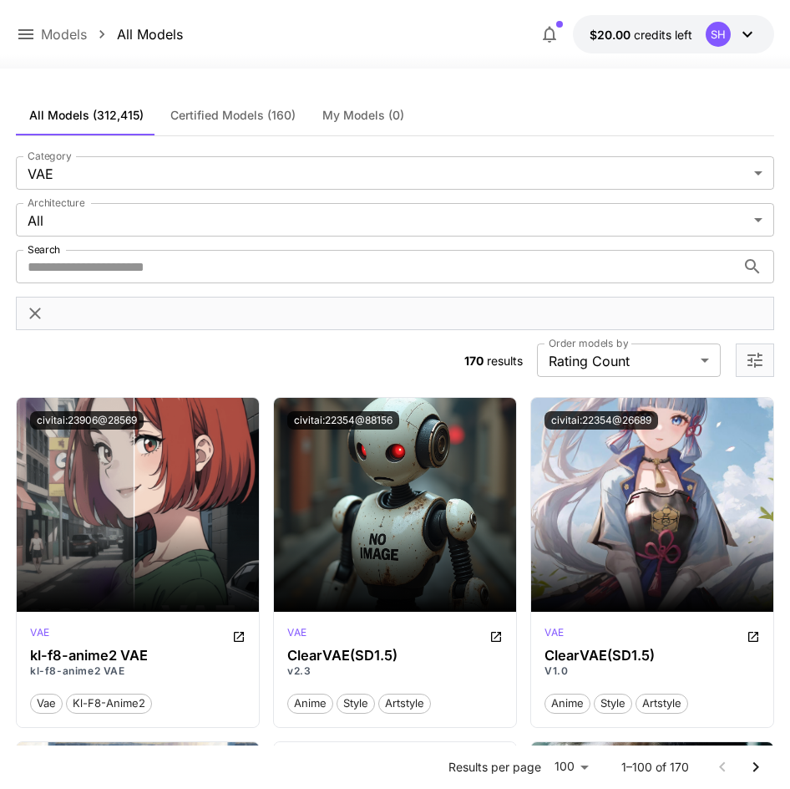
click at [769, 354] on div at bounding box center [755, 359] width 38 height 33
click at [763, 365] on icon "Open more filters" at bounding box center [755, 360] width 15 height 15
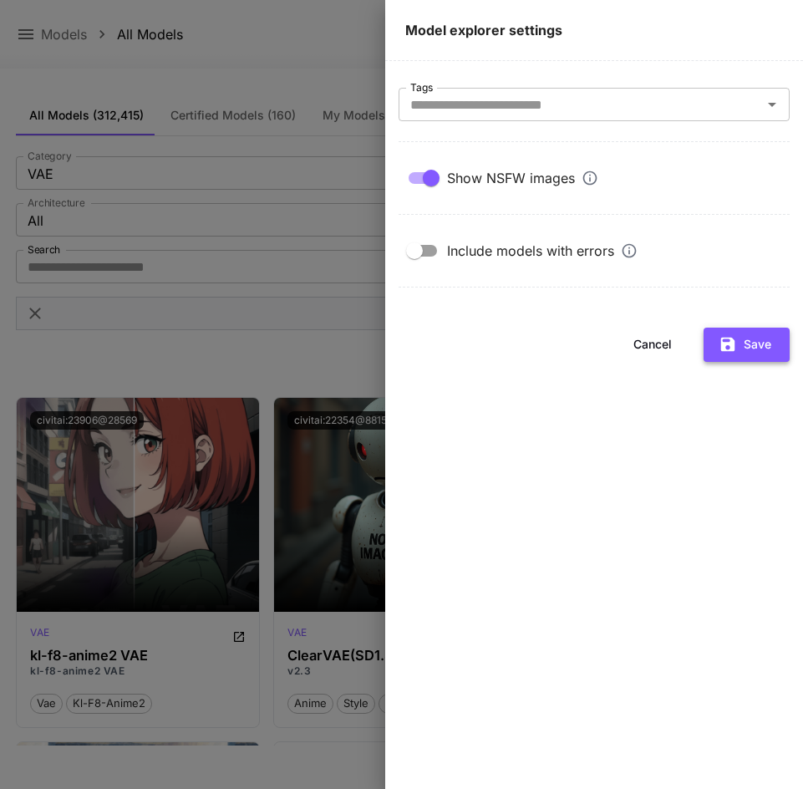
click at [768, 338] on button "Save" at bounding box center [747, 345] width 86 height 34
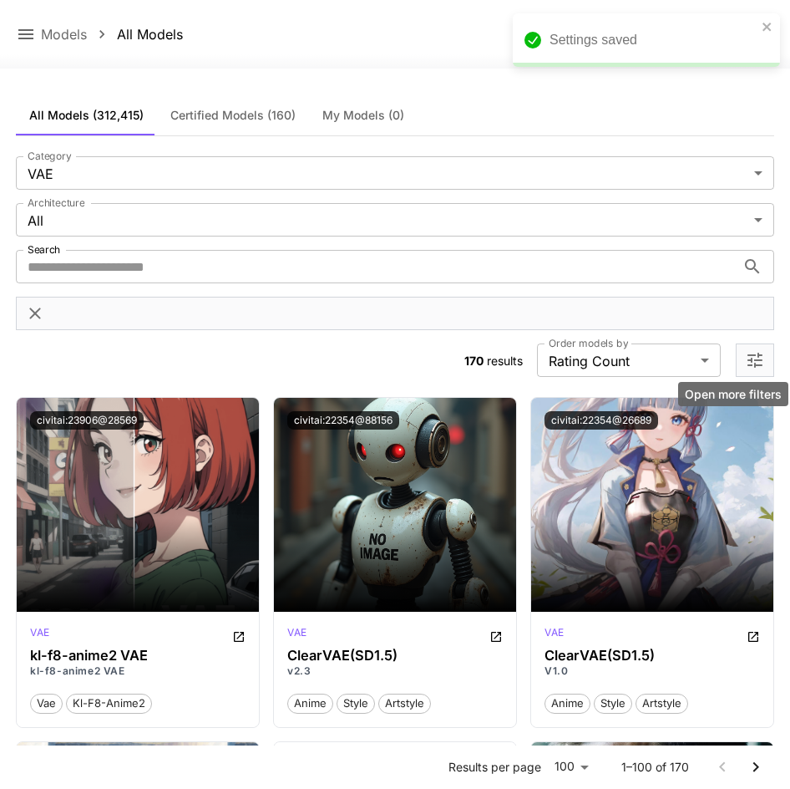
click at [759, 360] on icon "Open more filters" at bounding box center [755, 360] width 15 height 15
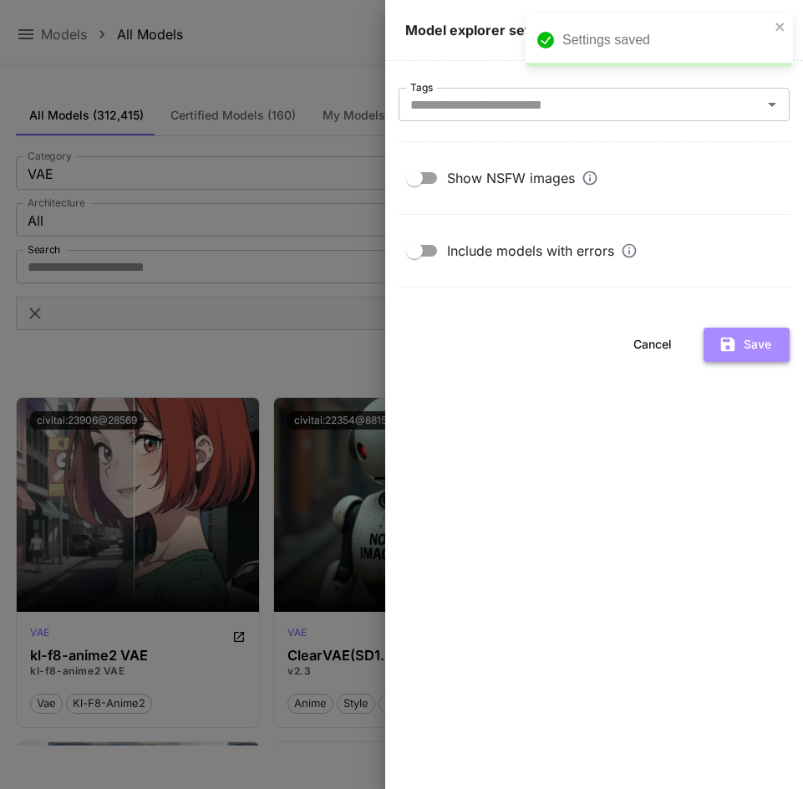
click at [766, 343] on button "Save" at bounding box center [747, 345] width 86 height 34
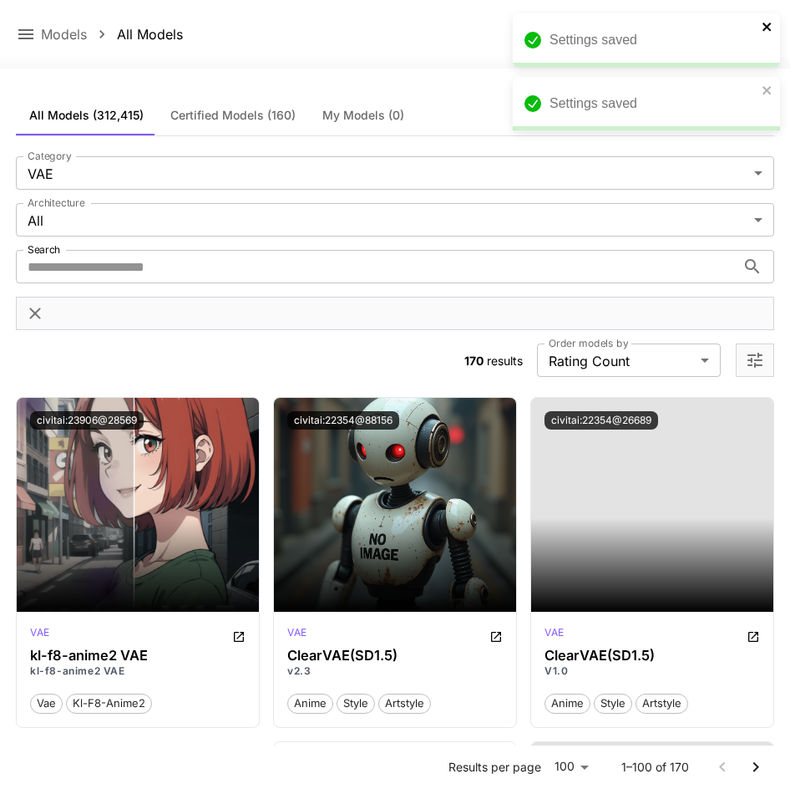
click at [770, 29] on icon "close" at bounding box center [767, 27] width 8 height 8
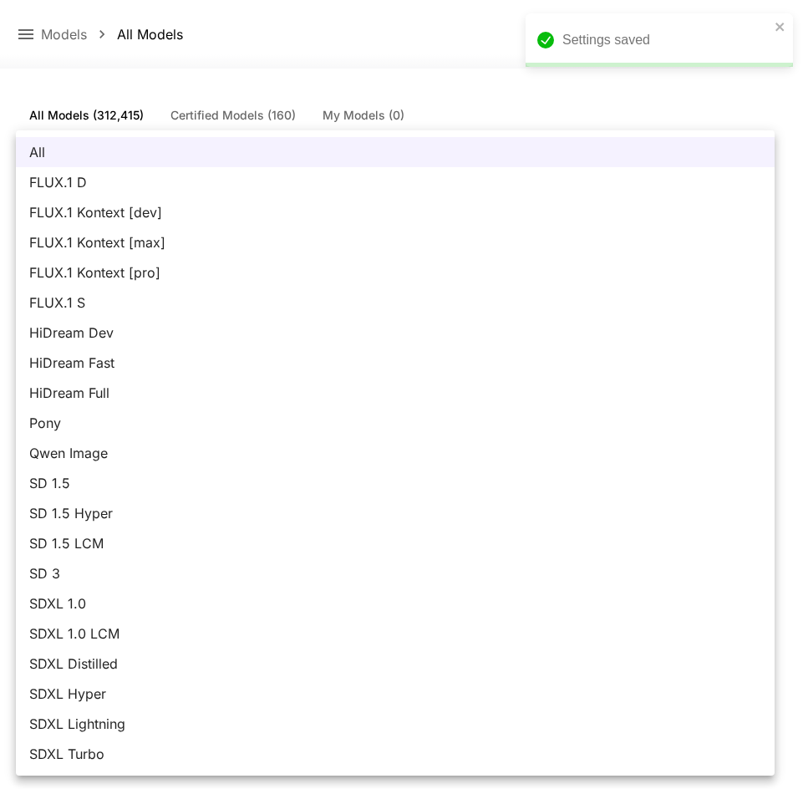
click at [131, 185] on span "FLUX.1 D" at bounding box center [395, 182] width 732 height 20
type input "******"
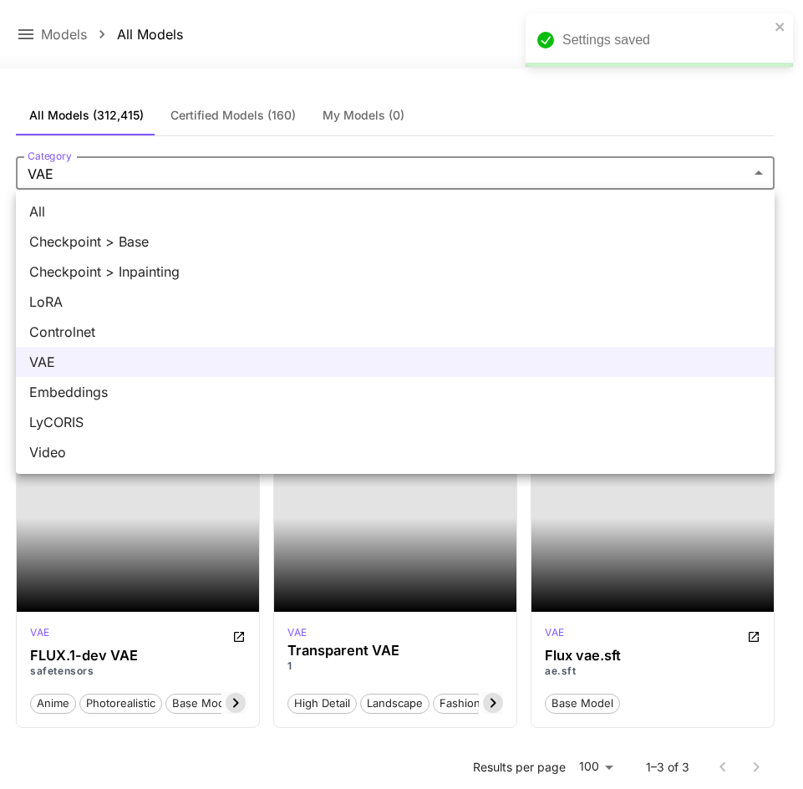
click at [107, 302] on span "LoRA" at bounding box center [395, 302] width 732 height 20
type input "****"
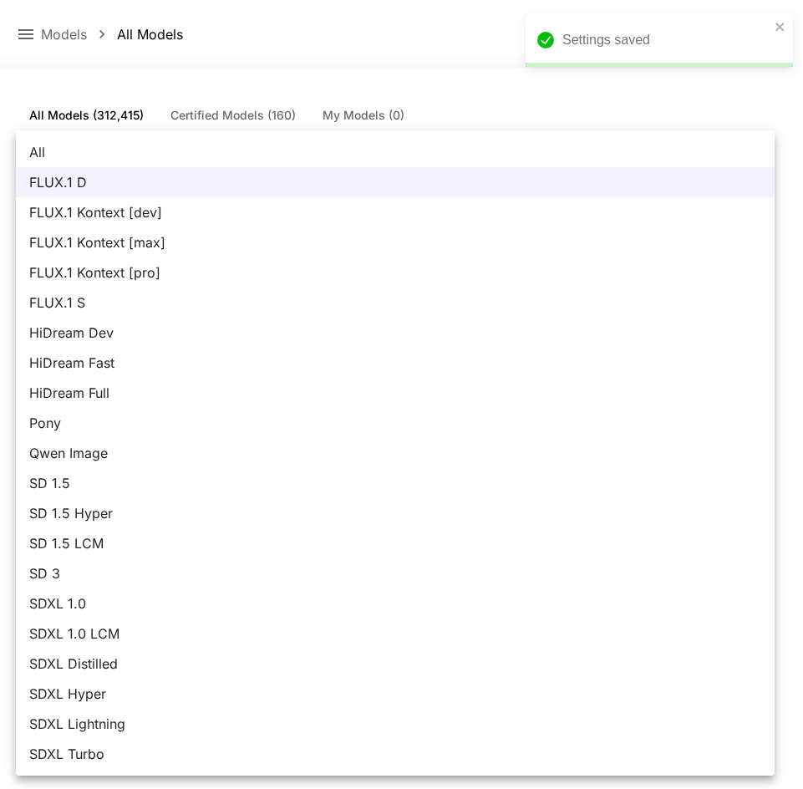
click at [84, 221] on body "**********" at bounding box center [401, 639] width 803 height 1279
click at [154, 145] on span "All" at bounding box center [395, 152] width 732 height 20
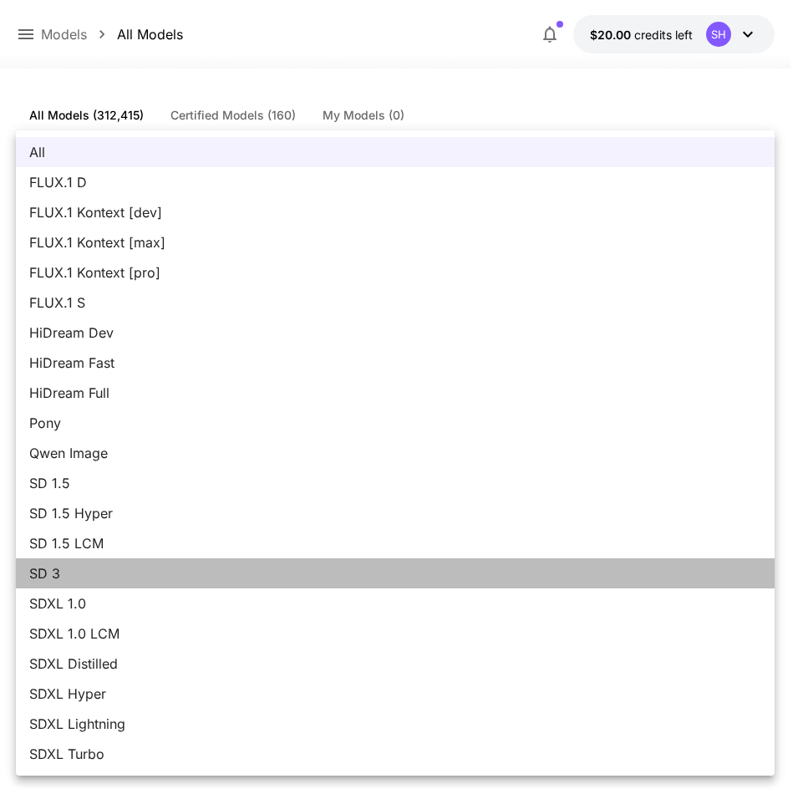
click at [108, 571] on span "SD 3" at bounding box center [395, 573] width 732 height 20
type input "***"
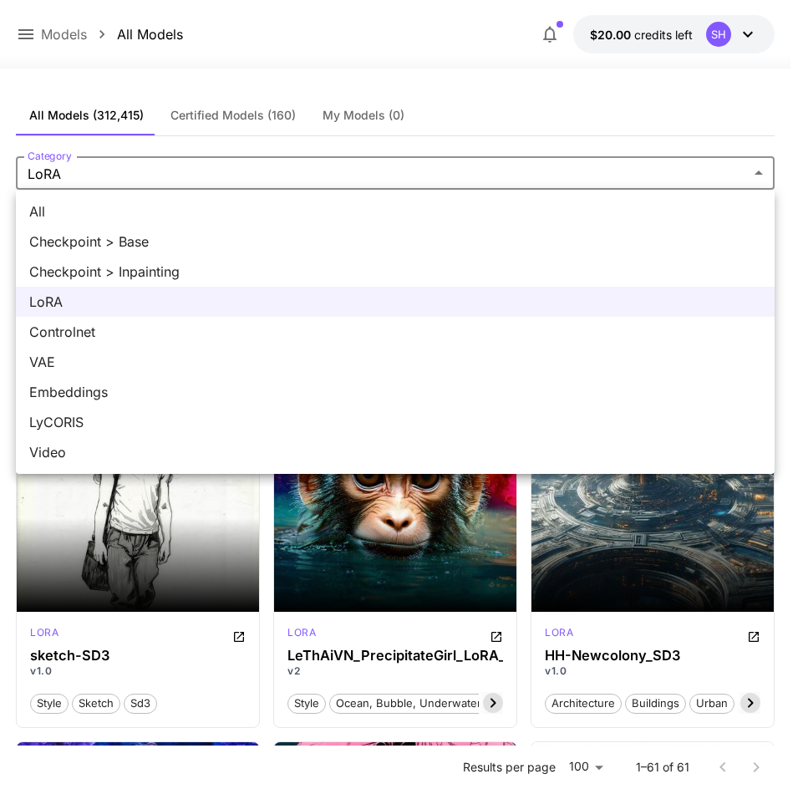
click at [80, 352] on span "VAE" at bounding box center [395, 362] width 732 height 20
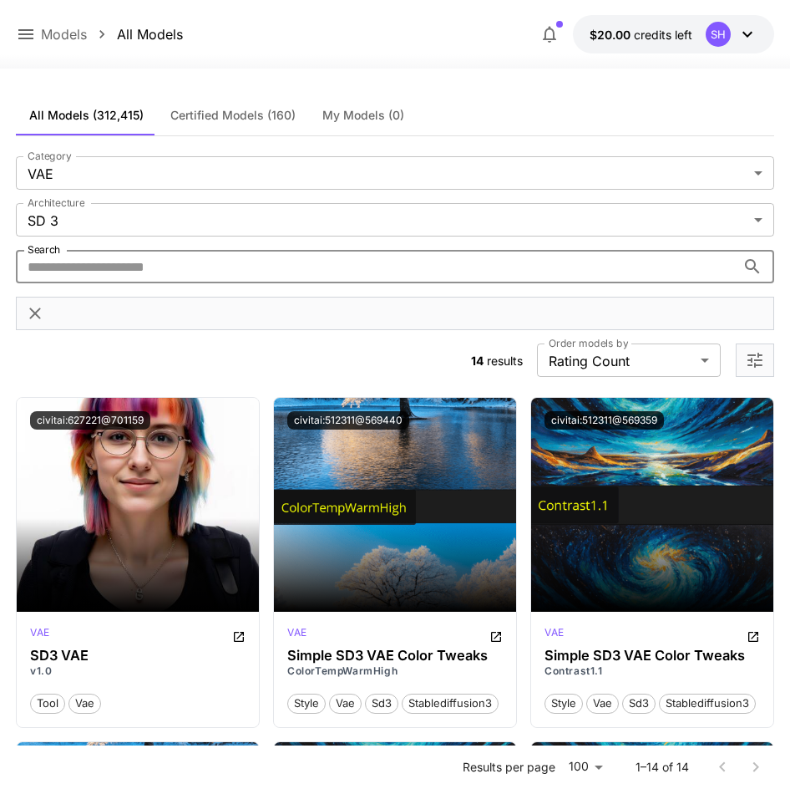
click at [95, 280] on input "Search" at bounding box center [376, 266] width 720 height 33
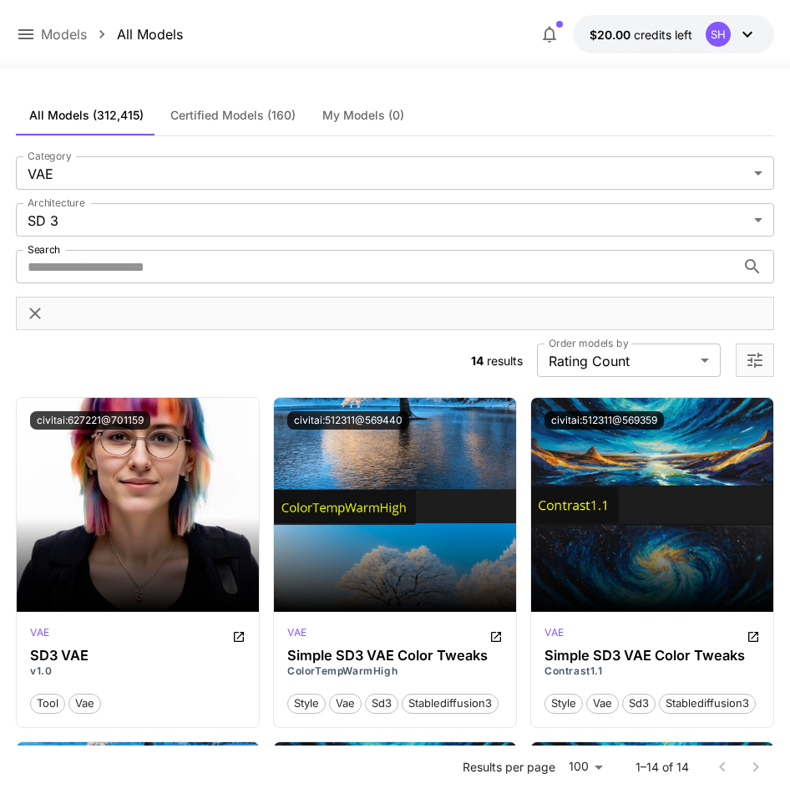
click at [231, 350] on section "**********" at bounding box center [395, 266] width 759 height 221
click at [461, 201] on div "Category VAE *** Category Architecture SD 3 *** Architecture Search Search" at bounding box center [395, 243] width 759 height 174
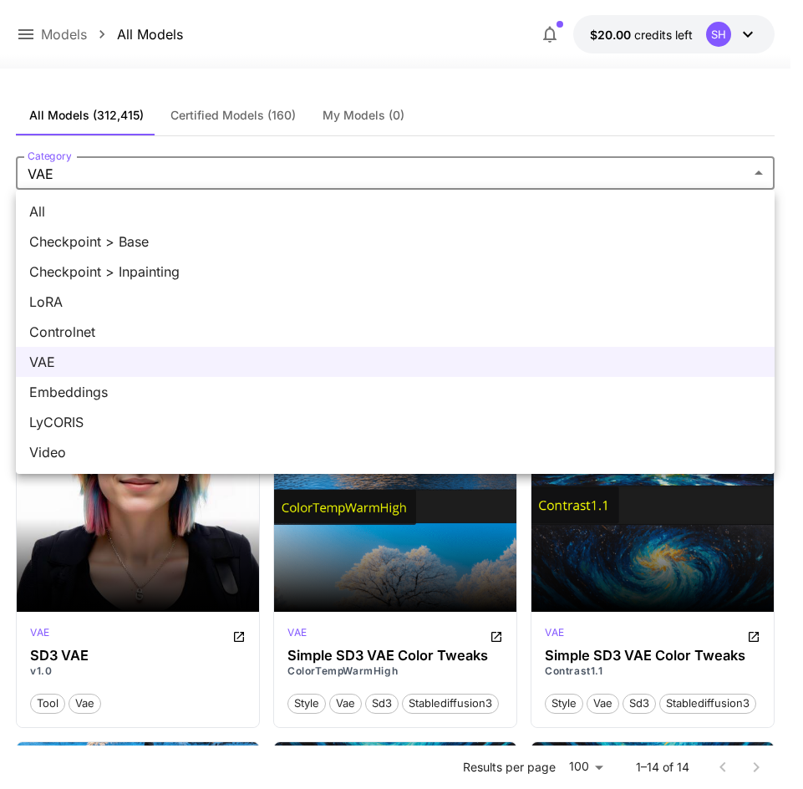
click at [211, 242] on span "Checkpoint > Base" at bounding box center [395, 241] width 732 height 20
type input "**********"
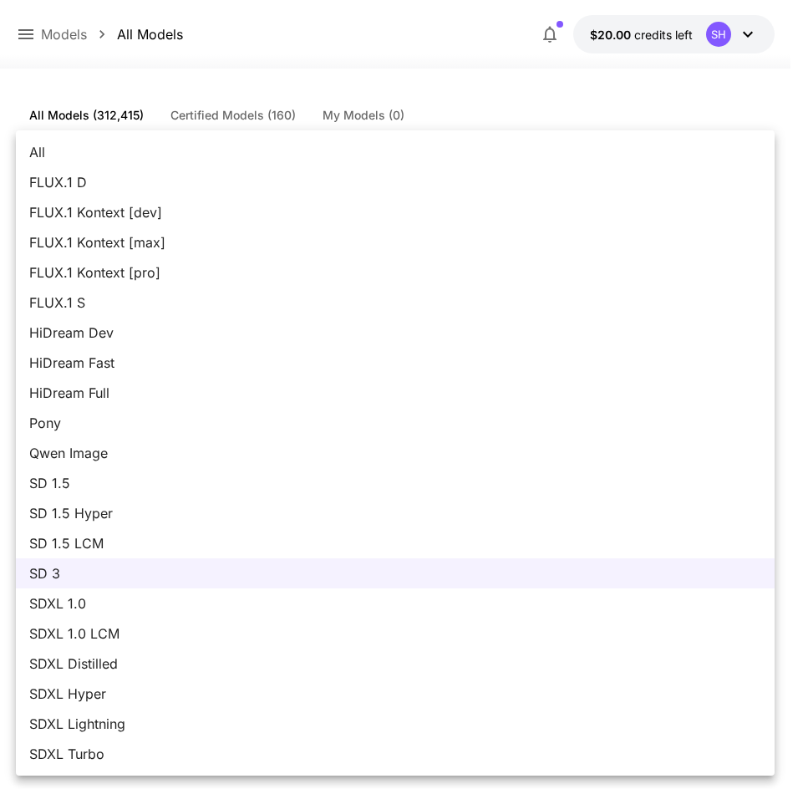
click at [84, 165] on li "All" at bounding box center [395, 152] width 759 height 30
type input "***"
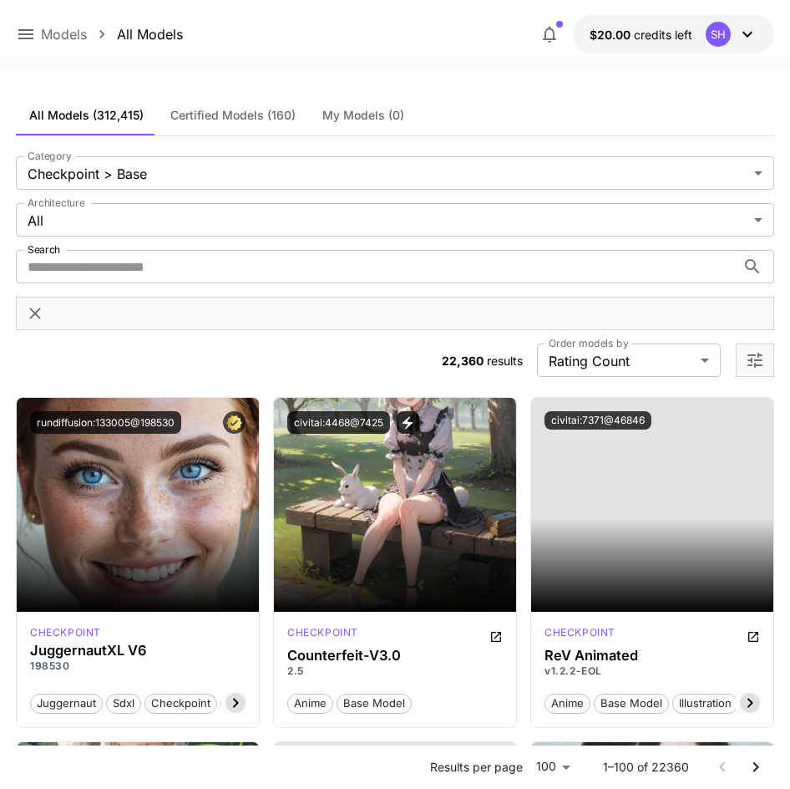
click at [37, 313] on icon "Clear filters (2)" at bounding box center [35, 313] width 20 height 20
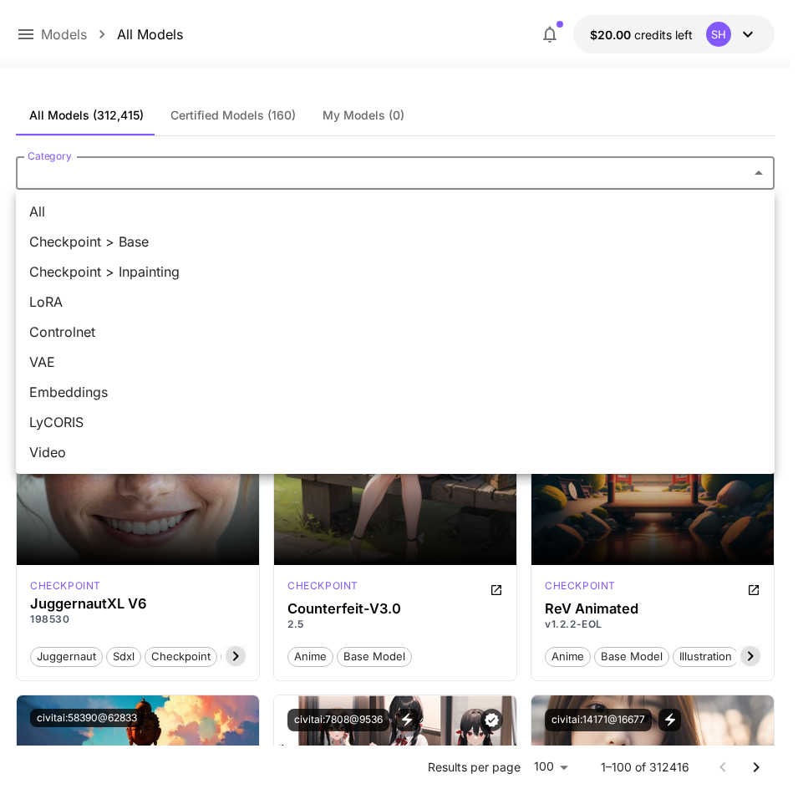
click at [191, 236] on span "Checkpoint > Base" at bounding box center [395, 241] width 732 height 20
type input "**********"
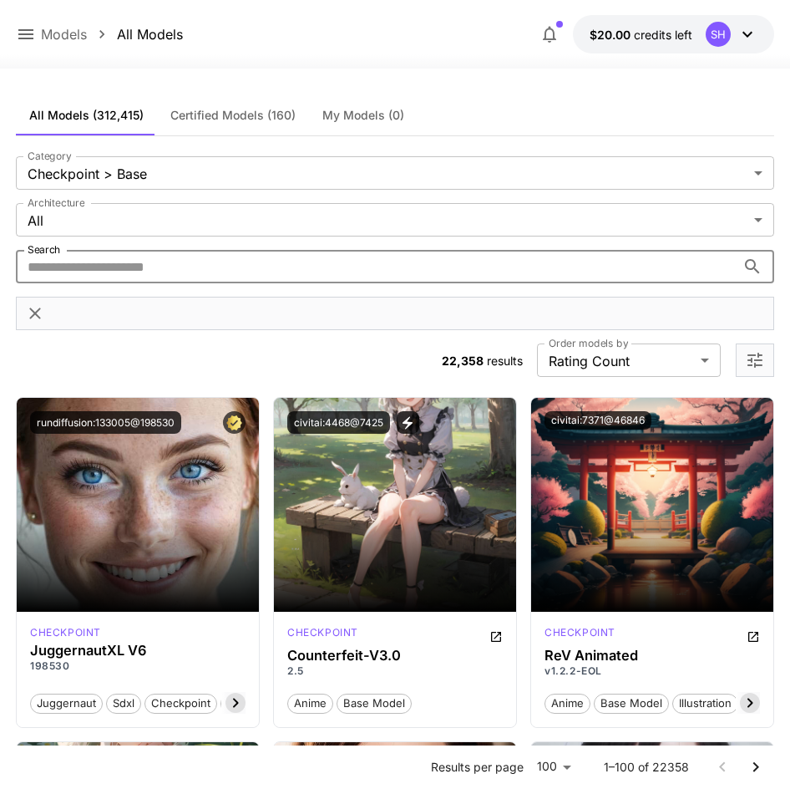
click at [197, 265] on input "Search" at bounding box center [376, 266] width 720 height 33
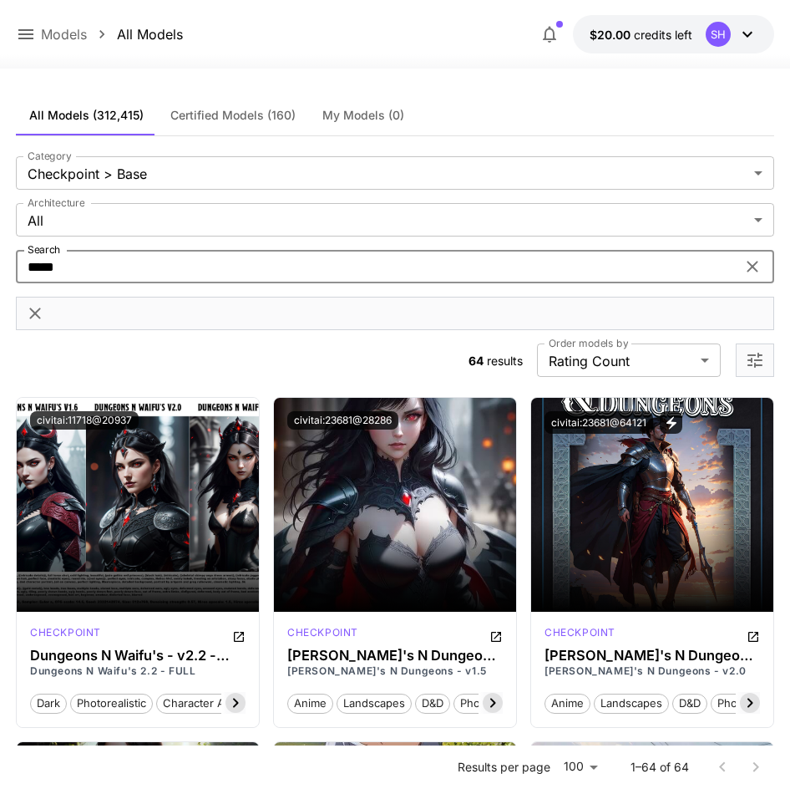
drag, startPoint x: 90, startPoint y: 264, endPoint x: -8, endPoint y: 258, distance: 98.8
type input "*****"
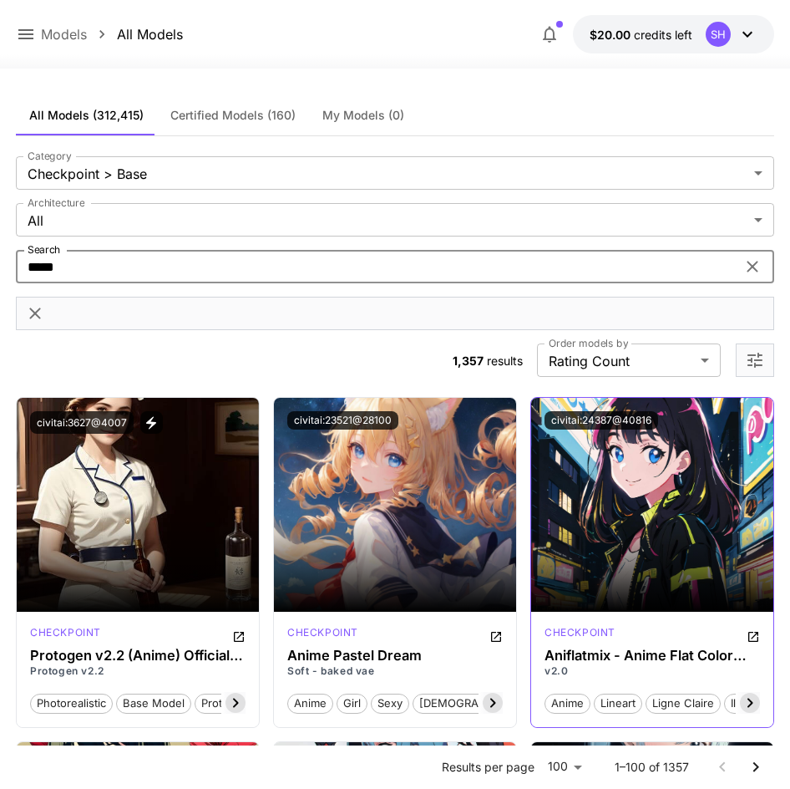
click at [751, 704] on icon at bounding box center [751, 703] width 6 height 9
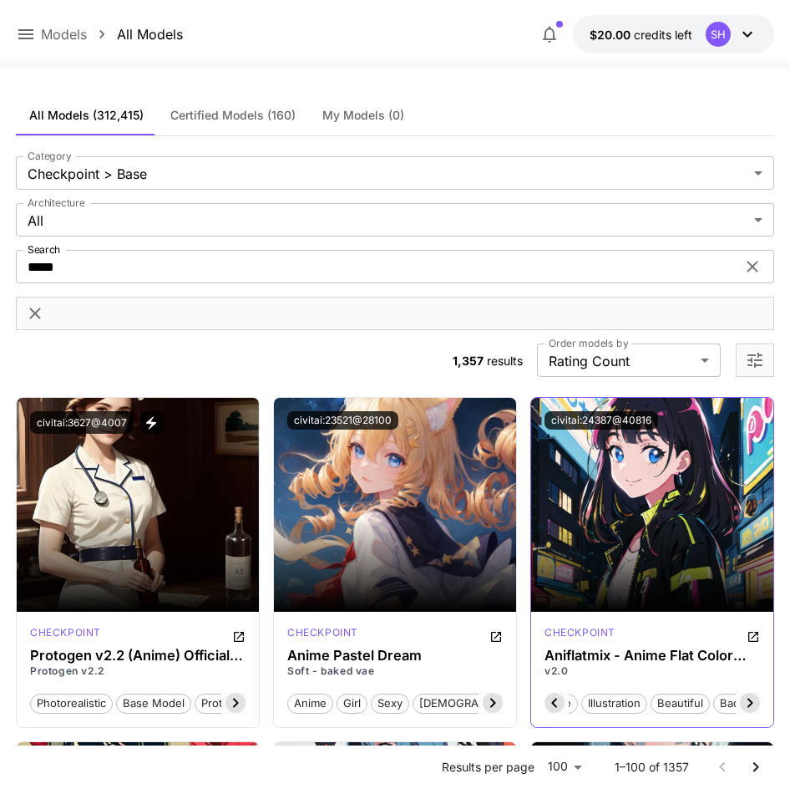
click at [751, 704] on icon at bounding box center [751, 703] width 6 height 9
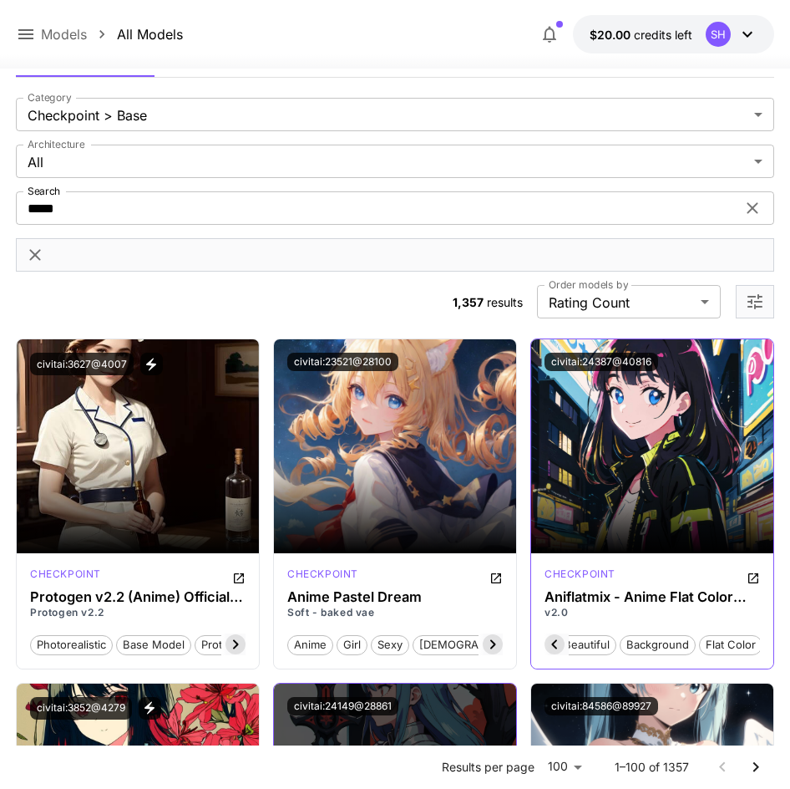
scroll to position [84, 0]
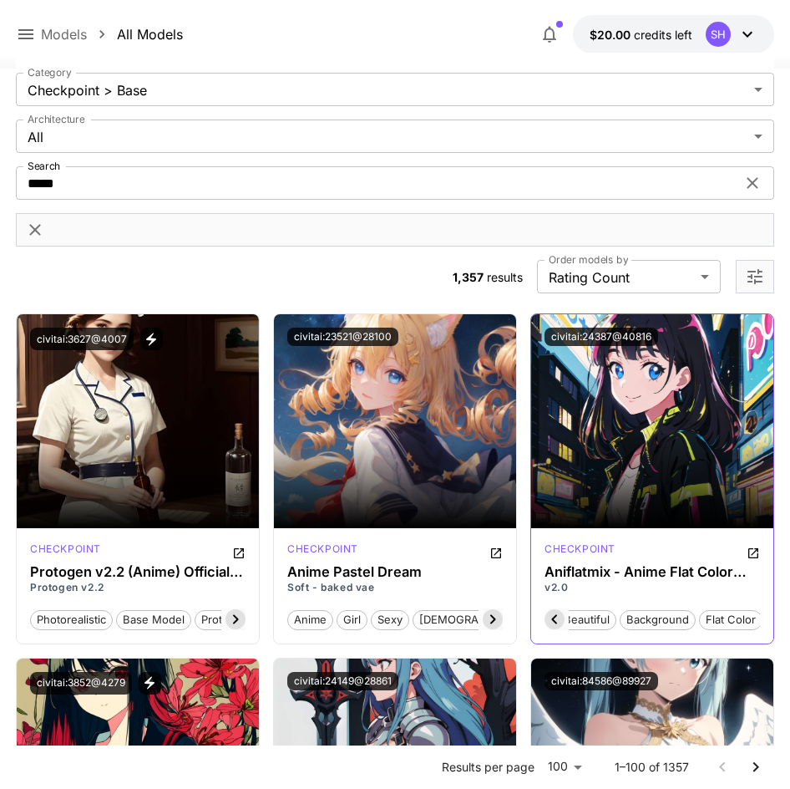
click at [557, 623] on icon at bounding box center [554, 619] width 6 height 9
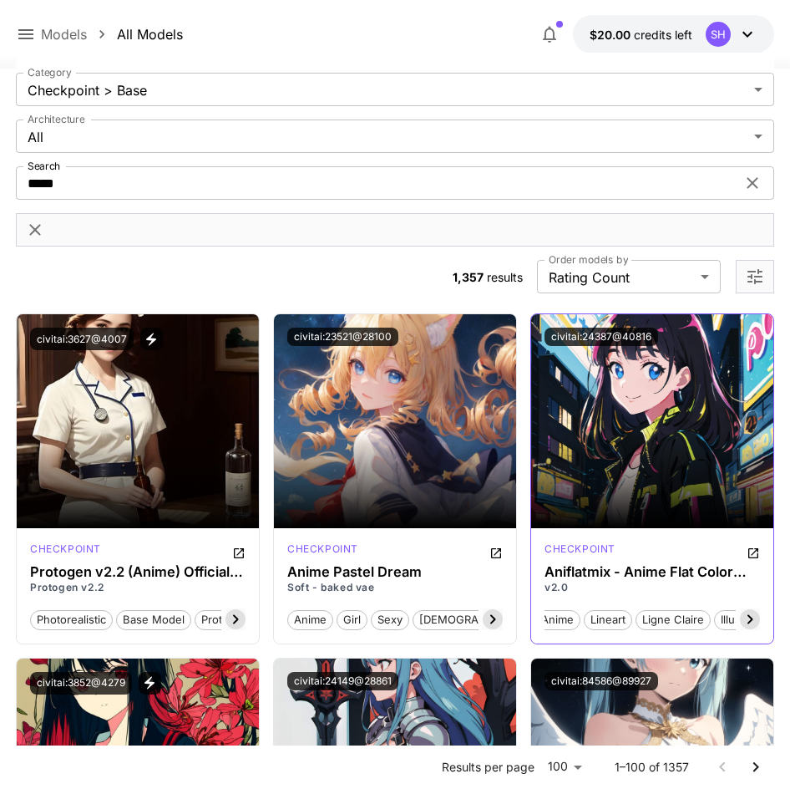
scroll to position [0, 0]
click at [557, 623] on span "anime" at bounding box center [568, 620] width 44 height 17
click at [740, 623] on icon at bounding box center [750, 619] width 20 height 20
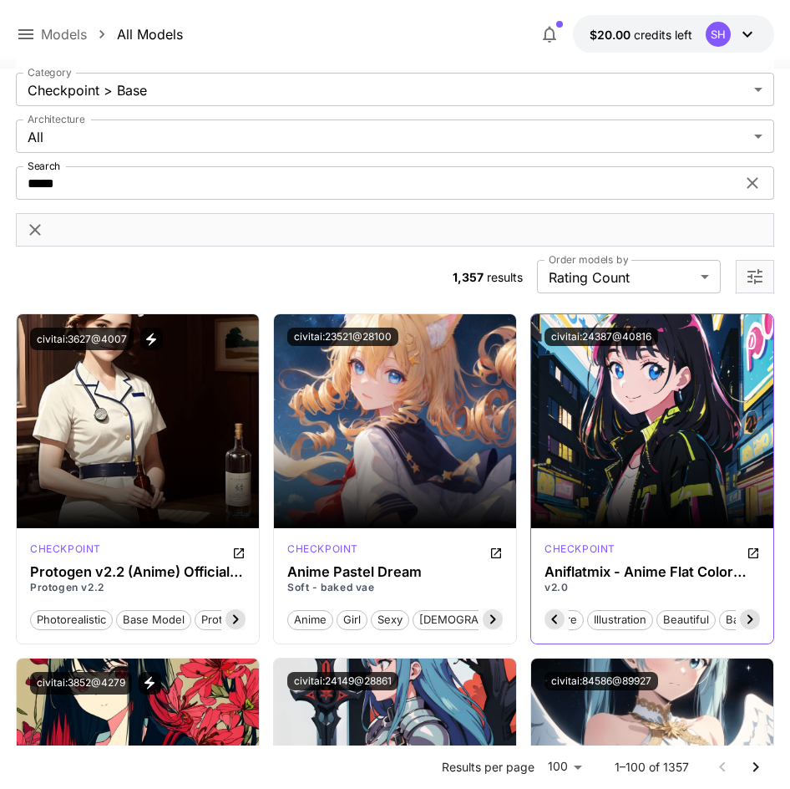
scroll to position [0, 261]
click at [740, 623] on span "flat color" at bounding box center [731, 620] width 62 height 17
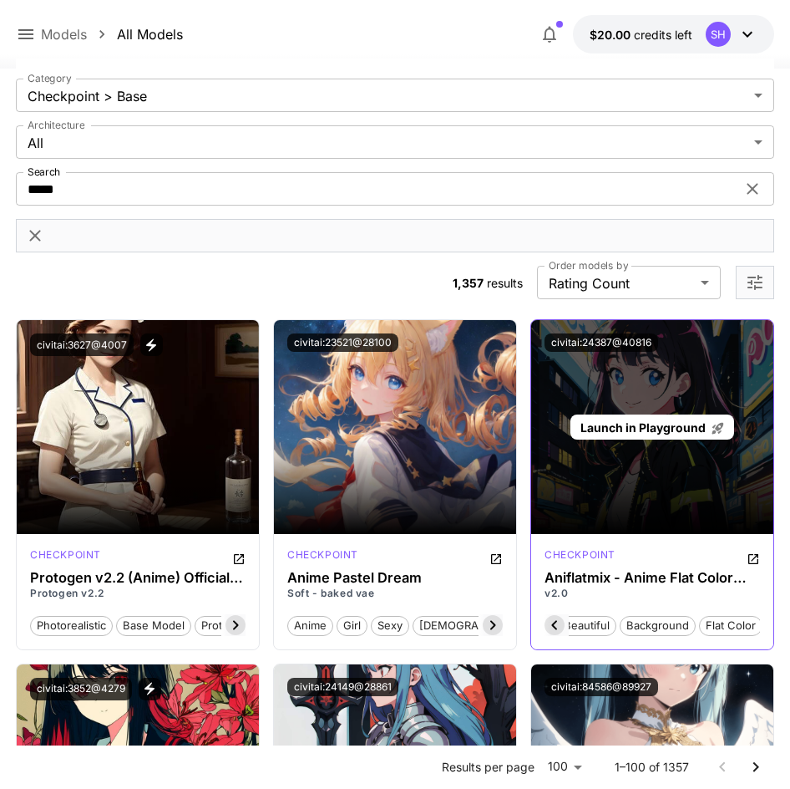
scroll to position [44, 0]
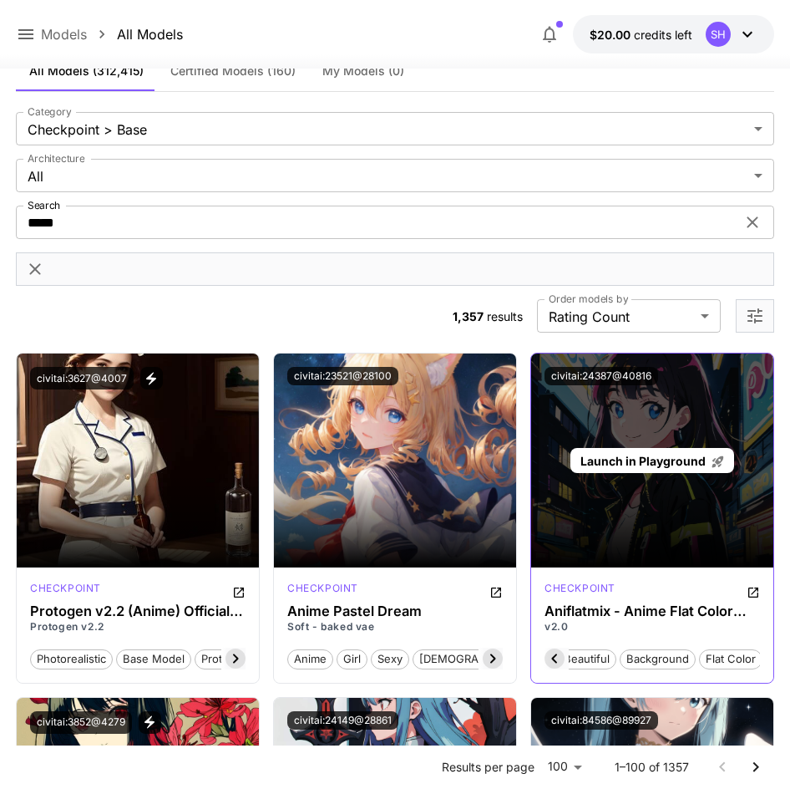
click at [669, 447] on div "Launch in Playground" at bounding box center [652, 460] width 242 height 214
click at [669, 460] on span "Launch in Playground" at bounding box center [643, 461] width 125 height 14
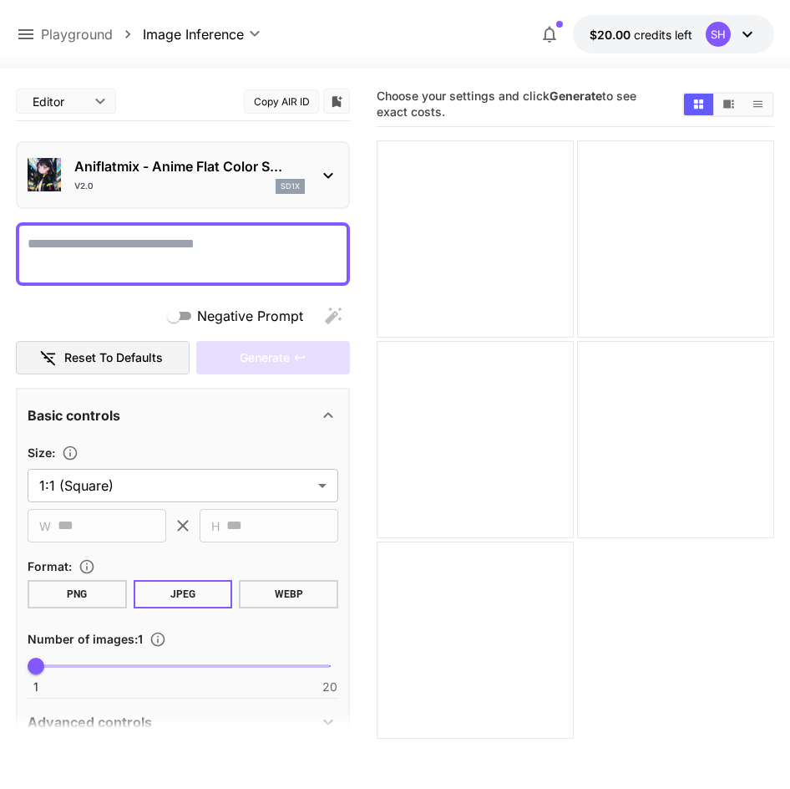
click at [218, 166] on p "Aniflatmix - Anime Flat Color S..." at bounding box center [189, 166] width 231 height 20
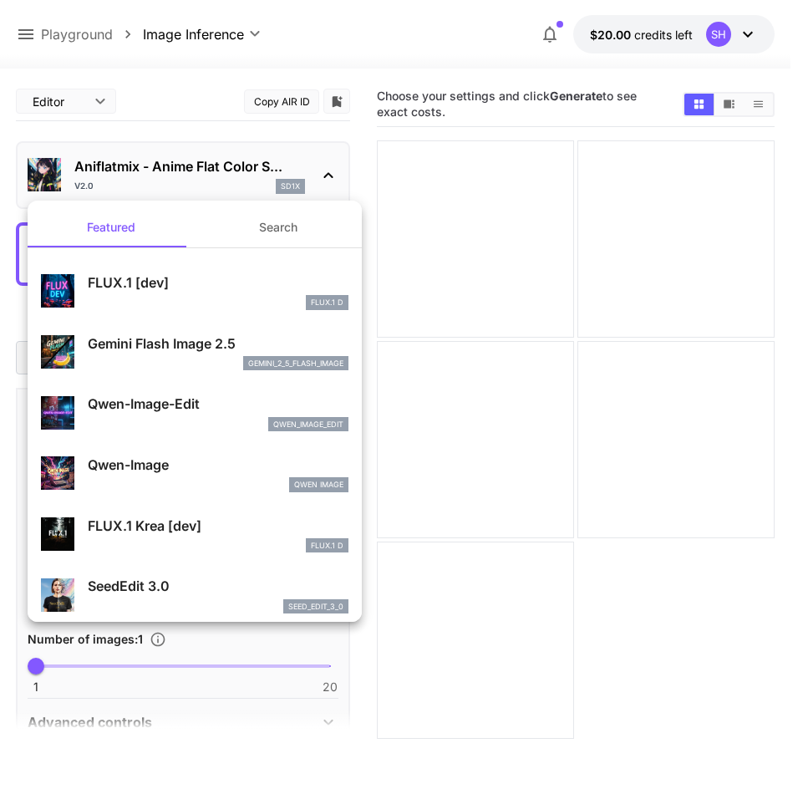
click at [234, 173] on div at bounding box center [401, 394] width 803 height 789
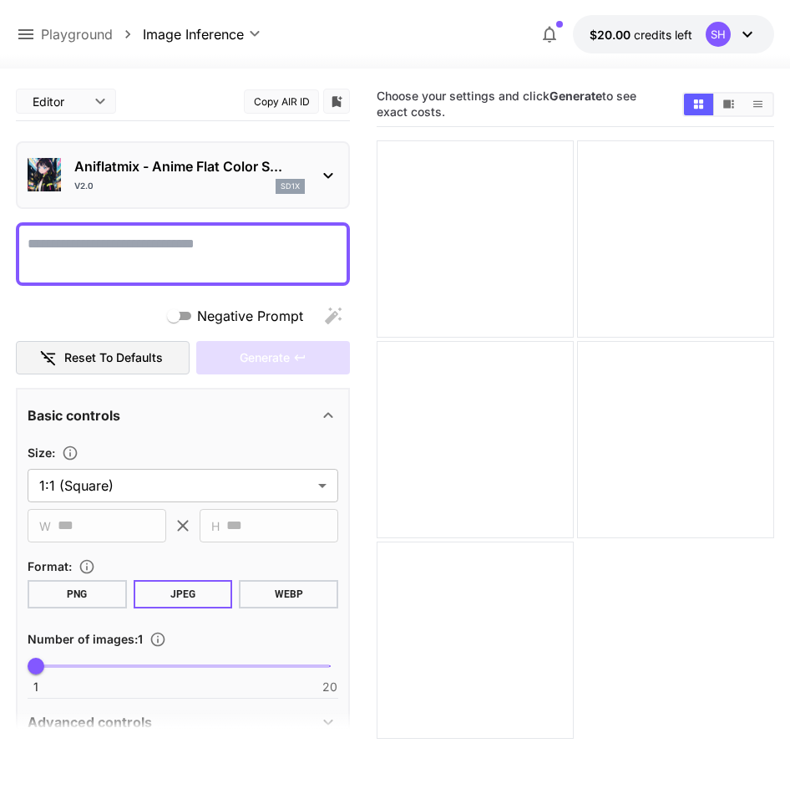
click at [35, 31] on icon at bounding box center [26, 34] width 20 height 20
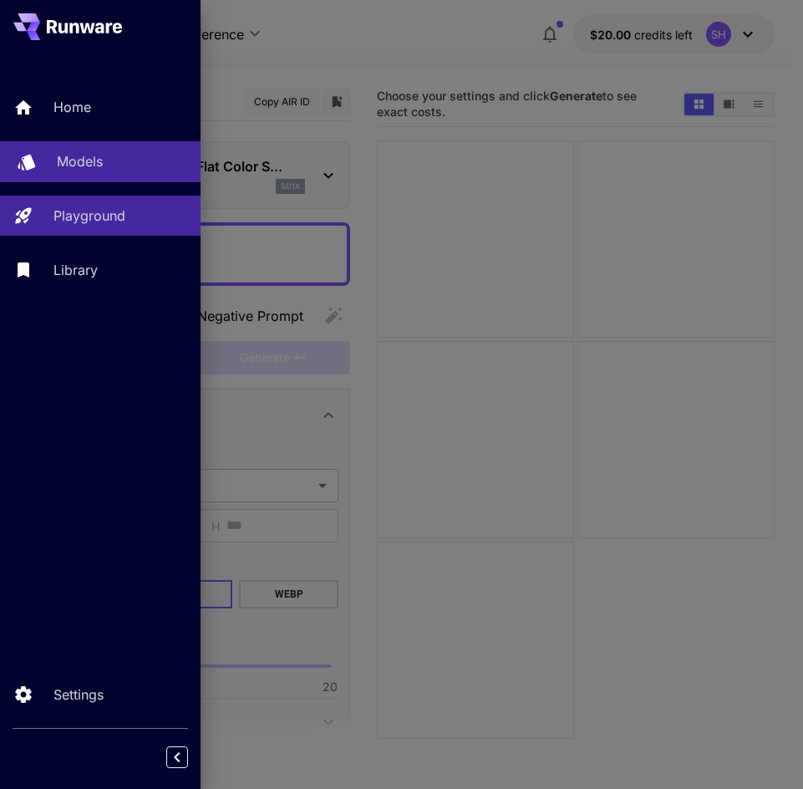
click at [95, 155] on p "Models" at bounding box center [80, 161] width 46 height 20
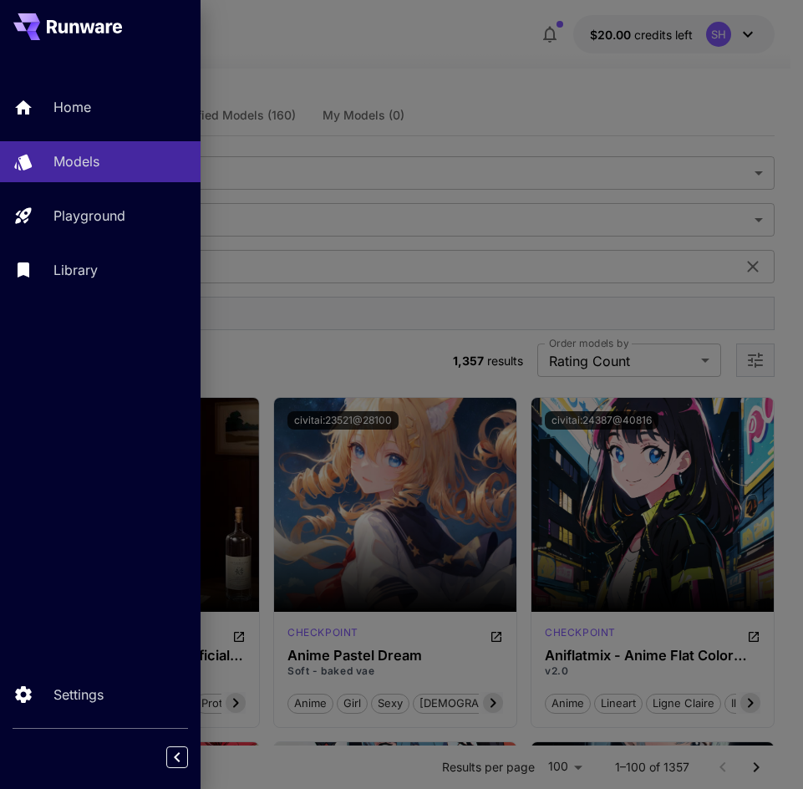
click at [664, 356] on div at bounding box center [401, 394] width 803 height 789
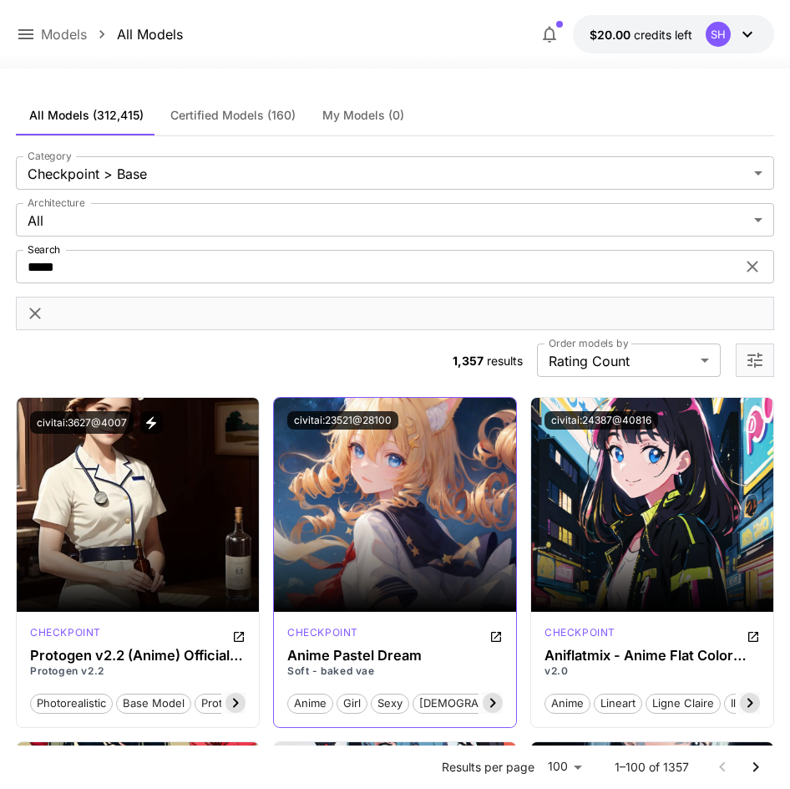
click at [495, 627] on button "Open in CivitAI" at bounding box center [496, 635] width 13 height 20
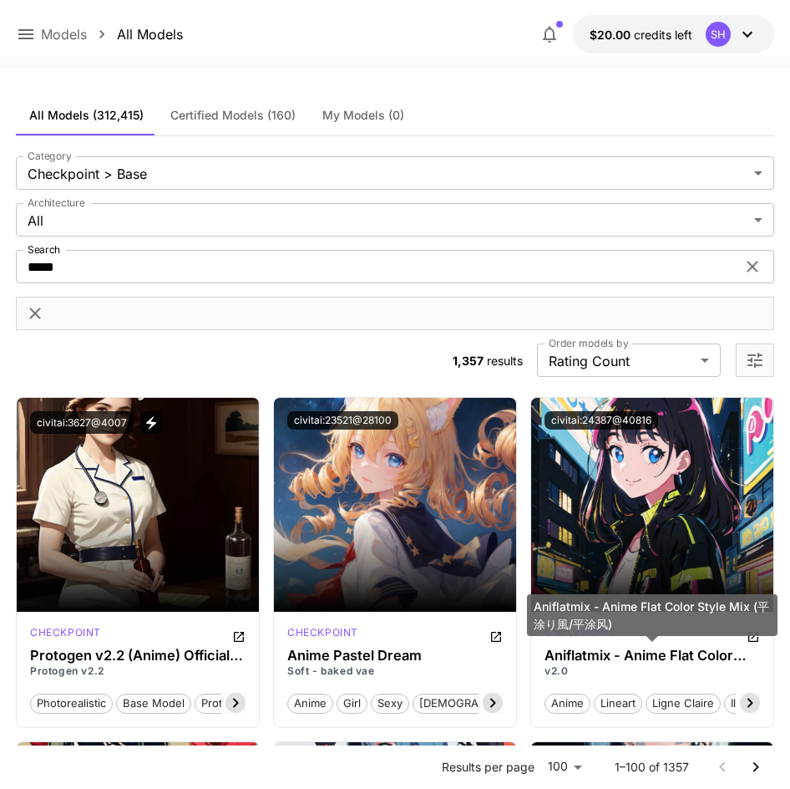
click at [750, 644] on div "Aniflatmix - Anime Flat Color Style Mix (平涂り風/平涂风)" at bounding box center [652, 620] width 251 height 53
click at [755, 641] on div "Aniflatmix - Anime Flat Color Style Mix (平涂り風/平涂风)" at bounding box center [652, 620] width 251 height 53
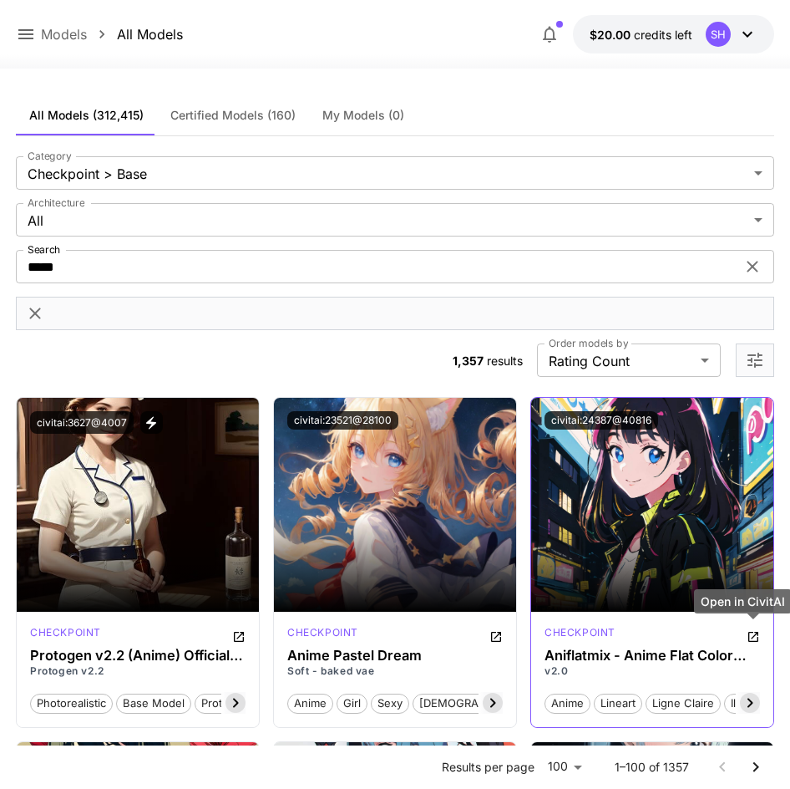
click at [759, 638] on icon "Open in CivitAI" at bounding box center [754, 637] width 10 height 10
drag, startPoint x: 613, startPoint y: 419, endPoint x: 633, endPoint y: 419, distance: 20.1
click at [613, 419] on button "civitai:24387@40816" at bounding box center [602, 420] width 114 height 18
click at [594, 422] on button "civitai:24387@40816" at bounding box center [602, 420] width 114 height 18
click at [756, 633] on icon "Open in CivitAI" at bounding box center [754, 637] width 10 height 10
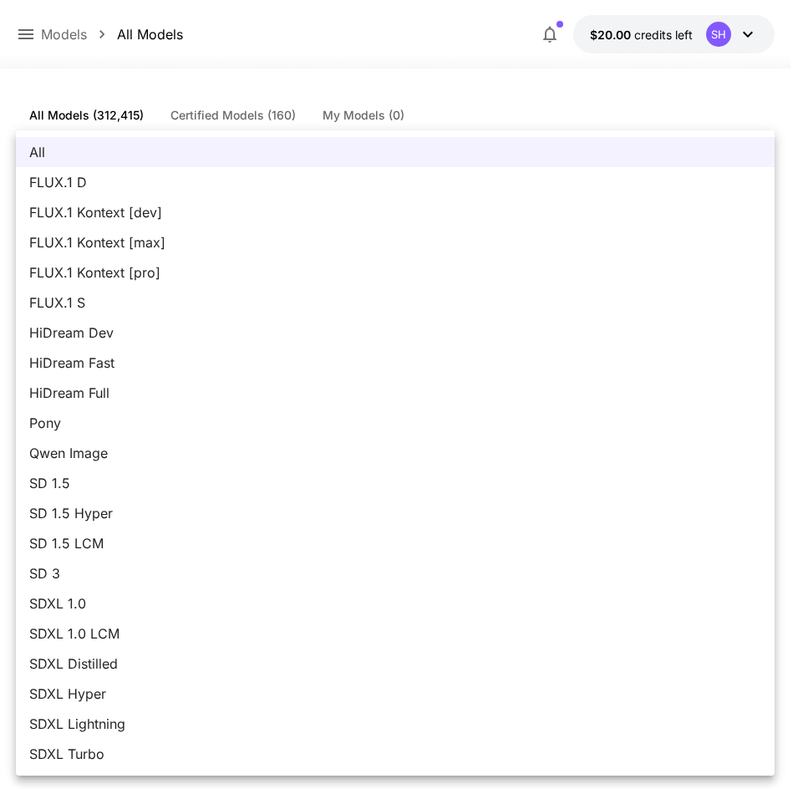
click at [104, 491] on span "SD 1.5" at bounding box center [395, 483] width 732 height 20
type input "****"
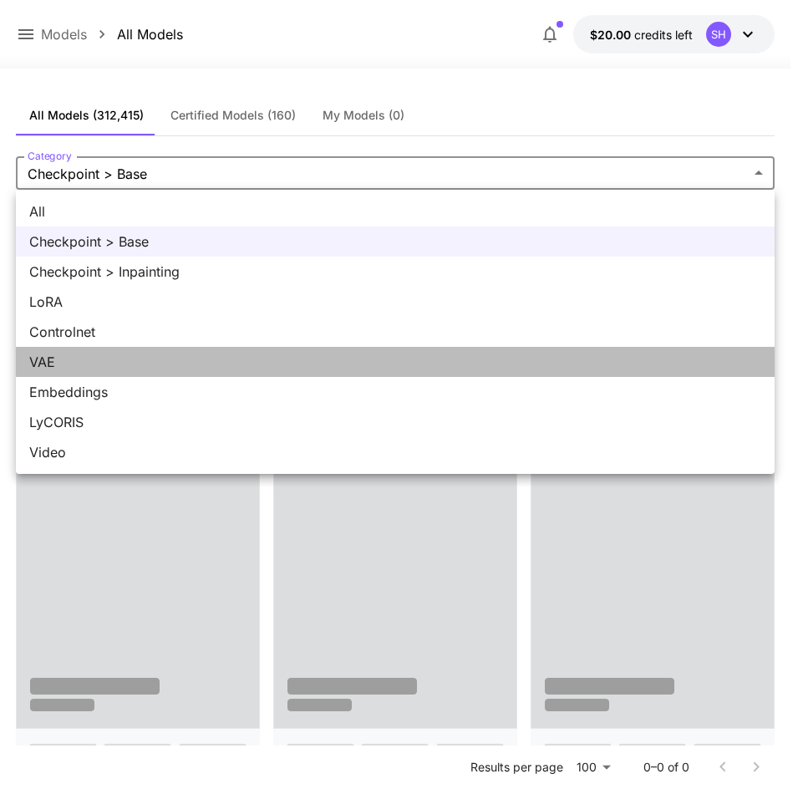
click at [84, 352] on span "VAE" at bounding box center [395, 362] width 732 height 20
type input "***"
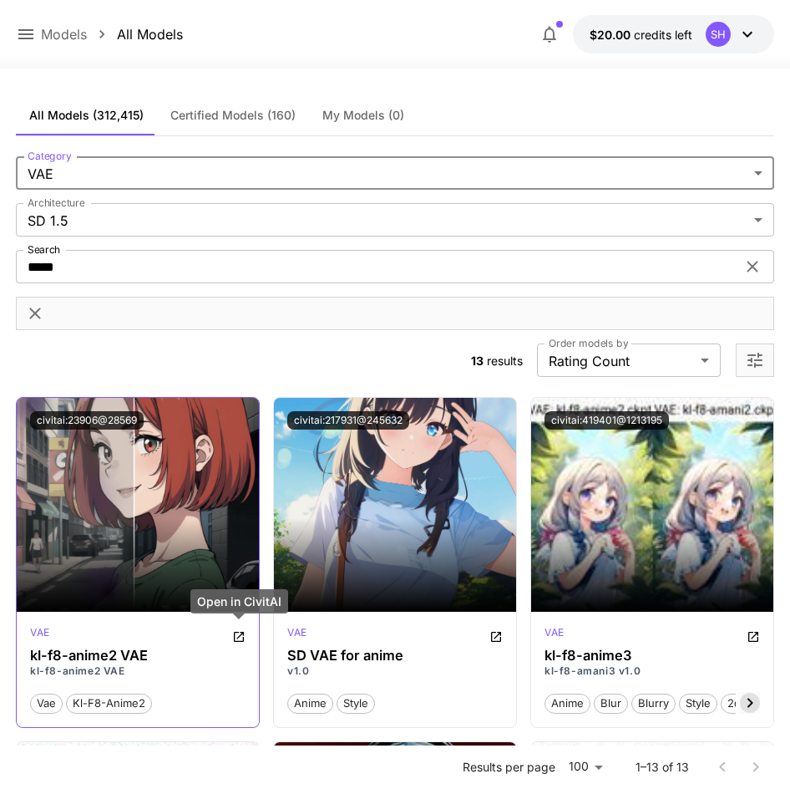
click at [241, 643] on button "Open in CivitAI" at bounding box center [238, 635] width 13 height 20
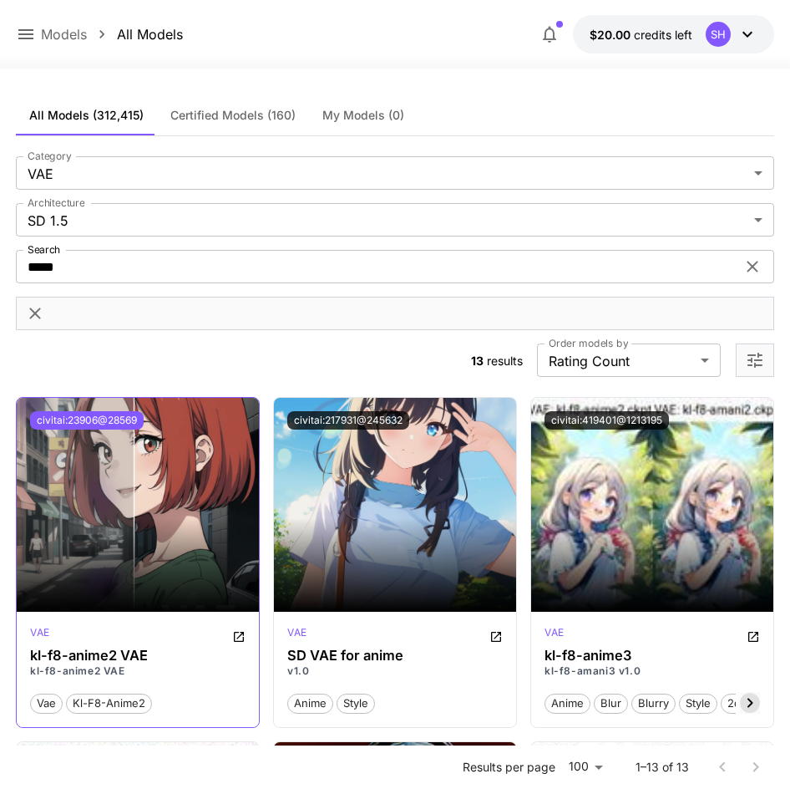
click at [104, 422] on button "civitai:23906@28569" at bounding box center [87, 420] width 114 height 18
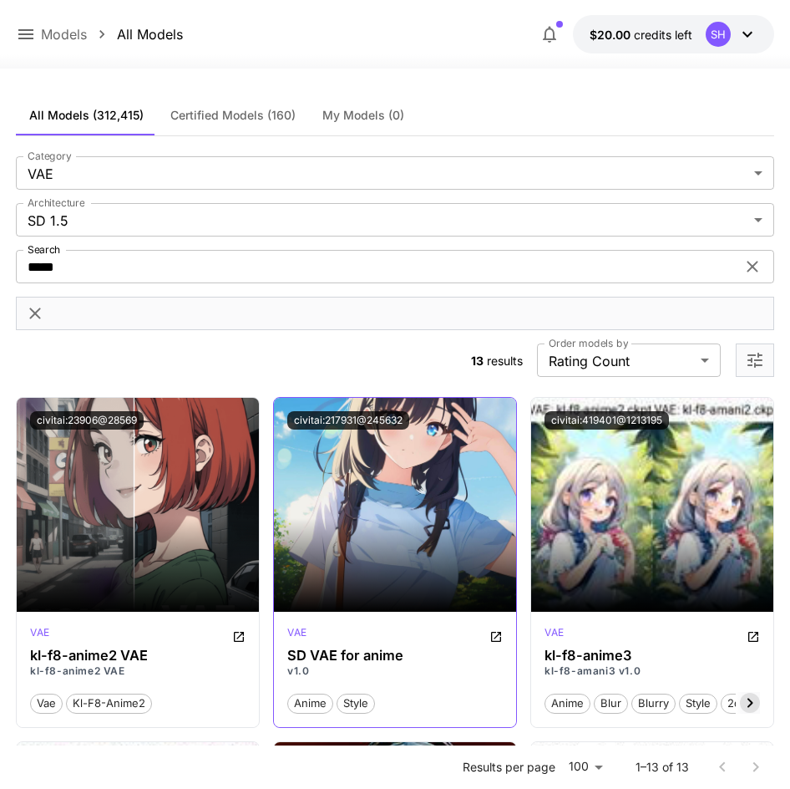
click at [362, 424] on button "civitai:217931@245632" at bounding box center [348, 420] width 122 height 18
click at [775, 44] on div "$20.00 credits left SH" at bounding box center [653, 34] width 241 height 38
click at [714, 27] on div "SH" at bounding box center [718, 34] width 25 height 25
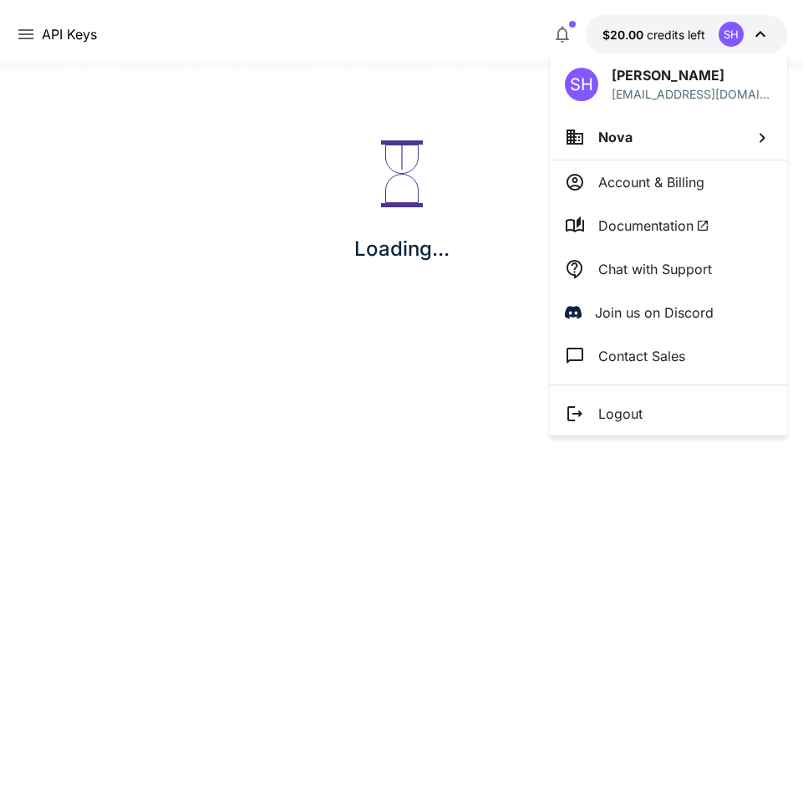
click at [94, 17] on div at bounding box center [401, 394] width 803 height 789
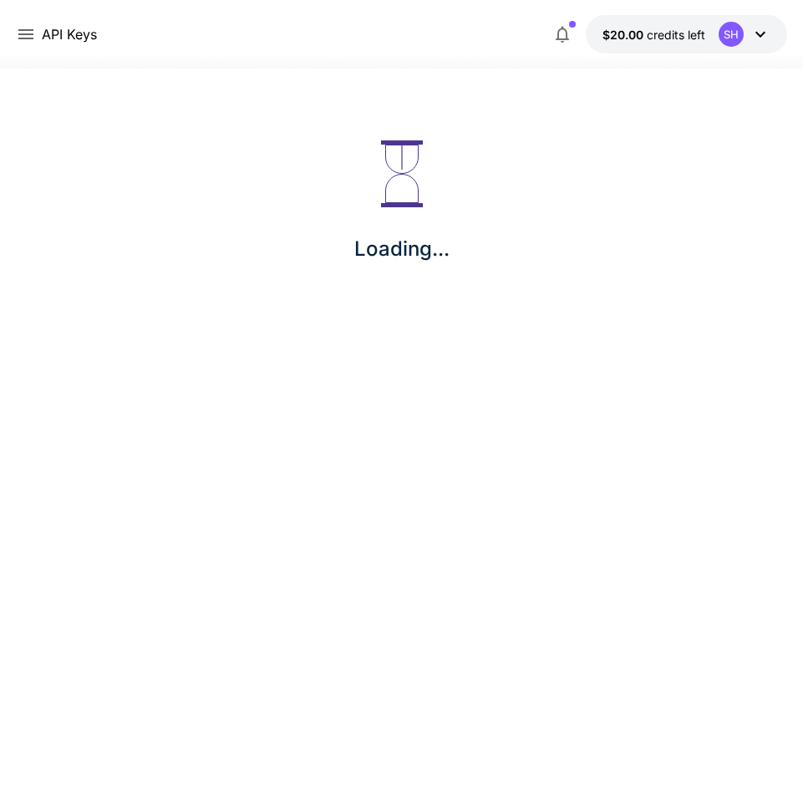
click at [23, 45] on div "API Keys $20.00 credits left SH" at bounding box center [401, 34] width 771 height 38
click at [23, 35] on icon at bounding box center [25, 34] width 15 height 10
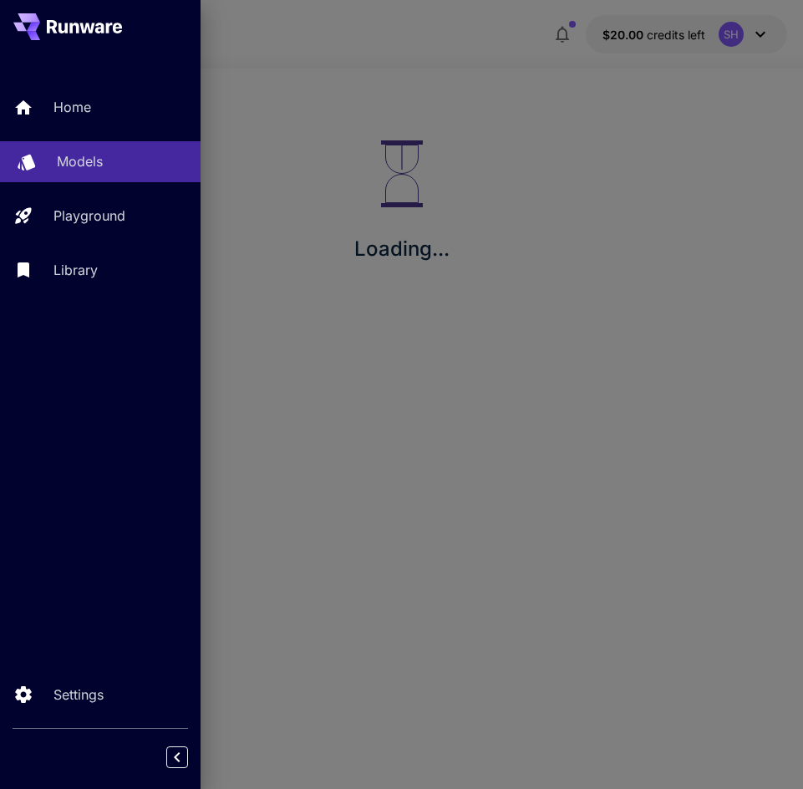
click at [69, 156] on p "Models" at bounding box center [80, 161] width 46 height 20
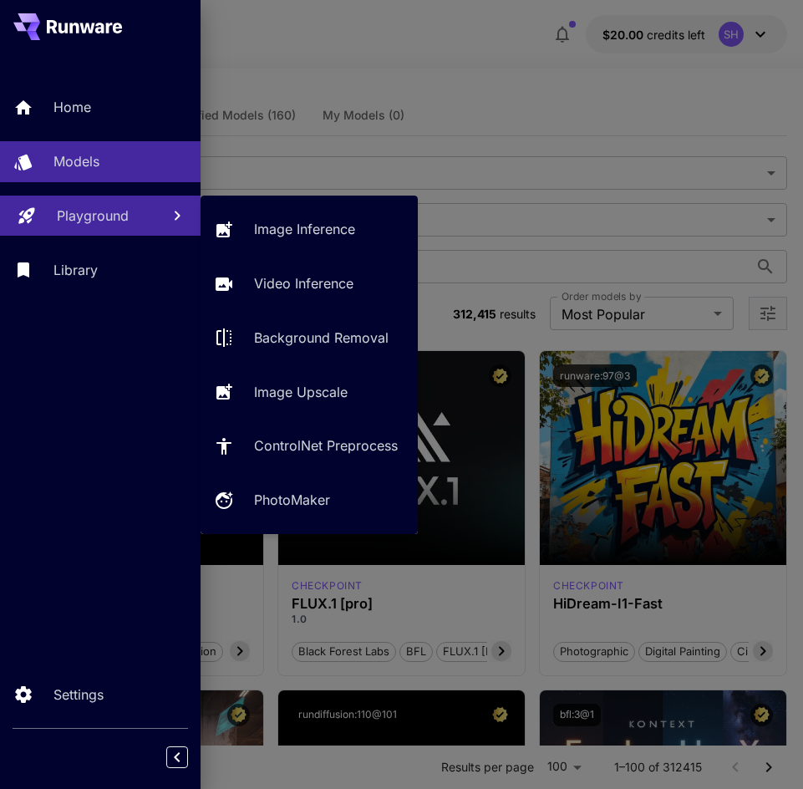
click at [64, 210] on p "Playground" at bounding box center [93, 216] width 72 height 20
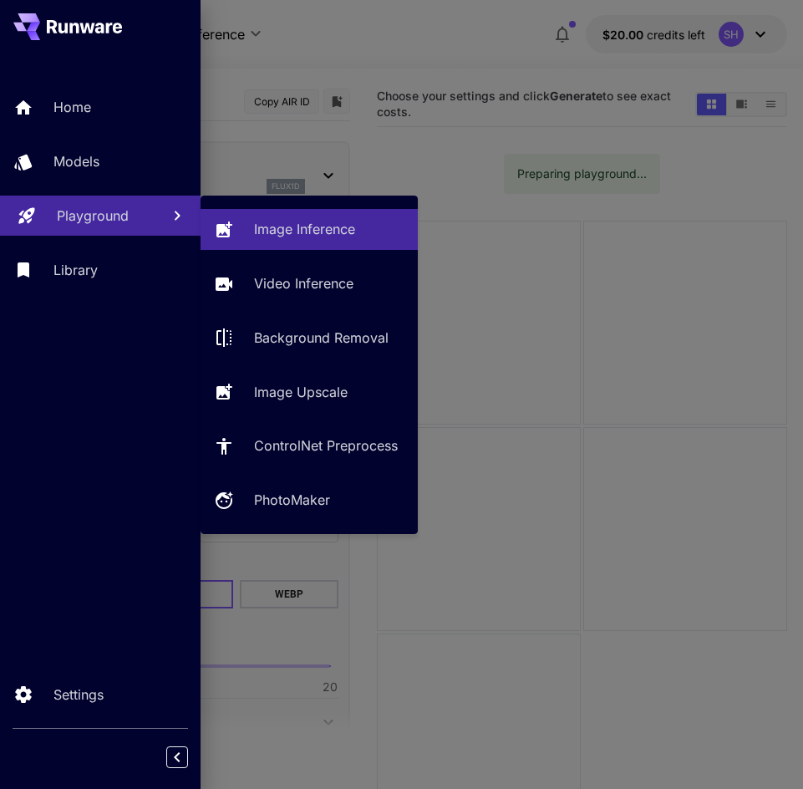
type input "**********"
click at [598, 310] on div at bounding box center [401, 394] width 803 height 789
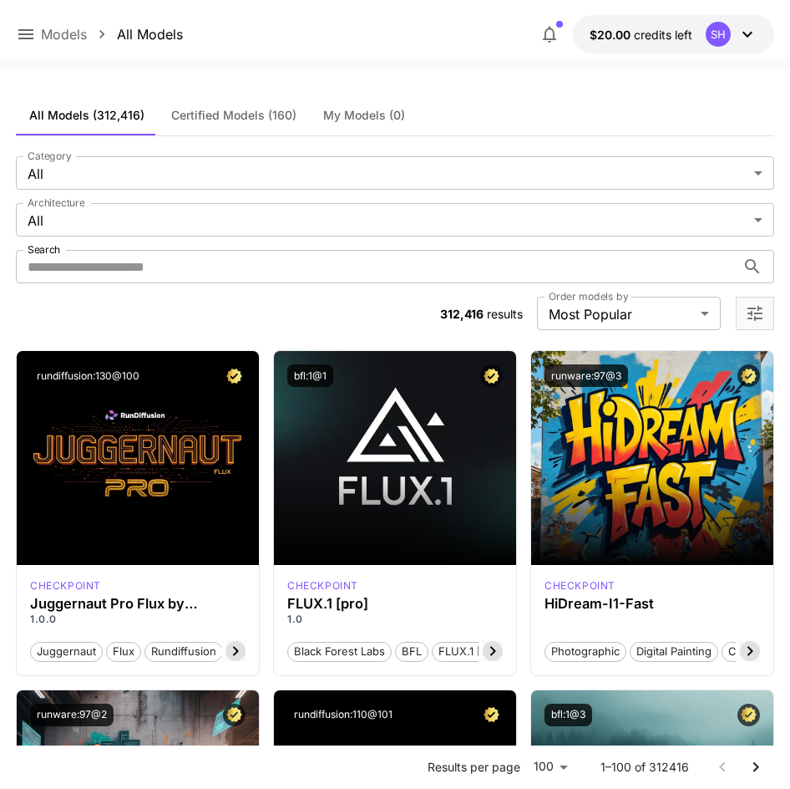
click at [376, 125] on button "My Models (0)" at bounding box center [364, 115] width 109 height 40
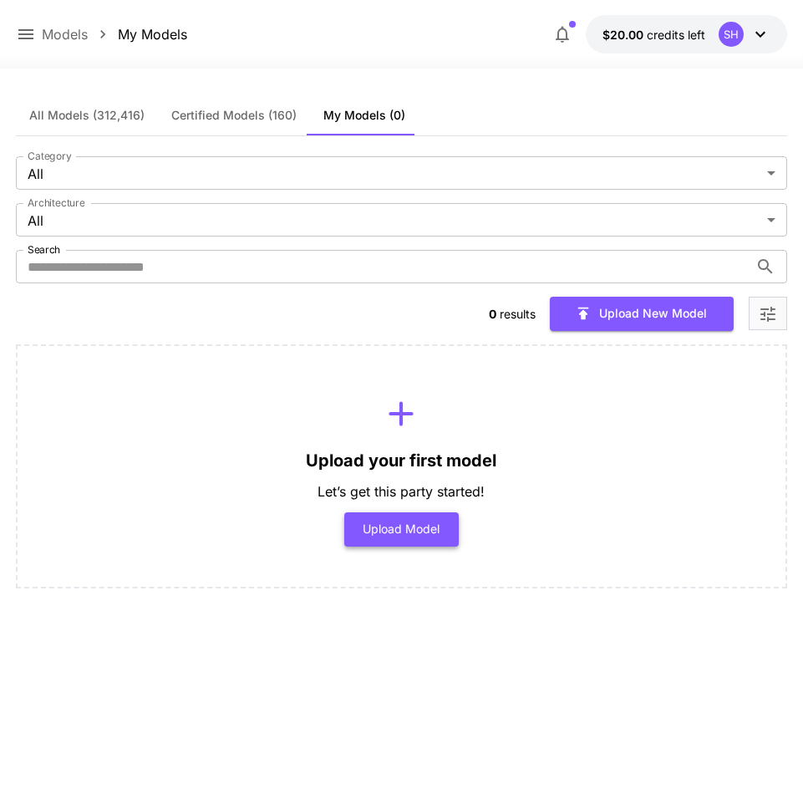
click at [389, 520] on button "Upload Model" at bounding box center [401, 529] width 114 height 34
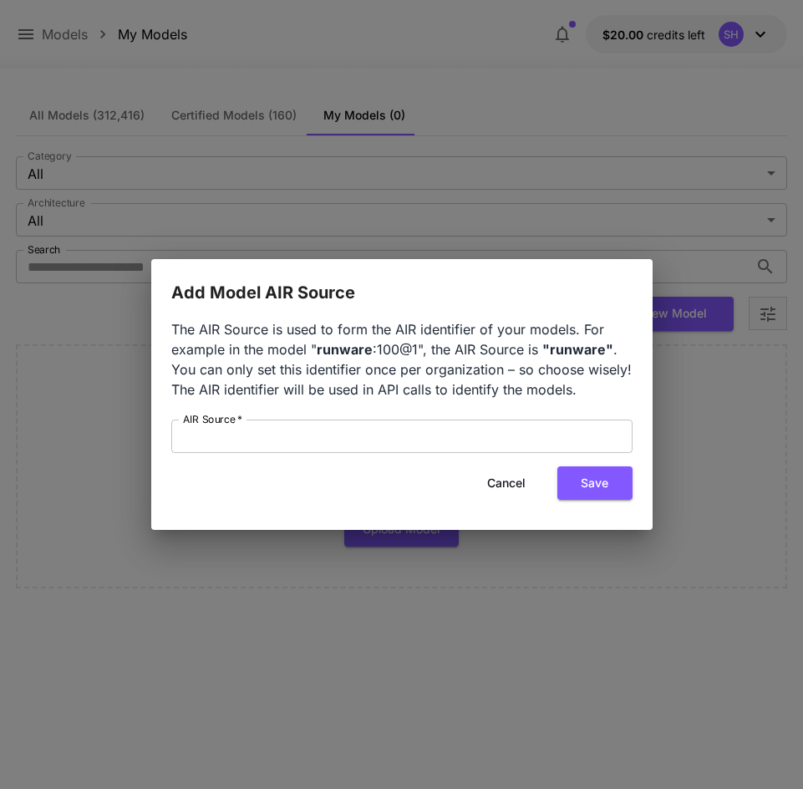
click at [516, 481] on button "Cancel" at bounding box center [506, 483] width 75 height 34
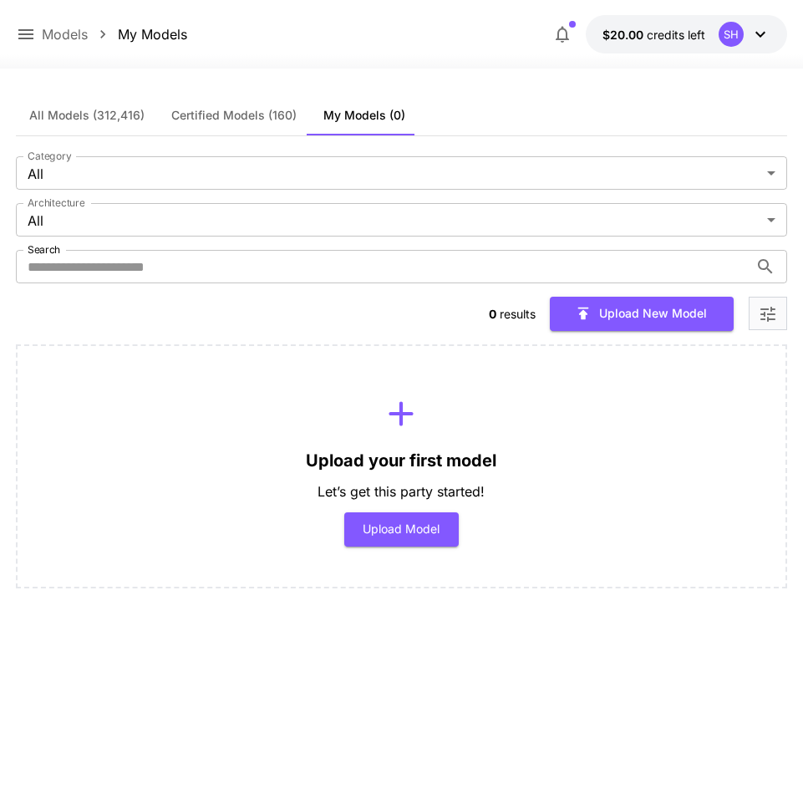
click at [78, 726] on div "All Models (312,416) Certified Models (160) My Models (0) Category All *** Cate…" at bounding box center [401, 416] width 771 height 643
click at [439, 538] on button "Upload Model" at bounding box center [401, 529] width 114 height 34
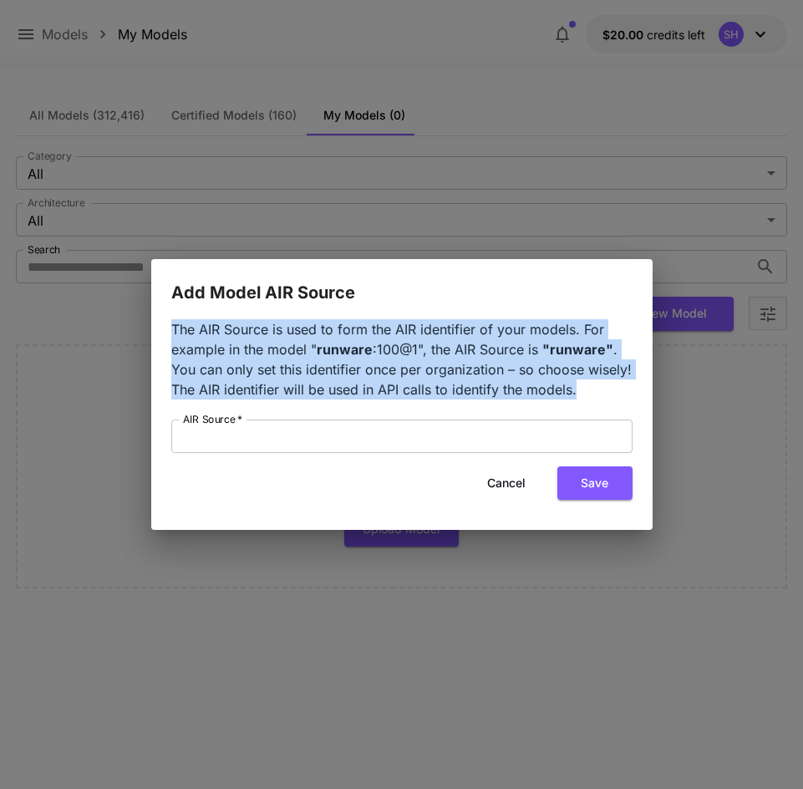
drag, startPoint x: 577, startPoint y: 389, endPoint x: 160, endPoint y: 315, distance: 422.7
click at [160, 315] on div "The AIR Source is used to form the AIR identifier of your models. For example i…" at bounding box center [401, 418] width 501 height 225
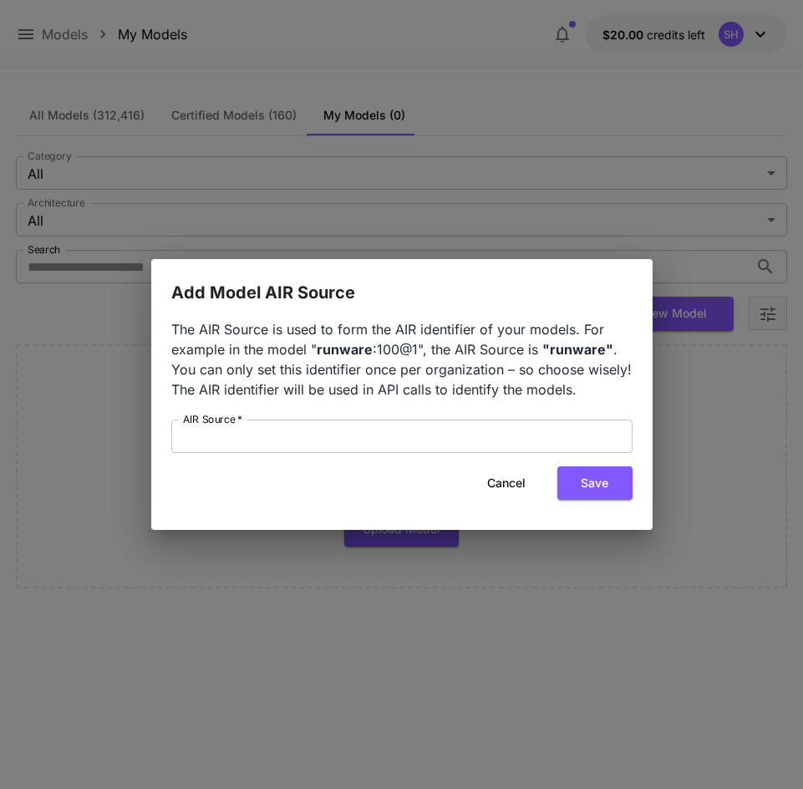
click at [459, 133] on div "Add Model AIR Source The AIR Source is used to form the AIR identifier of your …" at bounding box center [401, 394] width 803 height 789
click at [575, 43] on div "Add Model AIR Source The AIR Source is used to form the AIR identifier of your …" at bounding box center [401, 394] width 803 height 789
click at [429, 59] on div "Add Model AIR Source The AIR Source is used to form the AIR identifier of your …" at bounding box center [401, 394] width 803 height 789
click at [517, 490] on button "Cancel" at bounding box center [506, 483] width 75 height 34
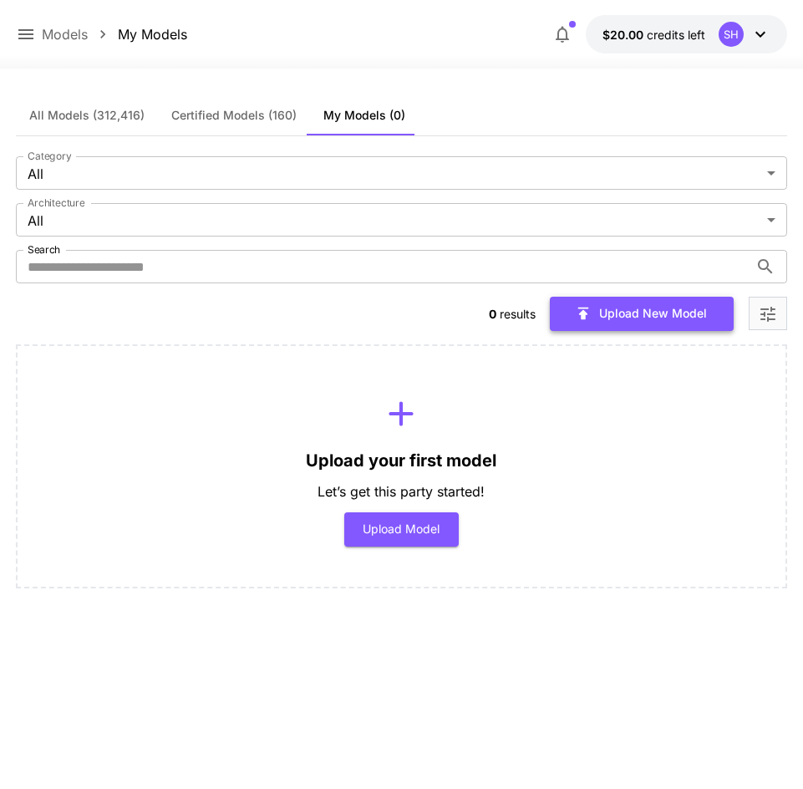
click at [606, 311] on button "Upload New Model" at bounding box center [642, 314] width 184 height 34
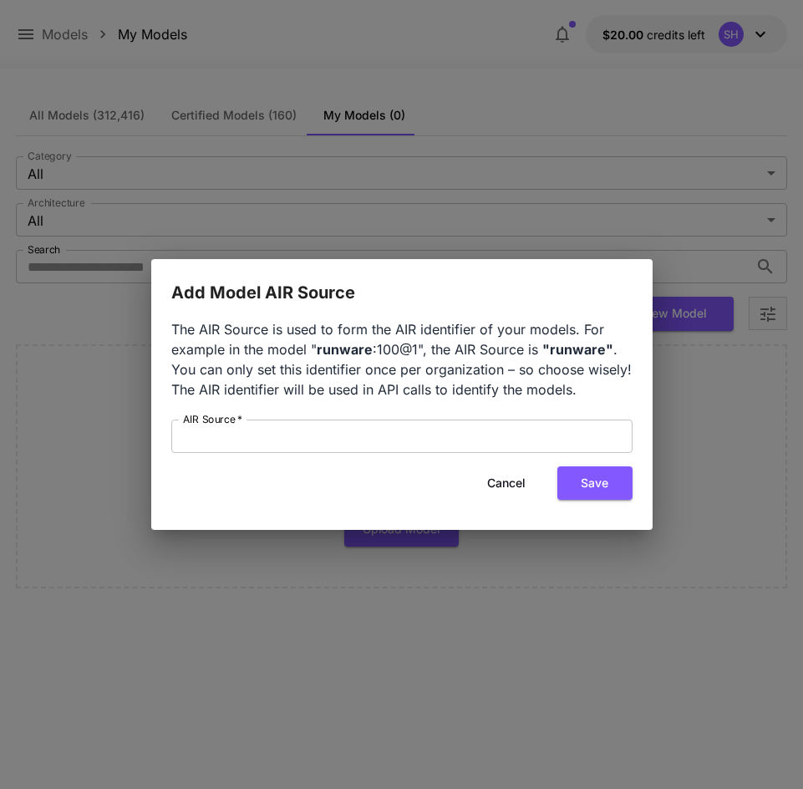
click at [521, 474] on button "Cancel" at bounding box center [506, 483] width 75 height 34
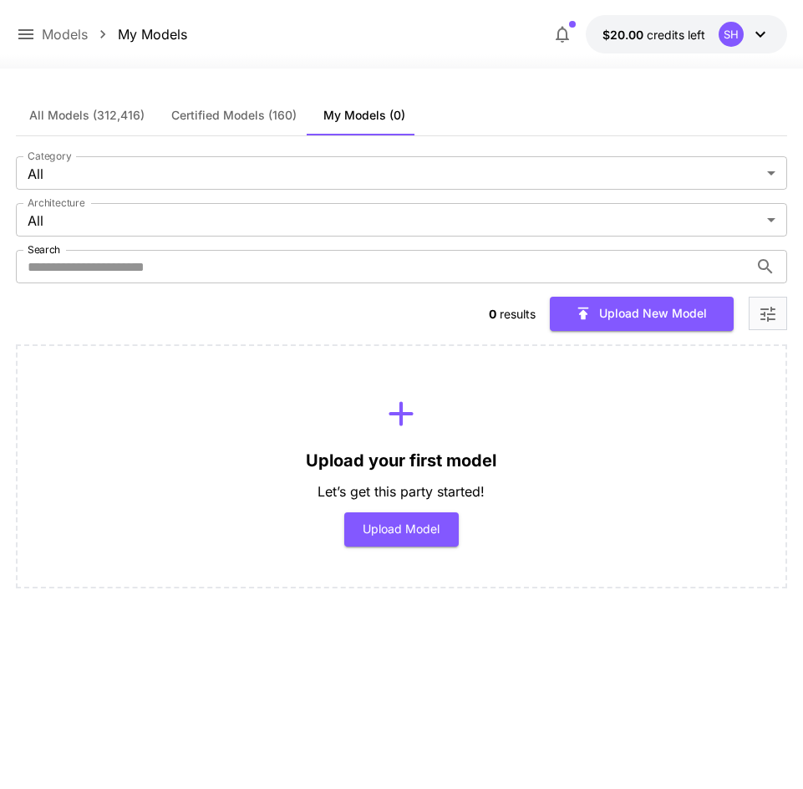
click at [706, 44] on button "$20.00 credits left SH" at bounding box center [686, 34] width 201 height 38
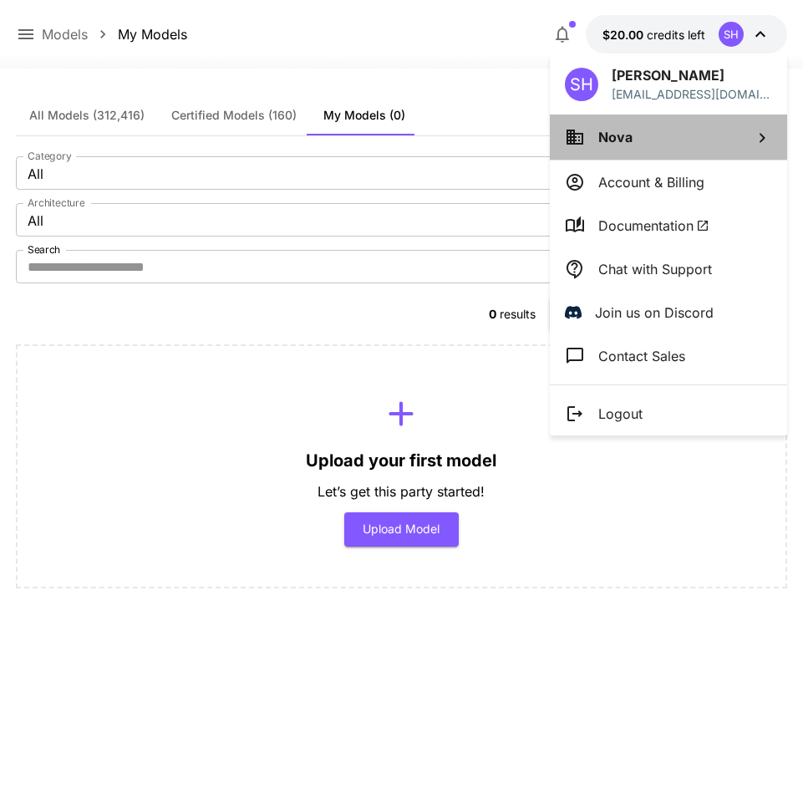
click at [605, 150] on li "Nova" at bounding box center [668, 136] width 237 height 45
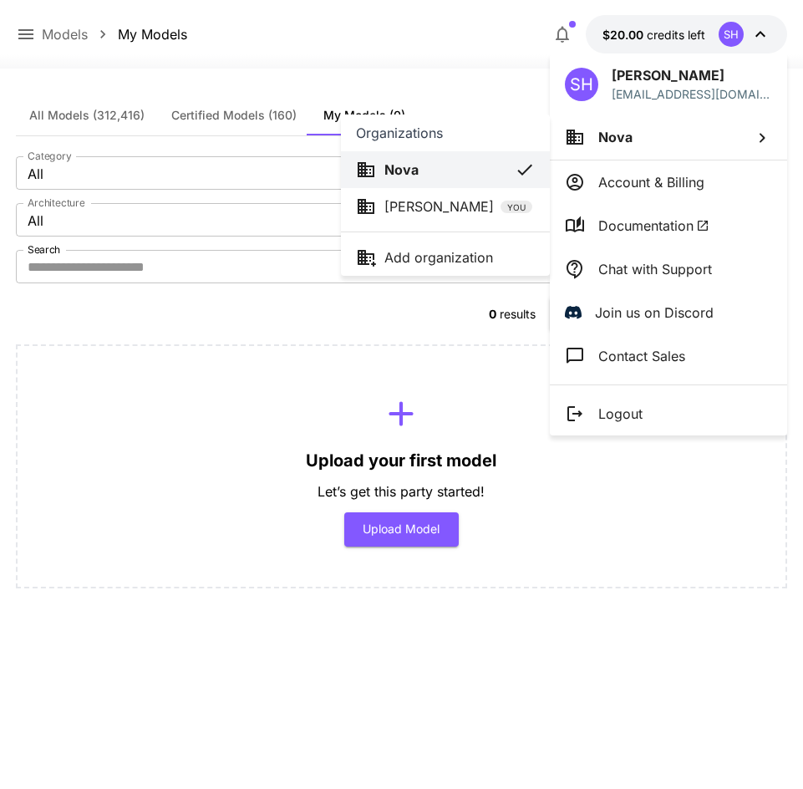
click at [419, 217] on li "Soara Hori YOU" at bounding box center [445, 206] width 209 height 37
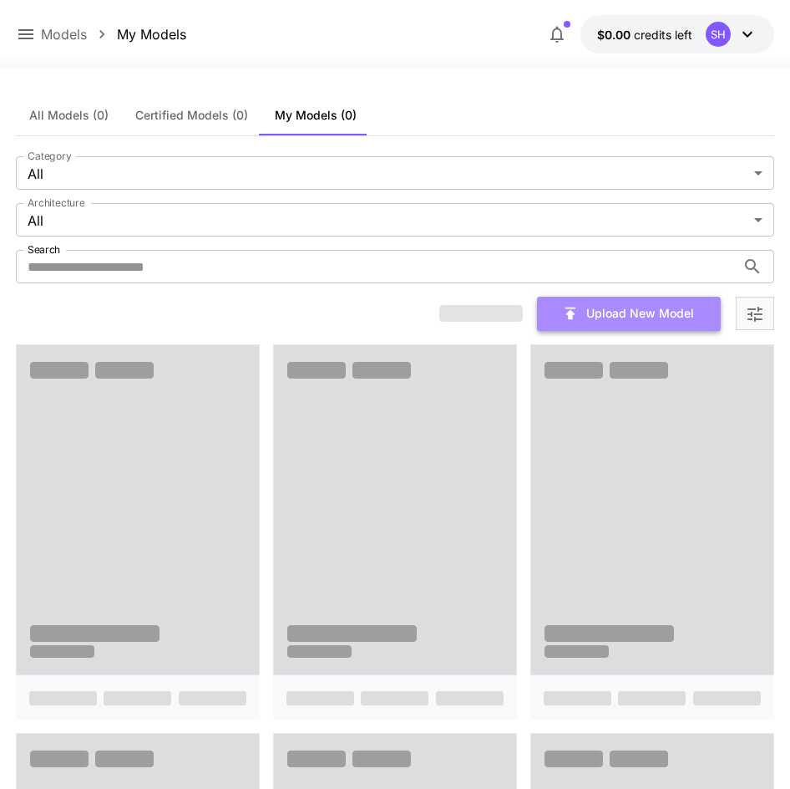
click at [648, 308] on button "Upload New Model" at bounding box center [629, 314] width 184 height 34
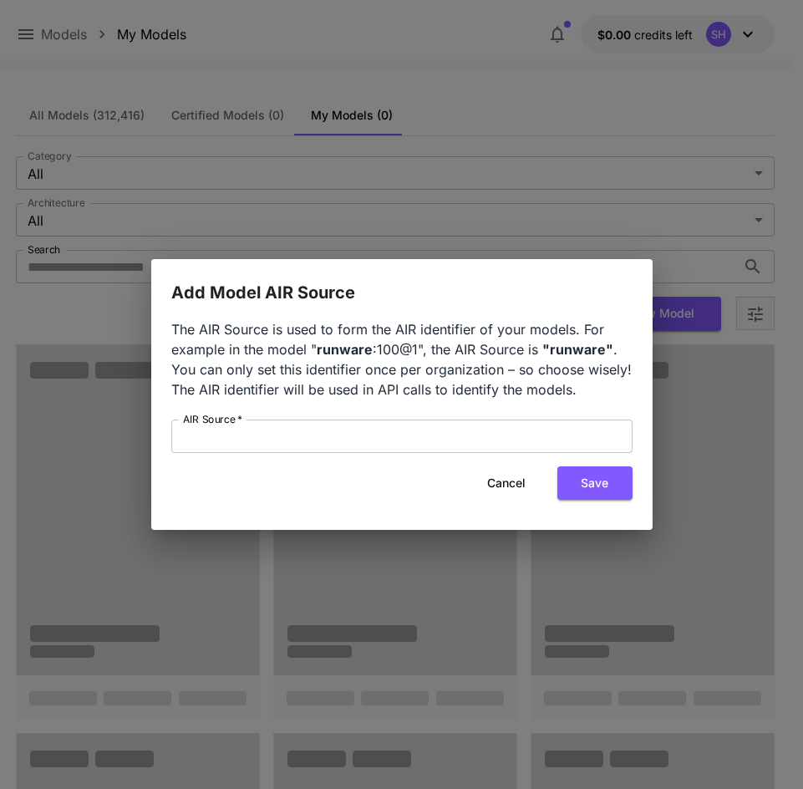
click at [485, 231] on div "Add Model AIR Source The AIR Source is used to form the AIR identifier of your …" at bounding box center [401, 394] width 803 height 789
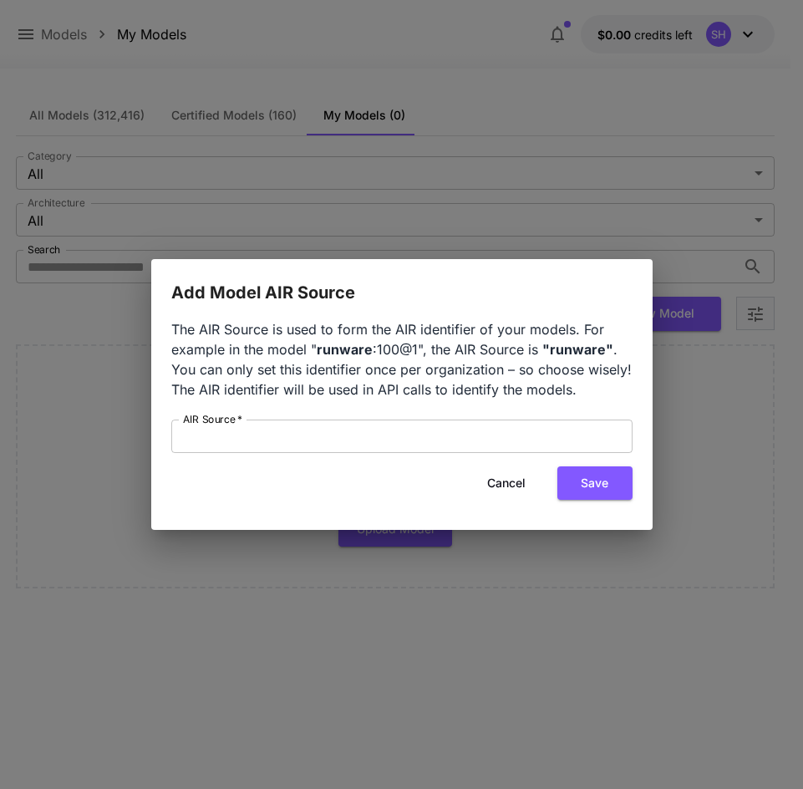
click at [503, 151] on div "Add Model AIR Source The AIR Source is used to form the AIR identifier of your …" at bounding box center [401, 394] width 803 height 789
drag, startPoint x: 508, startPoint y: 477, endPoint x: 578, endPoint y: 407, distance: 99.3
click at [507, 475] on button "Cancel" at bounding box center [506, 483] width 75 height 34
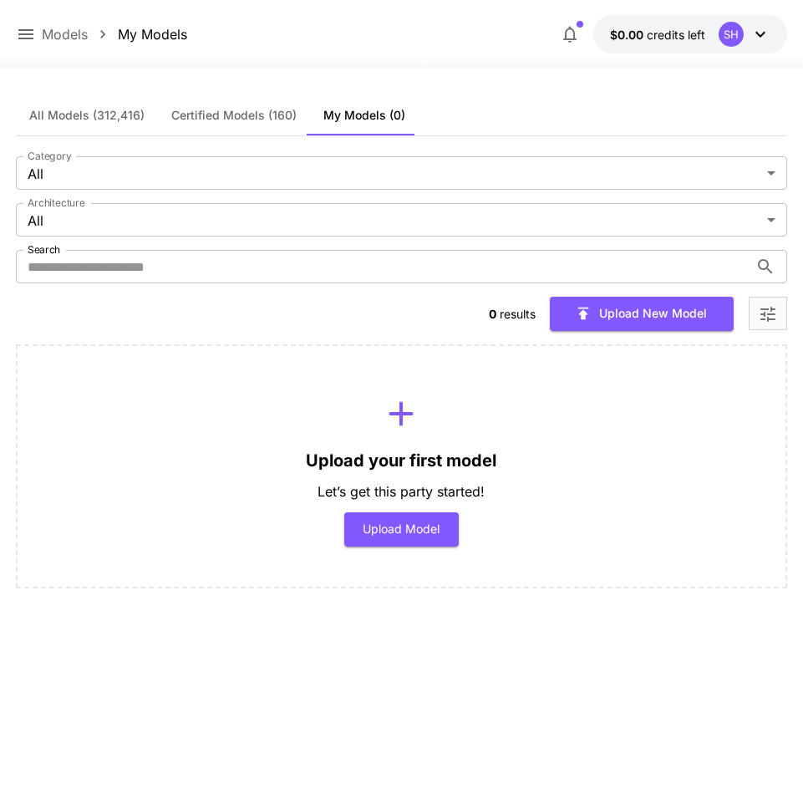
click at [703, 29] on span "credits left" at bounding box center [676, 35] width 58 height 14
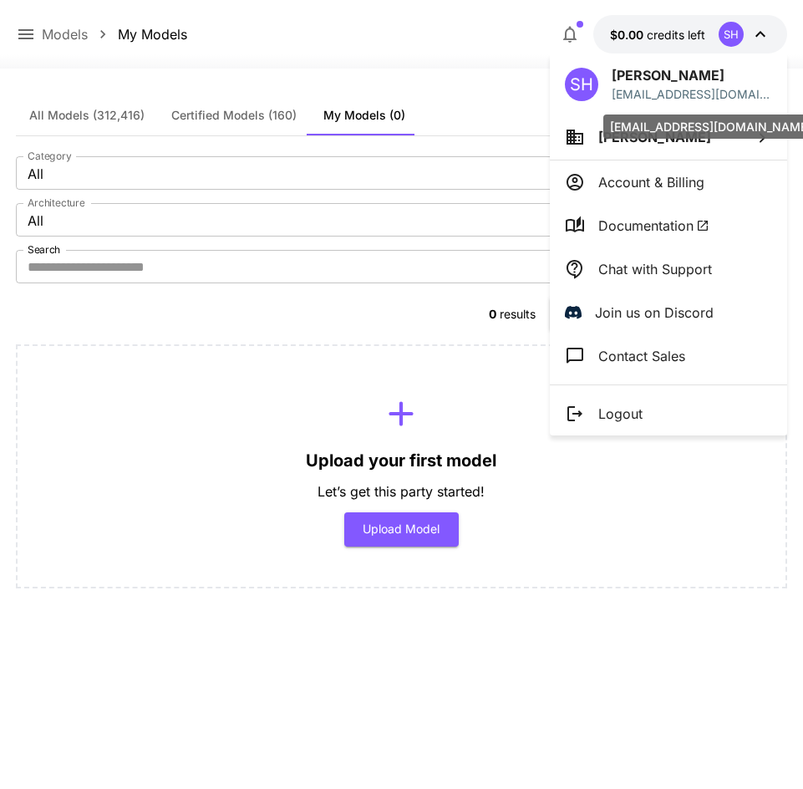
click at [675, 166] on li "Account & Billing" at bounding box center [668, 181] width 237 height 43
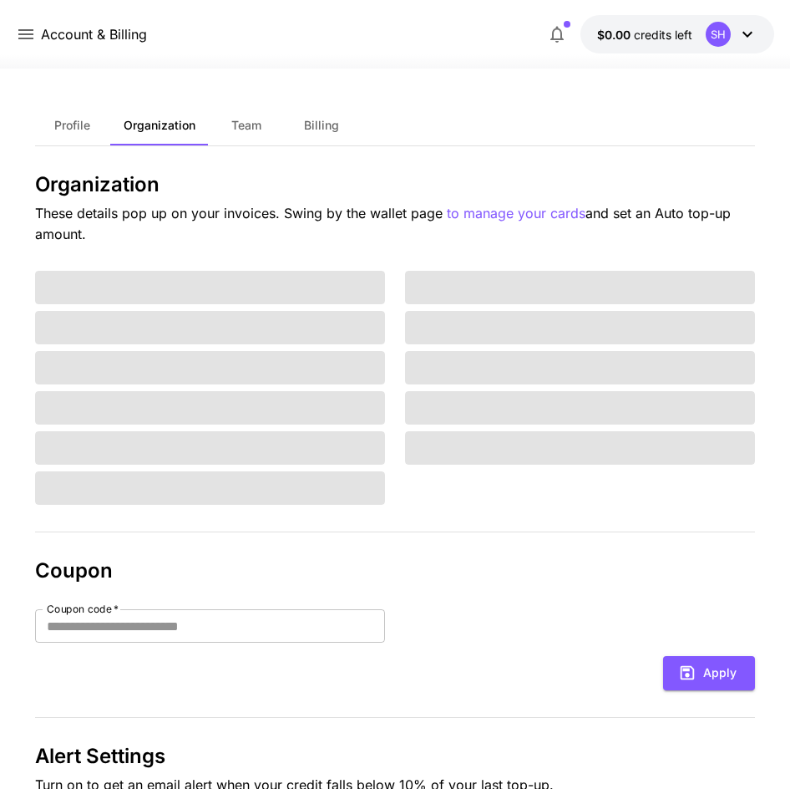
drag, startPoint x: 675, startPoint y: 166, endPoint x: 669, endPoint y: 141, distance: 25.7
click at [669, 138] on li "Account & Billing" at bounding box center [698, 126] width 178 height 24
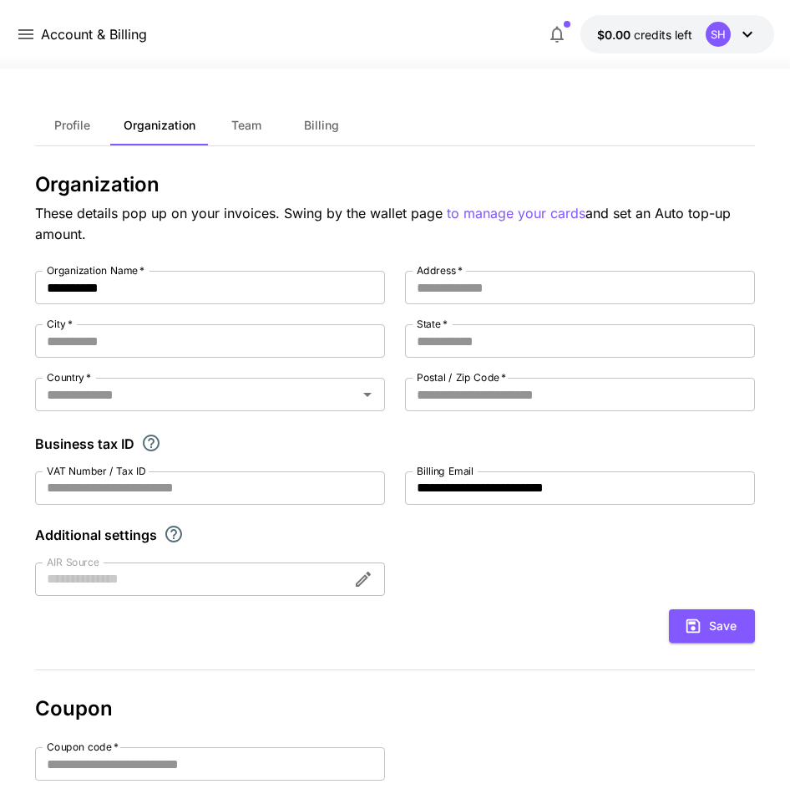
click at [698, 41] on button "$0.00 credits left SH" at bounding box center [678, 34] width 194 height 38
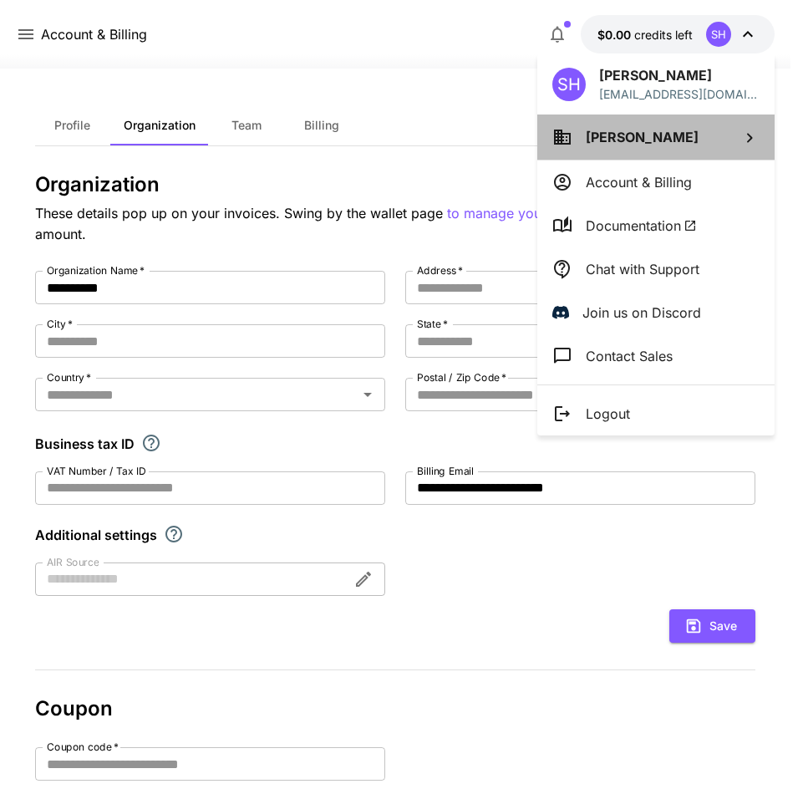
click at [648, 139] on span "Soara Hori" at bounding box center [642, 137] width 113 height 17
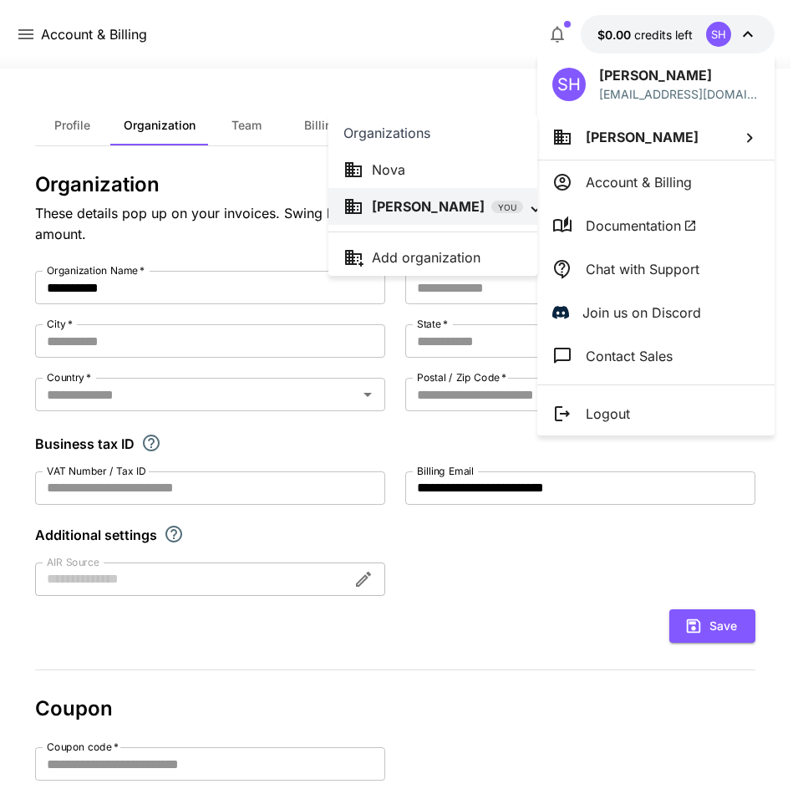
click at [416, 83] on div at bounding box center [401, 394] width 803 height 789
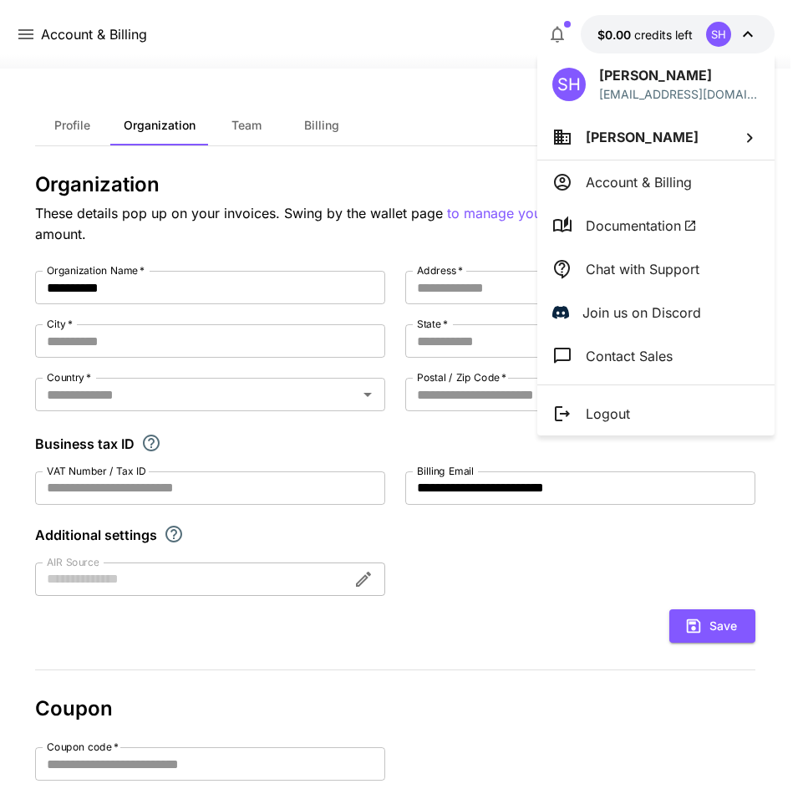
click at [366, 57] on div at bounding box center [401, 394] width 803 height 789
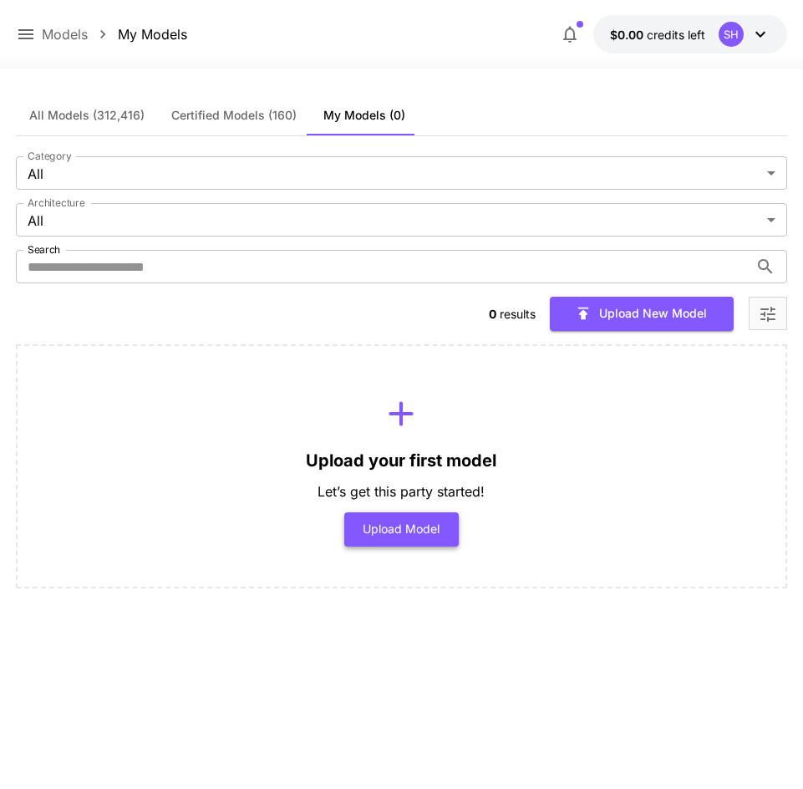
click at [442, 535] on button "Upload Model" at bounding box center [401, 529] width 114 height 34
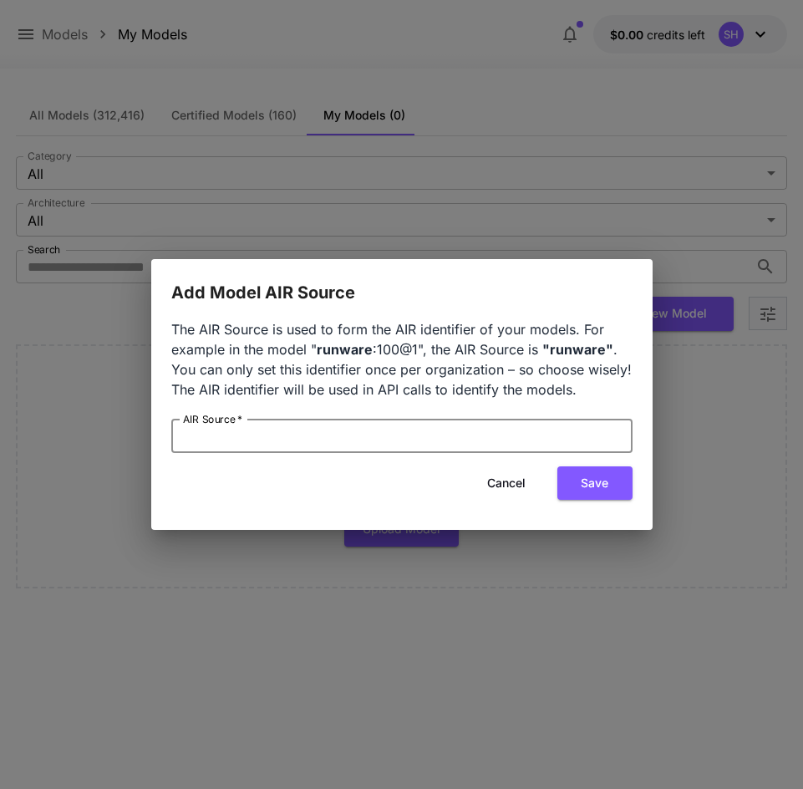
click at [371, 440] on input "AIR Source   *" at bounding box center [401, 435] width 461 height 33
click at [585, 474] on button "Save" at bounding box center [594, 483] width 75 height 34
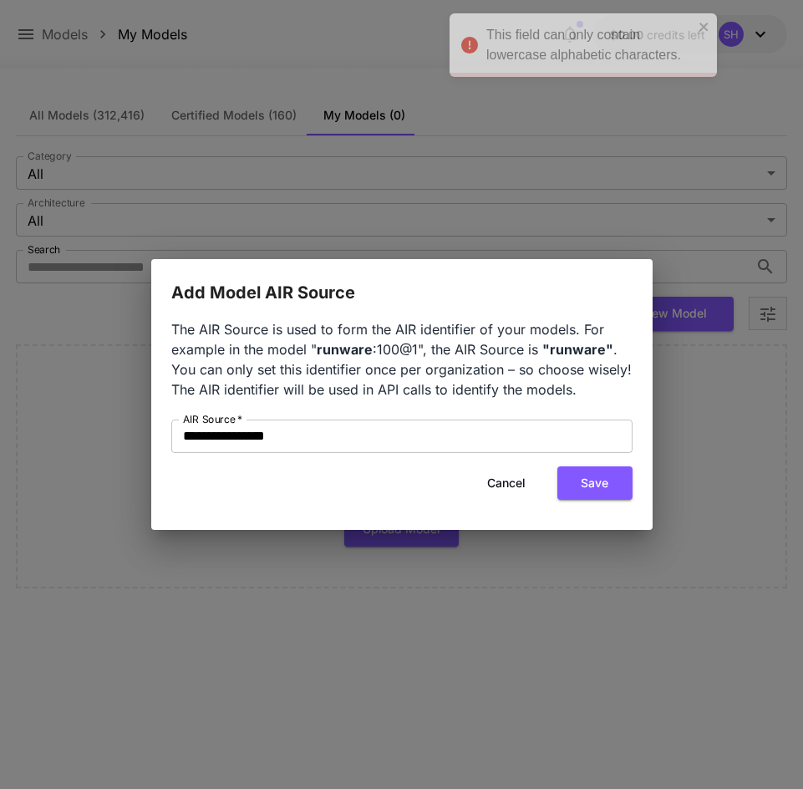
drag, startPoint x: 770, startPoint y: 57, endPoint x: 719, endPoint y: 61, distance: 51.1
click at [699, 59] on div "This field can only contain lowercase alphabetic characters." at bounding box center [577, 45] width 242 height 50
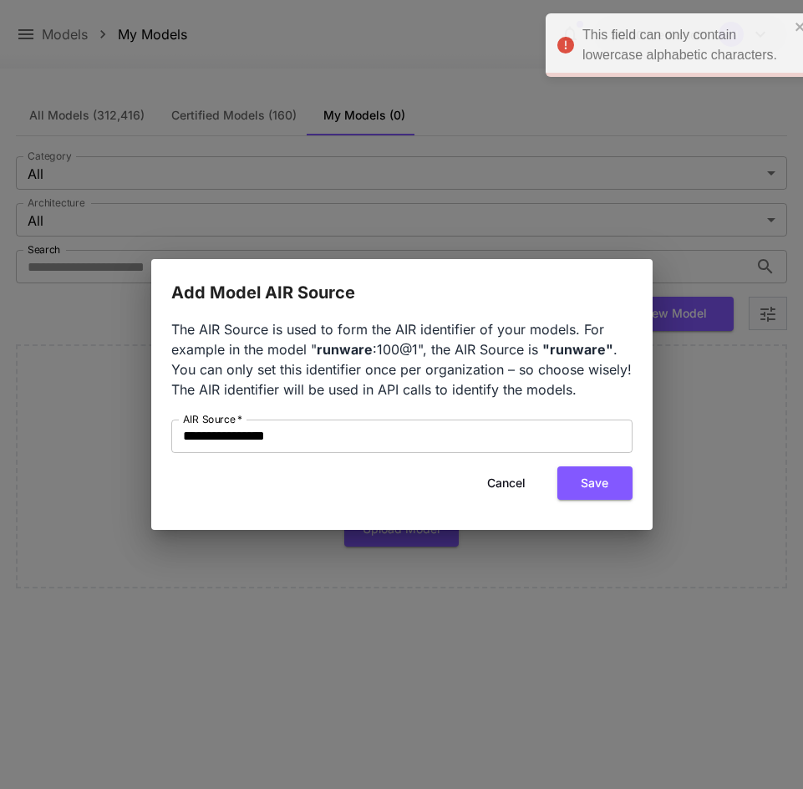
drag, startPoint x: 567, startPoint y: 33, endPoint x: 589, endPoint y: 38, distance: 23.3
click at [589, 38] on div "This field can only contain lowercase alphabetic characters." at bounding box center [685, 45] width 207 height 40
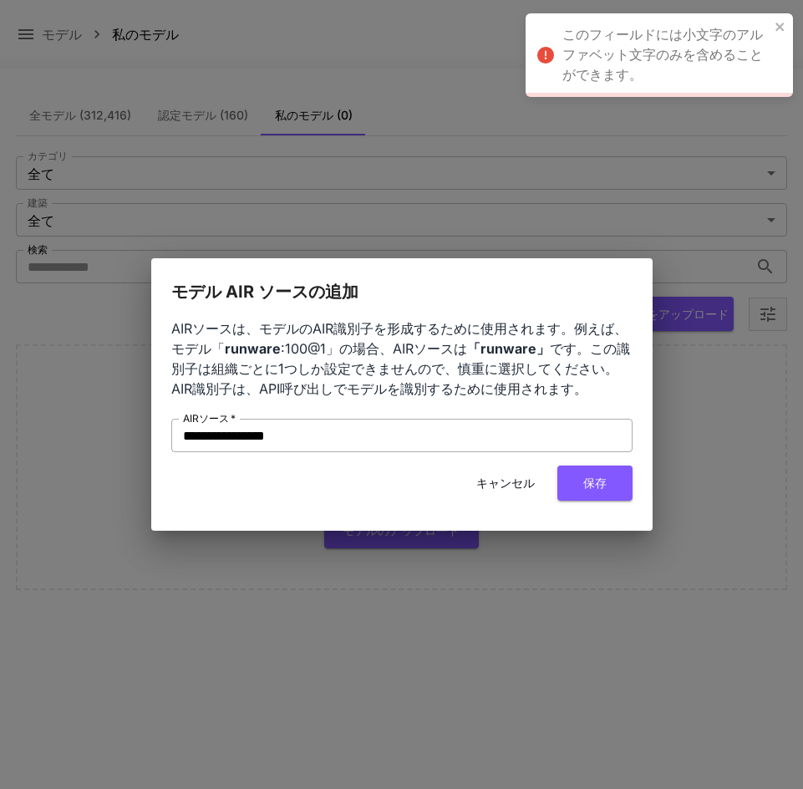
click at [252, 436] on input "**********" at bounding box center [401, 435] width 461 height 33
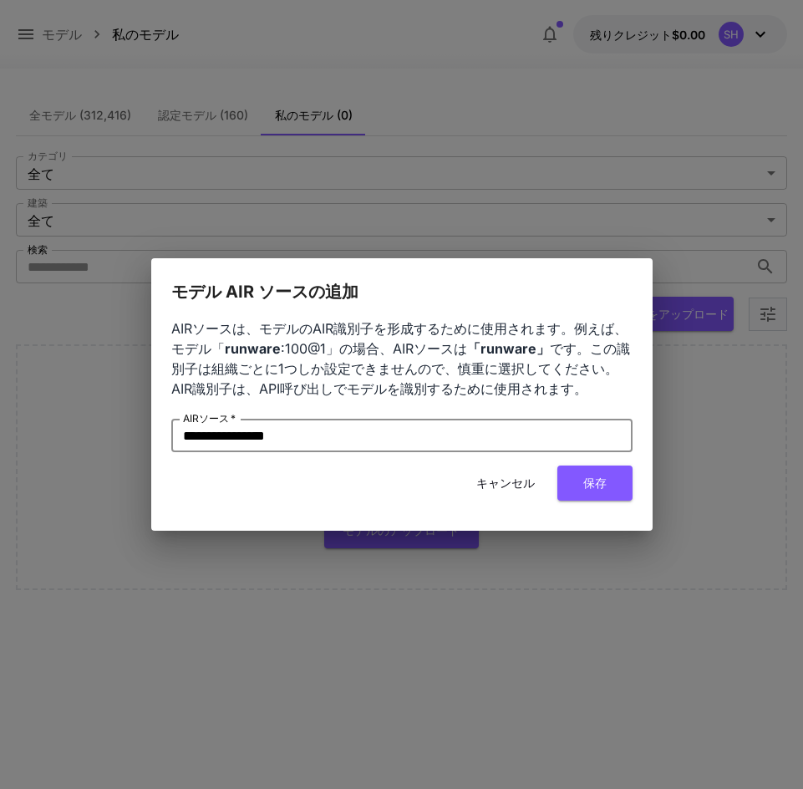
click at [608, 485] on button "保存" at bounding box center [594, 482] width 75 height 34
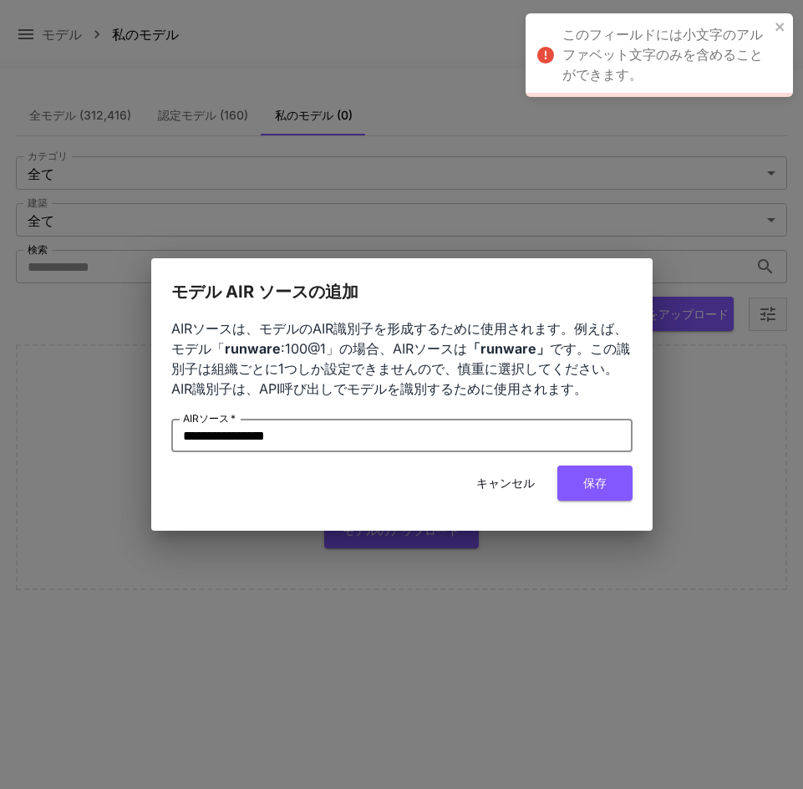
click at [255, 434] on input "**********" at bounding box center [401, 435] width 461 height 33
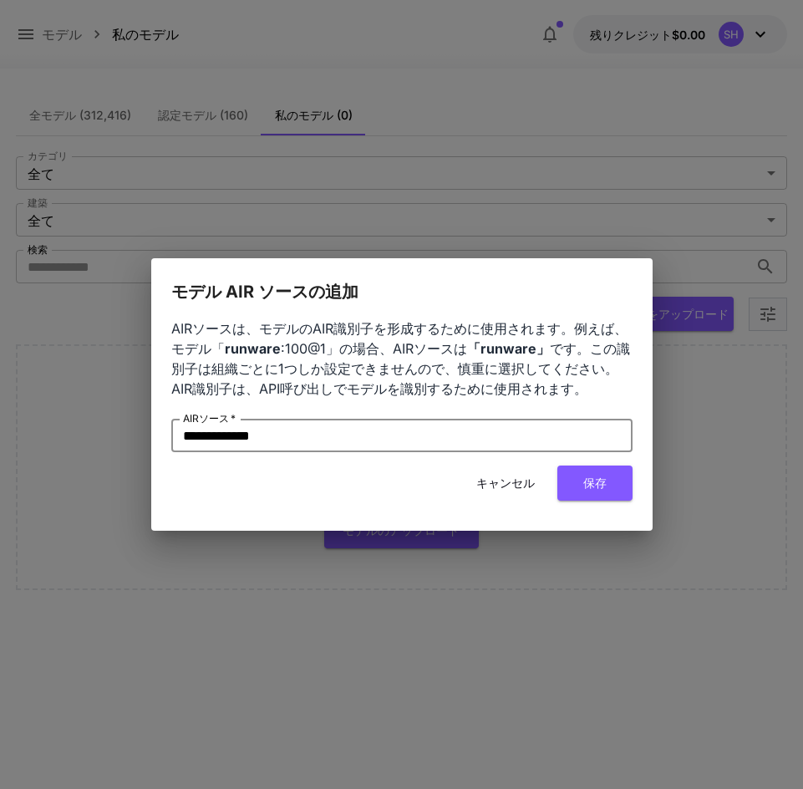
click at [386, 495] on div "キャンセル 保存" at bounding box center [401, 482] width 461 height 34
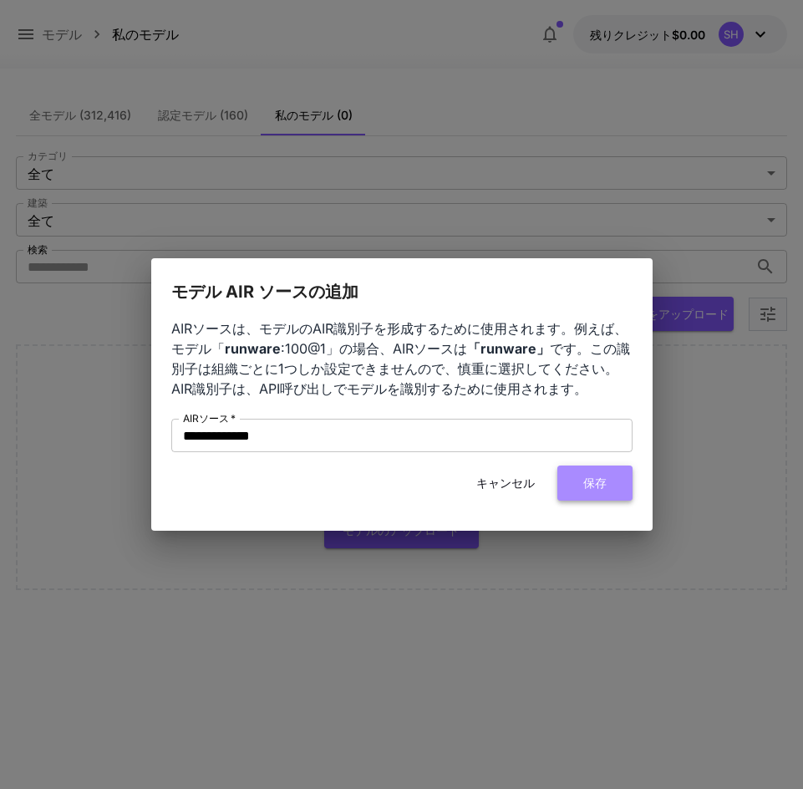
click at [599, 477] on font "保存" at bounding box center [594, 482] width 23 height 14
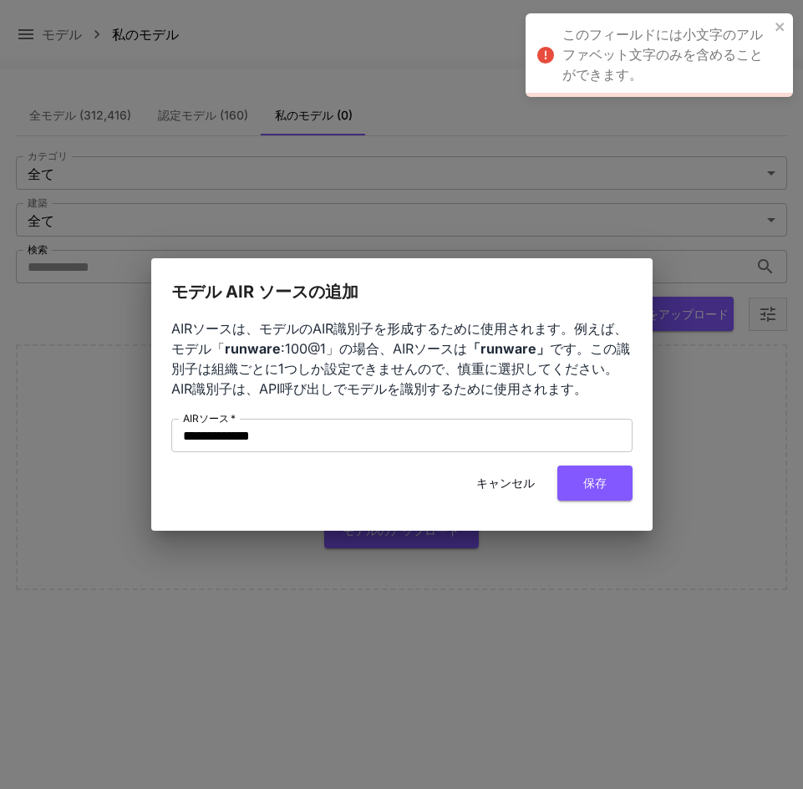
click at [1, 595] on div "**********" at bounding box center [401, 394] width 803 height 789
drag, startPoint x: 276, startPoint y: 437, endPoint x: 102, endPoint y: 450, distance: 174.3
click at [87, 450] on div "**********" at bounding box center [401, 394] width 803 height 789
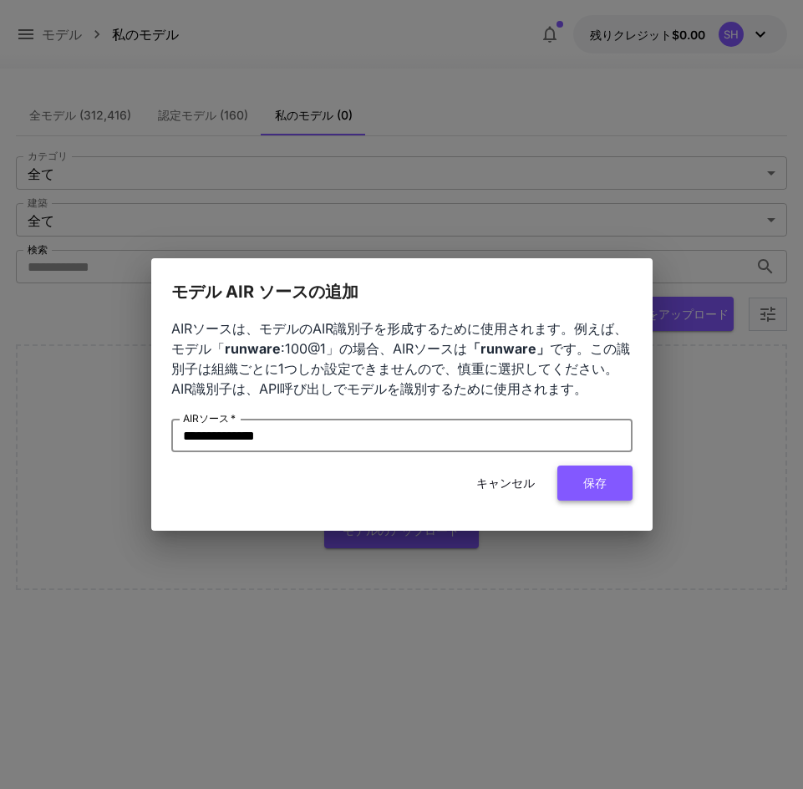
type input "**********"
click at [628, 479] on button "保存" at bounding box center [594, 482] width 75 height 34
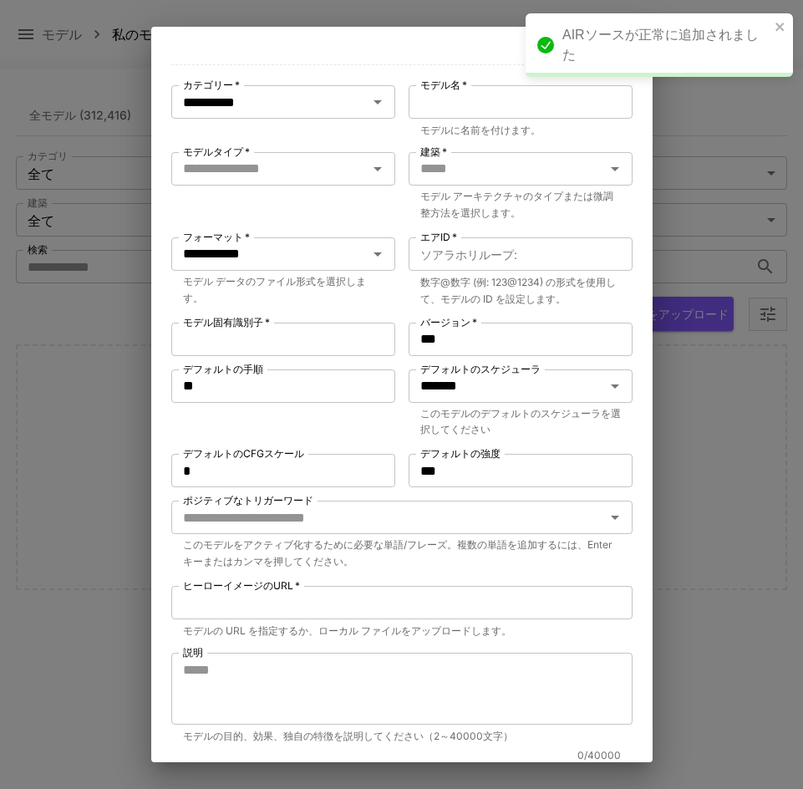
scroll to position [389, 0]
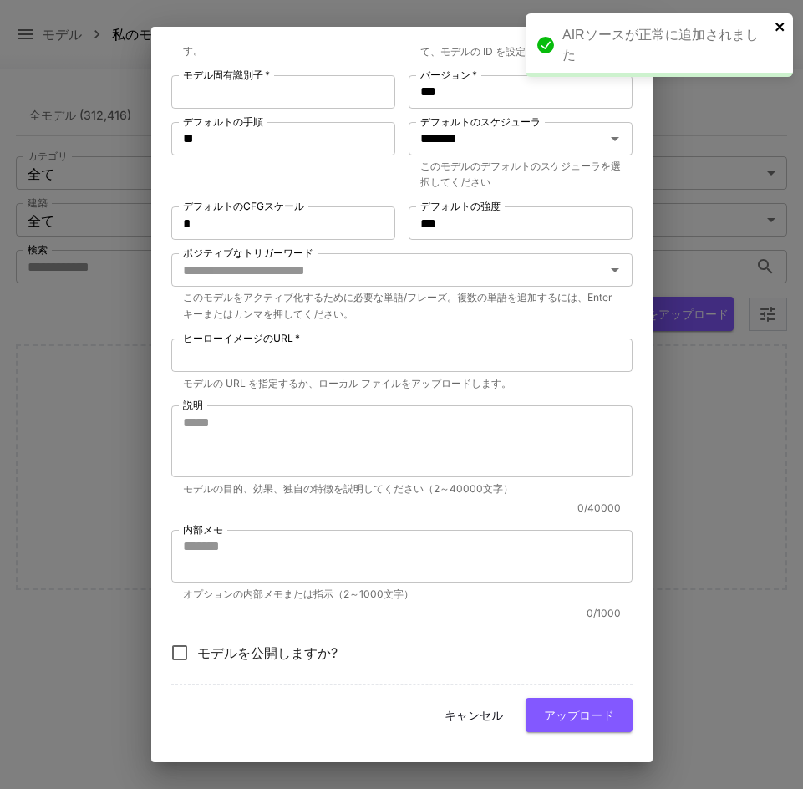
click at [780, 27] on icon "近い" at bounding box center [779, 27] width 8 height 8
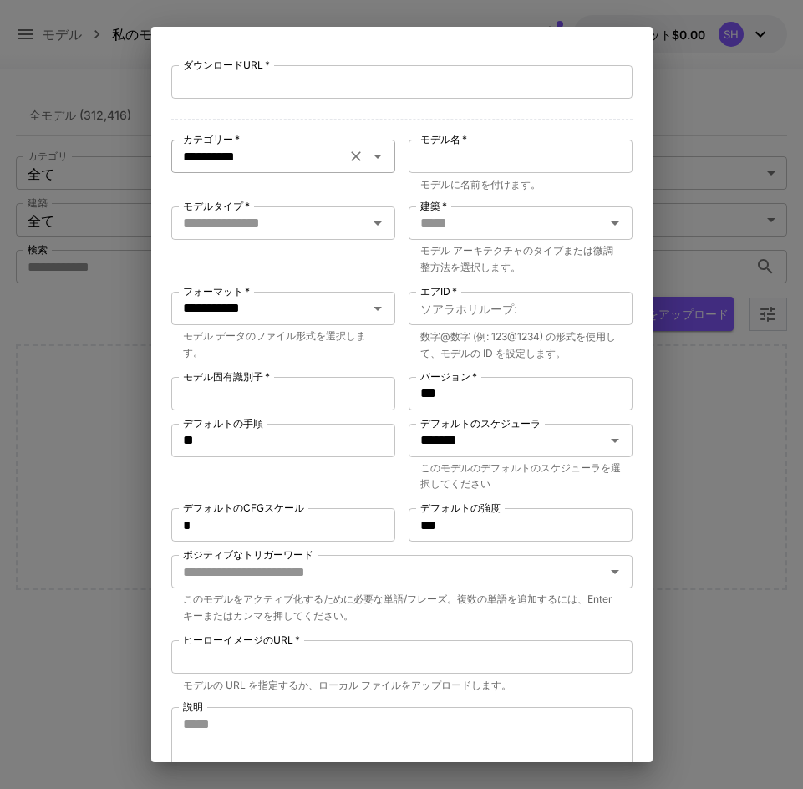
scroll to position [0, 0]
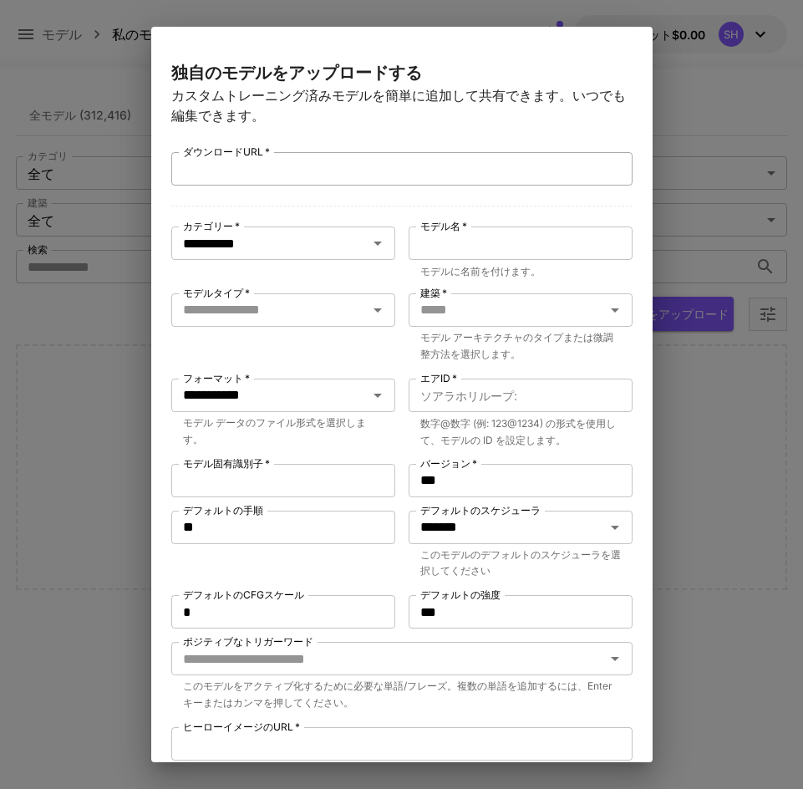
click at [360, 175] on input "ダウンロードURL   *" at bounding box center [401, 168] width 461 height 33
click at [375, 231] on div "**********" at bounding box center [283, 242] width 224 height 33
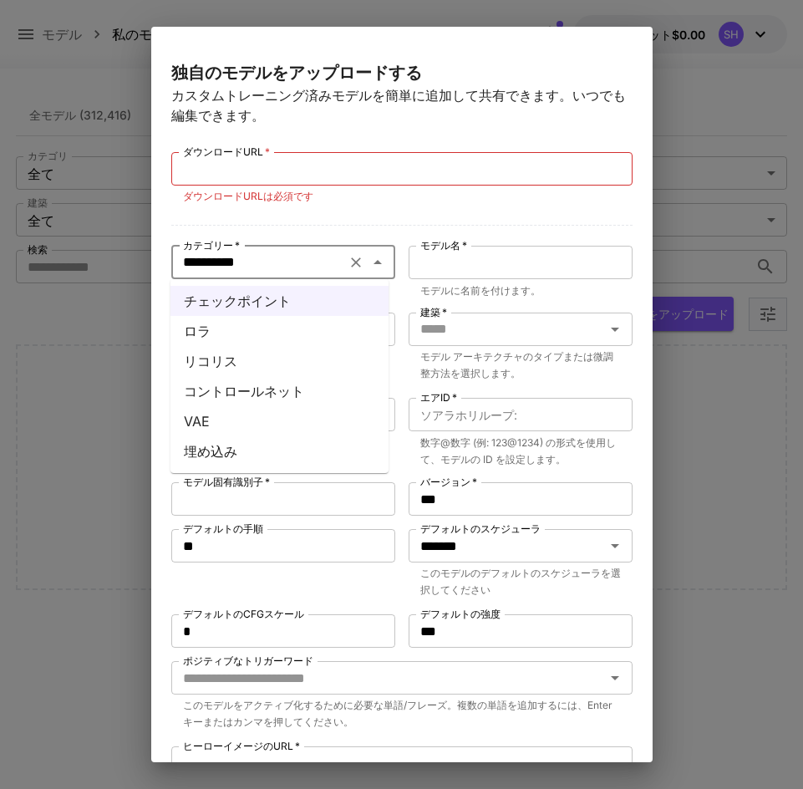
click at [265, 337] on li "ロラ" at bounding box center [279, 331] width 218 height 30
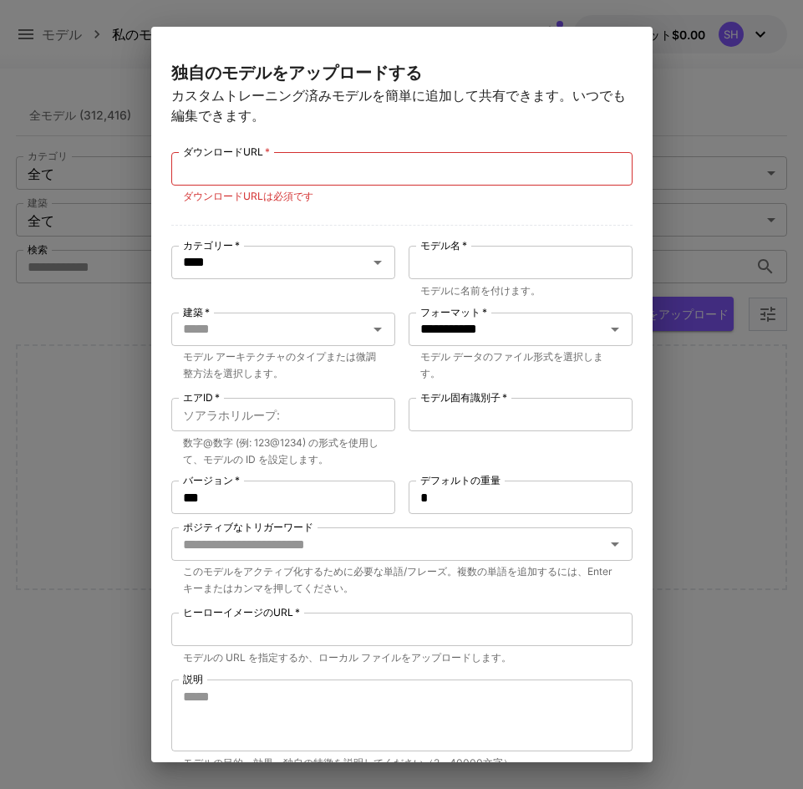
click at [318, 222] on div at bounding box center [401, 222] width 461 height 8
click at [323, 177] on input "ダウンロードURL   *" at bounding box center [401, 168] width 461 height 33
click at [421, 221] on div at bounding box center [401, 222] width 461 height 8
click at [536, 265] on input "モデル名   *" at bounding box center [521, 262] width 224 height 33
click at [473, 262] on input "モデル名   *" at bounding box center [521, 262] width 224 height 33
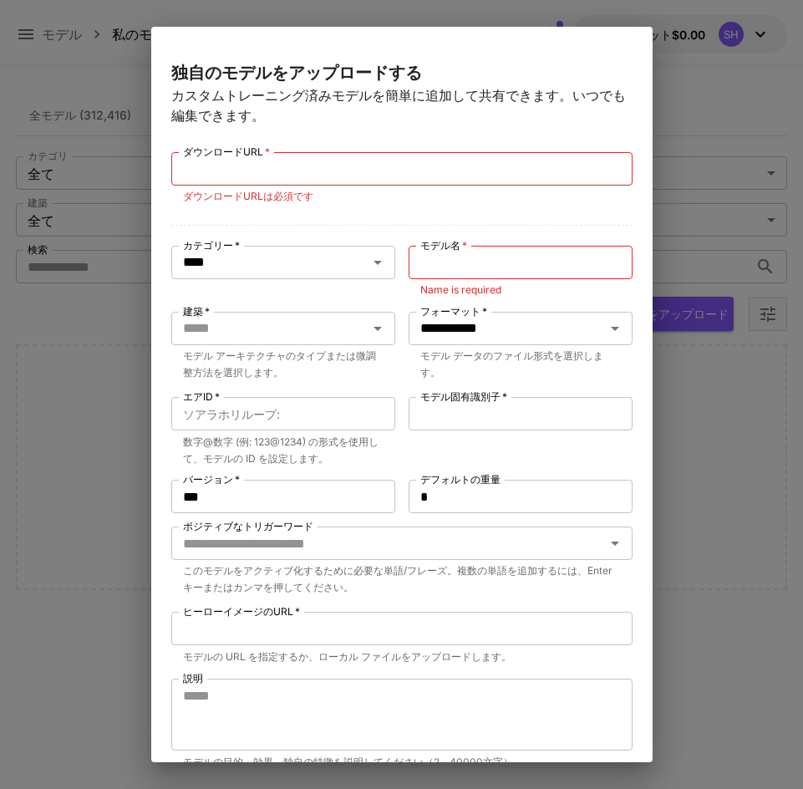
click at [751, 438] on div "**********" at bounding box center [401, 394] width 803 height 789
click at [669, 499] on div "**********" at bounding box center [401, 394] width 803 height 789
click at [690, 419] on div "**********" at bounding box center [401, 394] width 803 height 789
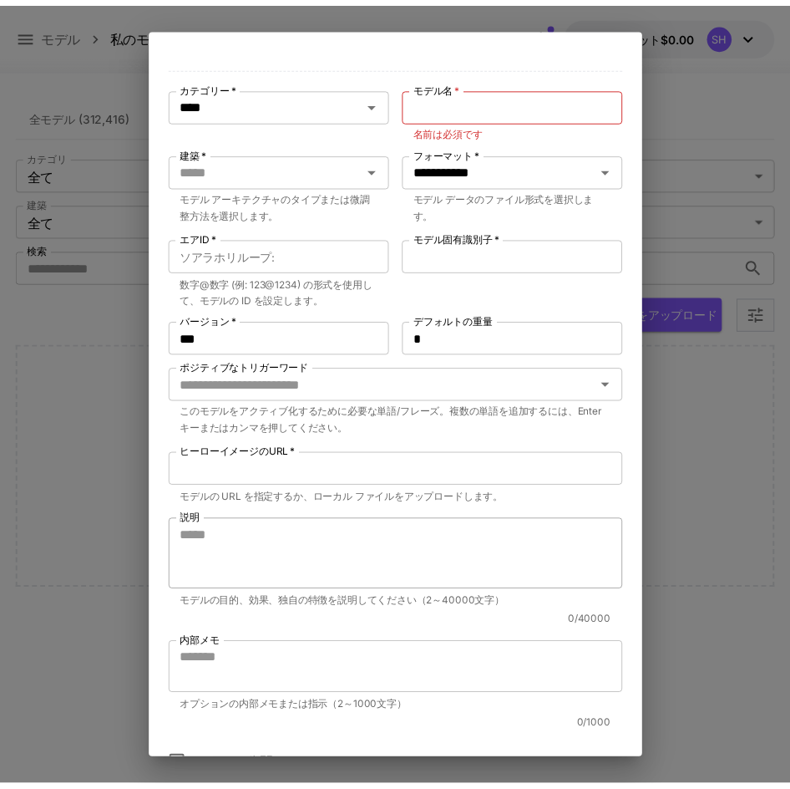
scroll to position [273, 0]
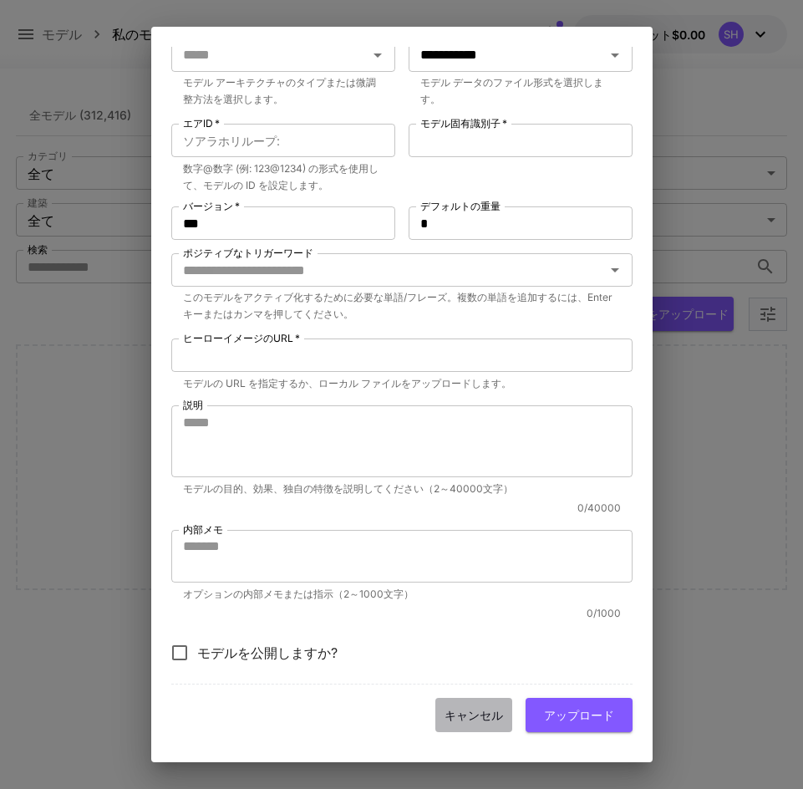
click at [482, 712] on font "キャンセル" at bounding box center [474, 715] width 58 height 14
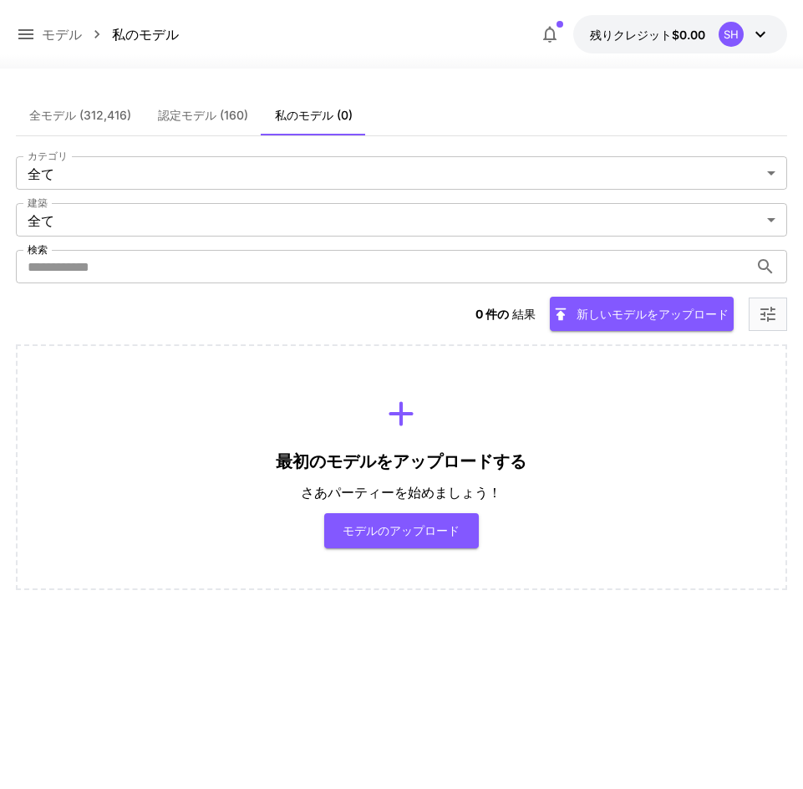
click at [711, 43] on button "残りクレジット $0.00 SH" at bounding box center [680, 34] width 214 height 38
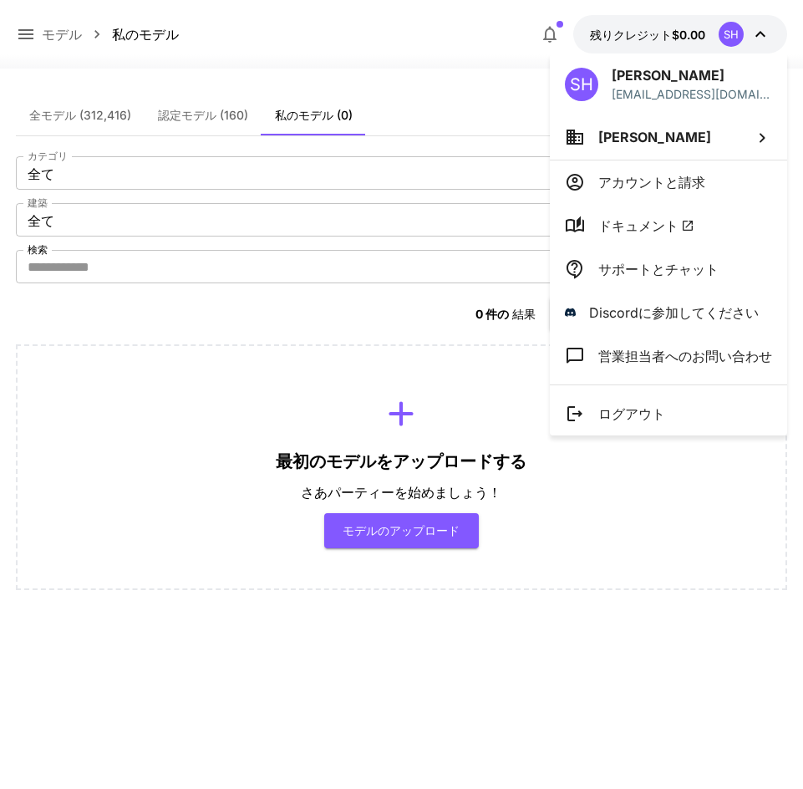
click at [38, 41] on div at bounding box center [401, 394] width 803 height 789
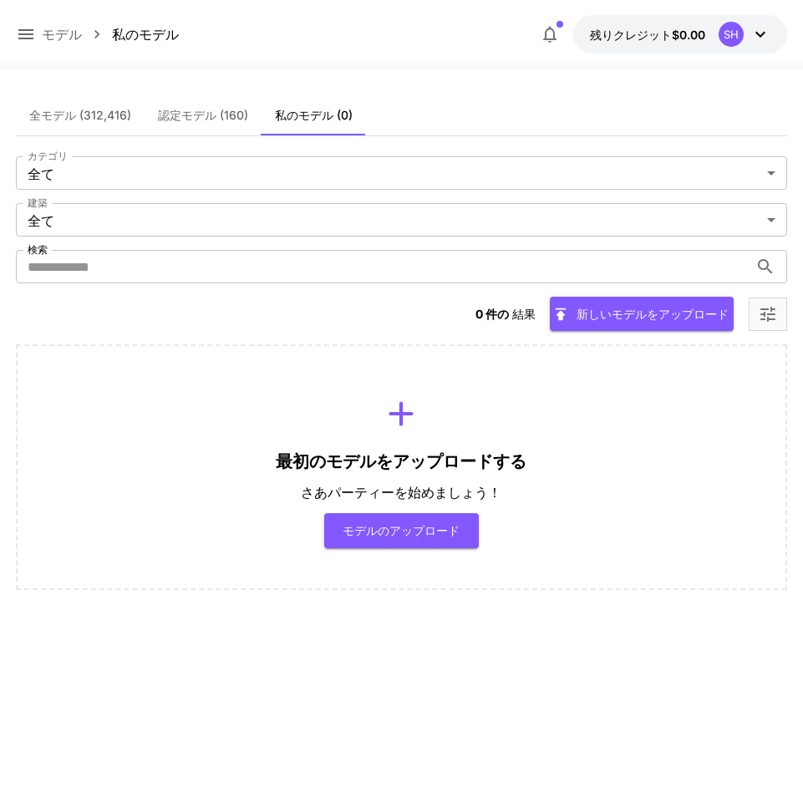
click at [32, 40] on div "SH 堀そあら s-hori@infiniteloop.co.jp 堀そあら アカウントと請求 ドキュメント サポートとチャット Discordに参加してくだ…" at bounding box center [133, 394] width 267 height 789
drag, startPoint x: 593, startPoint y: 114, endPoint x: 600, endPoint y: 74, distance: 40.7
click at [593, 113] on div "全モデル (312,416) 認定モデル (160) 私のモデル (0)" at bounding box center [401, 115] width 771 height 41
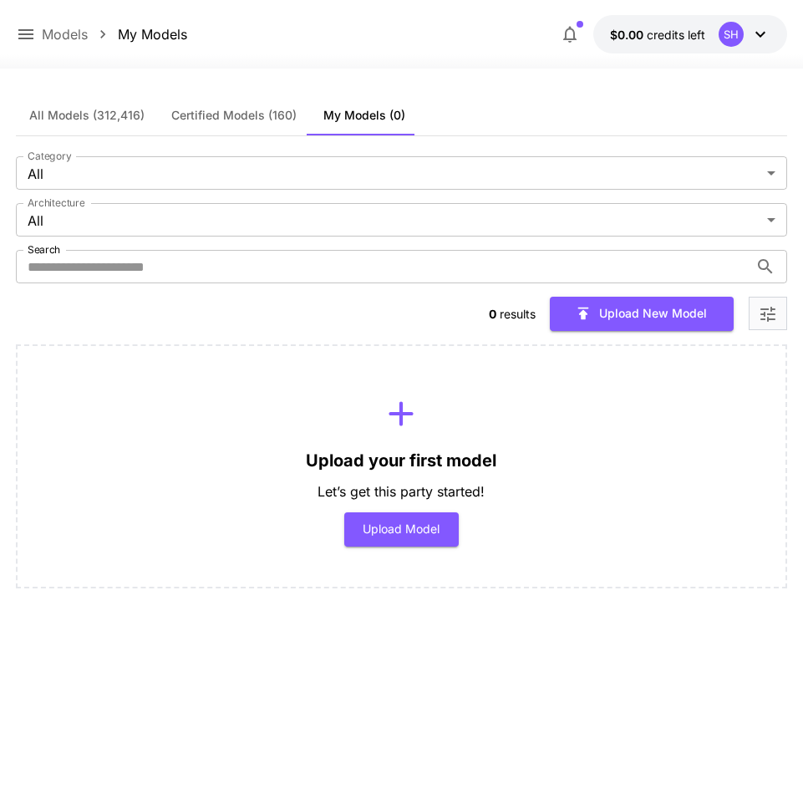
click at [47, 43] on p "Models" at bounding box center [65, 34] width 46 height 20
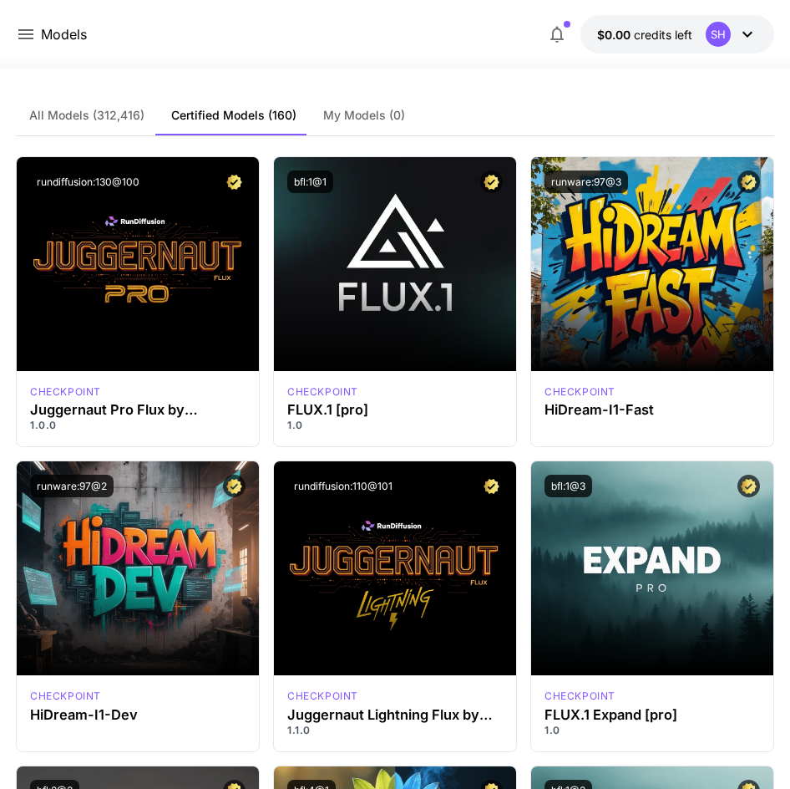
click at [28, 38] on icon at bounding box center [26, 34] width 20 height 20
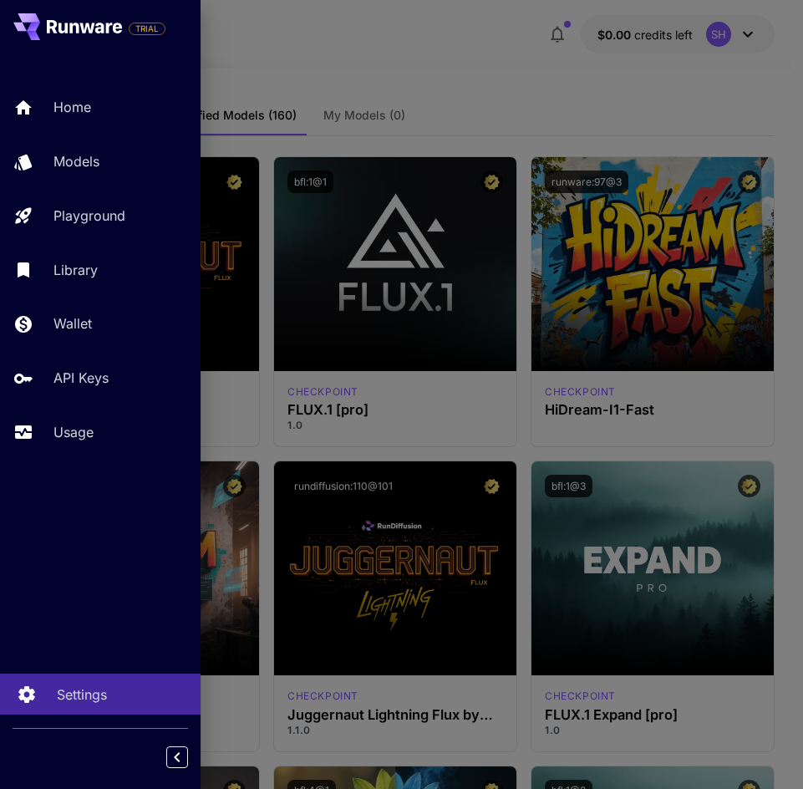
click at [82, 696] on p "Settings" at bounding box center [82, 694] width 50 height 20
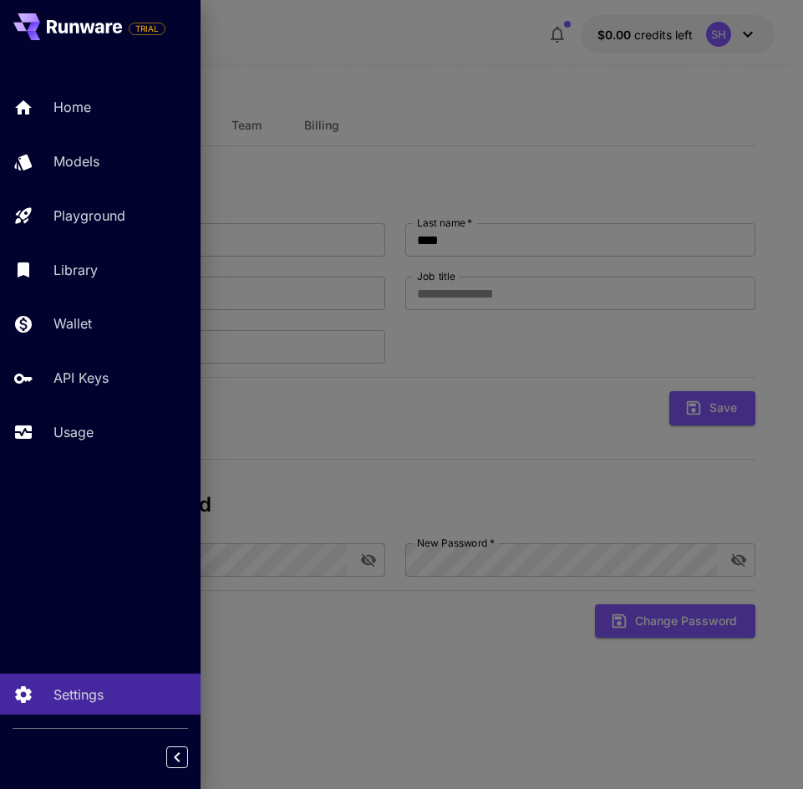
click at [402, 458] on div at bounding box center [401, 394] width 803 height 789
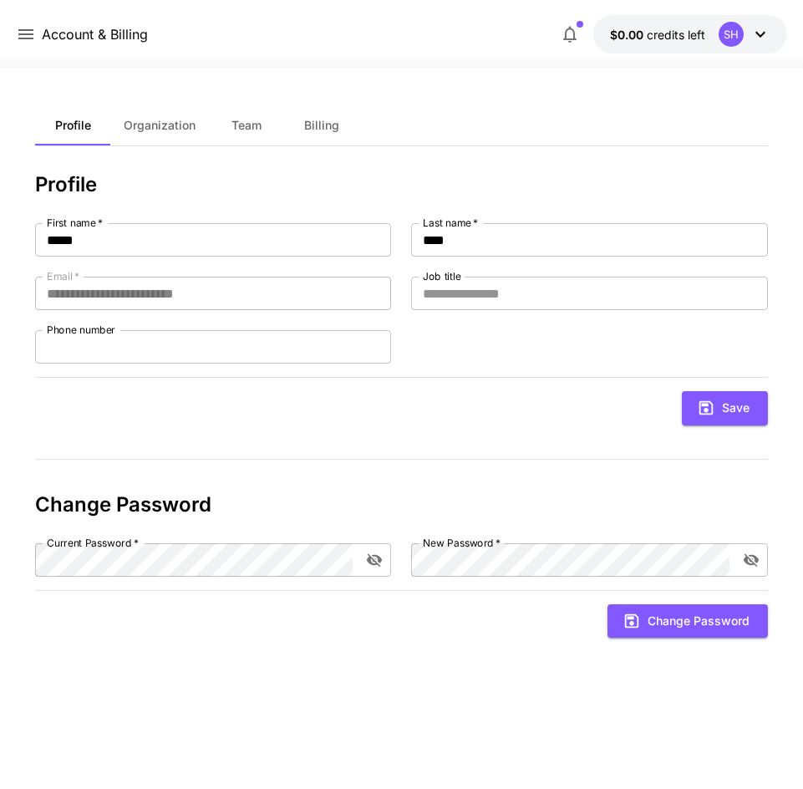
click at [146, 128] on span "Organization" at bounding box center [160, 125] width 72 height 15
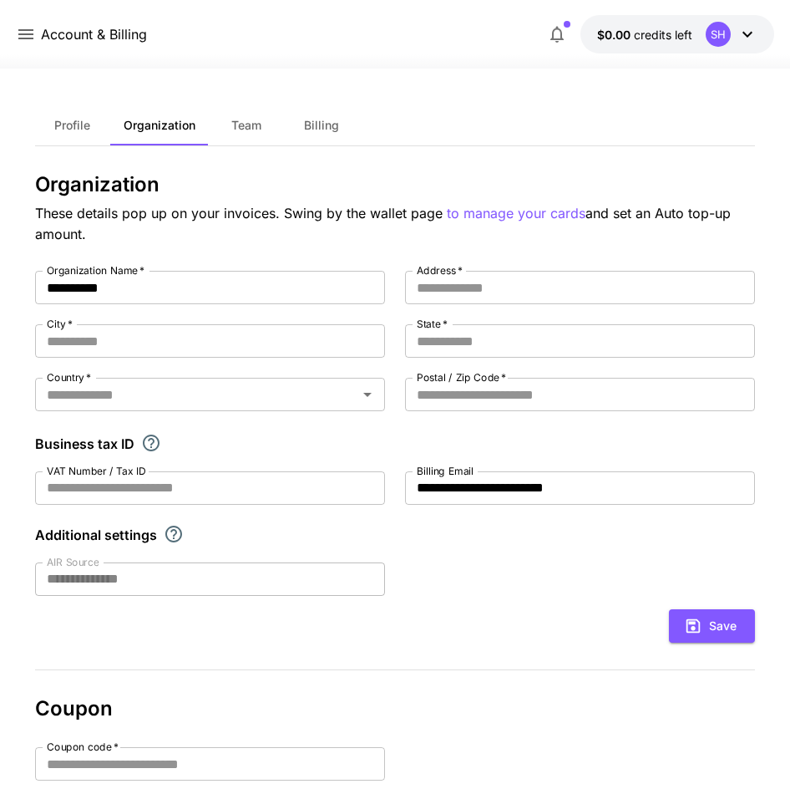
click at [75, 130] on span "Profile" at bounding box center [72, 125] width 36 height 15
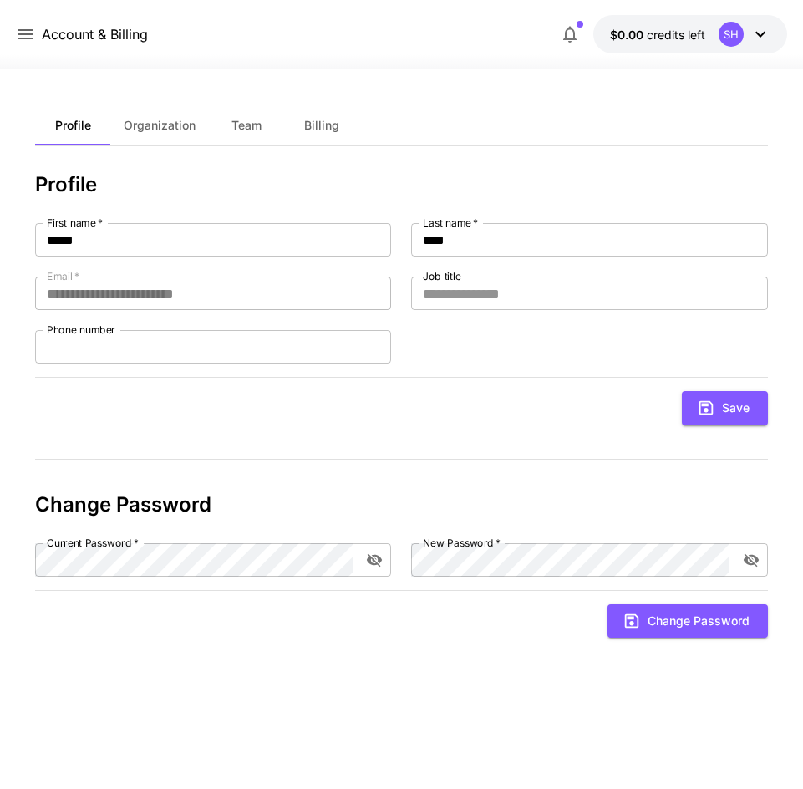
click at [174, 142] on button "Organization" at bounding box center [159, 125] width 99 height 40
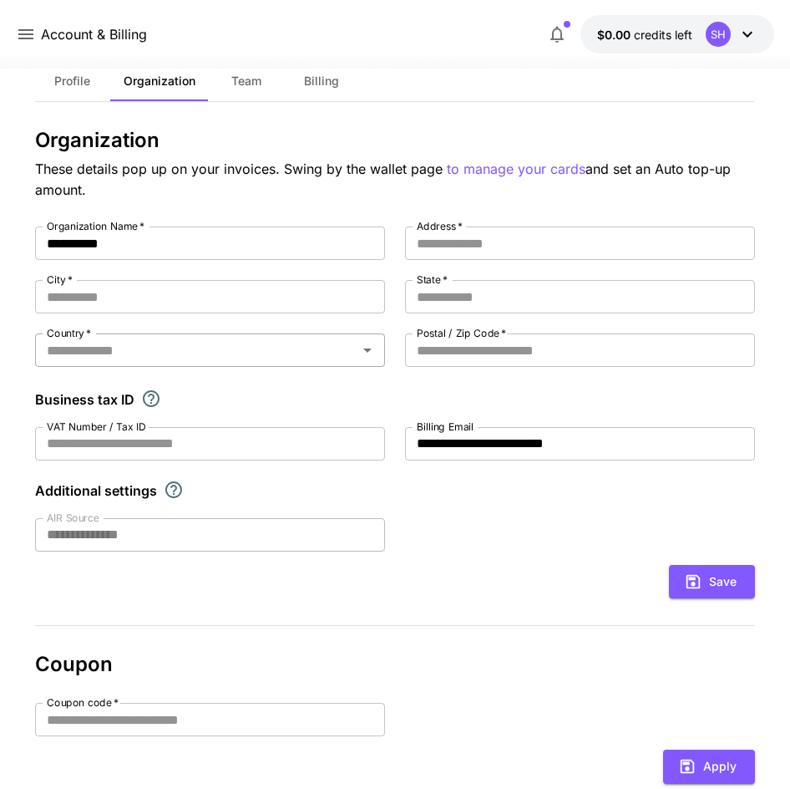
scroll to position [42, 0]
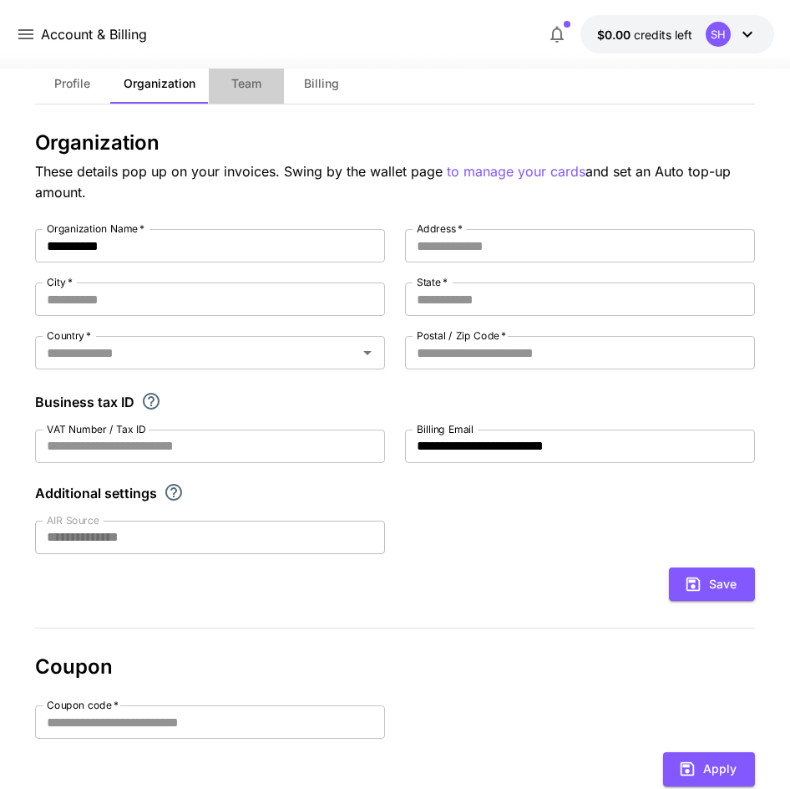
click at [242, 86] on span "Team" at bounding box center [246, 83] width 30 height 15
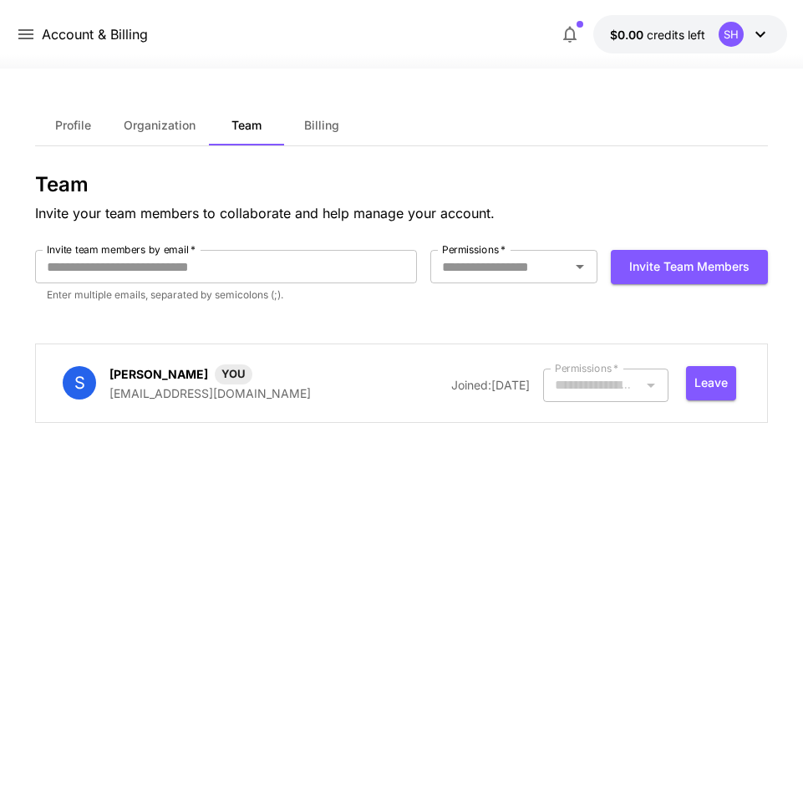
type input "*****"
click at [62, 130] on span "Profile" at bounding box center [73, 125] width 36 height 15
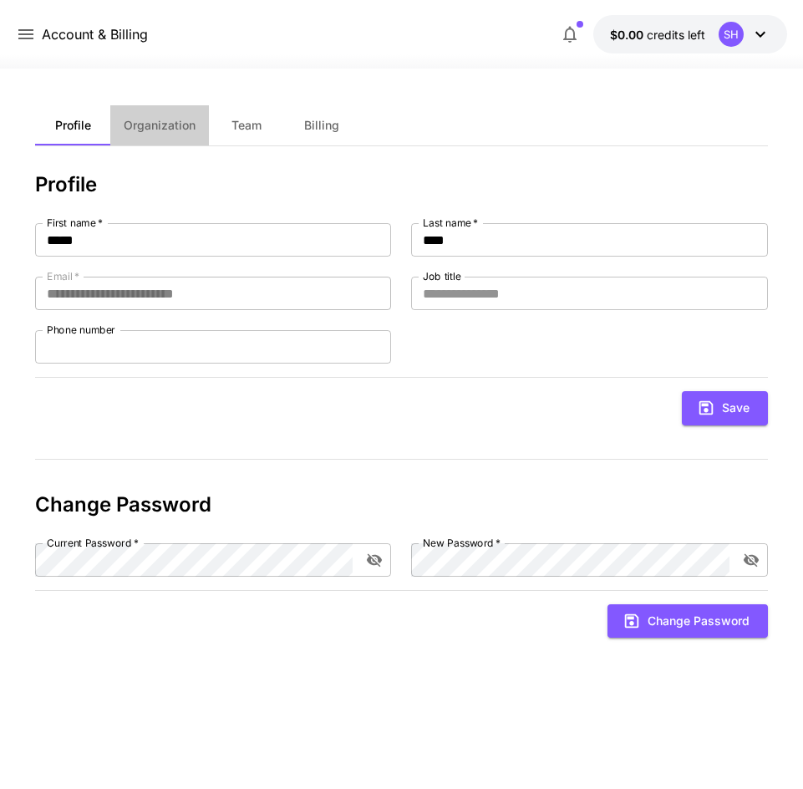
click at [144, 130] on span "Organization" at bounding box center [160, 125] width 72 height 15
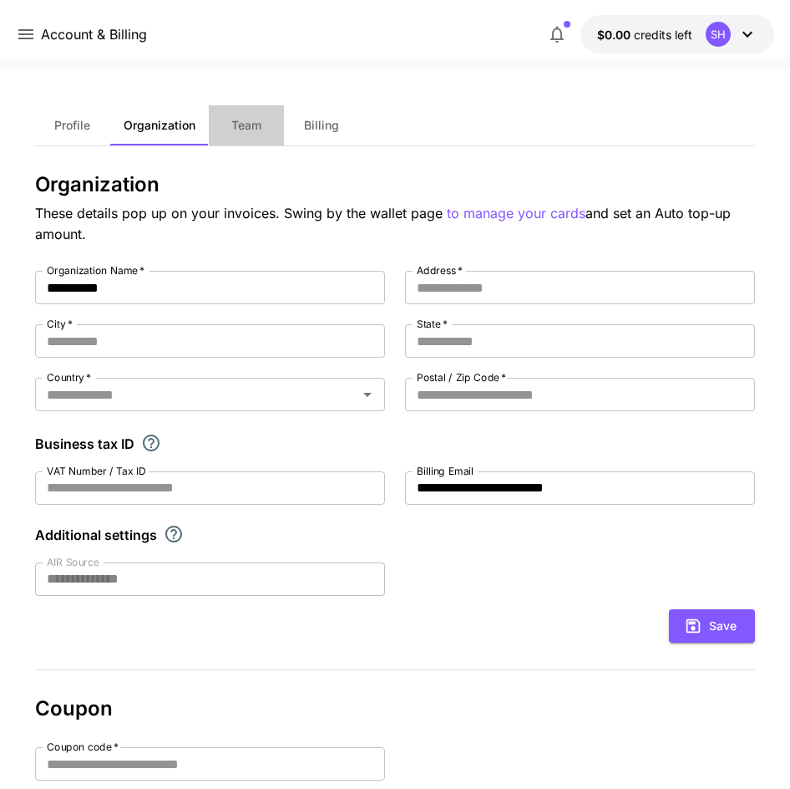
click at [246, 130] on span "Team" at bounding box center [246, 125] width 30 height 15
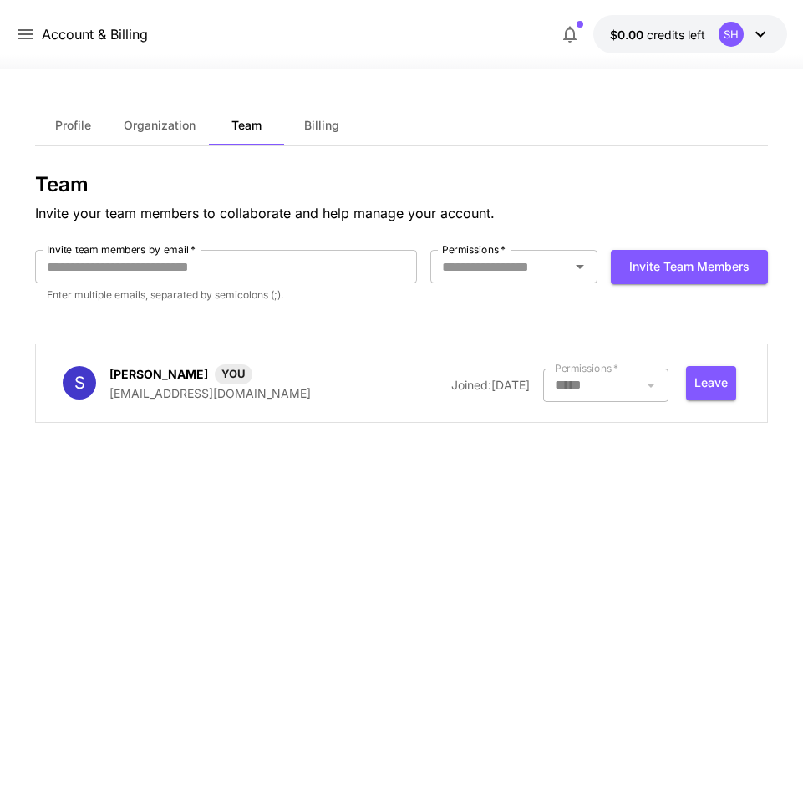
click at [329, 130] on span "Billing" at bounding box center [321, 125] width 35 height 15
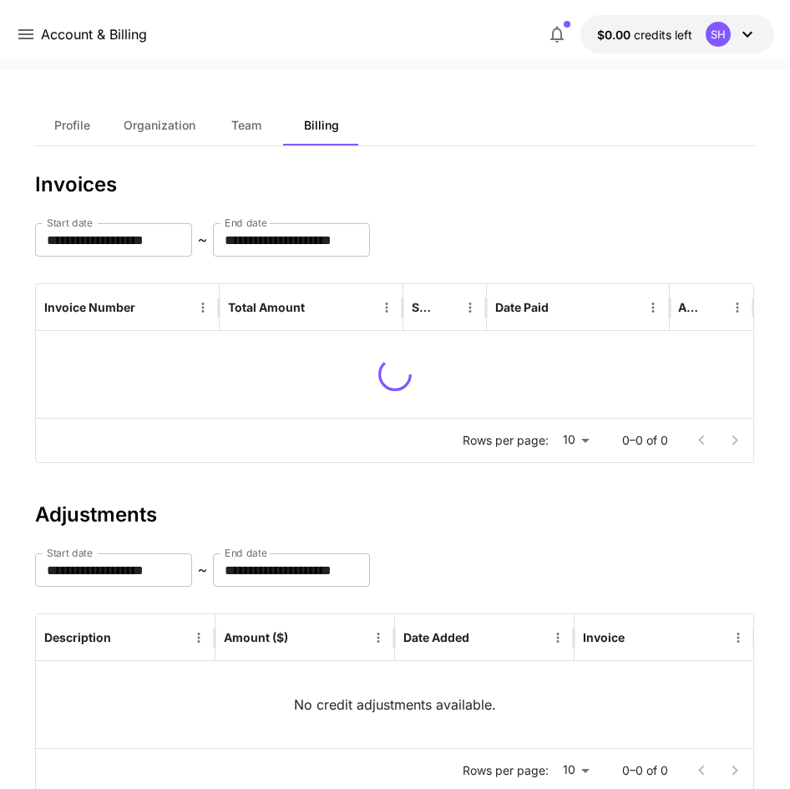
click at [254, 116] on button "Team" at bounding box center [246, 125] width 75 height 40
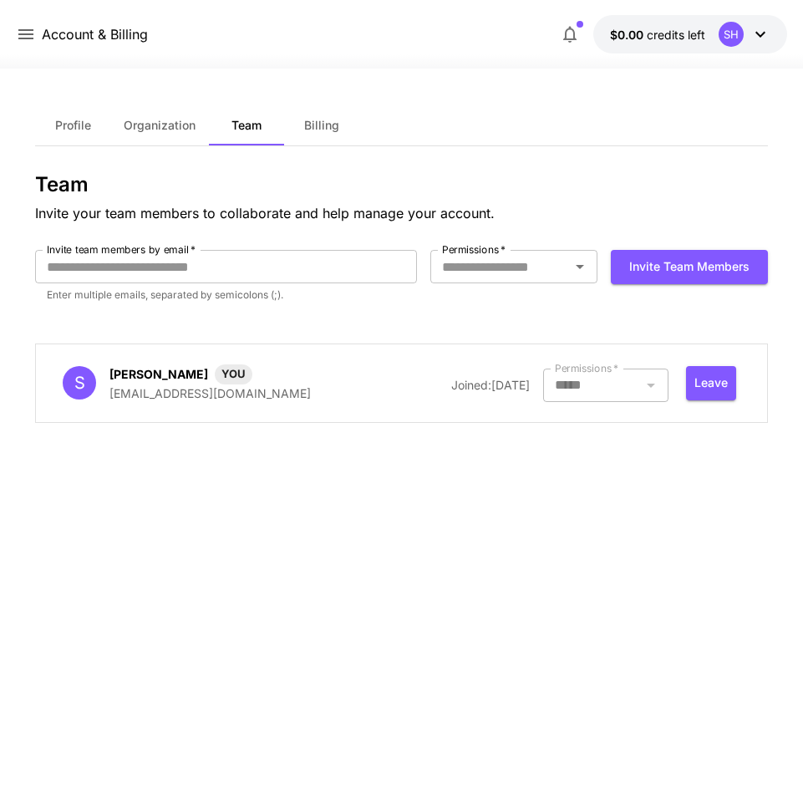
click at [75, 140] on button "Profile" at bounding box center [72, 125] width 75 height 40
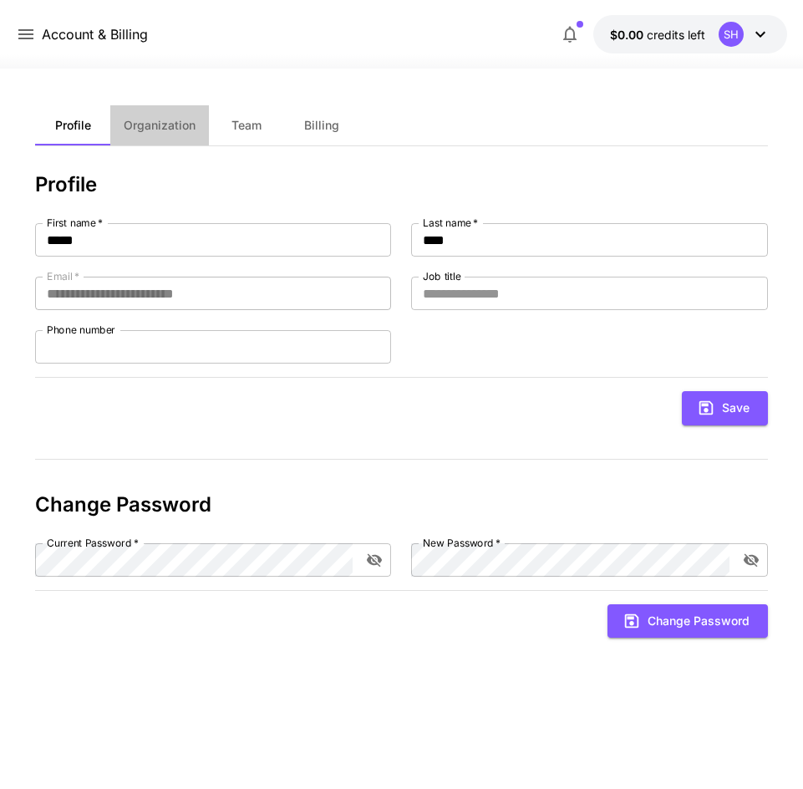
click at [175, 134] on button "Organization" at bounding box center [159, 125] width 99 height 40
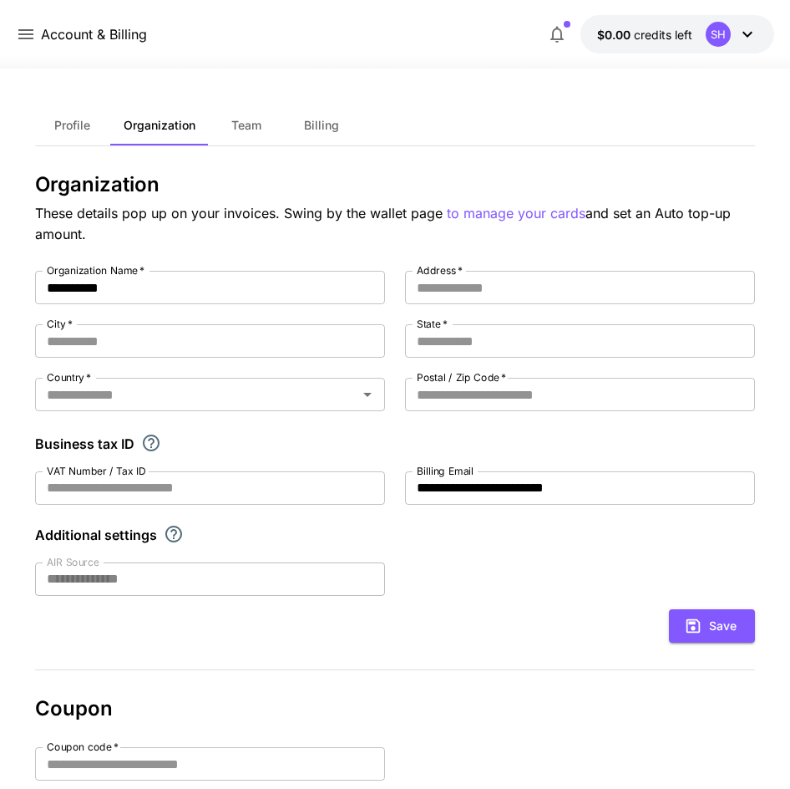
click at [228, 140] on button "Team" at bounding box center [246, 125] width 75 height 40
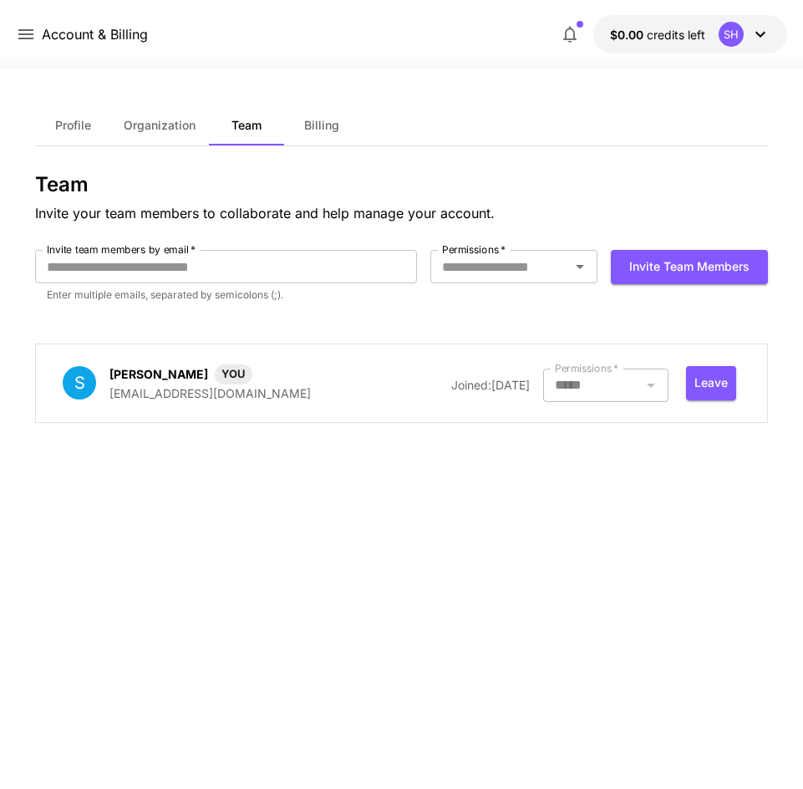
drag, startPoint x: 310, startPoint y: 141, endPoint x: 325, endPoint y: 140, distance: 15.1
click at [310, 140] on button "Billing" at bounding box center [321, 125] width 75 height 40
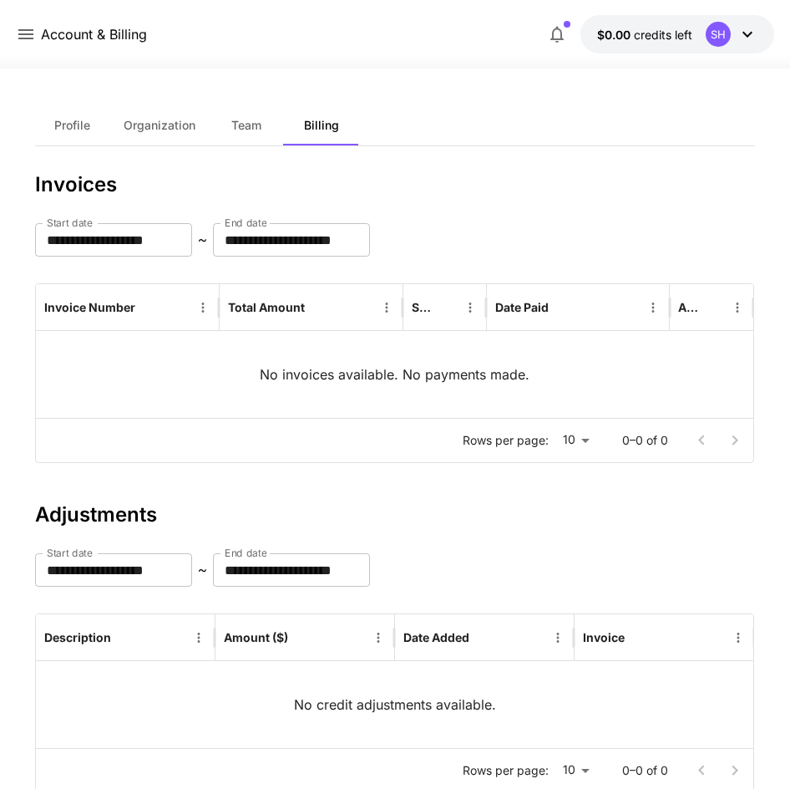
click at [23, 39] on icon at bounding box center [25, 34] width 15 height 10
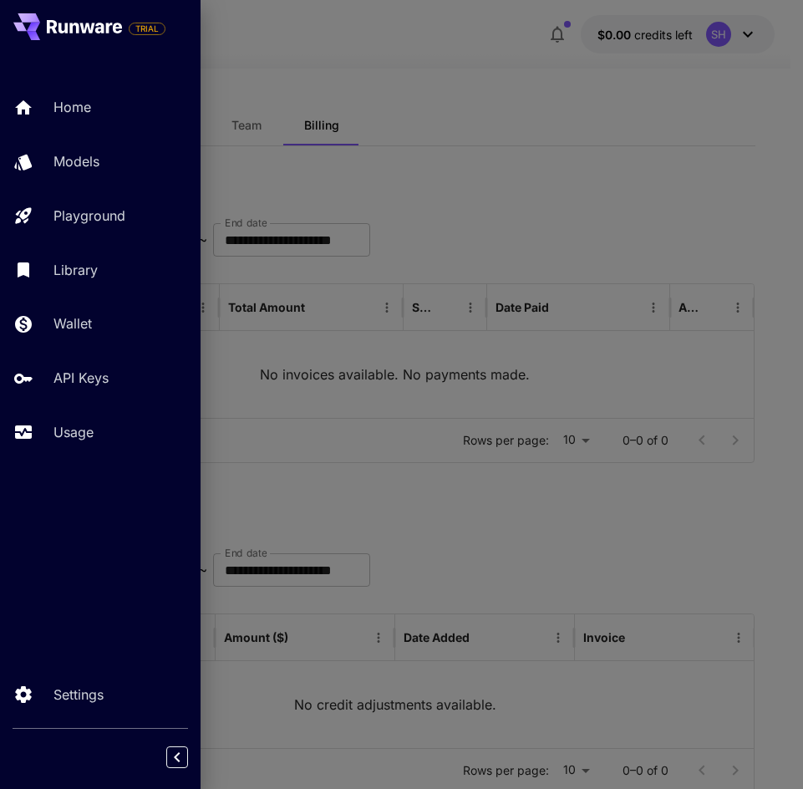
drag, startPoint x: 144, startPoint y: 175, endPoint x: 148, endPoint y: 186, distance: 11.6
click at [142, 175] on link "Models" at bounding box center [100, 161] width 201 height 41
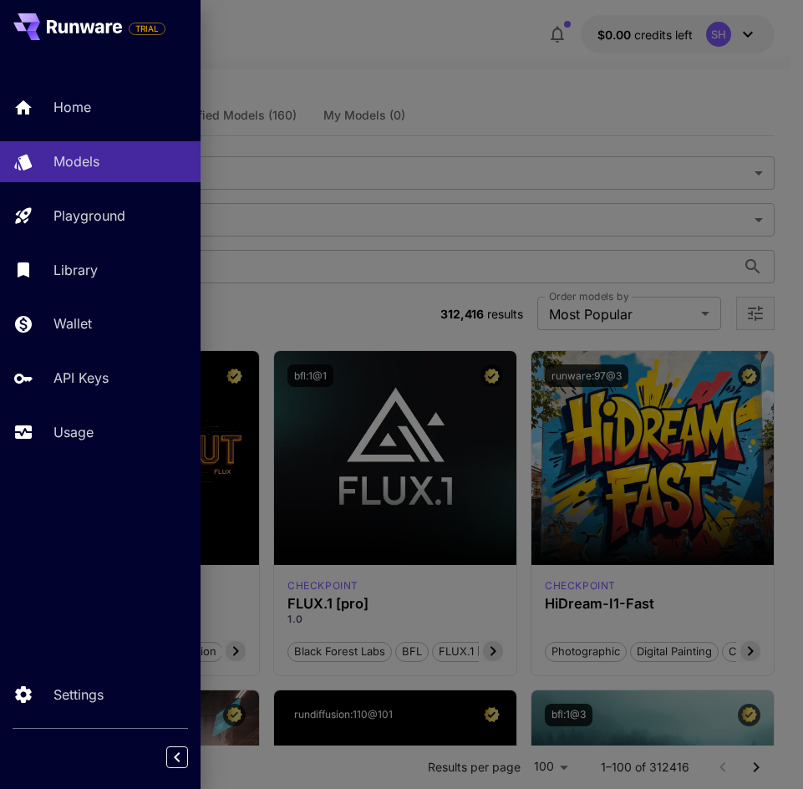
click at [323, 151] on div at bounding box center [401, 394] width 803 height 789
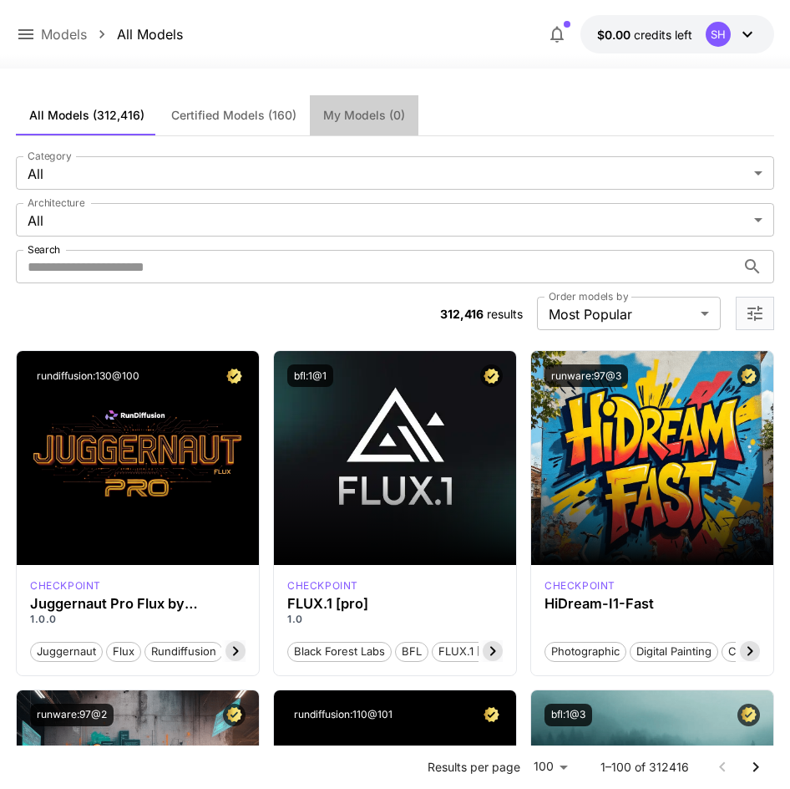
click at [335, 114] on span "My Models (0)" at bounding box center [364, 115] width 82 height 15
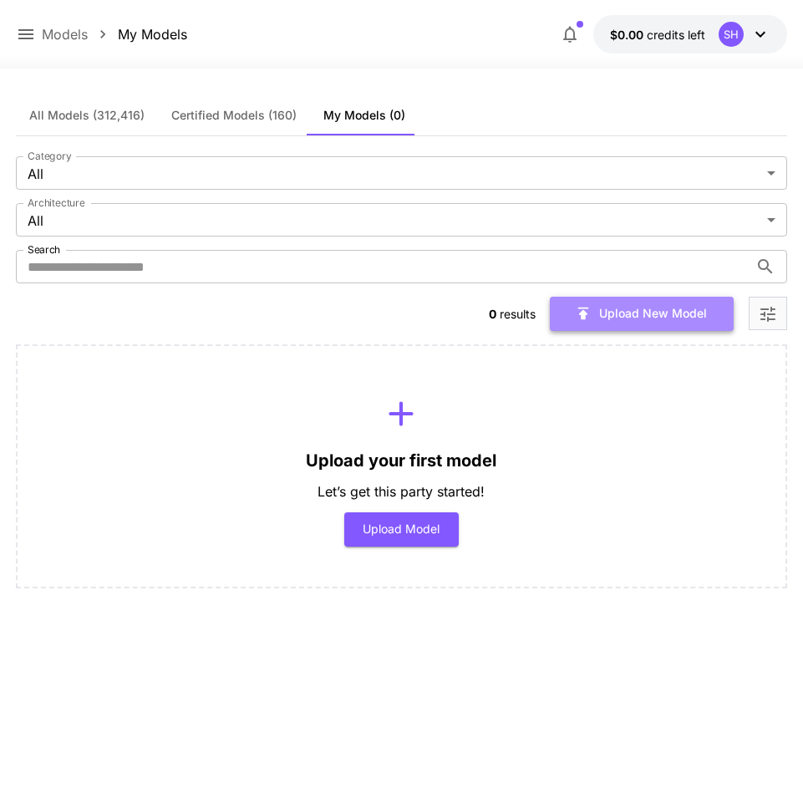
click at [603, 317] on button "Upload New Model" at bounding box center [642, 314] width 184 height 34
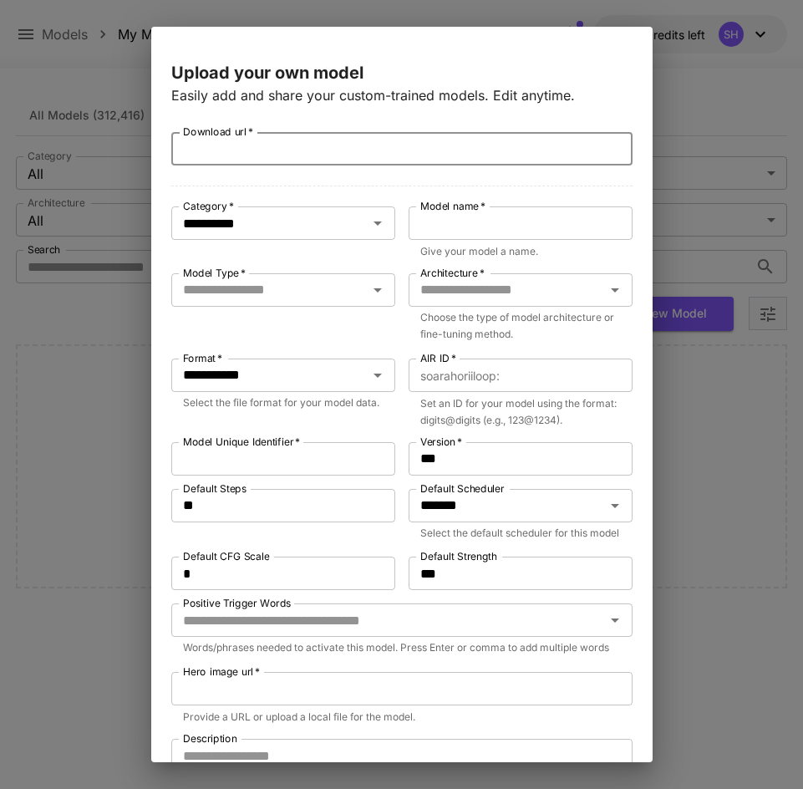
click at [388, 151] on input "Download url   *" at bounding box center [401, 148] width 461 height 33
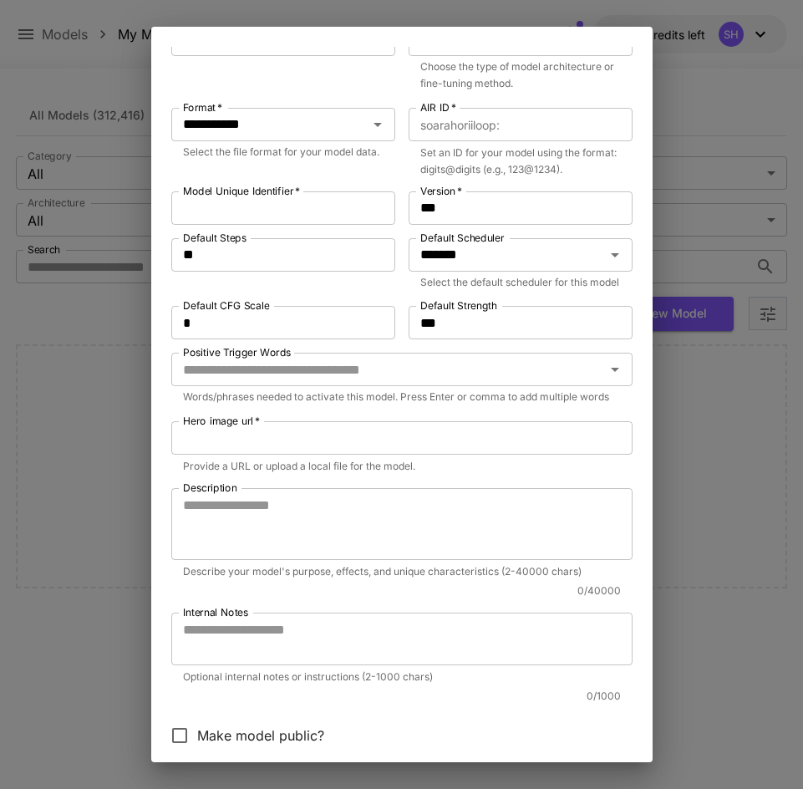
scroll to position [368, 0]
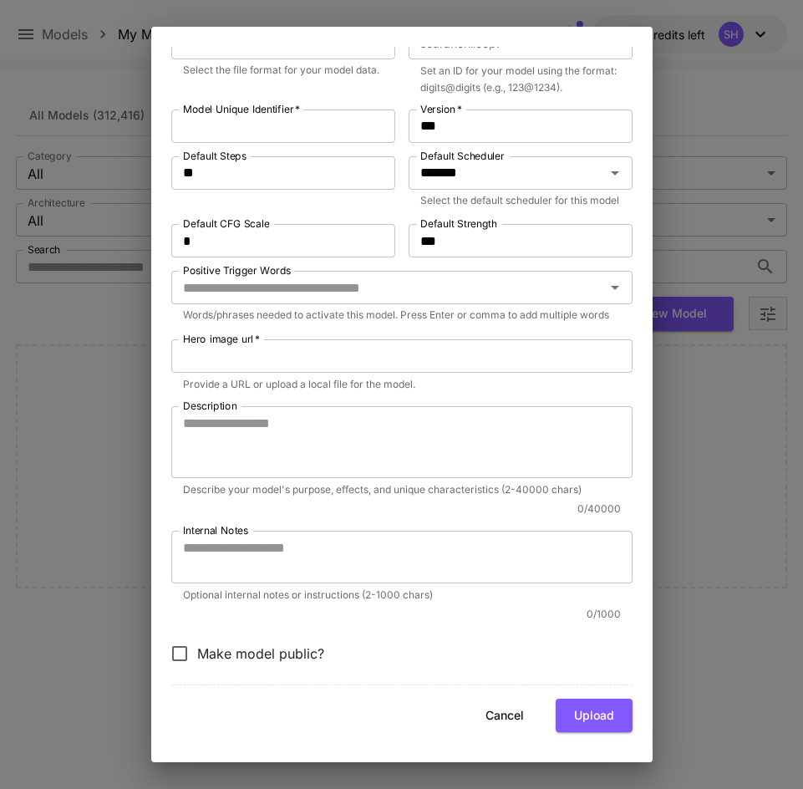
click at [374, 622] on p "0 / 1000" at bounding box center [396, 614] width 450 height 17
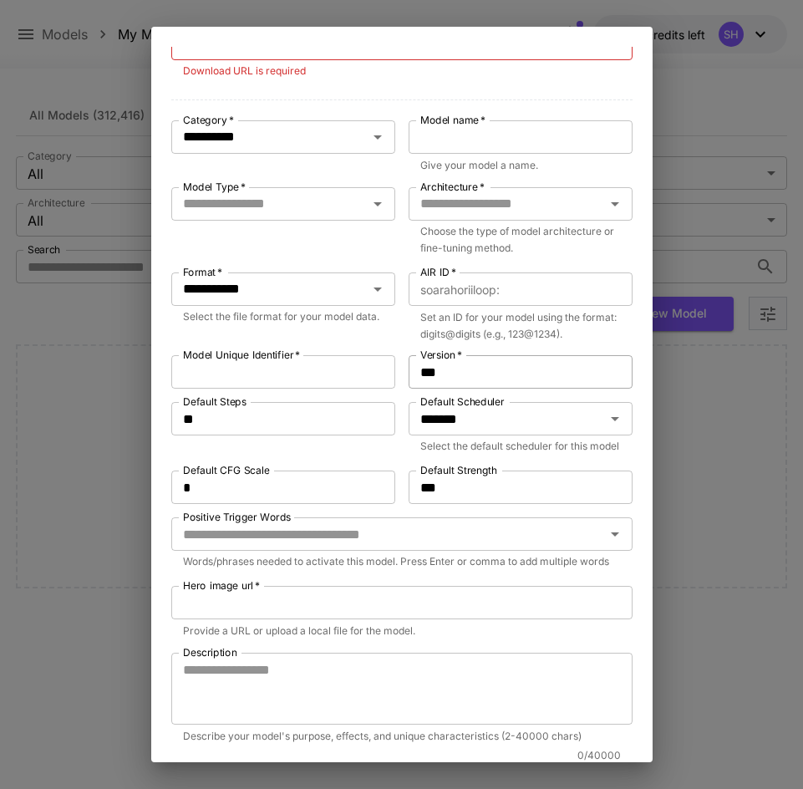
scroll to position [0, 0]
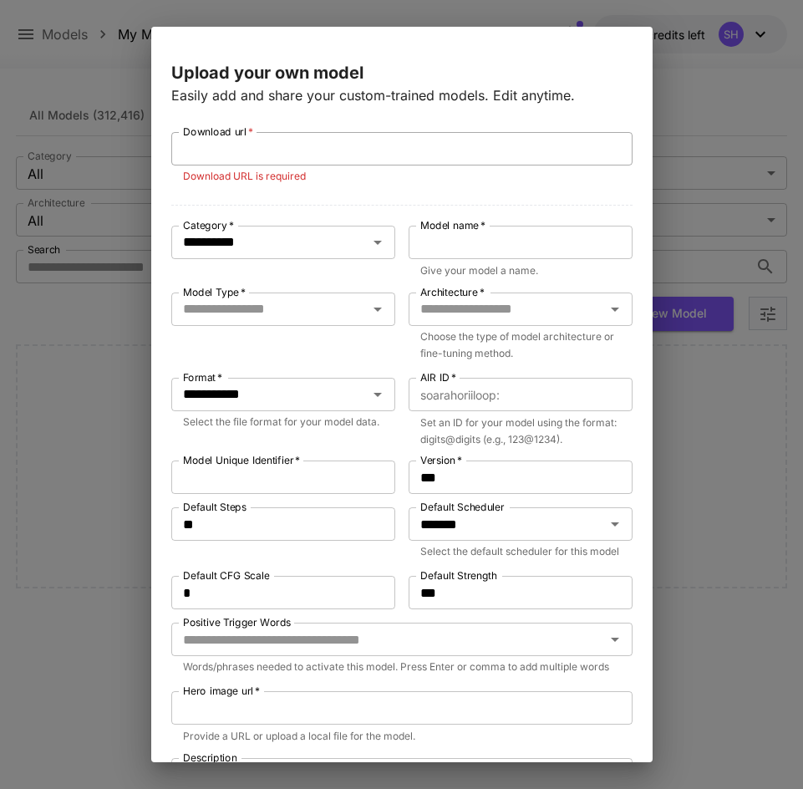
click at [342, 135] on input "Download url   *" at bounding box center [401, 148] width 461 height 33
click at [370, 187] on div "**********" at bounding box center [401, 584] width 461 height 905
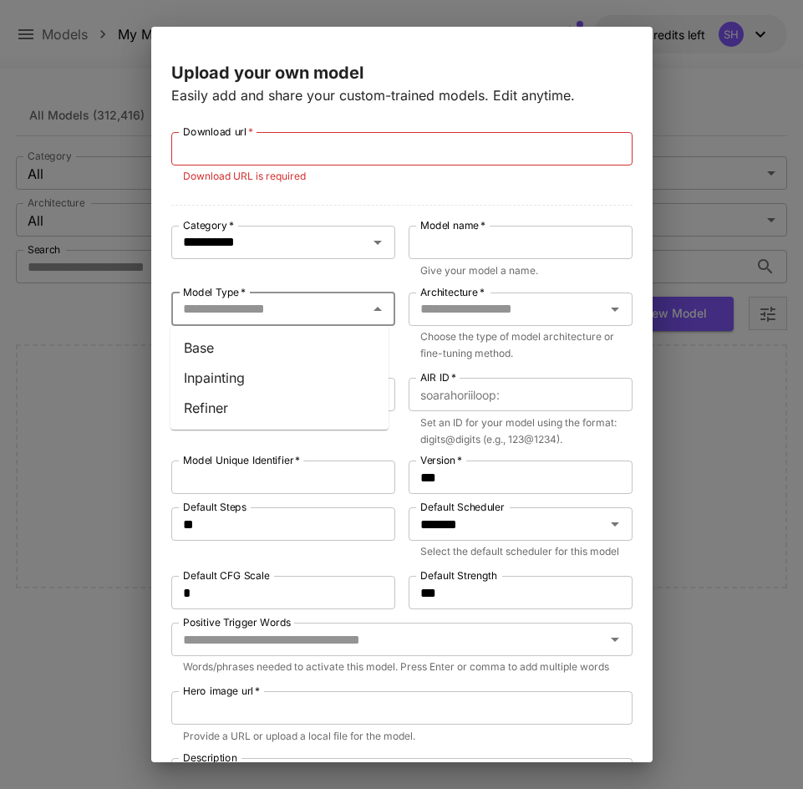
click at [330, 316] on input "Model Type   *" at bounding box center [269, 308] width 186 height 23
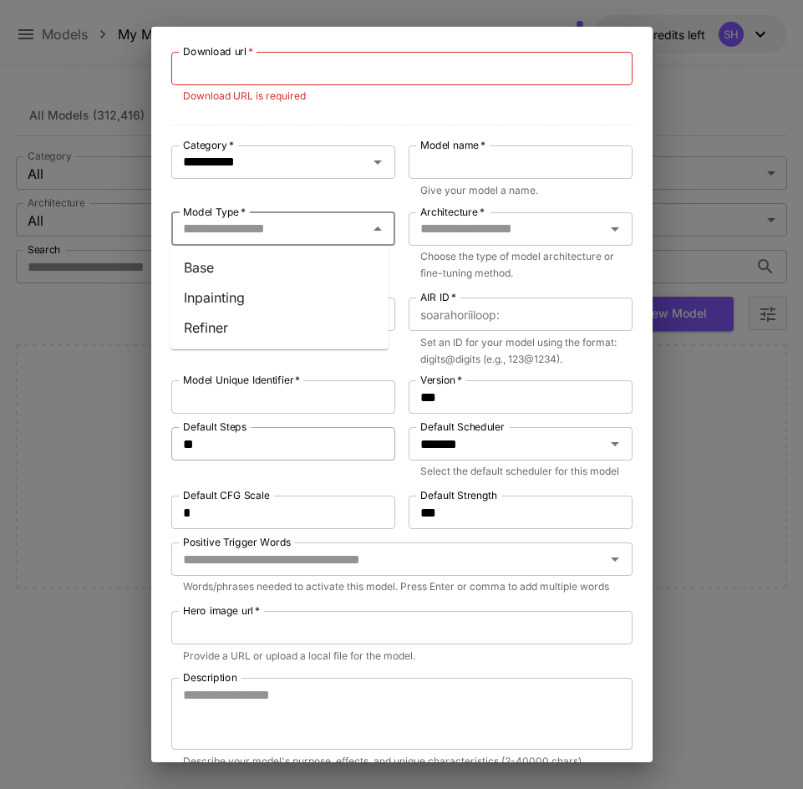
scroll to position [167, 0]
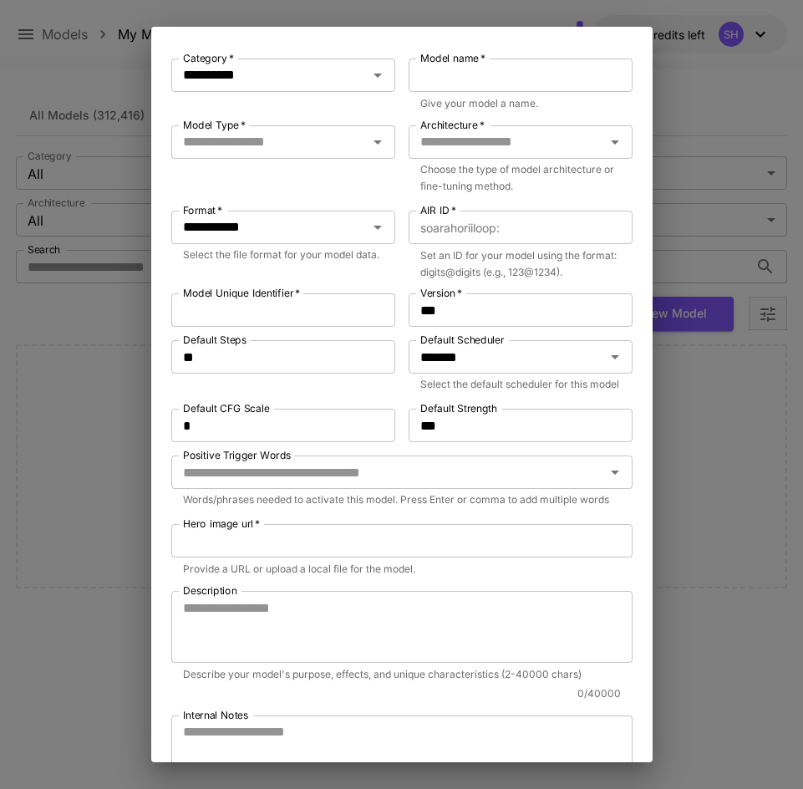
click at [260, 93] on div "**********" at bounding box center [283, 76] width 224 height 36
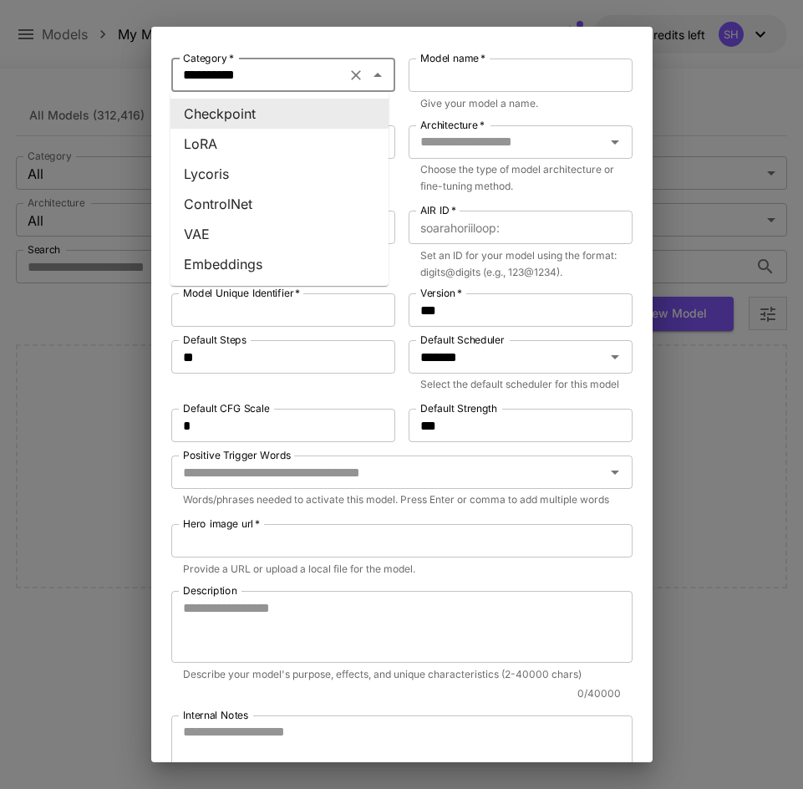
click at [257, 82] on input "**********" at bounding box center [258, 75] width 165 height 23
click at [247, 148] on li "LoRA" at bounding box center [279, 144] width 218 height 30
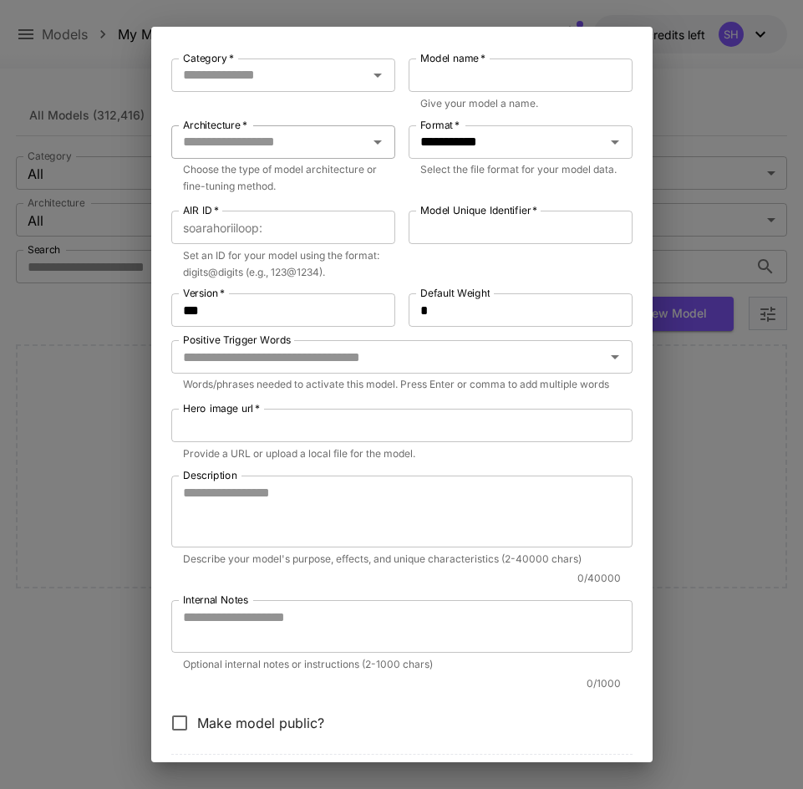
type input "****"
click at [247, 146] on input "Architecture   *" at bounding box center [269, 141] width 186 height 23
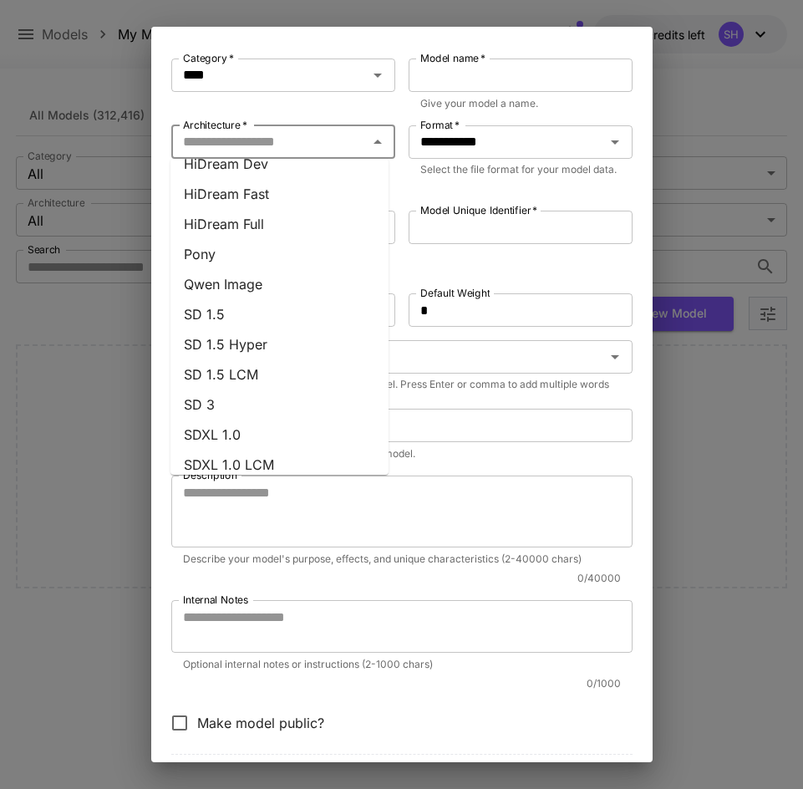
click at [265, 324] on li "SD 1.5" at bounding box center [279, 314] width 218 height 30
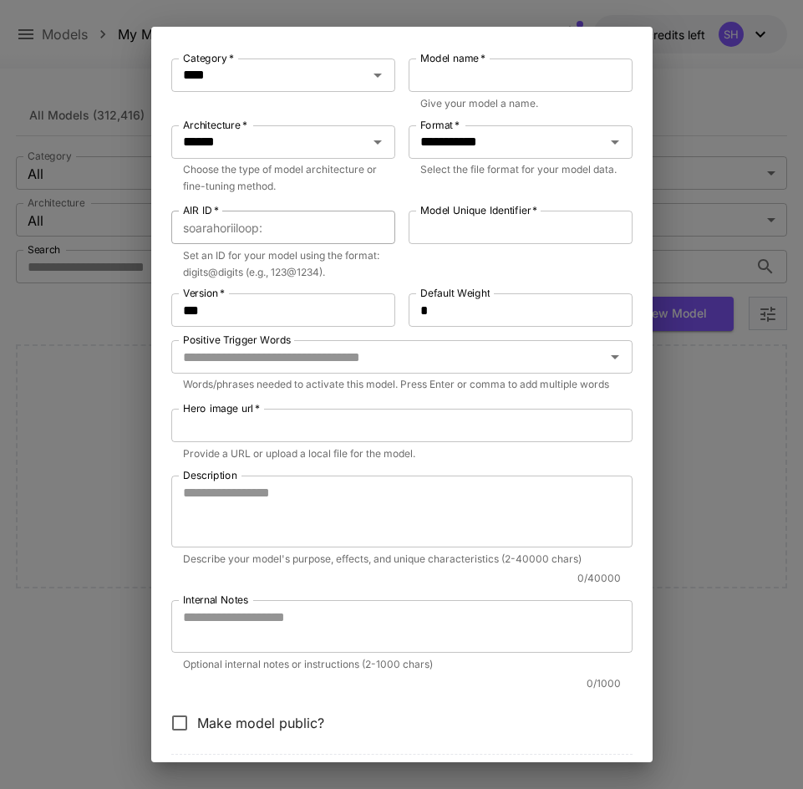
click at [282, 226] on input "AIR ID   *" at bounding box center [332, 227] width 126 height 33
drag, startPoint x: 324, startPoint y: 227, endPoint x: 224, endPoint y: 231, distance: 100.4
click at [224, 231] on div "​ soarahoriiloop : AIR ID   *" at bounding box center [283, 227] width 224 height 33
click at [280, 228] on input "AIR ID   *" at bounding box center [332, 227] width 126 height 33
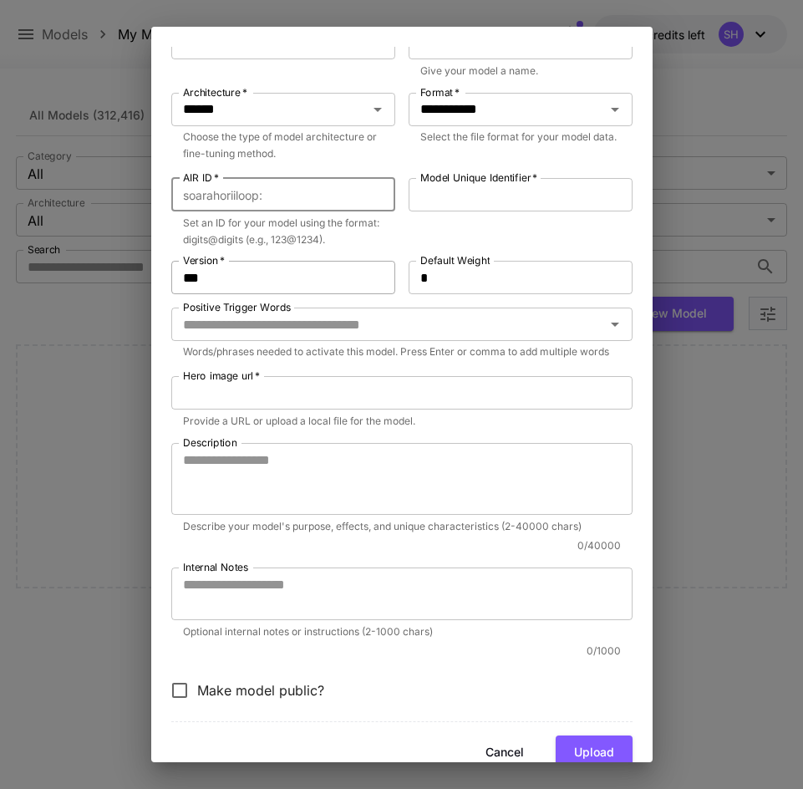
scroll to position [251, 0]
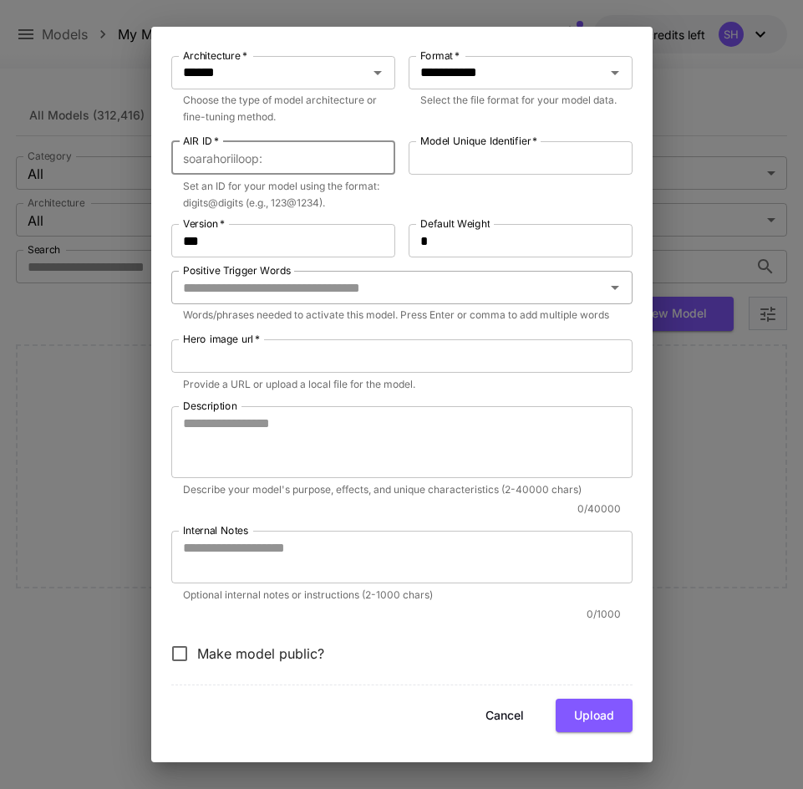
click at [344, 280] on input "Positive Trigger Words" at bounding box center [388, 287] width 424 height 23
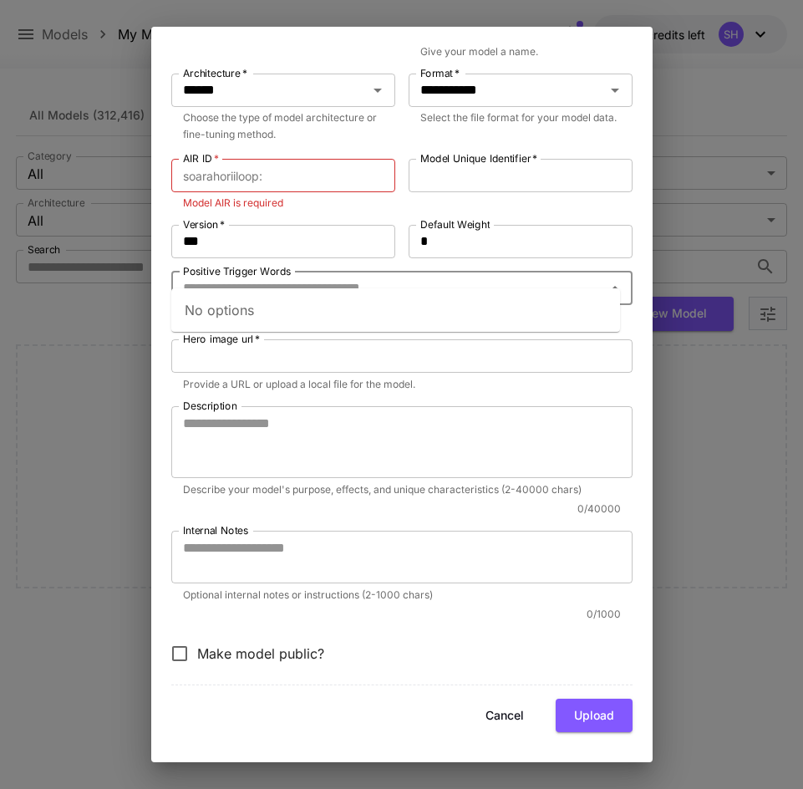
click at [344, 277] on input "Positive Trigger Words" at bounding box center [388, 288] width 424 height 23
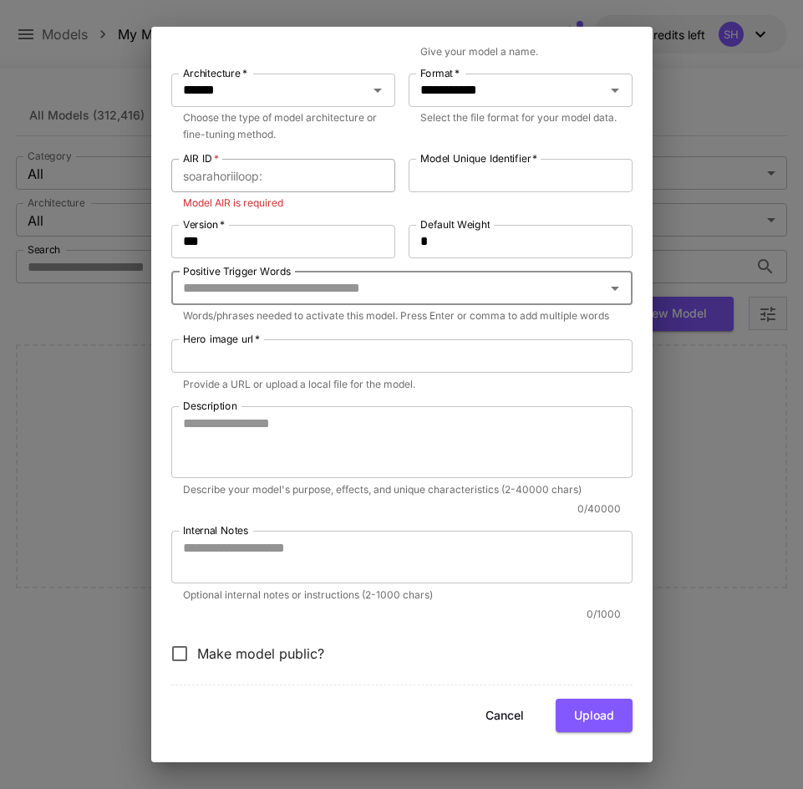
click at [277, 171] on input "AIR ID   *" at bounding box center [332, 175] width 126 height 33
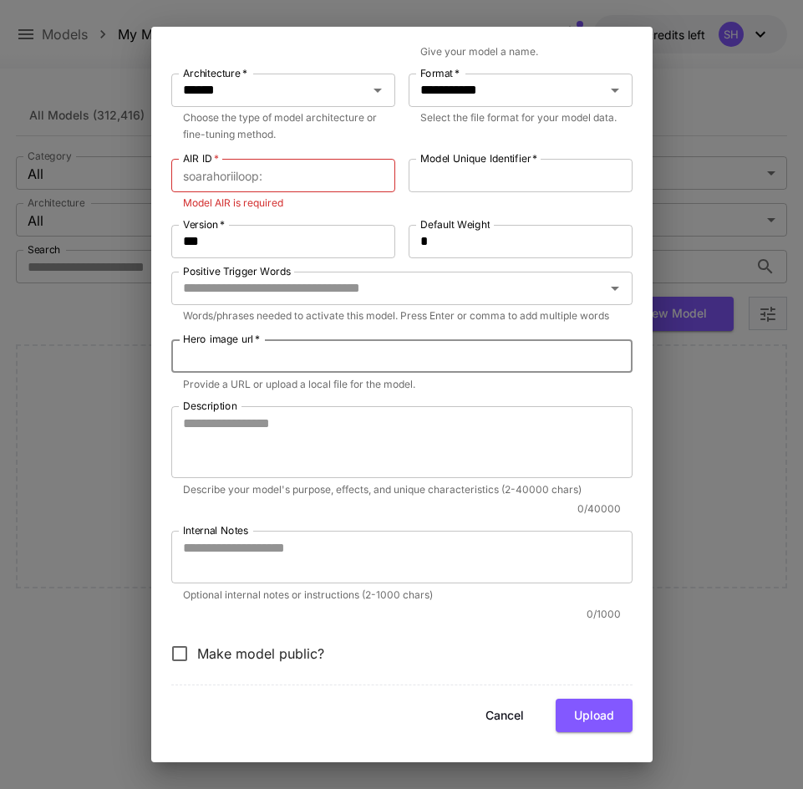
click at [379, 358] on input "Hero image url   *" at bounding box center [401, 355] width 461 height 33
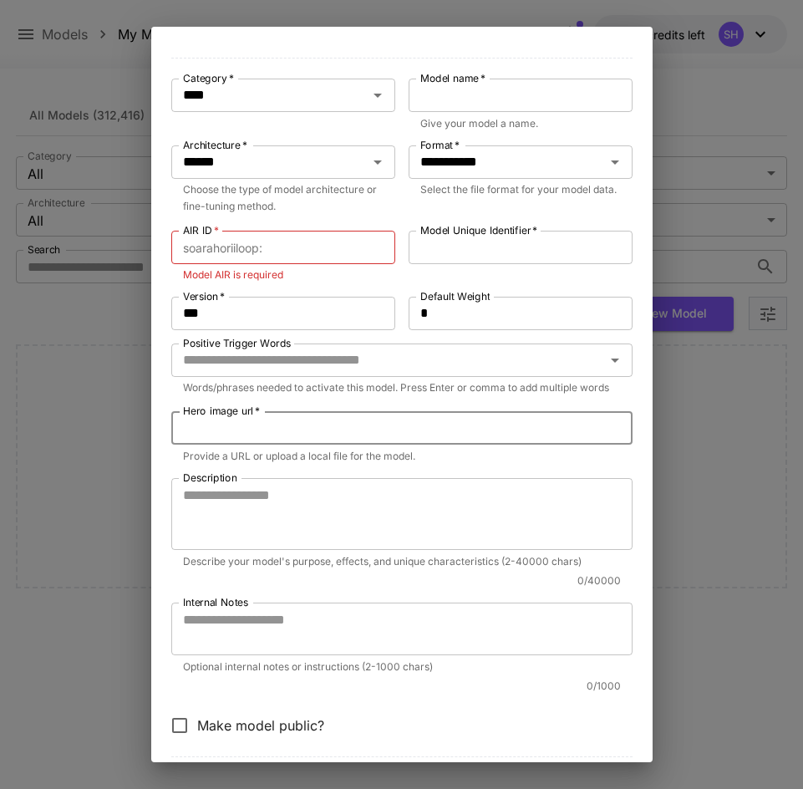
scroll to position [0, 0]
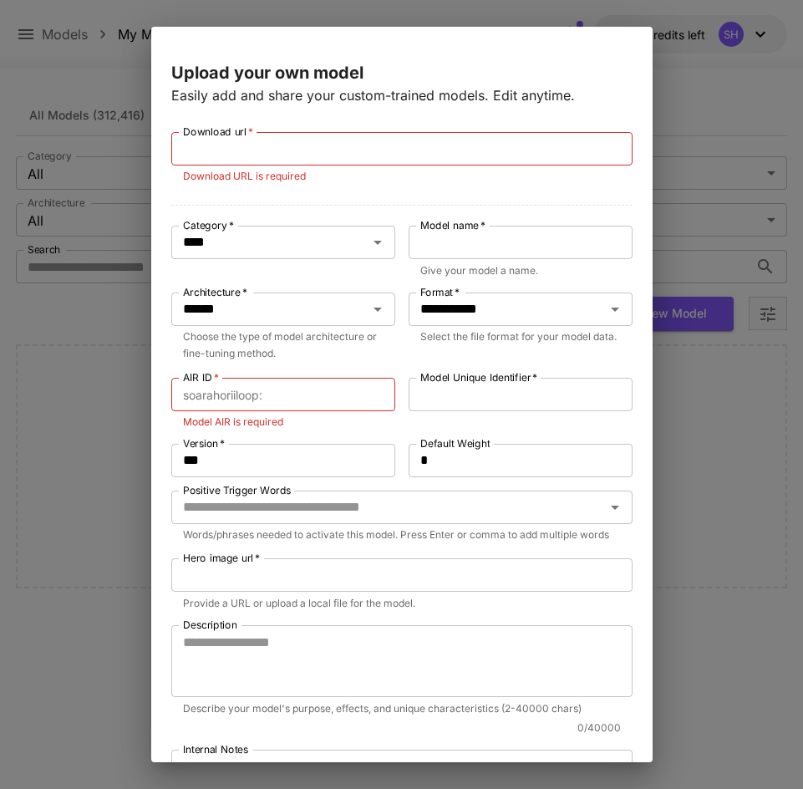
click at [364, 130] on div "**********" at bounding box center [401, 505] width 461 height 891
click at [362, 133] on input "Download url   *" at bounding box center [401, 148] width 461 height 33
drag, startPoint x: 521, startPoint y: 151, endPoint x: 434, endPoint y: 189, distance: 94.7
click at [576, 174] on p "Download URL is required" at bounding box center [402, 176] width 438 height 17
click at [592, 160] on input "Download url   *" at bounding box center [401, 148] width 461 height 33
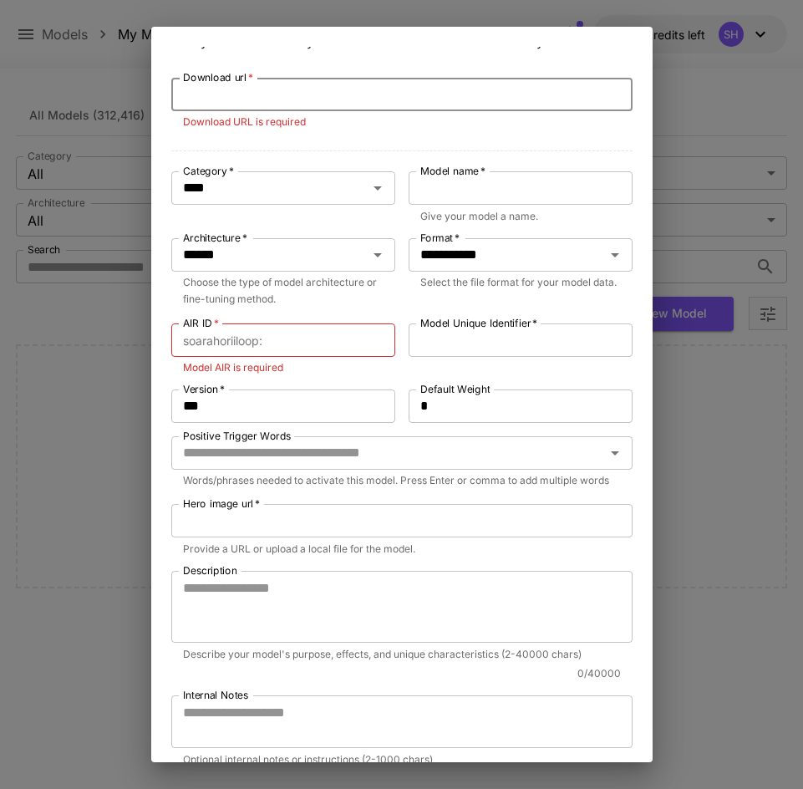
scroll to position [84, 0]
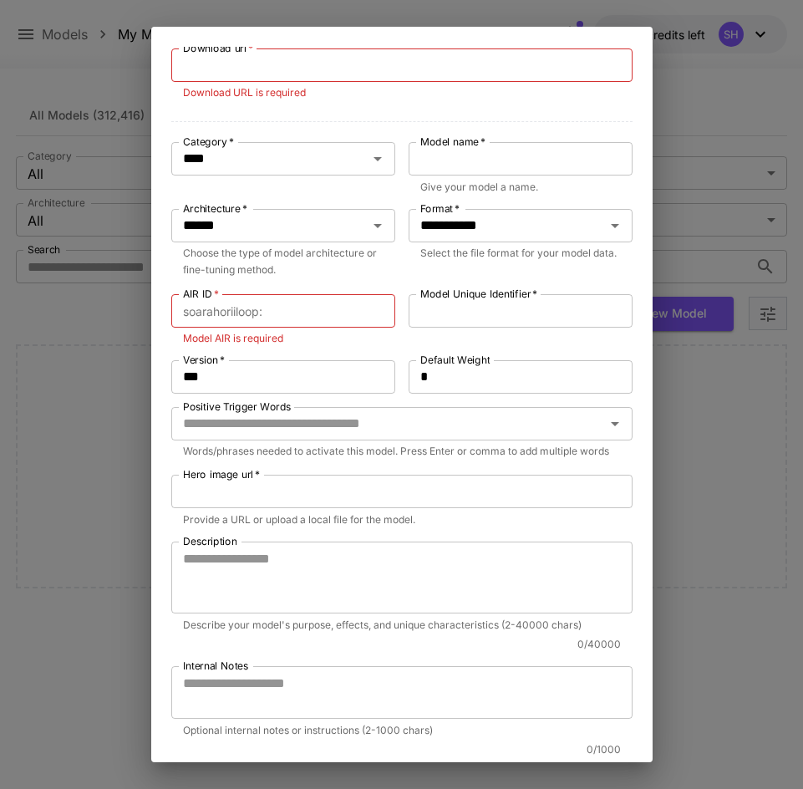
click at [95, 83] on div "**********" at bounding box center [401, 394] width 803 height 789
click at [88, 105] on div "**********" at bounding box center [401, 394] width 803 height 789
click at [692, 67] on div "**********" at bounding box center [401, 394] width 803 height 789
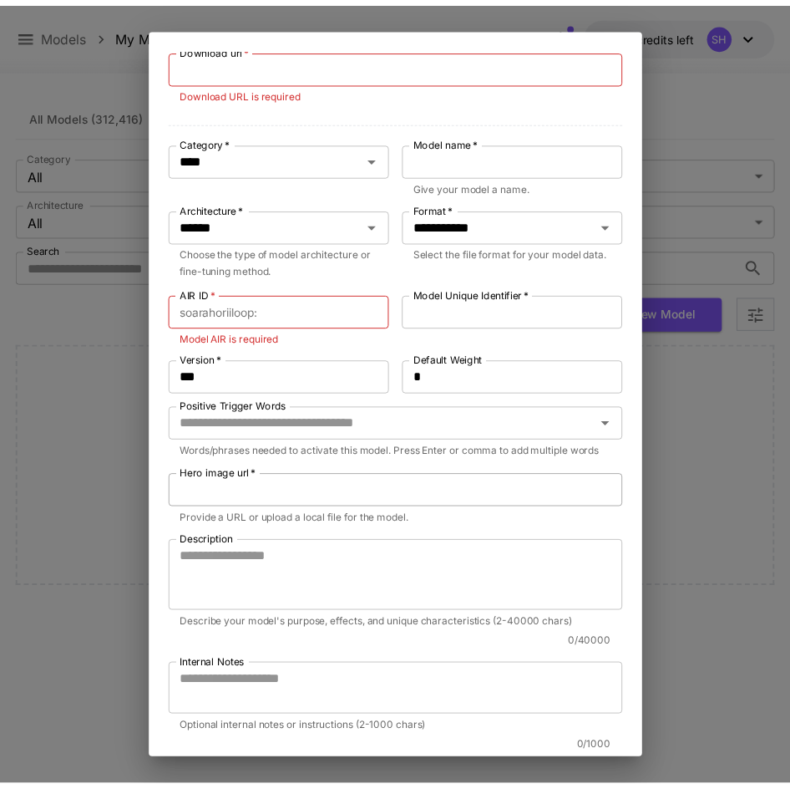
scroll to position [236, 0]
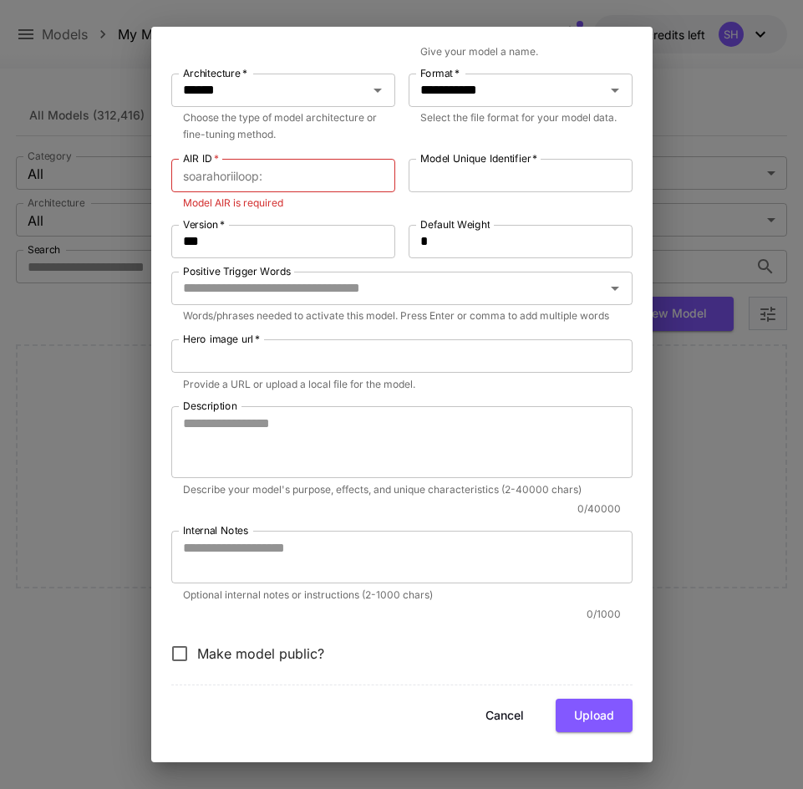
click at [500, 728] on button "Cancel" at bounding box center [504, 716] width 75 height 34
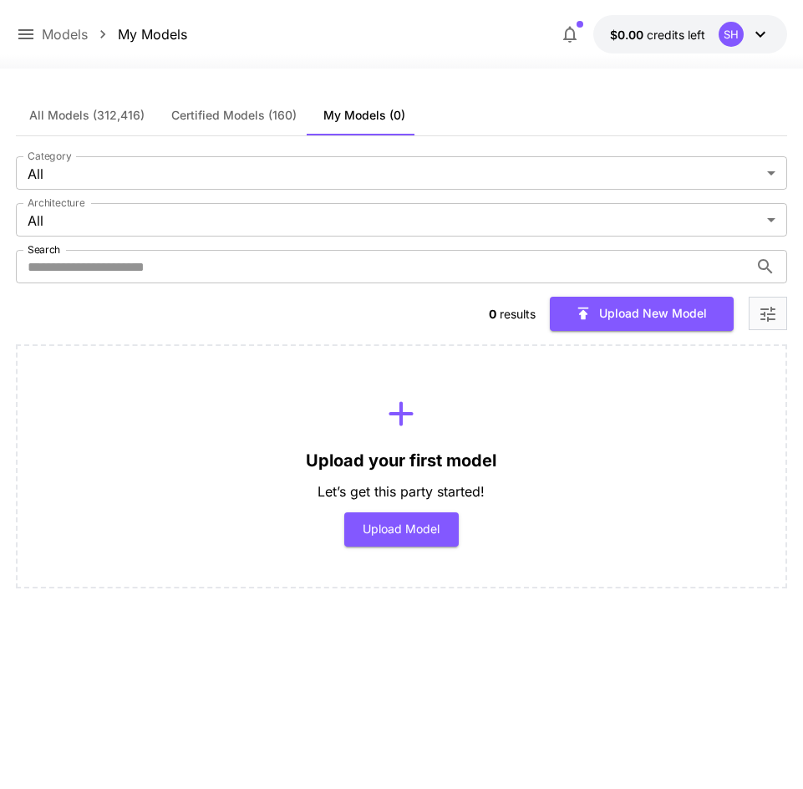
click at [666, 49] on div at bounding box center [401, 58] width 803 height 20
click at [668, 40] on span "credits left" at bounding box center [676, 35] width 58 height 14
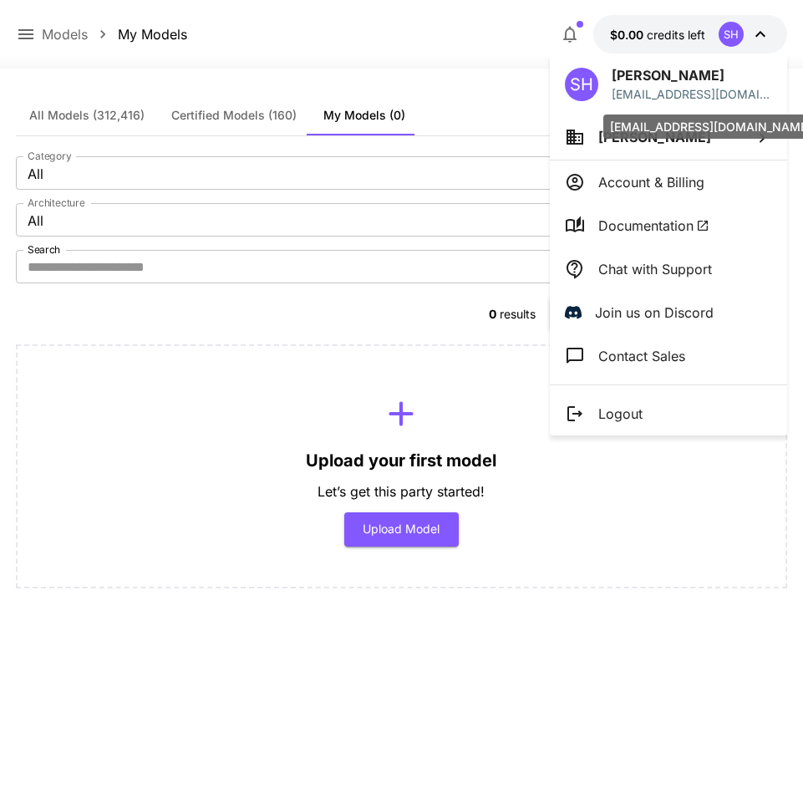
click at [649, 133] on div "s-hori@infiniteloop.co.jp" at bounding box center [710, 126] width 215 height 24
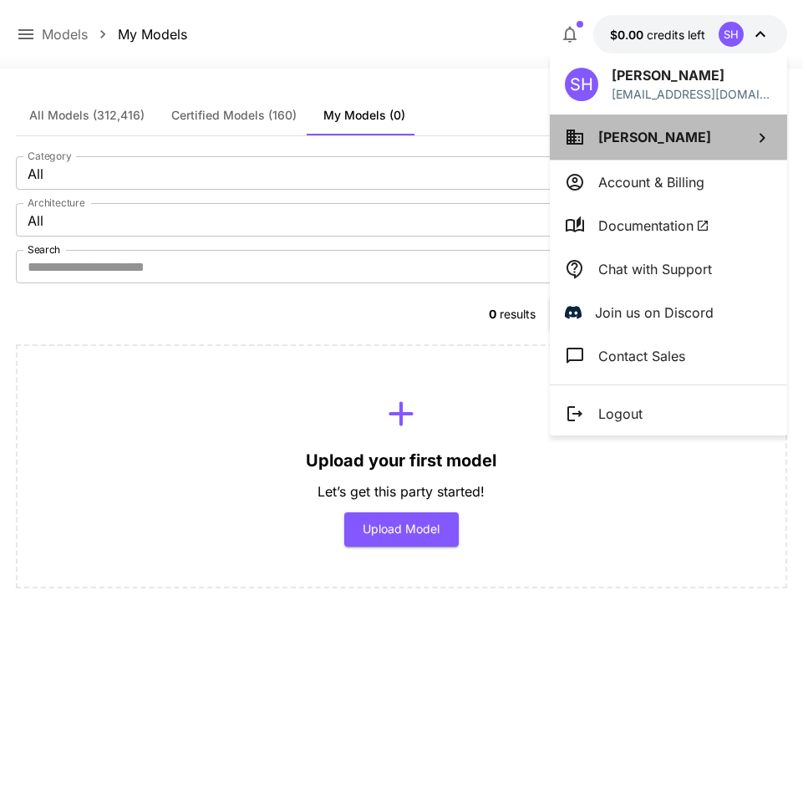
click at [587, 143] on li "Soara Hori" at bounding box center [668, 136] width 237 height 45
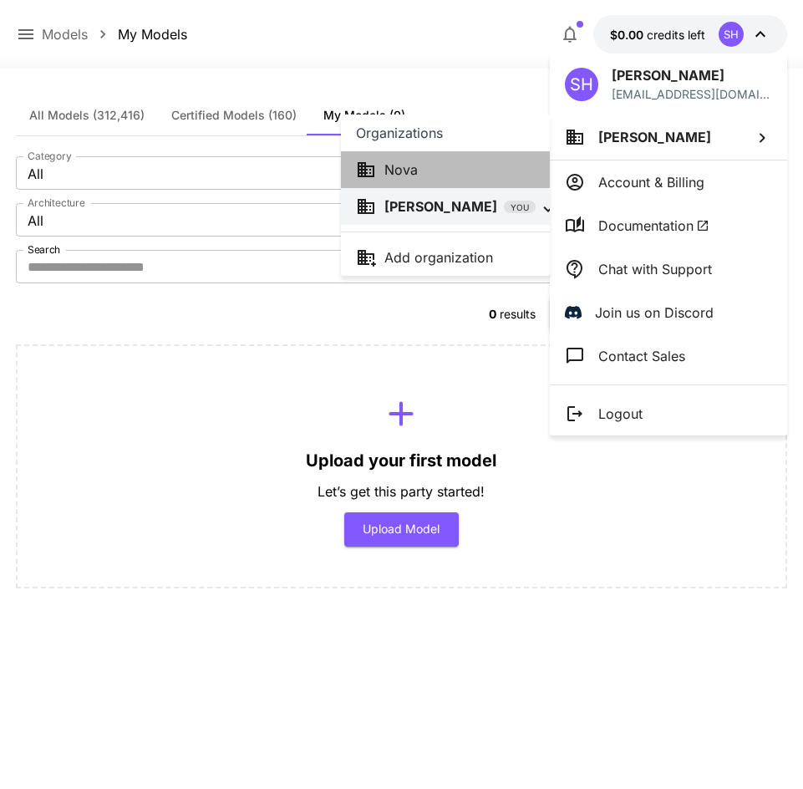
click at [495, 160] on div "Nova" at bounding box center [445, 170] width 179 height 20
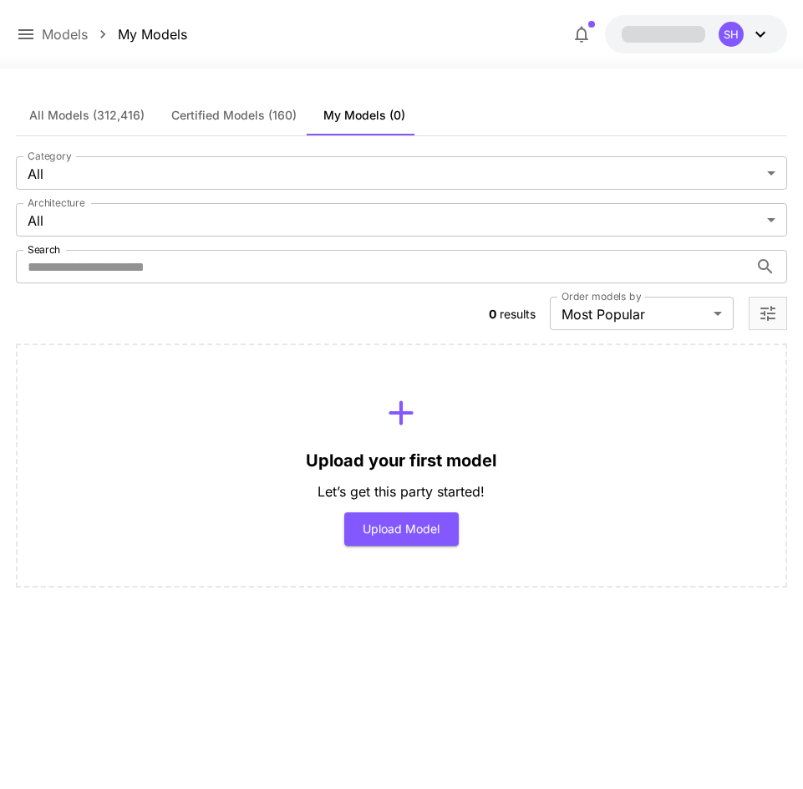
click at [173, 121] on span "Certified Models (160)" at bounding box center [233, 115] width 125 height 15
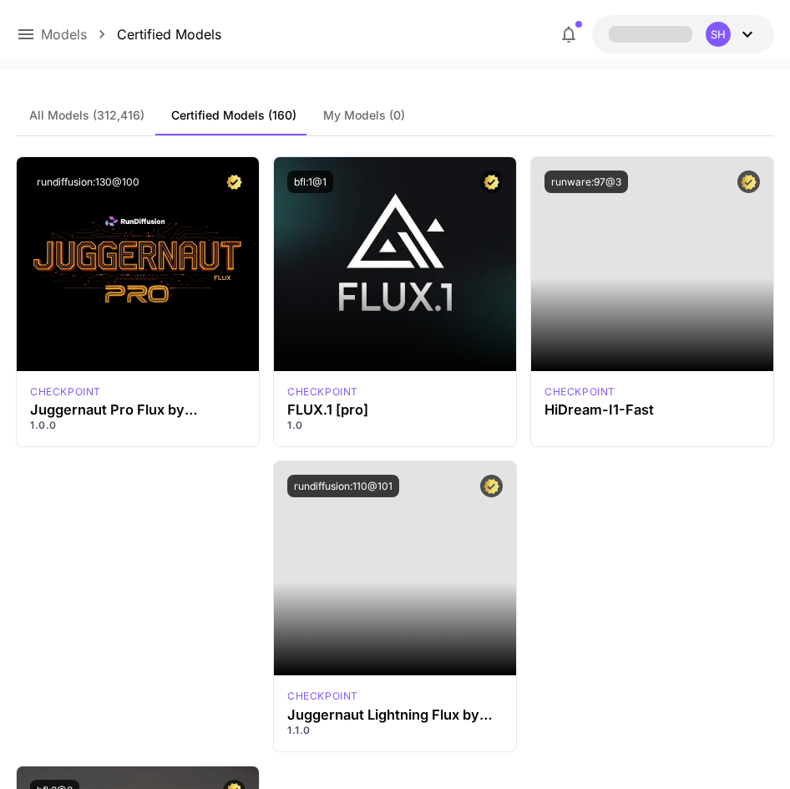
click at [81, 122] on span "All Models (312,416)" at bounding box center [86, 115] width 115 height 15
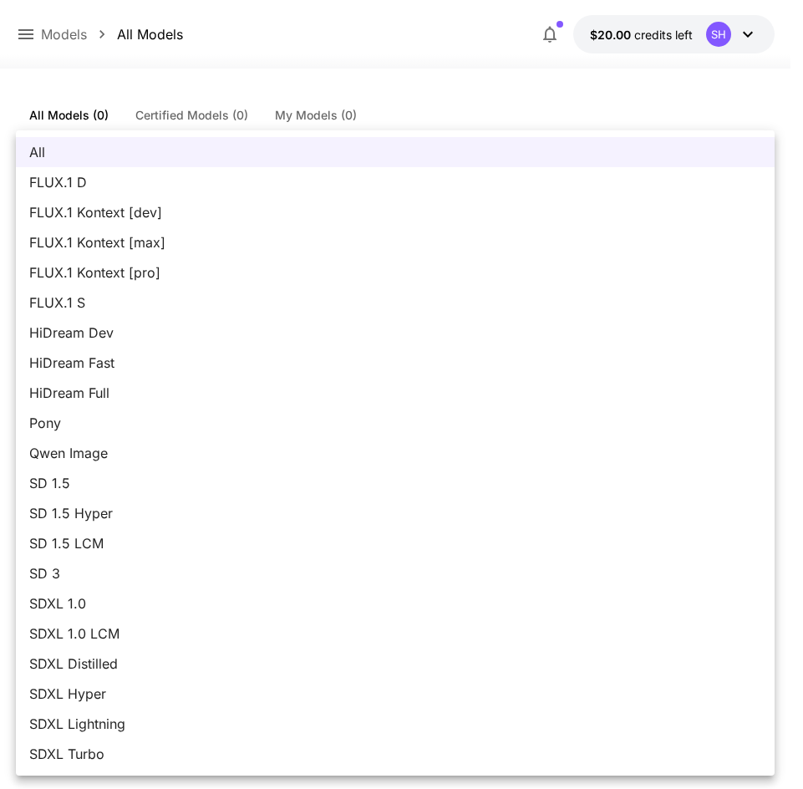
click at [160, 158] on span "All" at bounding box center [395, 152] width 732 height 20
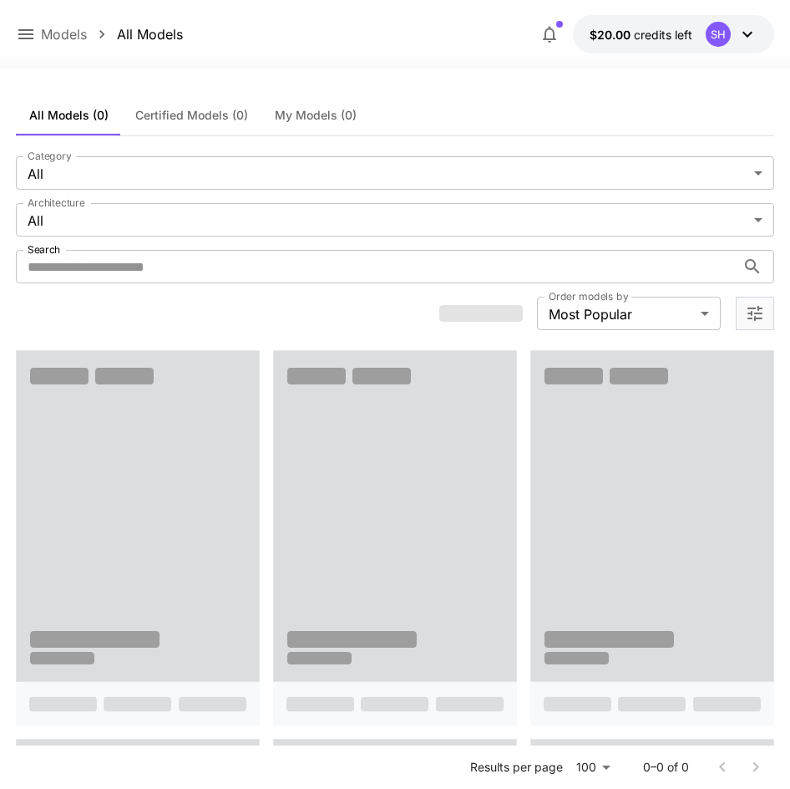
click at [136, 180] on li "All" at bounding box center [395, 188] width 569 height 17
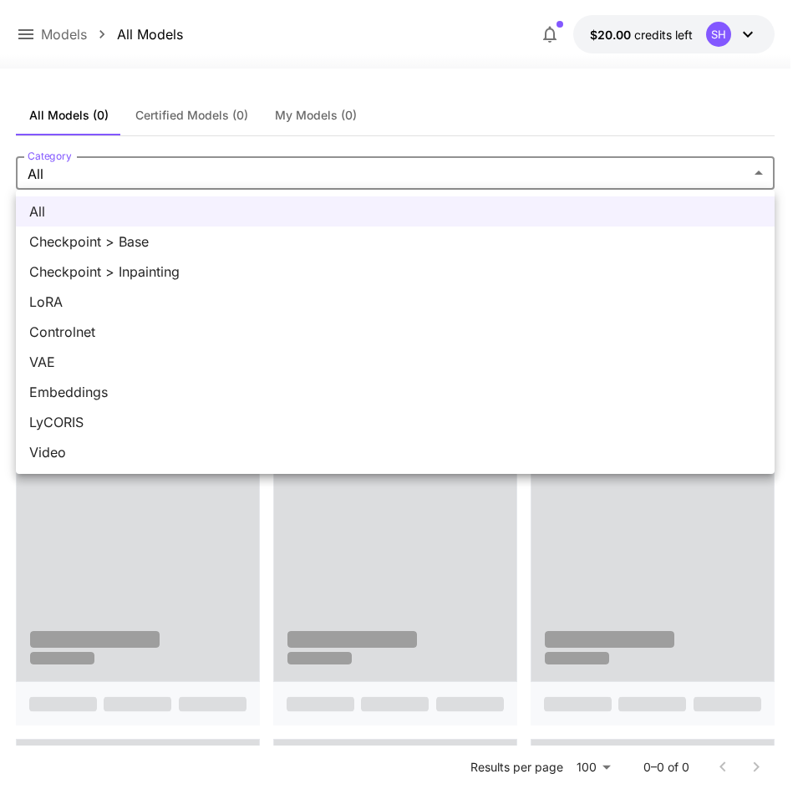
drag, startPoint x: 107, startPoint y: 170, endPoint x: 106, endPoint y: 195, distance: 25.1
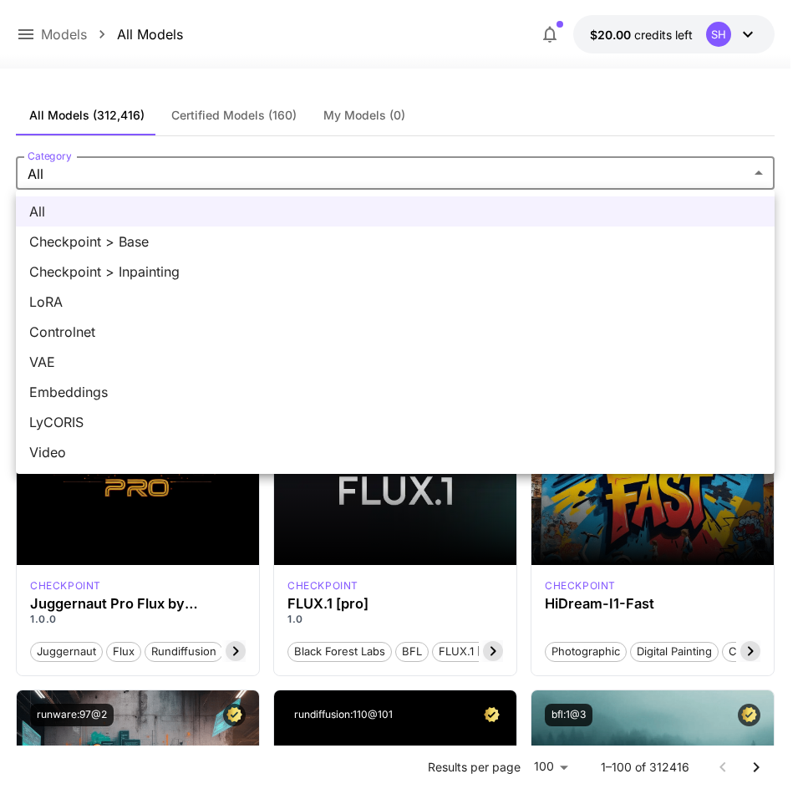
click at [101, 332] on span "Controlnet" at bounding box center [395, 332] width 732 height 20
type input "**********"
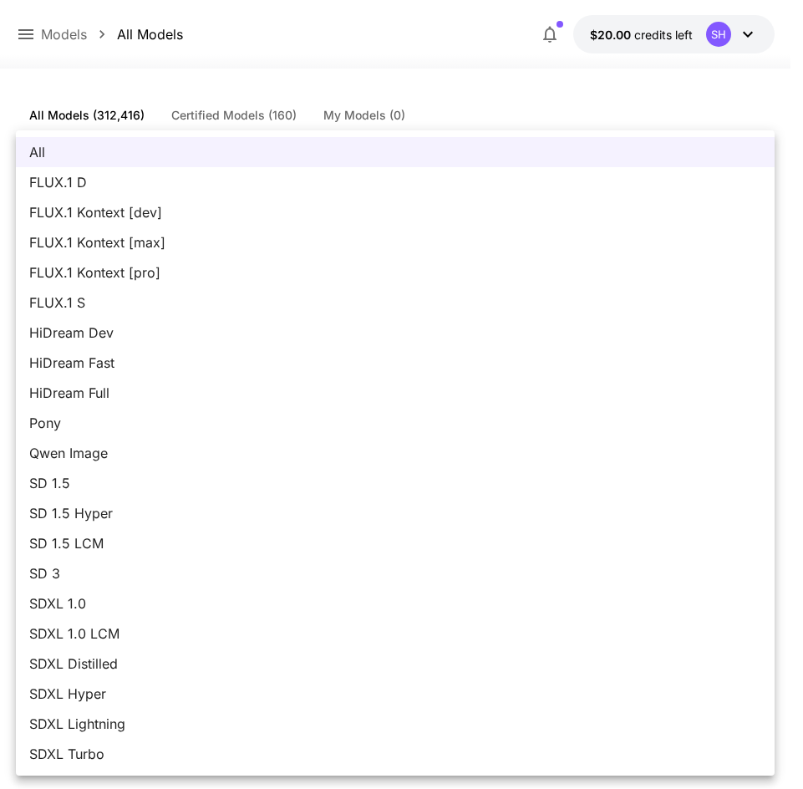
click at [71, 496] on li "SD 1.5" at bounding box center [395, 483] width 759 height 30
type input "****"
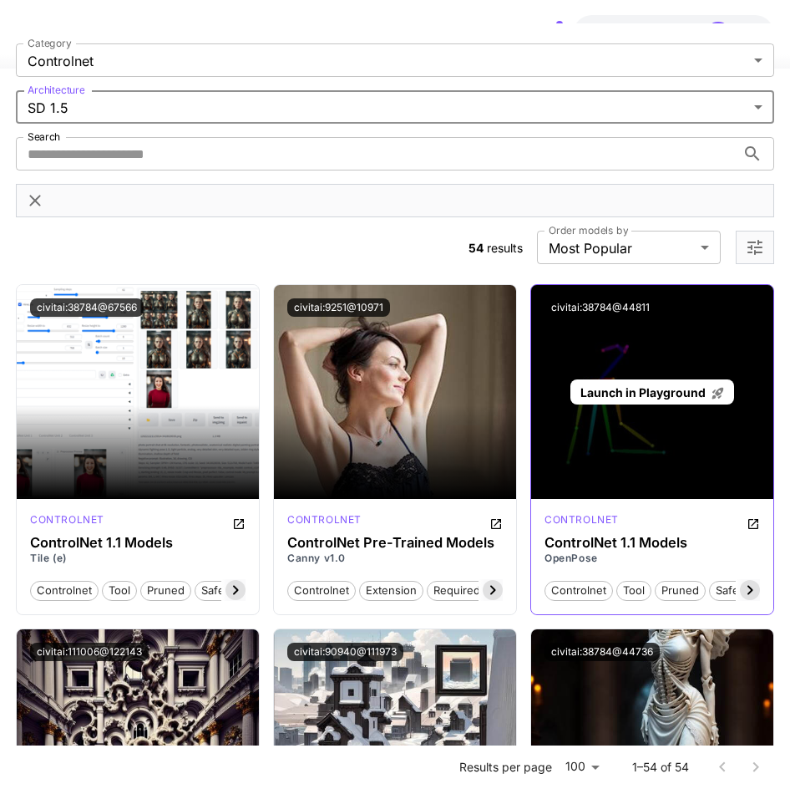
scroll to position [84, 0]
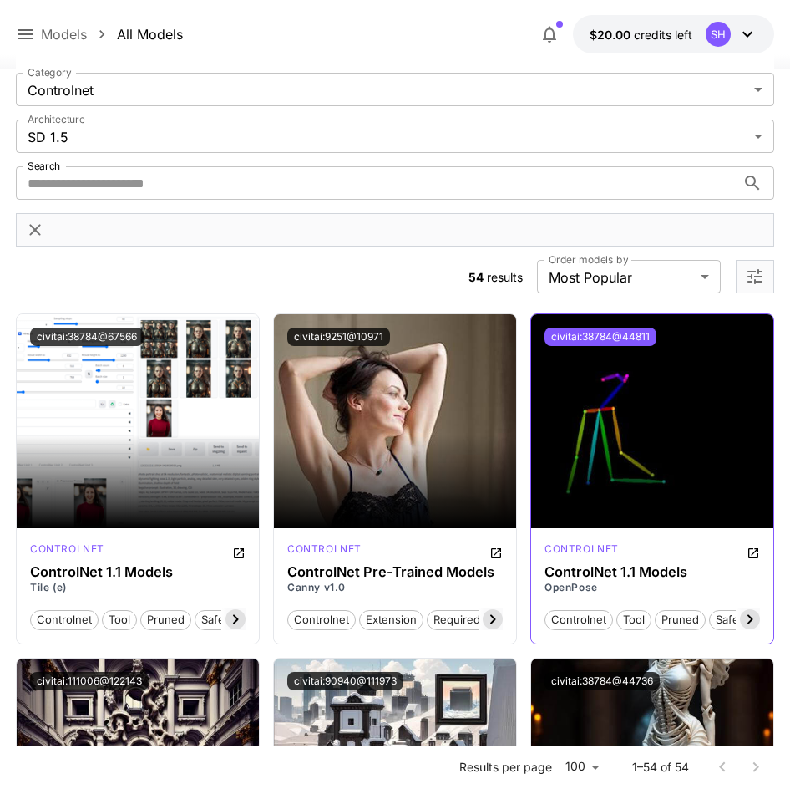
drag, startPoint x: 584, startPoint y: 338, endPoint x: 593, endPoint y: 343, distance: 10.5
click at [584, 338] on button "civitai:38784@44811" at bounding box center [601, 337] width 112 height 18
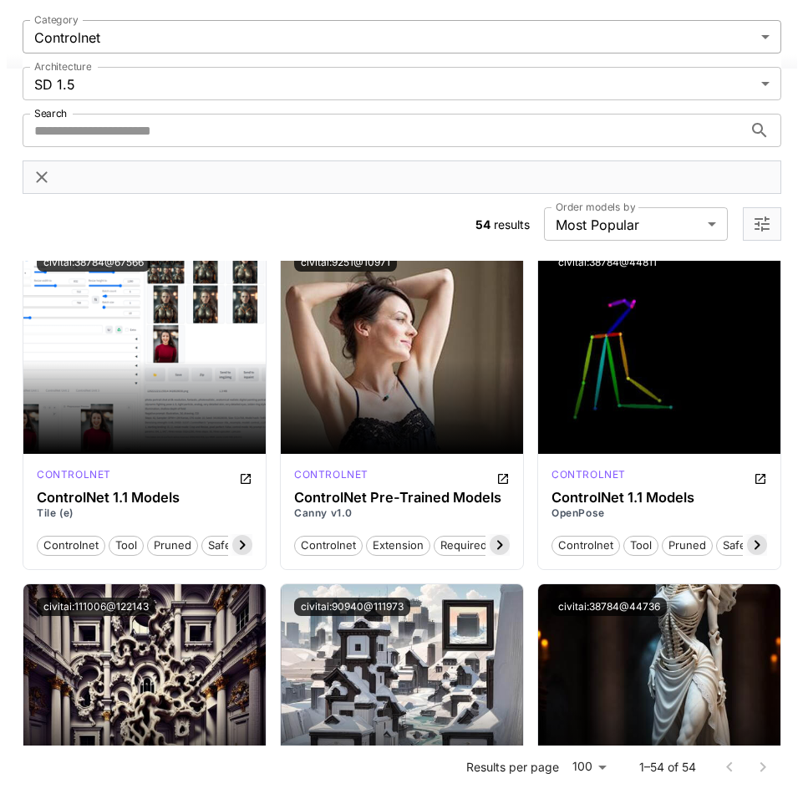
scroll to position [0, 0]
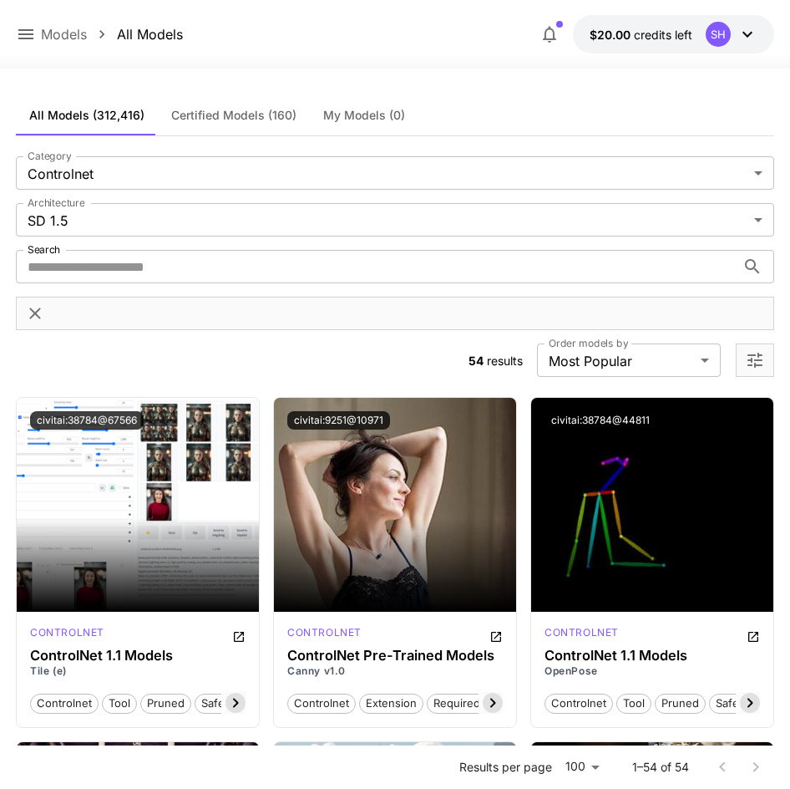
click at [695, 41] on button "$20.00 credits left SH" at bounding box center [673, 34] width 201 height 38
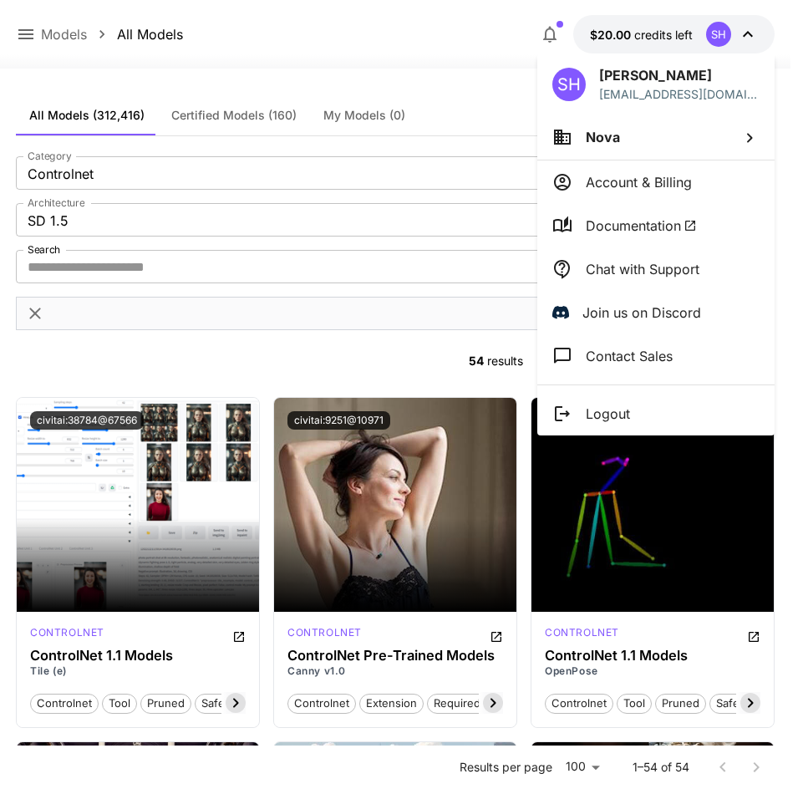
click at [689, 133] on li "Nova" at bounding box center [655, 136] width 237 height 45
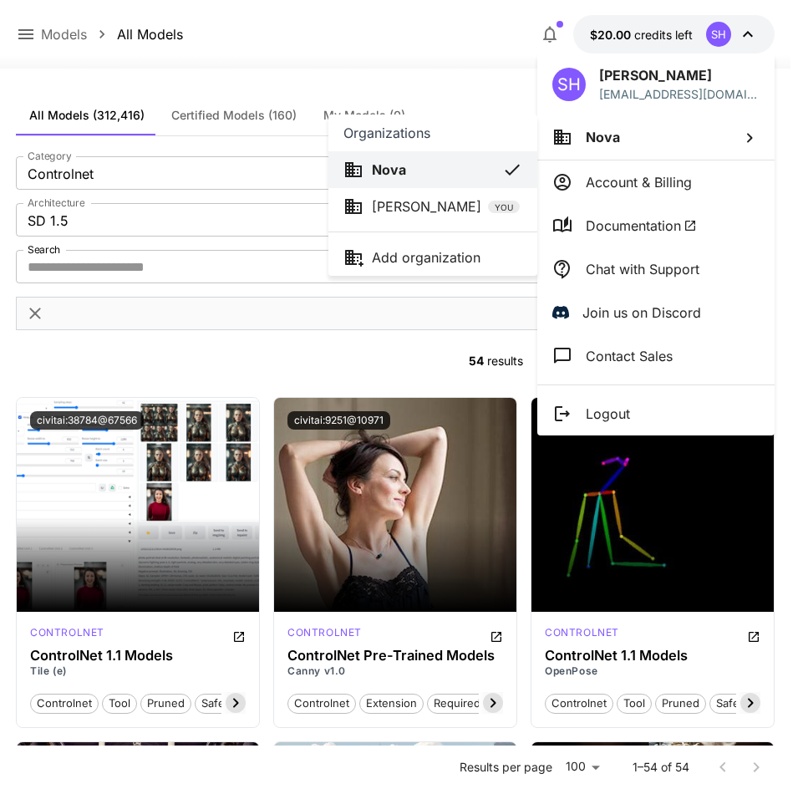
click at [488, 208] on span "YOU" at bounding box center [504, 207] width 32 height 13
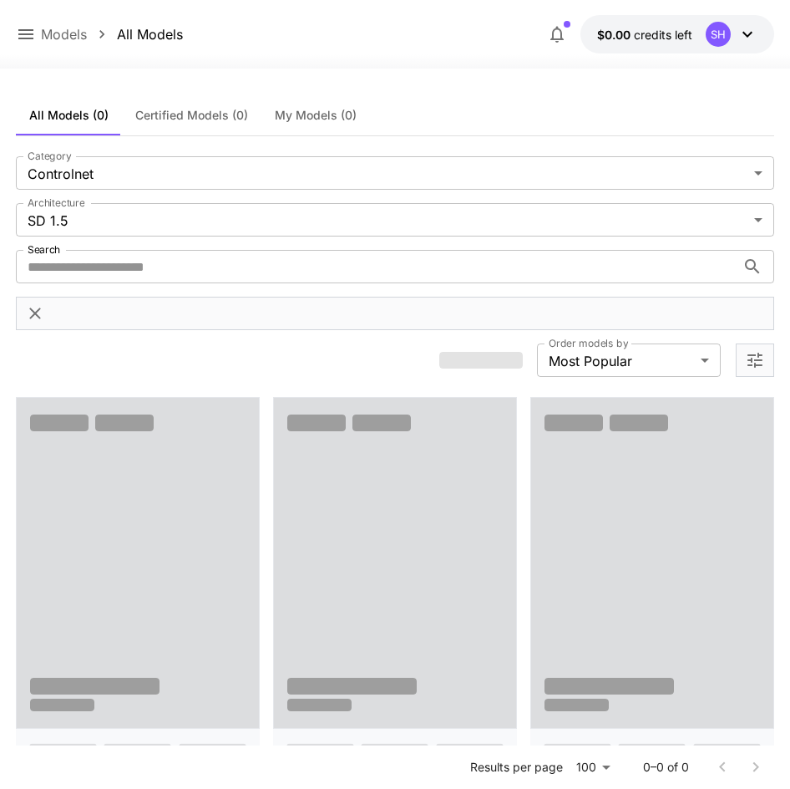
click at [345, 113] on span "My Models (0)" at bounding box center [316, 115] width 82 height 15
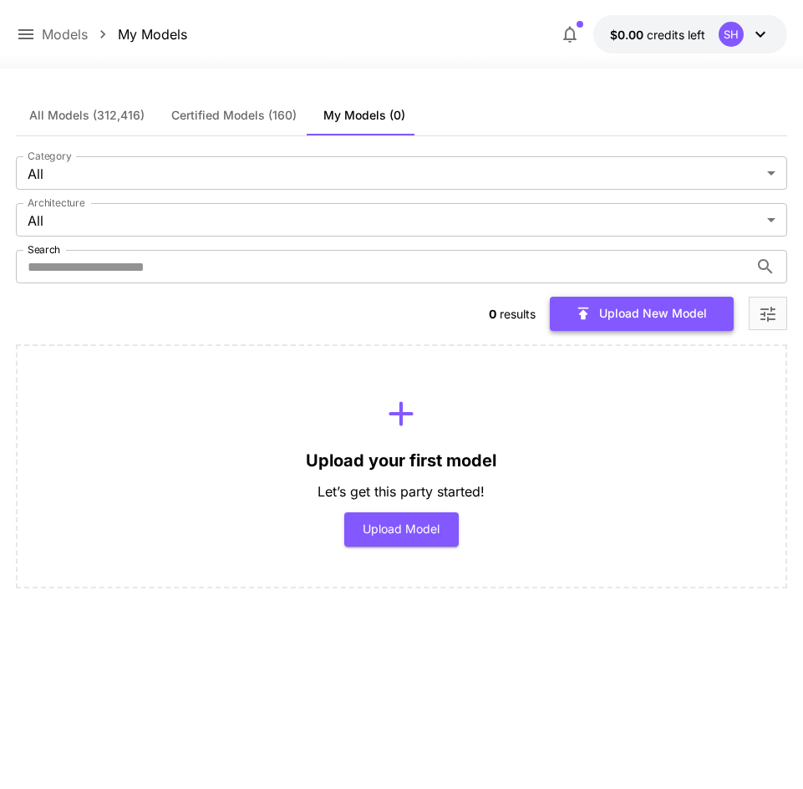
click at [655, 302] on button "Upload New Model" at bounding box center [642, 314] width 184 height 34
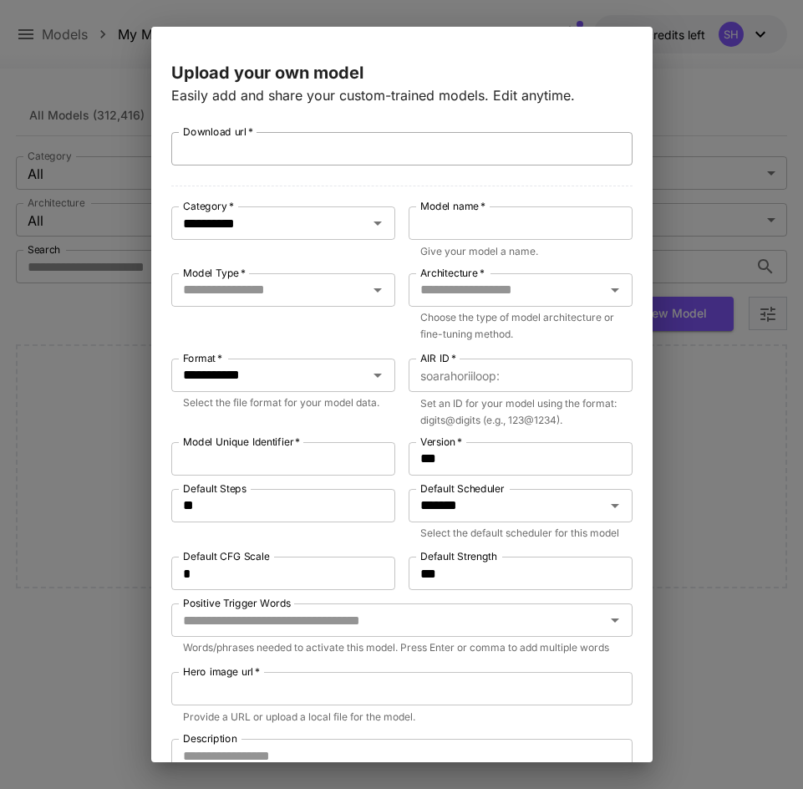
click at [424, 162] on input "Download url   *" at bounding box center [401, 148] width 461 height 33
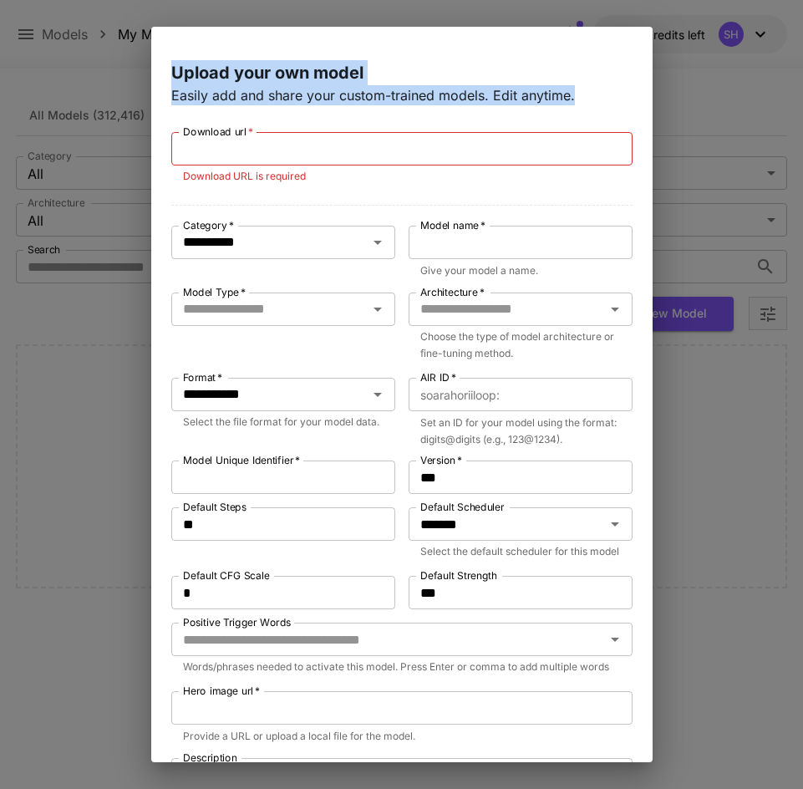
drag, startPoint x: 577, startPoint y: 99, endPoint x: 159, endPoint y: 75, distance: 419.3
click at [159, 75] on div "**********" at bounding box center [401, 404] width 501 height 715
click at [511, 66] on p "Upload your own model" at bounding box center [401, 72] width 461 height 25
click at [498, 84] on p "Upload your own model" at bounding box center [401, 72] width 461 height 25
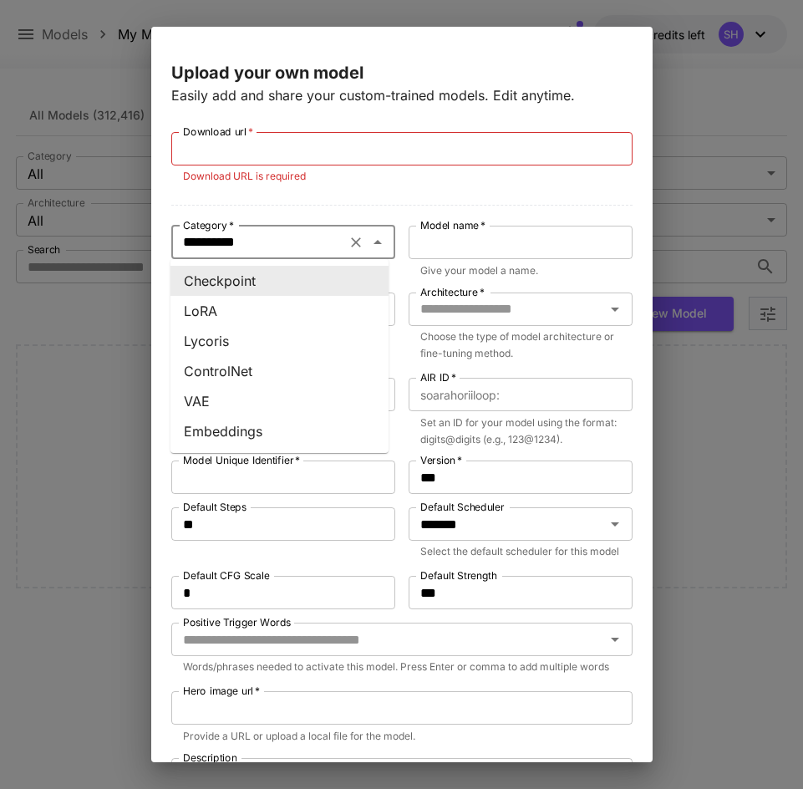
click at [290, 232] on input "**********" at bounding box center [258, 242] width 165 height 23
click at [327, 198] on div at bounding box center [401, 202] width 461 height 8
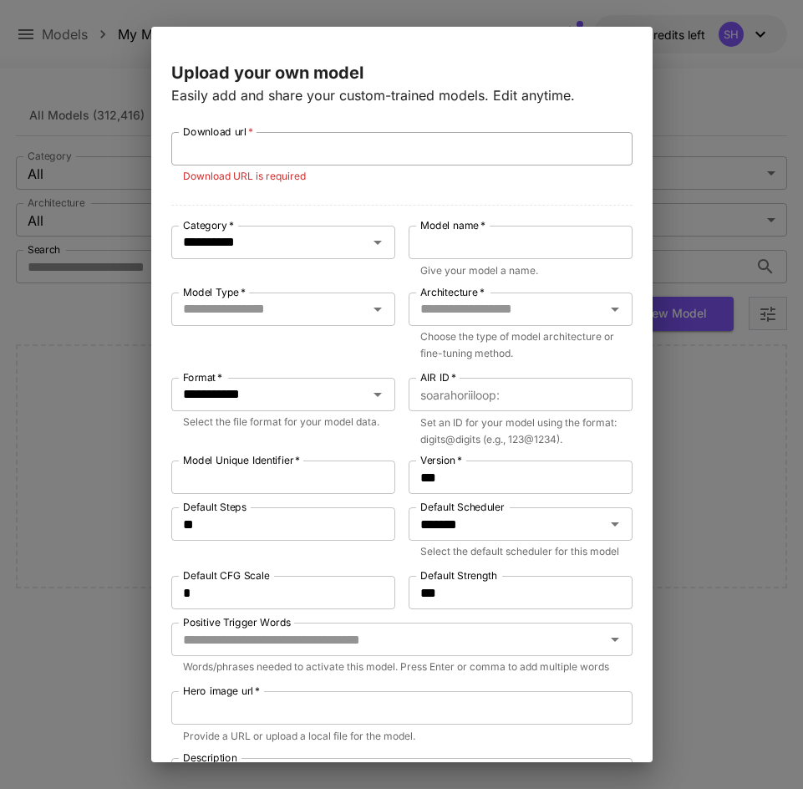
click at [274, 137] on input "Download url   *" at bounding box center [401, 148] width 461 height 33
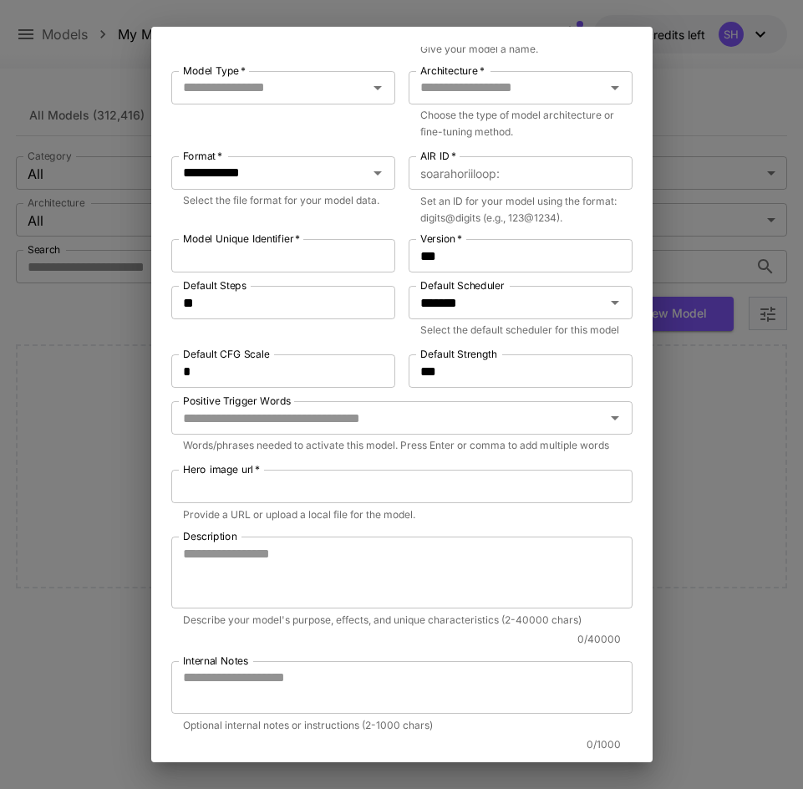
scroll to position [251, 0]
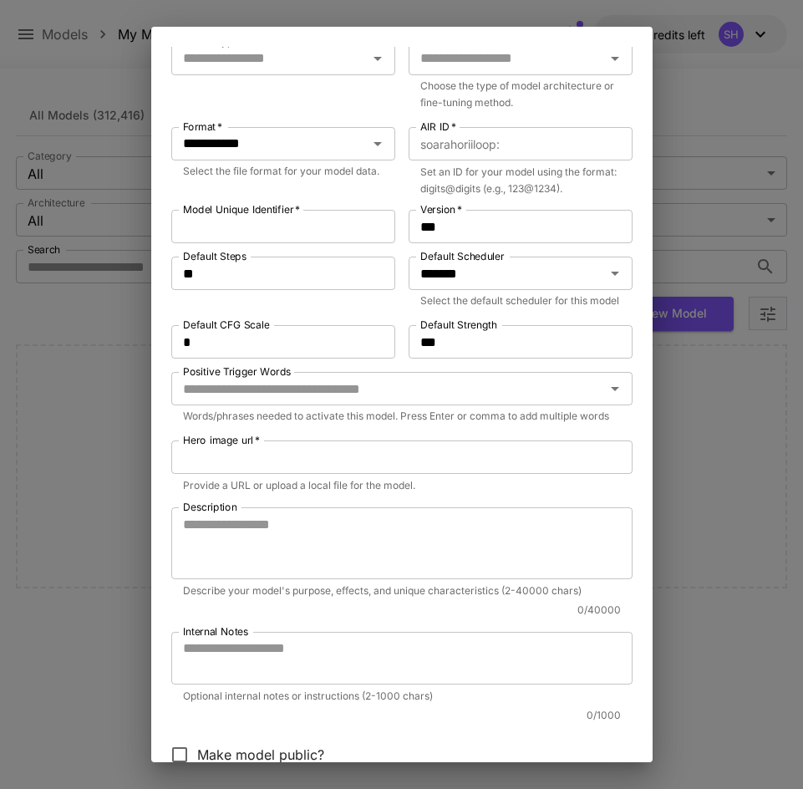
drag, startPoint x: 252, startPoint y: 475, endPoint x: 204, endPoint y: 477, distance: 48.5
click at [204, 447] on label "Hero image url   *" at bounding box center [221, 440] width 77 height 14
click at [204, 474] on input "Hero image url   *" at bounding box center [401, 456] width 461 height 33
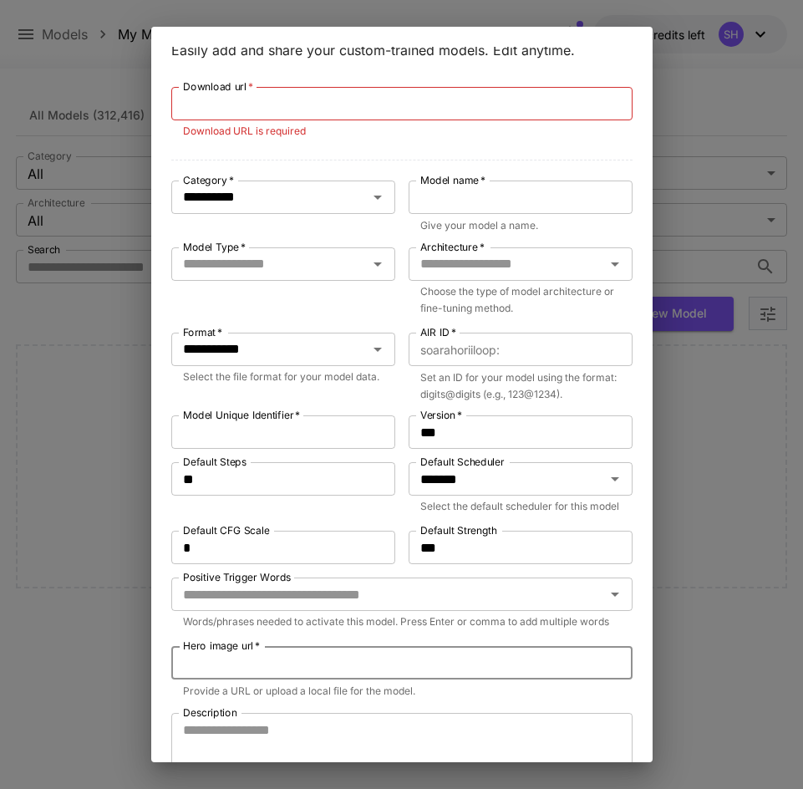
scroll to position [0, 0]
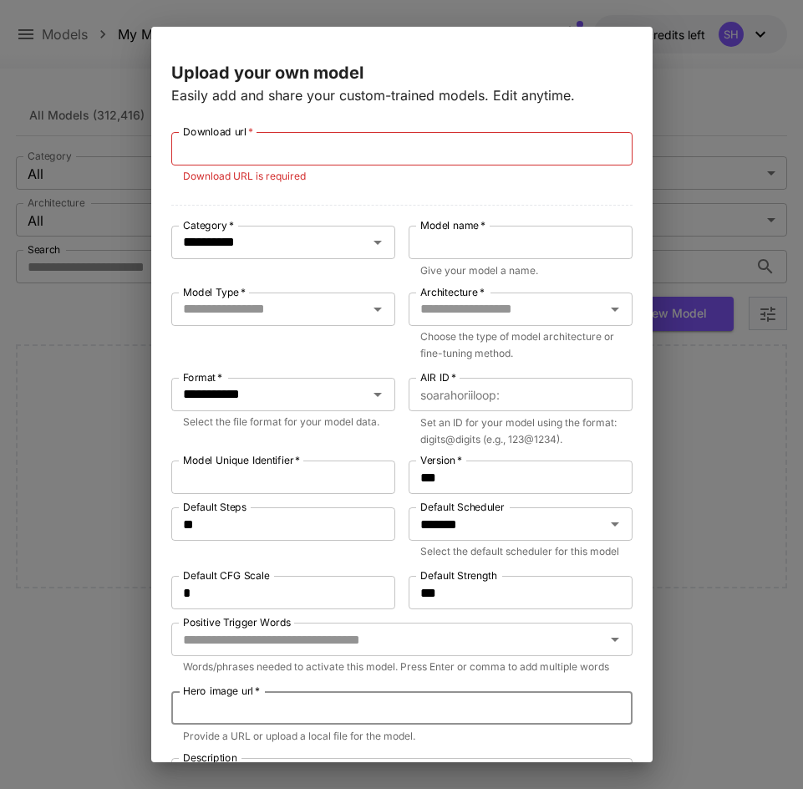
click at [93, 133] on div "**********" at bounding box center [401, 394] width 803 height 789
click at [88, 65] on div "**********" at bounding box center [401, 394] width 803 height 789
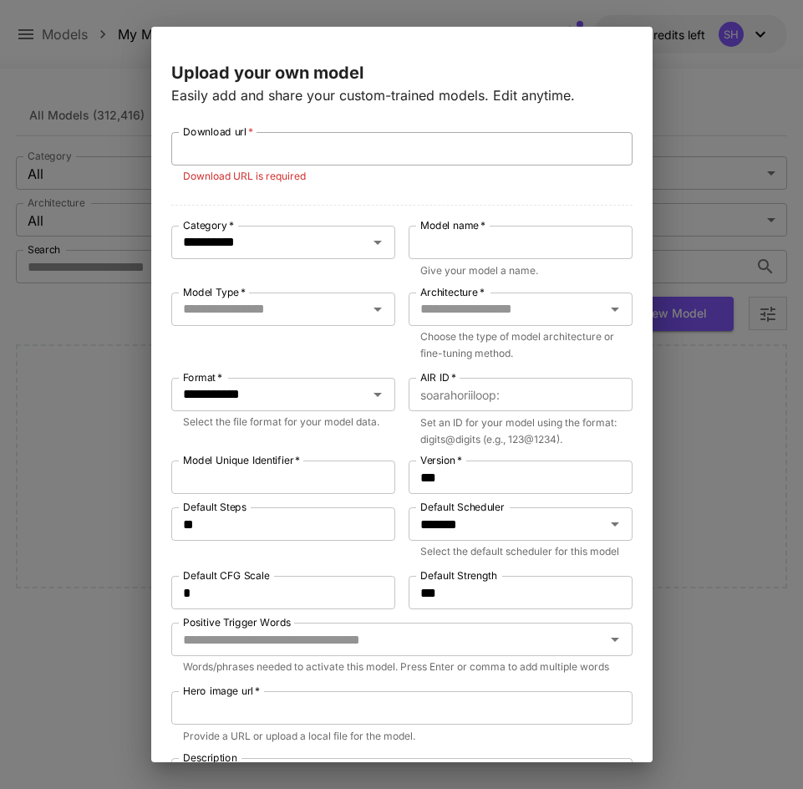
click at [277, 150] on input "Download url   *" at bounding box center [401, 148] width 461 height 33
click at [277, 157] on input "Download url   *" at bounding box center [401, 148] width 461 height 33
click at [500, 157] on input "Download url   *" at bounding box center [401, 148] width 461 height 33
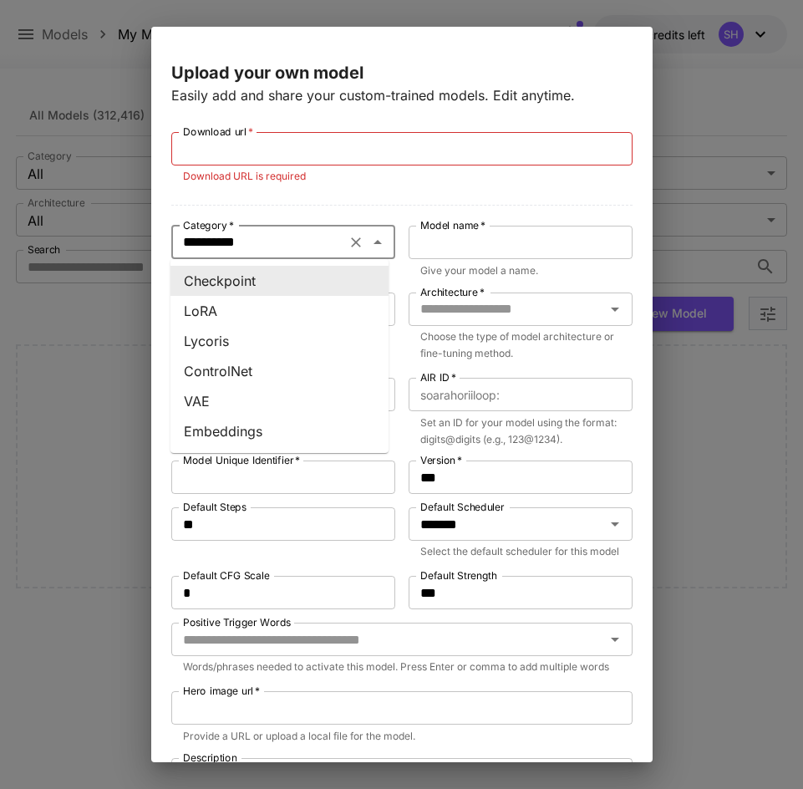
click at [282, 242] on input "**********" at bounding box center [258, 242] width 165 height 23
click at [259, 309] on li "LoRA" at bounding box center [279, 311] width 218 height 30
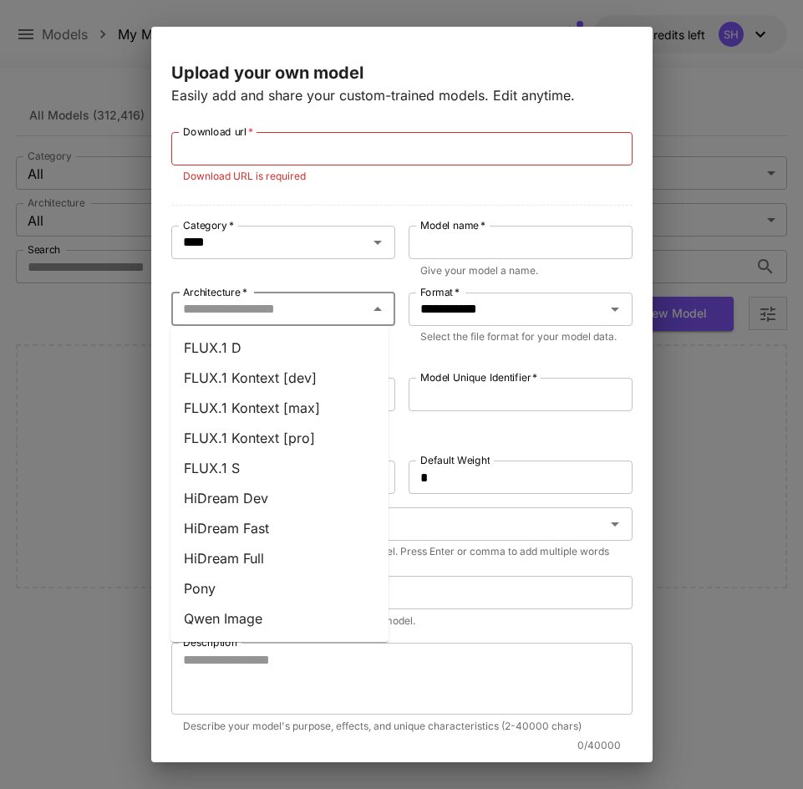
click at [286, 316] on input "Architecture   *" at bounding box center [269, 308] width 186 height 23
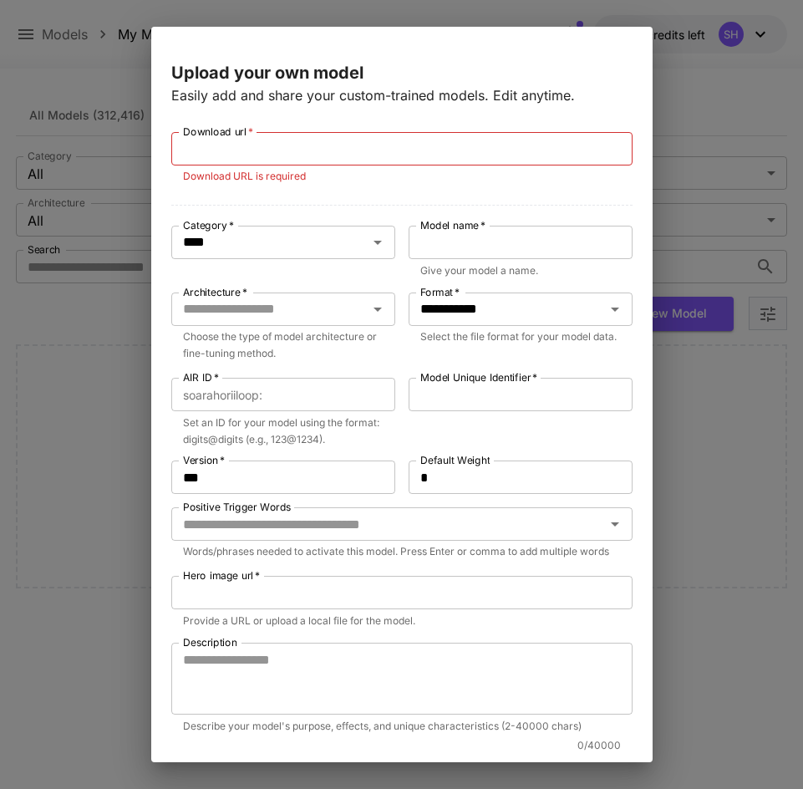
click at [450, 560] on p "Words/phrases needed to activate this model. Press Enter or comma to add multip…" at bounding box center [402, 551] width 438 height 17
click at [348, 399] on input "AIR ID   *" at bounding box center [332, 394] width 126 height 33
type input "*****"
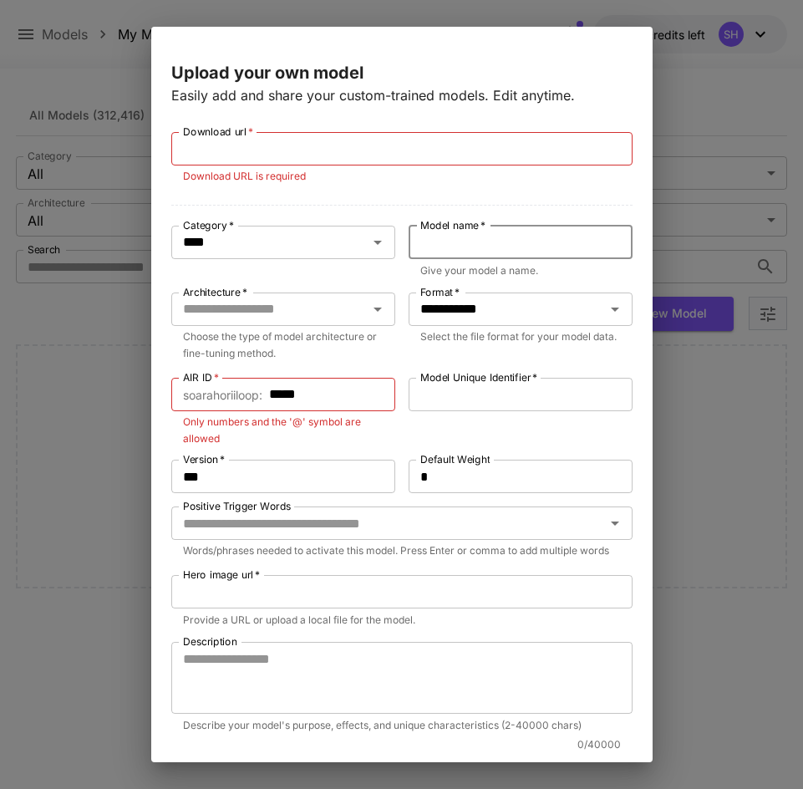
click at [470, 248] on input "Model name   *" at bounding box center [521, 242] width 224 height 33
type input "*****"
click at [267, 386] on div "​ soarahoriiloop : ***** AIR ID   *" at bounding box center [283, 394] width 224 height 33
click at [271, 393] on div "​ soarahoriiloop : ***** AIR ID   *" at bounding box center [283, 394] width 224 height 33
type input "*"
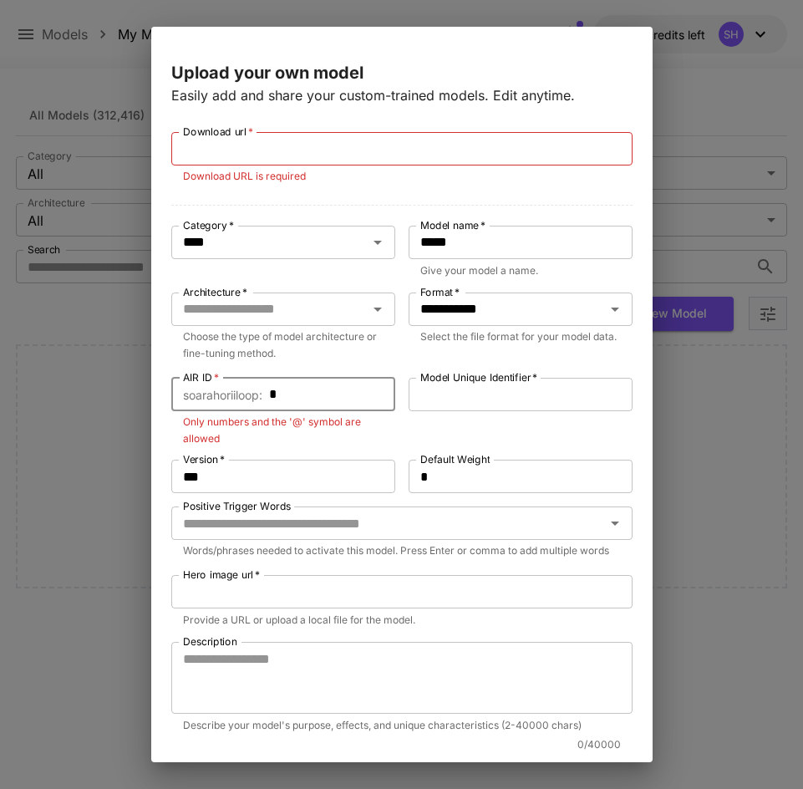
click at [313, 379] on input "*" at bounding box center [332, 394] width 126 height 33
drag, startPoint x: 319, startPoint y: 382, endPoint x: 229, endPoint y: 374, distance: 90.6
click at [229, 374] on div "**********" at bounding box center [401, 526] width 461 height 789
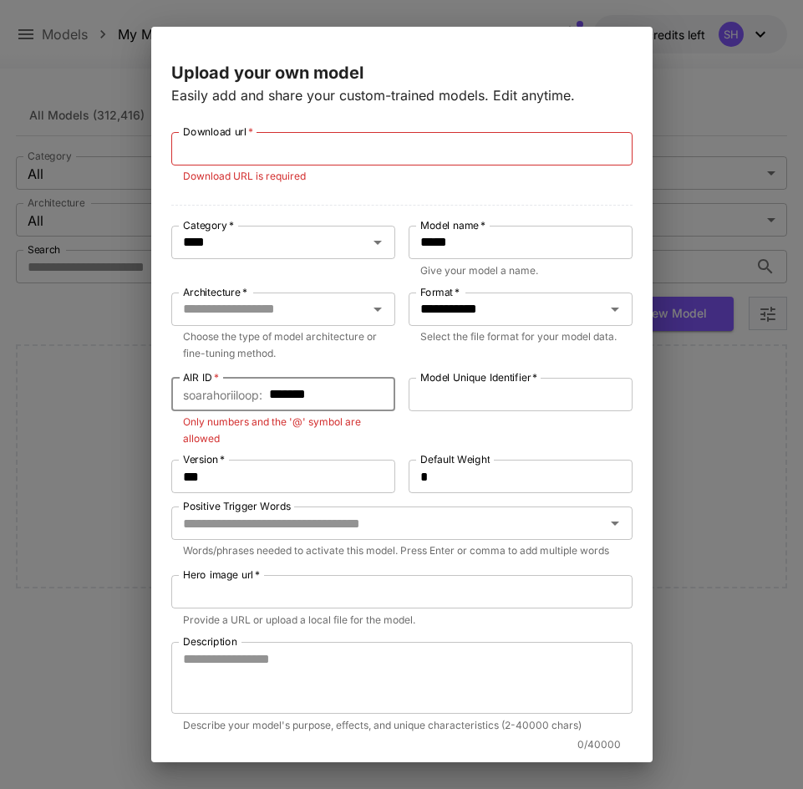
drag, startPoint x: 313, startPoint y: 399, endPoint x: 243, endPoint y: 389, distance: 70.9
click at [243, 389] on div "​ soarahoriiloop : ******* AIR ID   *" at bounding box center [283, 394] width 224 height 33
type input "*"
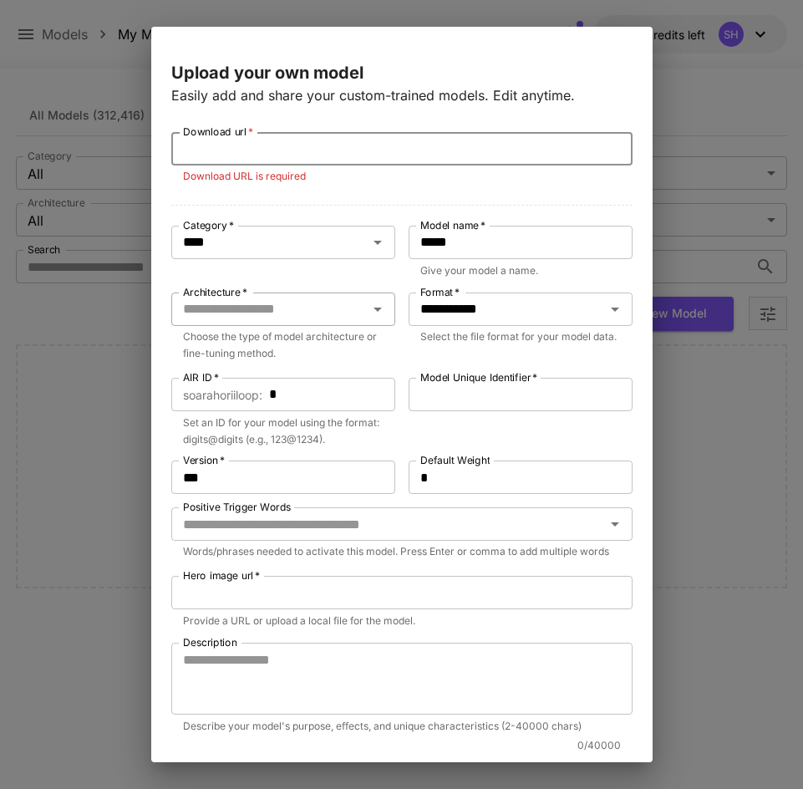
click at [292, 318] on input "Architecture   *" at bounding box center [269, 308] width 186 height 23
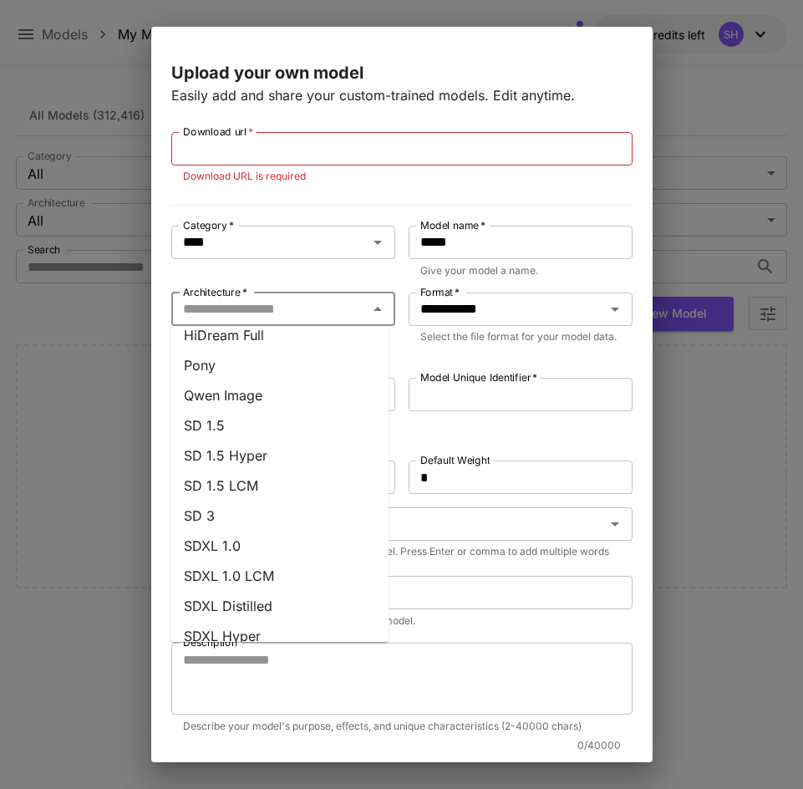
scroll to position [251, 0]
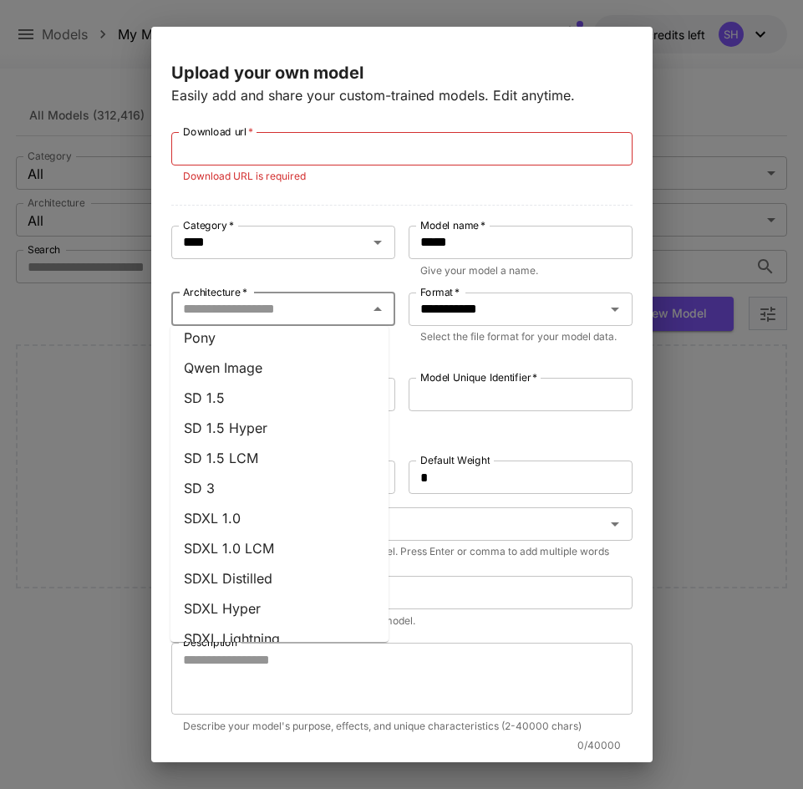
click at [246, 489] on li "SD 3" at bounding box center [279, 488] width 218 height 30
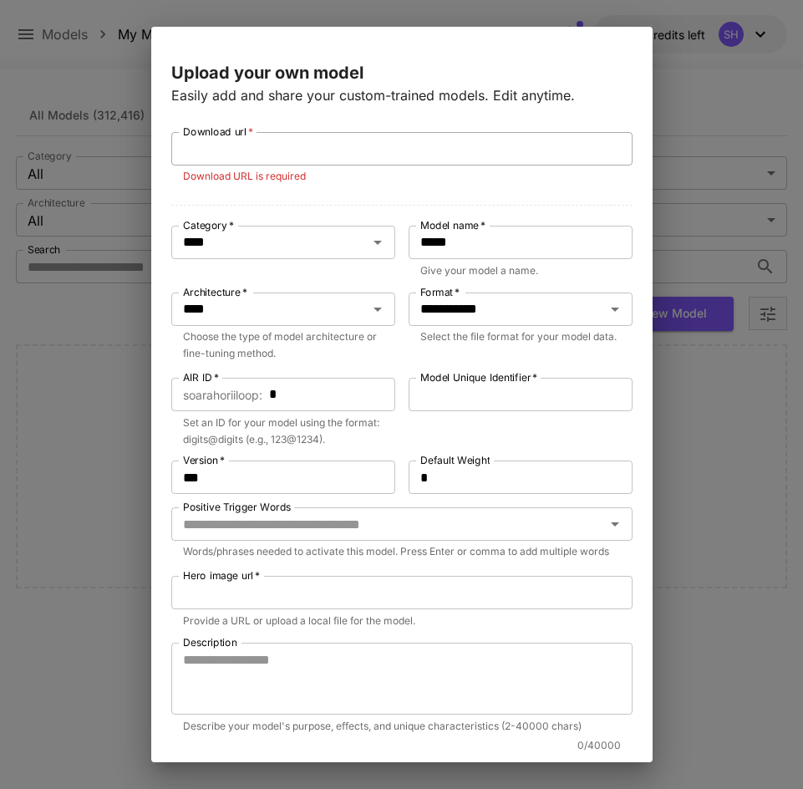
click at [562, 153] on input "Download url   *" at bounding box center [401, 148] width 461 height 33
paste input "**********"
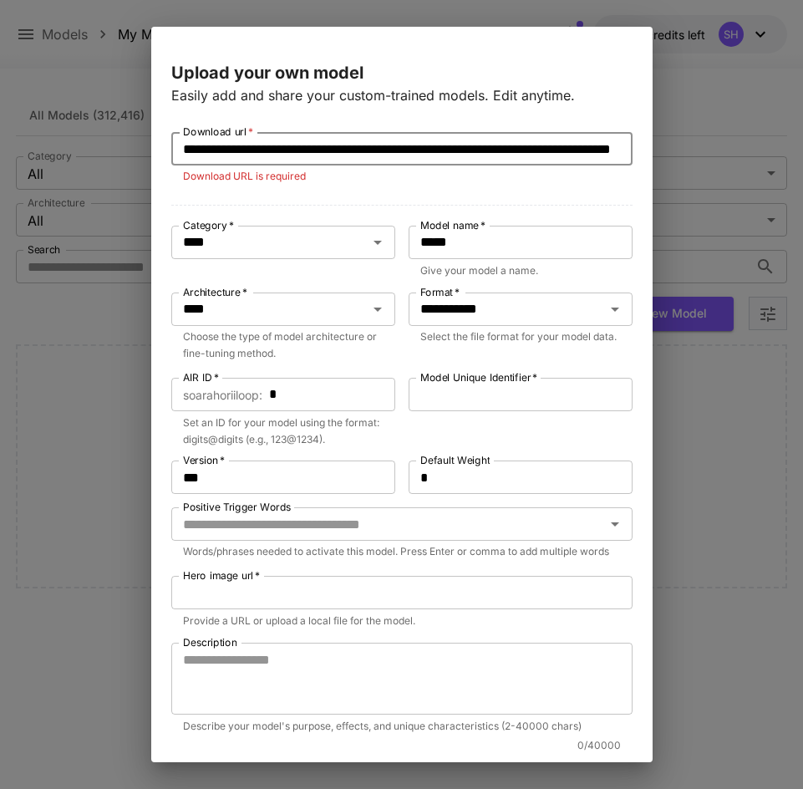
scroll to position [0, 170]
type input "**********"
click at [343, 206] on div "**********" at bounding box center [401, 527] width 461 height 790
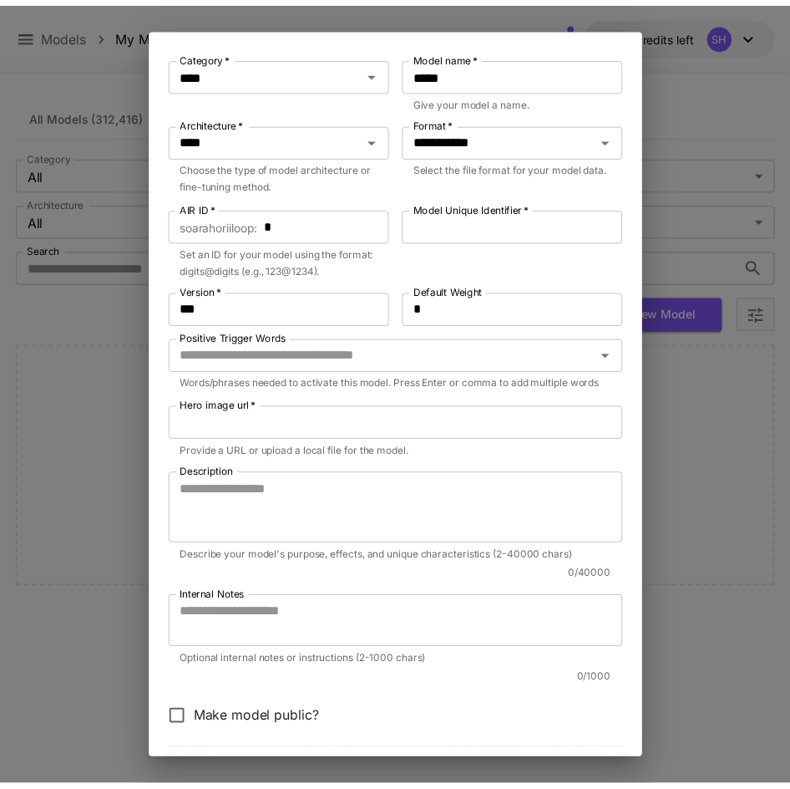
scroll to position [234, 0]
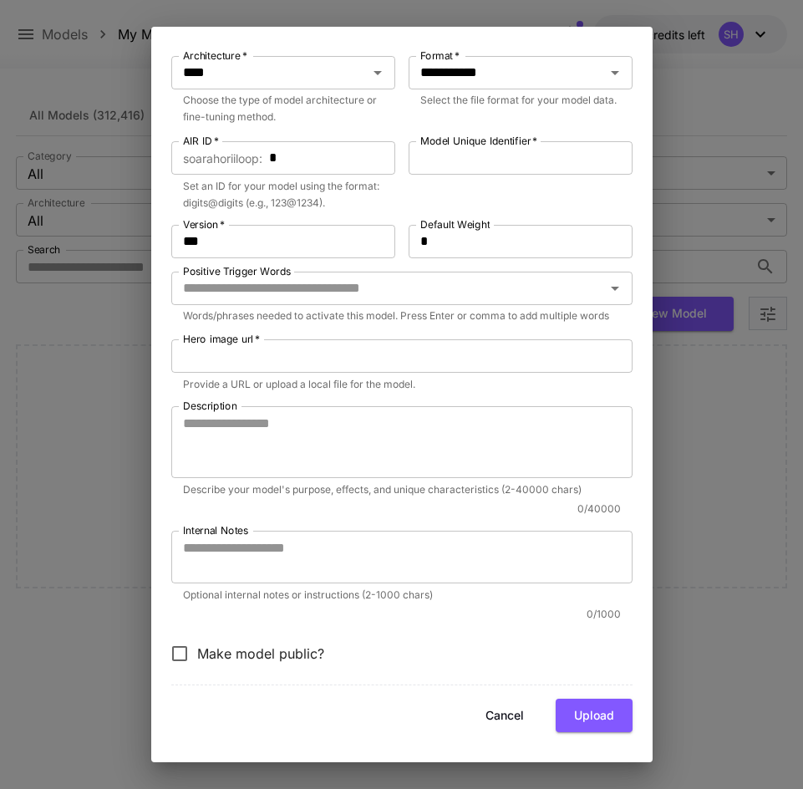
drag, startPoint x: 489, startPoint y: 702, endPoint x: 490, endPoint y: 685, distance: 16.8
click at [489, 704] on button "Cancel" at bounding box center [504, 716] width 75 height 34
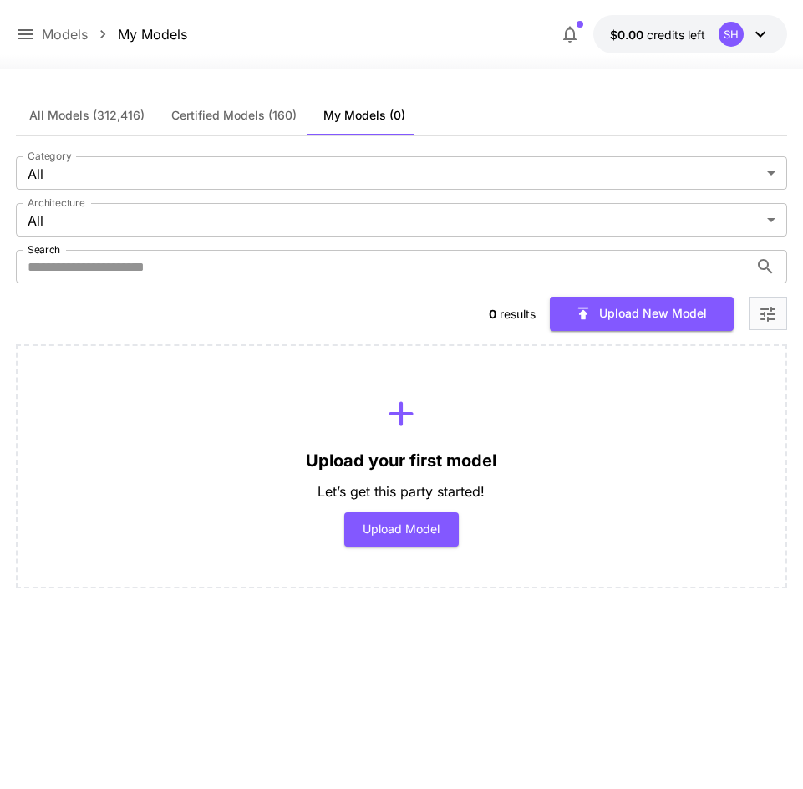
click at [695, 48] on div at bounding box center [401, 58] width 803 height 20
click at [697, 45] on button "$0.00 credits left SH" at bounding box center [690, 34] width 194 height 38
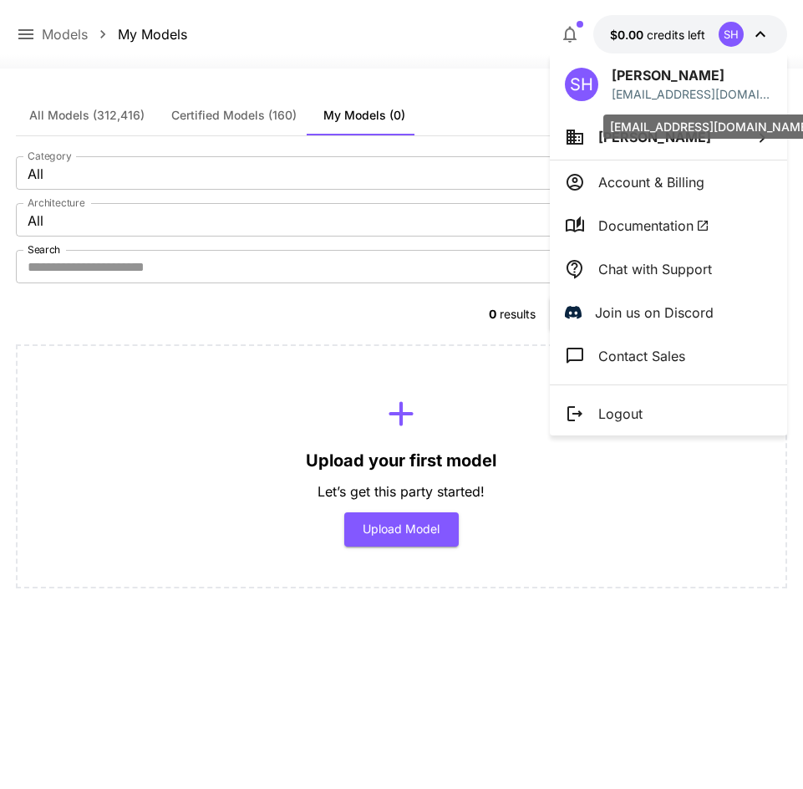
click at [673, 130] on div "s-hori@infiniteloop.co.jp" at bounding box center [710, 126] width 215 height 24
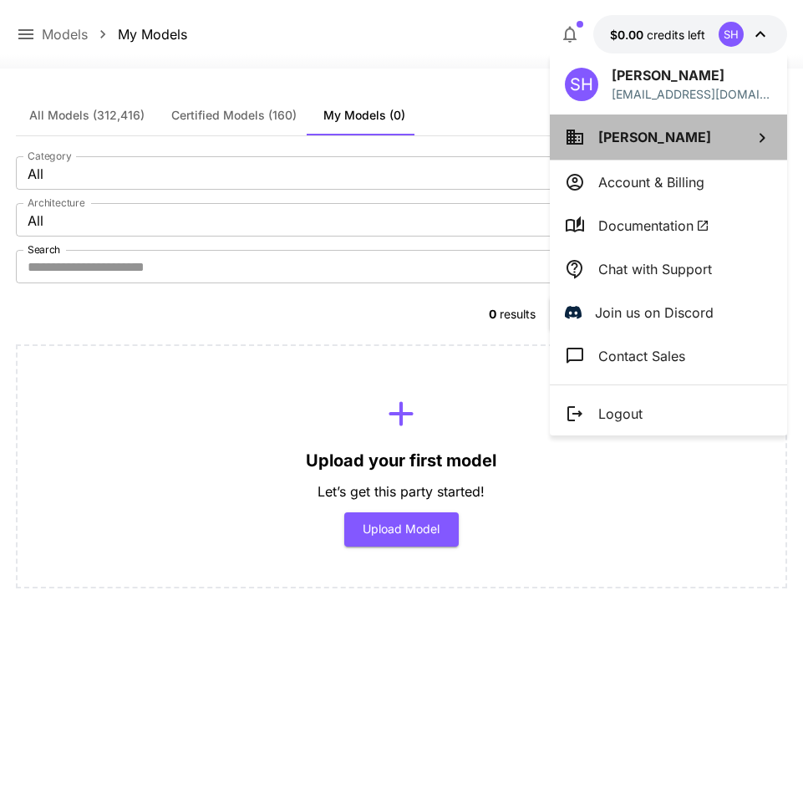
click at [596, 145] on li "Soara Hori" at bounding box center [668, 136] width 237 height 45
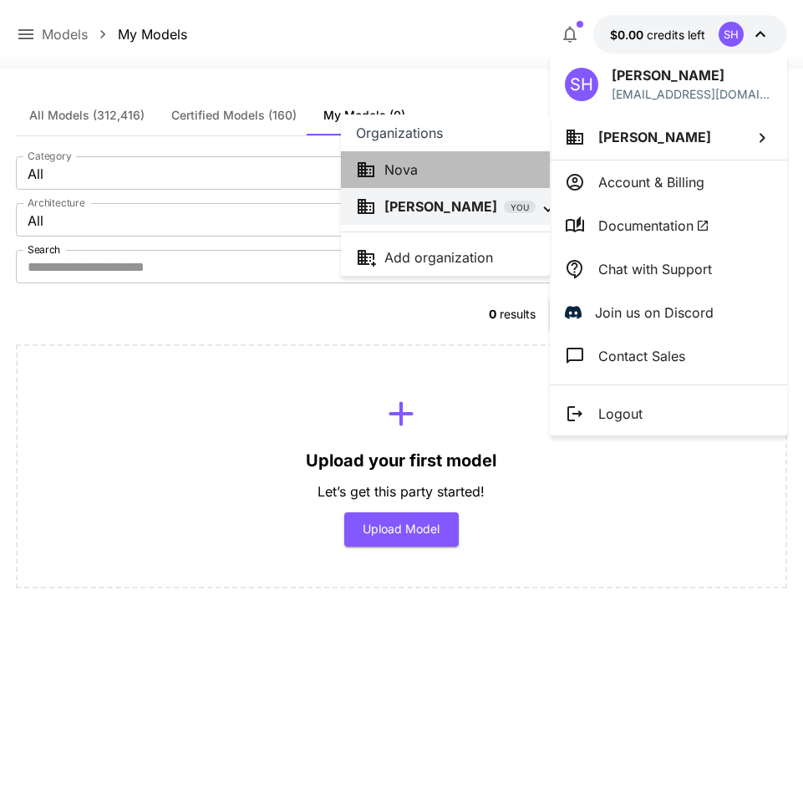
click at [453, 186] on li "Nova" at bounding box center [445, 169] width 209 height 37
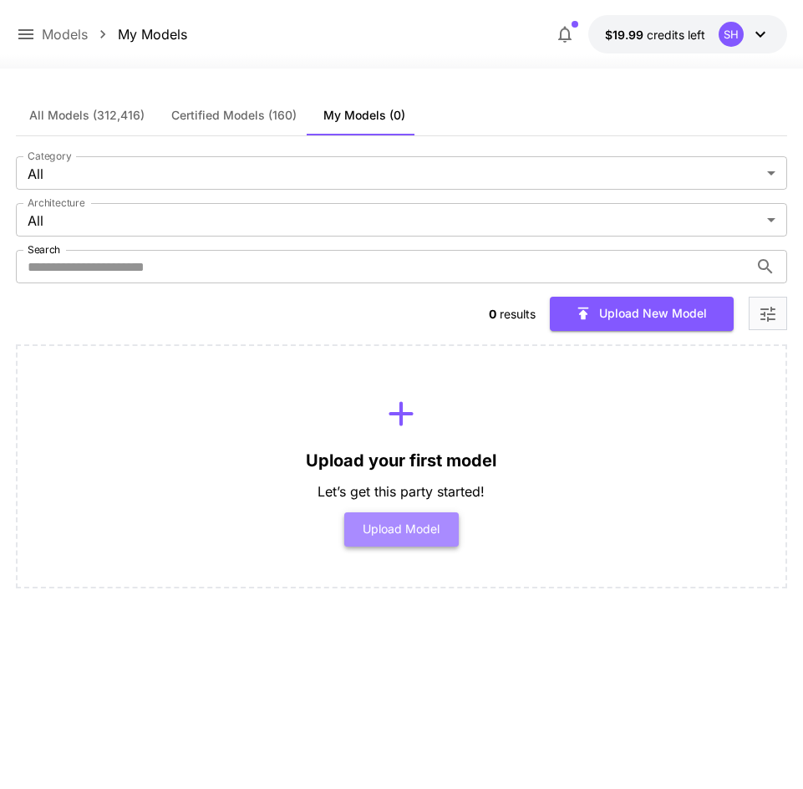
click at [445, 534] on button "Upload Model" at bounding box center [401, 529] width 114 height 34
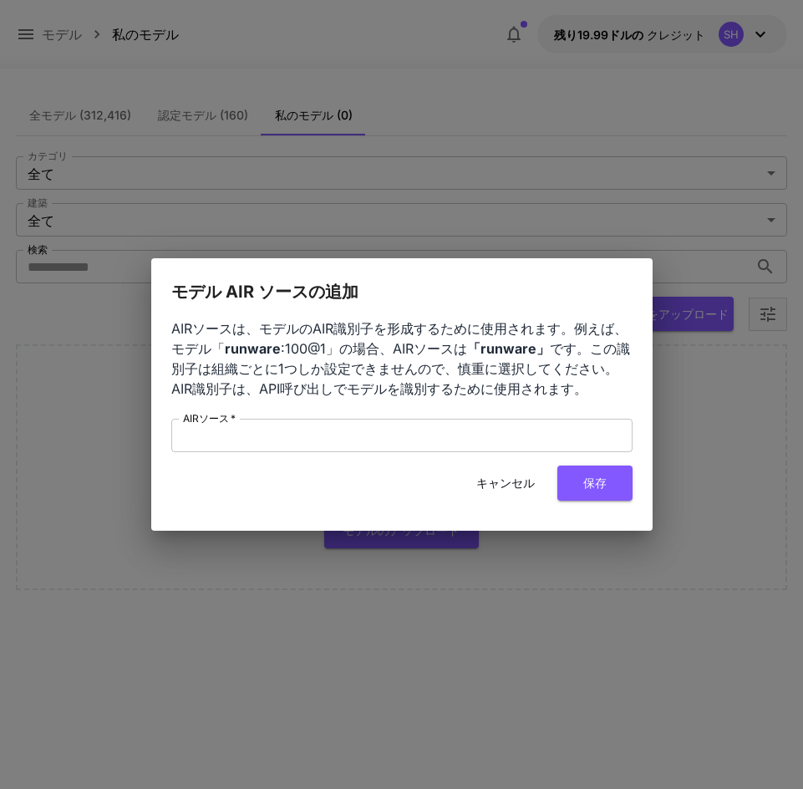
click at [519, 485] on font "キャンセル" at bounding box center [505, 482] width 58 height 14
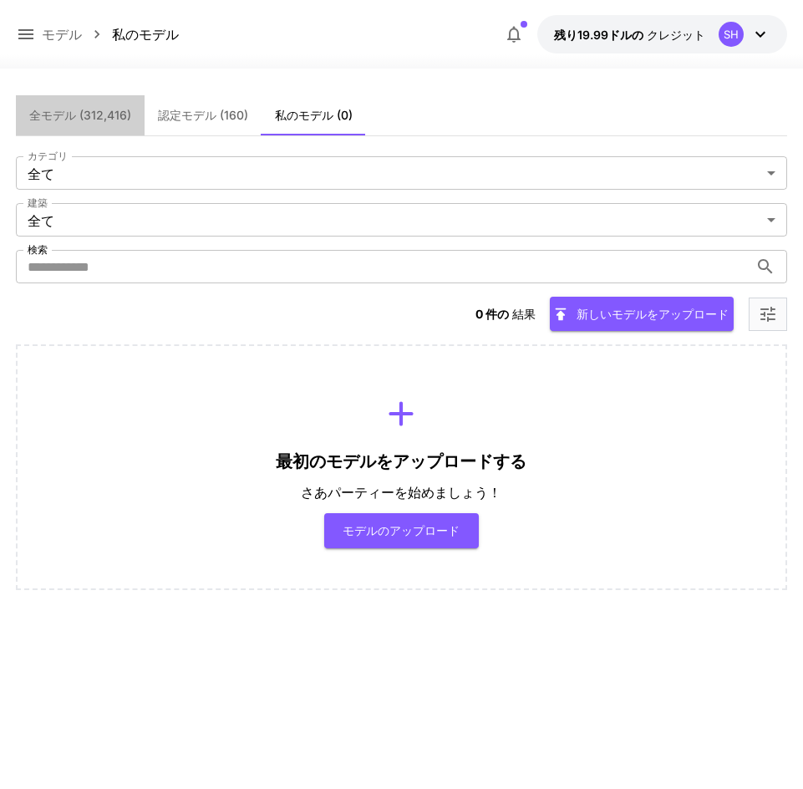
click at [90, 118] on font "全モデル (312,416)" at bounding box center [80, 115] width 102 height 14
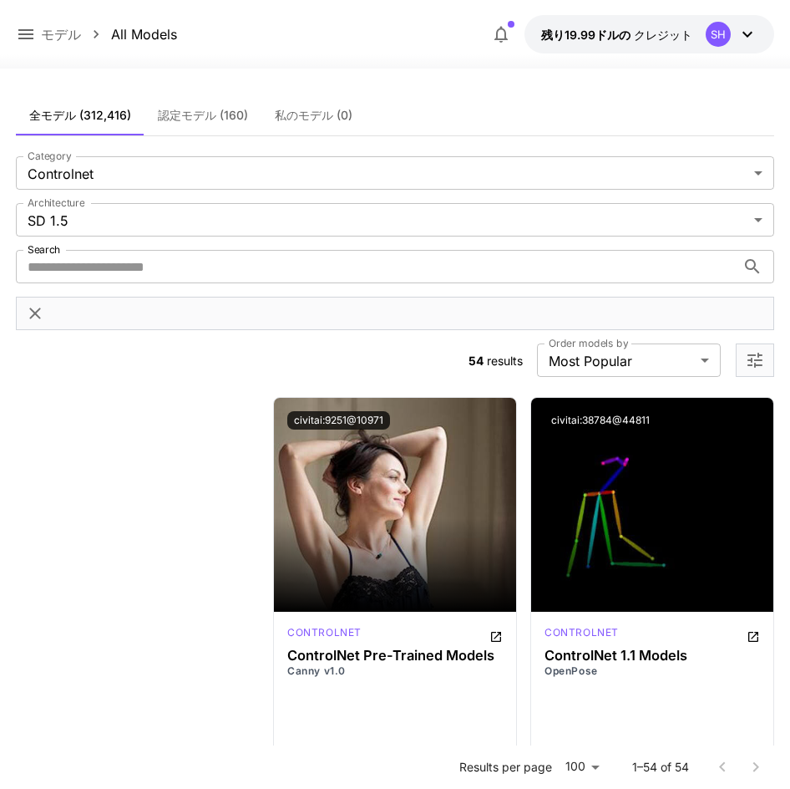
click at [192, 121] on font "認定モデル (160)" at bounding box center [203, 115] width 90 height 14
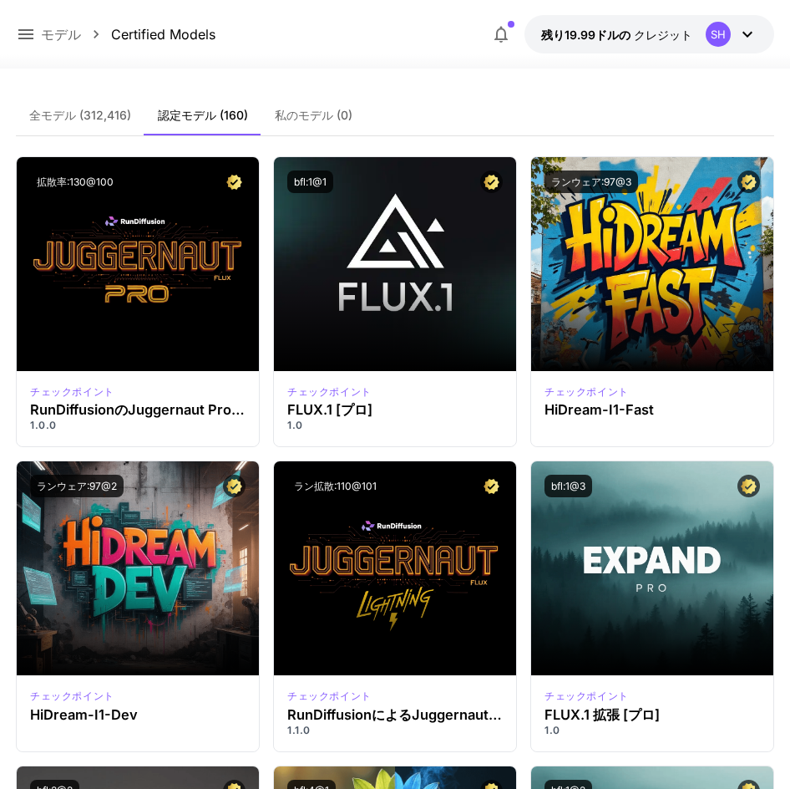
click at [104, 123] on button "全モデル (312,416)" at bounding box center [80, 115] width 129 height 40
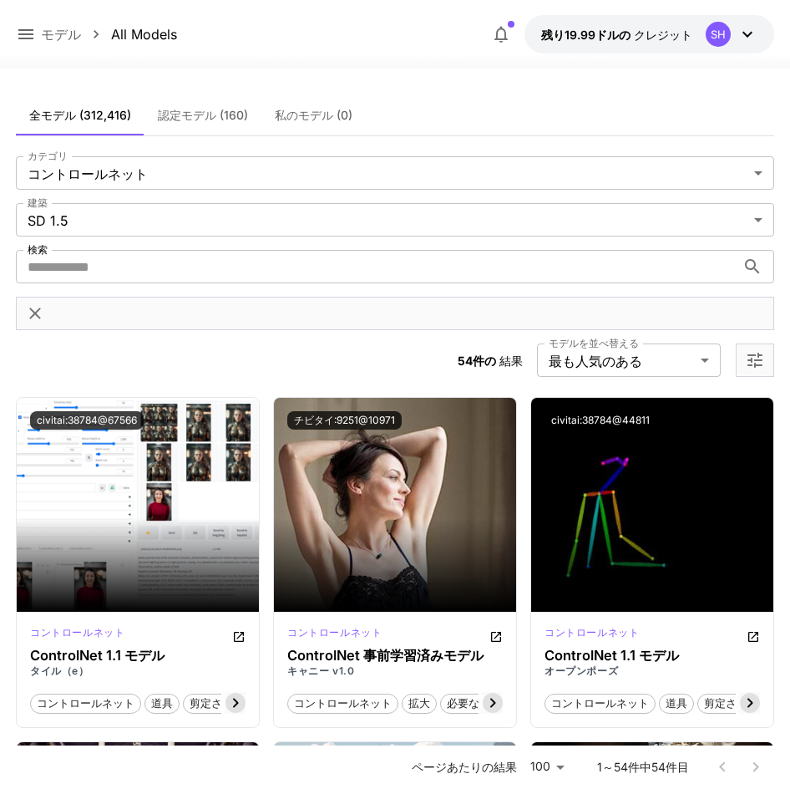
click at [610, 109] on div "全モデル (312,416) 認定モデル (160) 私のモデル (0)" at bounding box center [395, 115] width 759 height 41
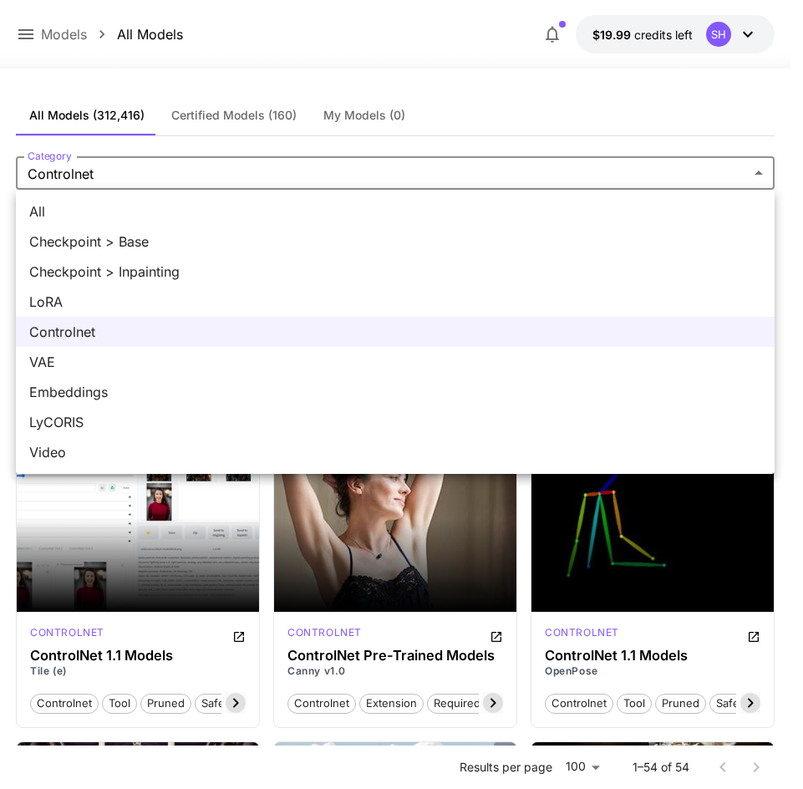
click at [160, 302] on span "LoRA" at bounding box center [395, 302] width 732 height 20
type input "****"
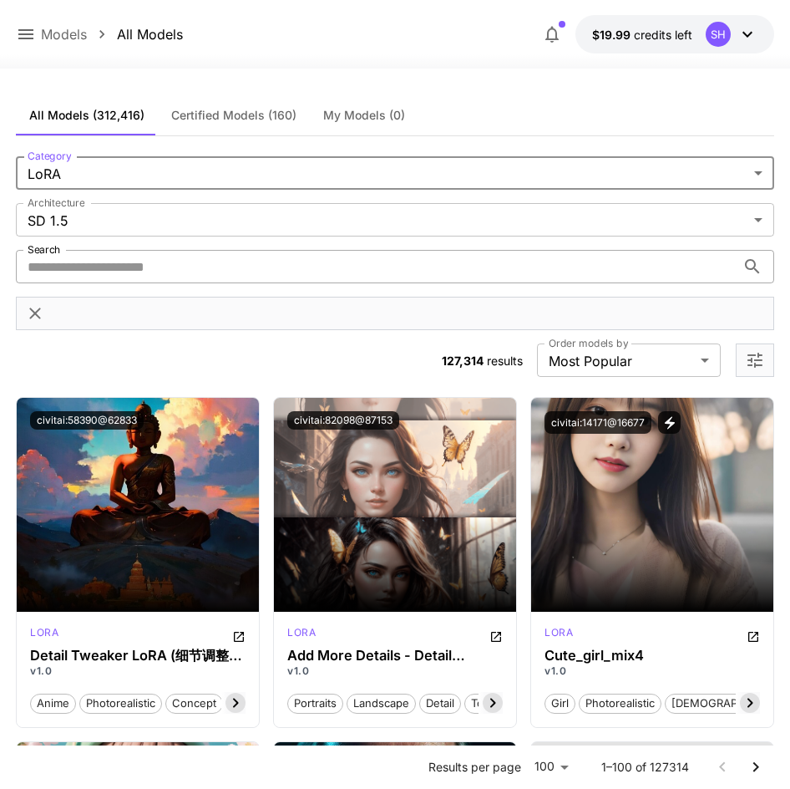
click at [464, 262] on input "Search" at bounding box center [376, 266] width 720 height 33
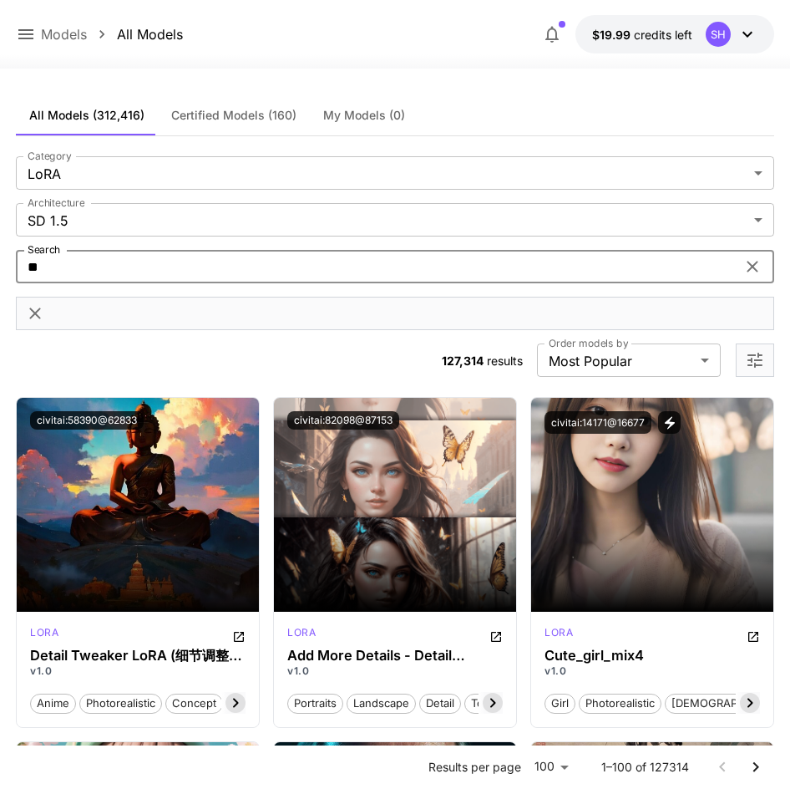
type input "*"
type input "*****"
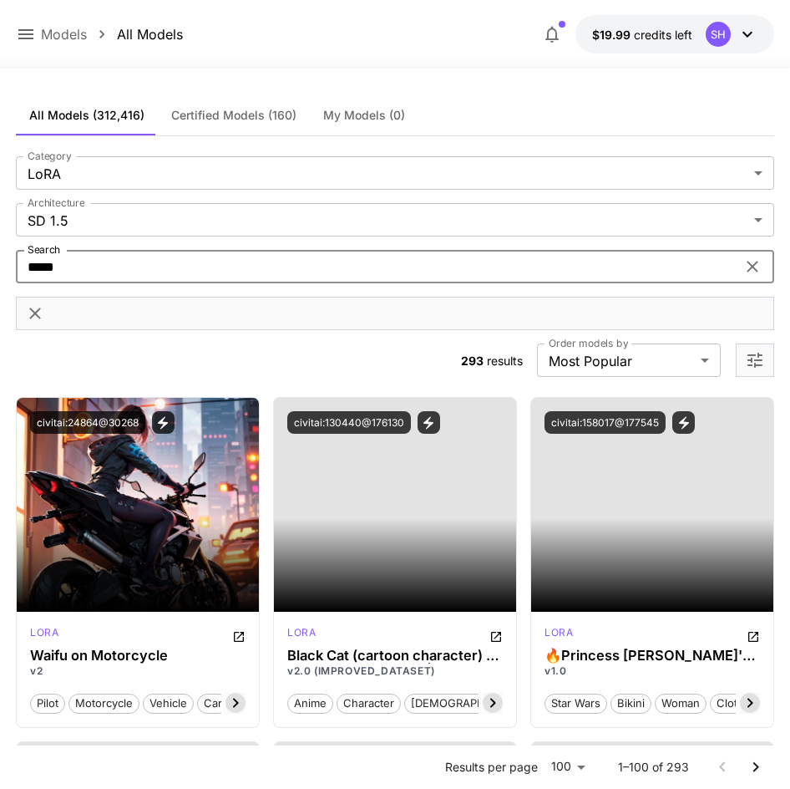
drag, startPoint x: 362, startPoint y: 350, endPoint x: 352, endPoint y: 348, distance: 10.2
click at [362, 350] on section "**********" at bounding box center [395, 266] width 759 height 221
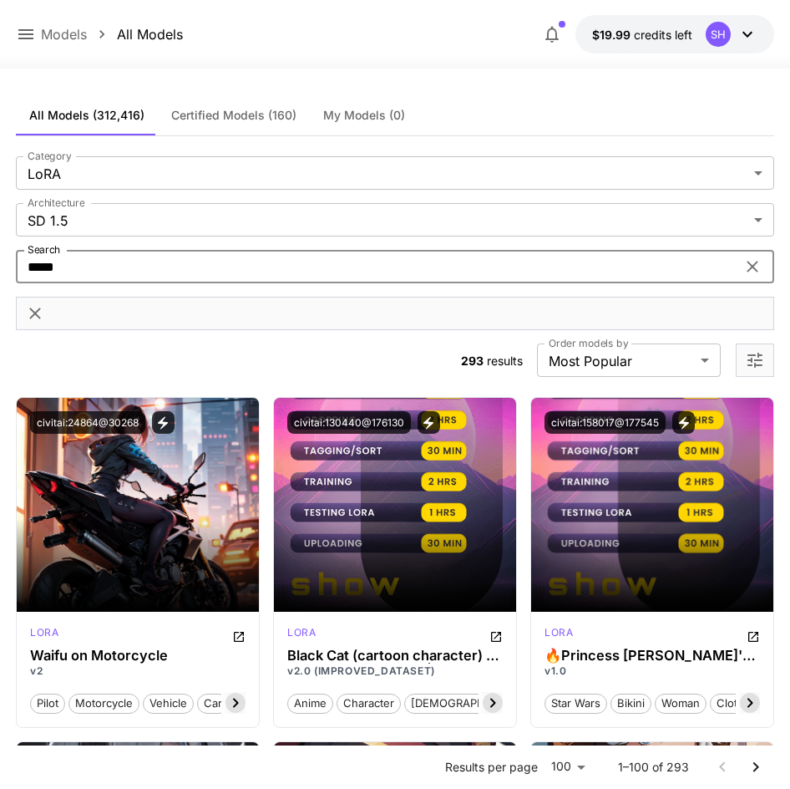
drag, startPoint x: 47, startPoint y: 250, endPoint x: -7, endPoint y: 242, distance: 54.0
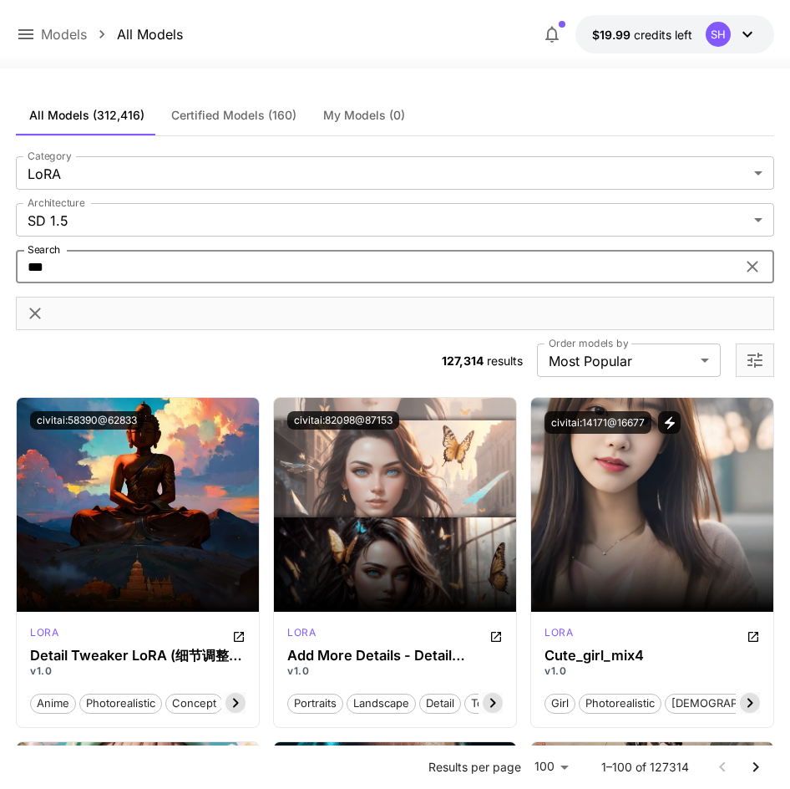
type input "****"
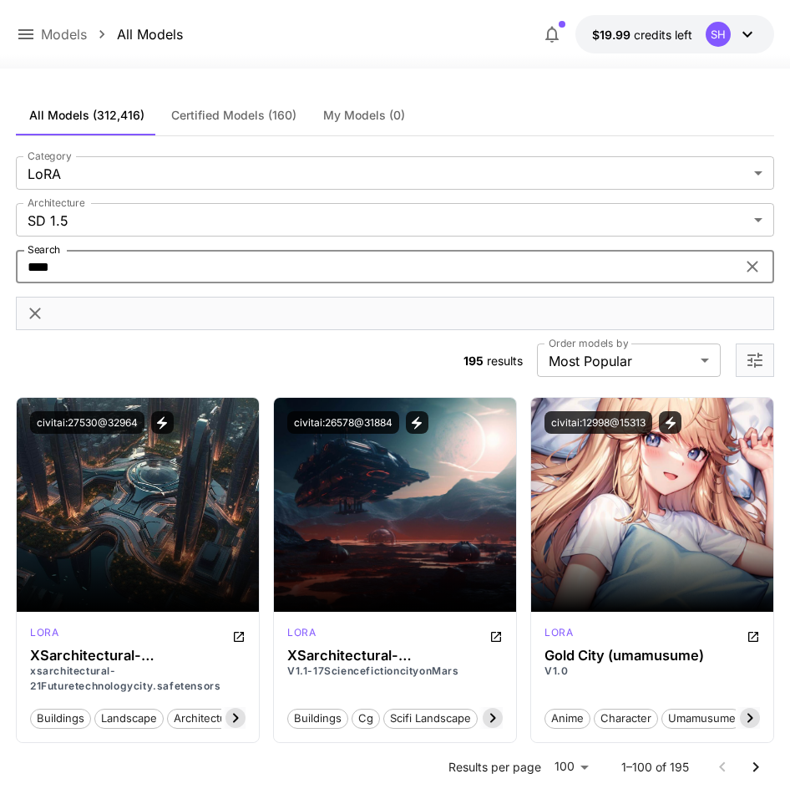
drag, startPoint x: 136, startPoint y: 277, endPoint x: 18, endPoint y: 267, distance: 119.1
click at [18, 267] on input "****" at bounding box center [376, 266] width 720 height 33
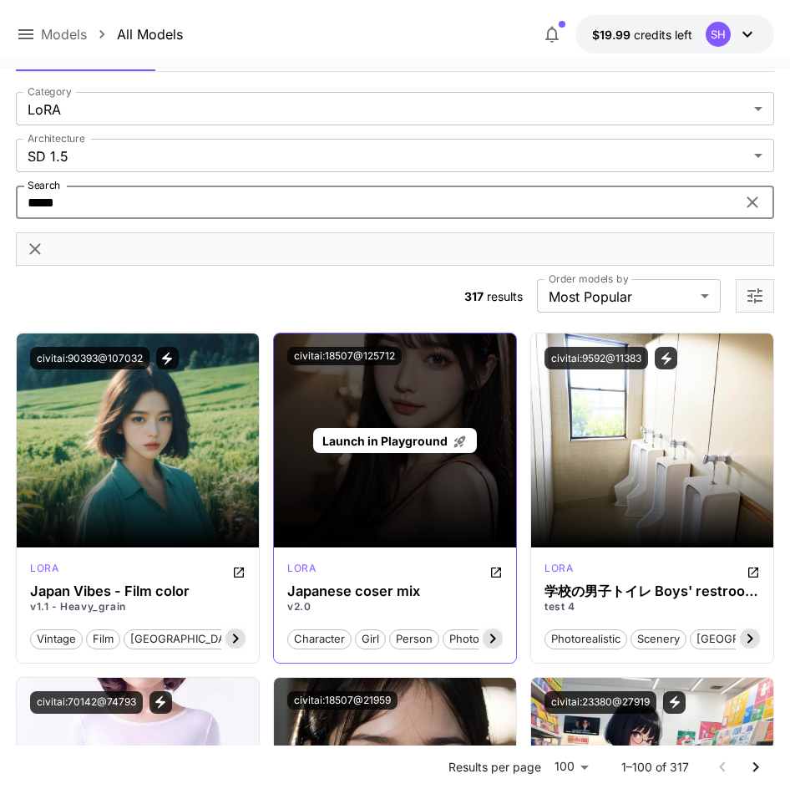
scroll to position [84, 0]
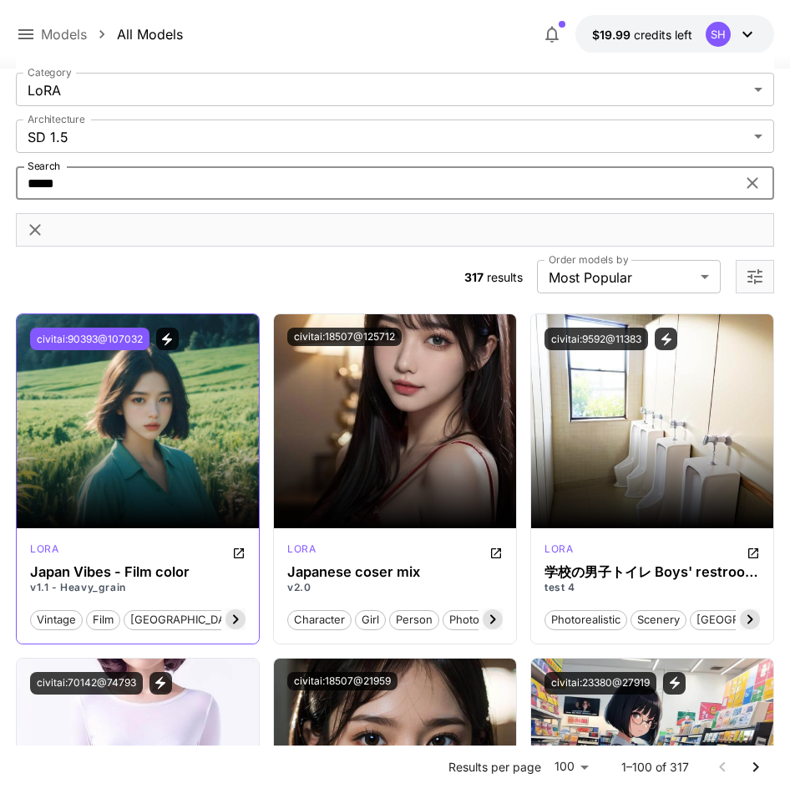
type input "*****"
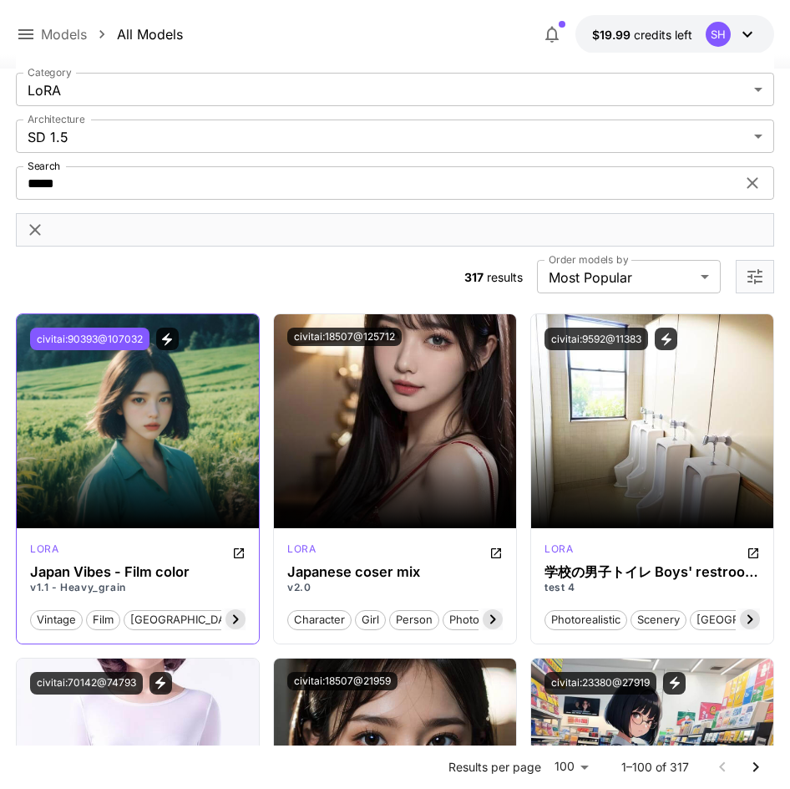
click at [93, 341] on button "civitai:90393@107032" at bounding box center [89, 339] width 119 height 23
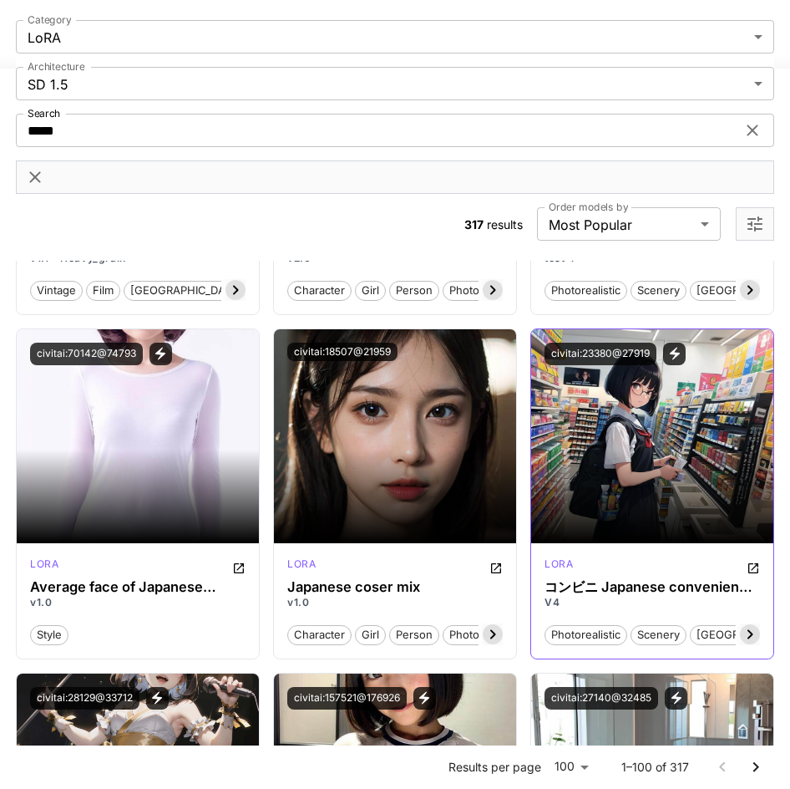
scroll to position [418, 0]
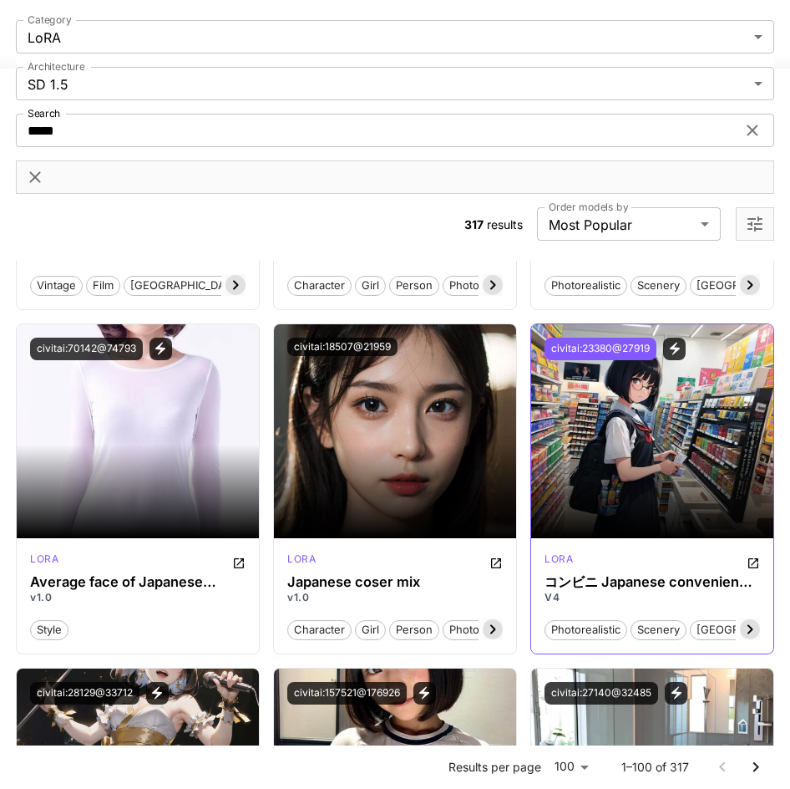
click at [596, 347] on button "civitai:23380@27919" at bounding box center [601, 349] width 112 height 23
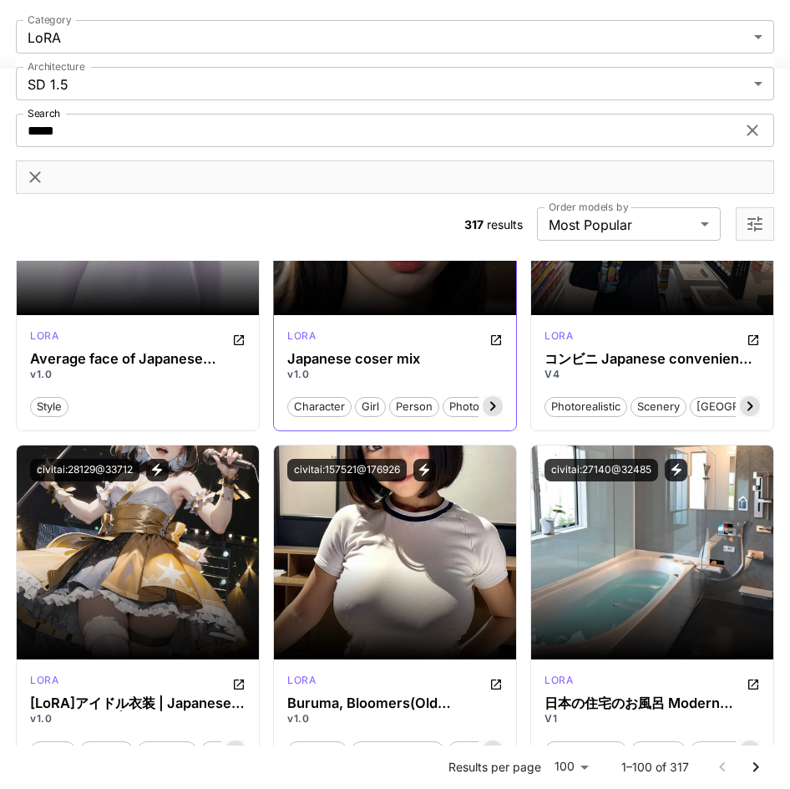
scroll to position [501, 0]
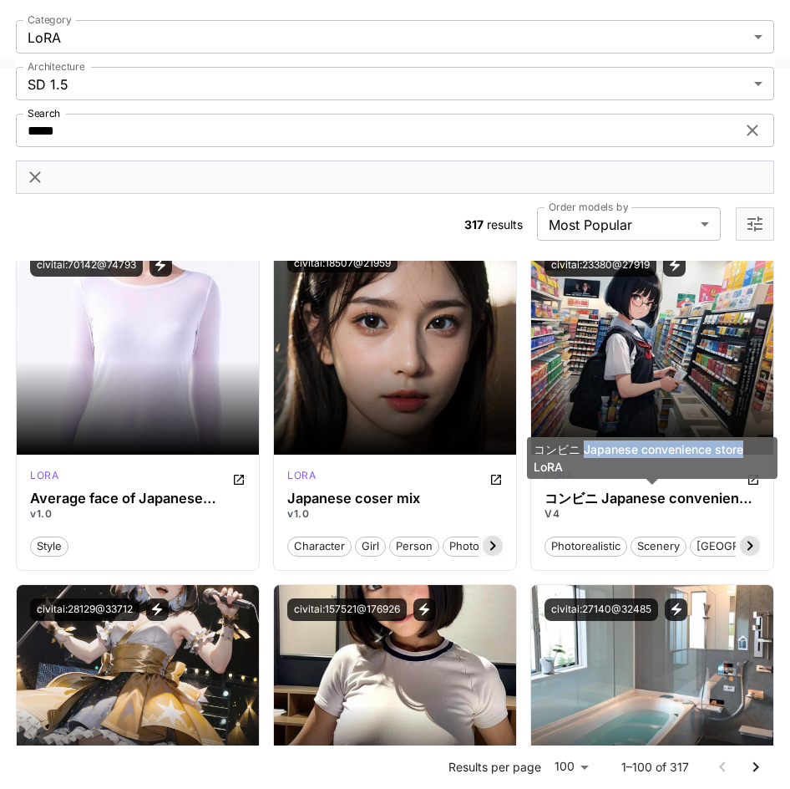
drag, startPoint x: 755, startPoint y: 453, endPoint x: 586, endPoint y: 449, distance: 169.7
click at [586, 449] on div "コンビニ Japanese convenience store LoRA" at bounding box center [652, 458] width 251 height 42
copy div "Japanese convenience store"
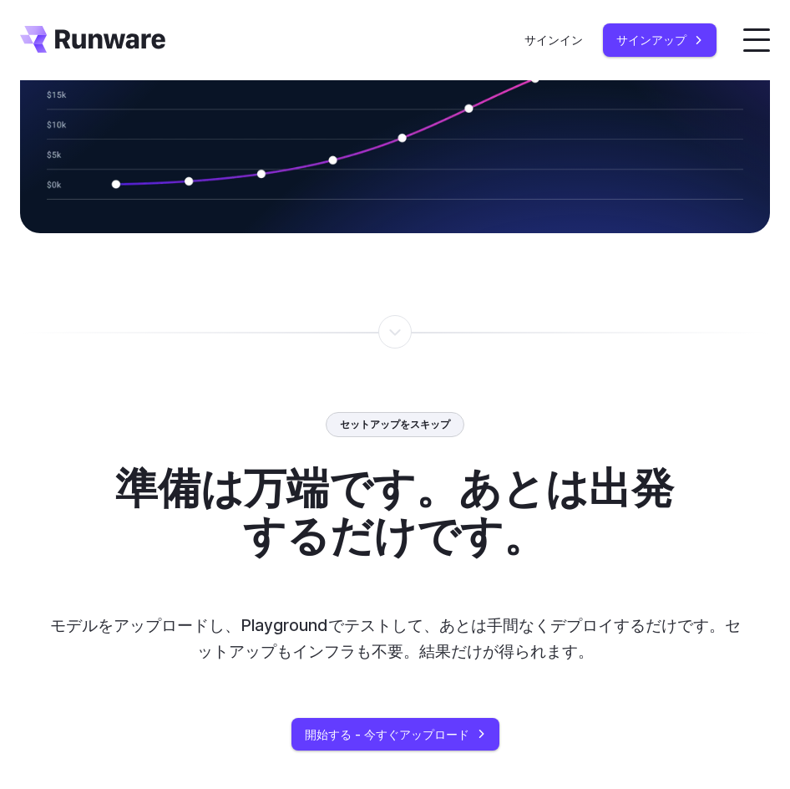
scroll to position [3058, 0]
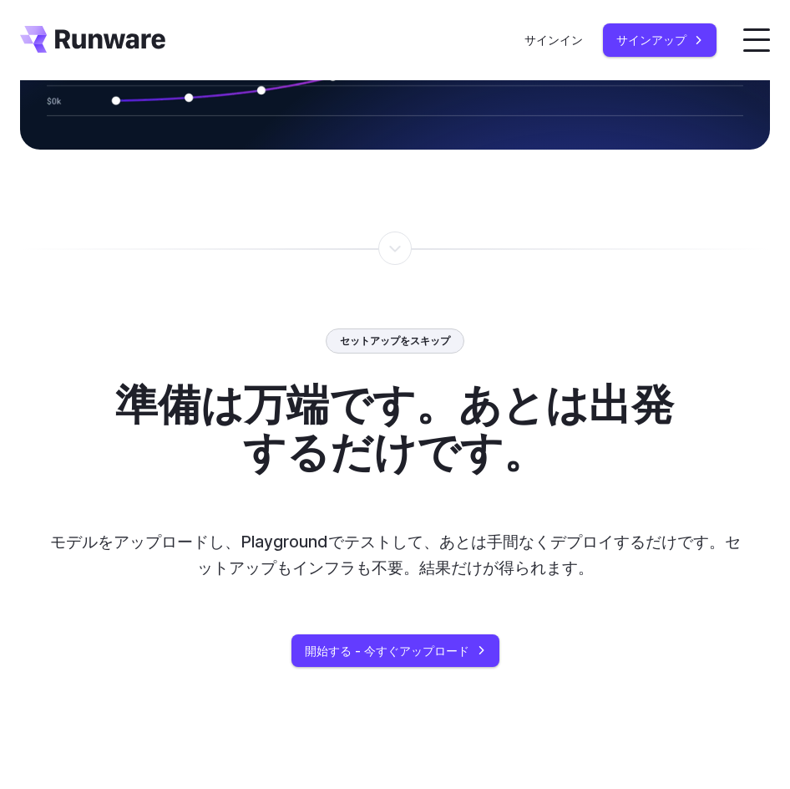
click at [496, 379] on font "準備は万端です。あとは出発するだけです。" at bounding box center [394, 428] width 559 height 99
click at [385, 230] on div at bounding box center [395, 239] width 750 height 18
click at [394, 248] on div at bounding box center [395, 248] width 2 height 0
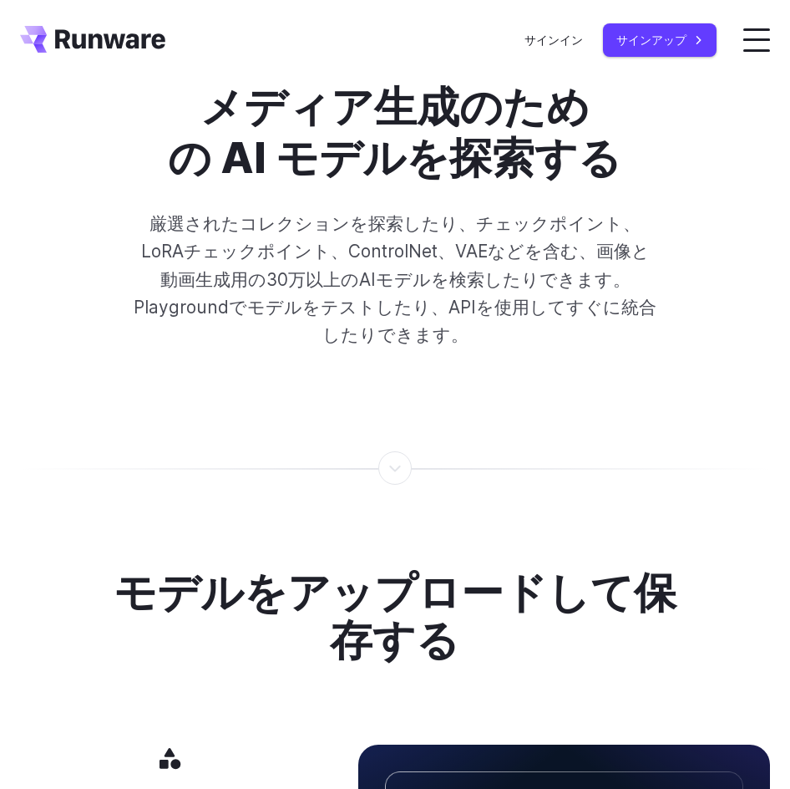
scroll to position [0, 0]
